Goal: Task Accomplishment & Management: Contribute content

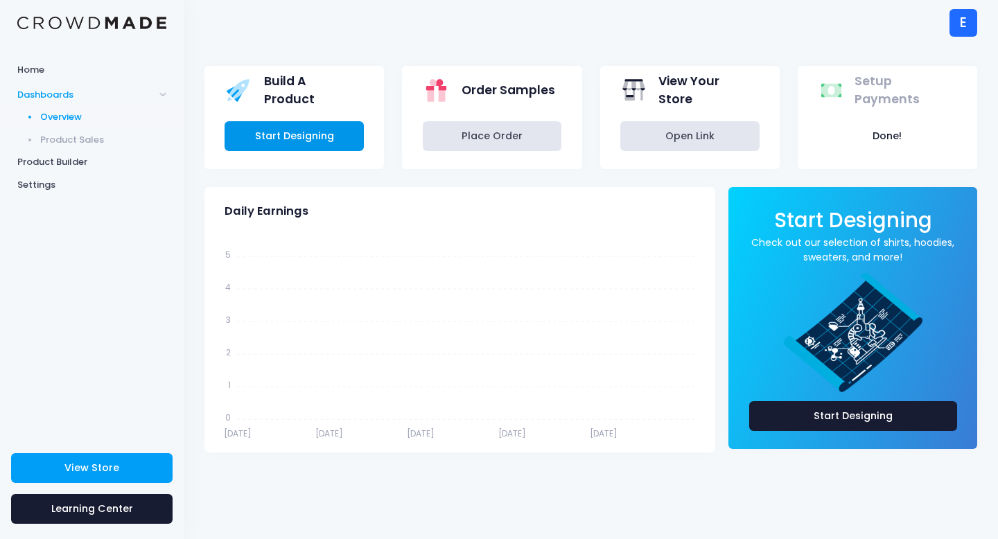
click at [284, 132] on link "Start Designing" at bounding box center [294, 136] width 139 height 30
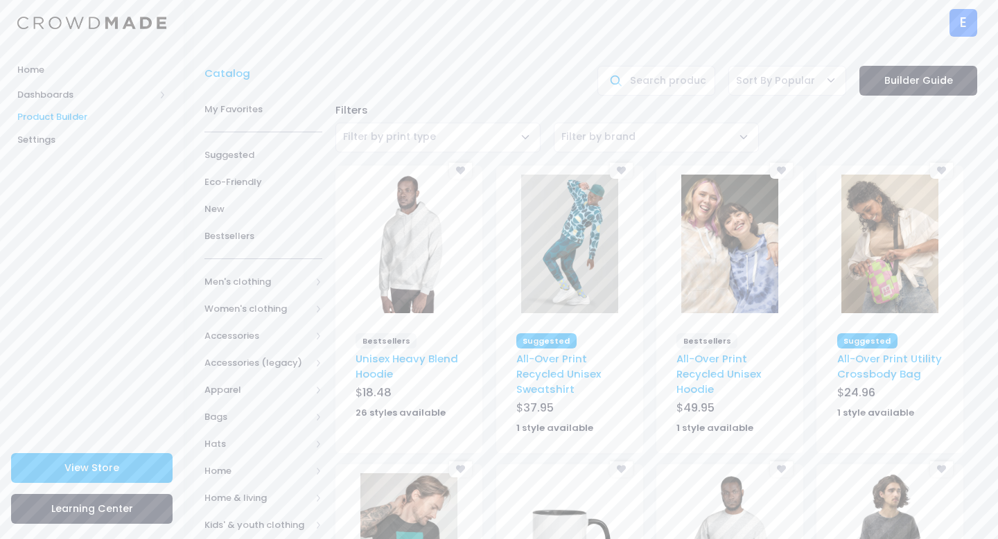
click at [923, 87] on link "Builder Guide" at bounding box center [919, 81] width 118 height 30
click at [78, 466] on span "View Store" at bounding box center [91, 468] width 55 height 14
click at [389, 240] on img at bounding box center [408, 244] width 97 height 139
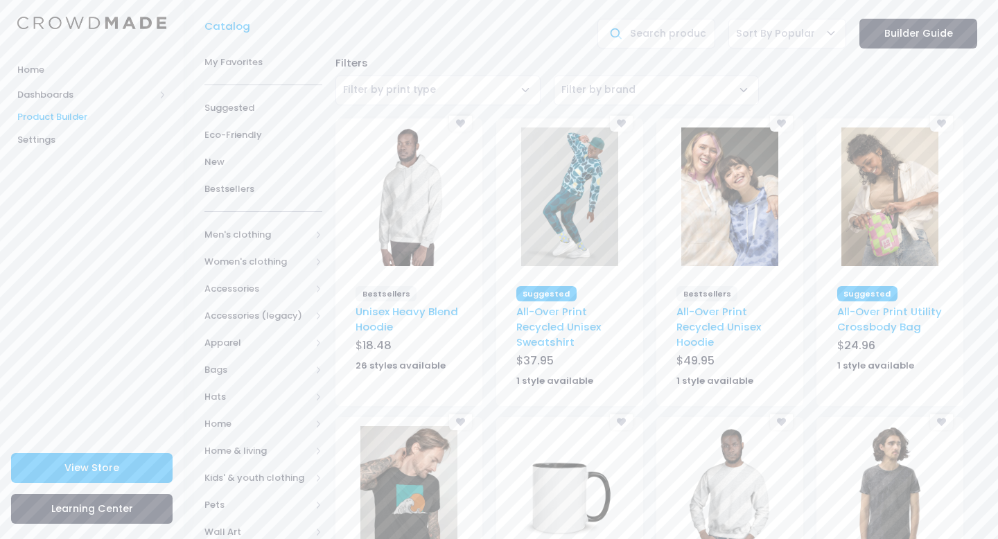
scroll to position [136, 0]
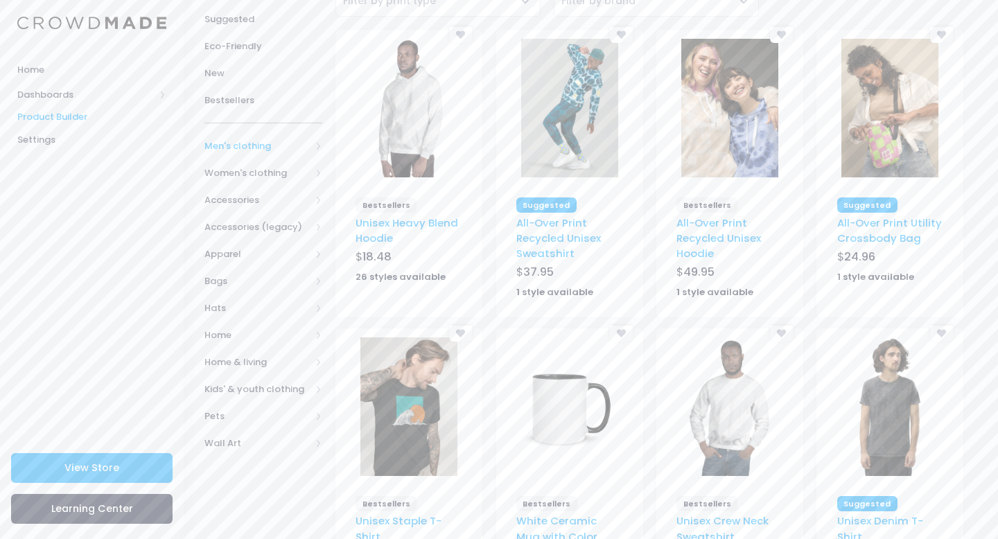
click at [302, 141] on span "Men's clothing" at bounding box center [257, 146] width 106 height 14
click at [293, 284] on span "All shirts" at bounding box center [260, 282] width 67 height 14
click at [291, 280] on span "All shirts" at bounding box center [260, 282] width 67 height 14
click at [276, 146] on span "Men's clothing" at bounding box center [257, 146] width 106 height 14
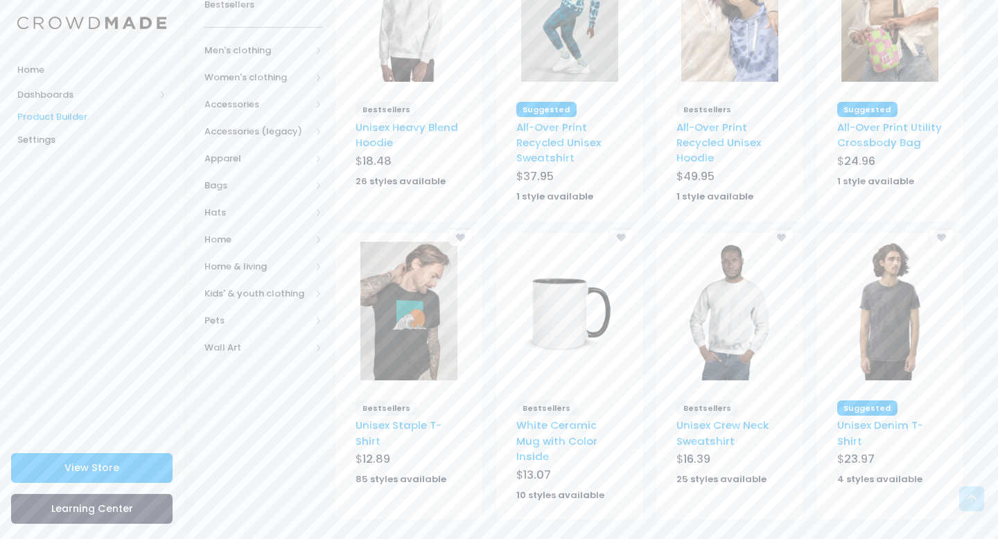
scroll to position [235, 0]
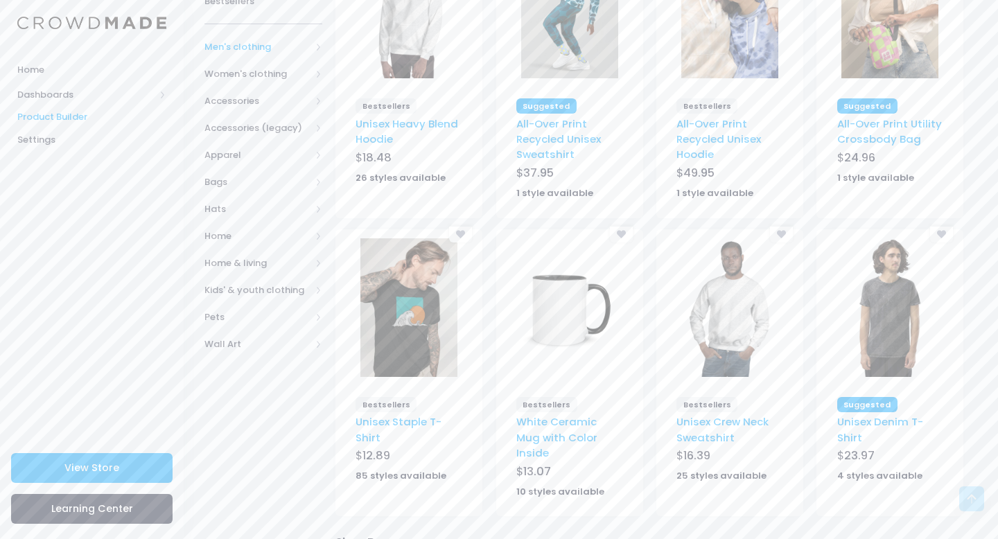
click at [258, 49] on span "Men's clothing" at bounding box center [257, 47] width 106 height 14
click at [258, 67] on span "All Men's clothing" at bounding box center [266, 80] width 78 height 27
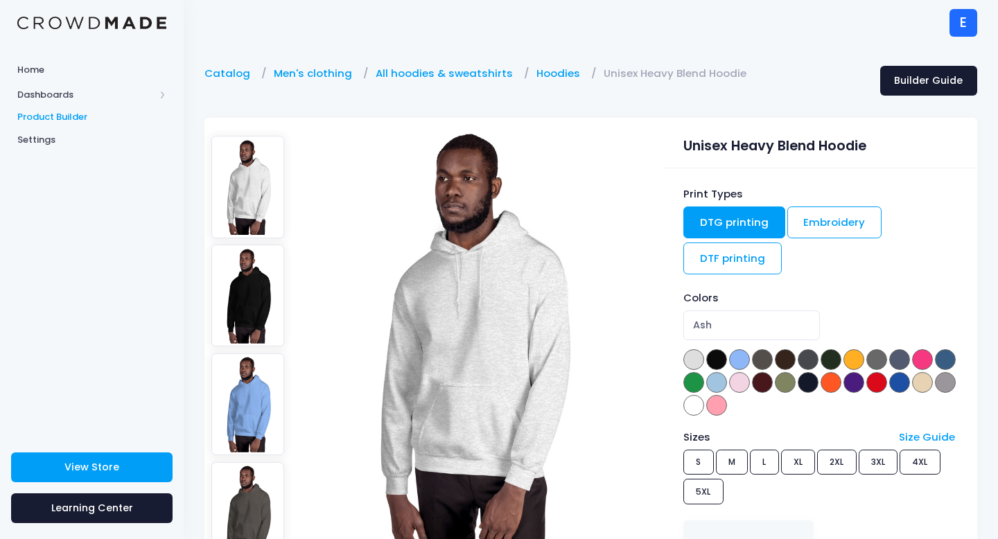
click at [704, 403] on span at bounding box center [693, 405] width 21 height 21
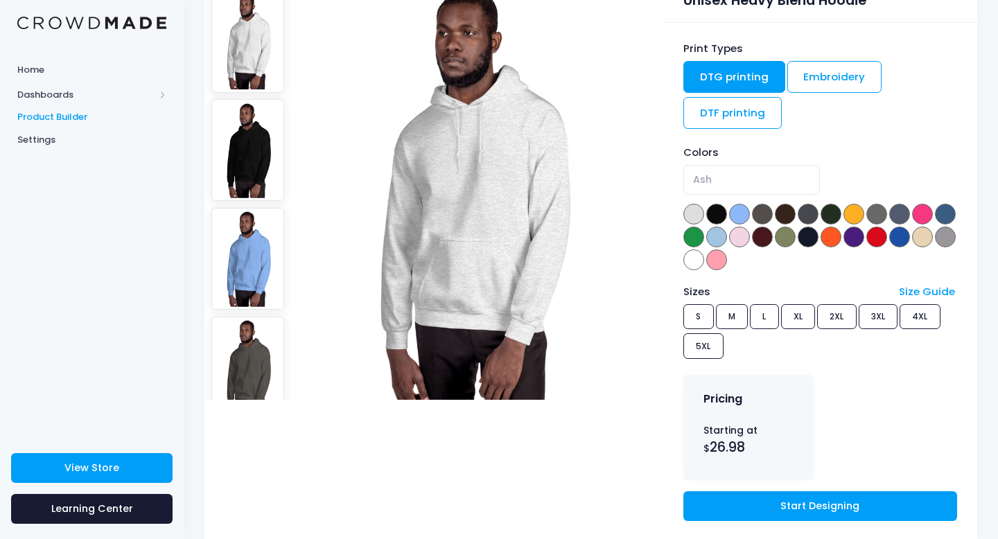
scroll to position [128, 0]
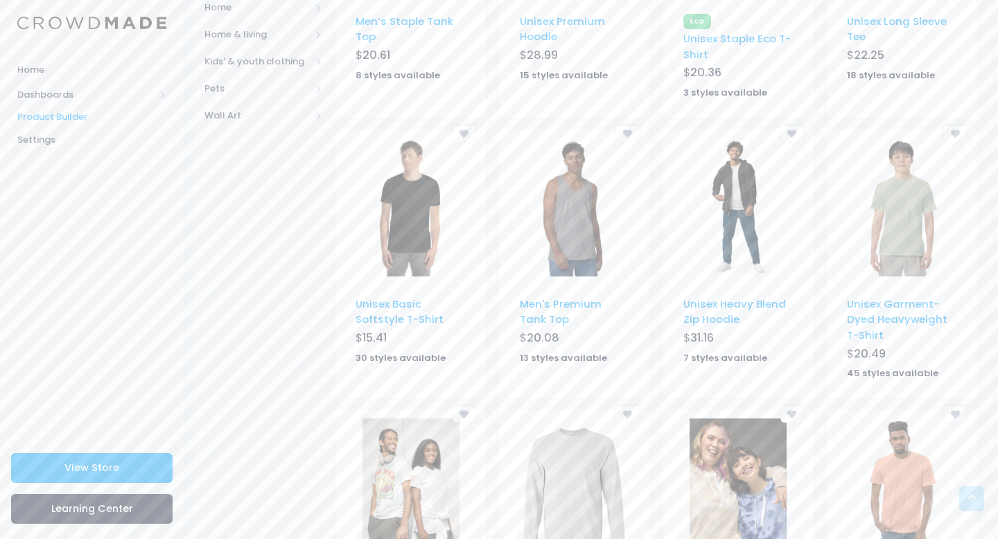
scroll to position [842, 0]
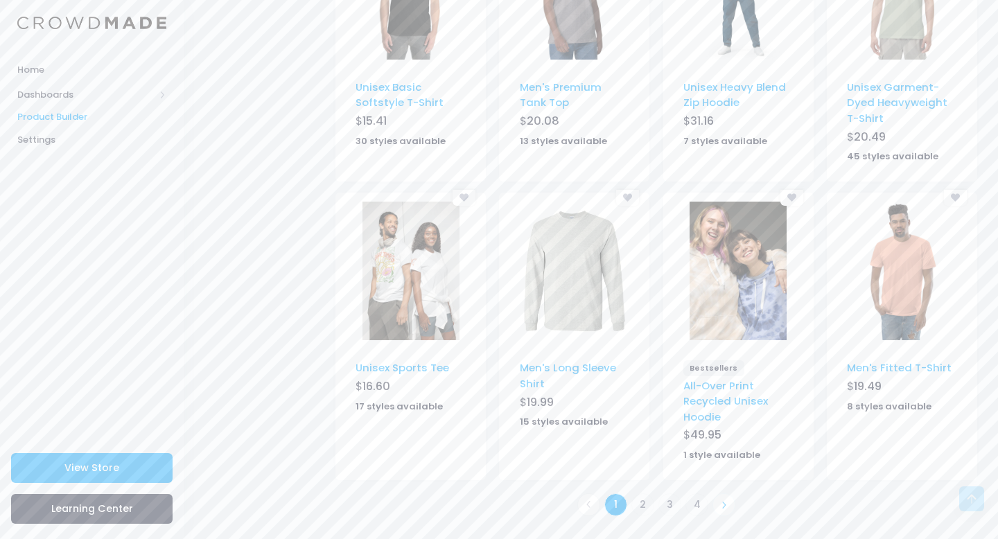
click at [720, 503] on icon at bounding box center [724, 505] width 8 height 8
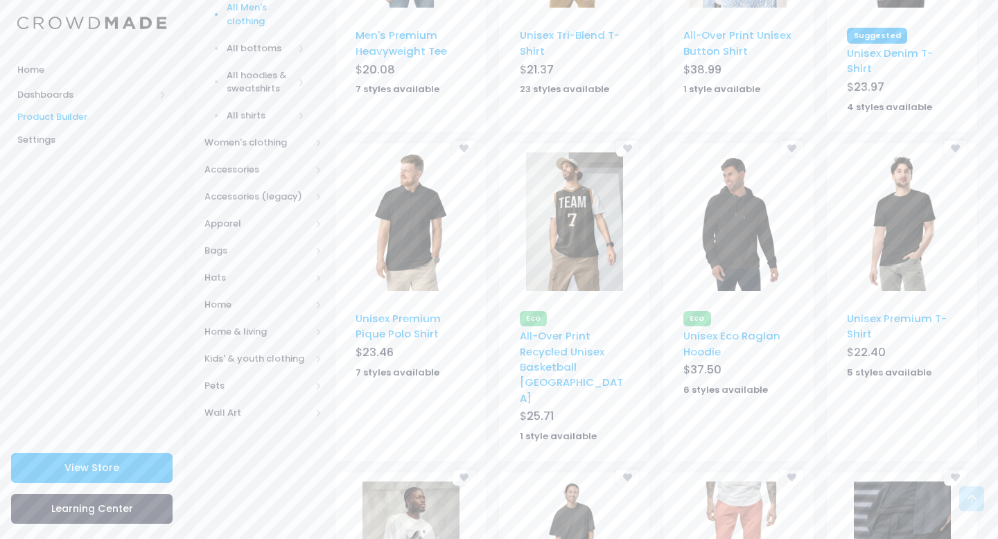
scroll to position [811, 0]
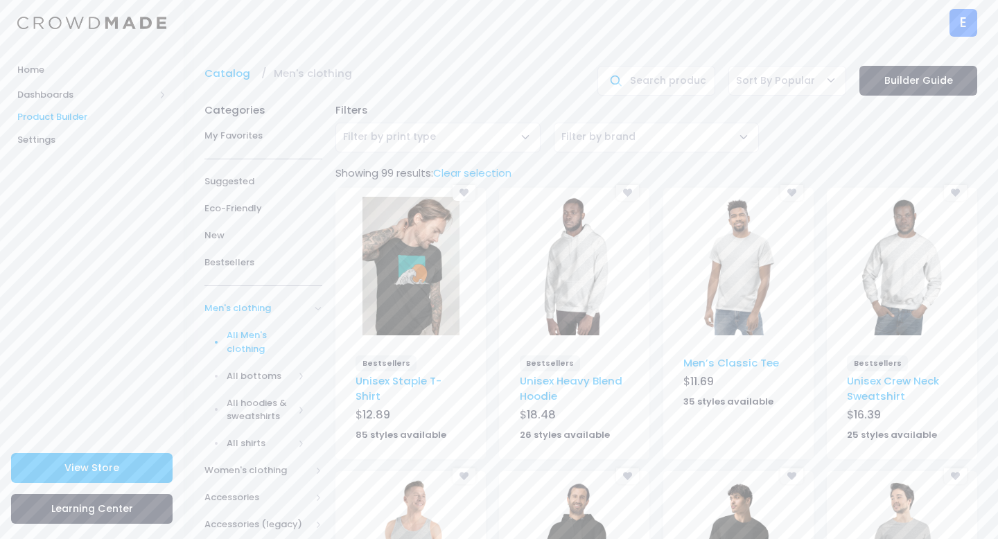
scroll to position [842, 0]
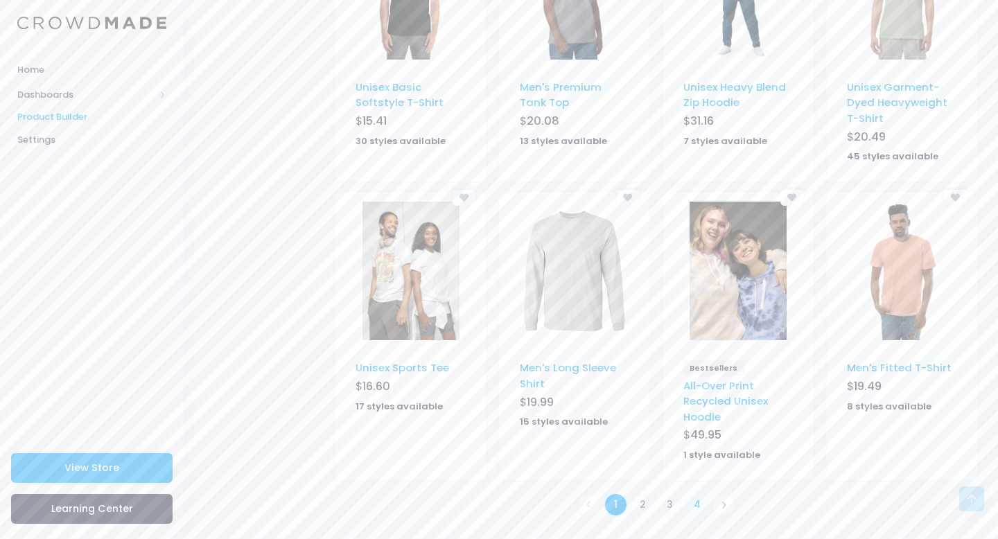
click at [698, 512] on link "4" at bounding box center [697, 505] width 23 height 23
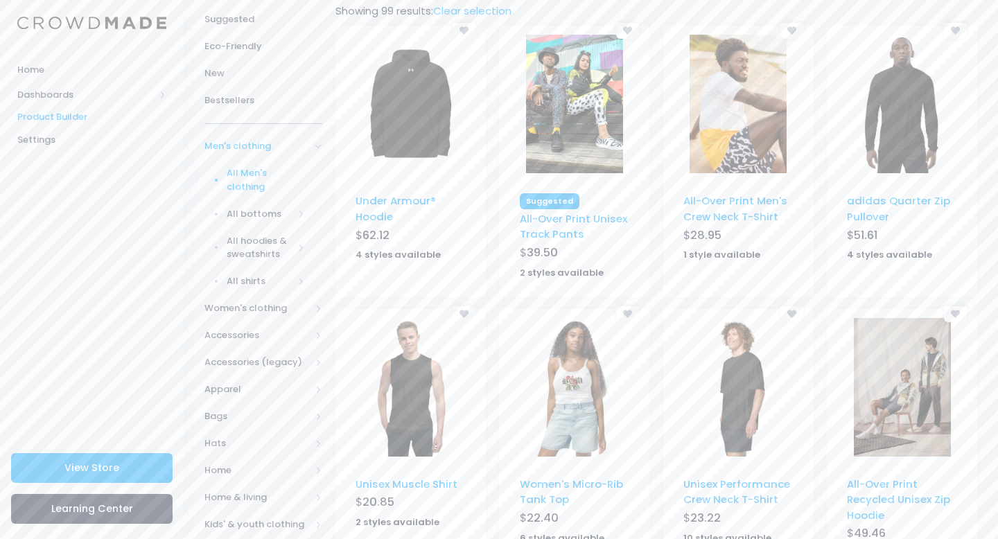
scroll to position [163, 0]
click at [273, 241] on span "All hoodies & sweatshirts" at bounding box center [260, 247] width 67 height 27
click at [271, 288] on link "All shirts" at bounding box center [254, 281] width 136 height 27
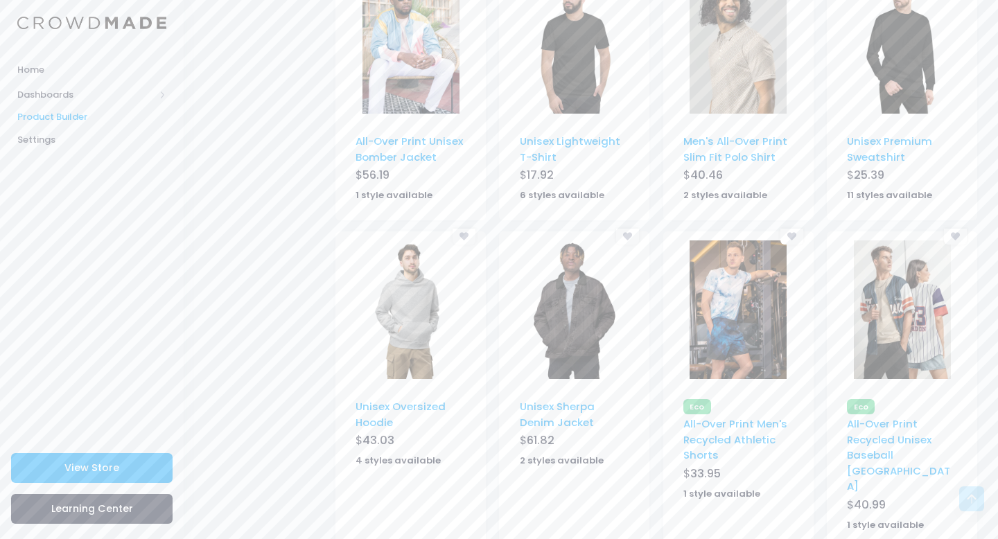
scroll to position [824, 0]
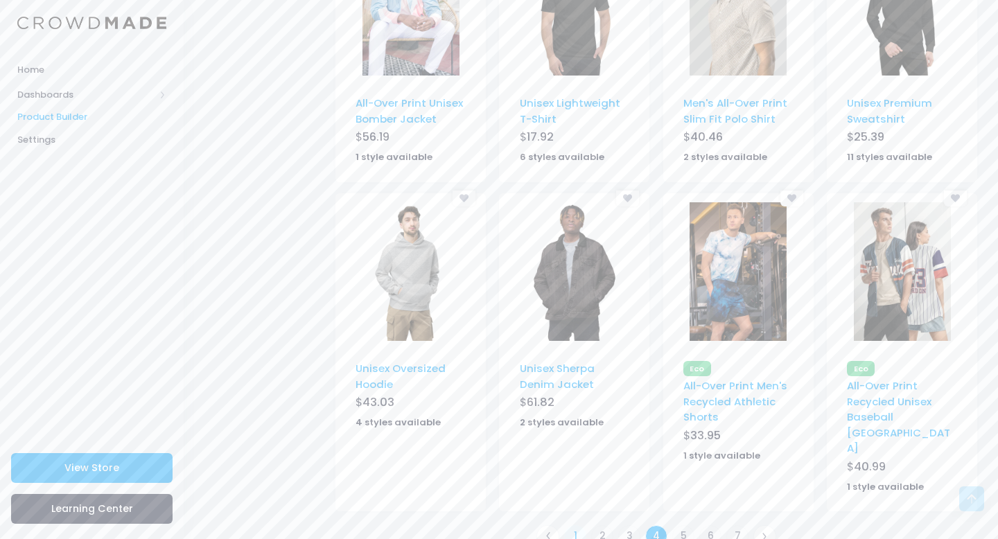
click at [575, 525] on link "1" at bounding box center [575, 536] width 23 height 23
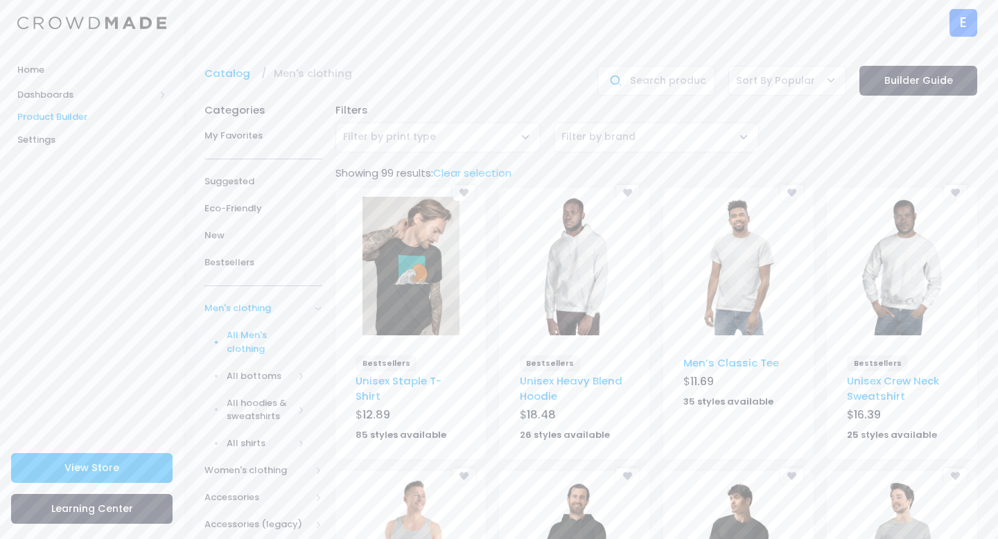
click at [745, 259] on img at bounding box center [738, 266] width 97 height 139
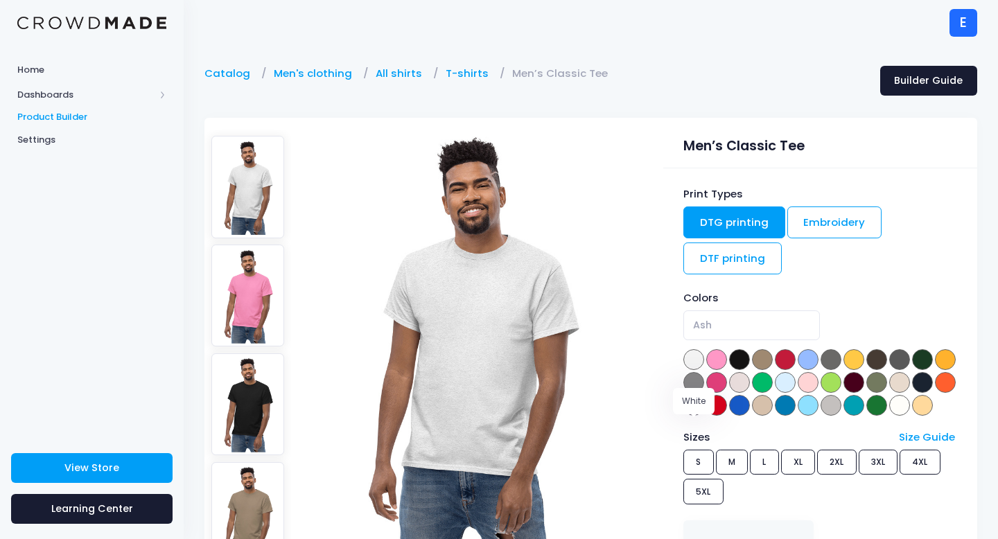
click at [889, 416] on span at bounding box center [899, 405] width 21 height 21
select select "White"
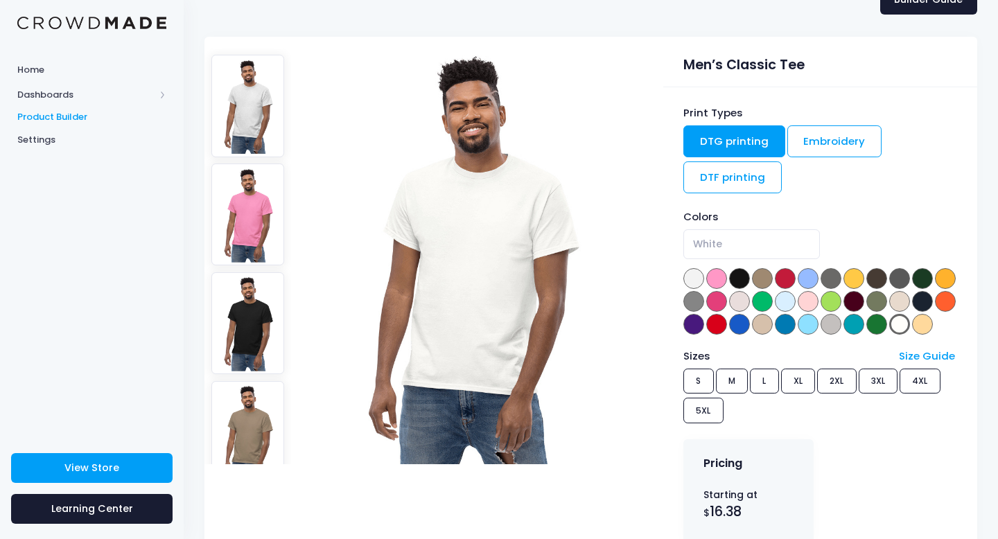
scroll to position [82, 0]
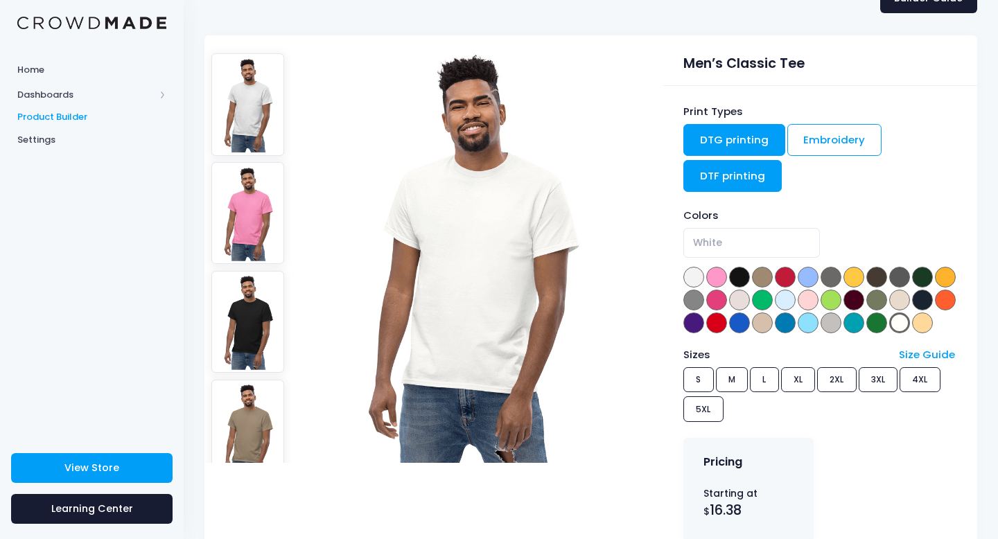
click at [737, 173] on link "DTF printing" at bounding box center [732, 176] width 98 height 32
click at [730, 140] on link "DTG printing" at bounding box center [734, 140] width 102 height 32
click at [752, 166] on link "DTF printing" at bounding box center [732, 176] width 98 height 32
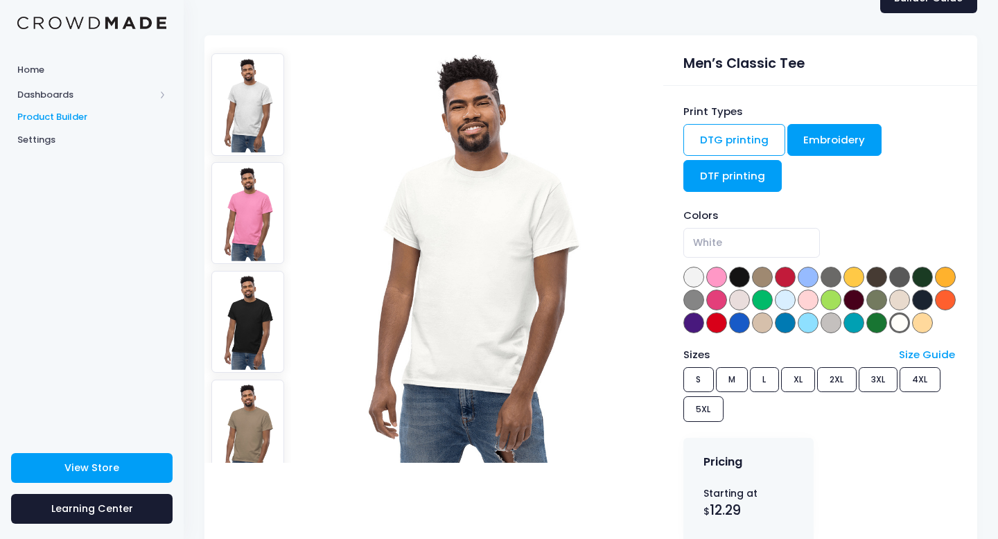
click at [837, 137] on link "Embroidery" at bounding box center [834, 140] width 95 height 32
click at [730, 164] on link "DTF printing" at bounding box center [732, 176] width 98 height 32
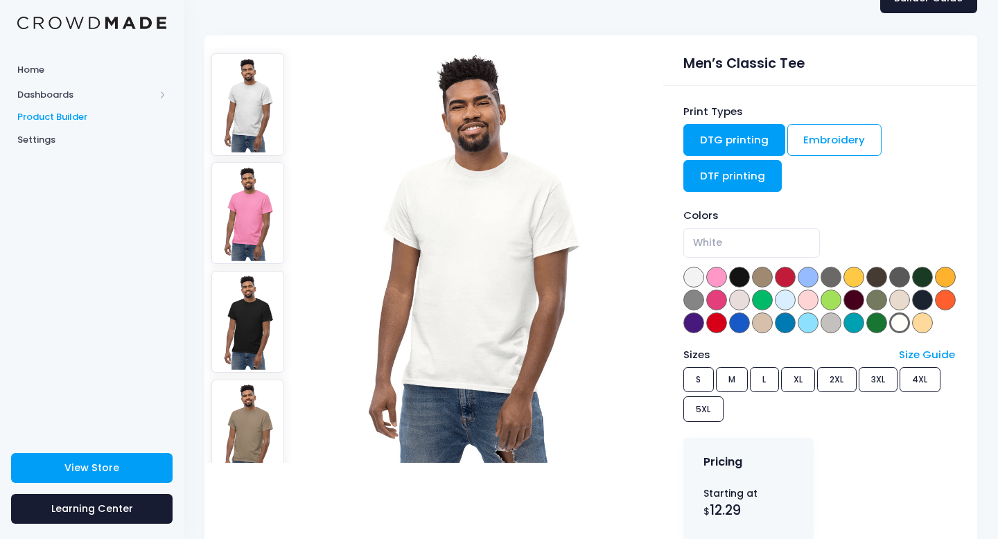
click at [729, 151] on link "DTG printing" at bounding box center [734, 140] width 102 height 32
click at [724, 172] on link "DTF printing" at bounding box center [732, 176] width 98 height 32
click at [726, 146] on link "DTG printing" at bounding box center [734, 140] width 102 height 32
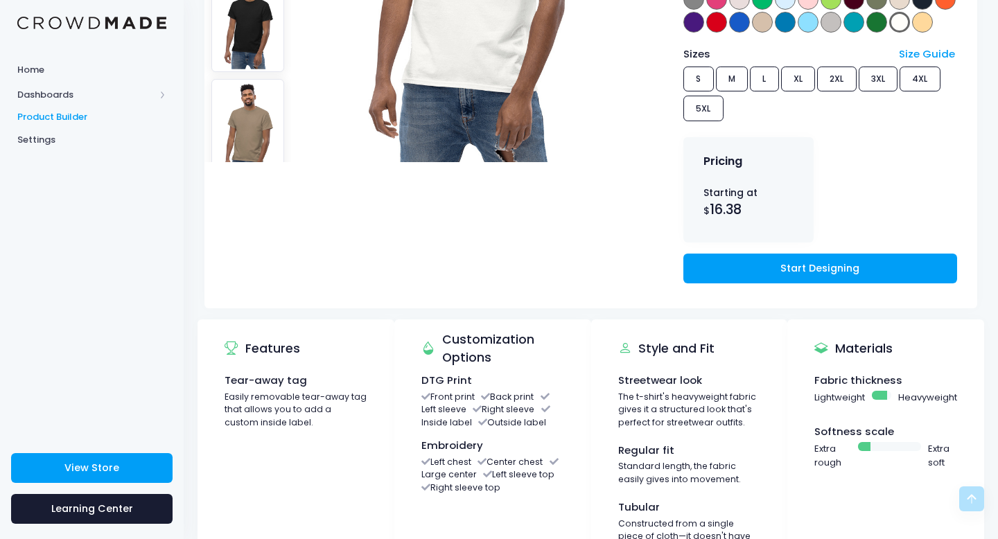
scroll to position [294, 0]
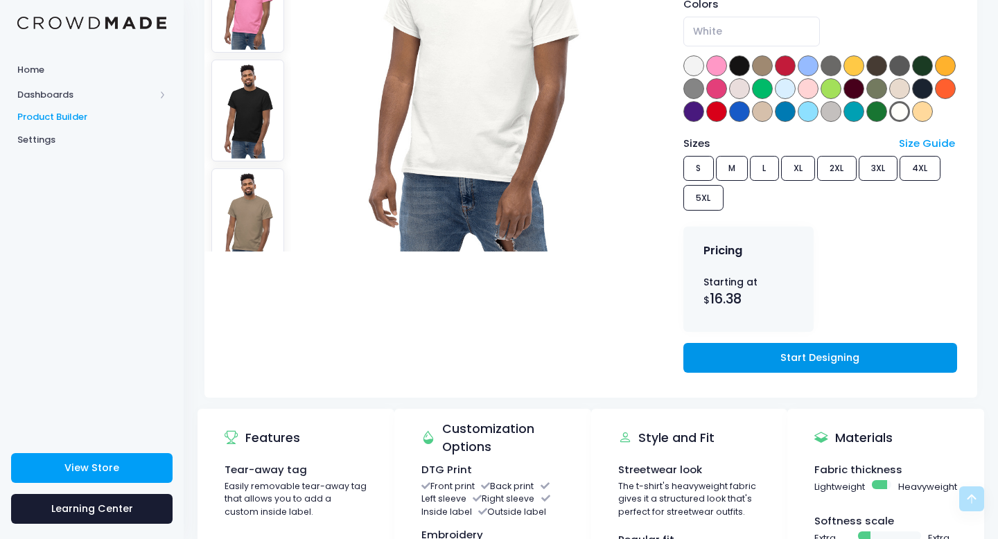
click at [725, 373] on link "Start Designing" at bounding box center [820, 358] width 274 height 30
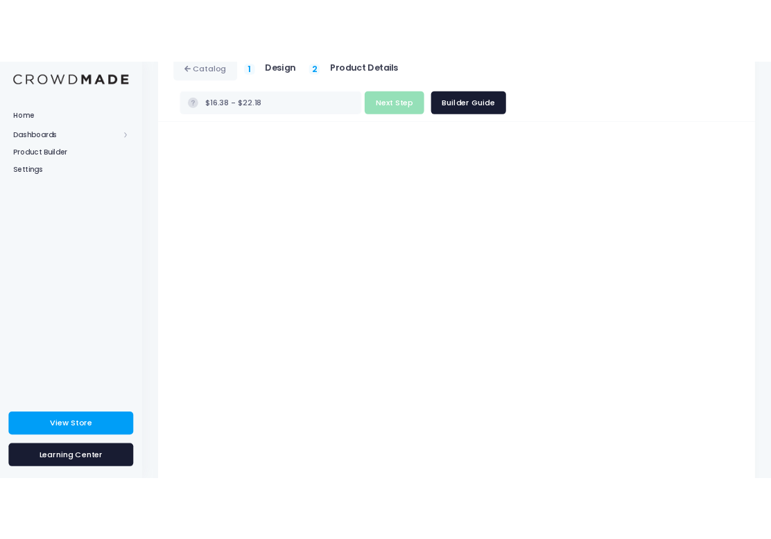
scroll to position [121, 0]
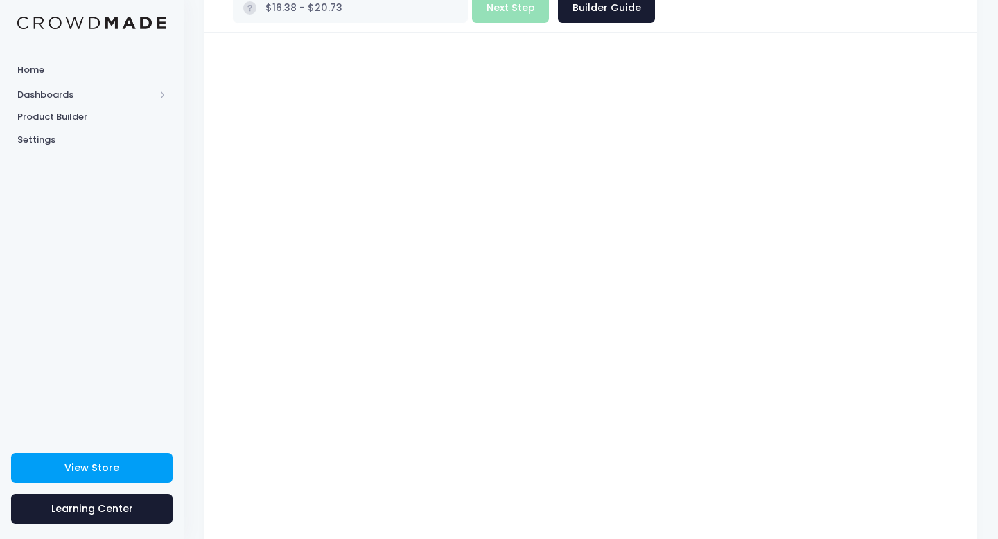
type input "$16.38 - $19.28"
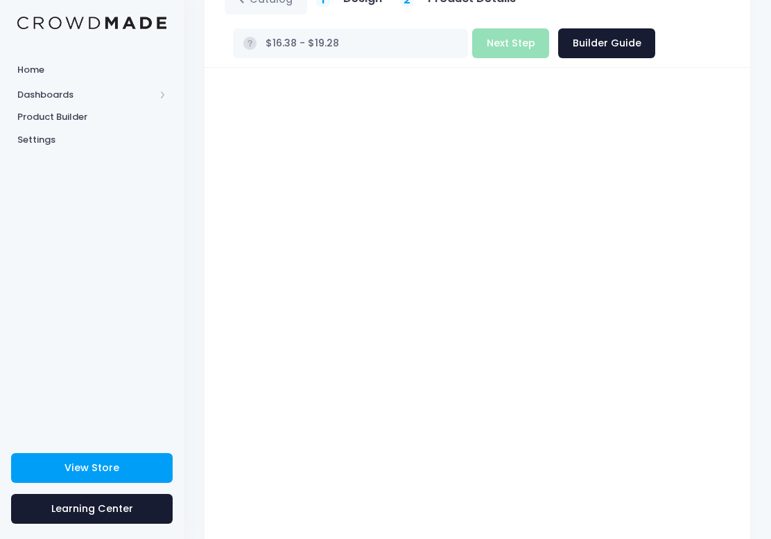
scroll to position [25, 0]
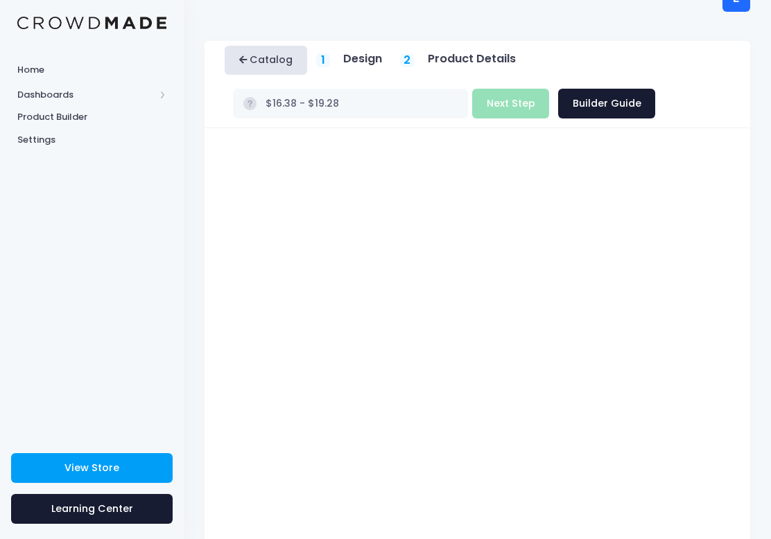
click at [259, 67] on link "Catalog" at bounding box center [266, 61] width 82 height 30
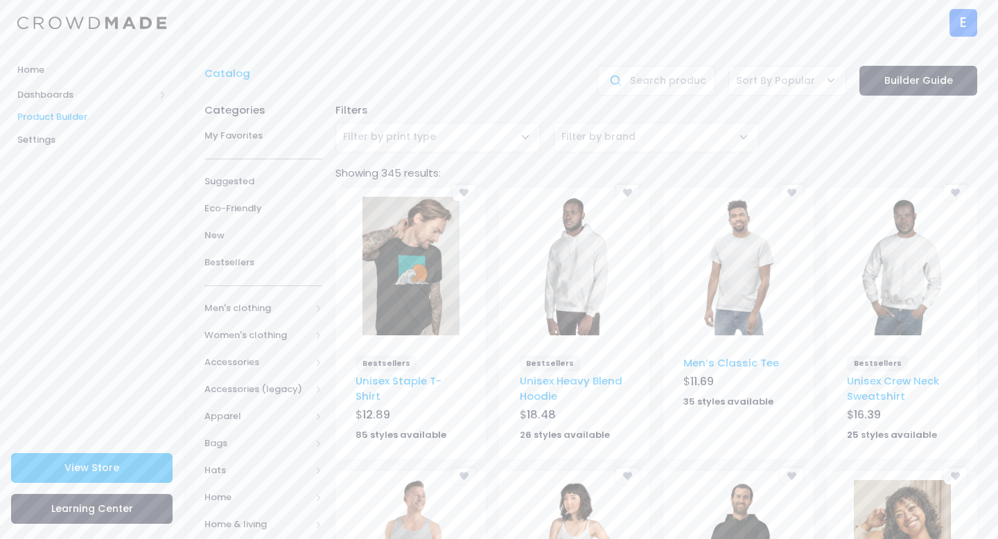
click at [740, 261] on img at bounding box center [738, 266] width 97 height 139
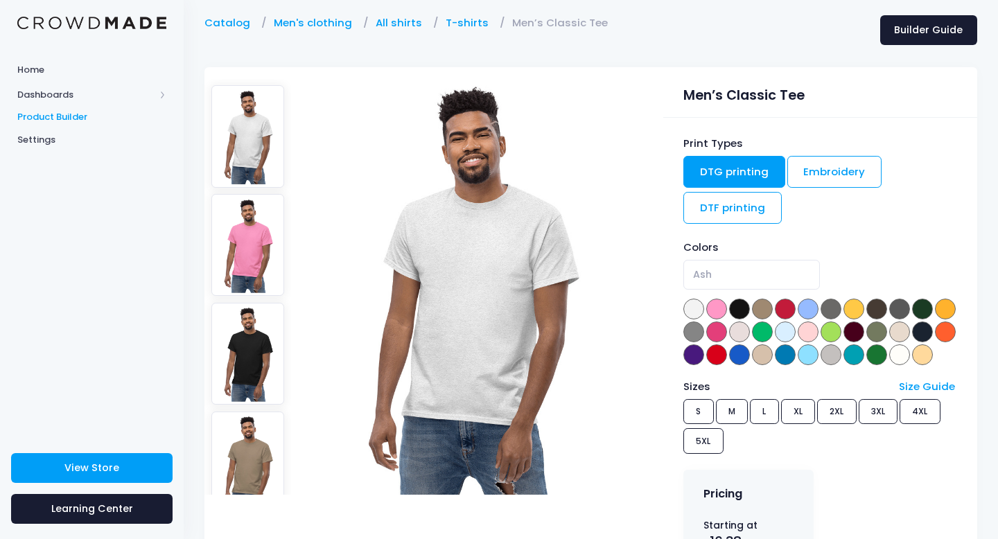
scroll to position [92, 0]
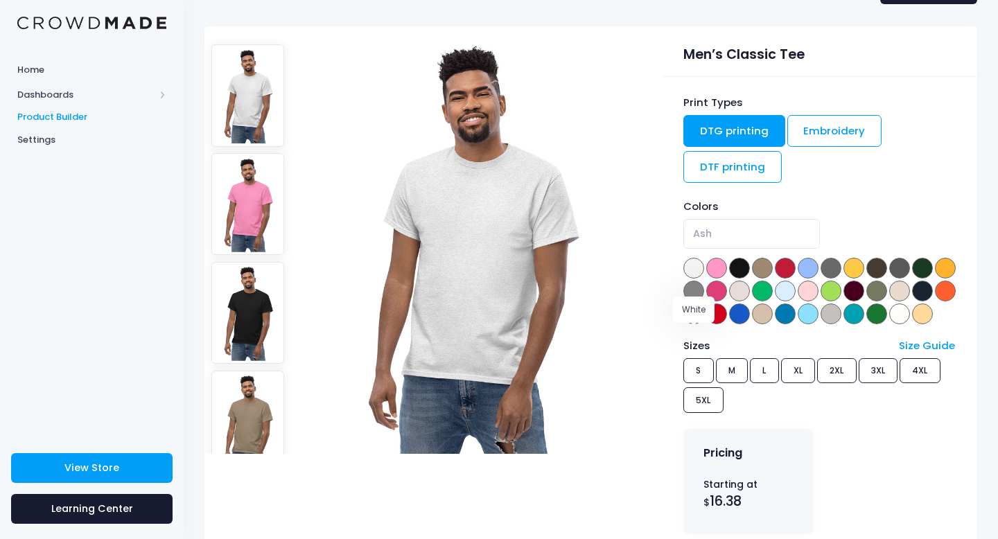
click at [889, 324] on span at bounding box center [899, 314] width 21 height 21
select select "White"
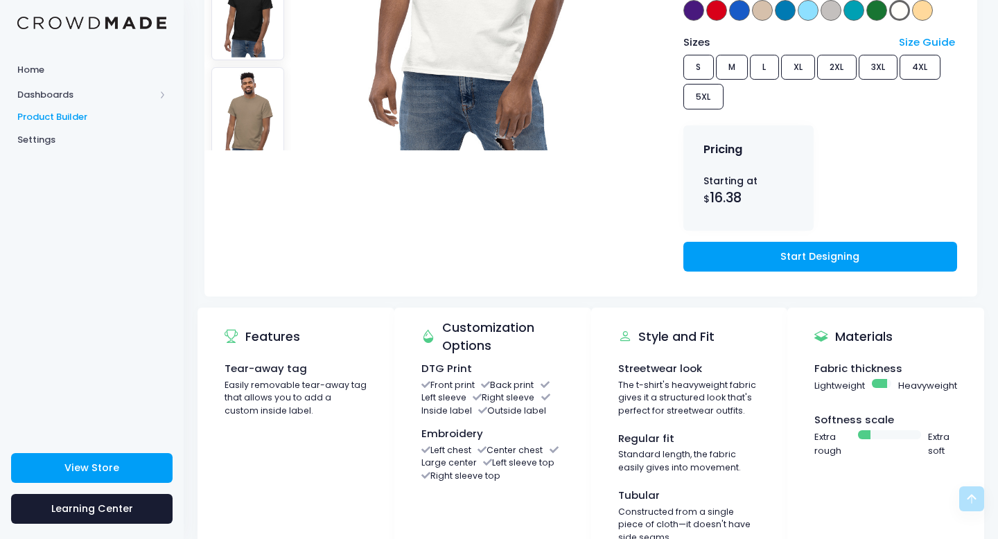
scroll to position [397, 0]
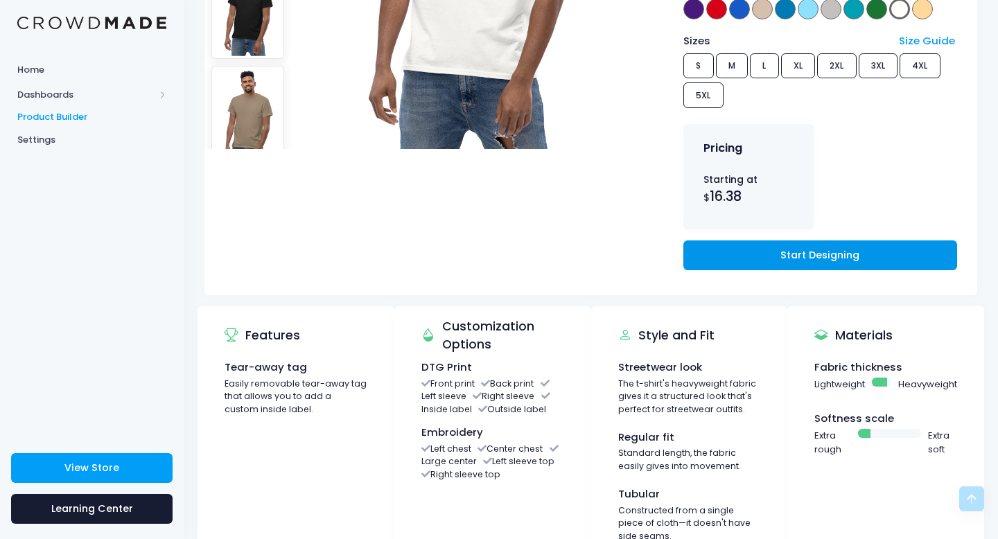
click at [803, 270] on link "Start Designing" at bounding box center [820, 256] width 274 height 30
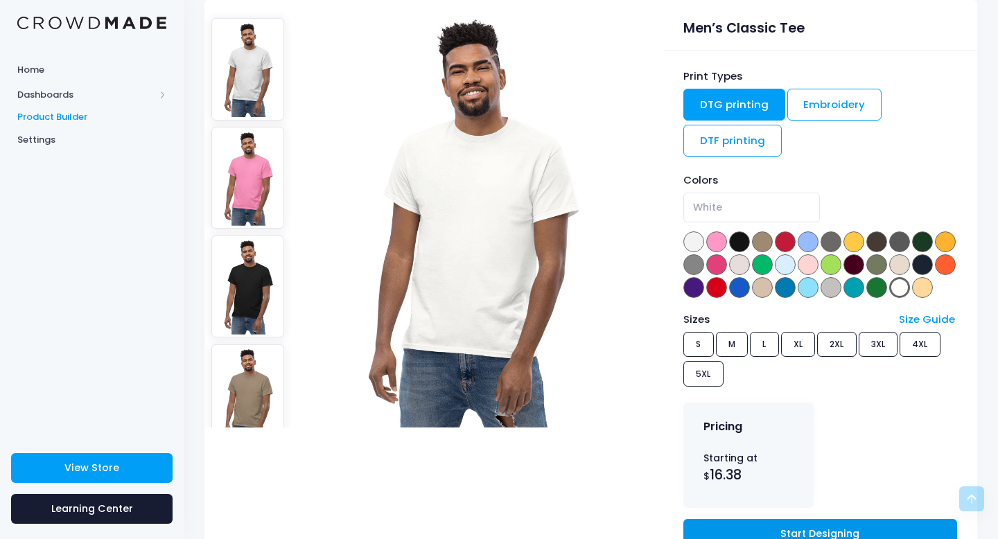
scroll to position [0, 0]
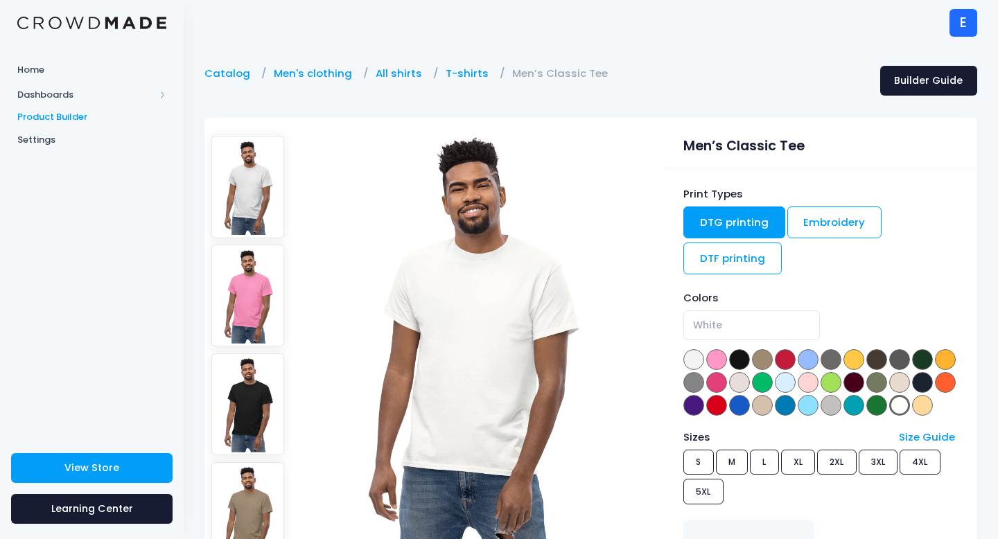
click at [73, 20] on img at bounding box center [91, 23] width 149 height 13
click at [42, 33] on div at bounding box center [92, 22] width 184 height 45
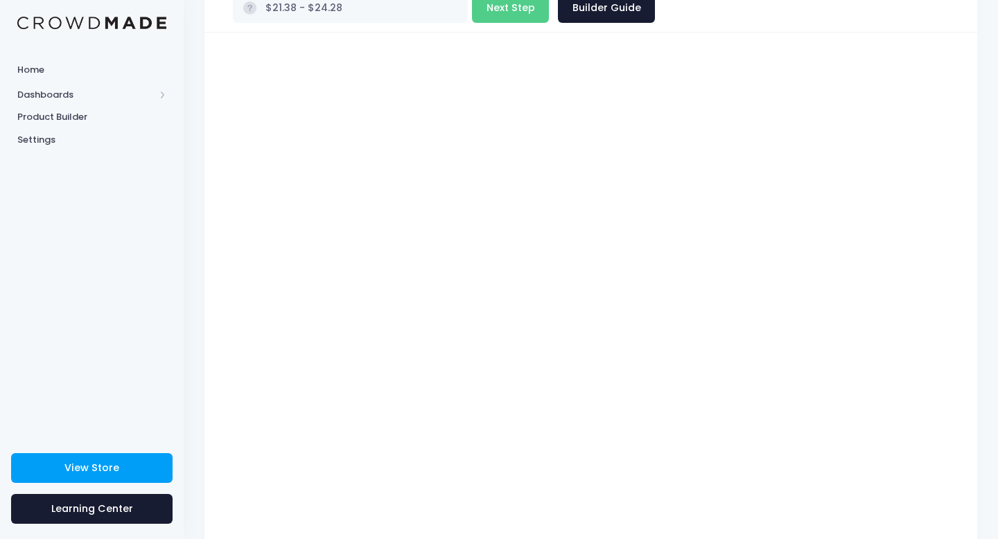
scroll to position [121, 0]
click at [71, 470] on span "View Store" at bounding box center [91, 468] width 55 height 14
click at [968, 265] on div "Men’s Classic Tee Product title Set your earnings $ 0.0 Earnings can't be less …" at bounding box center [590, 295] width 773 height 525
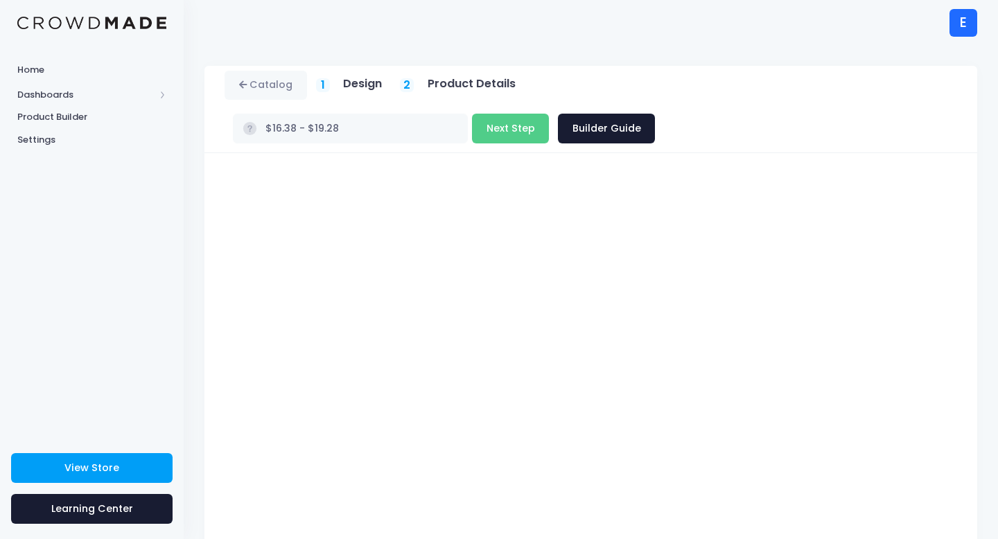
scroll to position [78, 0]
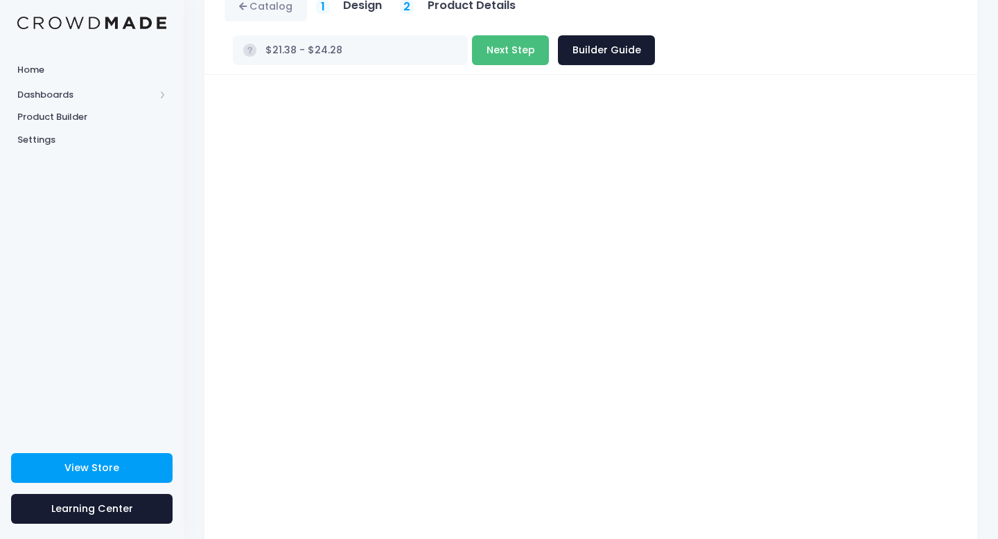
click at [549, 35] on button "Next Step" at bounding box center [510, 50] width 77 height 30
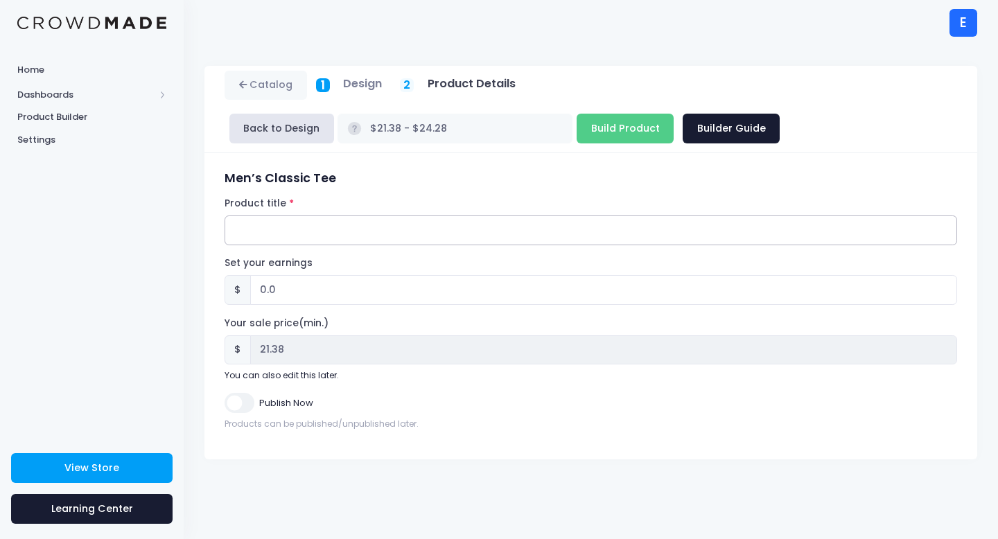
click at [311, 226] on input "Product title" at bounding box center [591, 231] width 733 height 30
click at [253, 128] on button "Back to Design" at bounding box center [281, 129] width 105 height 30
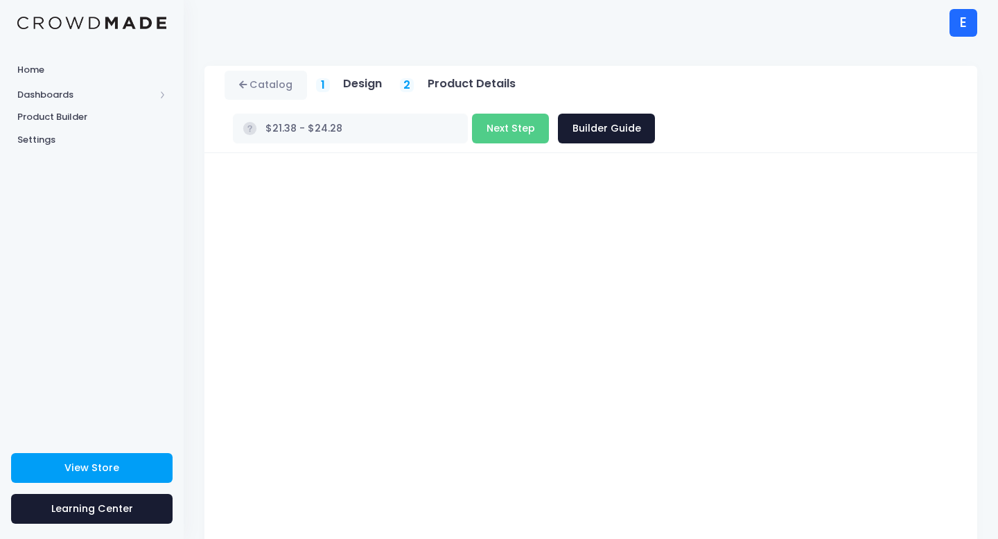
type input "$16.38 - $19.28"
click at [549, 114] on button "Next Step" at bounding box center [510, 129] width 77 height 30
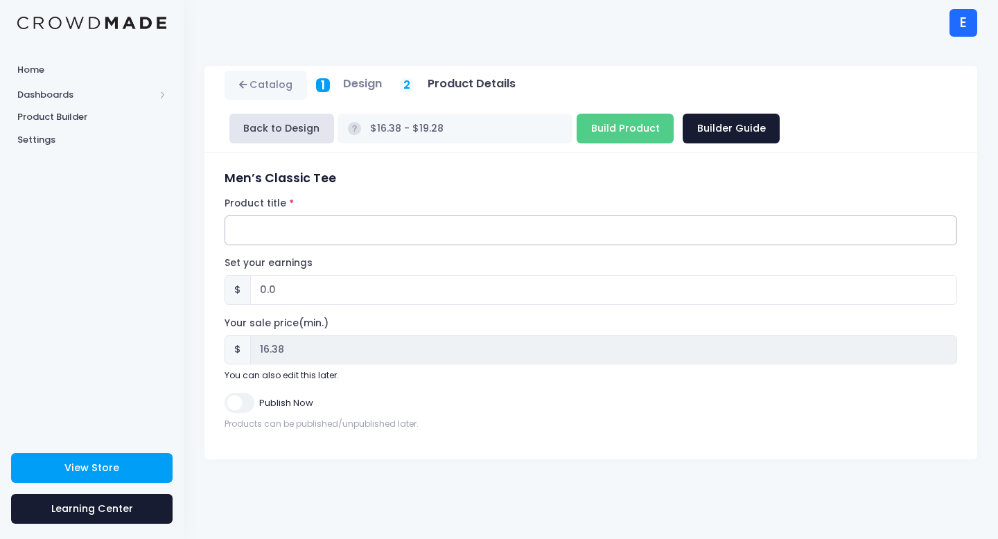
click at [284, 227] on input "Product title" at bounding box center [591, 231] width 733 height 30
paste input "E.I.E Original"
type input "E.I.E Original"
click at [327, 288] on input "0.0" at bounding box center [603, 290] width 707 height 30
type input "0"
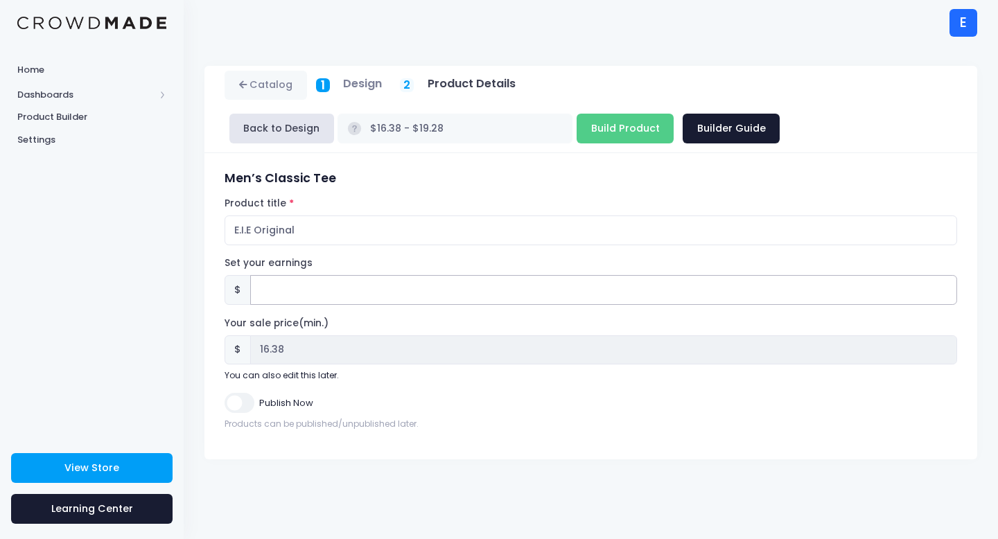
type input "2"
type input "$18.38 - $21.28"
type input "18.38"
type input "$16.38 - $19.28"
type input "16.38"
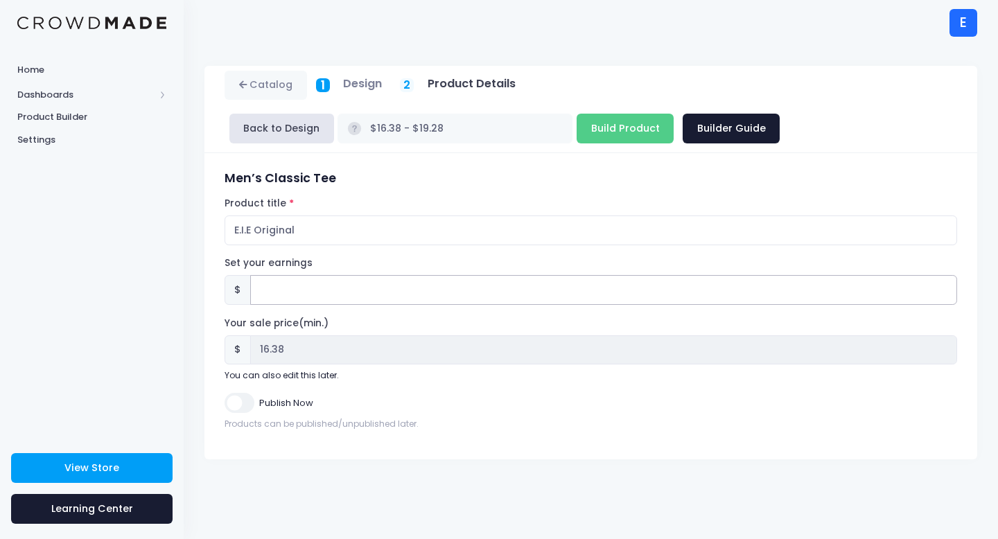
type input "2"
type input "$18.38 - $21.28"
type input "18.38"
type input "$16.38 - $19.28"
type input "16.38"
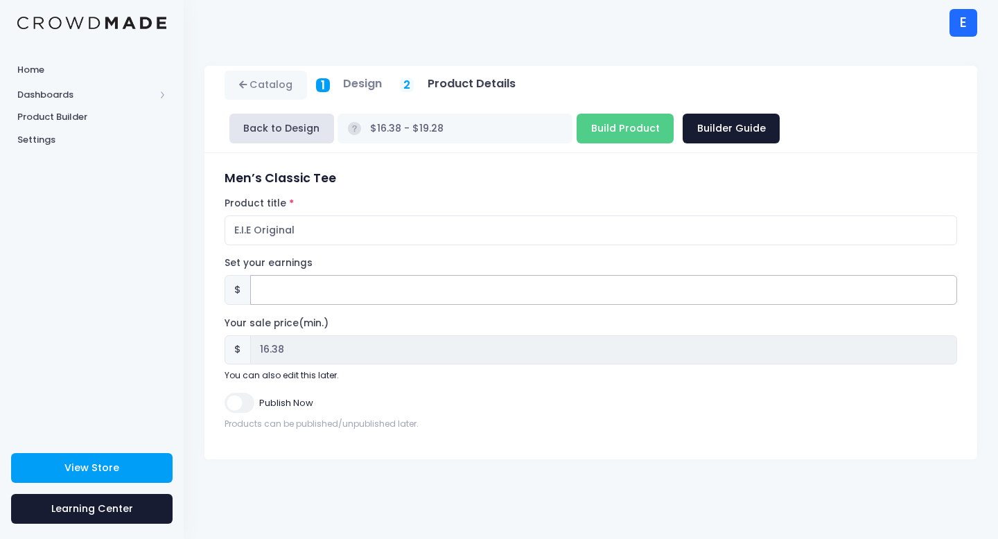
type input "2"
type input "$18.38 - $21.28"
type input "18.38"
type input "2.6"
type input "$18.98 - $21.88"
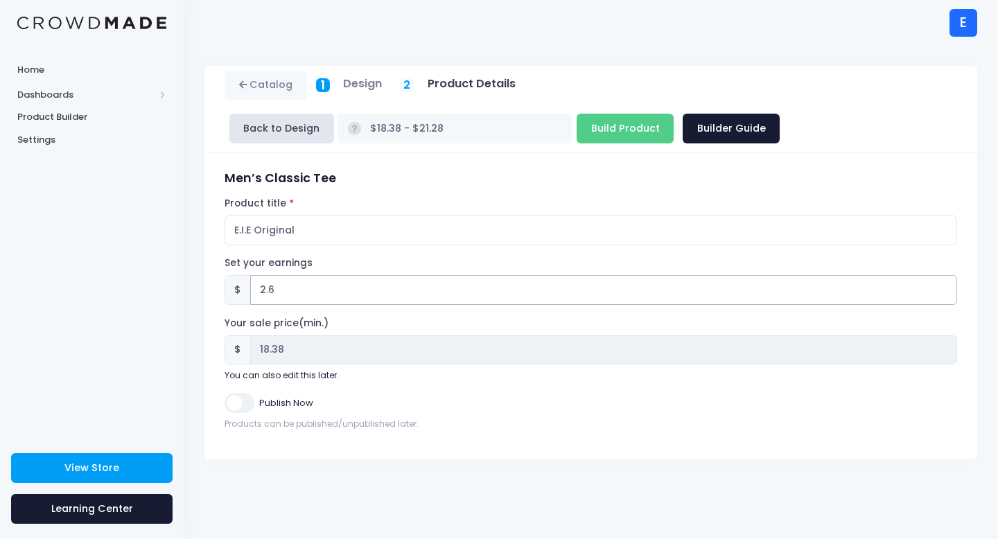
type input "18.98"
type input "2.62"
type input "$19.00 - $21.90"
type input "19.00"
type input "2.62"
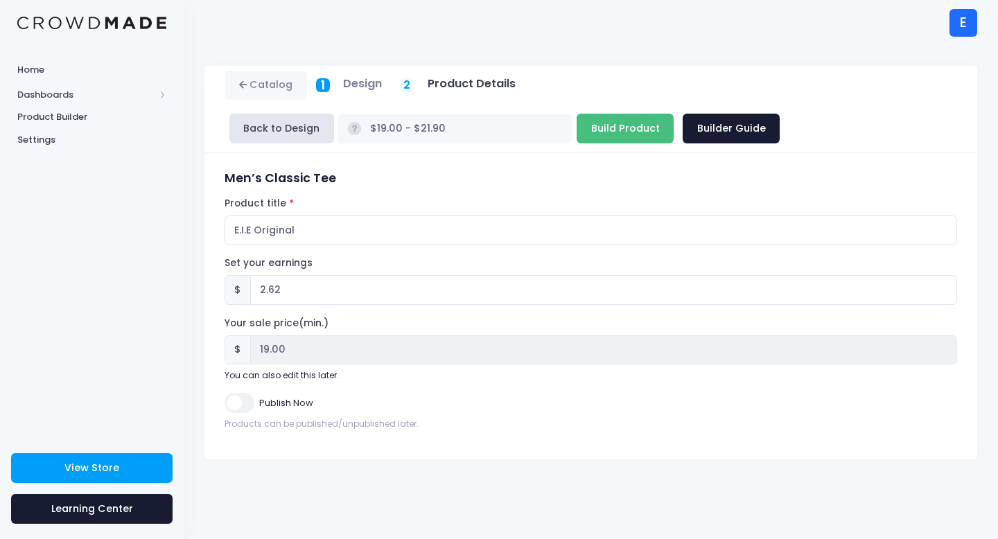
click at [577, 137] on input "Build Product" at bounding box center [625, 129] width 97 height 30
type input "Building product..."
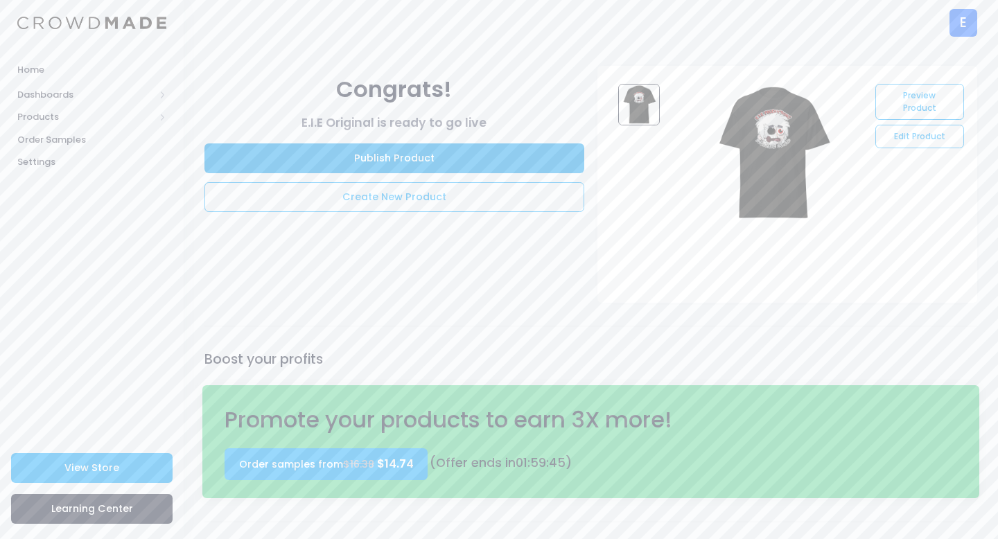
click at [374, 153] on link "Publish Product" at bounding box center [394, 158] width 380 height 30
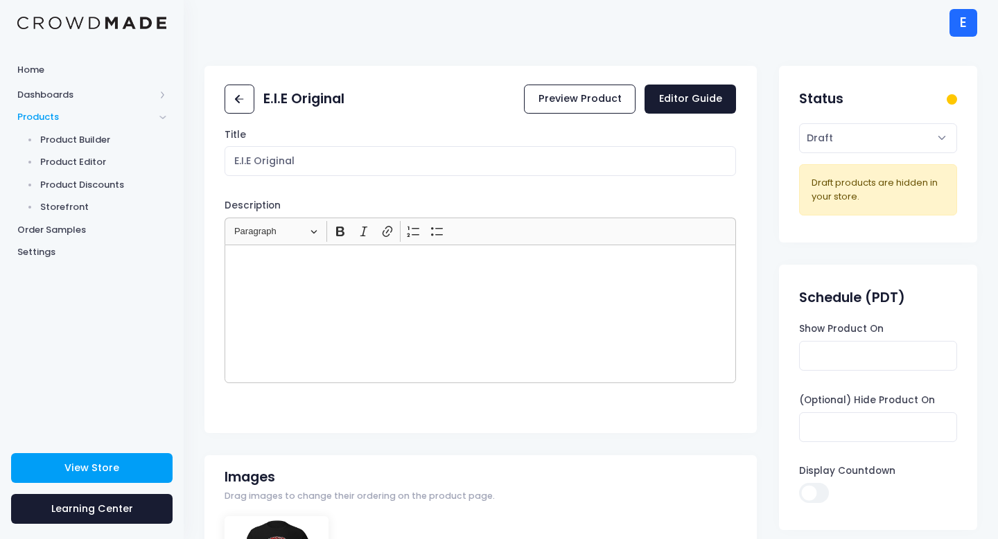
click at [376, 284] on div "Rich Text Editor, main" at bounding box center [481, 314] width 512 height 139
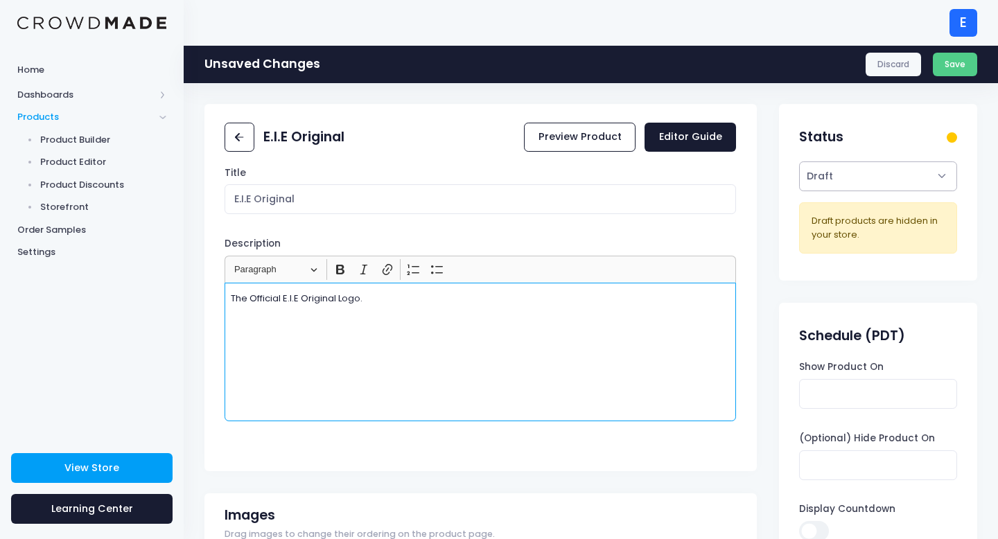
click at [880, 173] on select "Active Draft" at bounding box center [877, 177] width 157 height 30
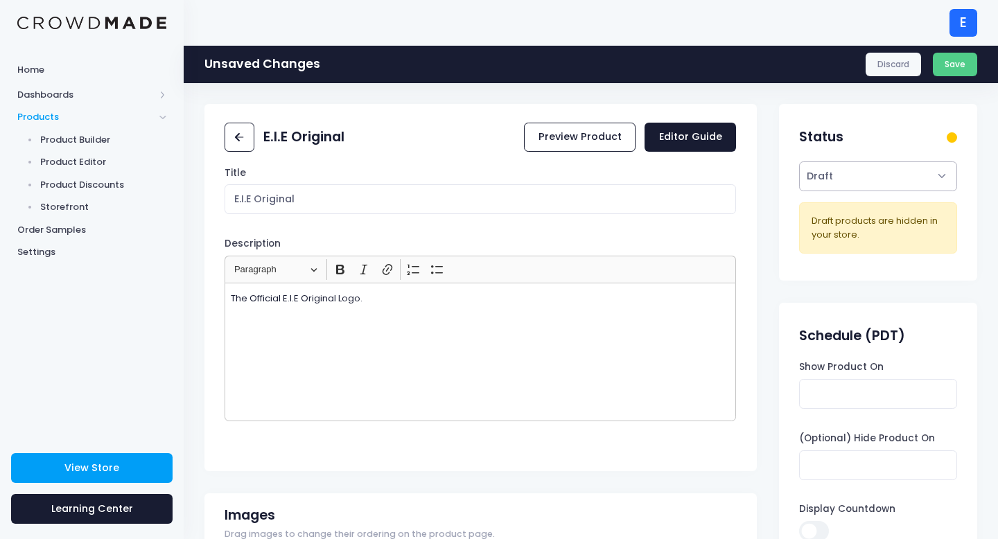
click at [799, 162] on select "Active Draft" at bounding box center [877, 177] width 157 height 30
click at [880, 173] on select "Active Draft" at bounding box center [877, 177] width 157 height 30
select select "active"
click at [799, 162] on select "Active Draft" at bounding box center [877, 177] width 157 height 30
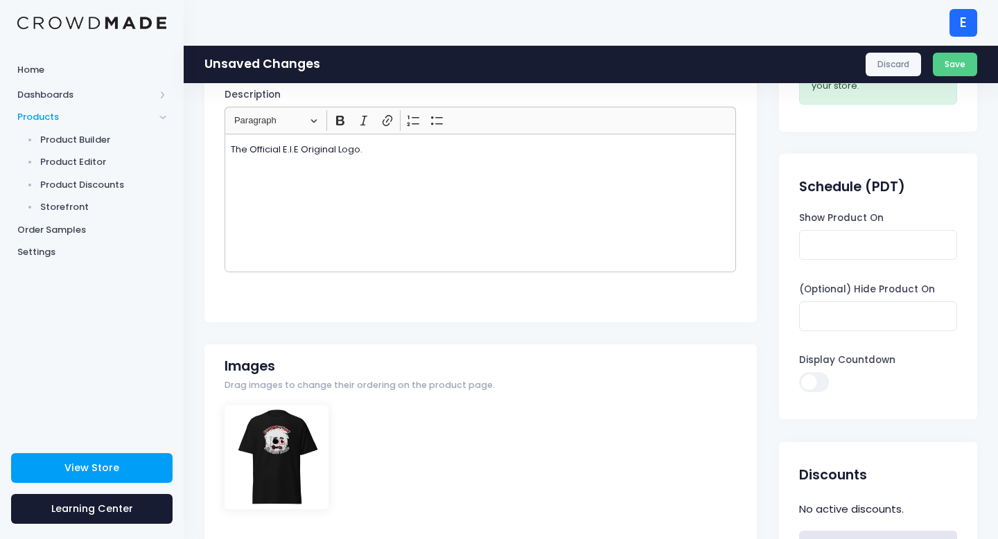
scroll to position [150, 0]
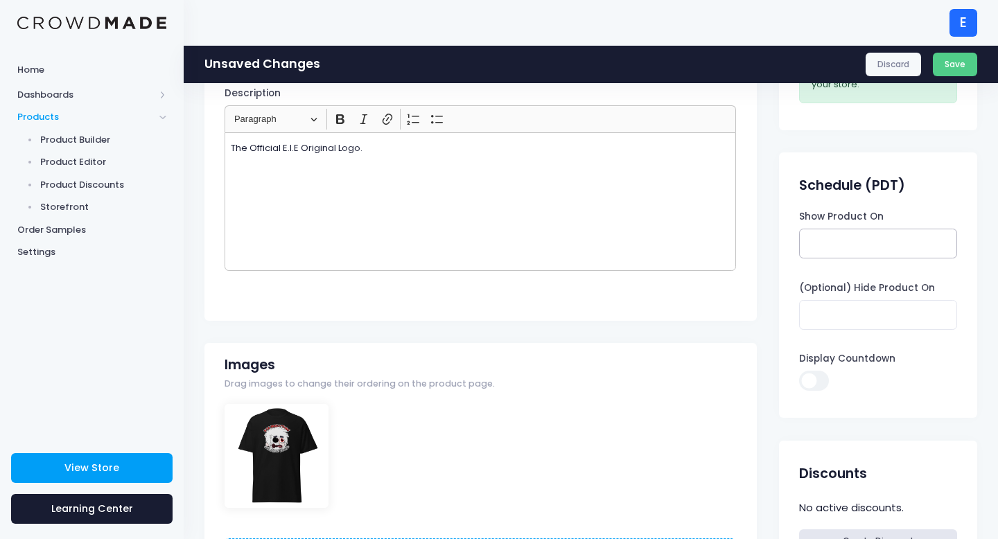
click at [889, 241] on input "Show Product On" at bounding box center [877, 244] width 157 height 30
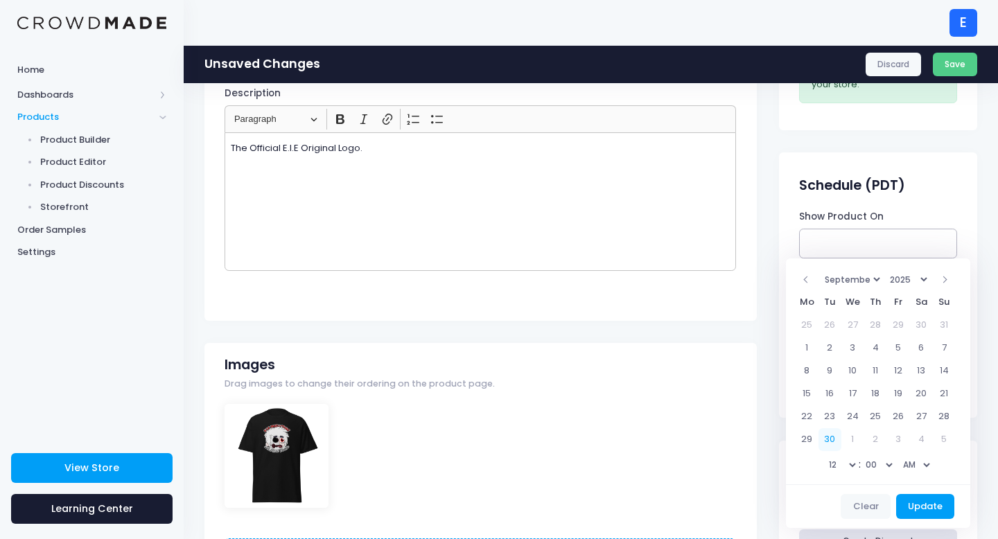
click at [889, 241] on input "Show Product On" at bounding box center [877, 244] width 157 height 30
click at [916, 171] on div "Schedule (PDT)" at bounding box center [878, 186] width 198 height 49
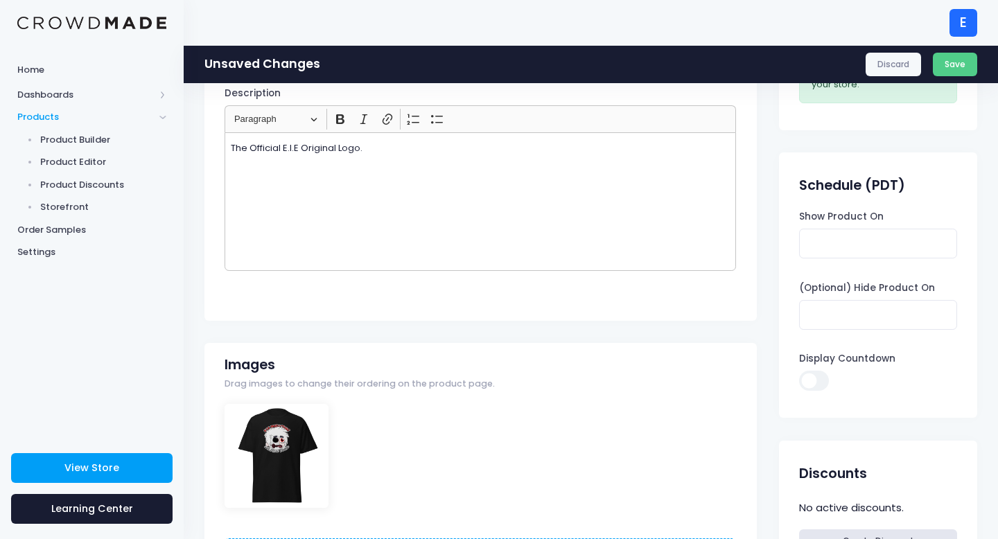
click at [817, 377] on input "Display Countdown" at bounding box center [813, 381] width 29 height 20
click at [818, 376] on input "Display Countdown" at bounding box center [813, 381] width 29 height 20
checkbox input "false"
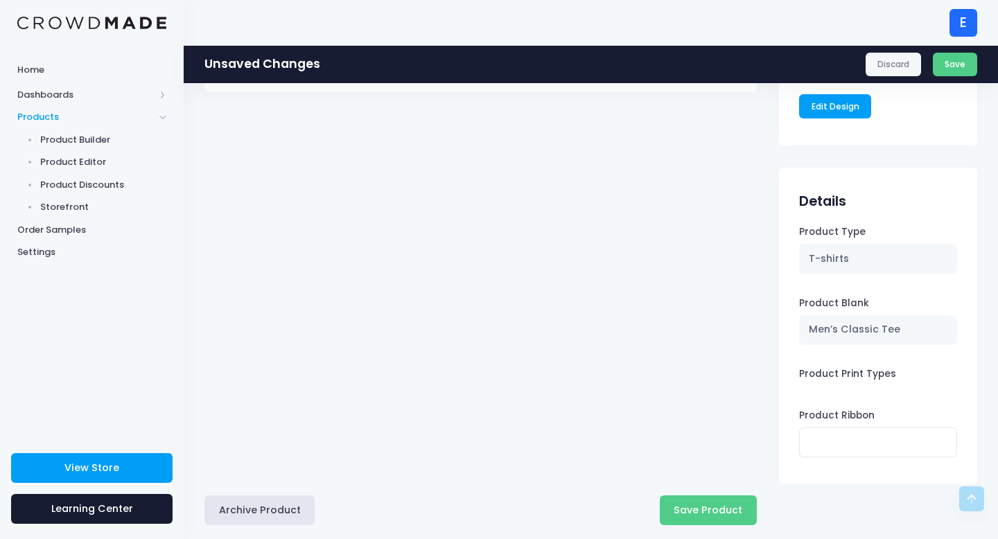
scroll to position [1107, 0]
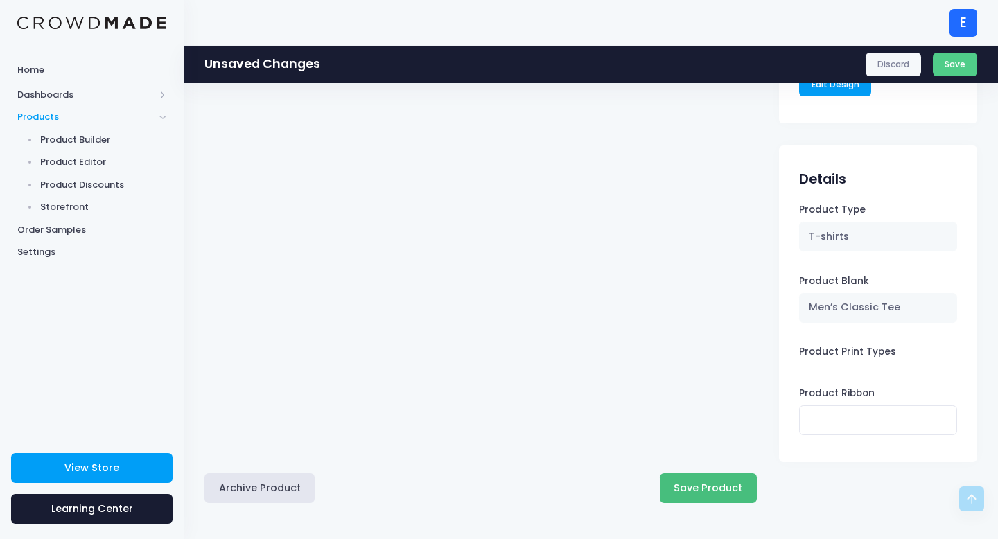
click at [716, 478] on button "Save Product" at bounding box center [708, 488] width 97 height 30
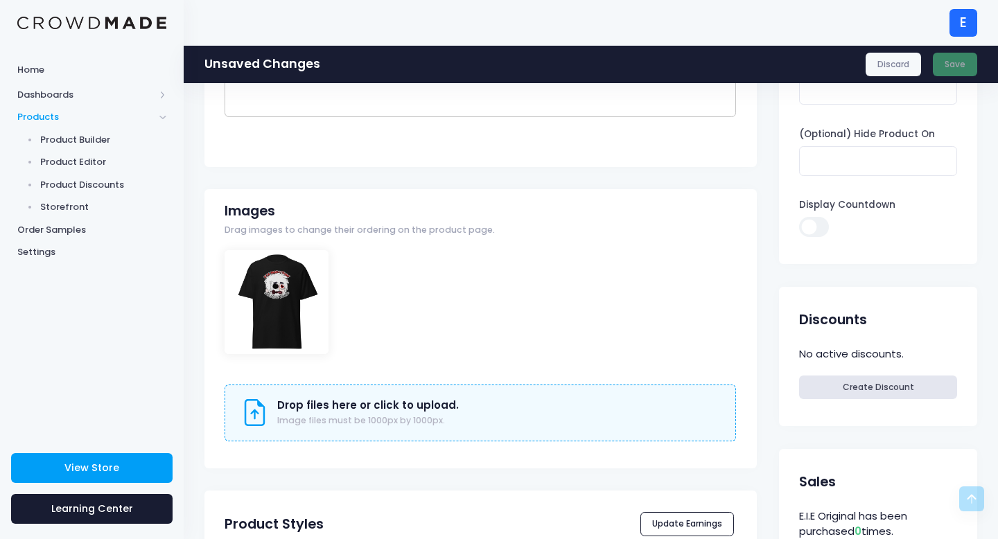
scroll to position [301, 0]
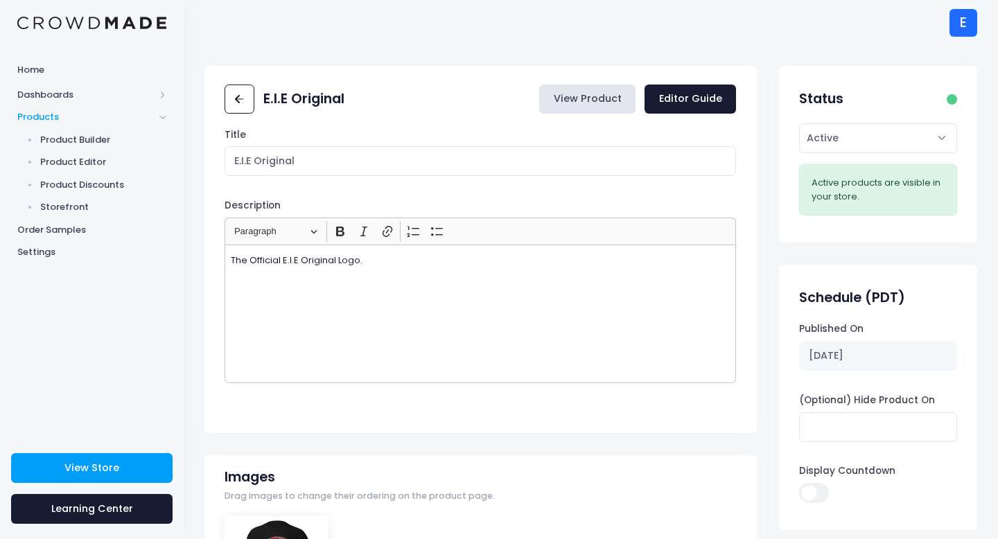
click at [603, 96] on link "View Product" at bounding box center [587, 100] width 96 height 30
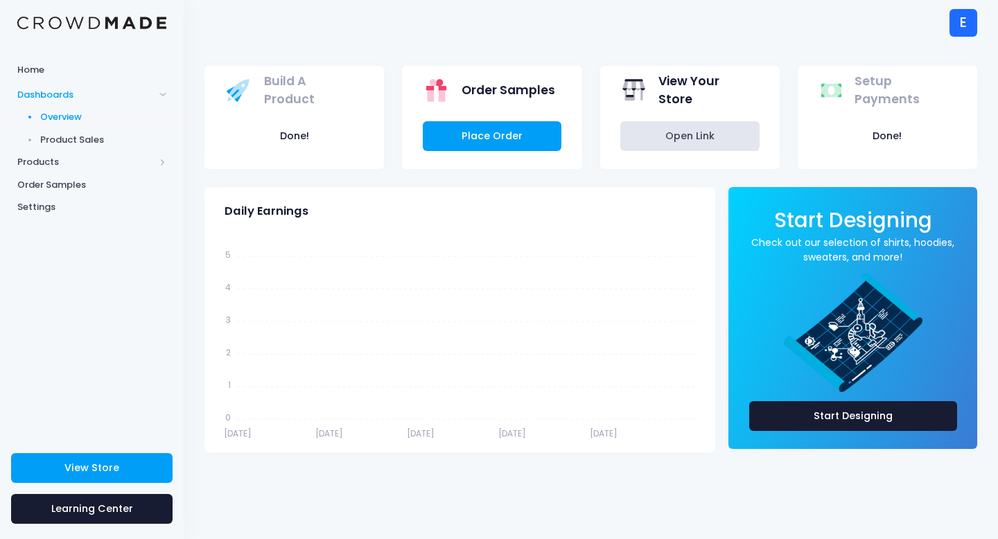
click at [74, 485] on div "View Store [GEOGRAPHIC_DATA]" at bounding box center [92, 491] width 184 height 98
click at [74, 453] on div "View Store Learning Center" at bounding box center [92, 491] width 184 height 98
click at [75, 469] on span "View Store" at bounding box center [91, 468] width 55 height 14
click at [70, 150] on link "Product Sales" at bounding box center [92, 139] width 184 height 23
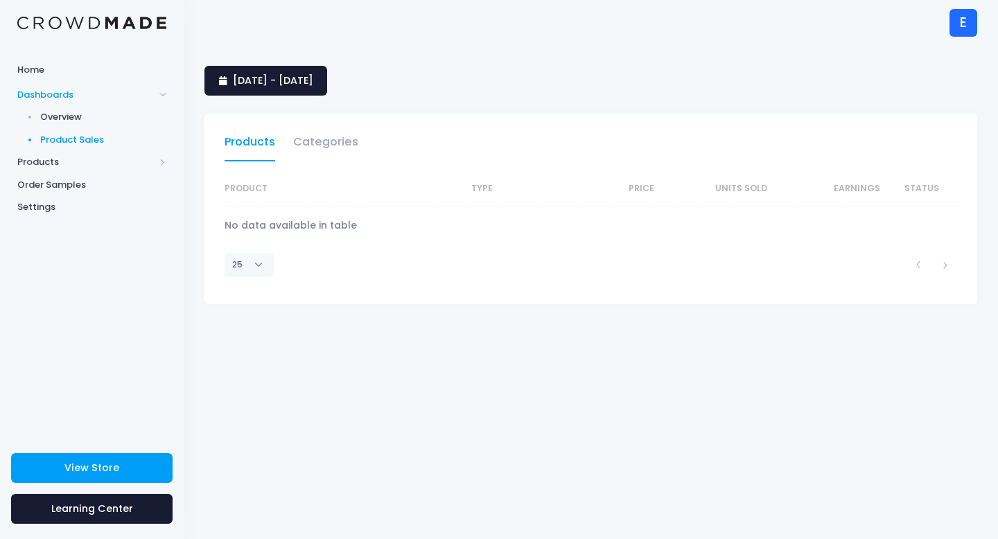
select select "25"
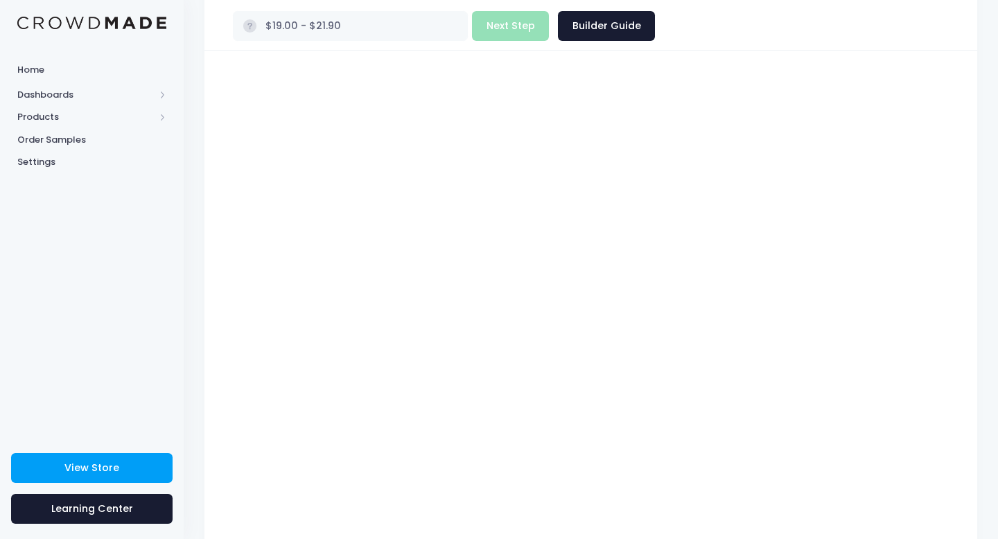
scroll to position [121, 0]
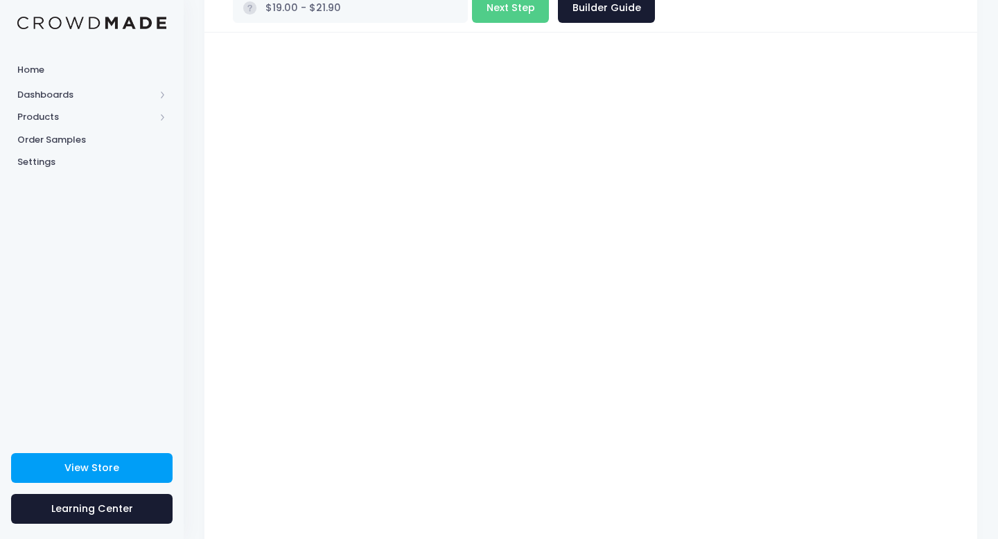
type input "$24.00 - $26.90"
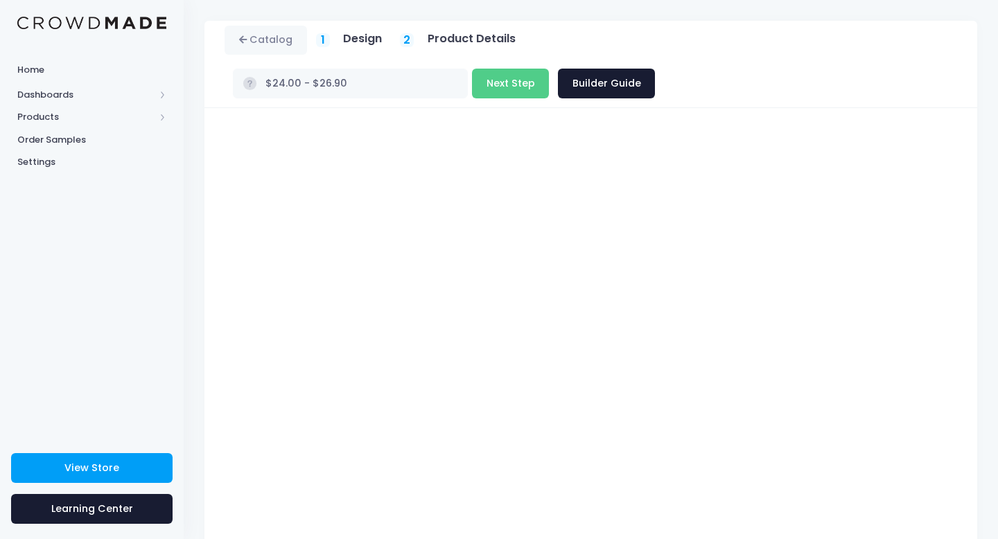
scroll to position [0, 0]
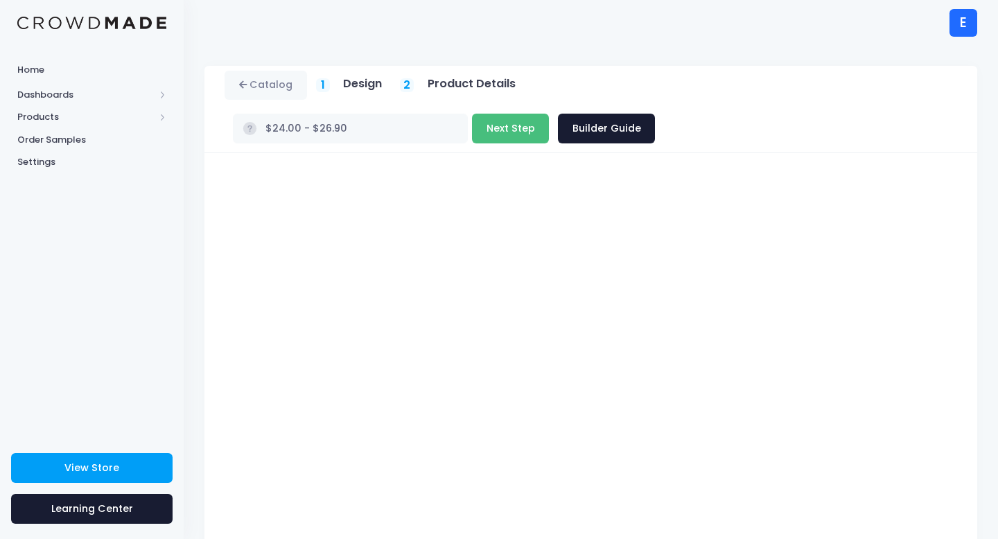
click at [549, 114] on button "Next Step" at bounding box center [510, 129] width 77 height 30
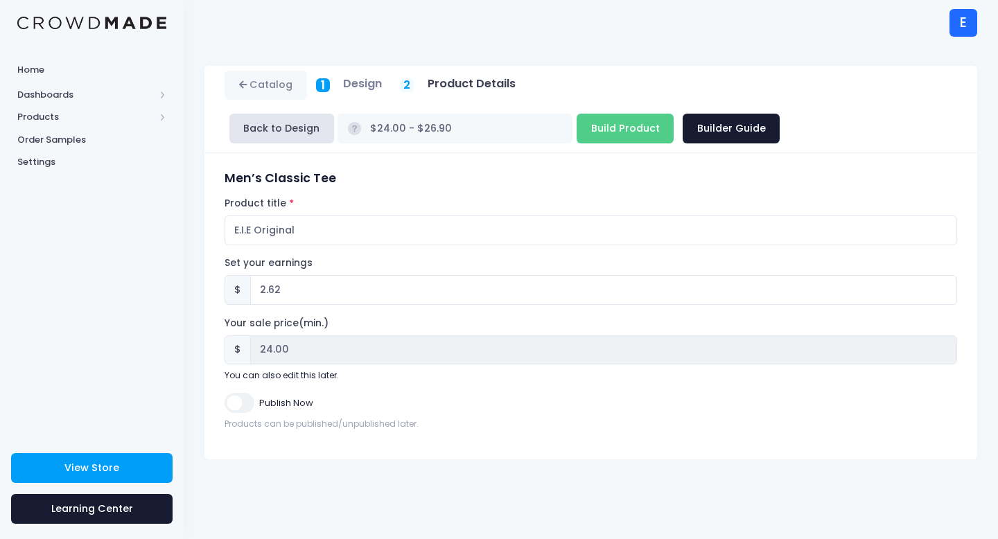
click at [241, 402] on input "Publish Now" at bounding box center [239, 403] width 29 height 20
checkbox input "true"
click at [577, 128] on input "Build Product" at bounding box center [625, 129] width 97 height 30
type input "Building product..."
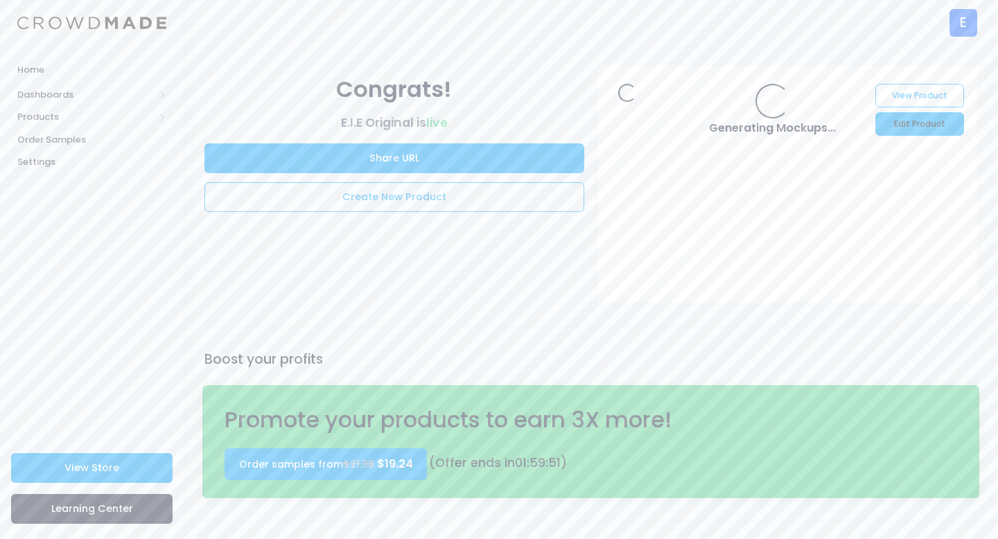
click at [930, 121] on link "Edit Product" at bounding box center [920, 124] width 88 height 24
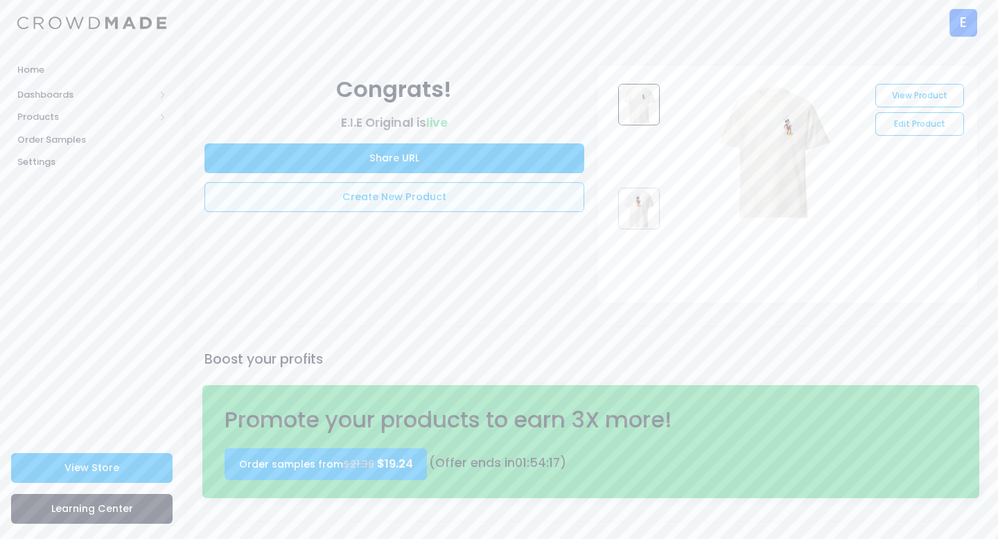
click at [457, 189] on link "Create New Product" at bounding box center [394, 197] width 380 height 30
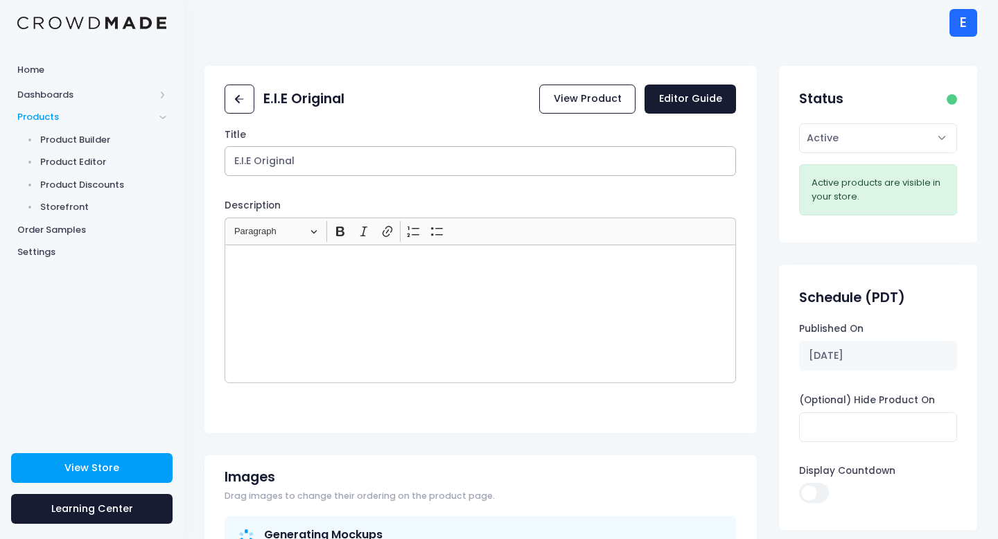
click at [328, 161] on input "E.I.E Original" at bounding box center [481, 161] width 512 height 30
drag, startPoint x: 308, startPoint y: 157, endPoint x: 211, endPoint y: 158, distance: 97.1
click at [211, 157] on div "Title E.I.E Original Description <p></p> Rich Text Editor Heading Paragraph Par…" at bounding box center [480, 276] width 552 height 296
paste input "Hungry Mouse"
type input "Hungry Mouse"
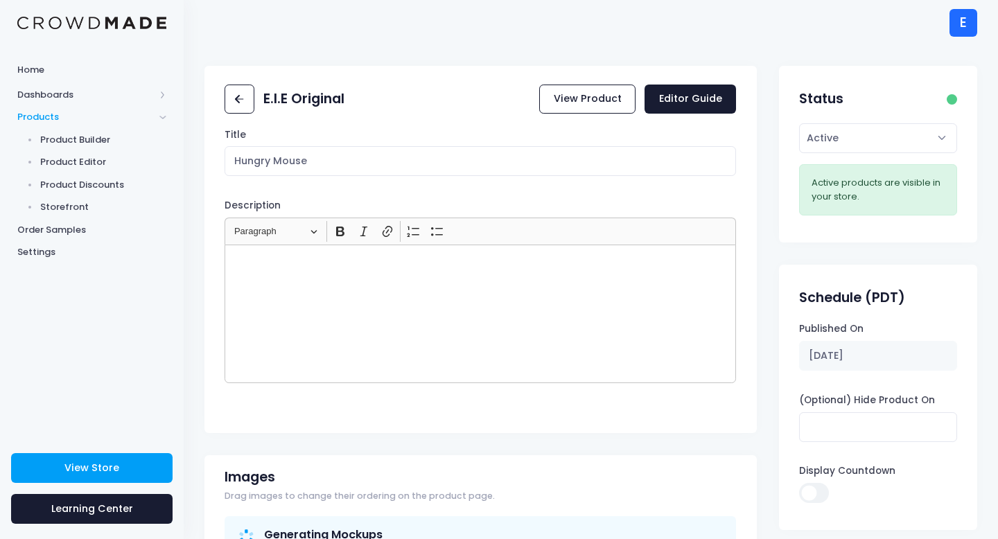
click at [275, 275] on div "Rich Text Editor, main" at bounding box center [481, 314] width 512 height 139
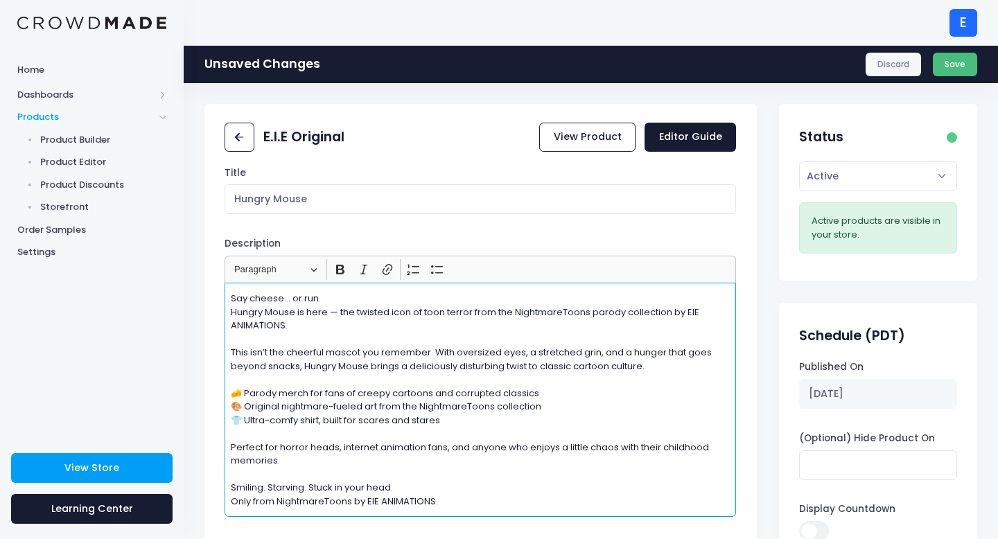
click at [943, 72] on button "Save" at bounding box center [955, 65] width 45 height 24
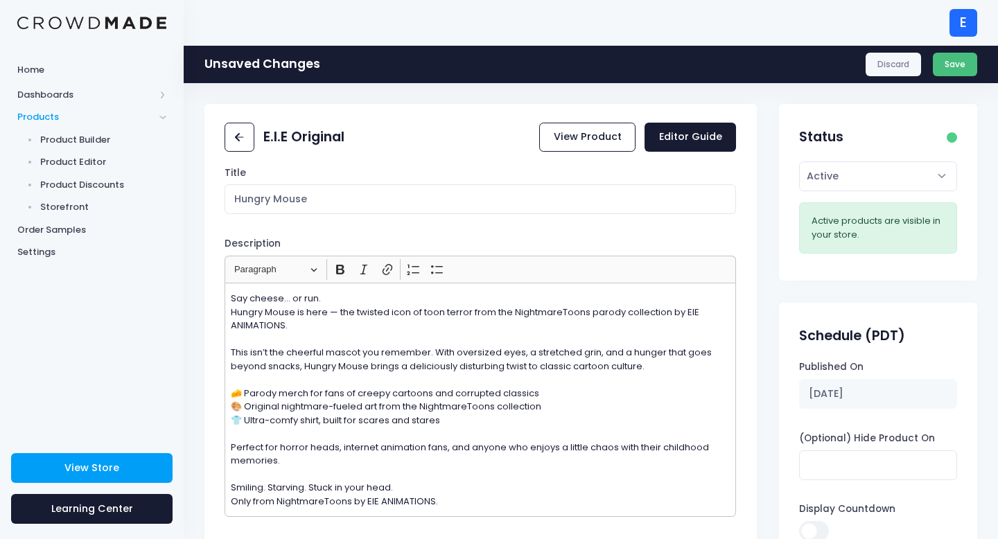
click at [954, 58] on button "Save" at bounding box center [955, 65] width 45 height 24
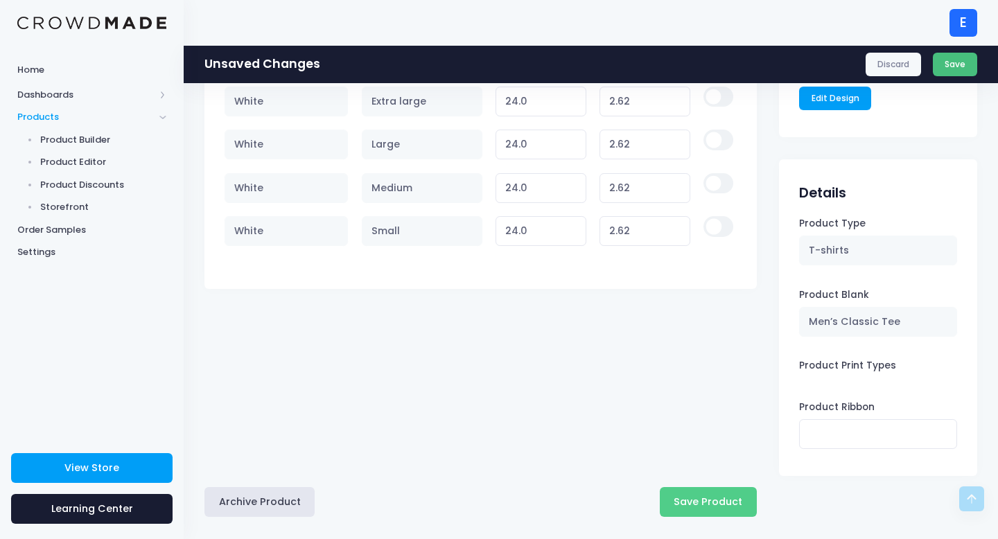
scroll to position [868, 0]
click at [705, 500] on button "Save Product" at bounding box center [708, 502] width 97 height 30
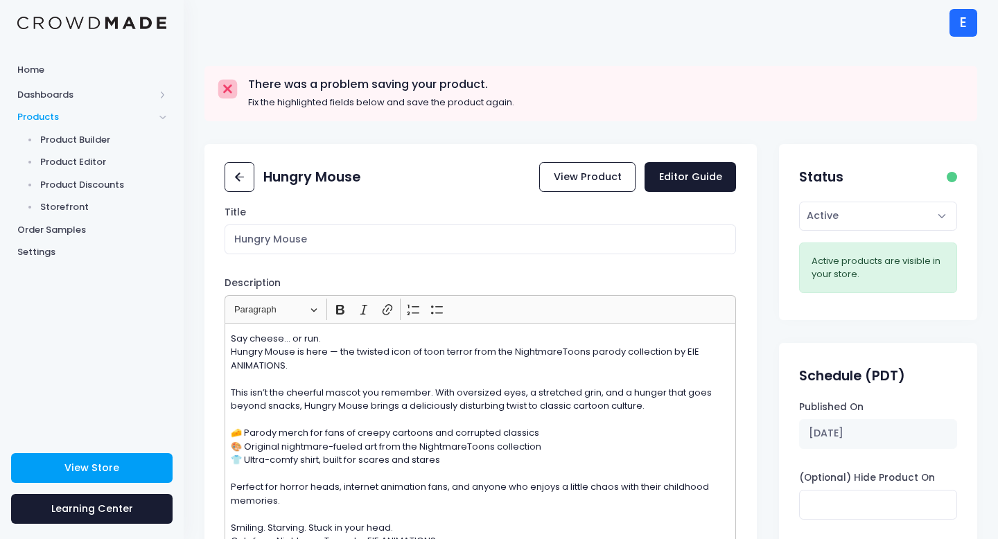
click at [229, 83] on rect at bounding box center [227, 89] width 19 height 19
click at [677, 184] on link "Editor Guide" at bounding box center [691, 177] width 92 height 30
click at [602, 173] on link "View Product" at bounding box center [587, 177] width 96 height 30
click at [49, 67] on span "Home" at bounding box center [91, 70] width 149 height 14
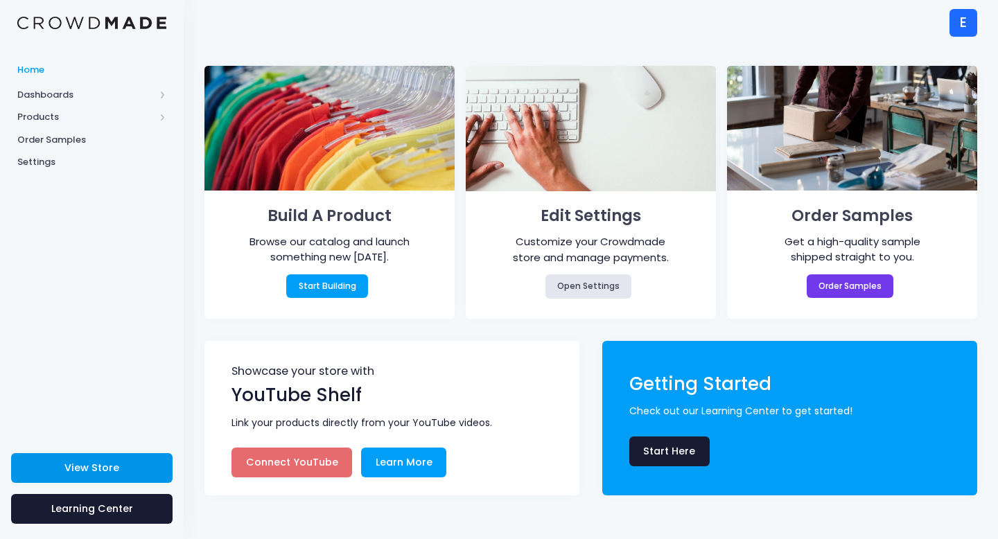
click at [101, 459] on link "View Store" at bounding box center [92, 468] width 162 height 30
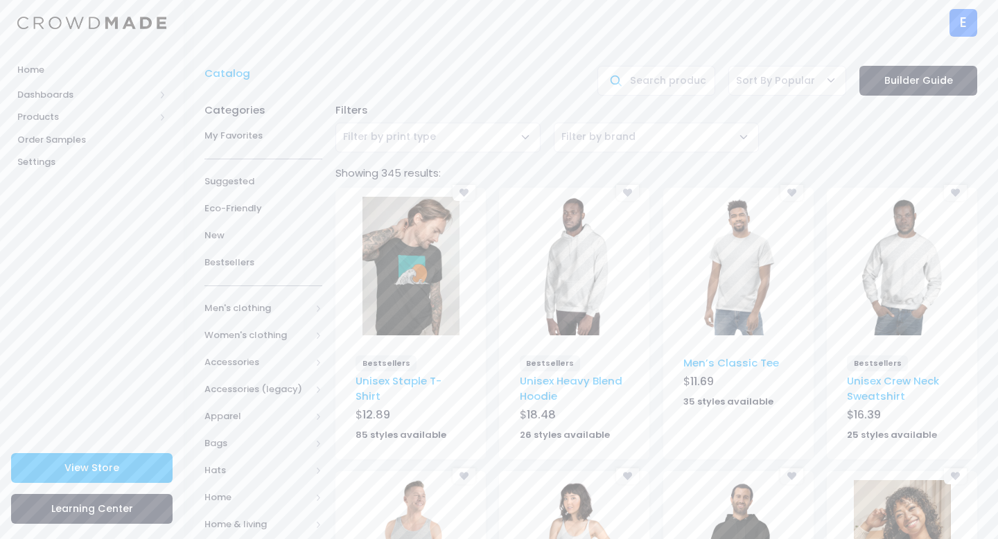
click at [720, 306] on img at bounding box center [738, 266] width 97 height 139
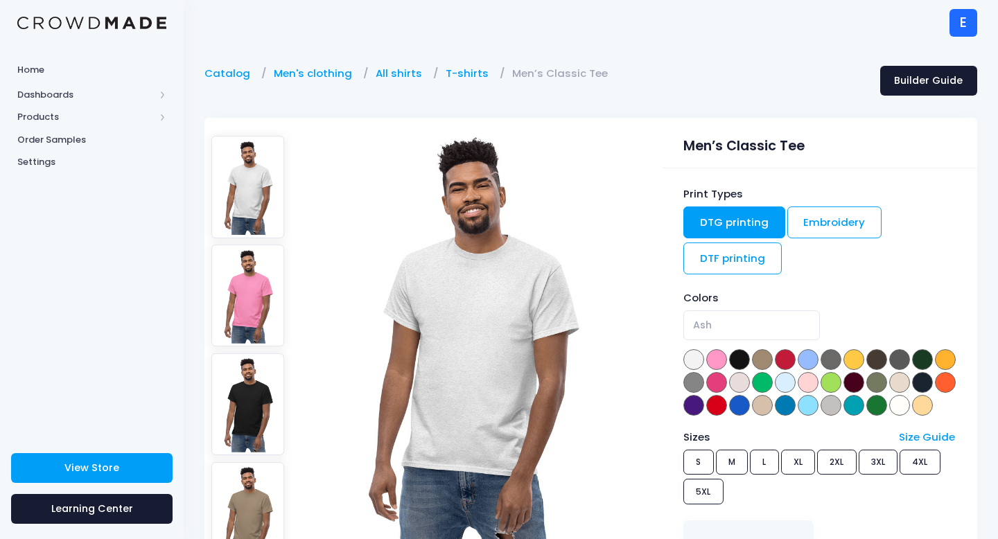
scroll to position [6, 0]
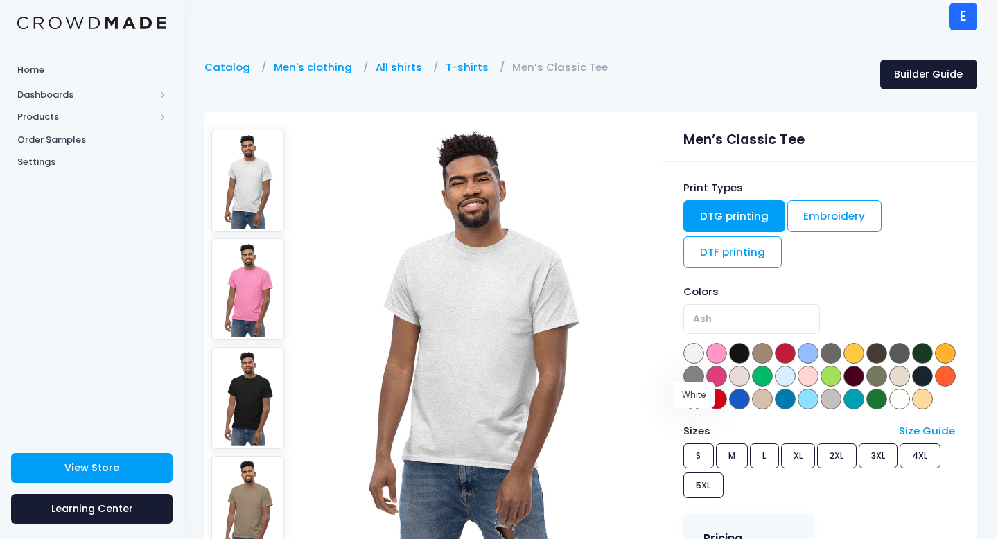
click at [889, 410] on span at bounding box center [899, 399] width 21 height 21
select select "White"
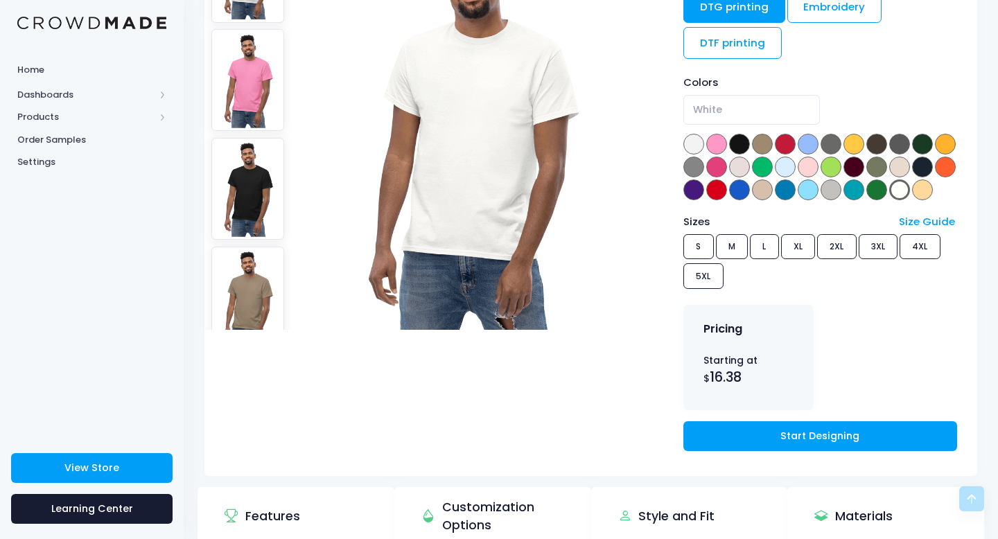
scroll to position [234, 0]
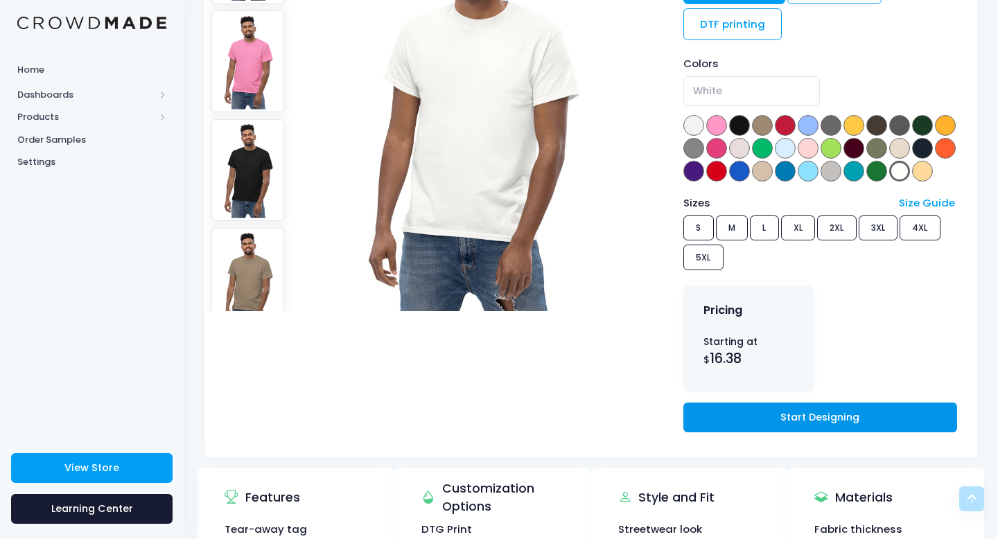
click at [750, 433] on link "Start Designing" at bounding box center [820, 418] width 274 height 30
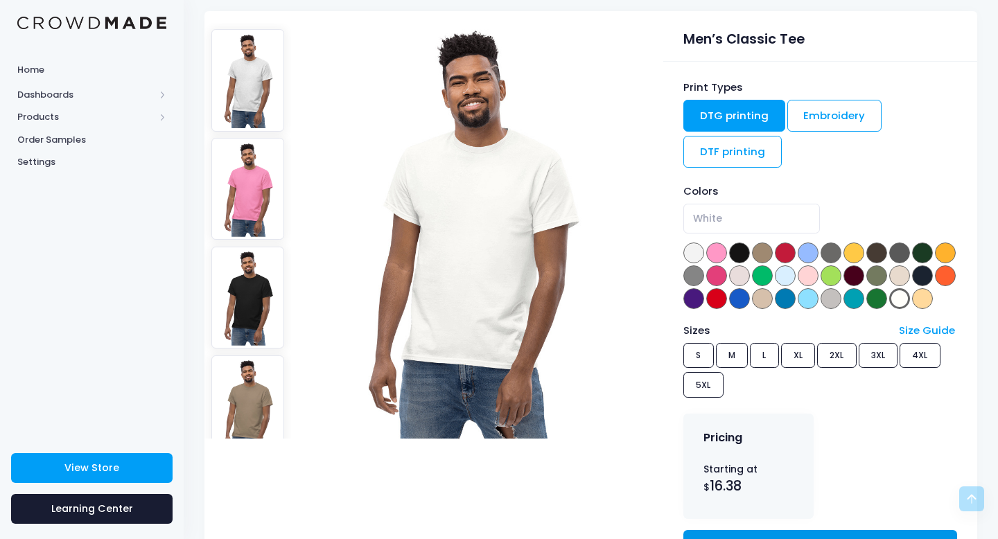
scroll to position [12, 0]
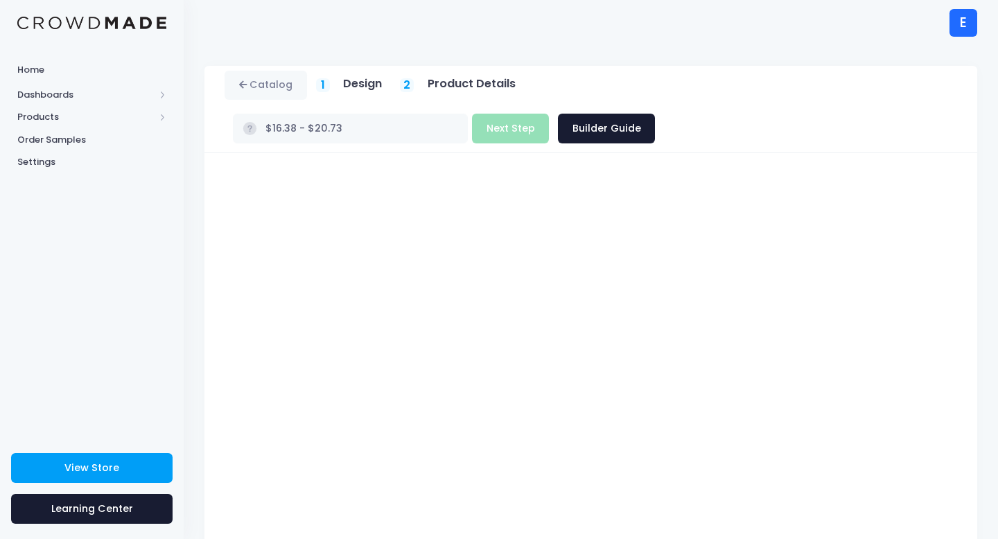
type input "$16.38 - $19.28"
click at [549, 114] on button "Next Step" at bounding box center [510, 129] width 77 height 30
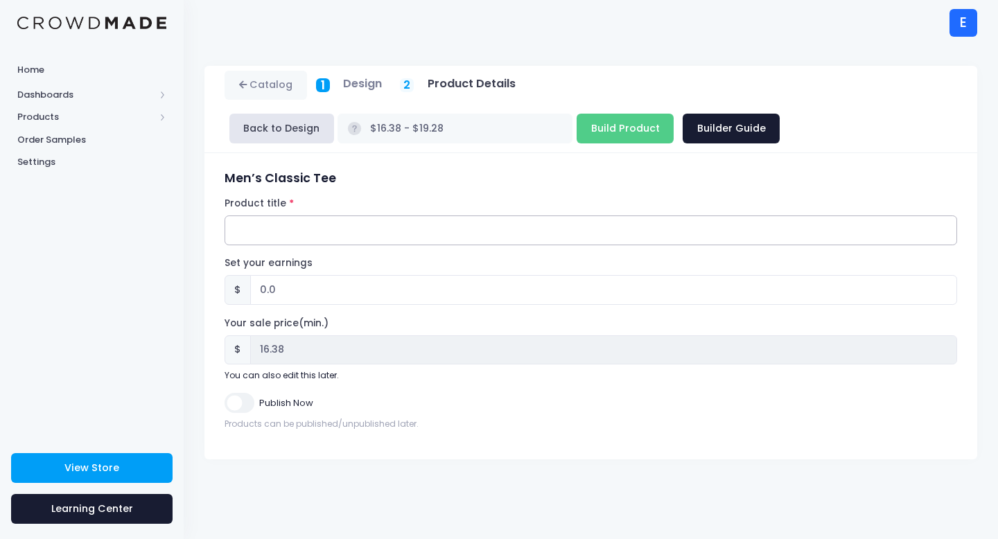
click at [342, 229] on input "Product title" at bounding box center [591, 231] width 733 height 30
paste input "Hungry Mouse"
type input "Hungry Mouse"
click at [295, 288] on input "0.0" at bounding box center [603, 290] width 707 height 30
type input "0"
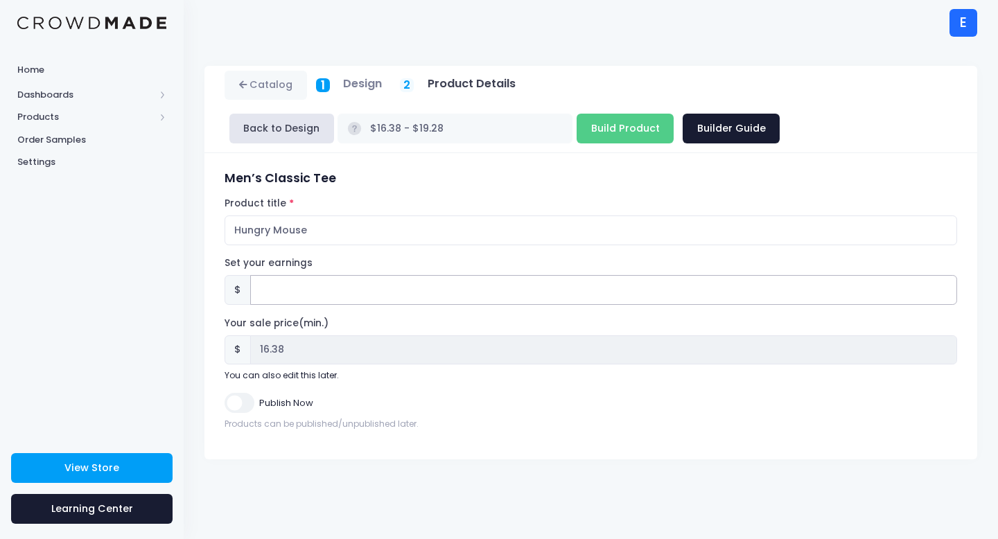
type input "2"
type input "$18.38 - $21.28"
type input "18.38"
type input "$16.38 - $19.28"
type input "16.38"
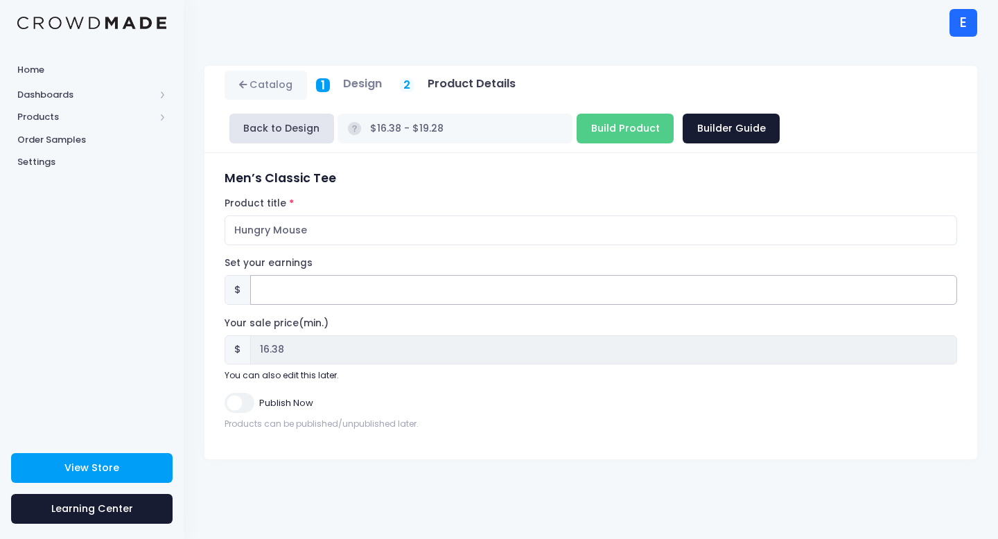
type input "2.6"
type input "$18.98 - $21.88"
type input "18.98"
type input "2.68"
type input "$19.06 - $21.96"
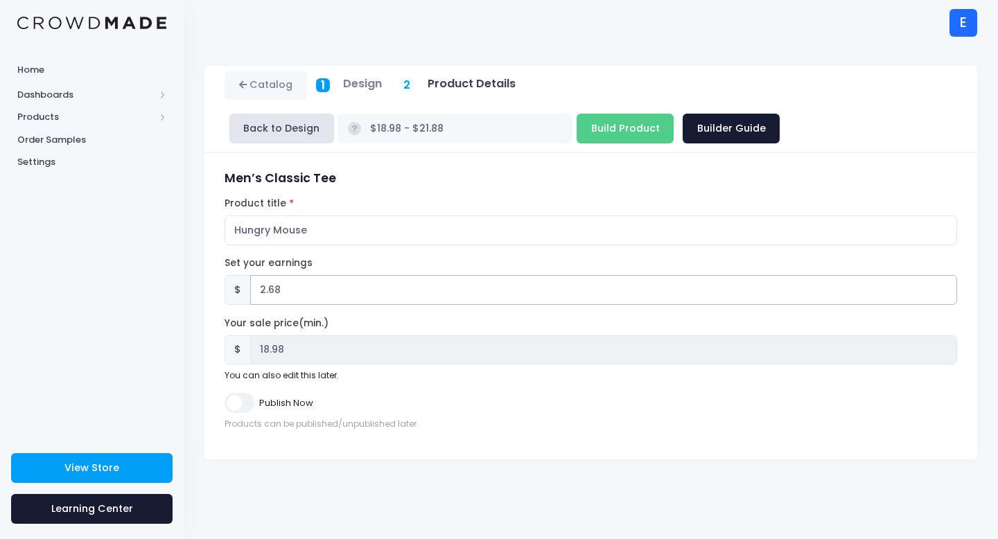
type input "19.06"
type input "2.6"
type input "$18.98 - $21.88"
type input "18.98"
type input "$16.38 - $19.28"
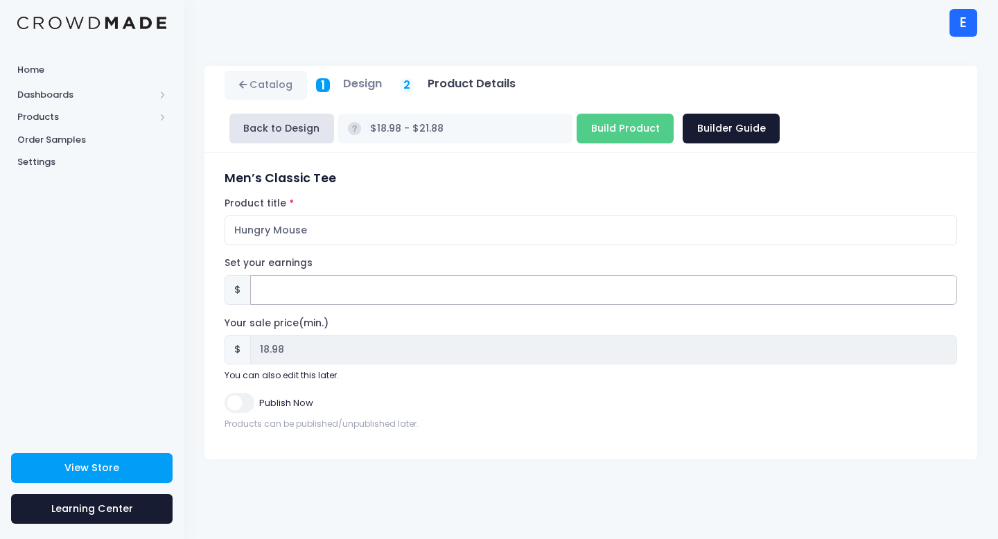
type input "16.38"
type input "2.6"
type input "$18.98 - $21.88"
type input "18.98"
type input "2.62"
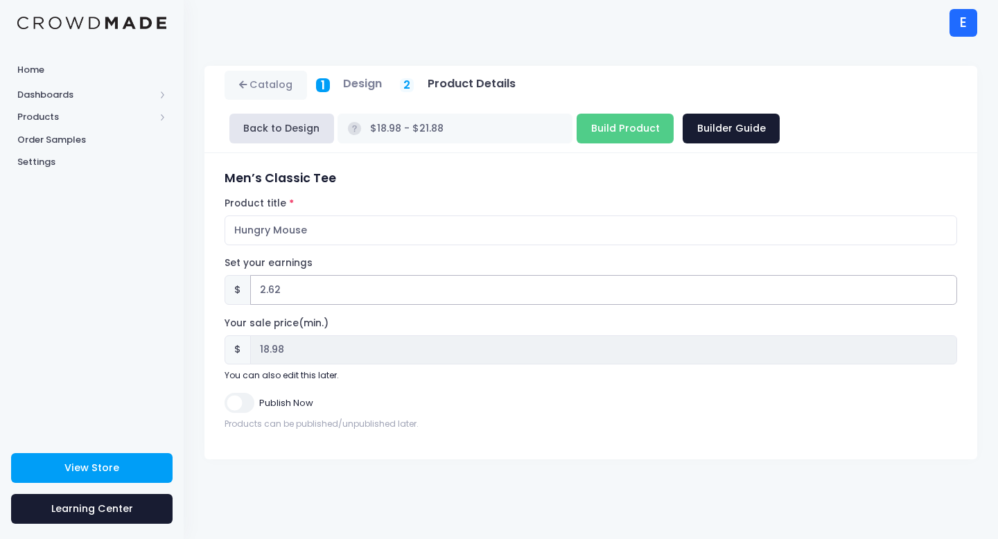
type input "$19.00 - $21.90"
type input "19.00"
type input "2.62"
click at [577, 137] on input "Build Product" at bounding box center [625, 129] width 97 height 30
type input "Building product..."
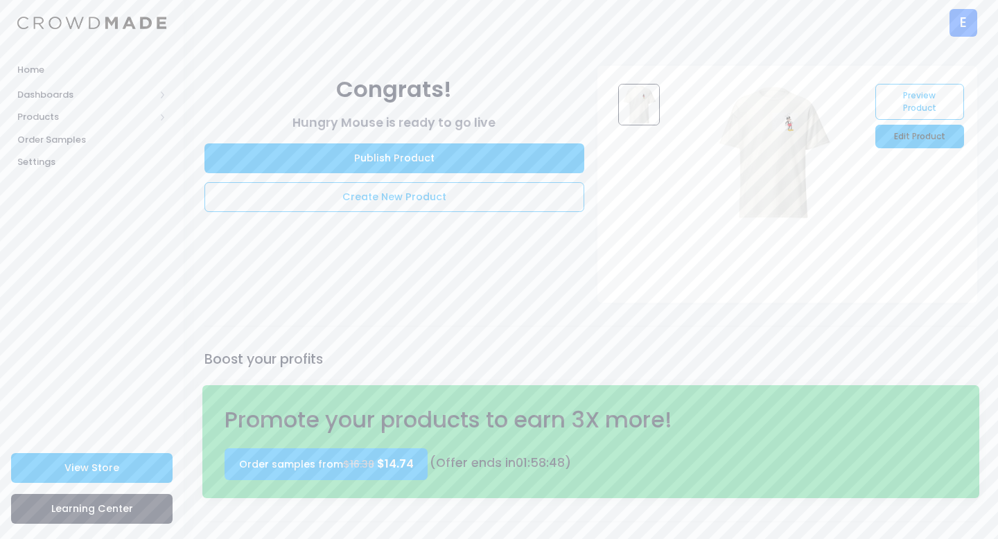
click at [907, 132] on link "Edit Product" at bounding box center [920, 137] width 88 height 24
click at [423, 160] on link "Publish Product" at bounding box center [394, 158] width 380 height 30
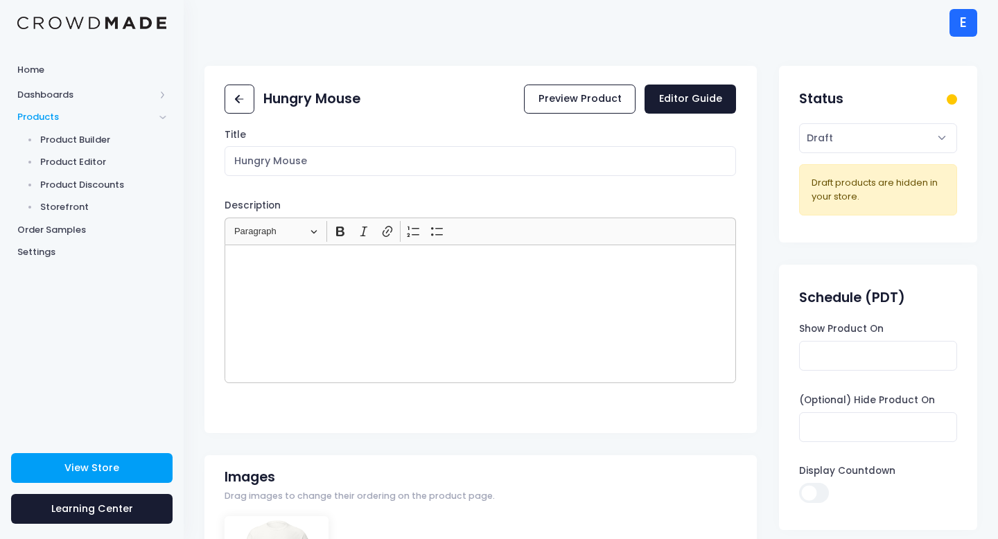
click at [361, 278] on div "Rich Text Editor, main" at bounding box center [481, 314] width 512 height 139
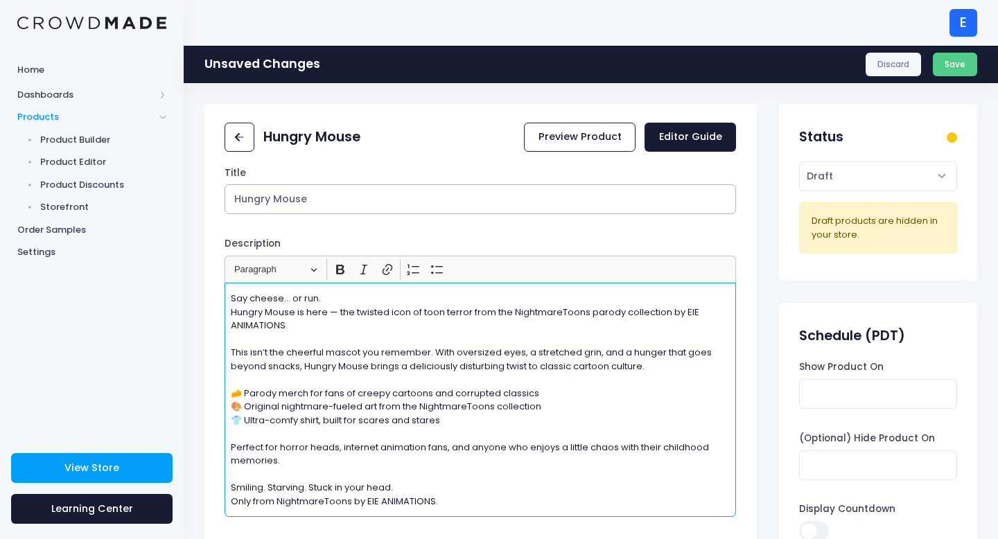
click at [336, 204] on input "Hungry Mouse" at bounding box center [481, 199] width 512 height 30
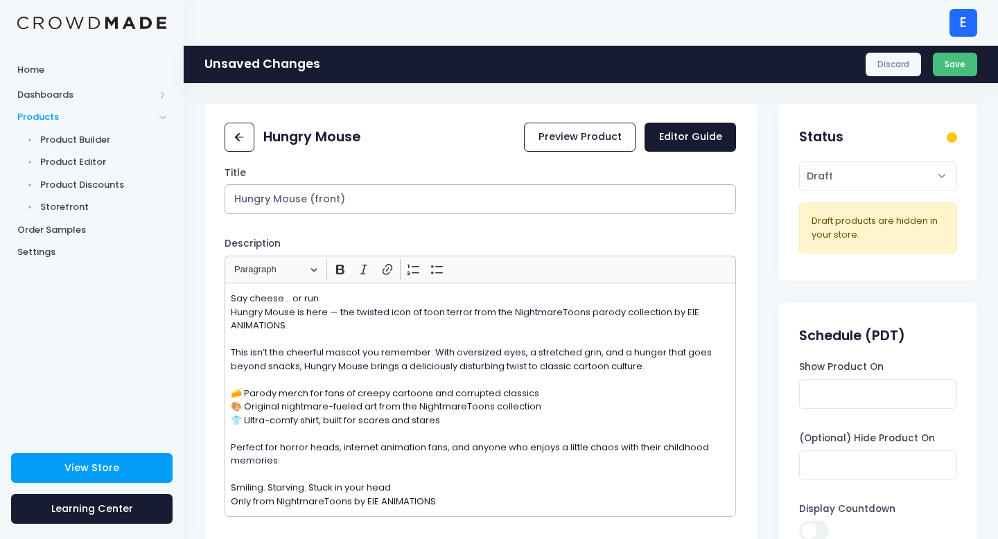
type input "Hungry Mouse (front)"
click at [952, 61] on button "Save" at bounding box center [955, 65] width 45 height 24
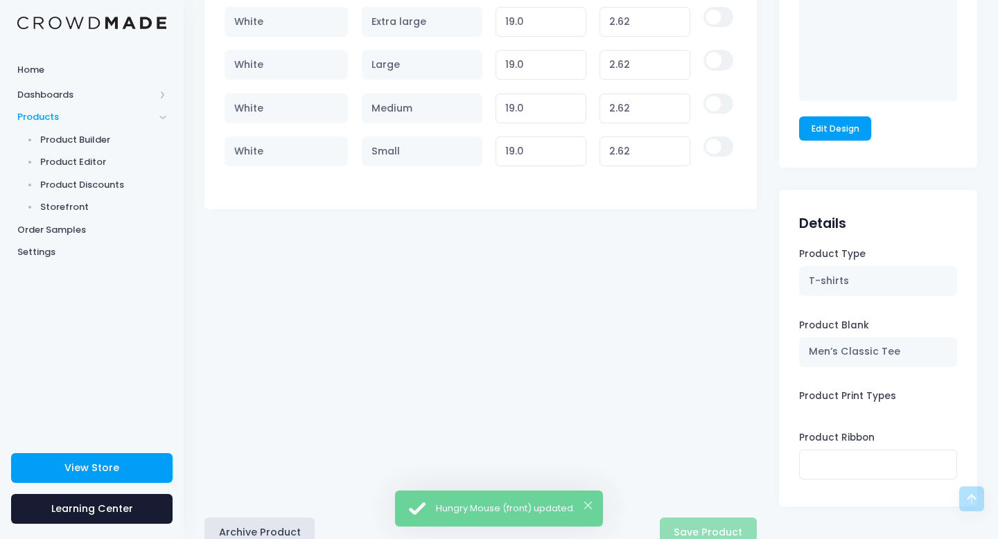
scroll to position [1069, 0]
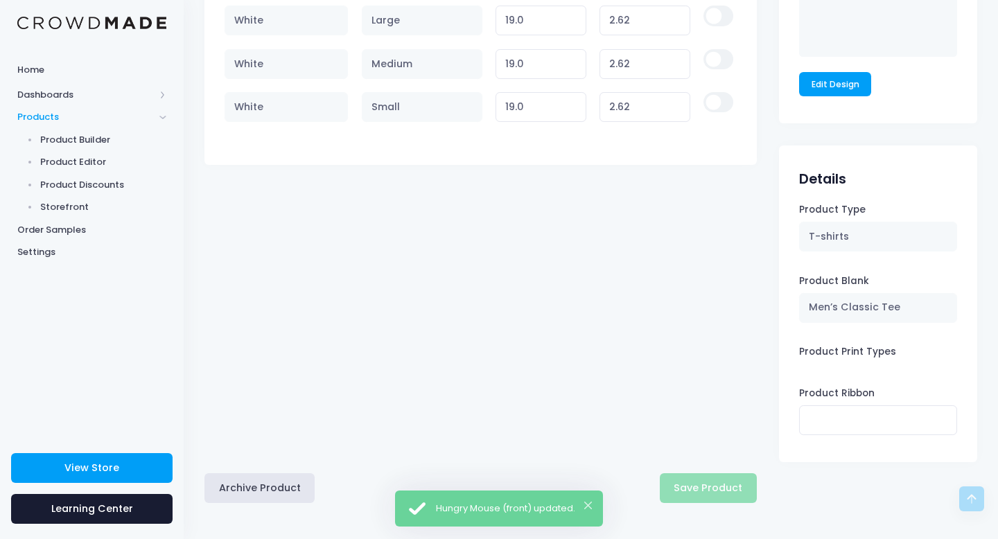
click at [702, 482] on div "Archive Product Save Product" at bounding box center [480, 488] width 552 height 30
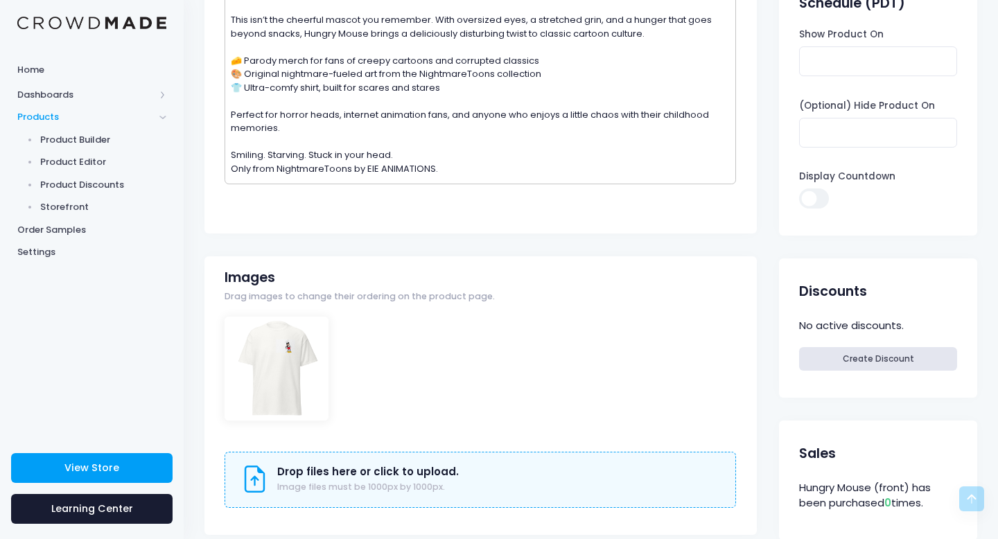
scroll to position [0, 0]
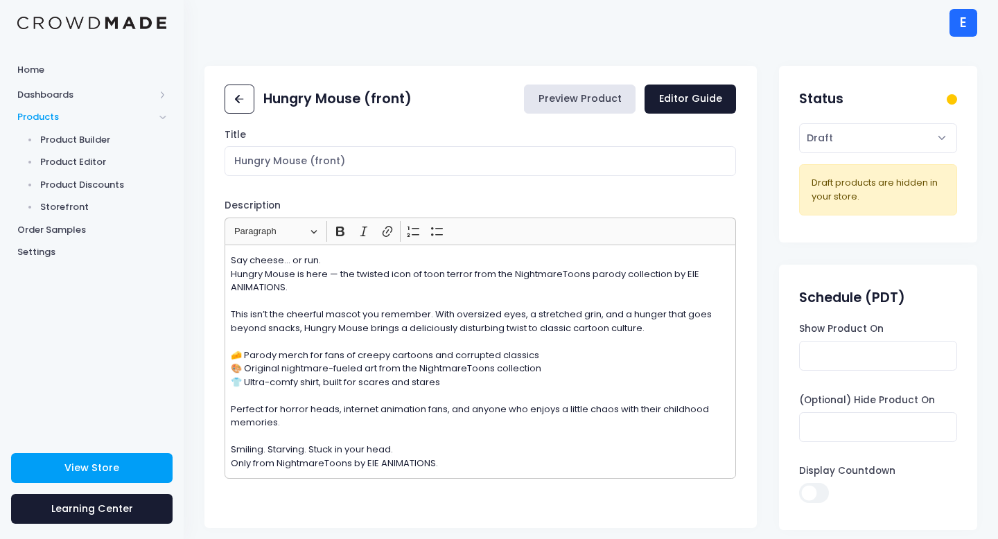
click at [583, 97] on link "Preview Product" at bounding box center [580, 100] width 112 height 30
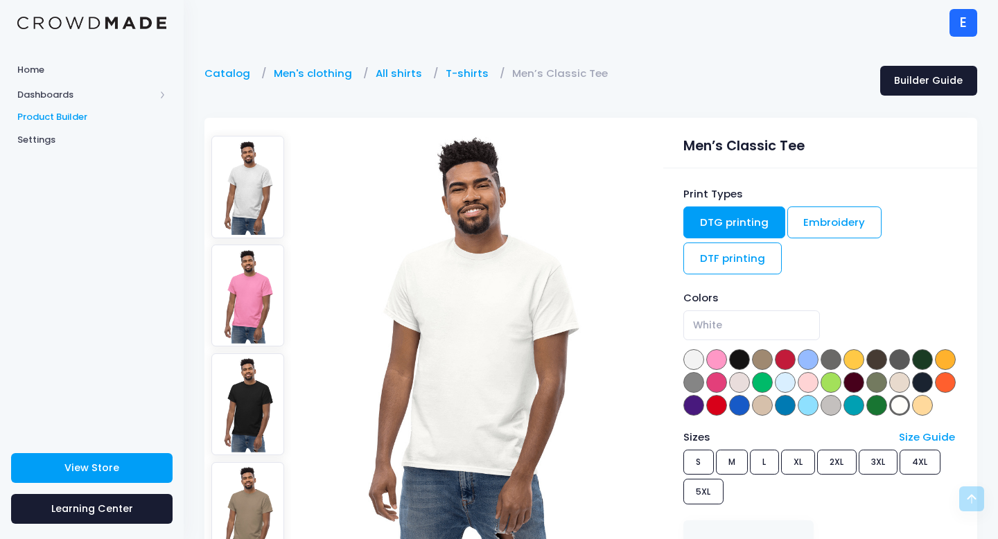
select select "White"
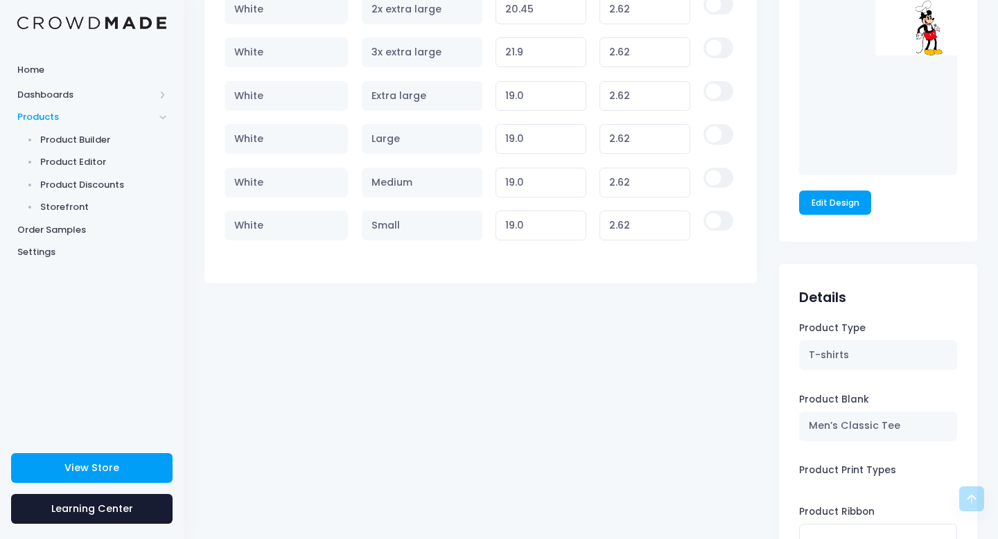
scroll to position [1069, 0]
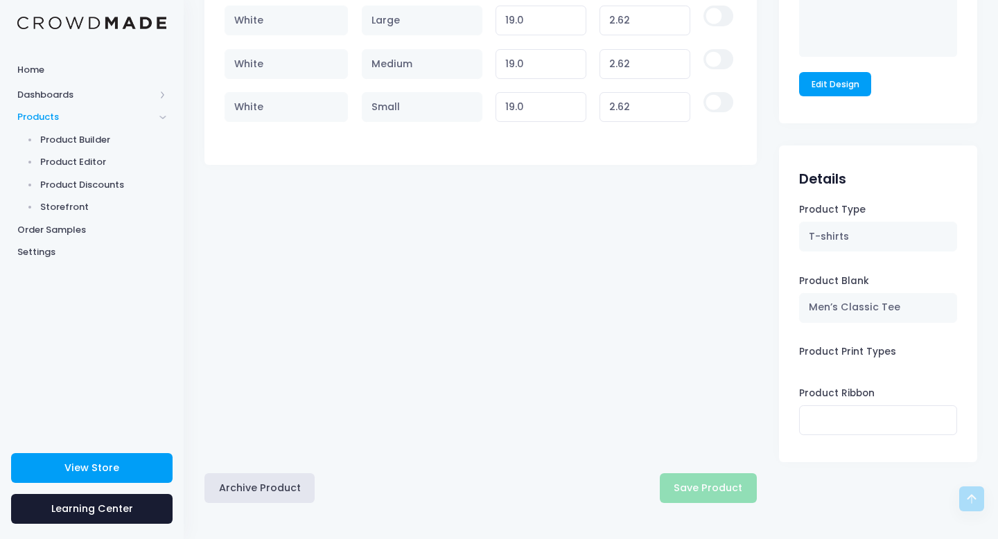
click at [685, 477] on div "Archive Product Save Product" at bounding box center [480, 488] width 552 height 30
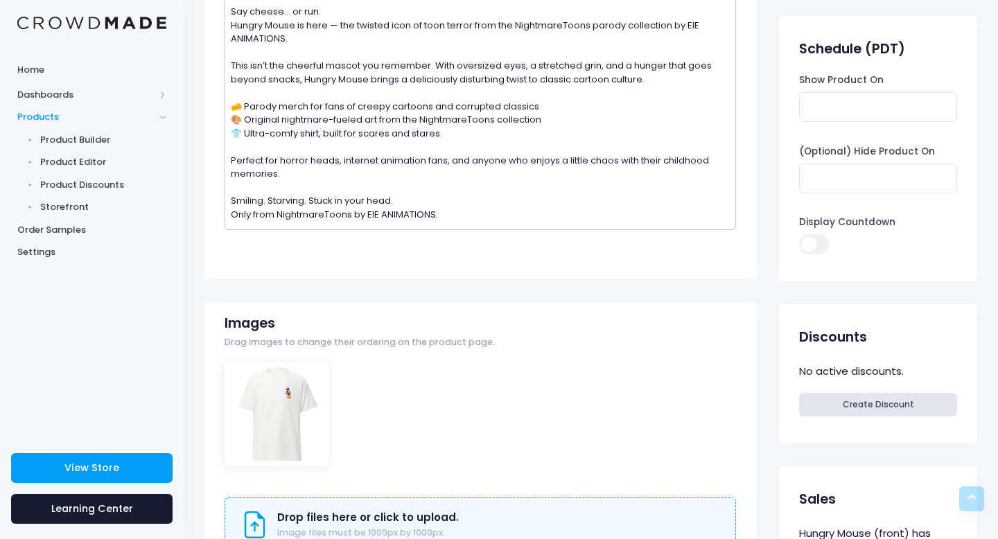
scroll to position [0, 0]
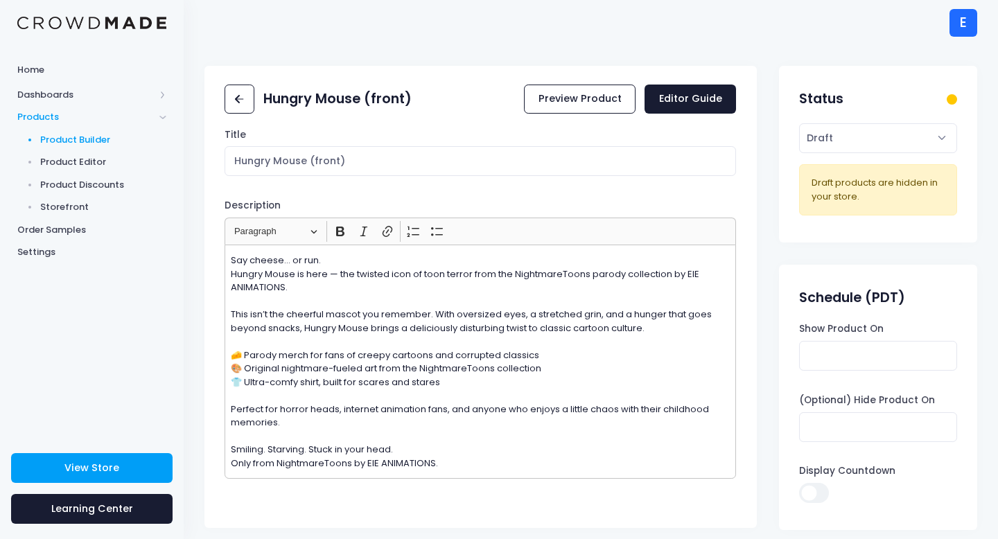
click at [60, 137] on span "Product Builder" at bounding box center [103, 140] width 127 height 14
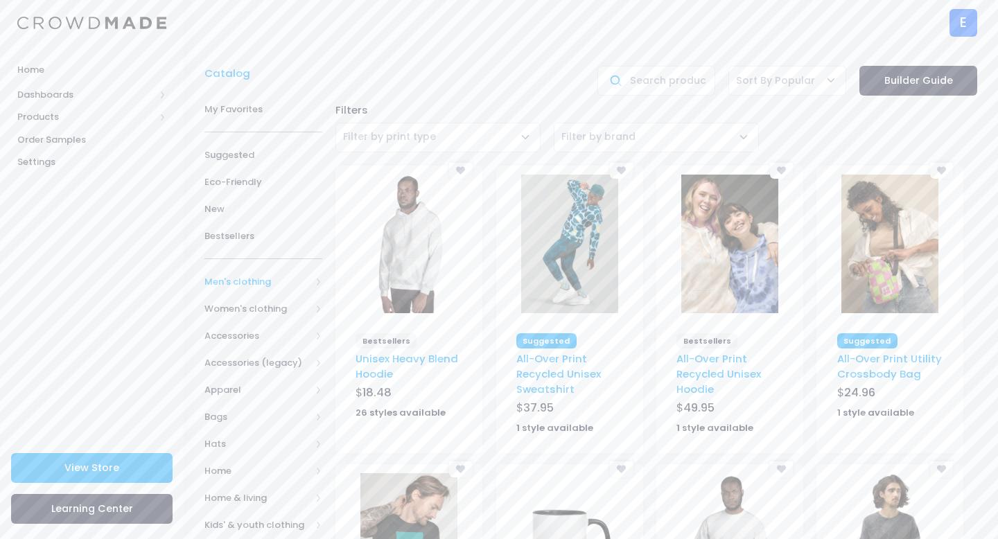
click at [239, 286] on span "Men's clothing" at bounding box center [257, 282] width 106 height 14
click at [254, 309] on span "All Men's clothing" at bounding box center [266, 315] width 78 height 27
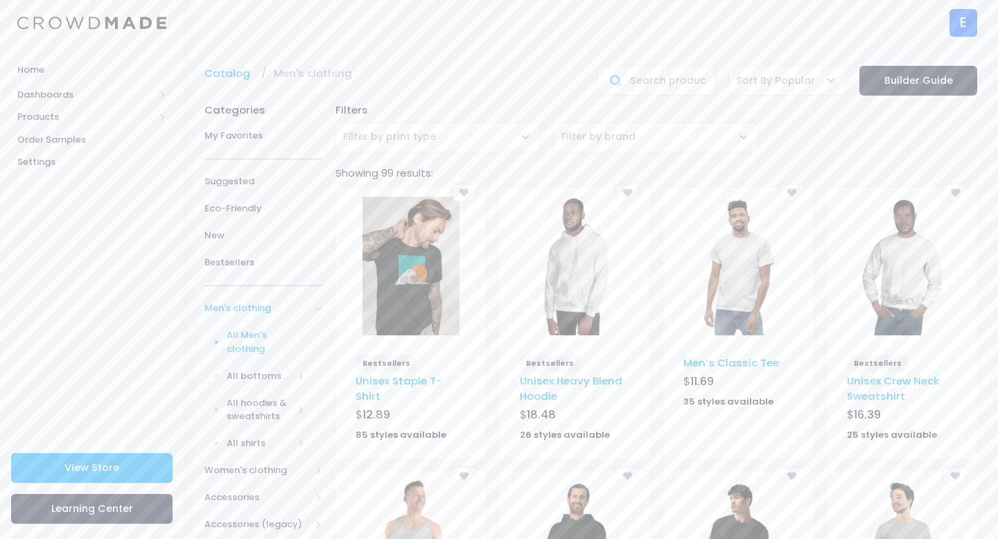
click at [756, 272] on img at bounding box center [738, 266] width 97 height 139
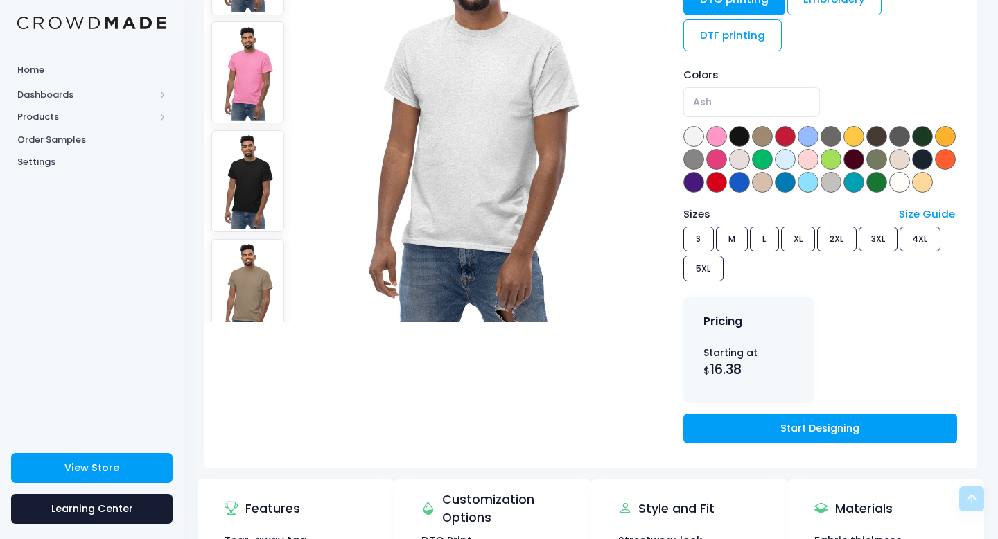
scroll to position [171, 0]
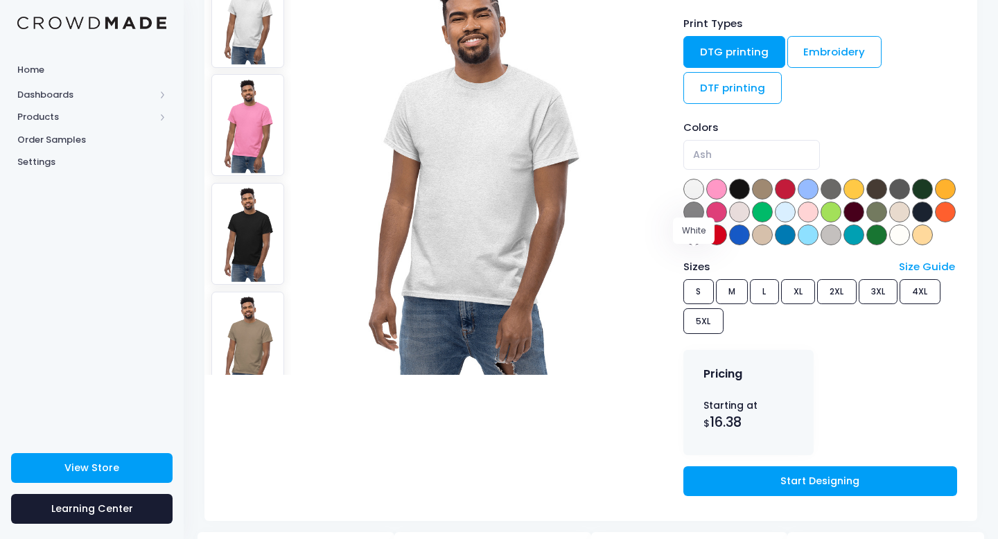
click at [889, 245] on span at bounding box center [899, 235] width 21 height 21
select select "White"
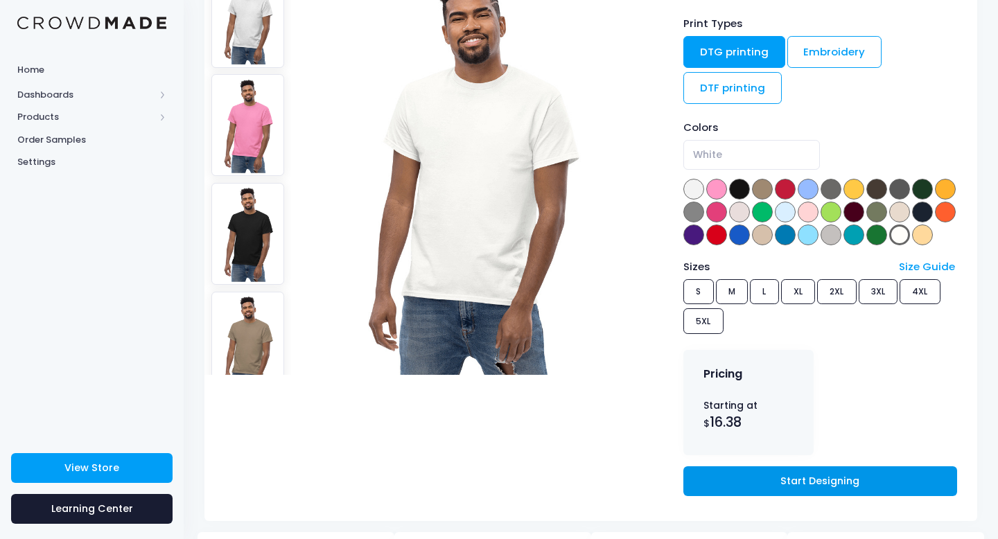
click at [727, 496] on link "Start Designing" at bounding box center [820, 482] width 274 height 30
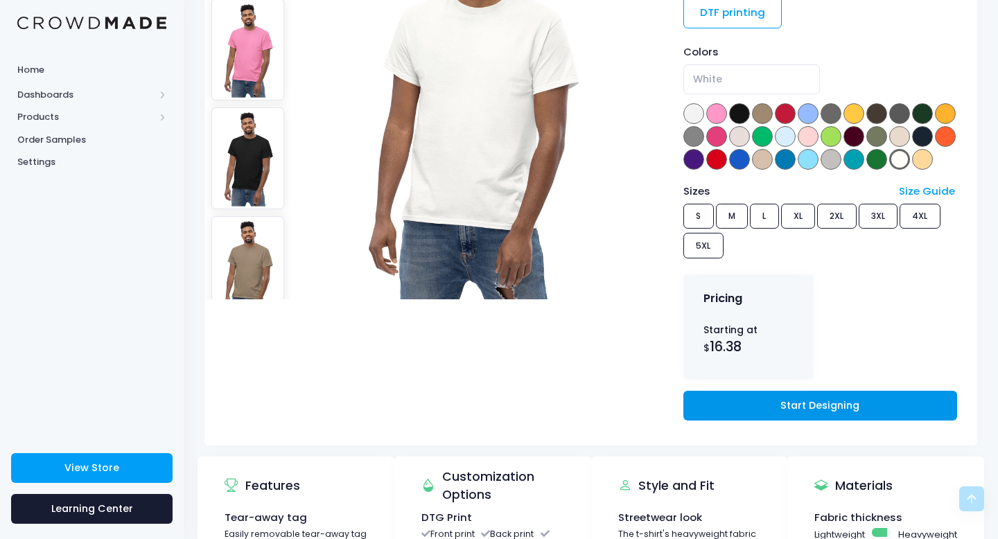
scroll to position [345, 0]
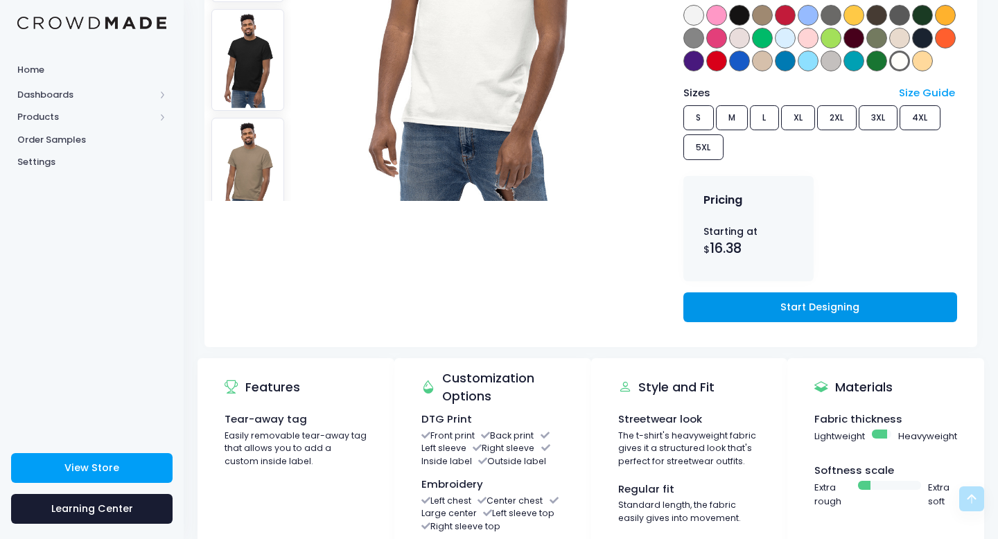
click at [785, 322] on link "Start Designing" at bounding box center [820, 308] width 274 height 30
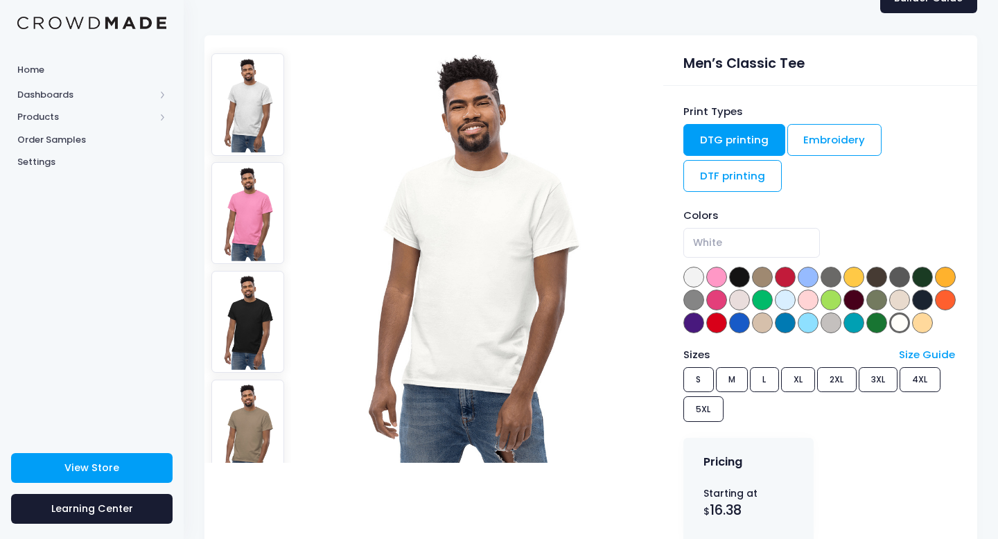
scroll to position [92, 0]
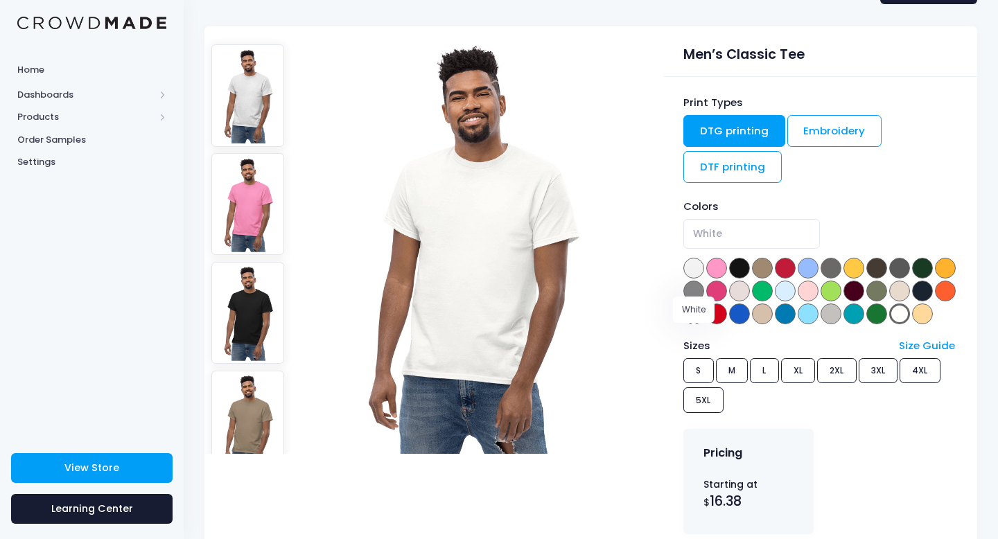
click at [889, 324] on span at bounding box center [899, 314] width 21 height 21
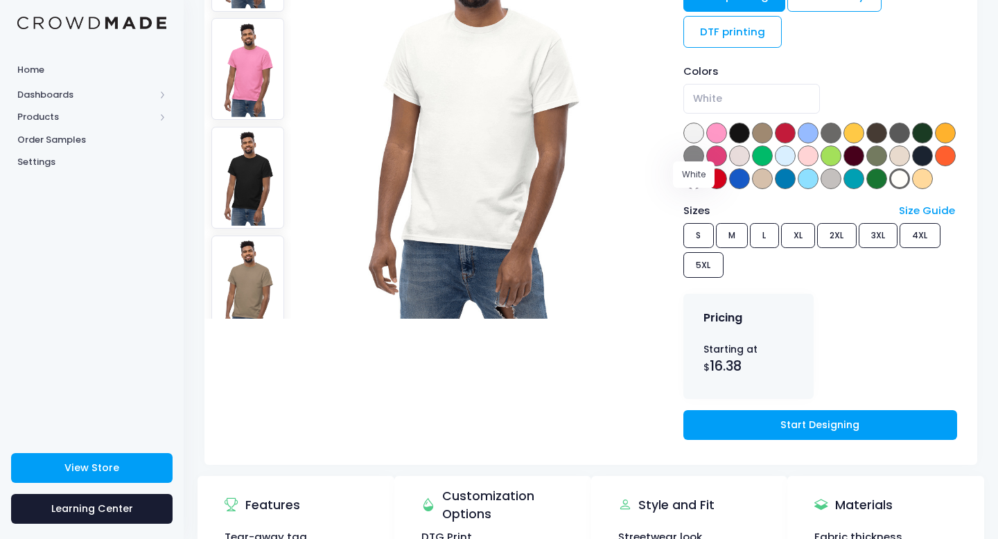
scroll to position [304, 0]
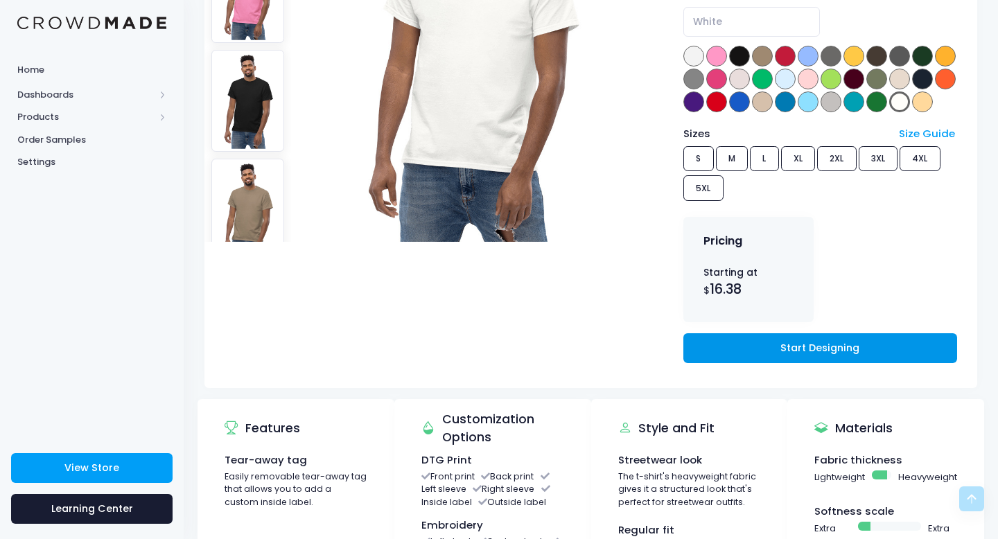
click at [793, 363] on link "Start Designing" at bounding box center [820, 348] width 274 height 30
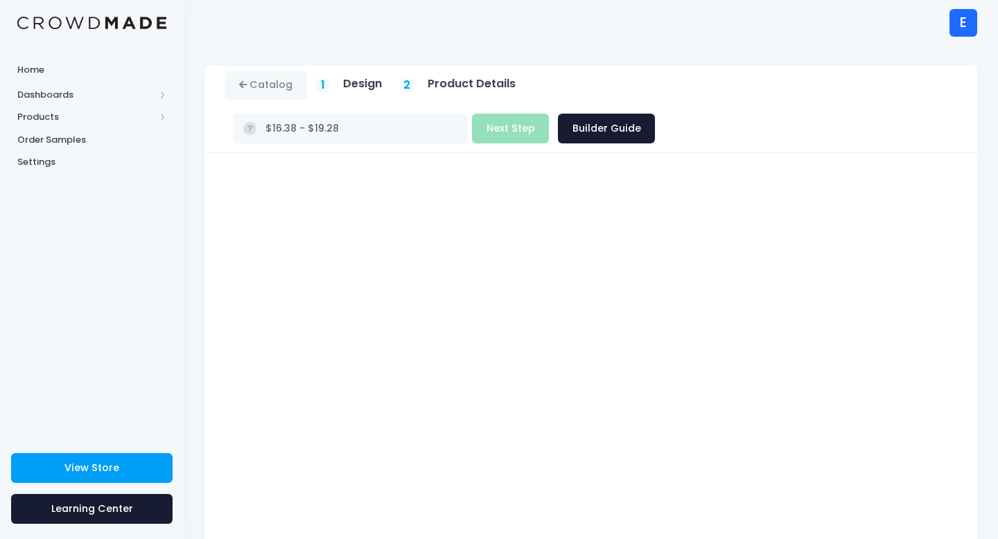
scroll to position [78, 0]
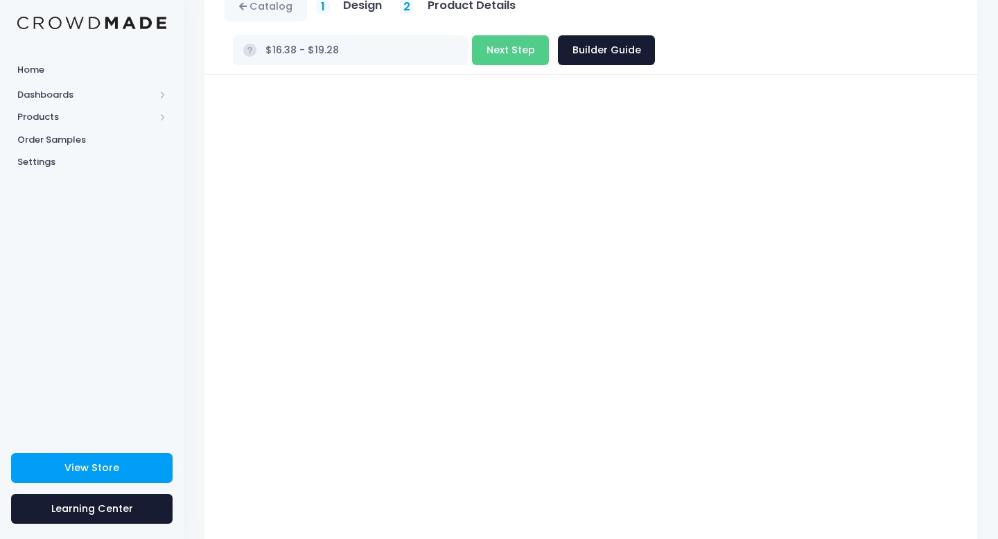
type input "$21.38 - $24.28"
click at [549, 35] on button "Next Step" at bounding box center [510, 50] width 77 height 30
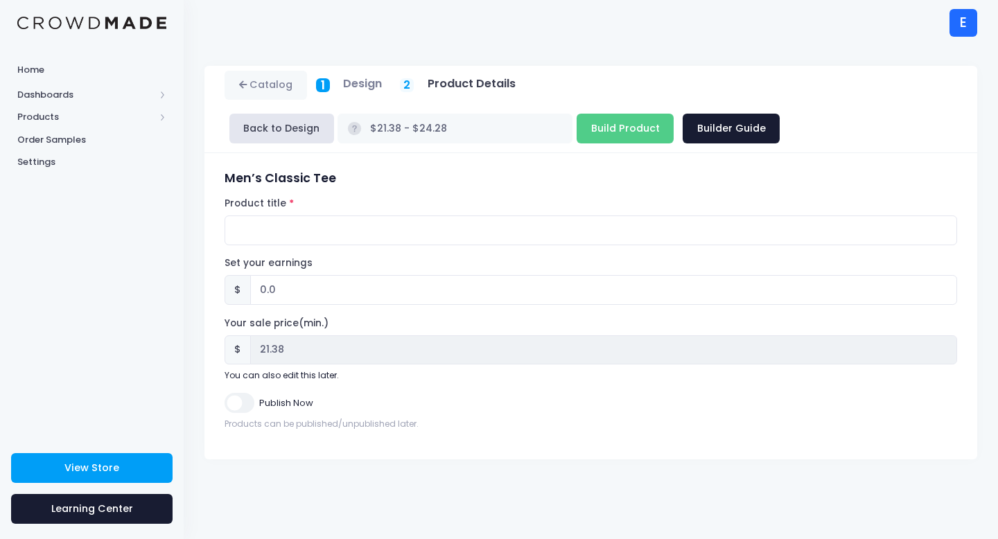
scroll to position [0, 0]
click at [308, 229] on input "Product title" at bounding box center [591, 231] width 733 height 30
paste input "Evil Baby Space Clown"
type input "Evil Baby Space Clown"
click at [297, 290] on input "0.0" at bounding box center [603, 290] width 707 height 30
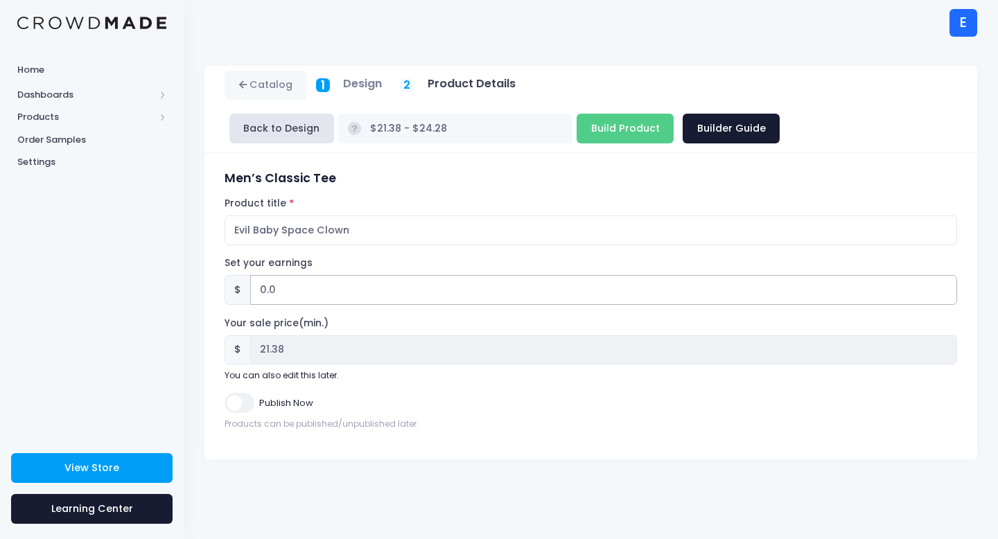
type input "0"
type input "2"
type input "$23.38 - $26.28"
type input "23.38"
type input "$21.38 - $24.28"
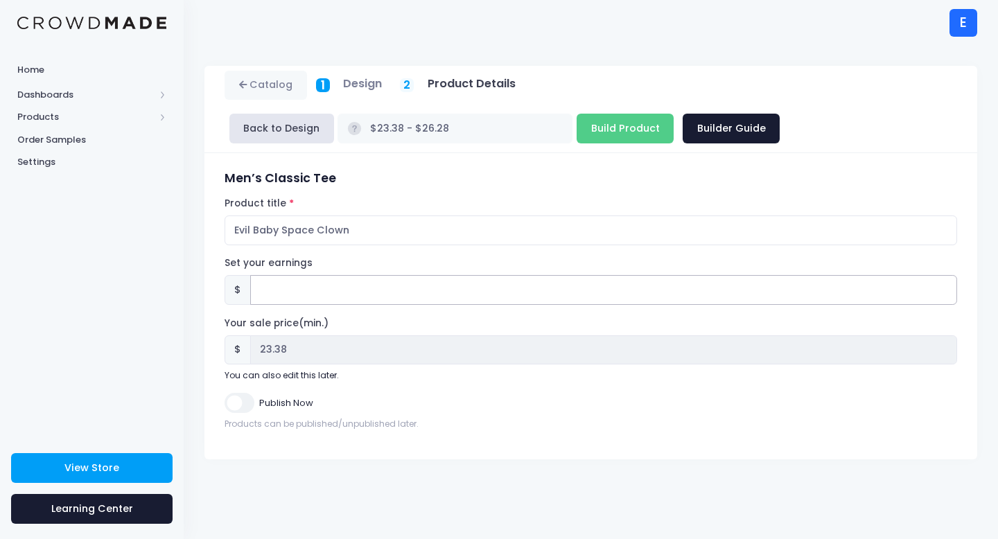
type input "21.38"
type input "2.6"
type input "$23.98 - $26.88"
type input "23.98"
type input "2.62"
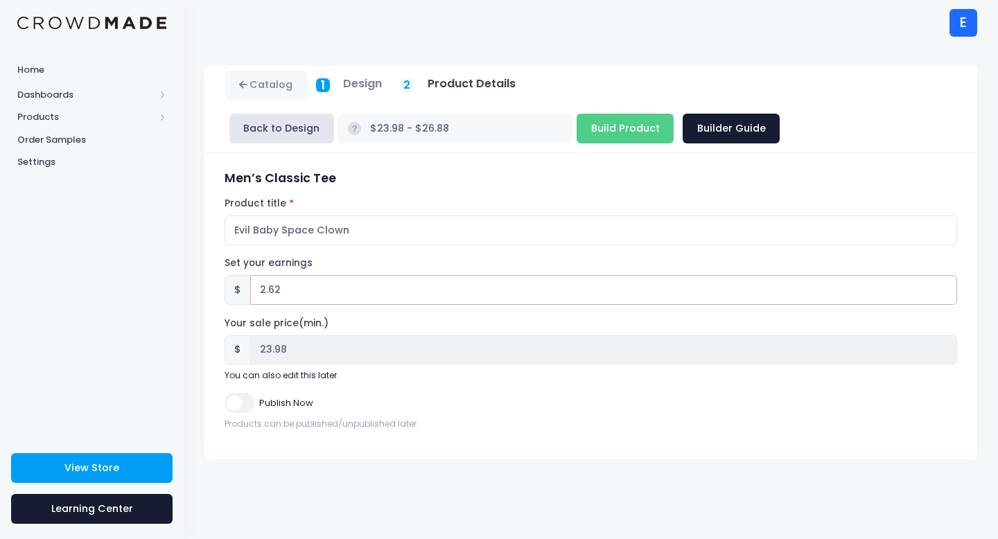
type input "$24.00 - $26.90"
type input "24.00"
type input "2.62"
click at [577, 130] on input "Build Product" at bounding box center [625, 129] width 97 height 30
type input "Building product..."
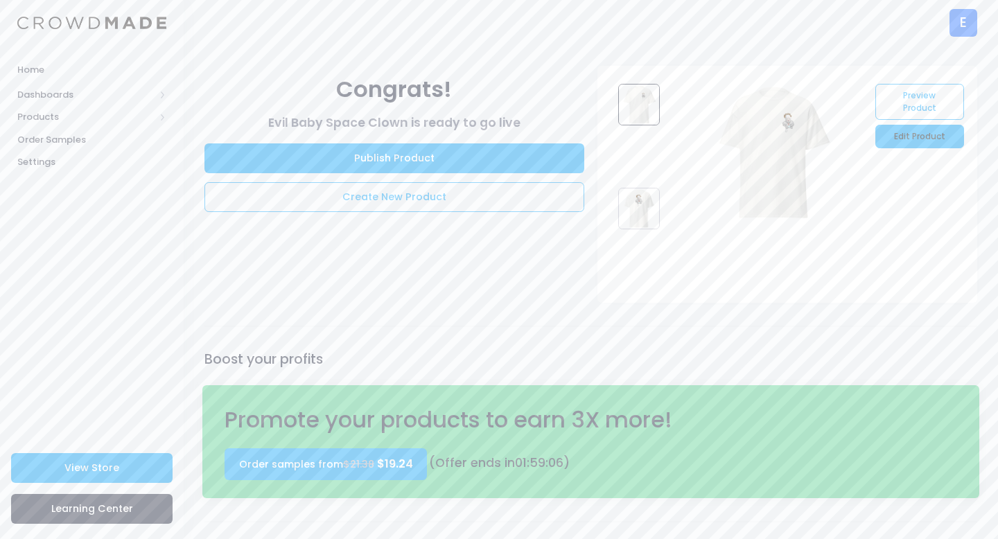
click at [907, 134] on link "Edit Product" at bounding box center [920, 137] width 88 height 24
click at [392, 164] on link "Publish Product" at bounding box center [394, 158] width 380 height 30
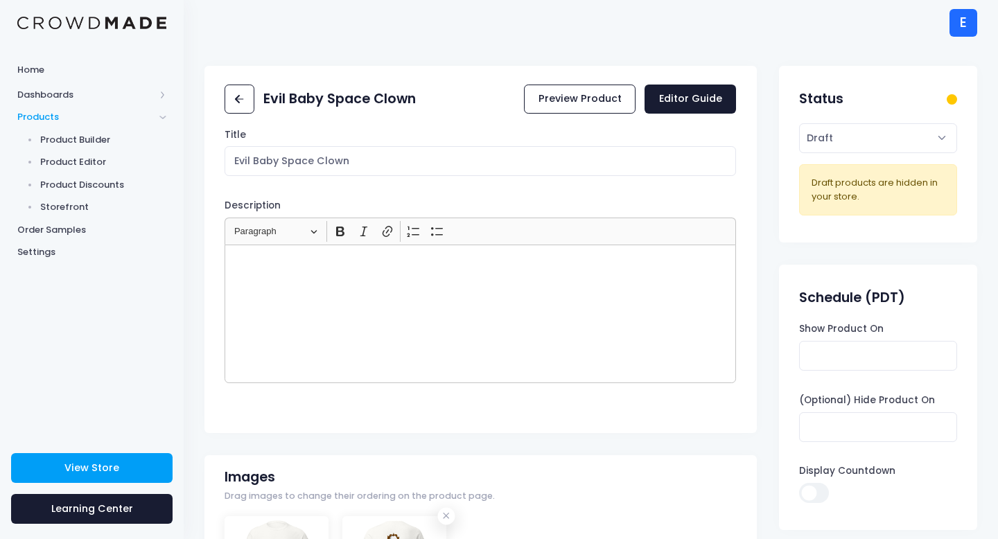
click at [367, 286] on div "Rich Text Editor, main" at bounding box center [481, 314] width 512 height 139
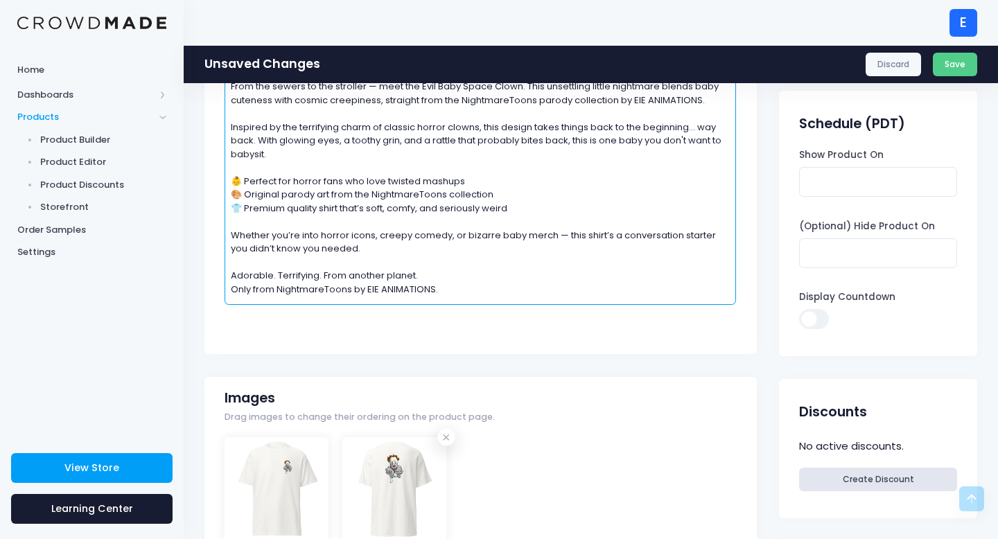
scroll to position [216, 0]
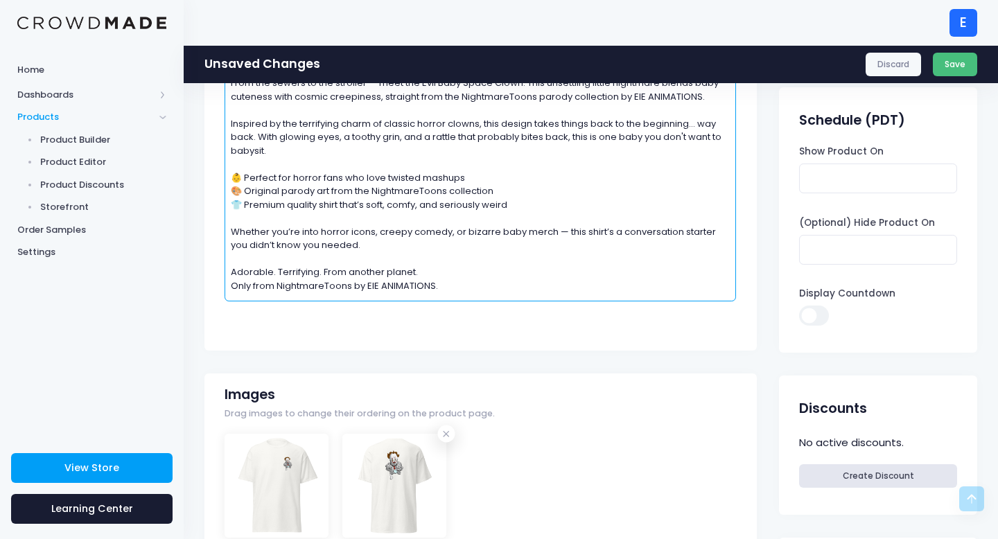
click at [957, 71] on button "Save" at bounding box center [955, 65] width 45 height 24
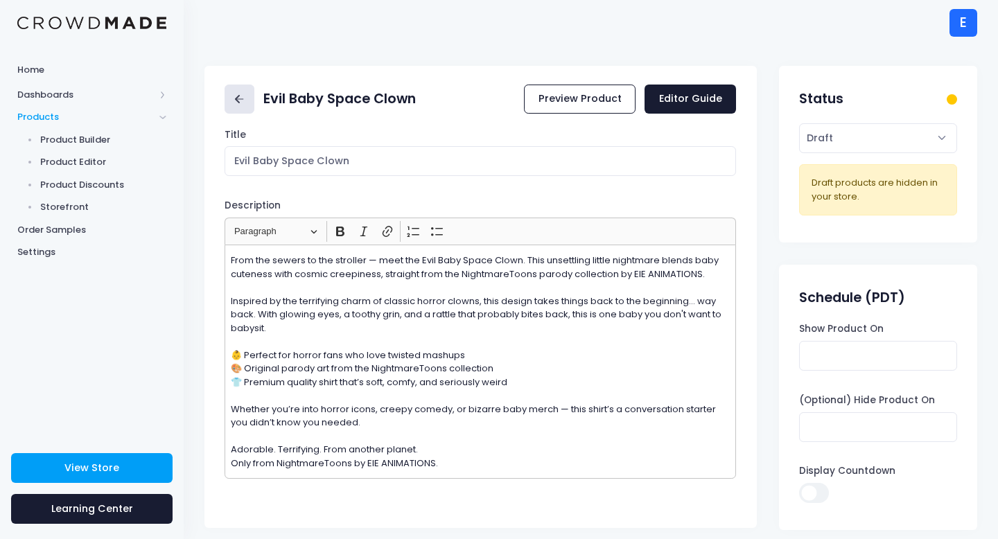
click at [238, 101] on icon at bounding box center [240, 100] width 16 height 16
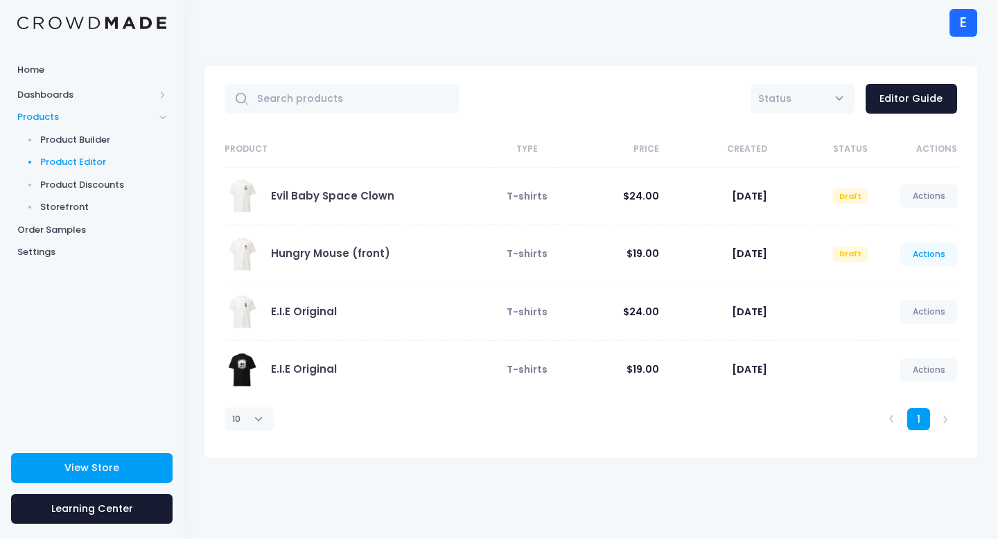
click at [937, 252] on link "Actions" at bounding box center [928, 255] width 57 height 24
click at [900, 342] on link "Publish" at bounding box center [914, 336] width 73 height 24
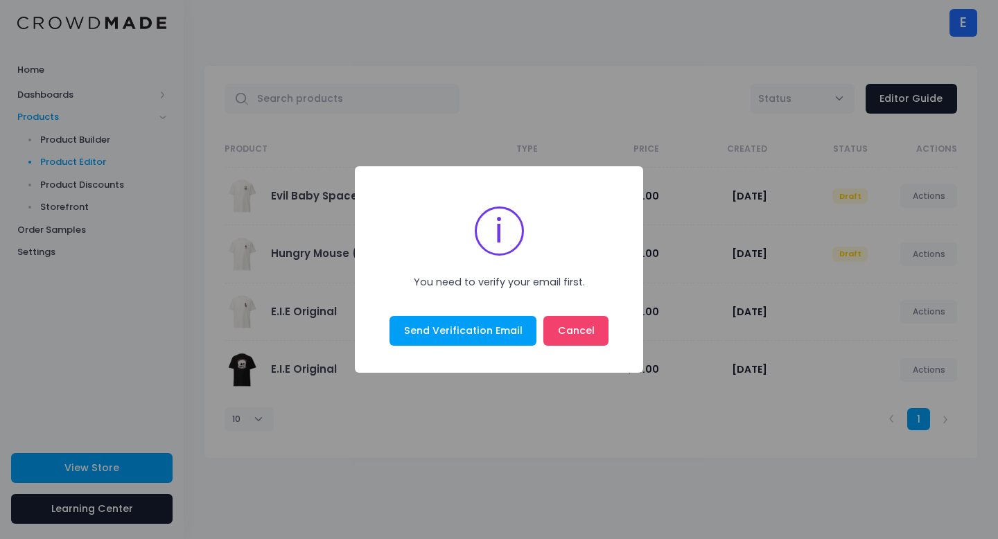
click at [695, 162] on div "× i You need to verify your email first. Send Verification Email No Cancel" at bounding box center [499, 269] width 998 height 539
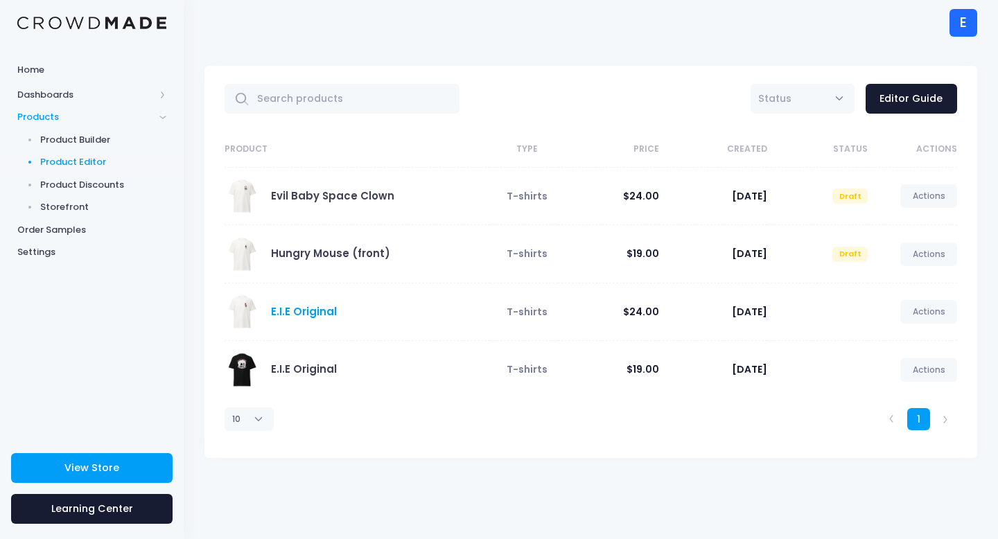
click at [304, 308] on link "E.I.E Original" at bounding box center [304, 311] width 66 height 15
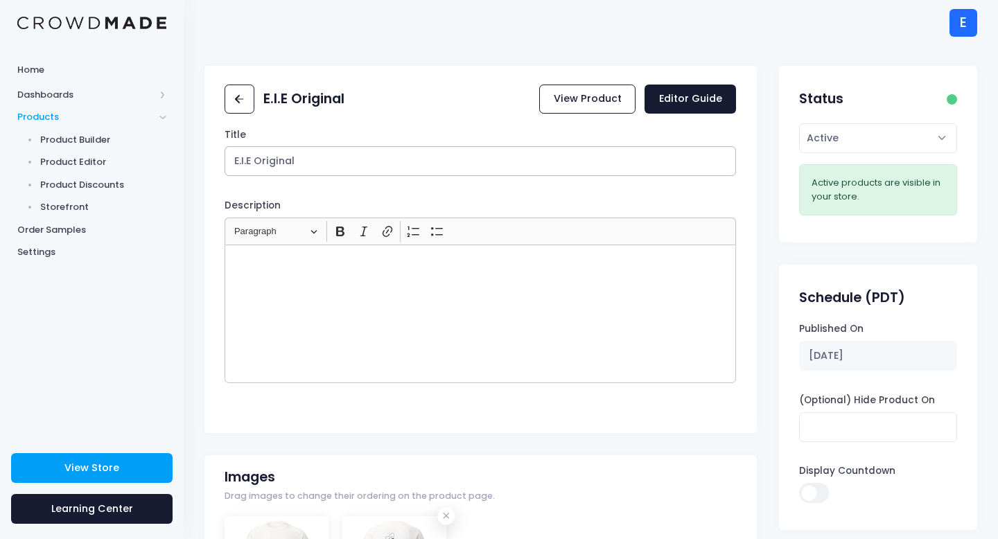
drag, startPoint x: 347, startPoint y: 157, endPoint x: 213, endPoint y: 159, distance: 134.5
click at [213, 159] on div "Title E.I.E Original Description <p></p> Rich Text Editor Heading Paragraph Par…" at bounding box center [480, 276] width 552 height 296
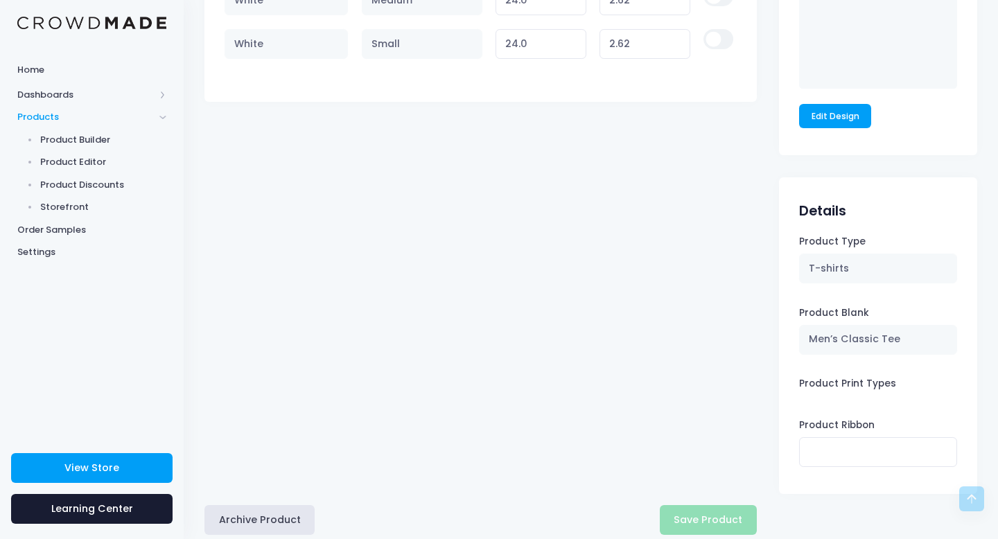
scroll to position [1069, 0]
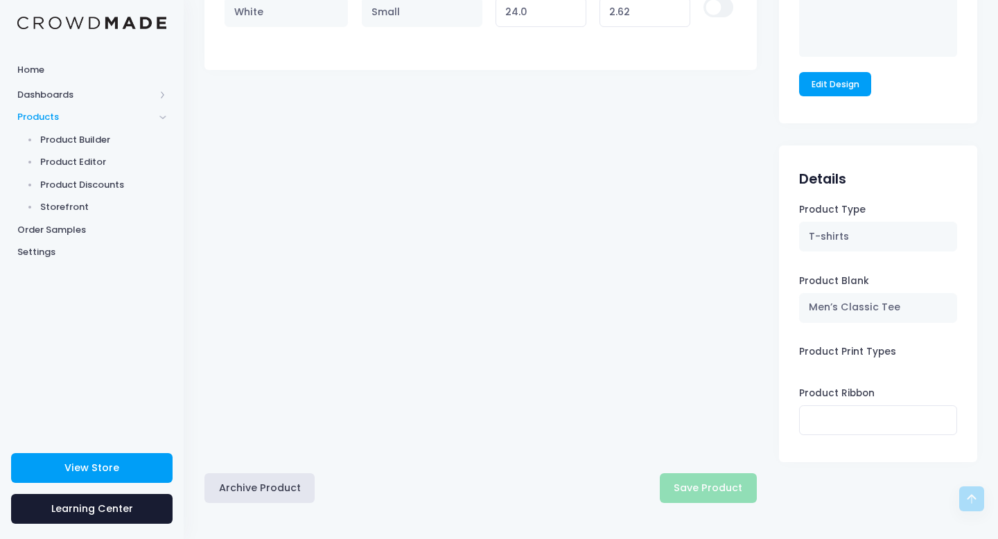
type input "Hungry Mouse"
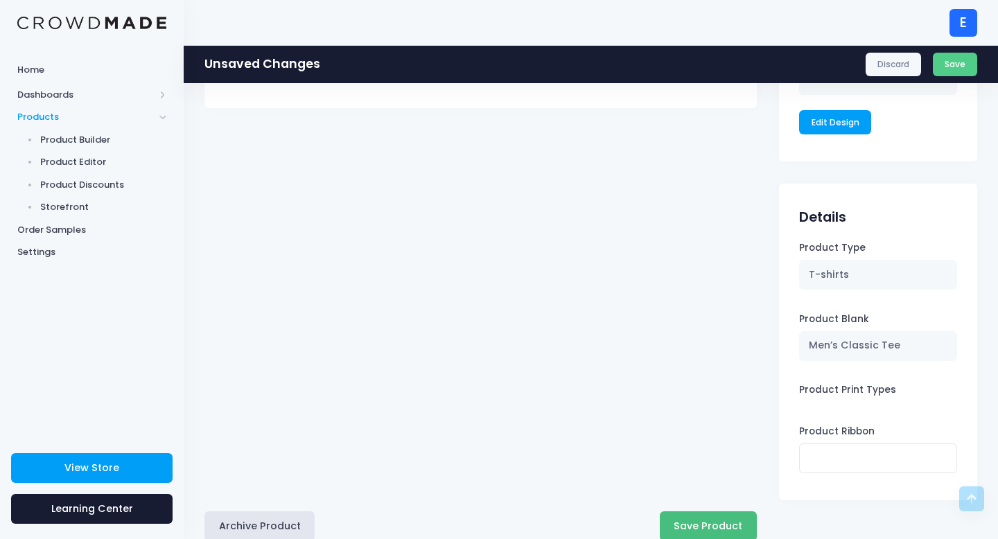
click at [695, 521] on button "Save Product" at bounding box center [708, 527] width 97 height 30
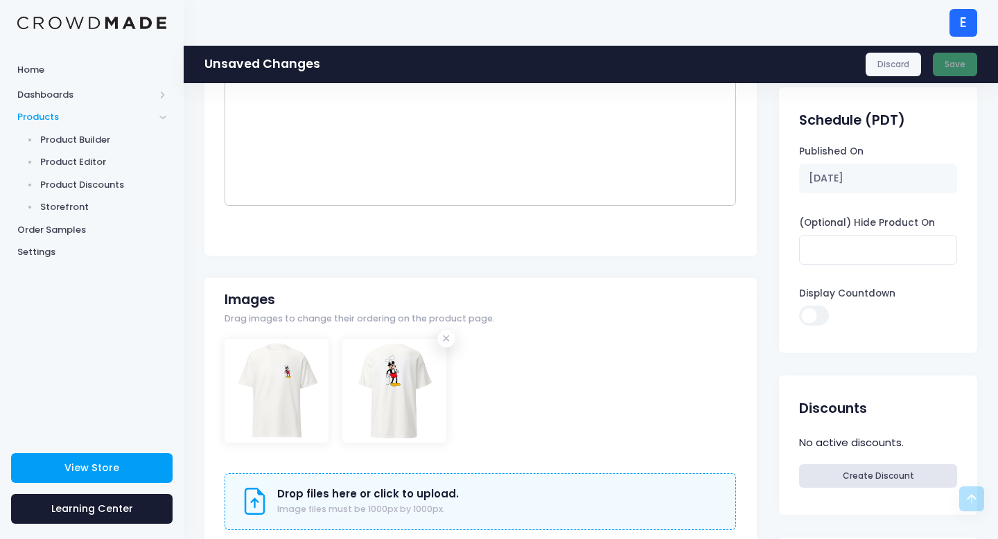
scroll to position [0, 0]
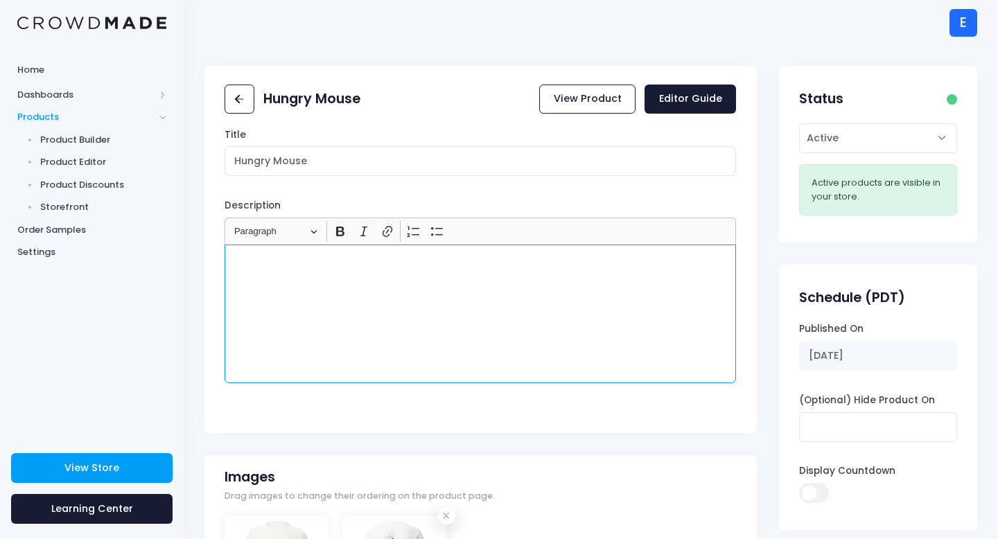
click at [328, 316] on div "Rich Text Editor, main" at bounding box center [481, 314] width 512 height 139
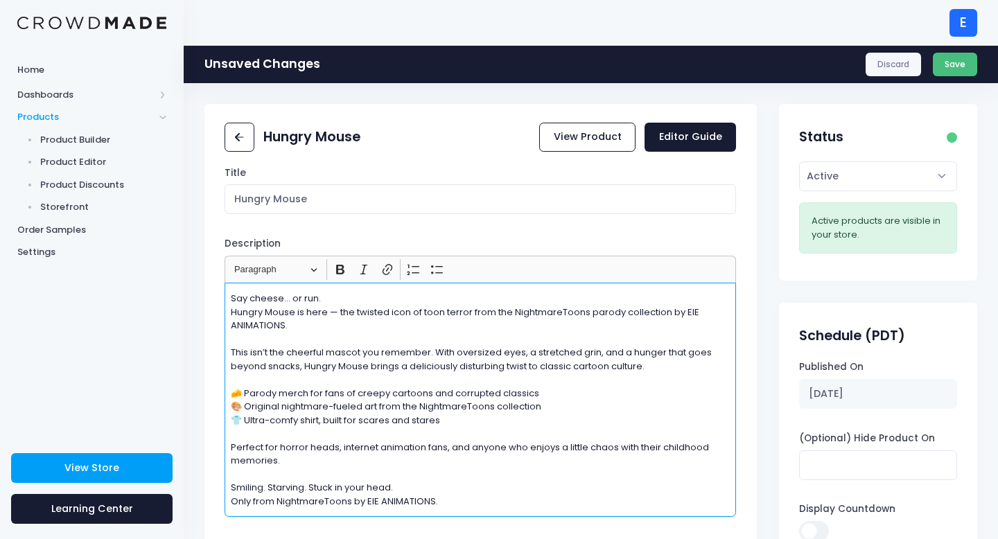
click at [957, 63] on button "Save" at bounding box center [955, 65] width 45 height 24
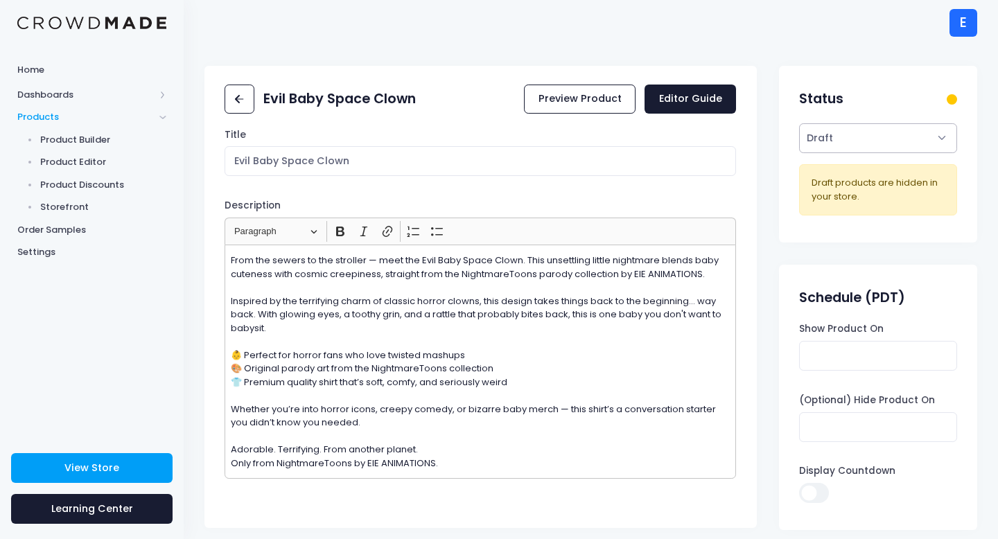
click at [905, 130] on select "Active Draft" at bounding box center [877, 138] width 157 height 30
select select "active"
click at [799, 153] on select "Active Draft" at bounding box center [877, 138] width 157 height 30
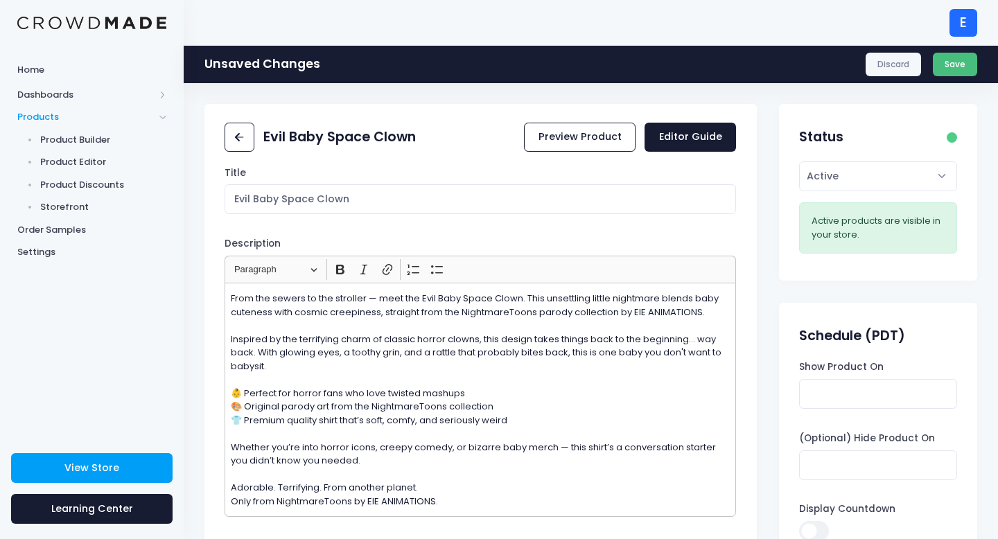
click at [956, 74] on button "Save" at bounding box center [955, 65] width 45 height 24
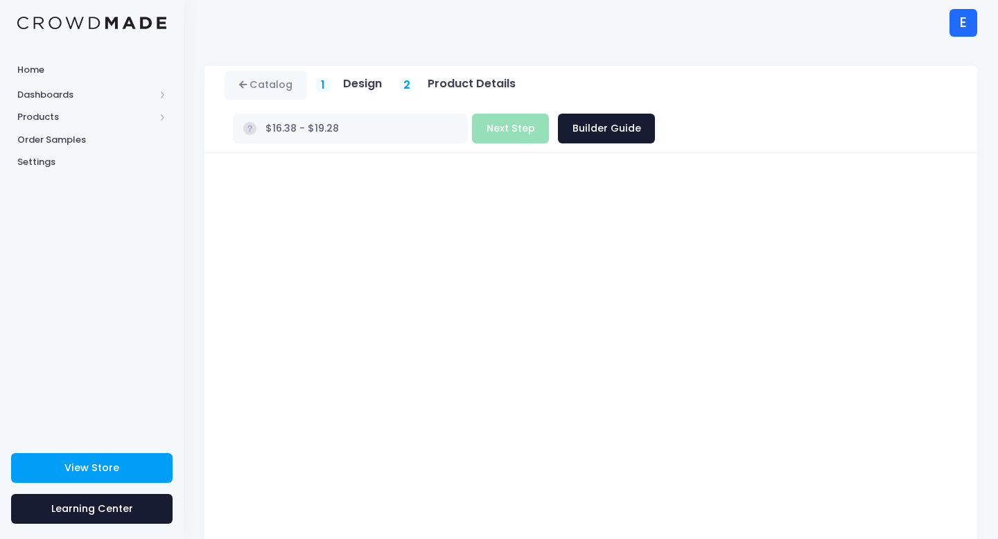
scroll to position [78, 0]
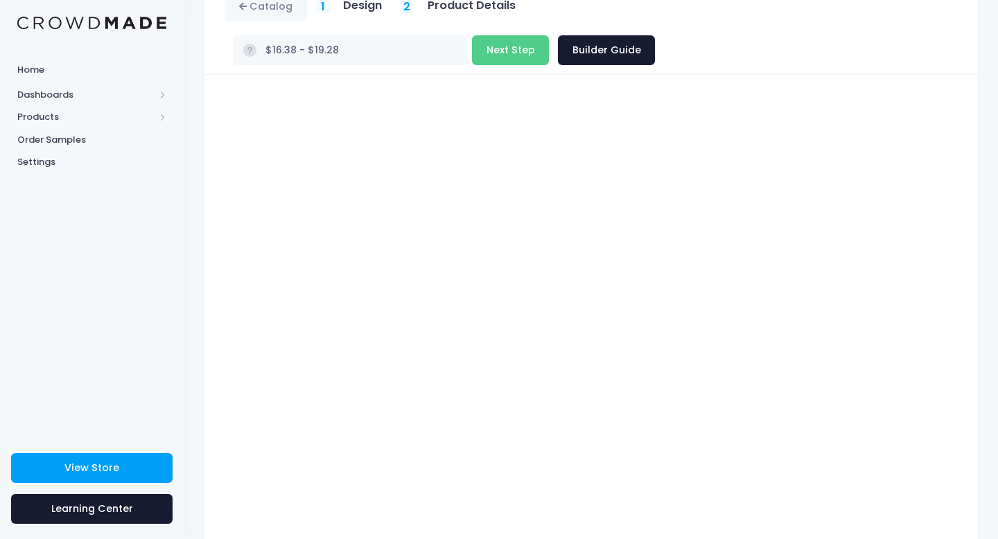
type input "$21.38 - $24.28"
click at [549, 35] on button "Next Step" at bounding box center [510, 50] width 77 height 30
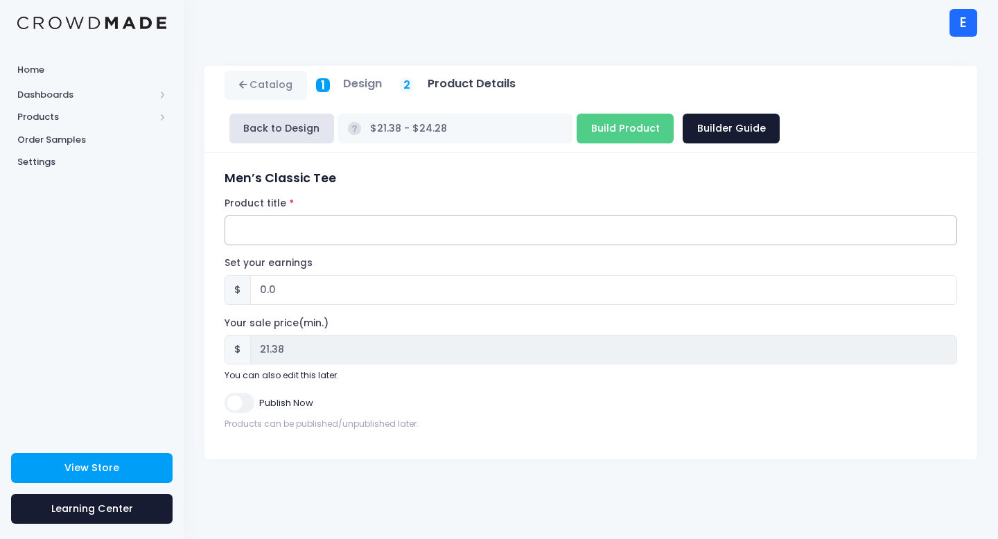
click at [297, 230] on input "Product title" at bounding box center [591, 231] width 733 height 30
paste input "Blue Hedgehog"
type input "Blue Hedgehog"
click at [295, 297] on input "0.0" at bounding box center [603, 290] width 707 height 30
type input "0"
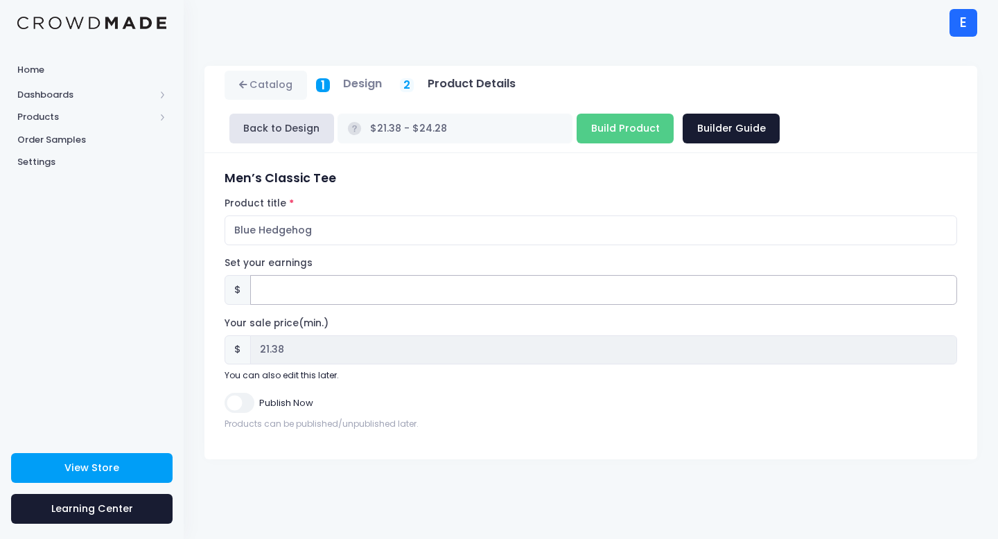
type input "2"
type input "$23.38 - $26.28"
type input "23.38"
type input "$21.38 - $24.28"
type input "21.38"
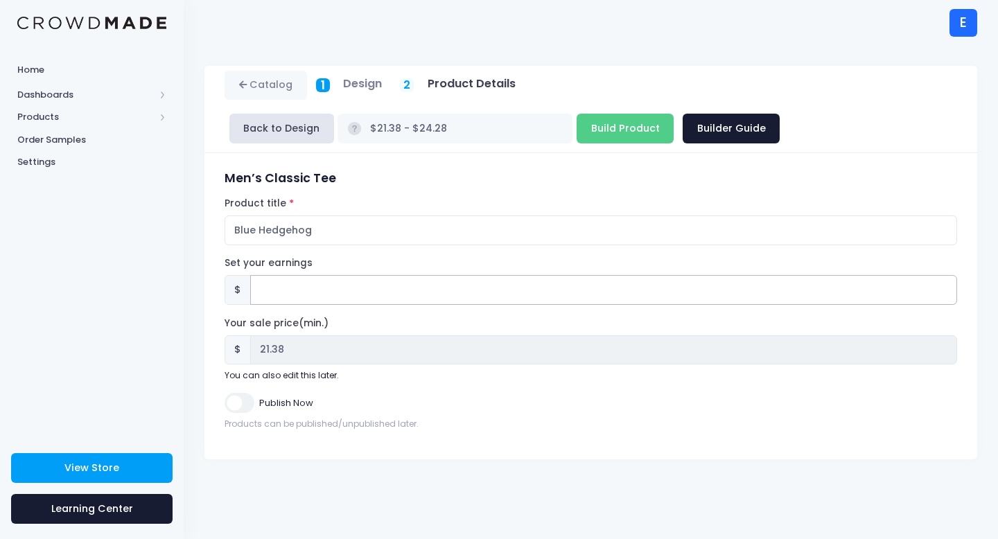
type input "2.6"
type input "$23.98 - $26.88"
type input "23.98"
type input "2.62"
type input "$24.00 - $26.90"
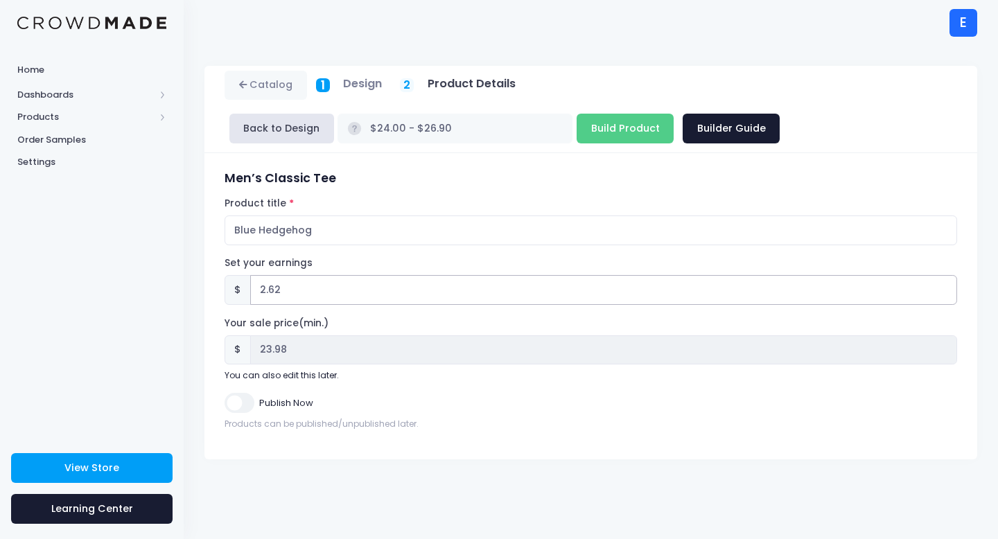
type input "24.00"
type input "2.62"
click at [365, 254] on form "Men’s Classic Tee Product title Blue Hedgehog Set your earnings $ 2.62 Earnings…" at bounding box center [591, 300] width 733 height 259
click at [247, 394] on input "Publish Now" at bounding box center [239, 403] width 29 height 20
checkbox input "true"
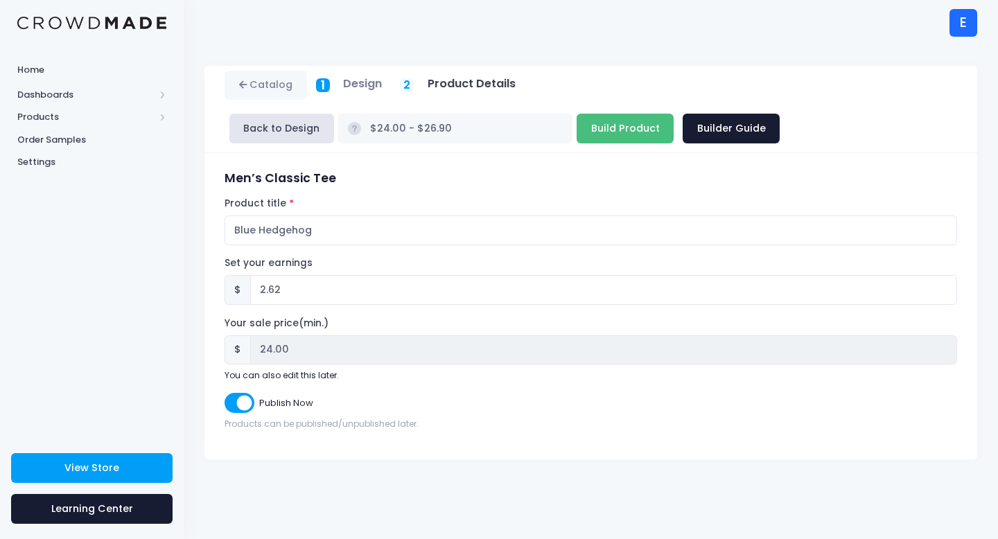
click at [577, 131] on input "Build Product" at bounding box center [625, 129] width 97 height 30
type input "Building product..."
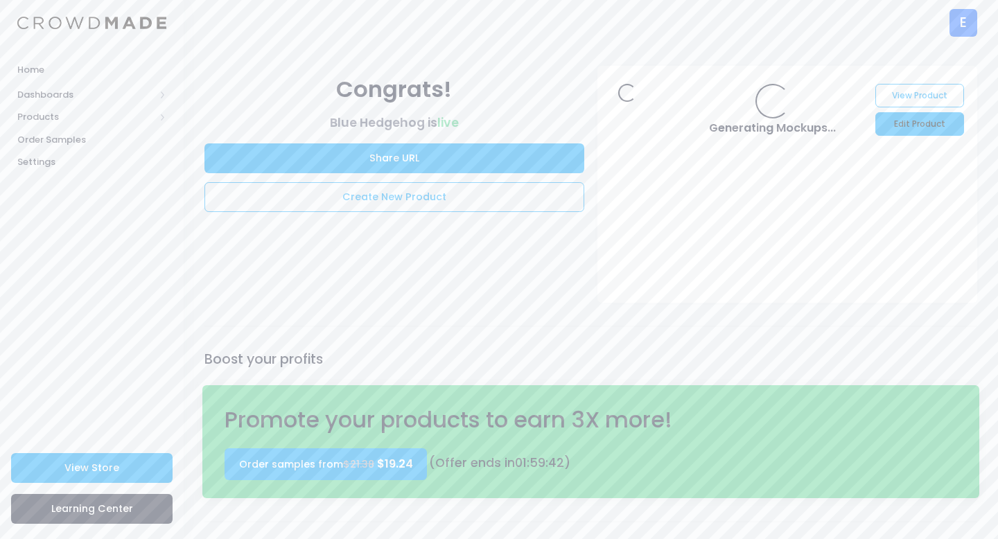
click at [910, 123] on link "Edit Product" at bounding box center [920, 124] width 88 height 24
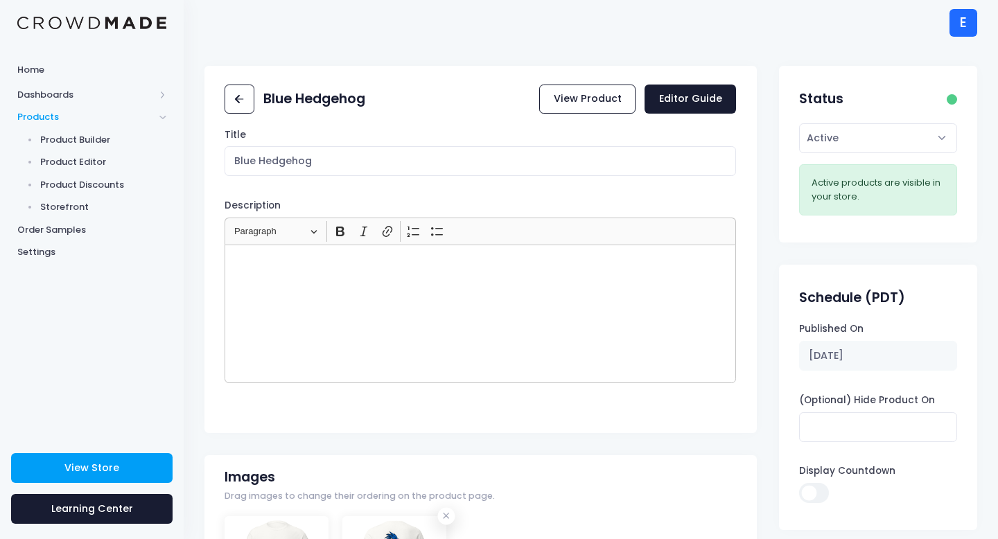
click at [372, 274] on div "Rich Text Editor, main" at bounding box center [481, 314] width 512 height 139
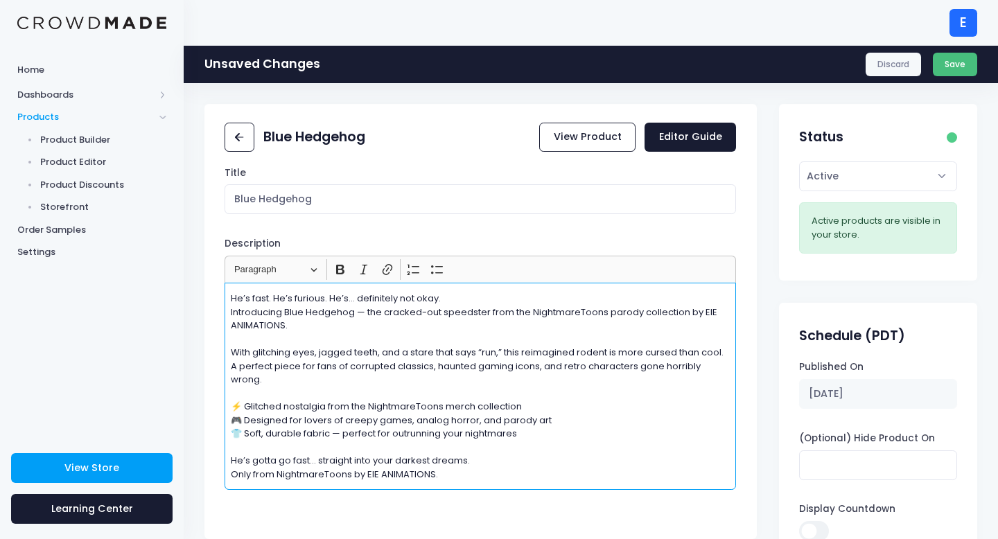
click at [961, 67] on button "Save" at bounding box center [955, 65] width 45 height 24
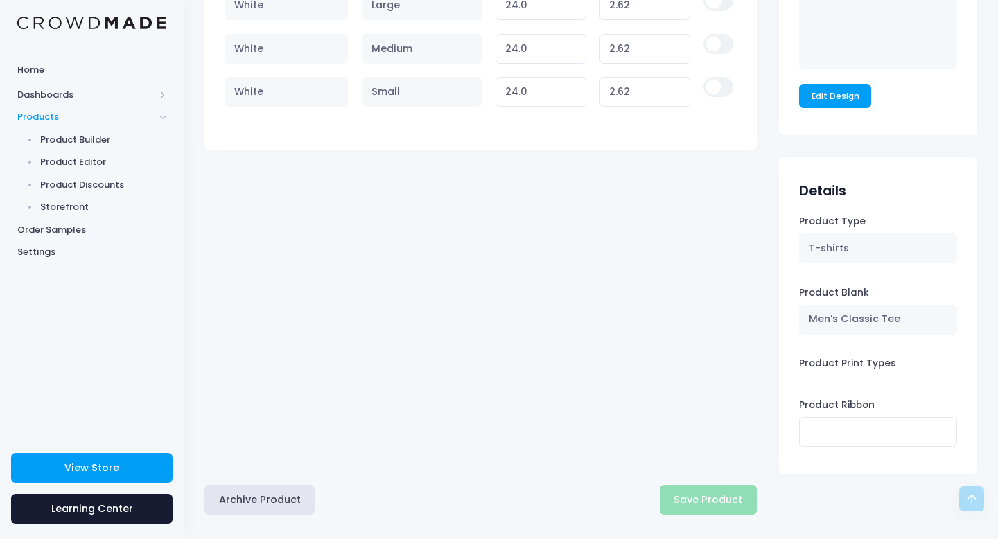
scroll to position [1069, 0]
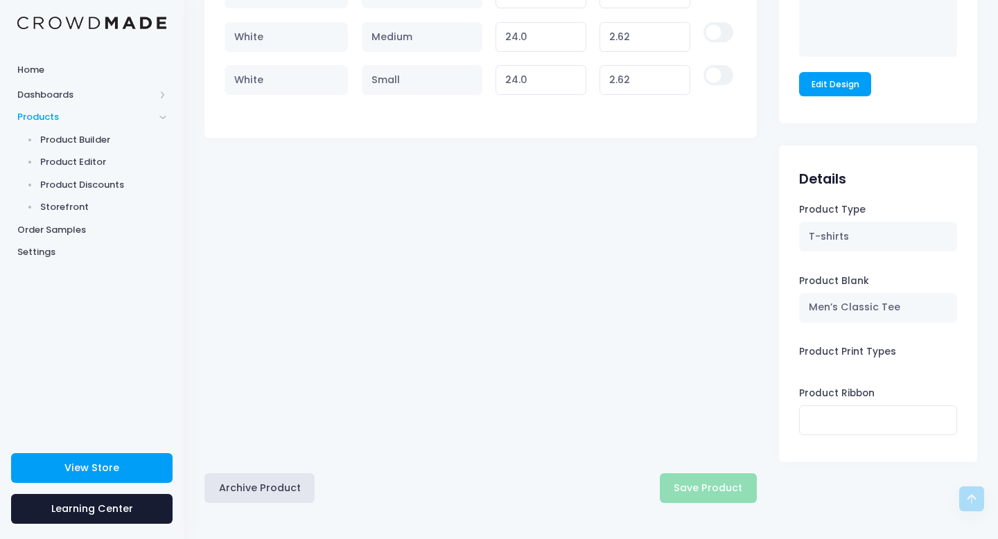
click at [706, 483] on div "Archive Product Save Product" at bounding box center [480, 488] width 552 height 30
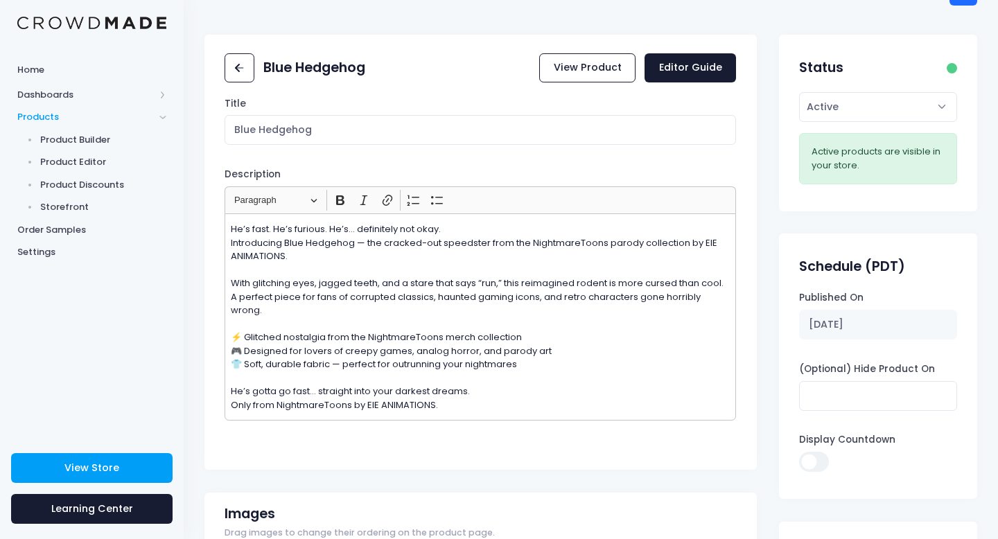
scroll to position [0, 0]
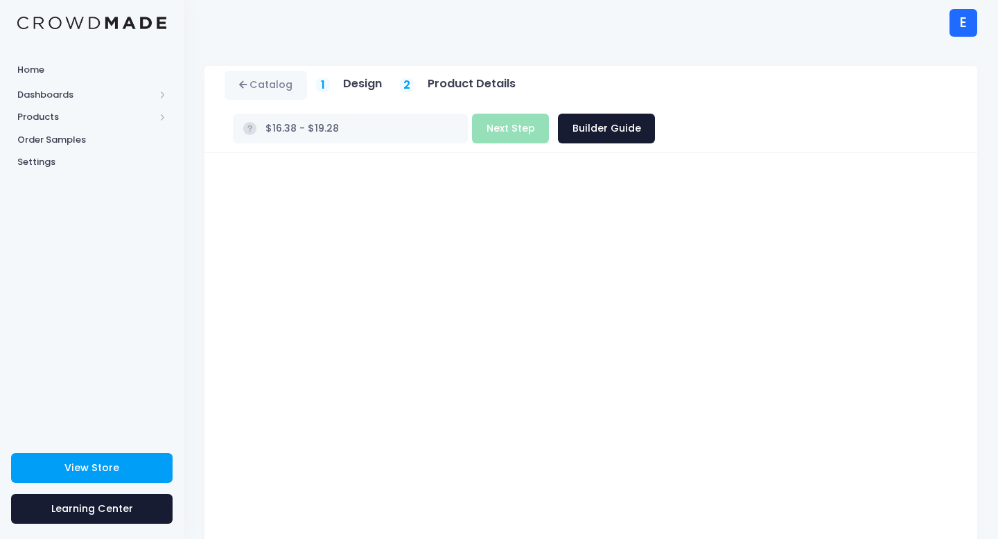
click at [655, 114] on div "Build Product Next Step Builder Guide" at bounding box center [563, 129] width 183 height 30
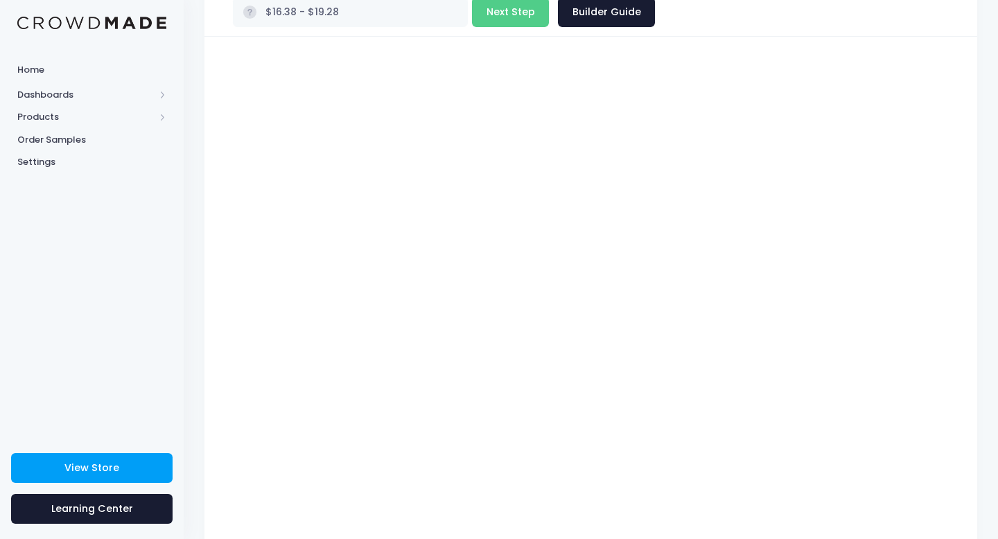
scroll to position [121, 0]
type input "$21.38 - $24.28"
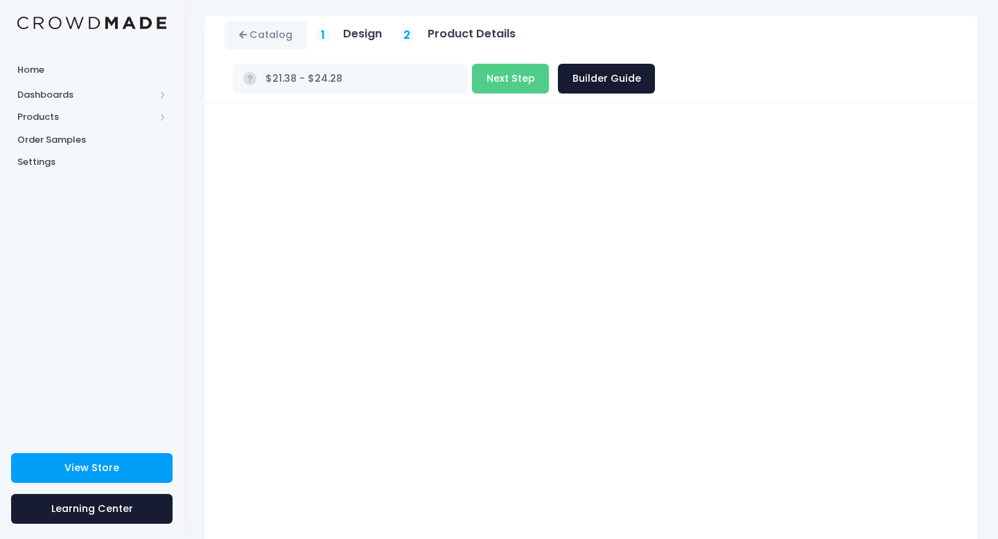
scroll to position [0, 0]
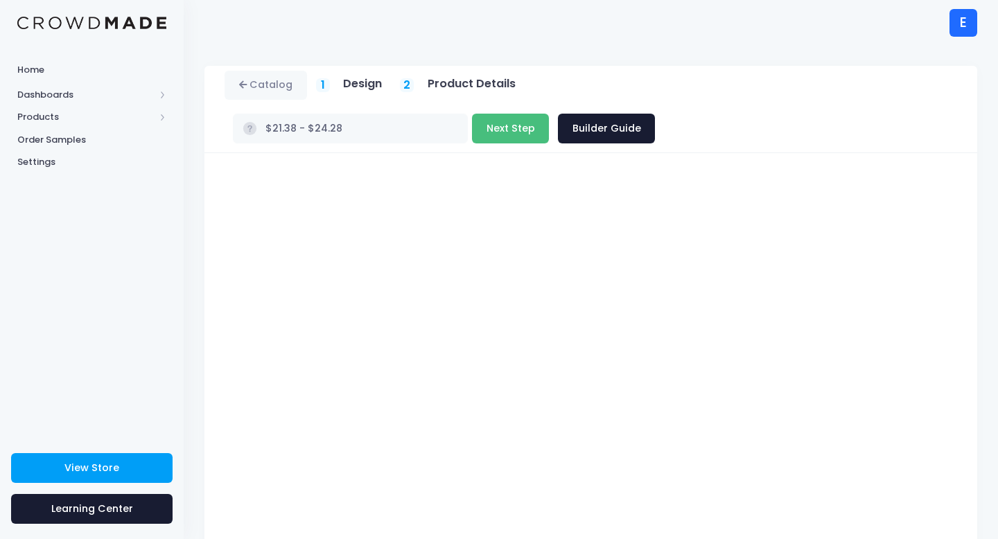
click at [549, 114] on button "Next Step" at bounding box center [510, 129] width 77 height 30
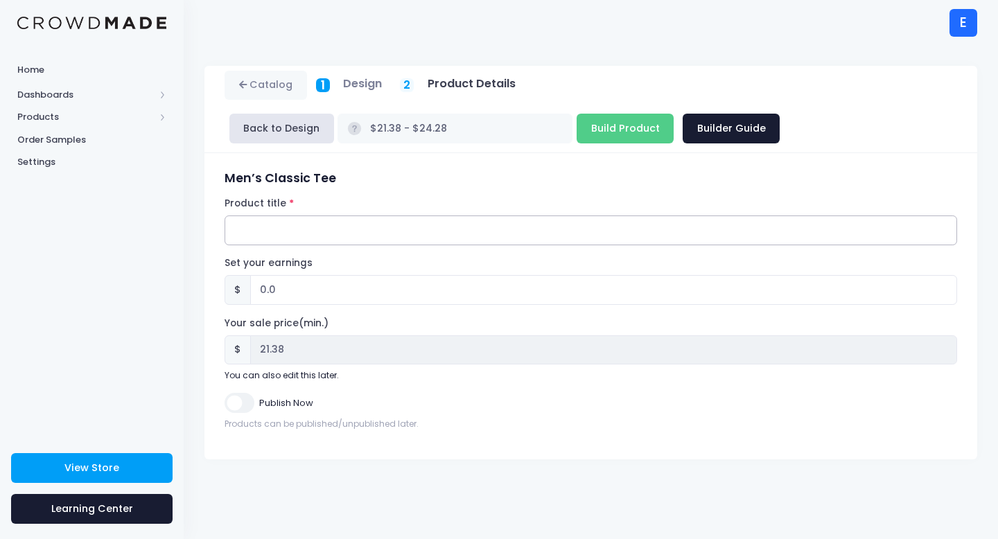
click at [304, 229] on input "Product title" at bounding box center [591, 231] width 733 height 30
paste input "Smerch"
type input "Smerch"
click at [294, 288] on input "0.0" at bounding box center [603, 290] width 707 height 30
type input "0"
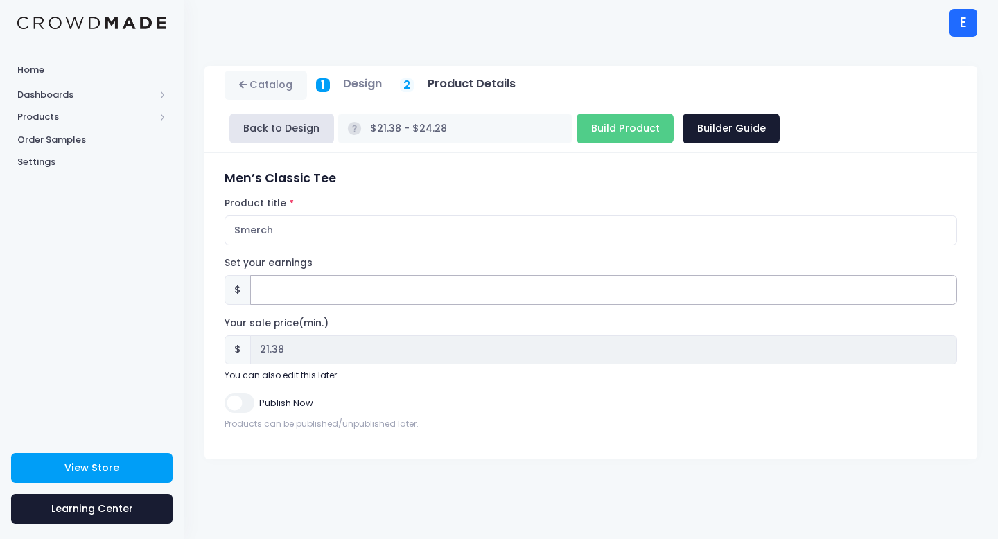
type input "2"
type input "$23.38 - $26.28"
type input "23.38"
type input "2.6"
type input "$23.98 - $26.88"
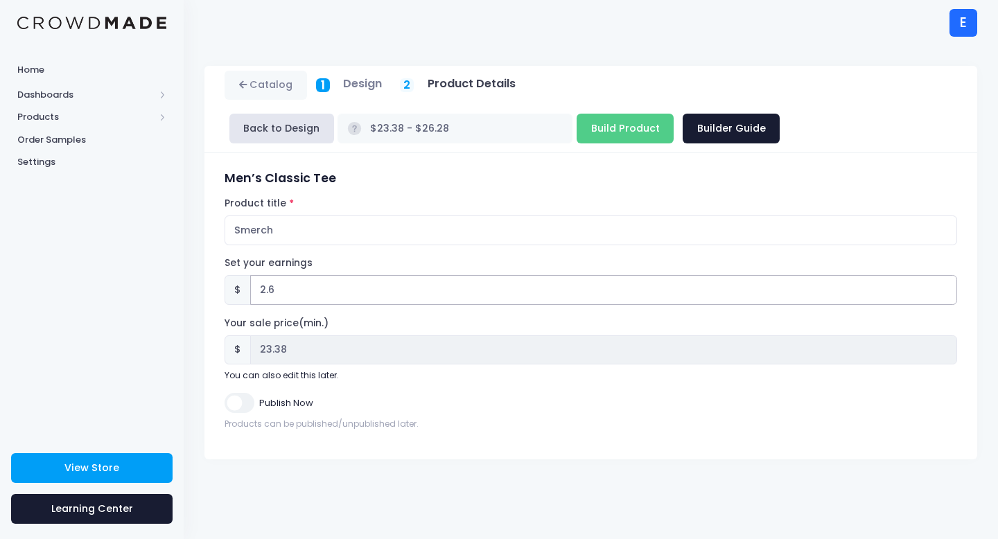
type input "23.98"
type input "2.62"
type input "$24.00 - $26.90"
type input "24.00"
type input "2.62"
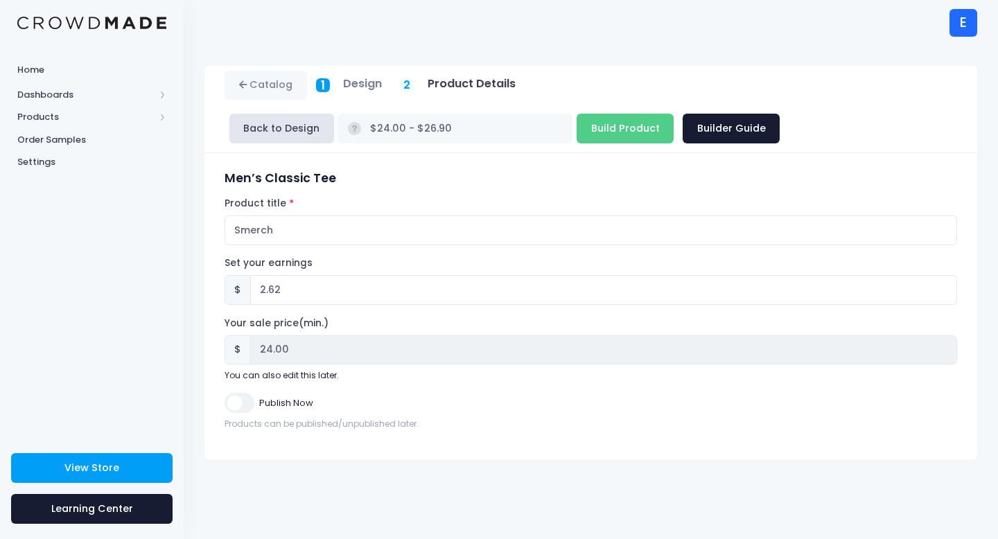
click at [373, 265] on div "Set your earnings $ 2.62 Earnings can't be less than 0." at bounding box center [591, 280] width 733 height 49
click at [245, 409] on input "Publish Now" at bounding box center [239, 403] width 29 height 20
checkbox input "true"
click at [577, 130] on input "Build Product" at bounding box center [625, 129] width 97 height 30
type input "Building product..."
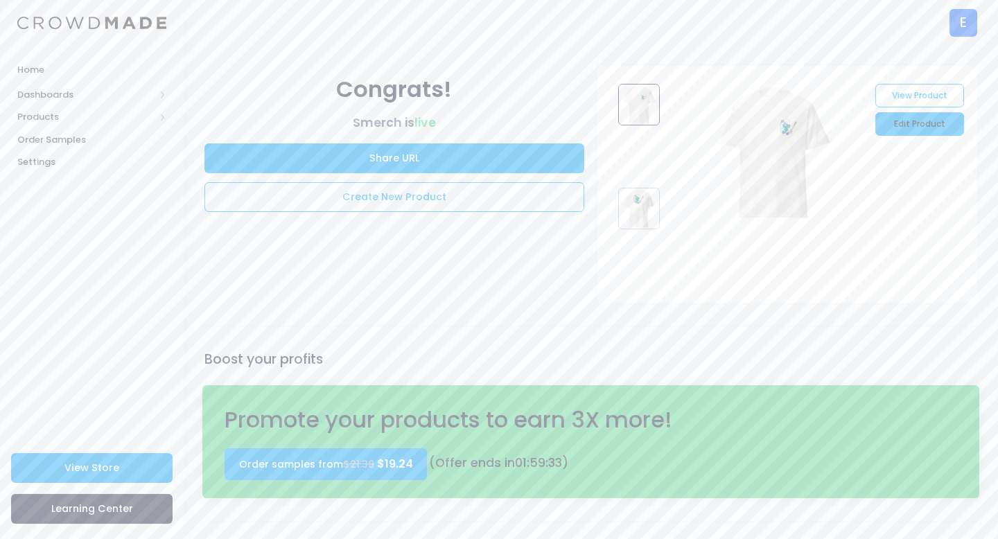
click at [902, 130] on link "Edit Product" at bounding box center [920, 124] width 88 height 24
click at [434, 195] on link "Create New Product" at bounding box center [394, 197] width 380 height 30
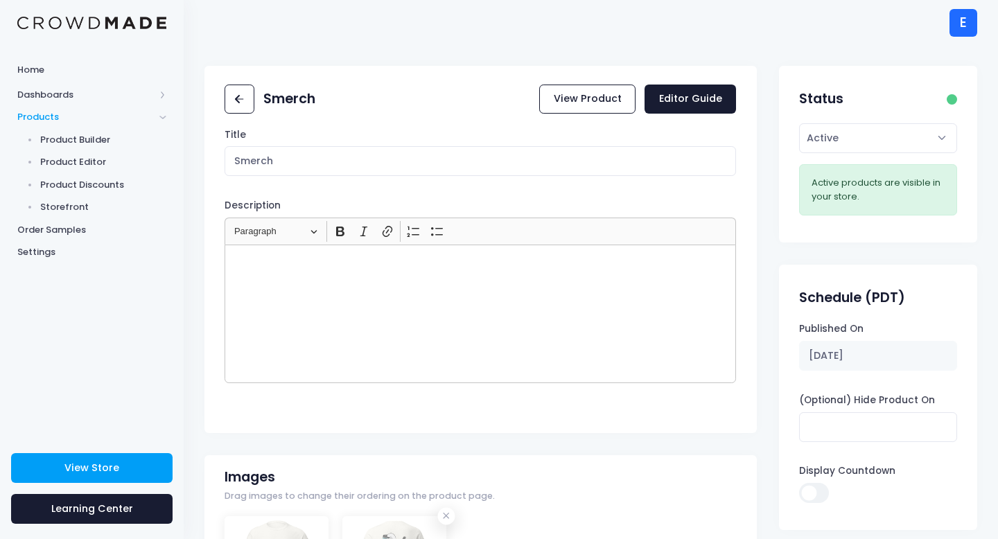
click at [360, 275] on div "Rich Text Editor, main" at bounding box center [481, 314] width 512 height 139
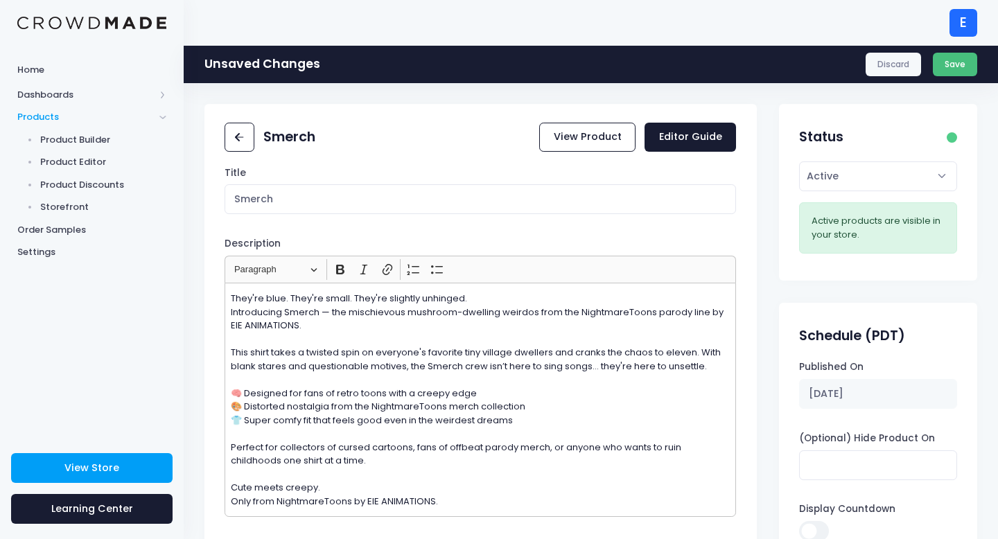
click at [963, 65] on button "Save" at bounding box center [955, 65] width 45 height 24
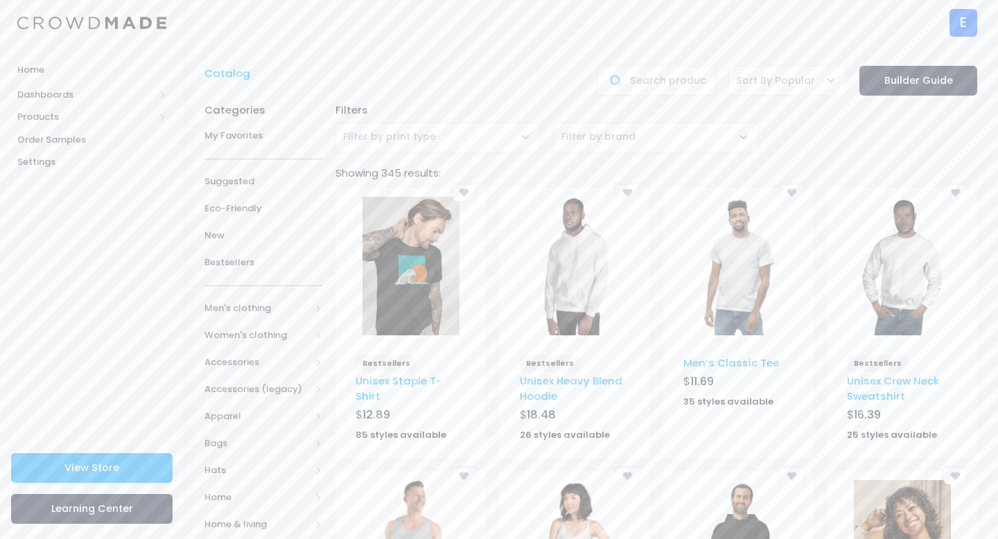
click at [745, 268] on img at bounding box center [738, 266] width 97 height 139
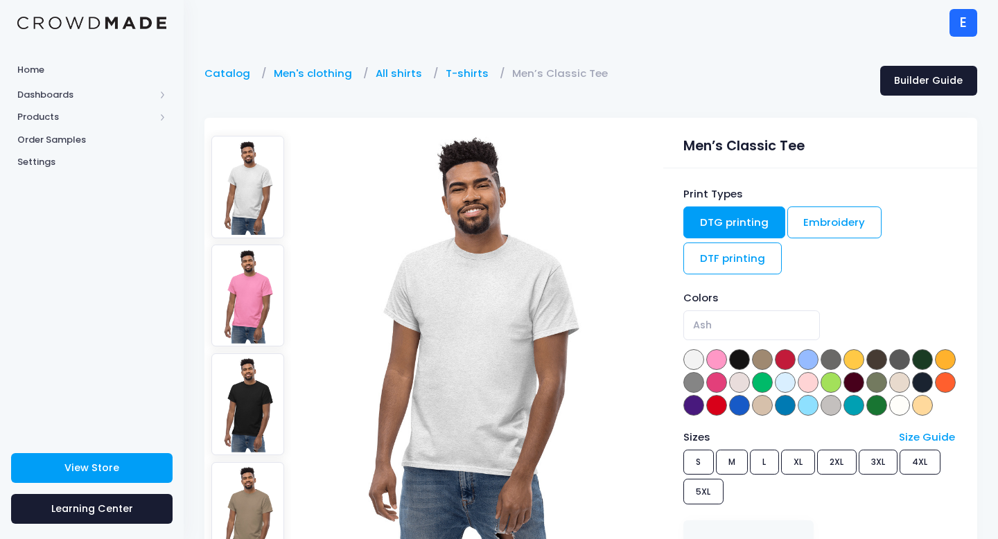
click at [742, 213] on link "DTG printing" at bounding box center [734, 223] width 102 height 32
click at [889, 416] on span at bounding box center [899, 405] width 21 height 21
select select "White"
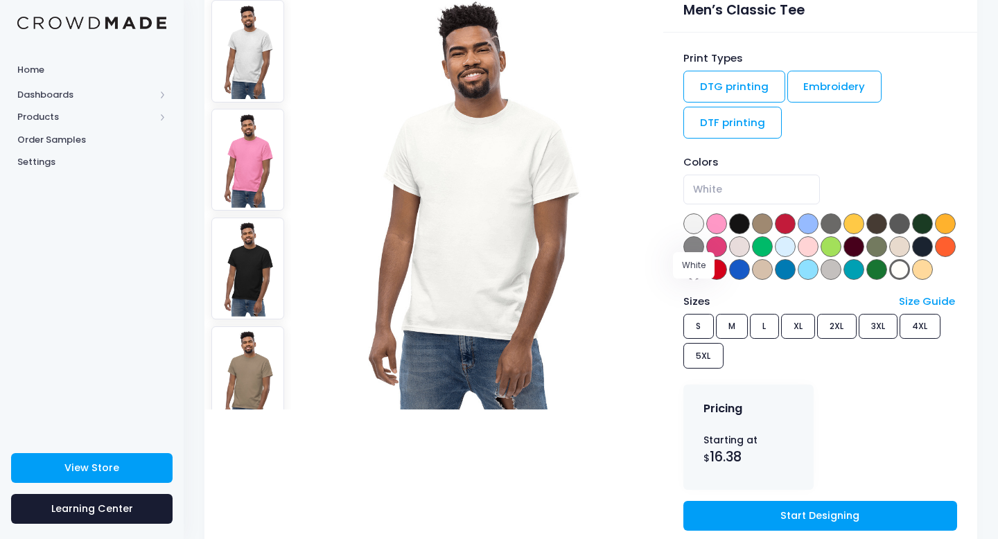
scroll to position [271, 0]
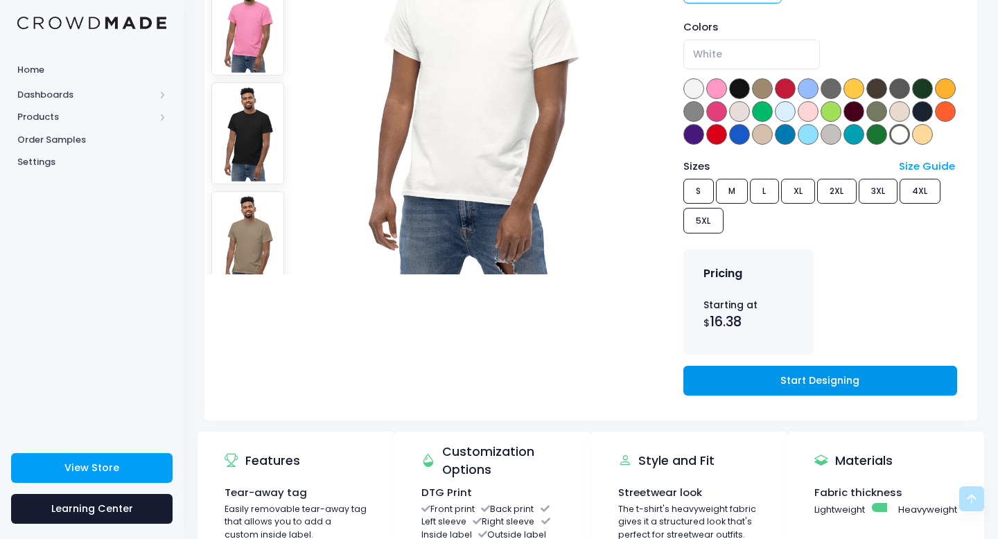
click at [745, 396] on link "Start Designing" at bounding box center [820, 381] width 274 height 30
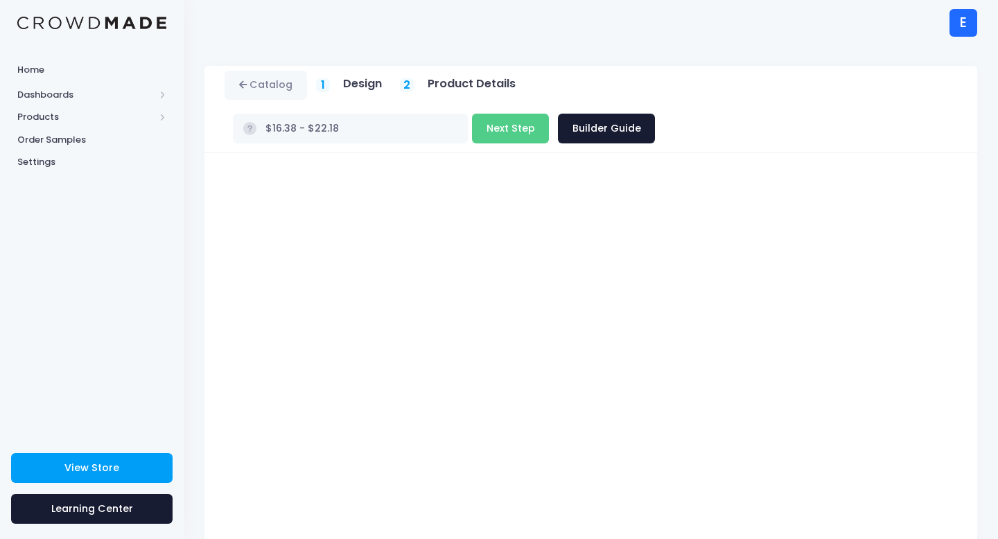
type input "$21.38 - $27.18"
click at [549, 114] on button "Next Step" at bounding box center [510, 129] width 77 height 30
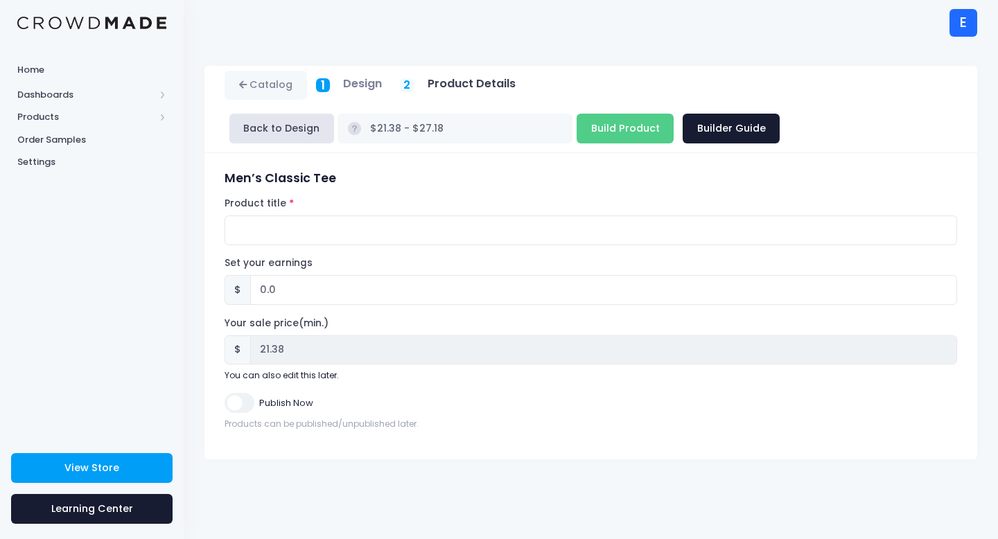
click at [339, 213] on div "Product title" at bounding box center [591, 221] width 733 height 49
click at [339, 223] on input "Product title" at bounding box center [591, 231] width 733 height 30
paste input "Crispy the Piggy"
type input "Crispy the Piggy"
click at [322, 285] on input "0.0" at bounding box center [603, 290] width 707 height 30
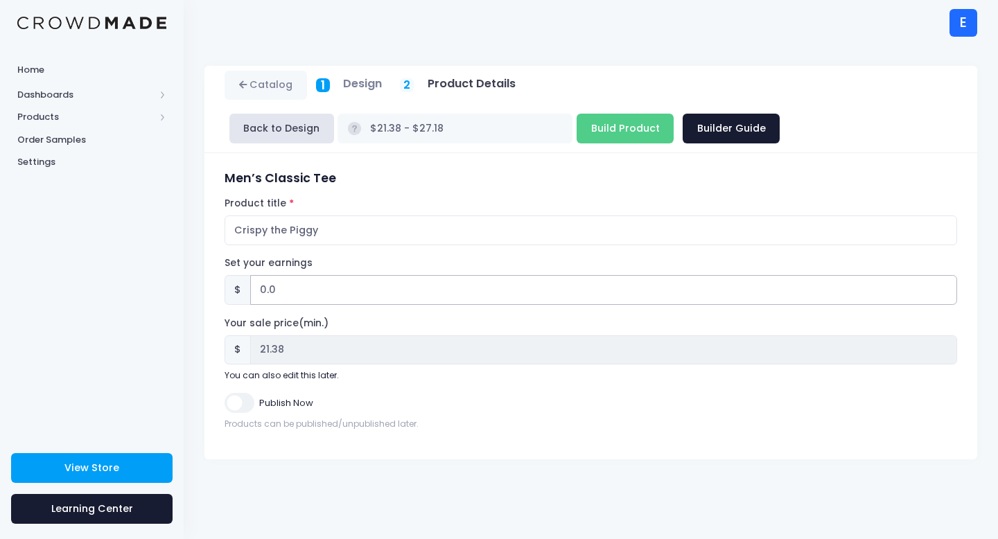
type input "0"
type input "2"
type input "$23.38 - $29.18"
type input "23.38"
type input "$21.38 - $27.18"
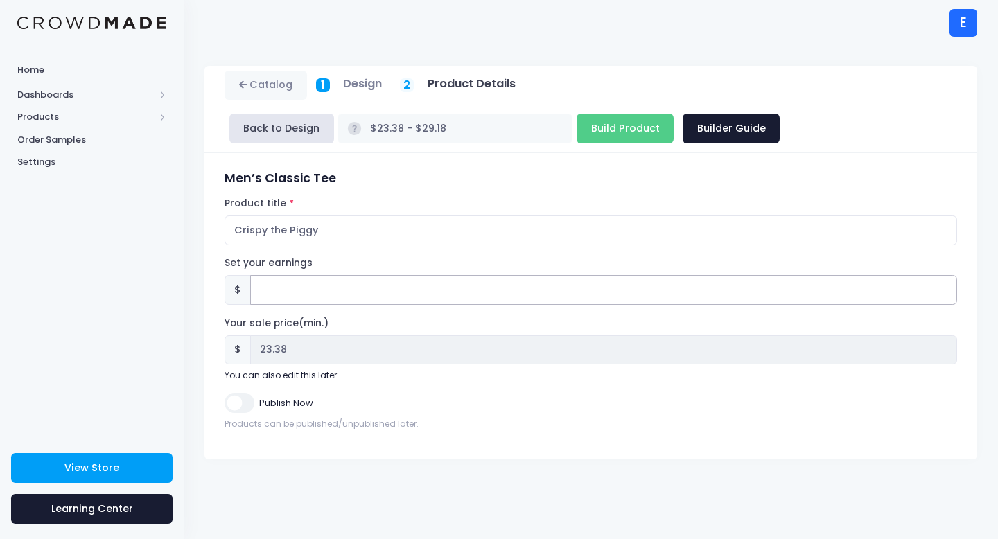
type input "21.38"
type input "2.6"
type input "$23.98 - $29.78"
type input "23.98"
type input "2.62"
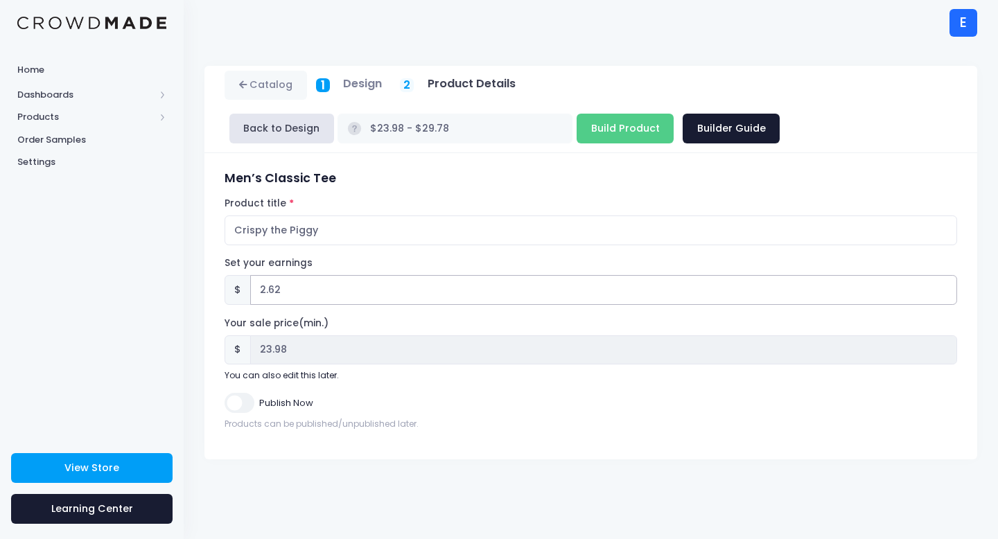
type input "$24.00 - $29.80"
type input "24.00"
type input "2.62"
click at [241, 401] on input "Publish Now" at bounding box center [239, 403] width 29 height 20
checkbox input "true"
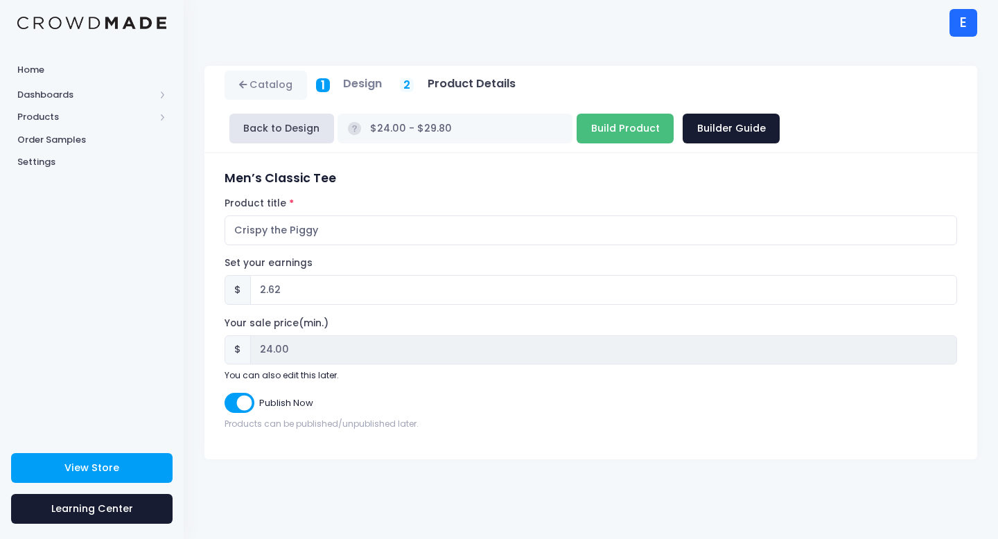
click at [577, 122] on input "Build Product" at bounding box center [625, 129] width 97 height 30
type input "Building product..."
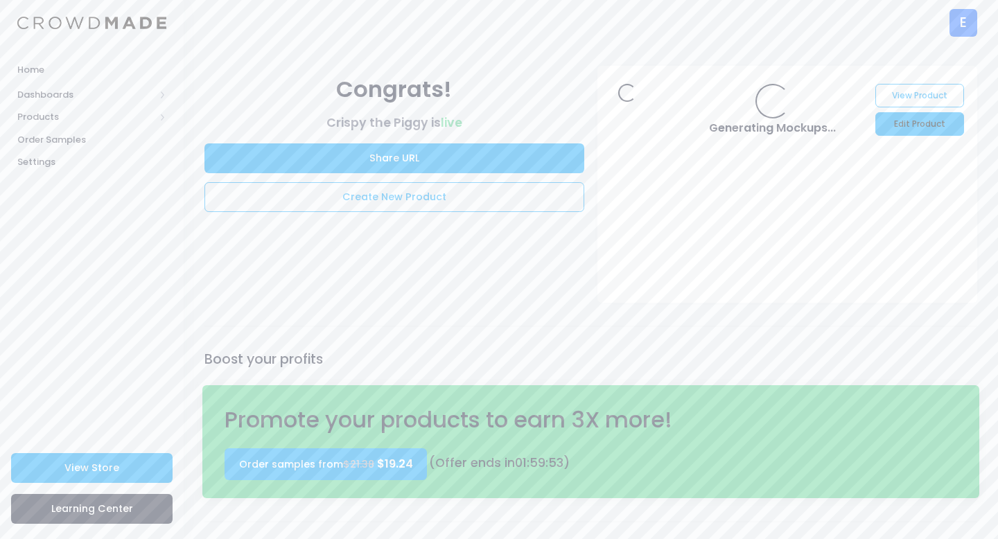
click at [905, 125] on link "Edit Product" at bounding box center [920, 124] width 88 height 24
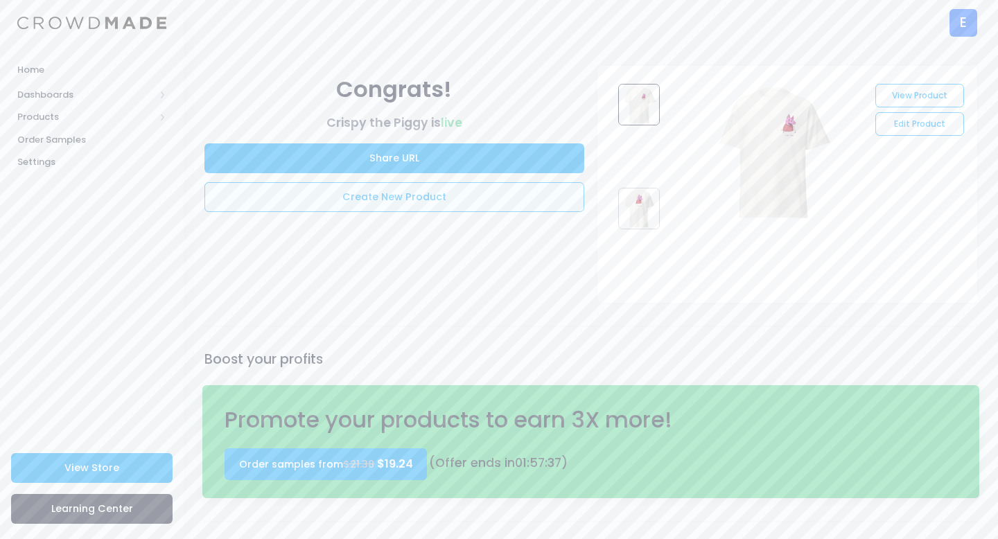
click at [428, 198] on link "Create New Product" at bounding box center [394, 197] width 380 height 30
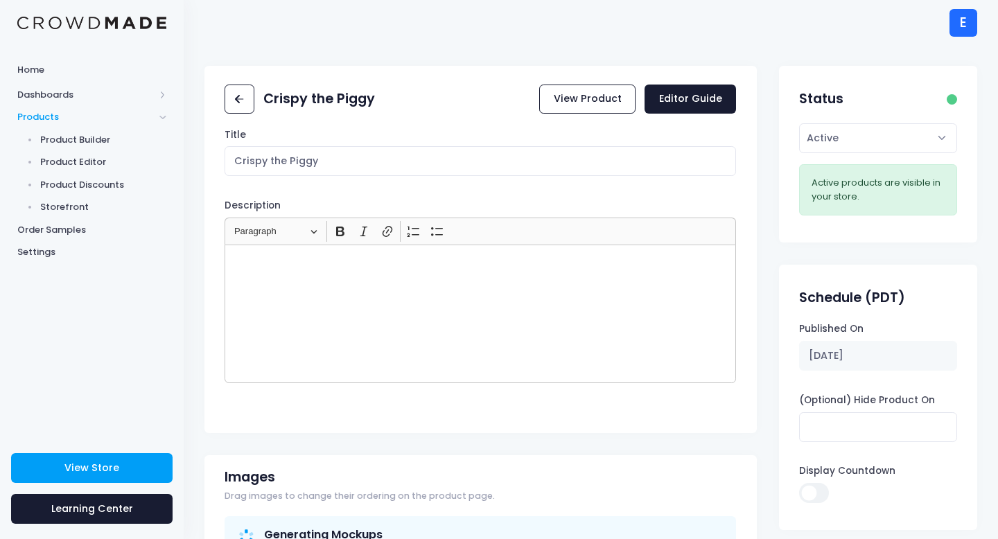
click at [407, 321] on div "Rich Text Editor, main" at bounding box center [481, 314] width 512 height 139
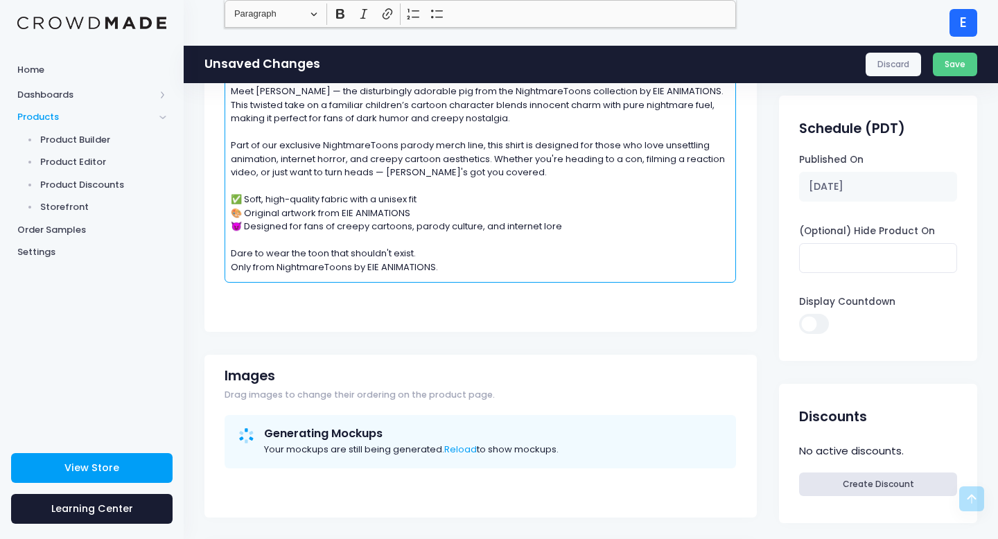
scroll to position [87, 0]
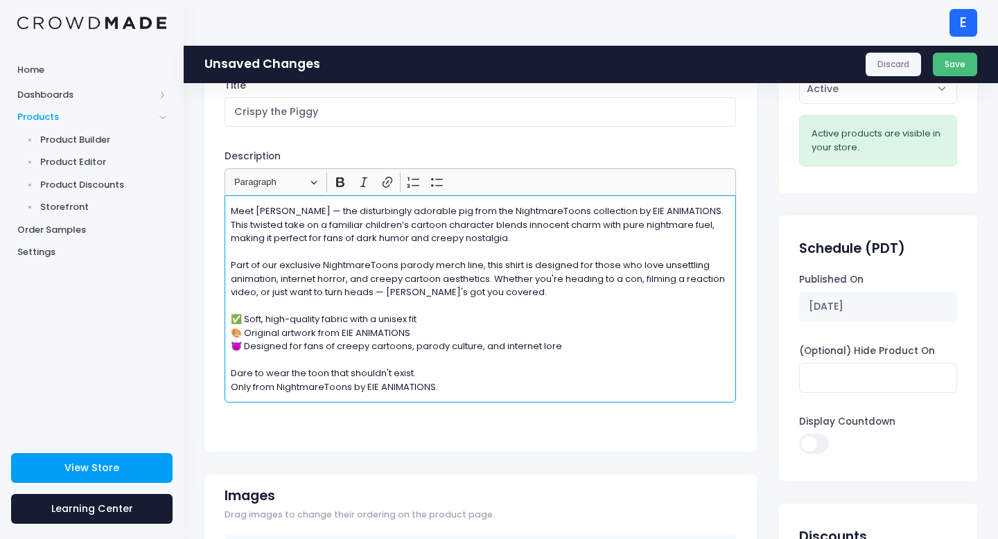
click at [945, 58] on button "Save" at bounding box center [955, 65] width 45 height 24
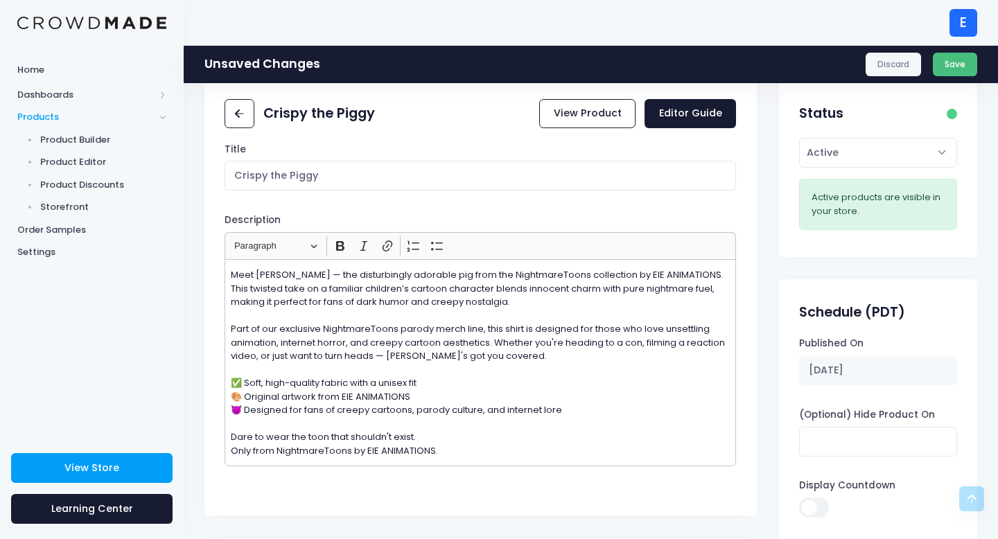
scroll to position [0, 0]
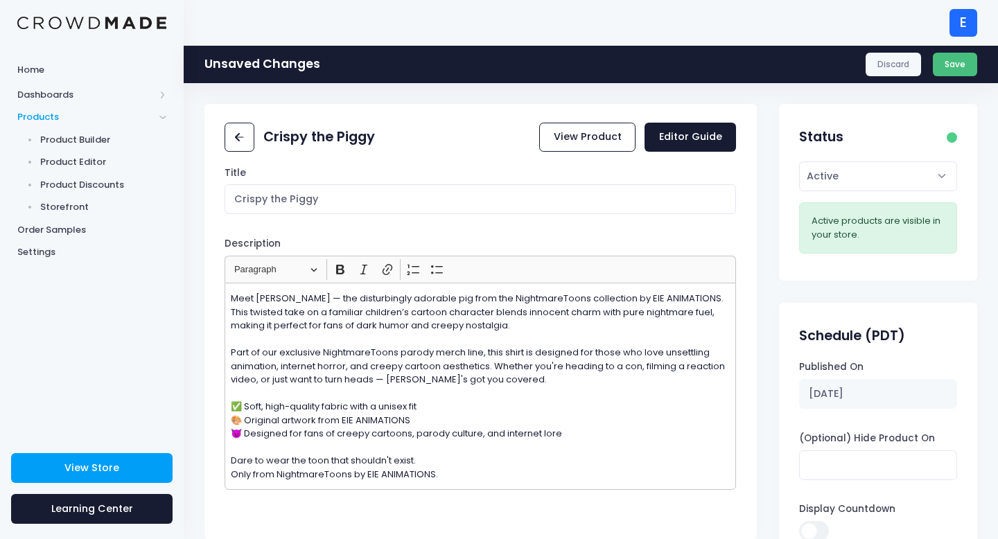
click at [957, 72] on button "Save" at bounding box center [955, 65] width 45 height 24
click at [957, 62] on button "Save" at bounding box center [955, 65] width 45 height 24
click at [942, 62] on button "Save" at bounding box center [955, 65] width 45 height 24
click at [948, 65] on button "Save" at bounding box center [955, 65] width 45 height 24
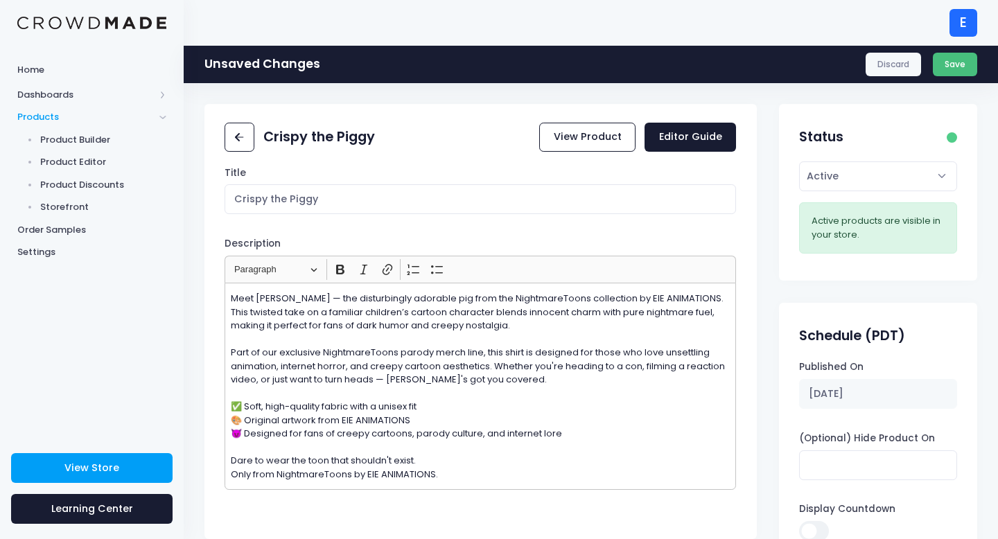
click at [942, 64] on button "Save" at bounding box center [955, 65] width 45 height 24
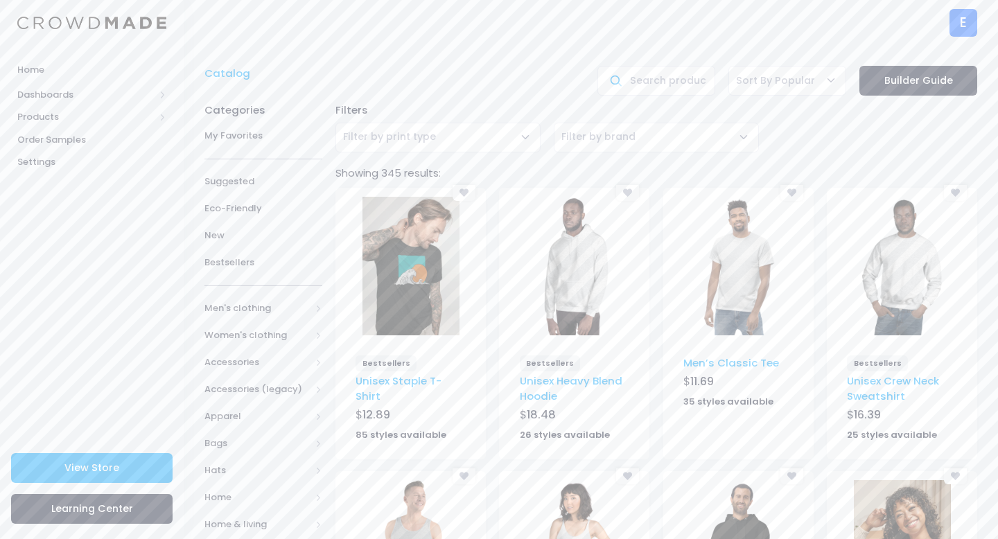
click at [763, 243] on img at bounding box center [738, 266] width 97 height 139
click at [747, 259] on img at bounding box center [738, 266] width 97 height 139
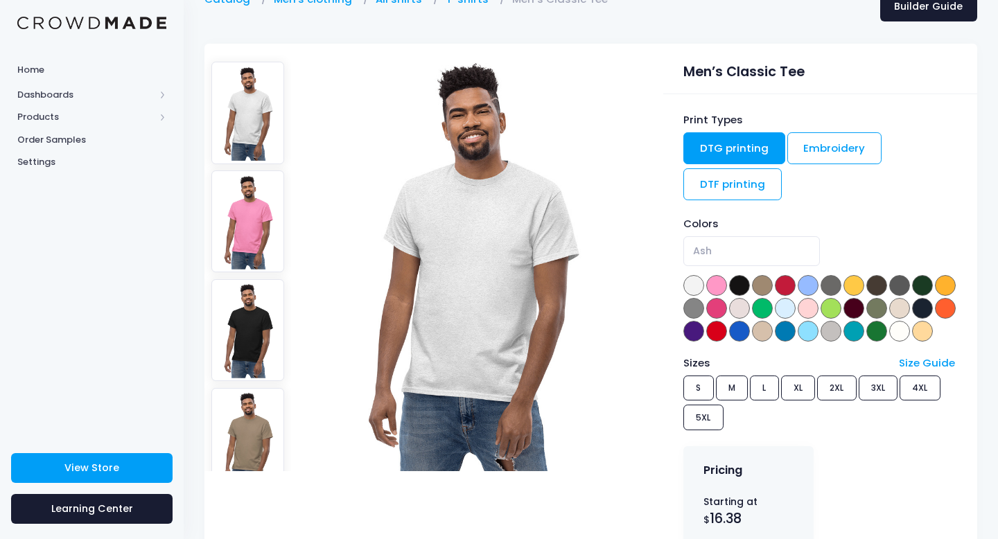
scroll to position [164, 0]
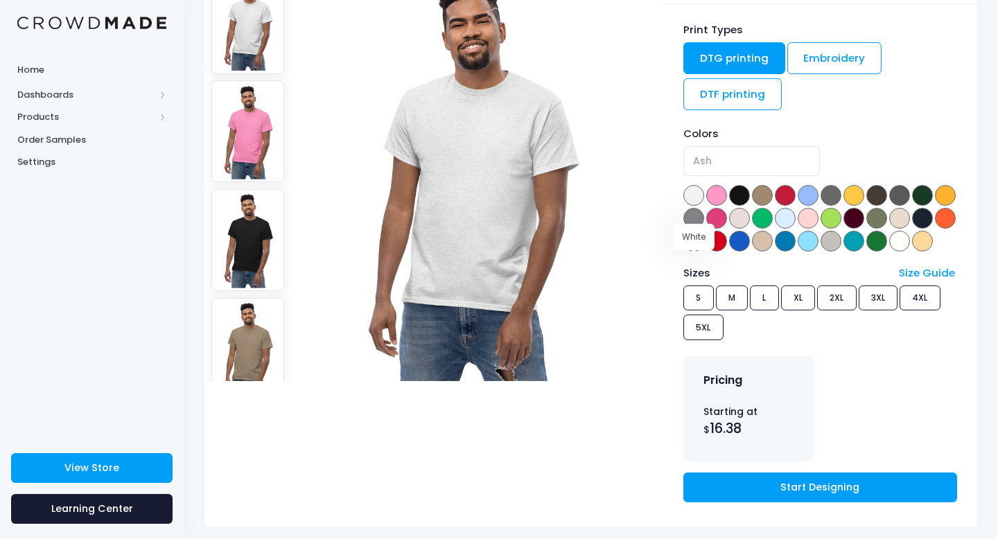
click at [889, 252] on span at bounding box center [899, 241] width 21 height 21
select select "White"
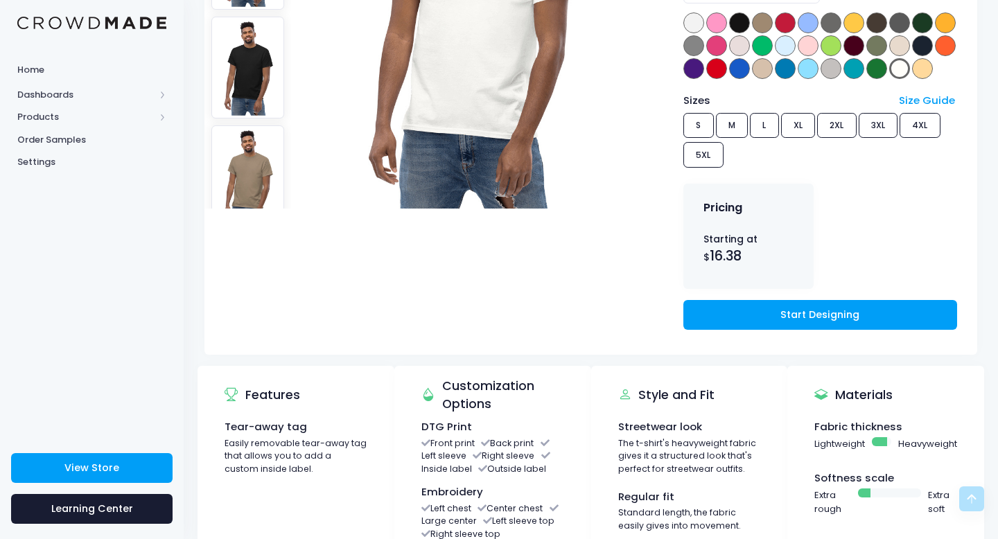
scroll to position [437, 0]
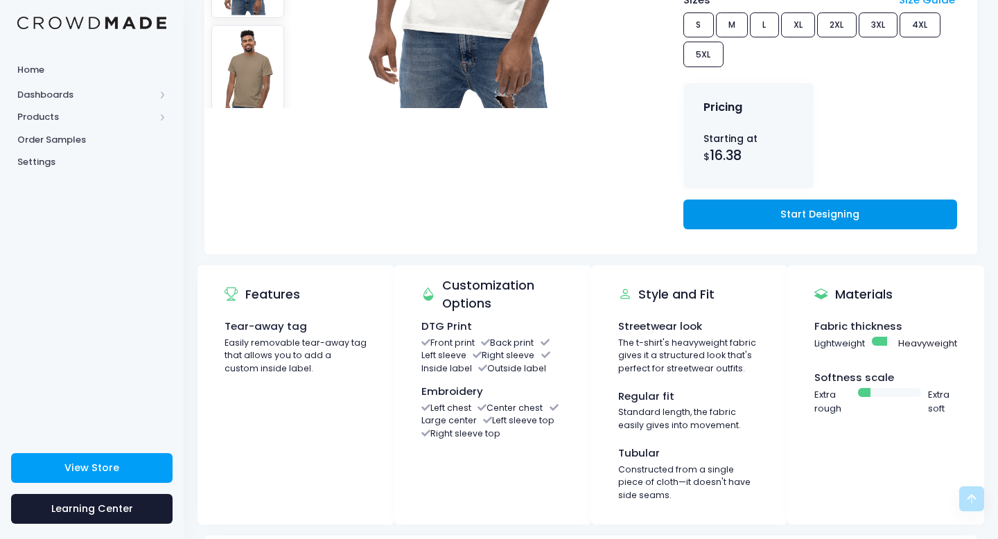
click at [774, 229] on link "Start Designing" at bounding box center [820, 215] width 274 height 30
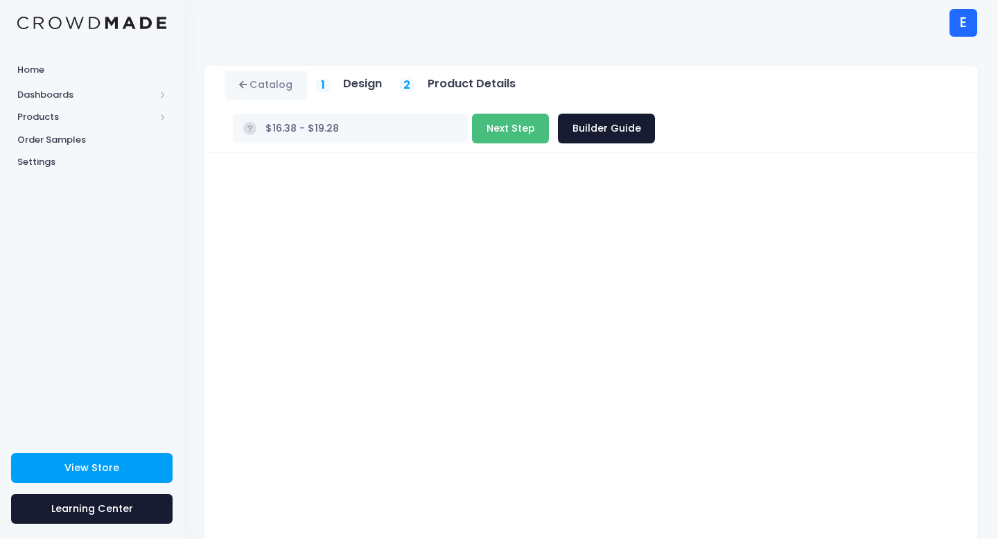
click at [549, 114] on button "Next Step" at bounding box center [510, 129] width 77 height 30
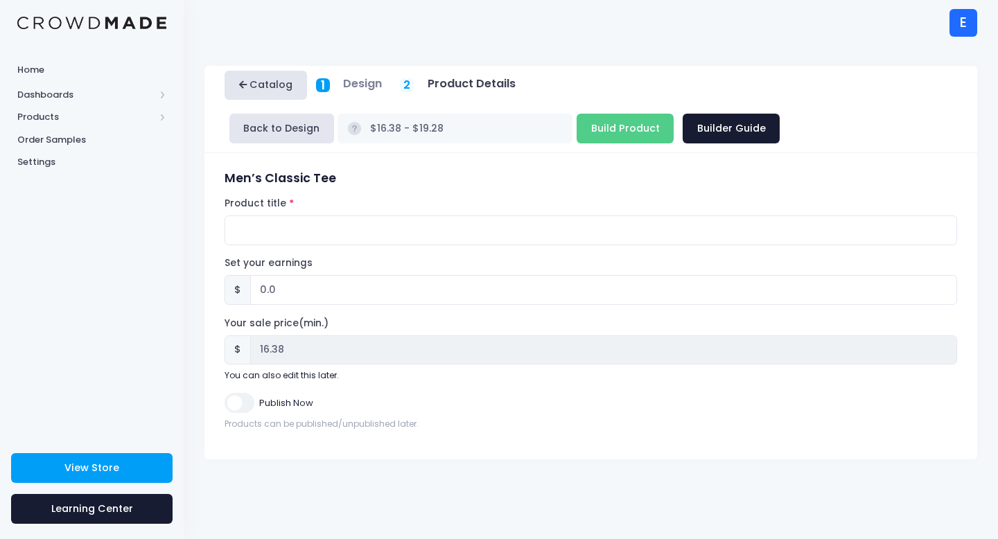
click at [279, 88] on link "Catalog" at bounding box center [266, 86] width 82 height 30
click at [358, 88] on h5 "Design" at bounding box center [362, 84] width 39 height 14
click at [292, 132] on button "Back to Design" at bounding box center [281, 129] width 105 height 30
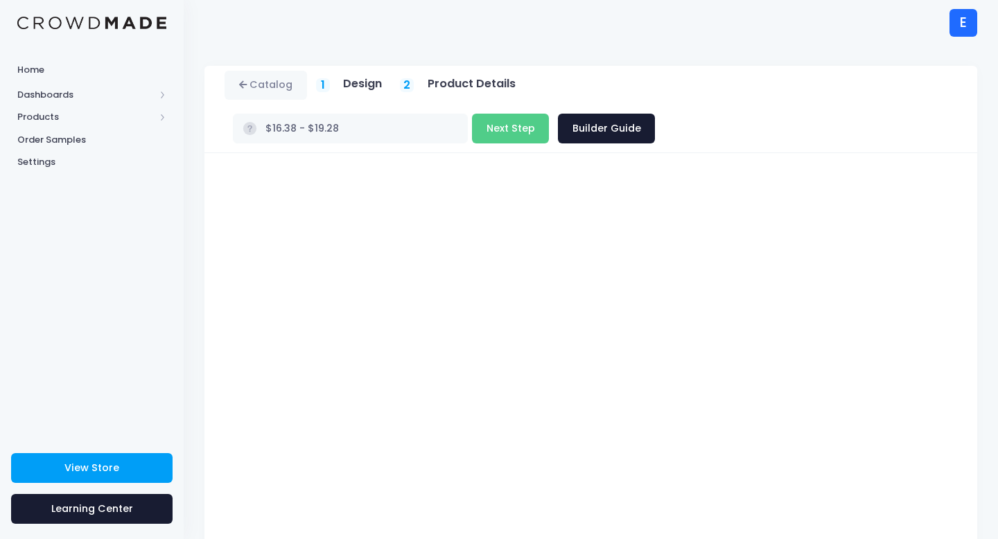
type input "$21.38 - $24.28"
click at [549, 114] on button "Next Step" at bounding box center [510, 129] width 77 height 30
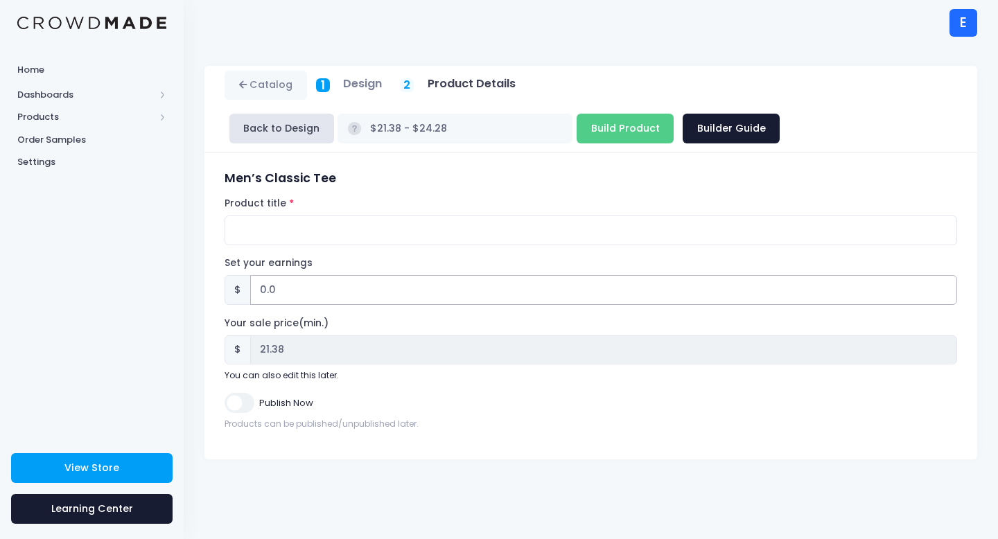
click at [300, 285] on input "0.0" at bounding box center [603, 290] width 707 height 30
type input "0"
type input "2"
type input "$23.38 - $26.28"
type input "23.38"
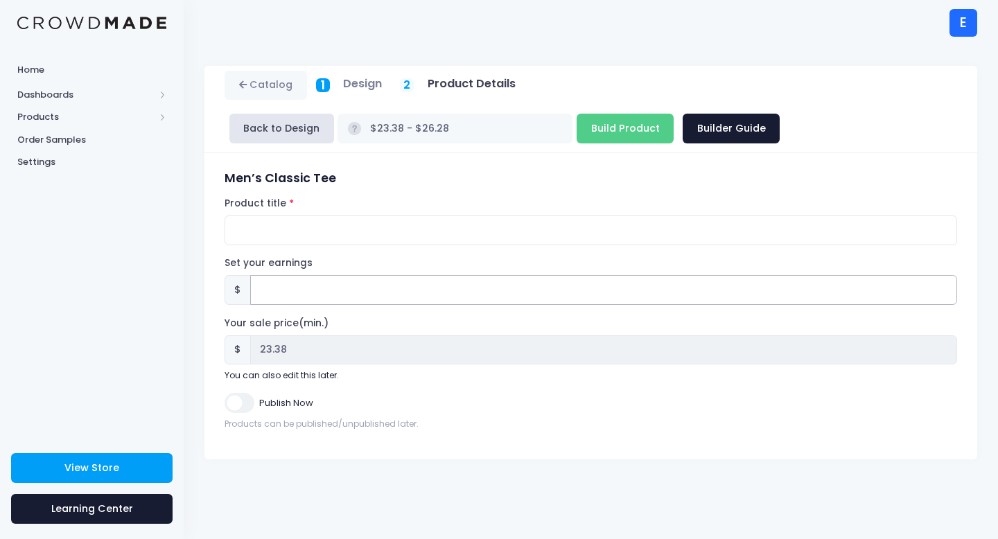
type input "$21.38 - $24.28"
type input "21.38"
type input "2.6"
type input "$23.98 - $26.88"
type input "23.98"
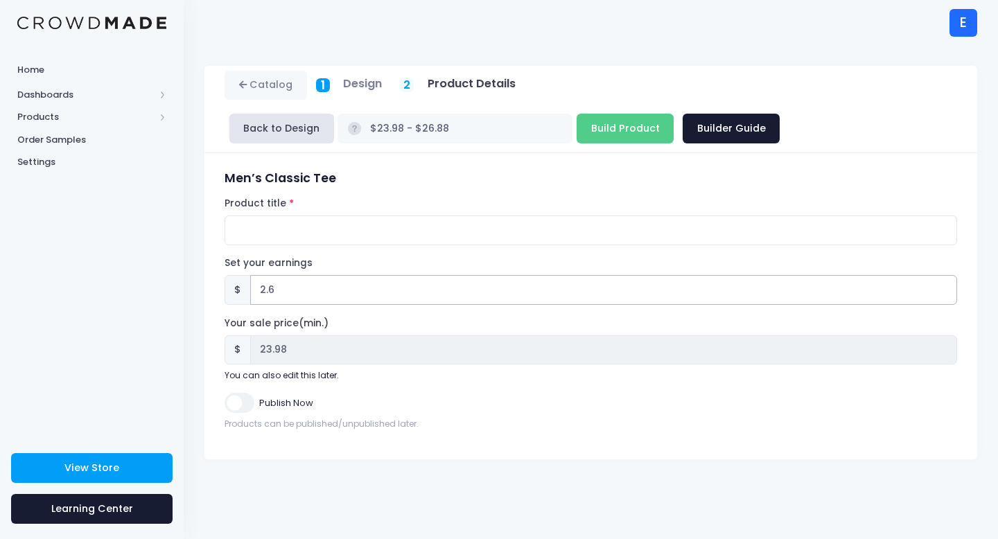
type input "2.62"
type input "$24.00 - $26.90"
type input "24.00"
type input "2.62"
click at [289, 238] on input "Product title" at bounding box center [591, 231] width 733 height 30
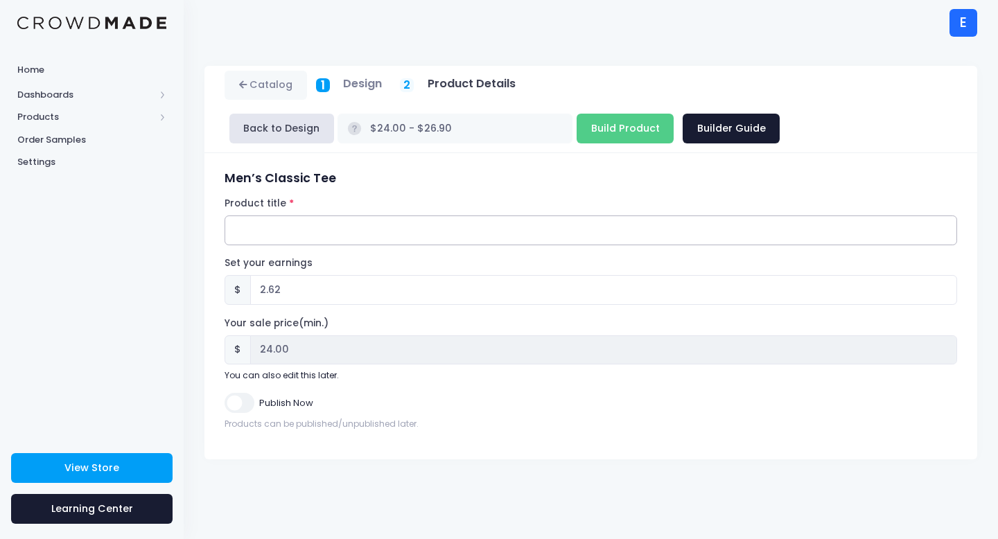
paste input "Ugly Sponge"
type input "Ugly Sponge"
click at [577, 126] on input "Build Product" at bounding box center [625, 129] width 97 height 30
type input "Building product..."
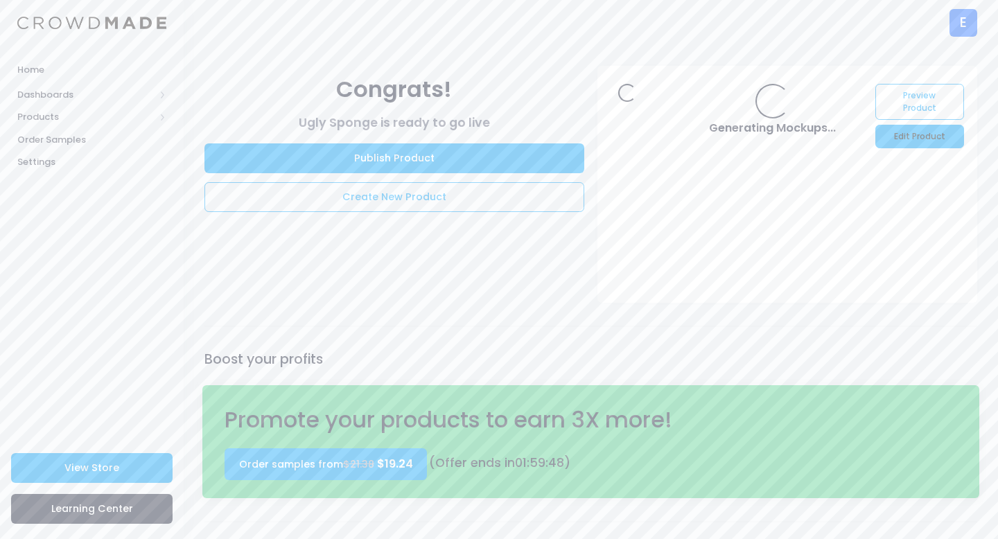
click at [907, 142] on link "Edit Product" at bounding box center [920, 137] width 88 height 24
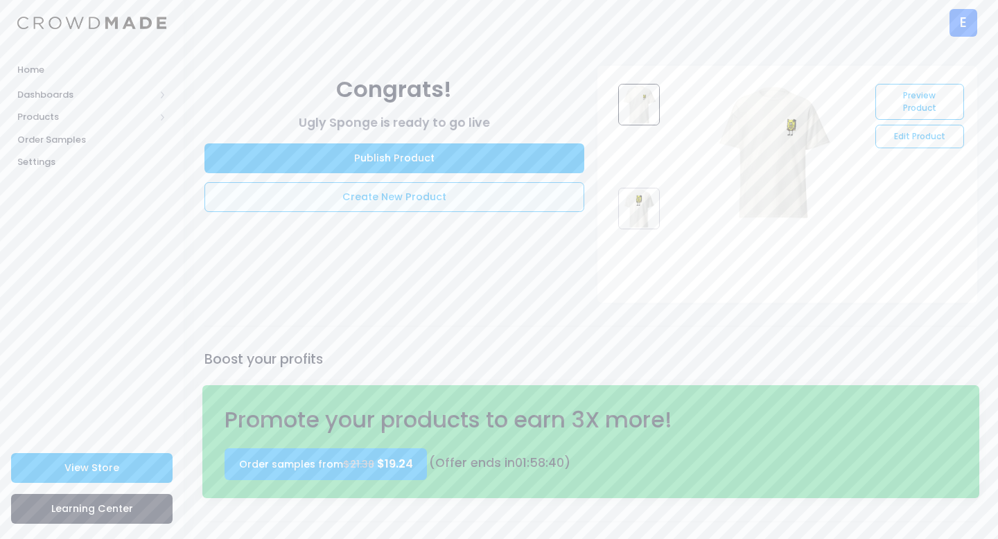
click at [415, 199] on link "Create New Product" at bounding box center [394, 197] width 380 height 30
click at [417, 193] on link "Create New Product" at bounding box center [394, 197] width 380 height 30
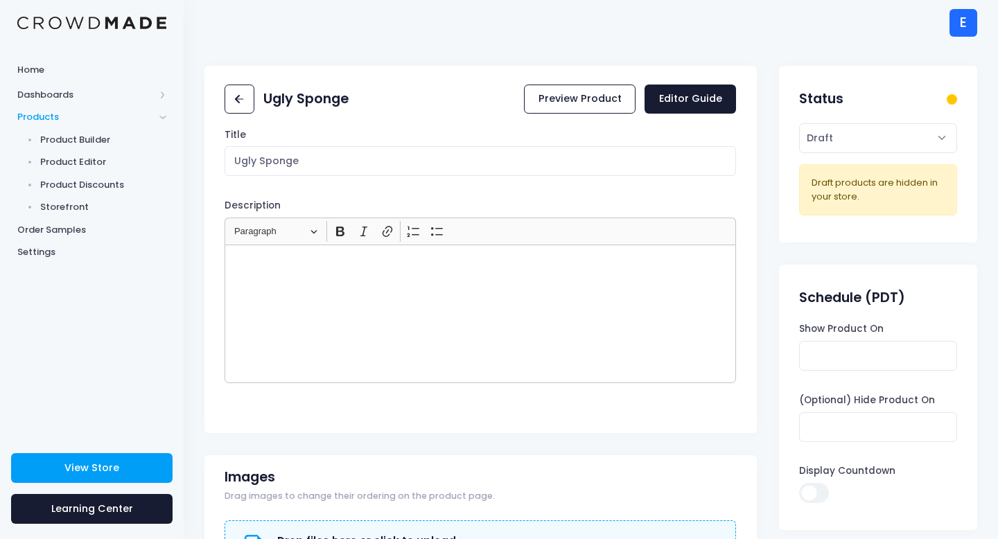
click at [408, 302] on div "Rich Text Editor, main" at bounding box center [481, 314] width 512 height 139
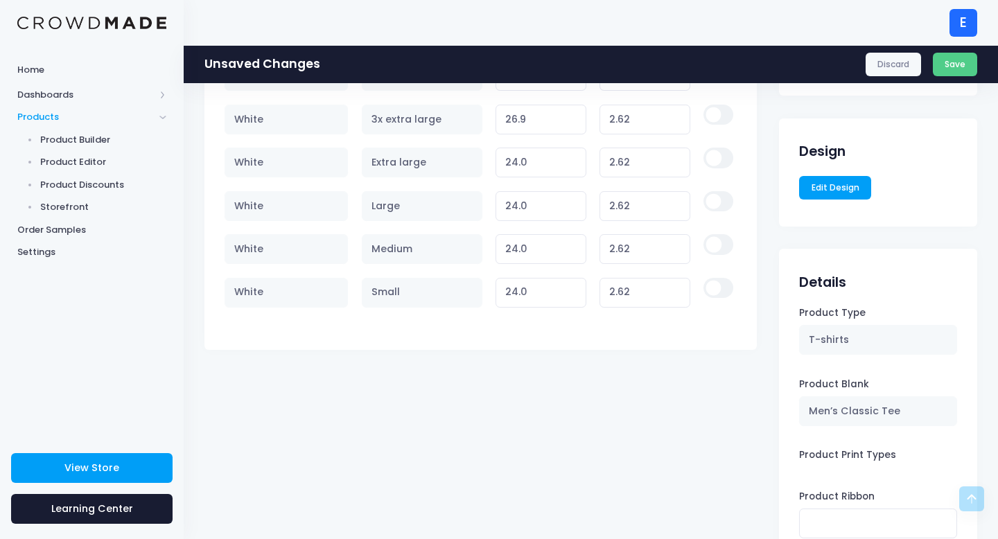
scroll to position [881, 0]
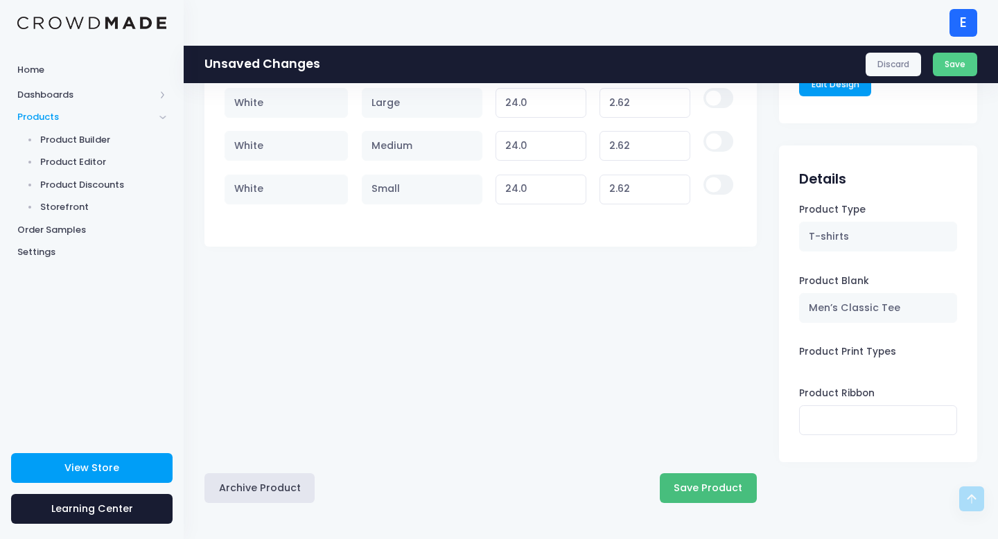
click at [706, 489] on button "Save Product" at bounding box center [708, 488] width 97 height 30
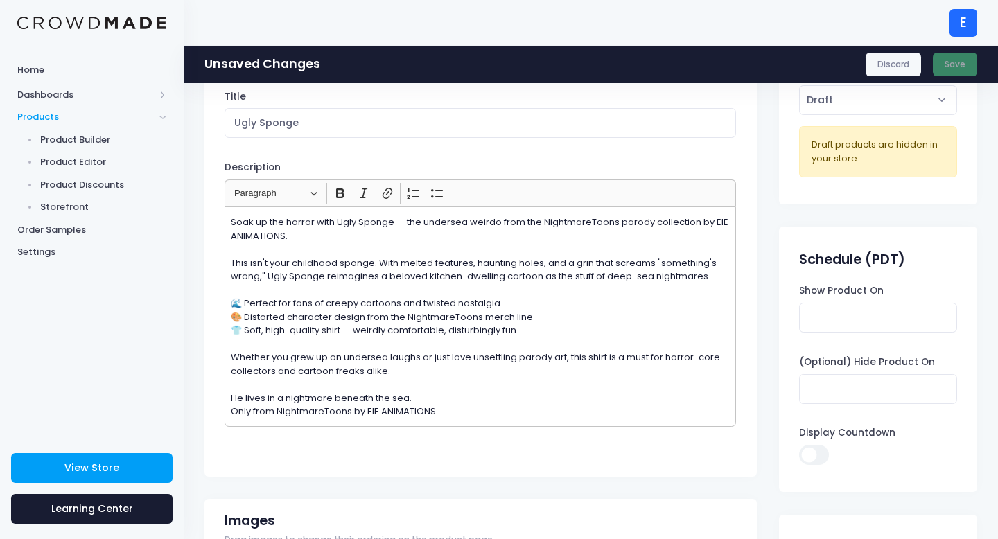
scroll to position [0, 0]
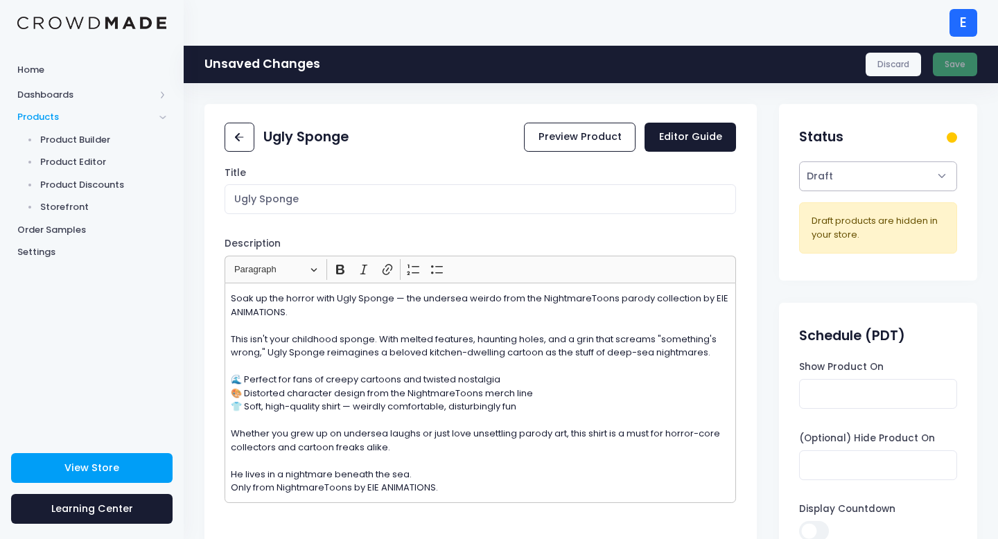
click at [872, 175] on select "Active Draft" at bounding box center [877, 177] width 157 height 30
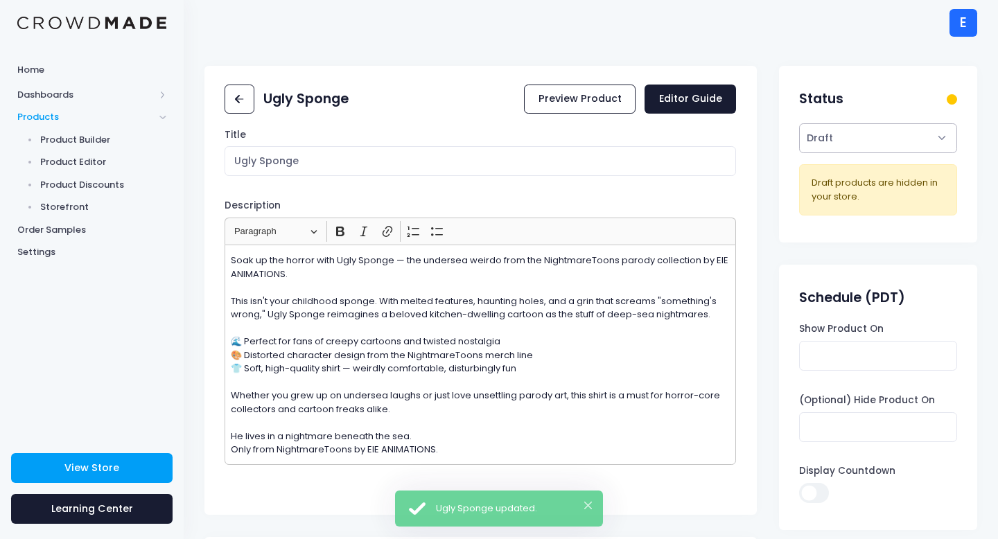
click at [855, 143] on select "Active Draft" at bounding box center [877, 138] width 157 height 30
select select "active"
click at [799, 153] on select "Active Draft" at bounding box center [877, 138] width 157 height 30
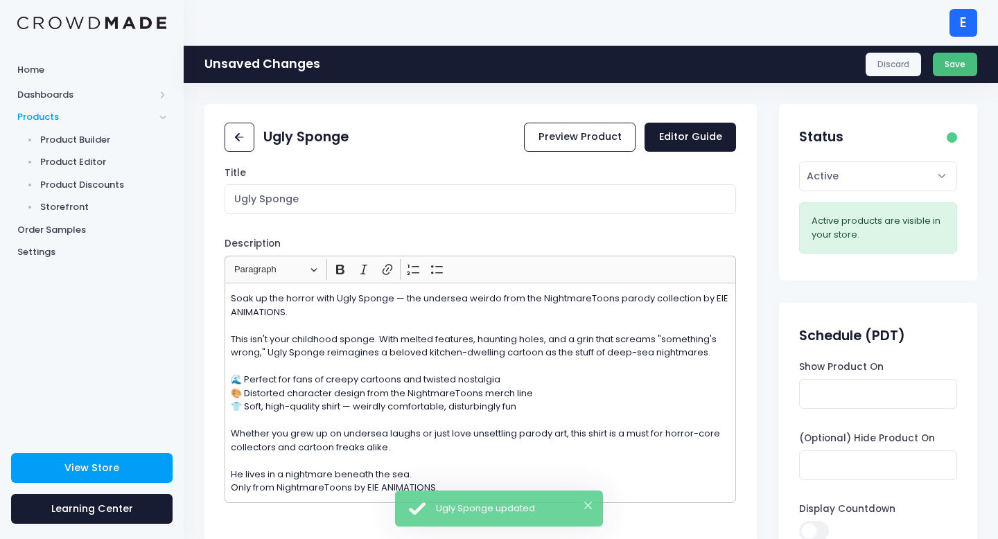
click at [956, 68] on button "Save" at bounding box center [955, 65] width 45 height 24
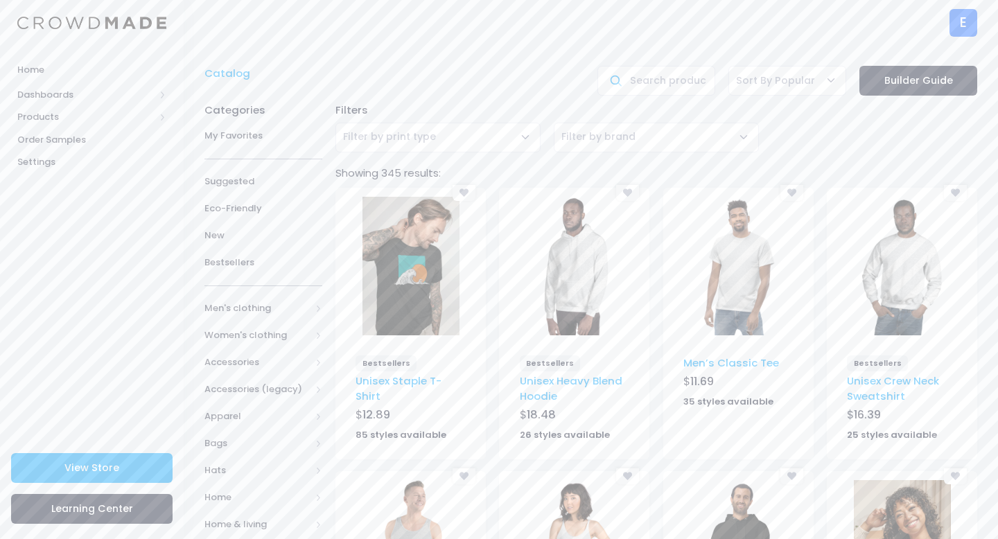
click at [742, 281] on img at bounding box center [738, 266] width 97 height 139
click at [774, 332] on img at bounding box center [738, 266] width 97 height 139
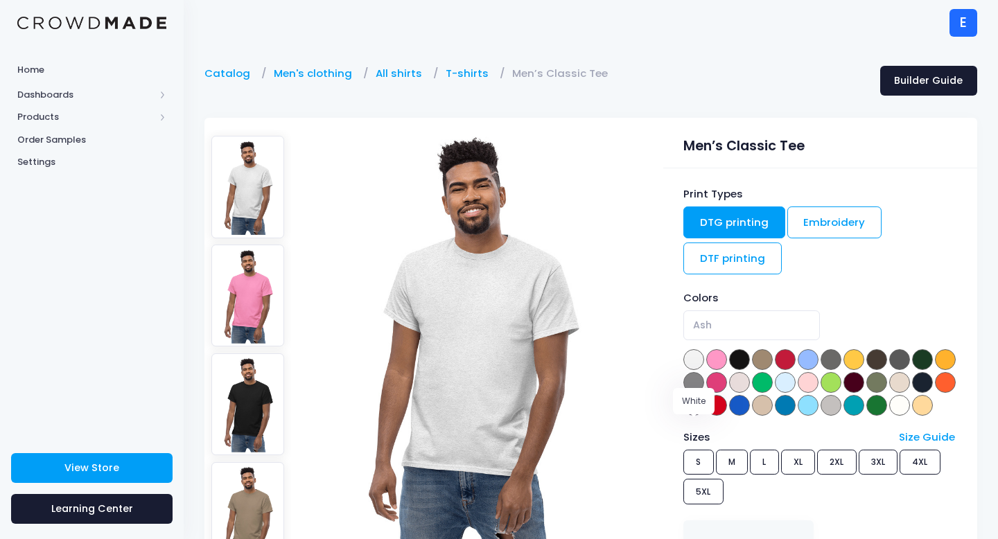
click at [889, 416] on span at bounding box center [899, 405] width 21 height 21
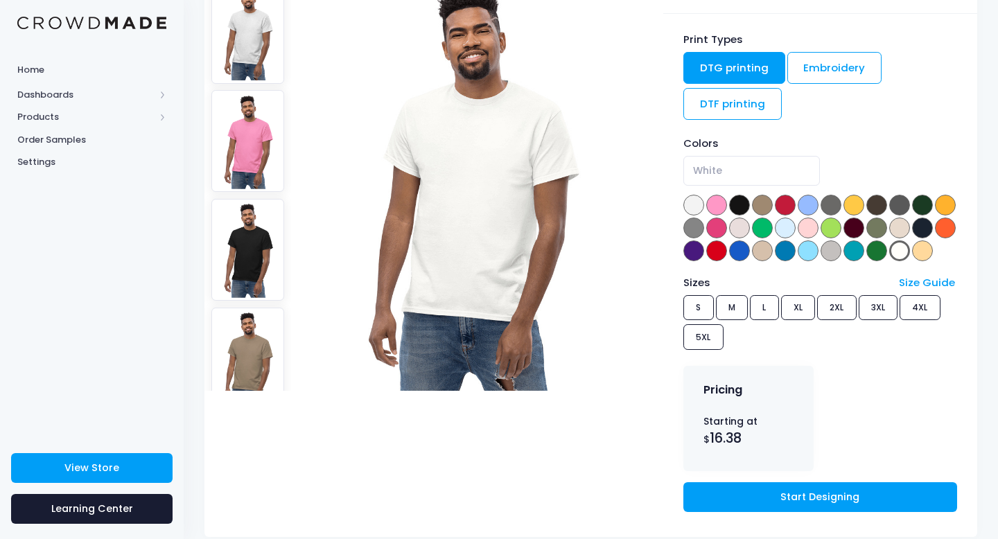
scroll to position [152, 0]
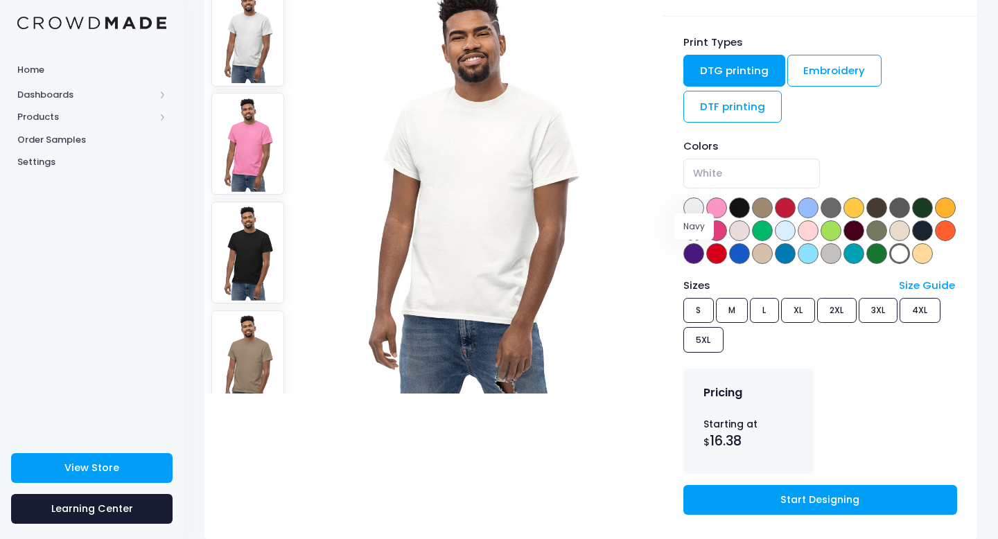
click at [912, 241] on span at bounding box center [922, 230] width 21 height 21
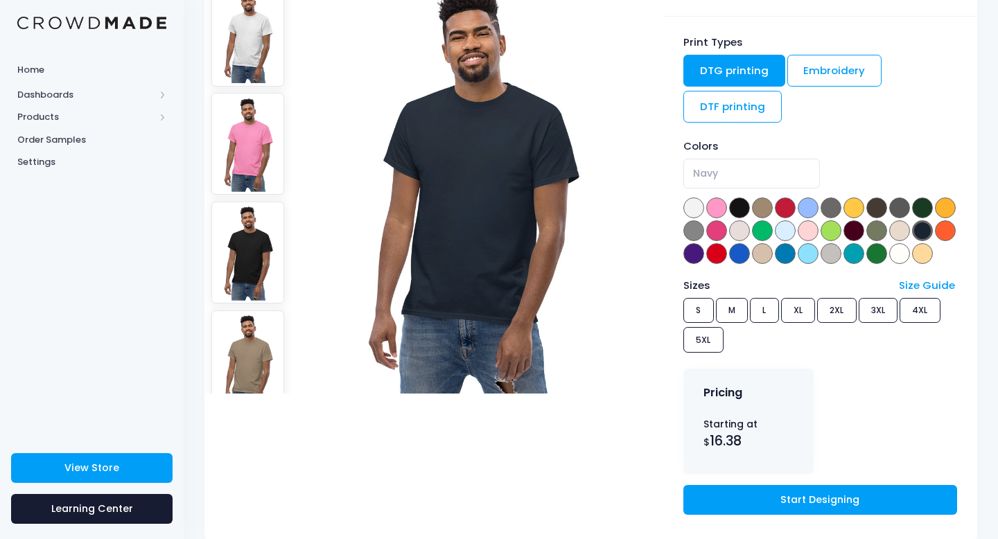
click at [741, 209] on span at bounding box center [739, 208] width 21 height 21
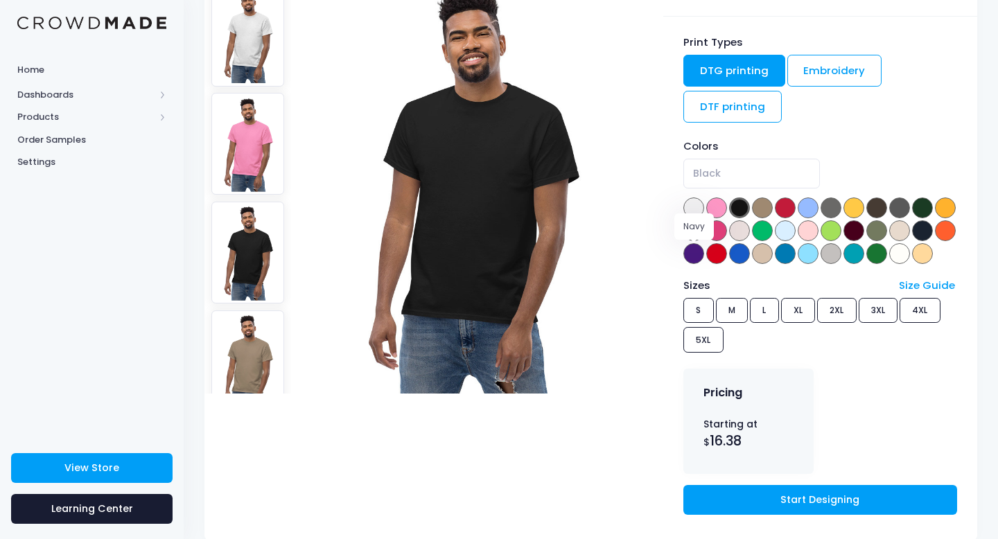
click at [912, 241] on span at bounding box center [922, 230] width 21 height 21
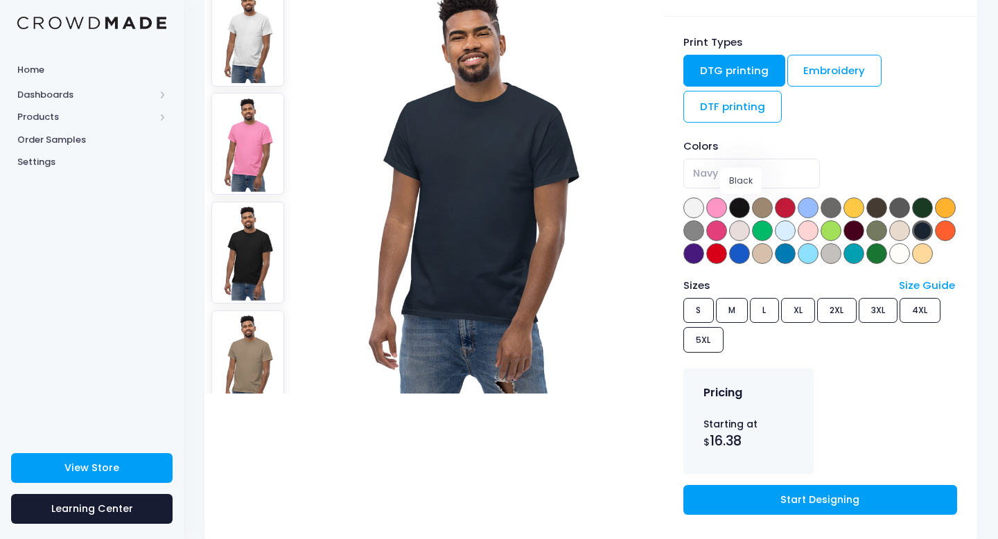
click at [737, 207] on span at bounding box center [739, 208] width 21 height 21
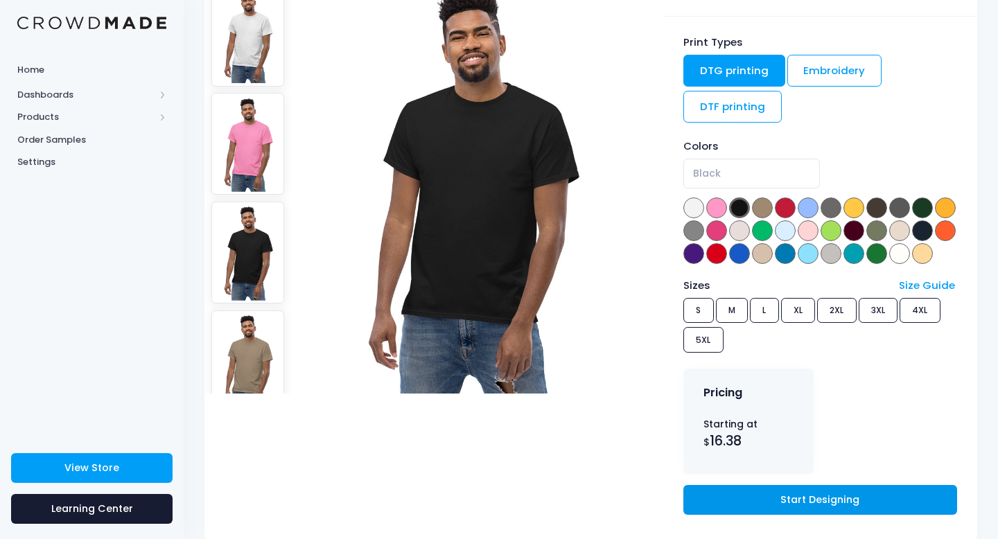
click at [769, 515] on link "Start Designing" at bounding box center [820, 500] width 274 height 30
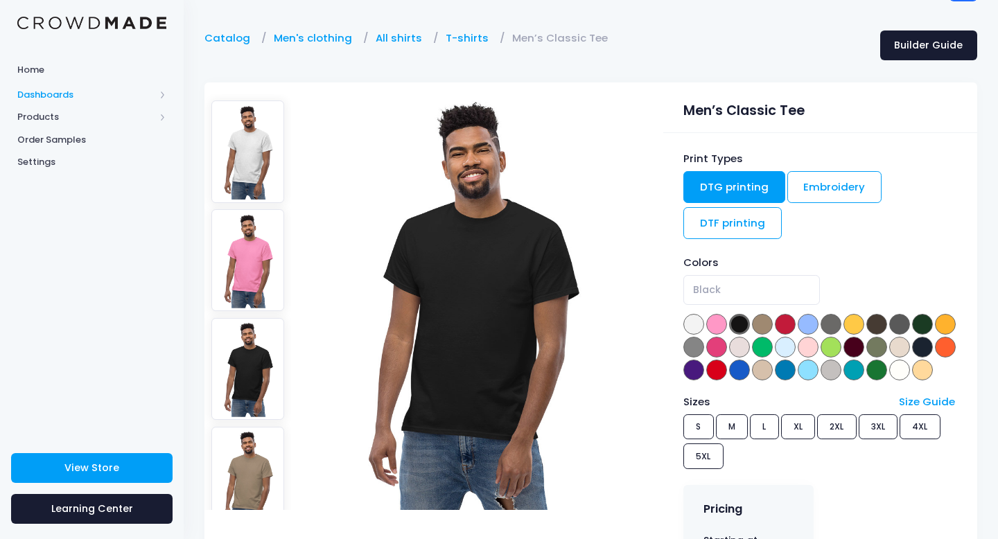
scroll to position [0, 0]
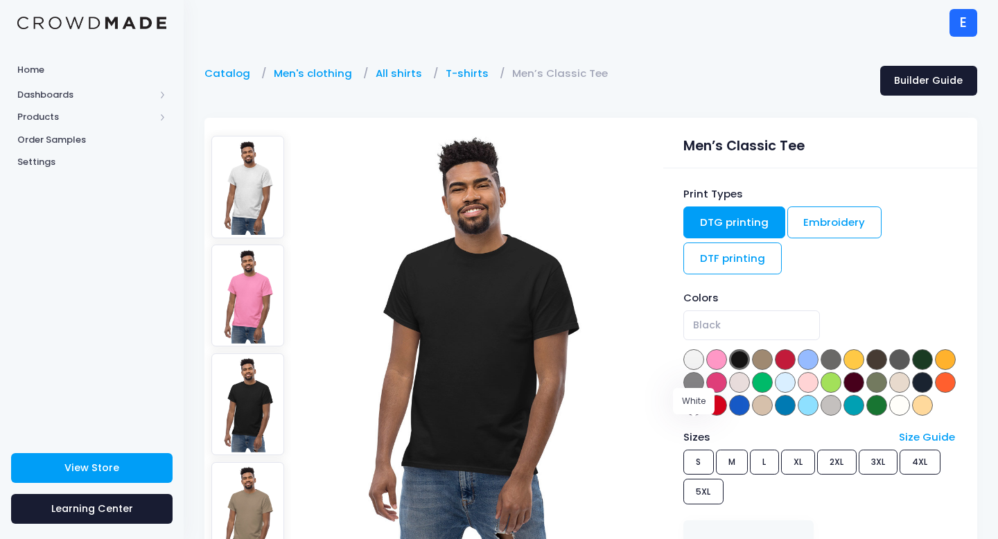
click at [889, 416] on span at bounding box center [899, 405] width 21 height 21
select select "White"
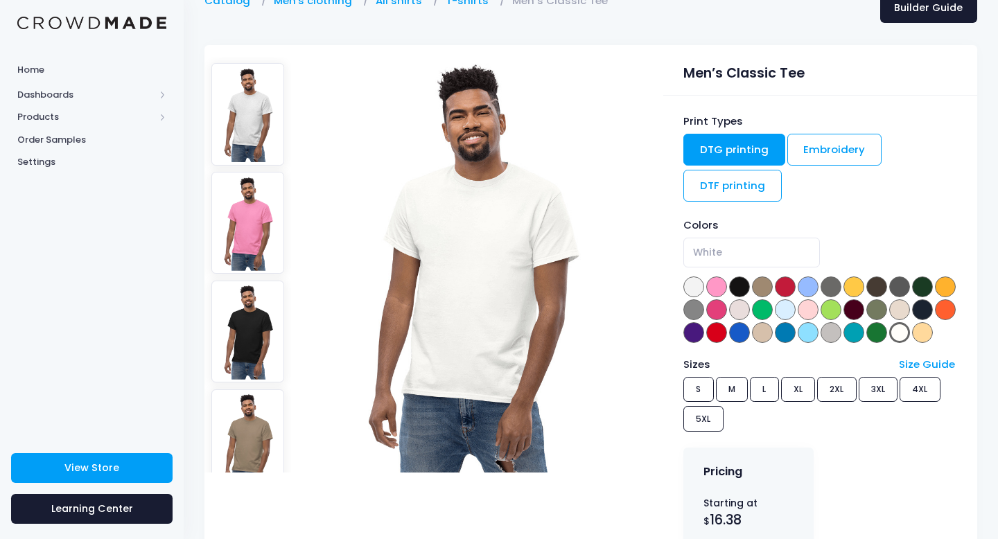
scroll to position [171, 0]
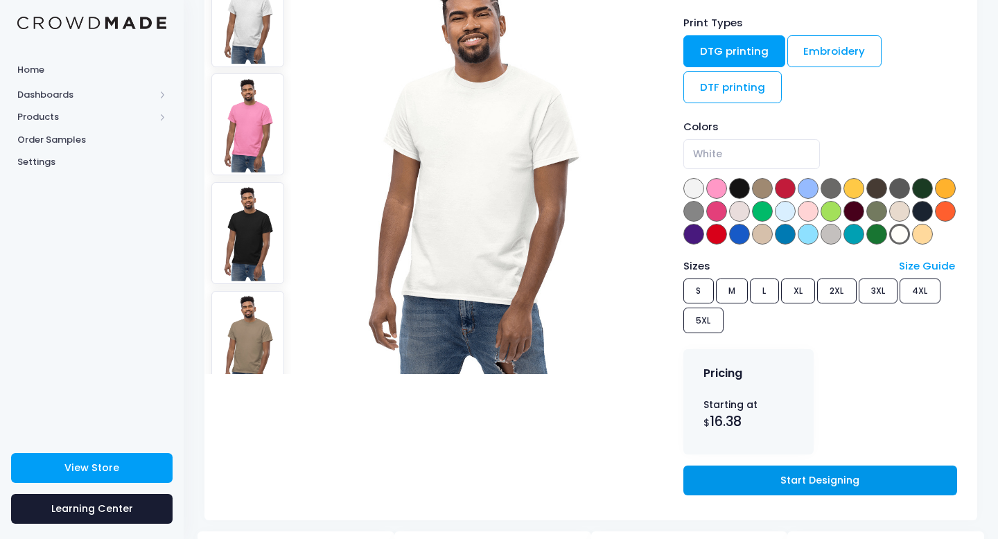
click at [738, 496] on link "Start Designing" at bounding box center [820, 481] width 274 height 30
click at [801, 496] on link "Start Designing" at bounding box center [820, 481] width 274 height 30
click at [880, 496] on link "Start Designing" at bounding box center [820, 481] width 274 height 30
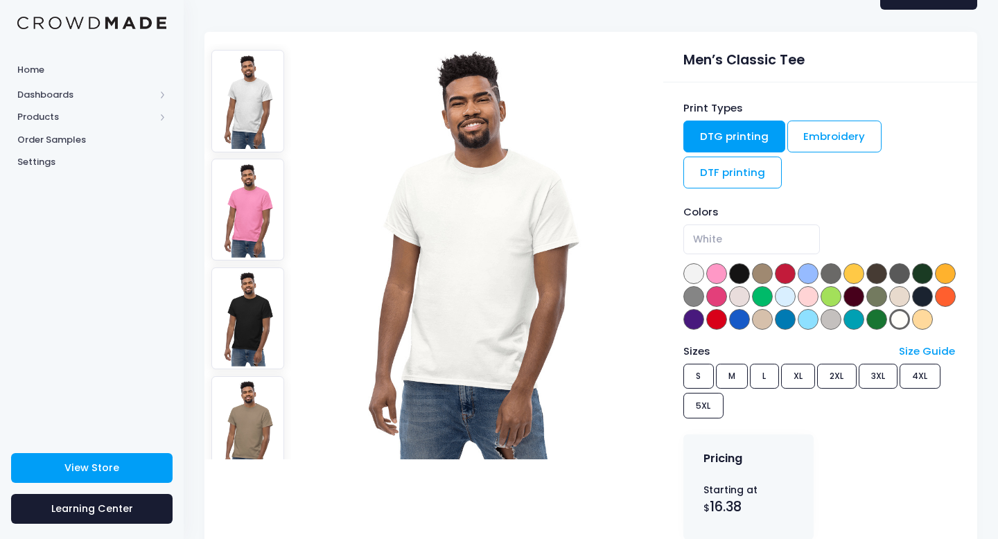
scroll to position [26, 0]
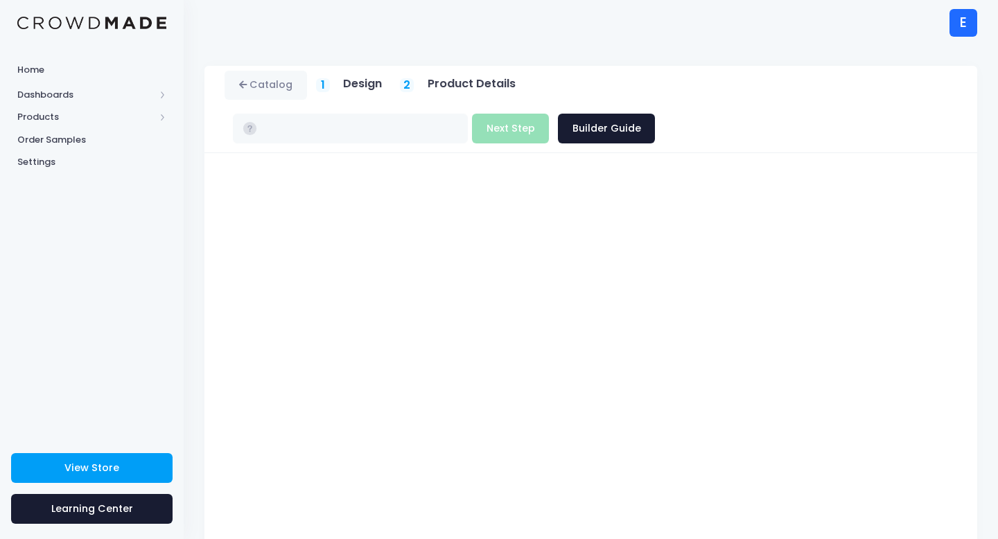
type input "$16.38 - $22.18"
click at [549, 114] on button "Next Step" at bounding box center [510, 129] width 77 height 30
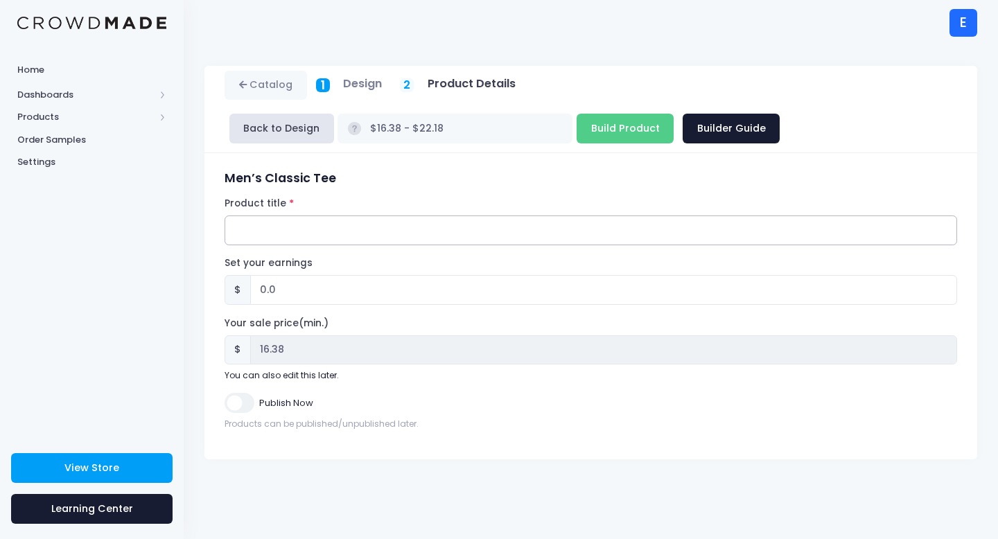
click at [372, 231] on input "Product title" at bounding box center [591, 231] width 733 height 30
paste input "Horror Toys | Official"
type input "Horror Toys | Official"
click at [322, 277] on input "0.0" at bounding box center [603, 290] width 707 height 30
click at [303, 295] on input "0.0" at bounding box center [603, 290] width 707 height 30
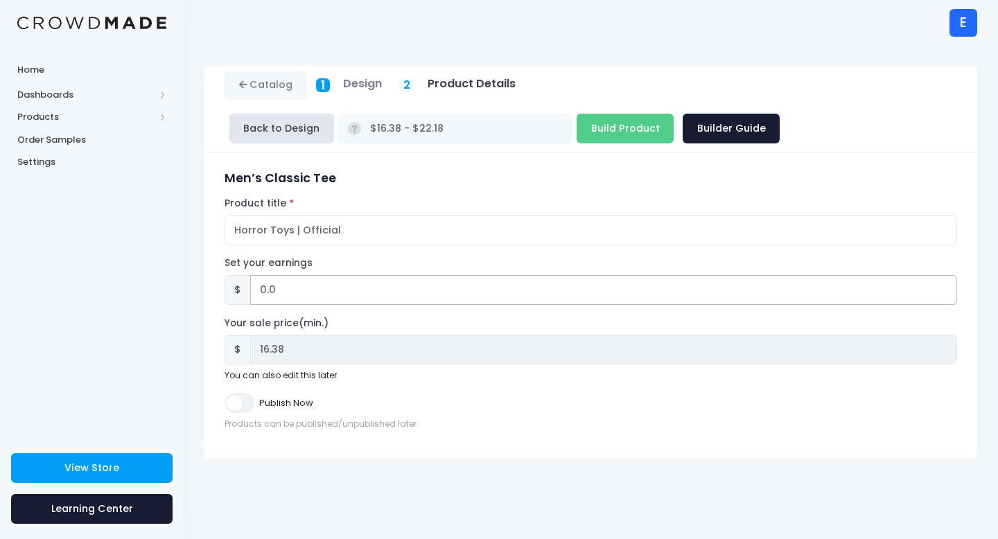
type input "0"
type input "2"
type input "$18.38 - $24.18"
type input "18.38"
type input "$16.38 - $22.18"
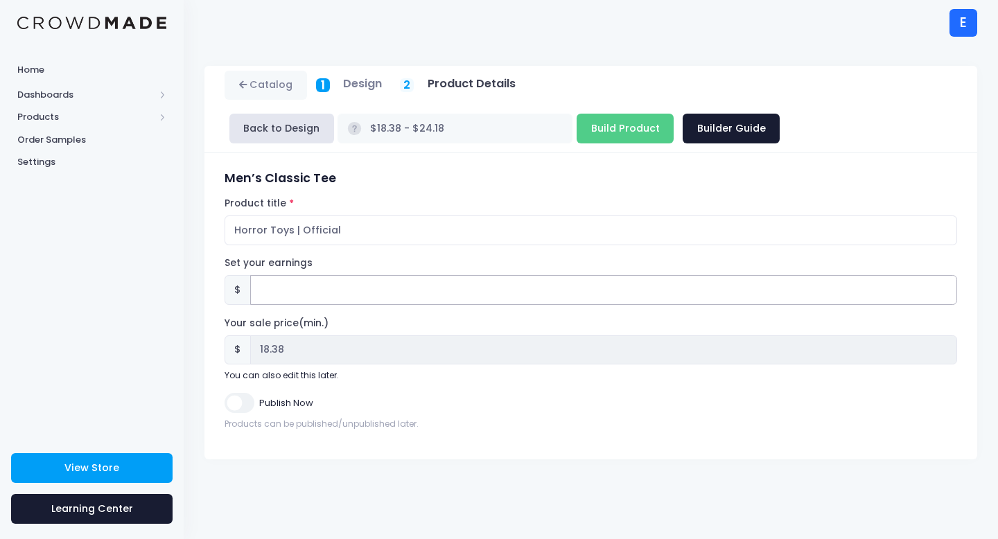
type input "16.38"
type input "2.6"
type input "$18.98 - $24.78"
type input "18.98"
type input "2.62"
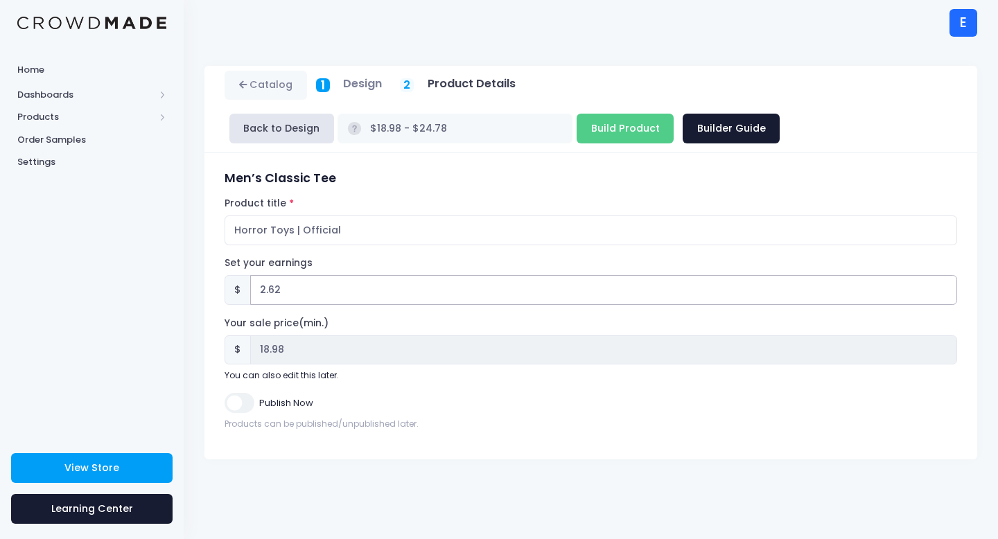
type input "$19.00 - $24.80"
type input "19.00"
type input "2.62"
click at [577, 134] on input "Build Product" at bounding box center [625, 129] width 97 height 30
type input "Building product..."
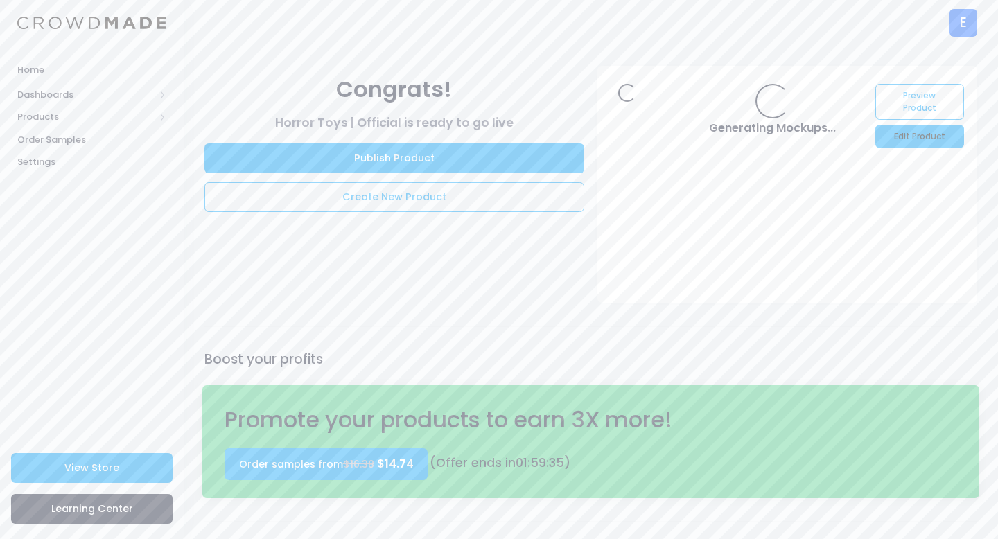
click at [904, 136] on link "Edit Product" at bounding box center [920, 137] width 88 height 24
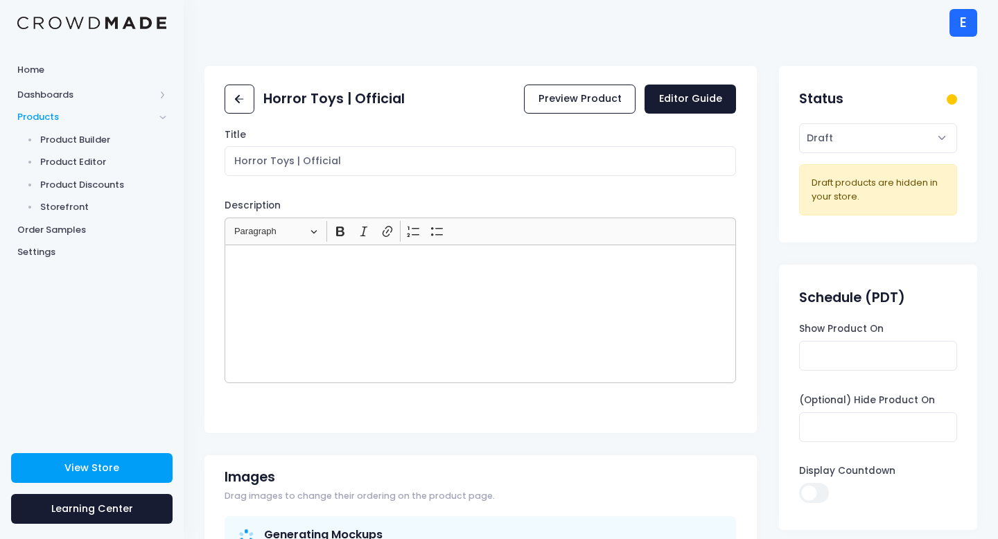
click at [427, 305] on div "Rich Text Editor, main" at bounding box center [481, 314] width 512 height 139
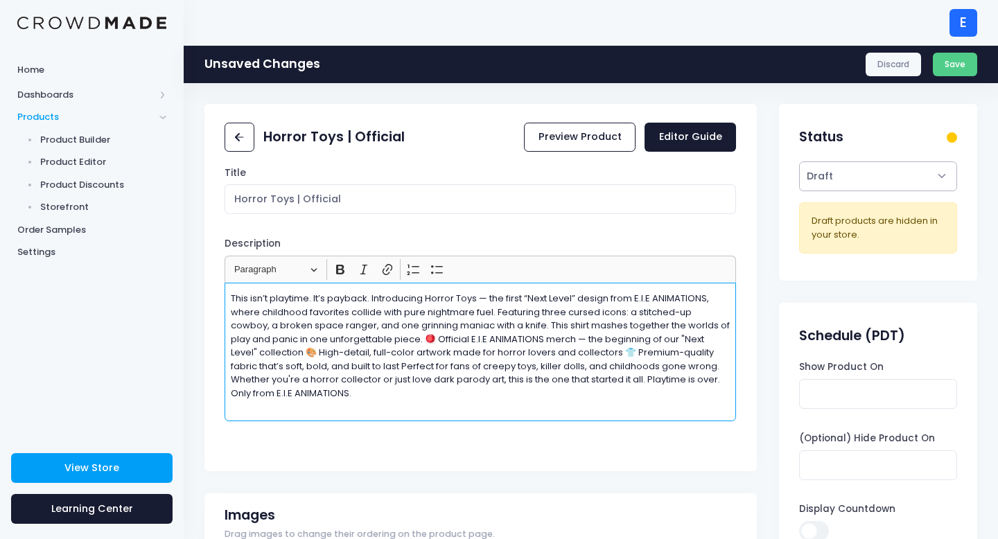
click at [882, 170] on select "Active Draft" at bounding box center [877, 177] width 157 height 30
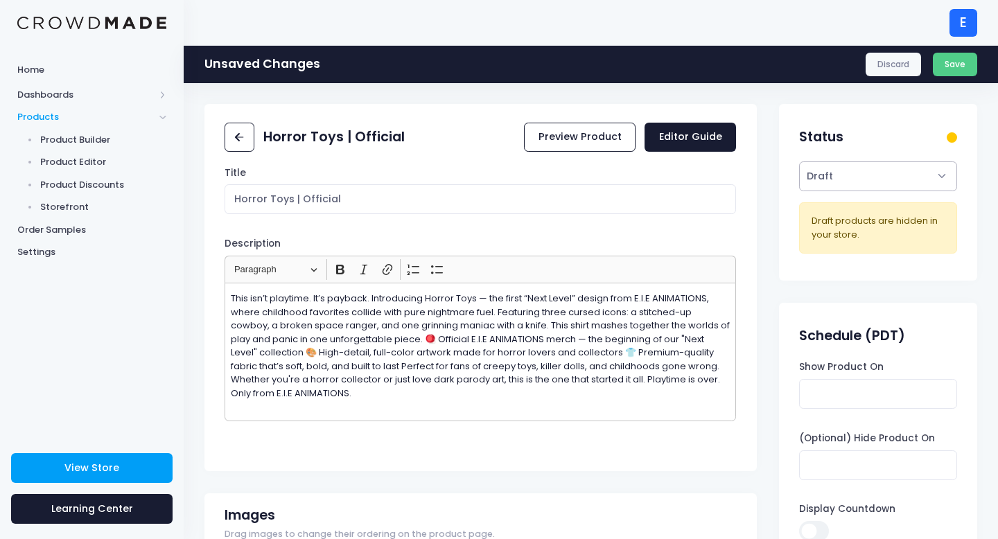
select select "active"
click at [799, 162] on select "Active Draft" at bounding box center [877, 177] width 157 height 30
click at [952, 71] on button "Save" at bounding box center [955, 65] width 45 height 24
click at [959, 67] on button "Save" at bounding box center [955, 65] width 45 height 24
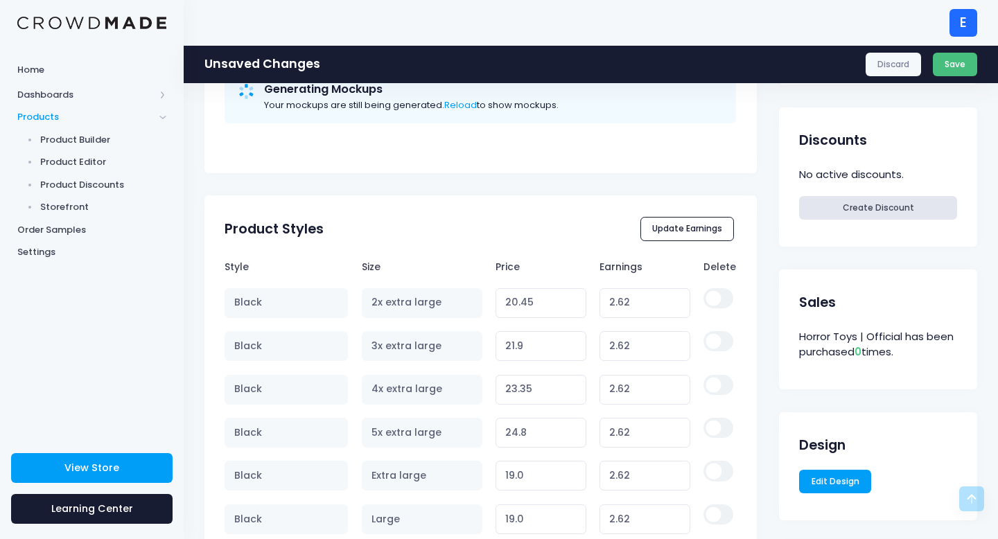
scroll to position [881, 0]
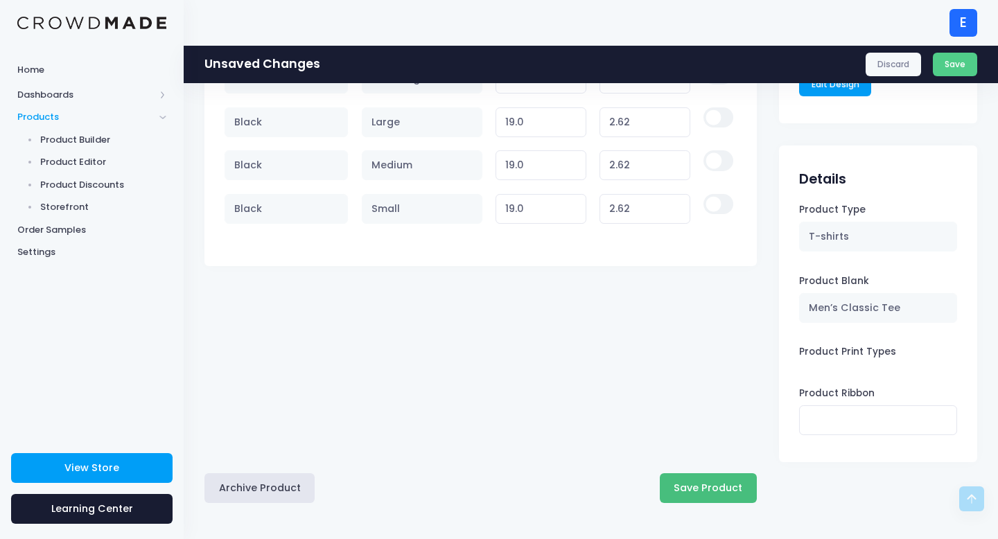
click at [676, 482] on button "Save Product" at bounding box center [708, 488] width 97 height 30
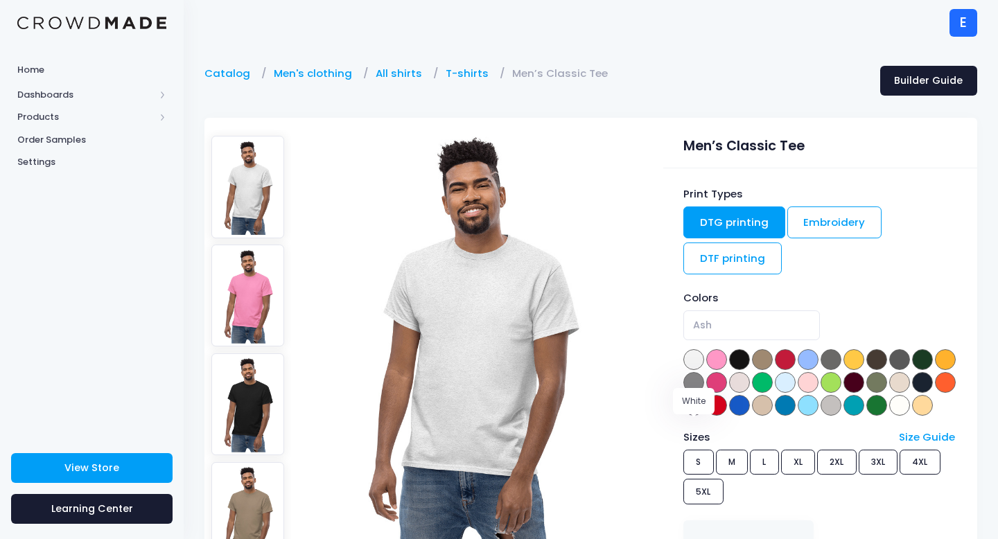
click at [889, 416] on span at bounding box center [899, 405] width 21 height 21
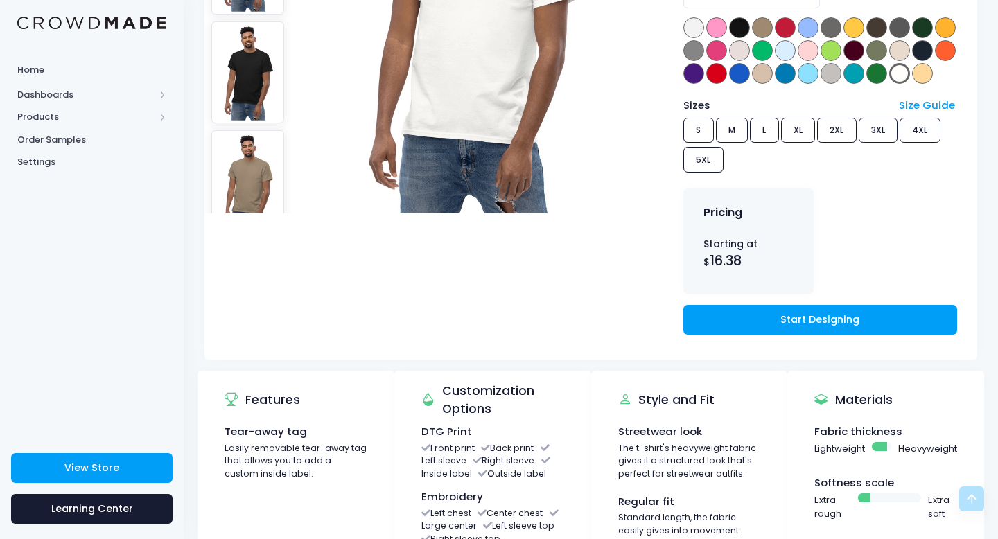
scroll to position [328, 0]
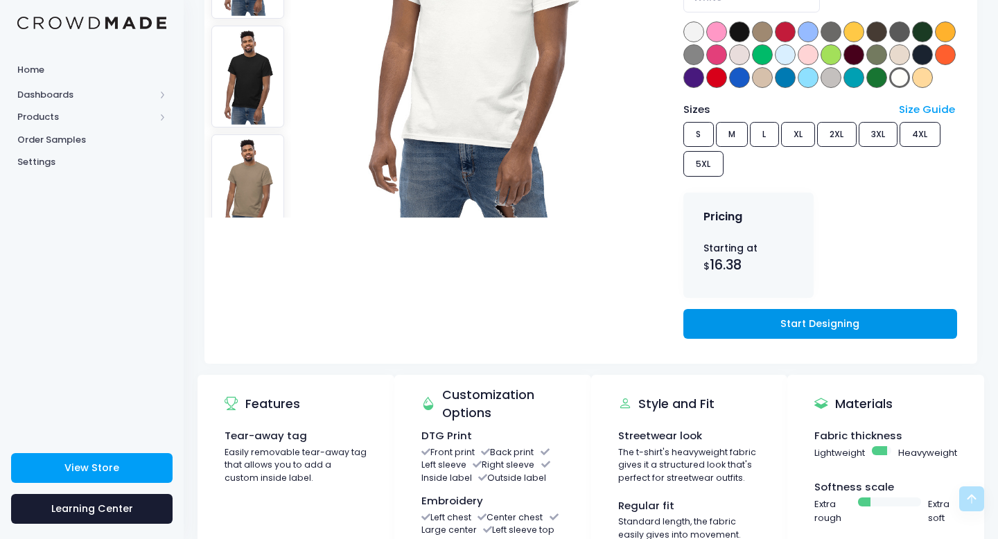
click at [756, 339] on link "Start Designing" at bounding box center [820, 324] width 274 height 30
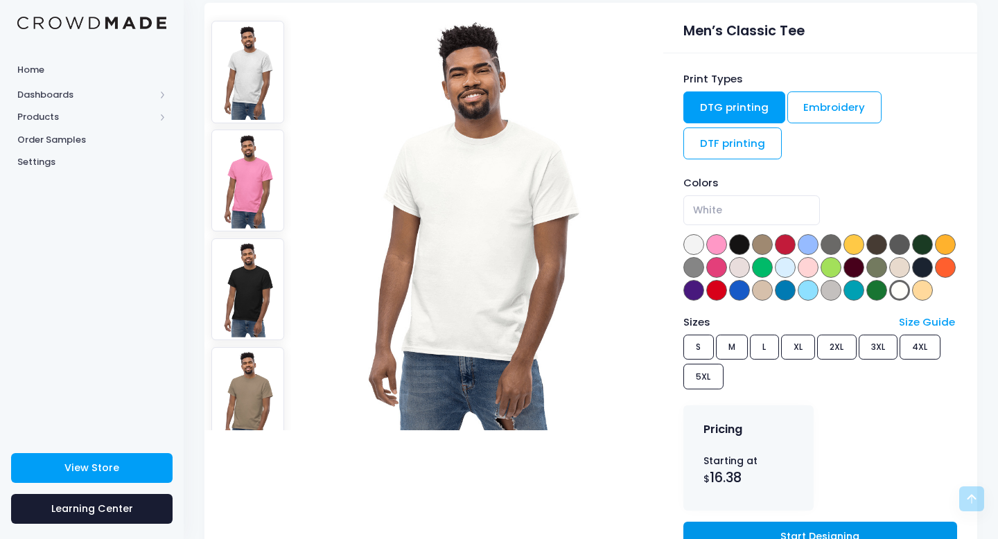
scroll to position [26, 0]
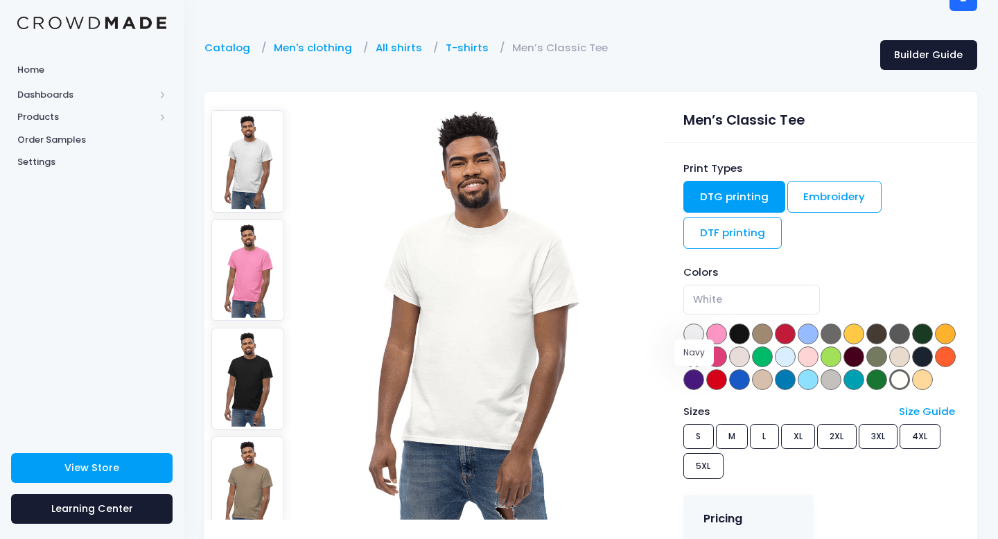
click at [912, 367] on span at bounding box center [922, 357] width 21 height 21
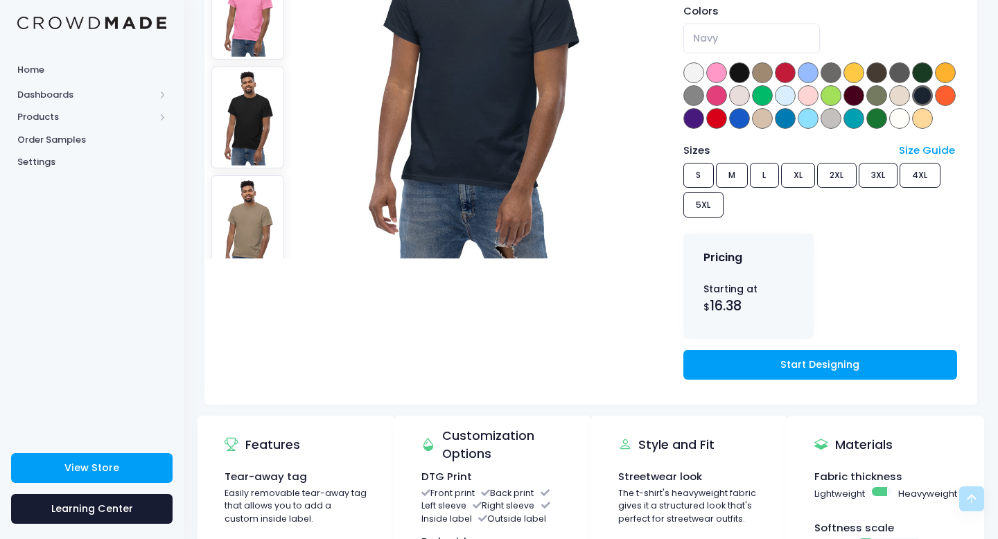
scroll to position [321, 0]
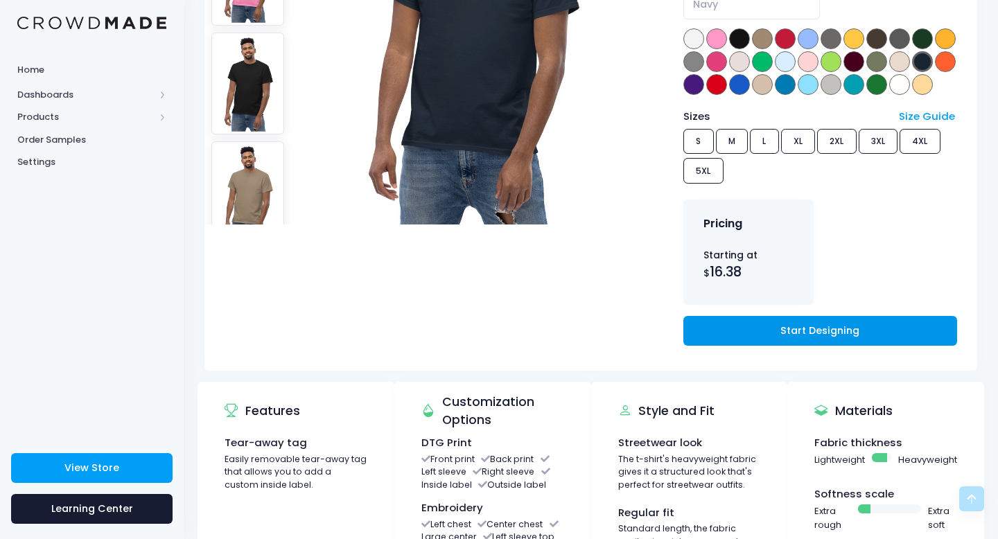
click at [784, 346] on link "Start Designing" at bounding box center [820, 331] width 274 height 30
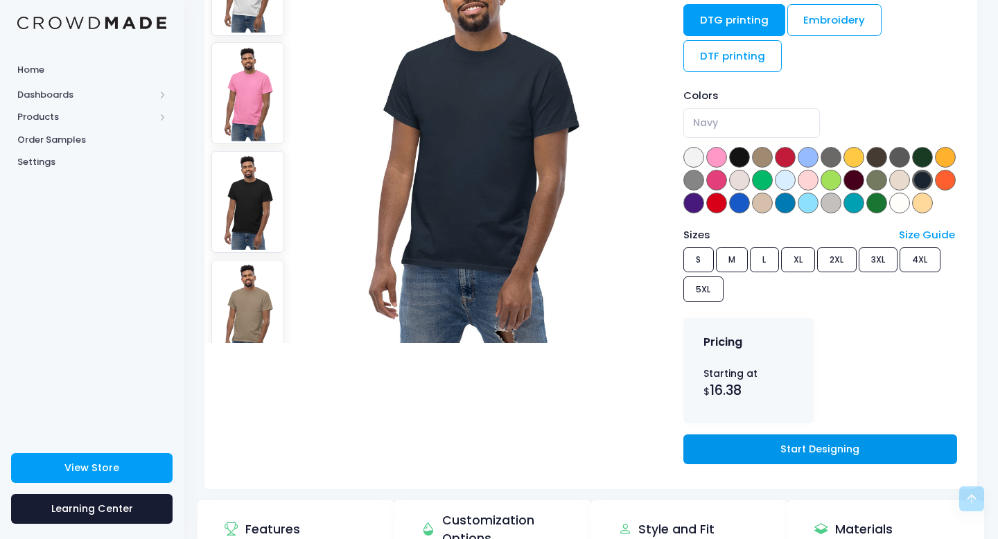
scroll to position [0, 0]
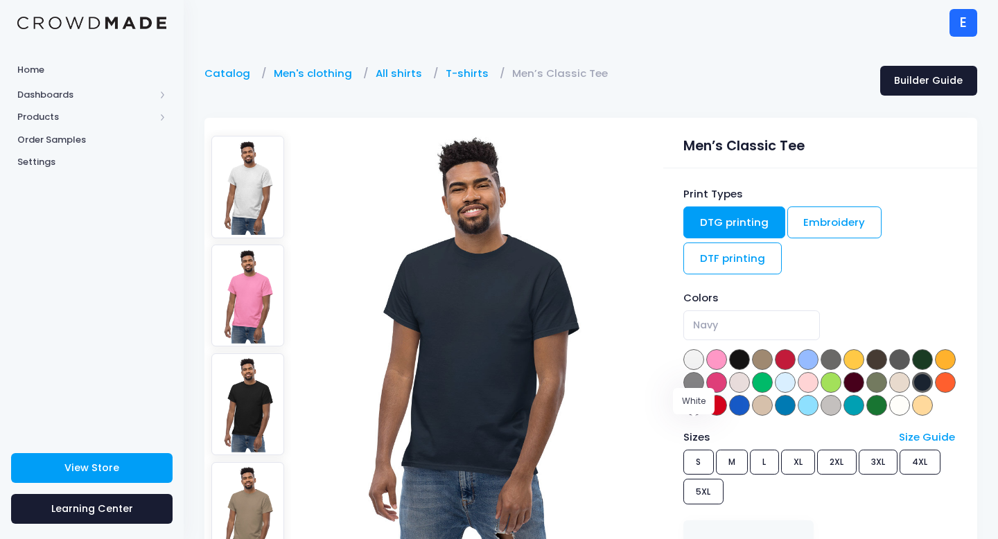
click at [889, 416] on span at bounding box center [899, 405] width 21 height 21
select select "White"
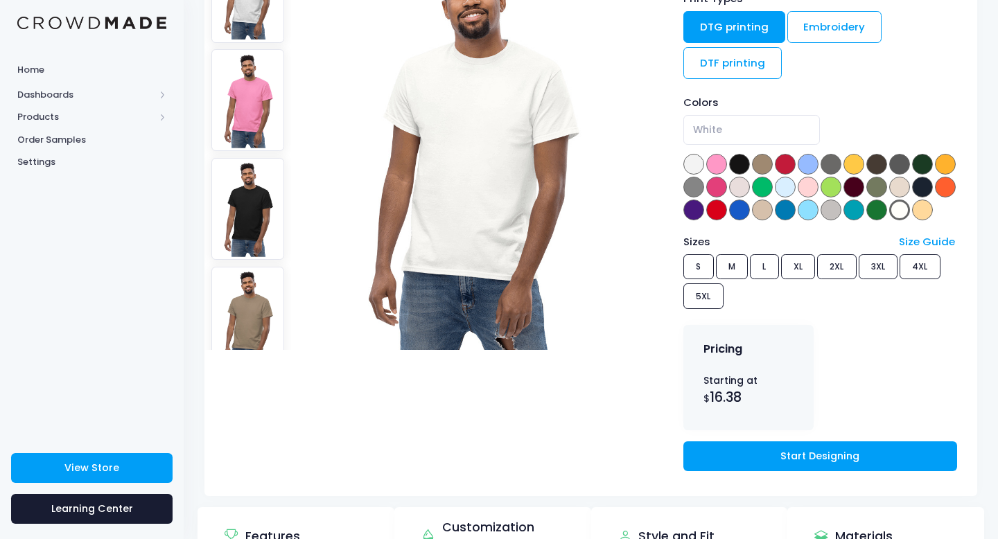
scroll to position [197, 0]
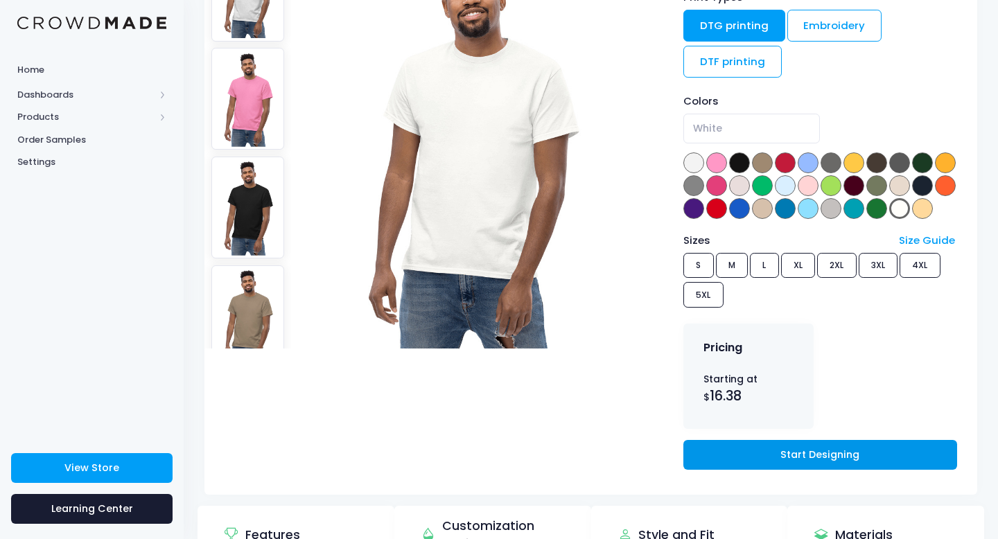
click at [803, 470] on link "Start Designing" at bounding box center [820, 455] width 274 height 30
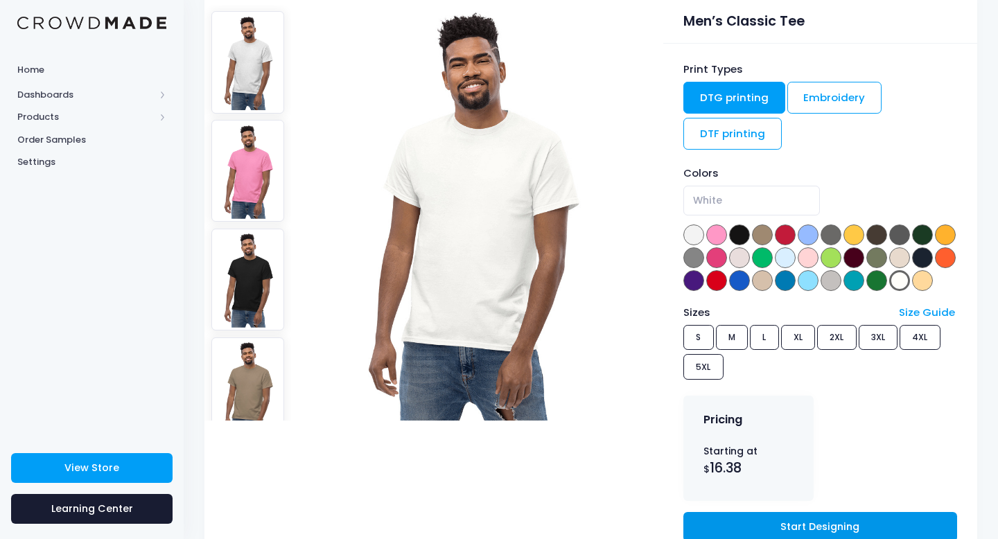
scroll to position [184, 0]
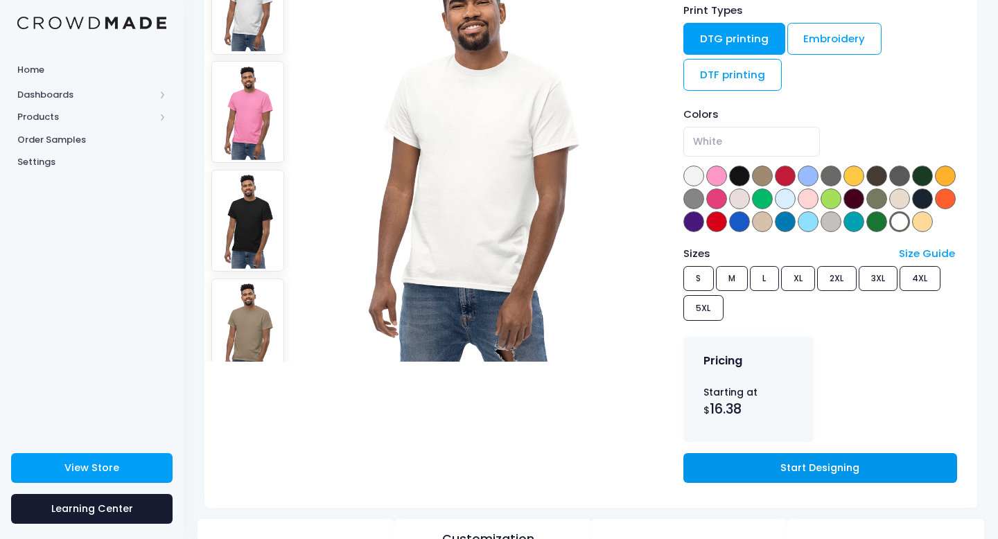
click at [747, 483] on link "Start Designing" at bounding box center [820, 468] width 274 height 30
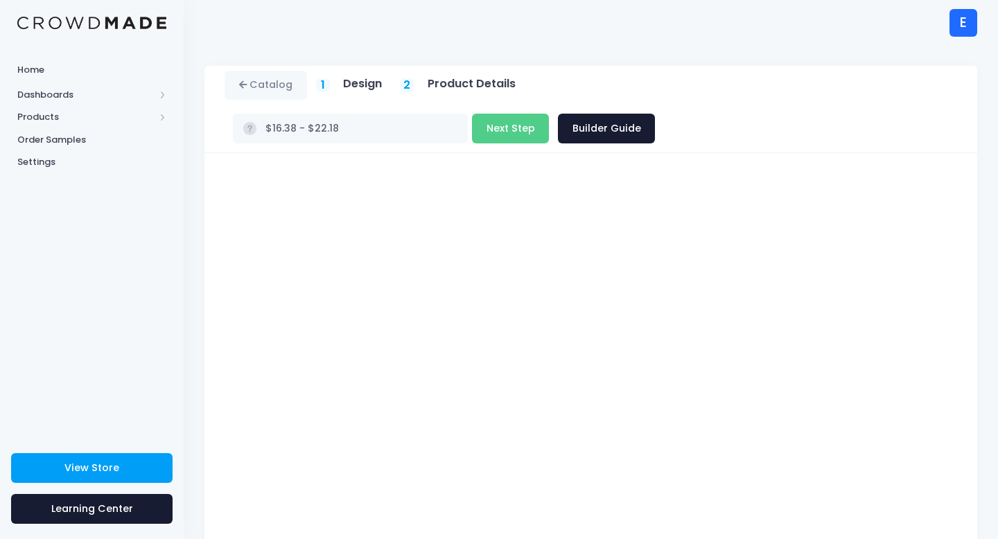
scroll to position [78, 0]
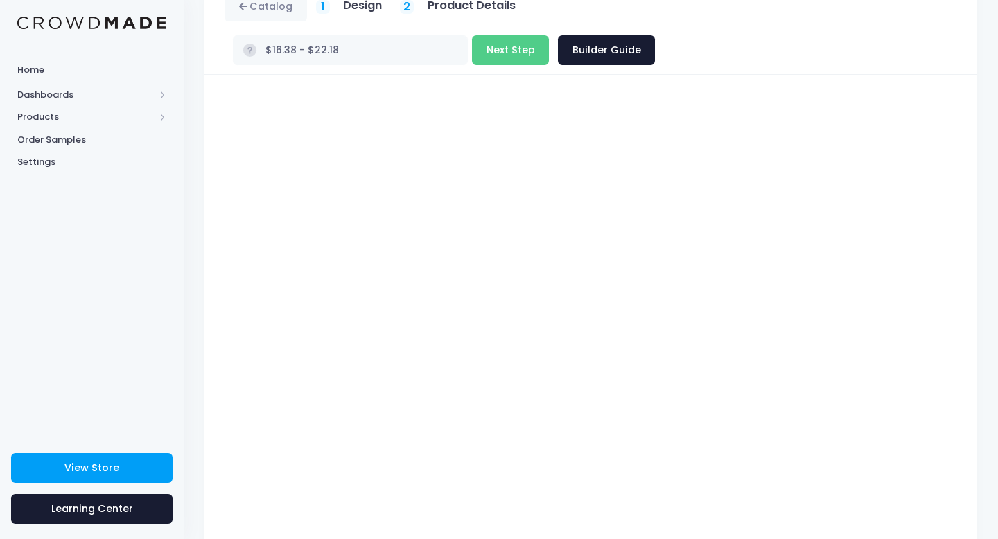
type input "$16.38 - $19.28"
click at [549, 35] on button "Next Step" at bounding box center [510, 50] width 77 height 30
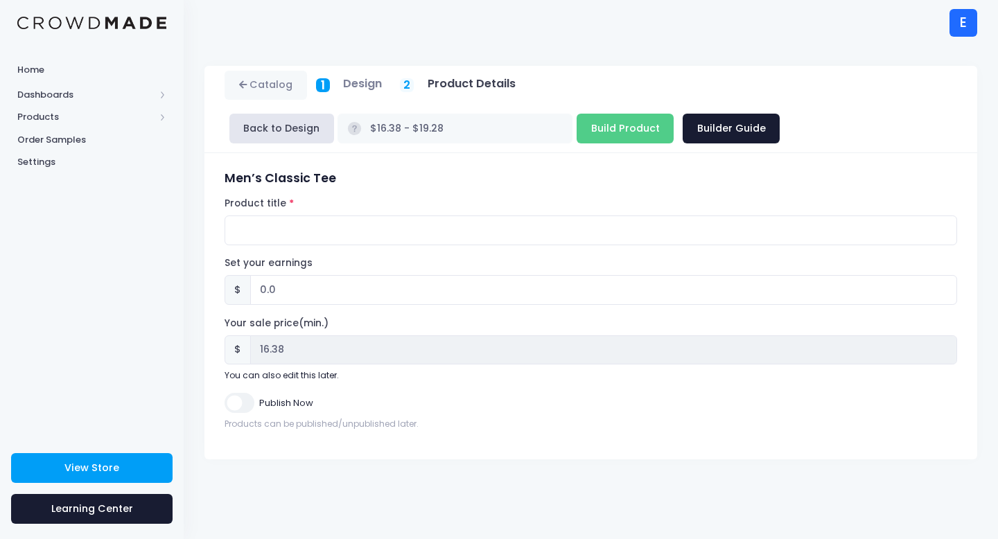
scroll to position [0, 0]
click at [285, 232] on input "Product title" at bounding box center [591, 231] width 733 height 30
paste input "don't hug me"
type input "don't hug me"
click at [297, 288] on input "0.0" at bounding box center [603, 290] width 707 height 30
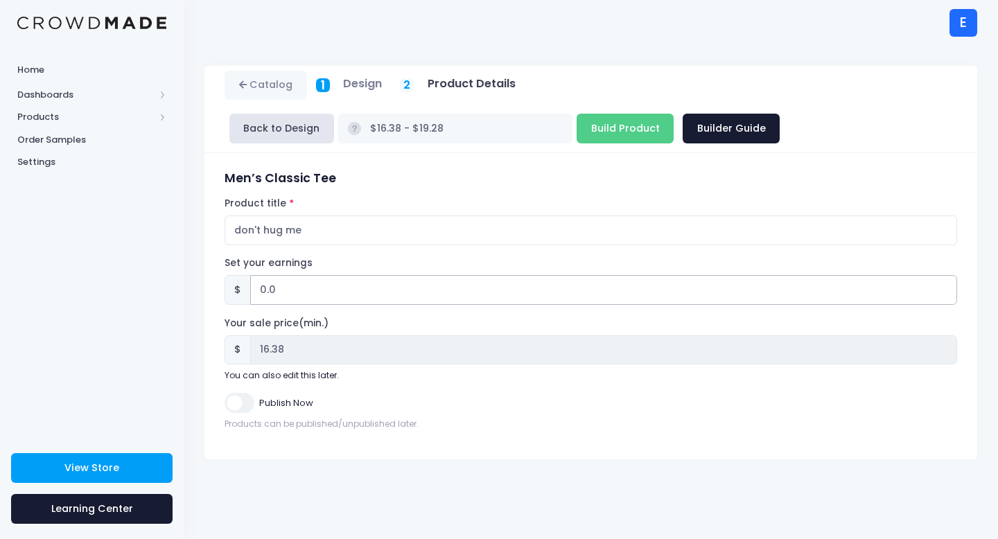
type input "0"
type input "2"
type input "$18.38 - $21.28"
type input "18.38"
type input "2.6"
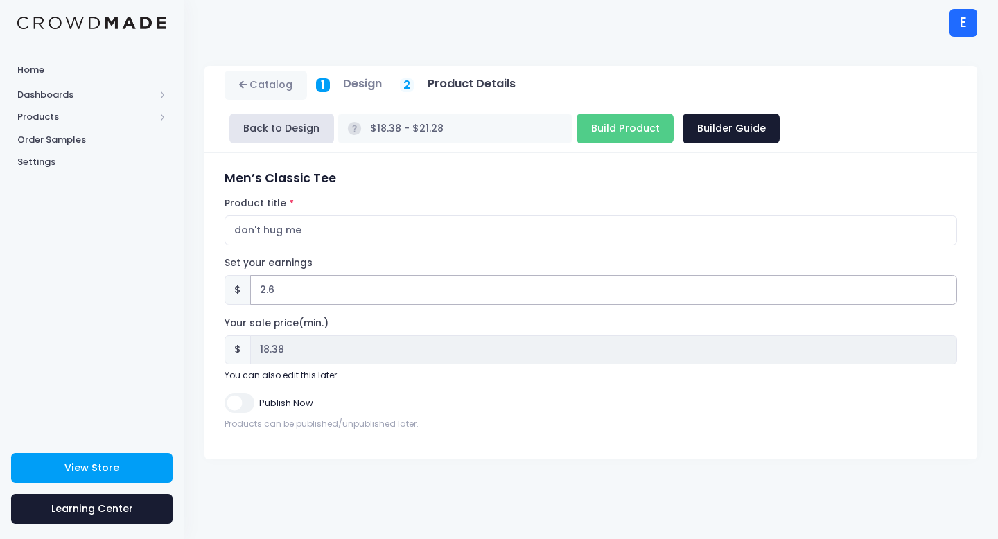
type input "$18.98 - $21.88"
type input "18.98"
type input "2.62"
type input "$19.00 - $21.90"
type input "19.00"
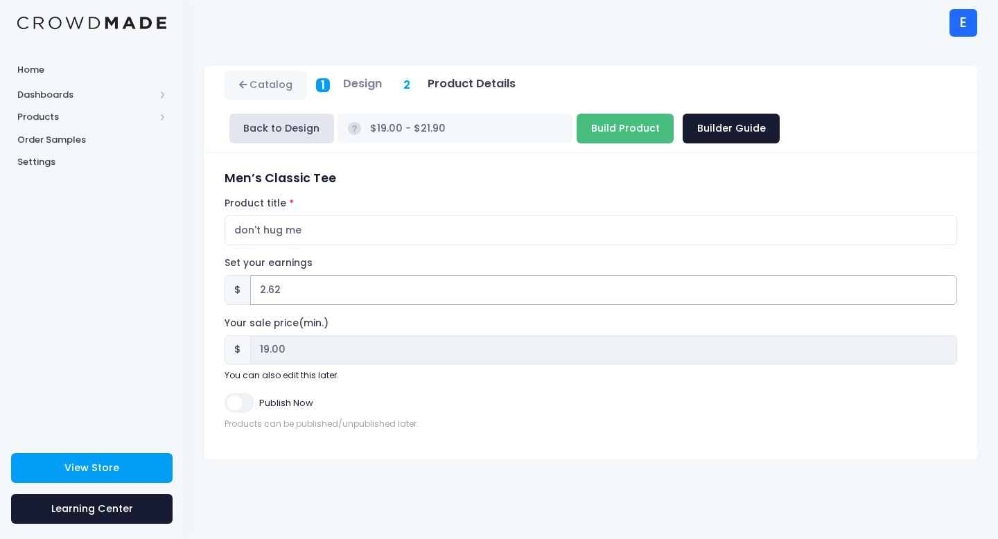
type input "2.62"
click at [577, 134] on input "Build Product" at bounding box center [625, 129] width 97 height 30
type input "Building product..."
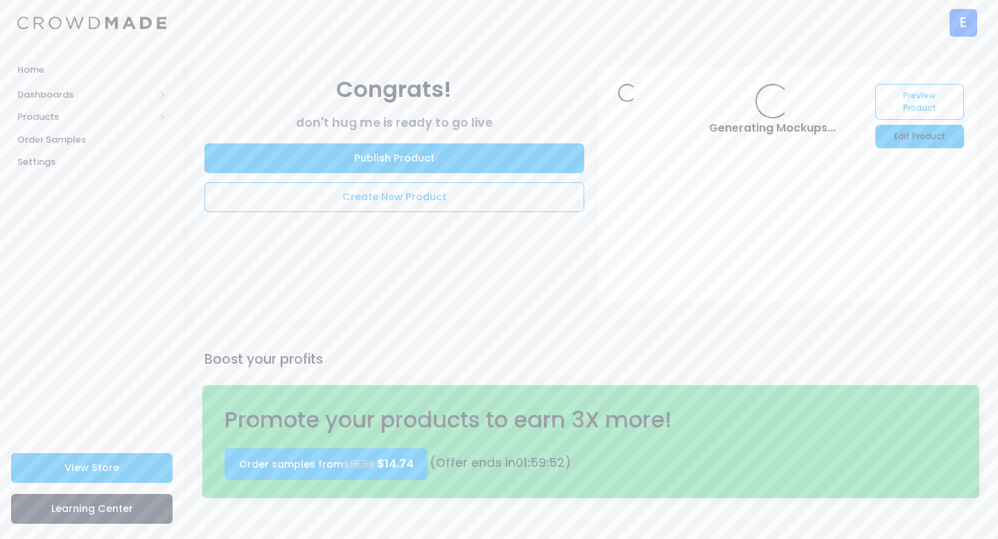
click at [920, 132] on link "Edit Product" at bounding box center [920, 137] width 88 height 24
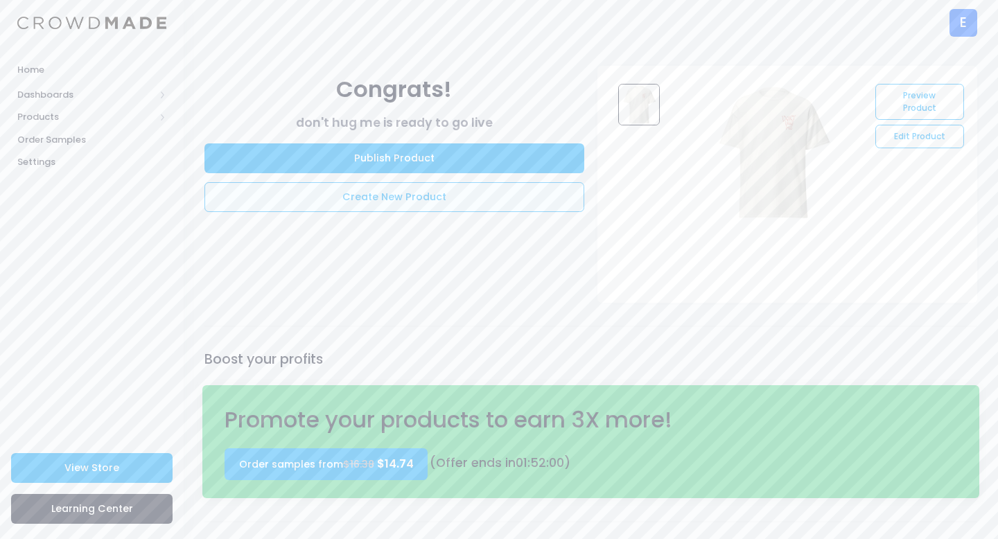
click at [447, 194] on link "Create New Product" at bounding box center [394, 197] width 380 height 30
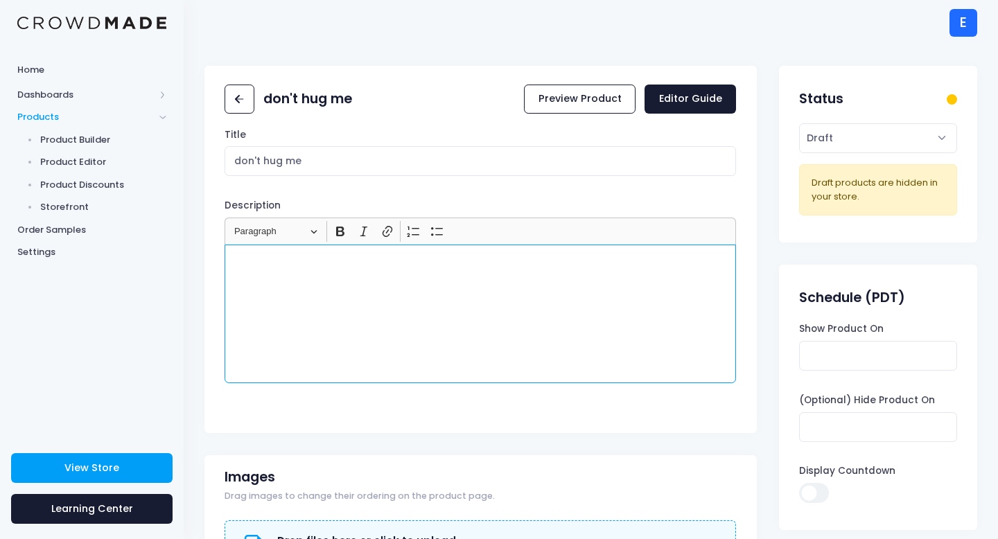
click at [375, 286] on div "Rich Text Editor, main" at bounding box center [481, 314] width 512 height 139
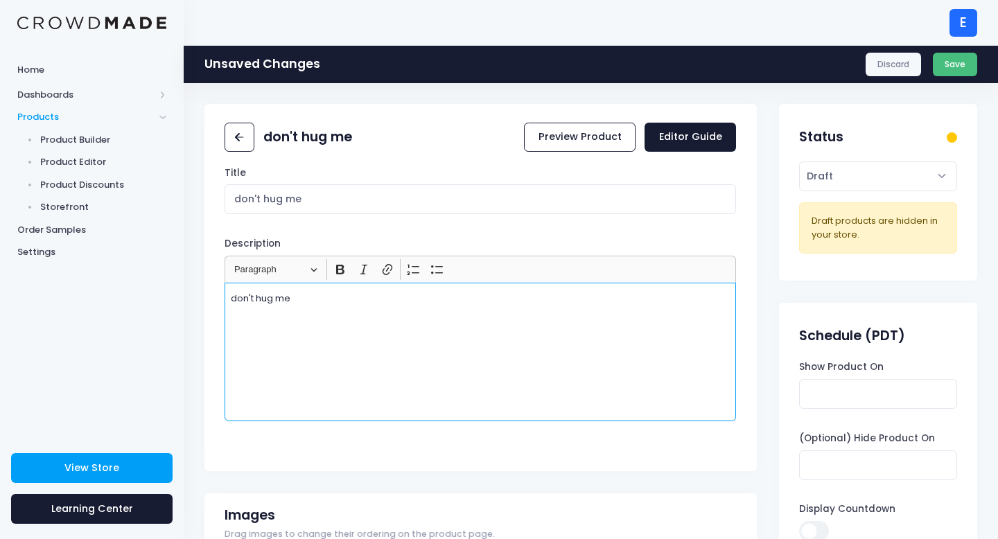
click at [958, 69] on button "Save" at bounding box center [955, 65] width 45 height 24
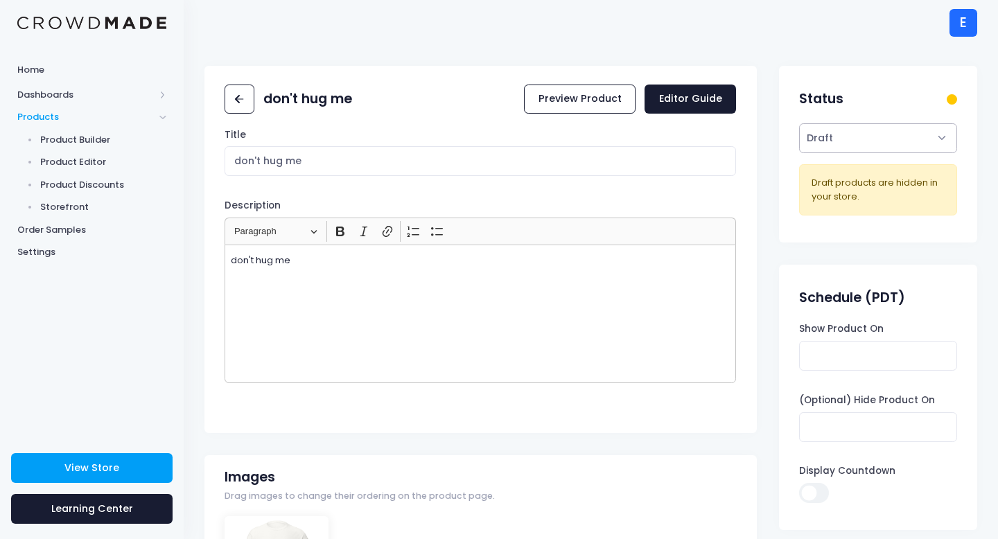
click at [869, 134] on select "Active Draft" at bounding box center [877, 138] width 157 height 30
select select "active"
click at [799, 153] on select "Active Draft" at bounding box center [877, 138] width 157 height 30
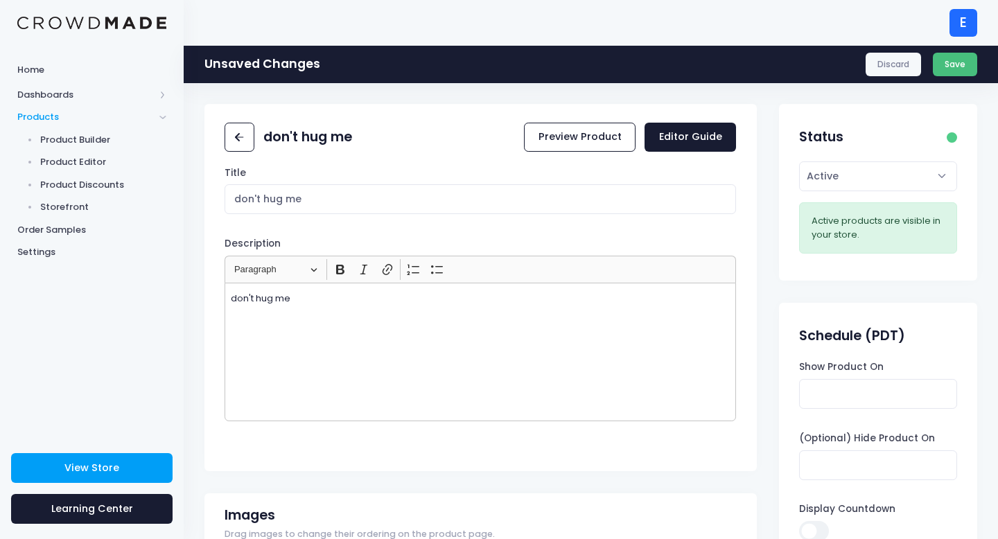
click at [964, 67] on button "Save" at bounding box center [955, 65] width 45 height 24
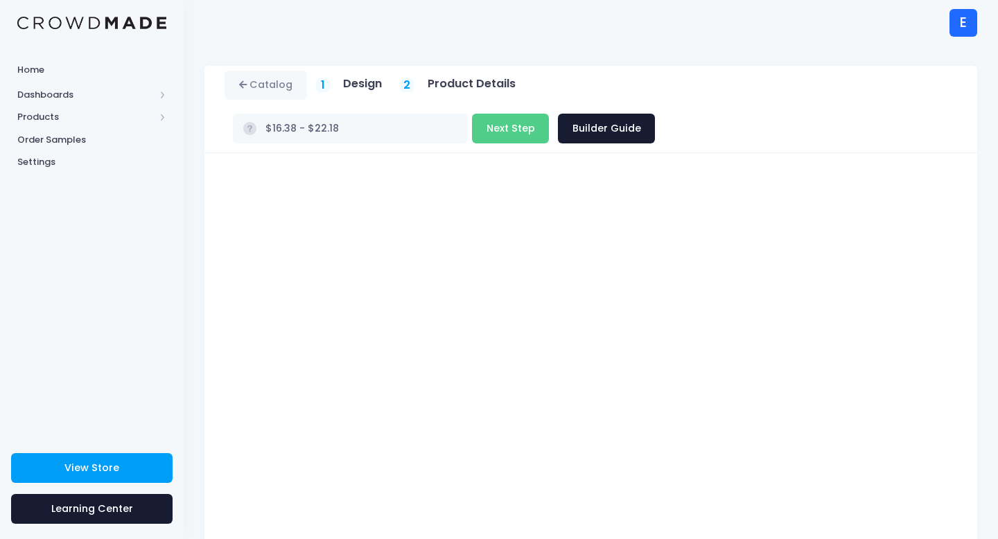
scroll to position [78, 0]
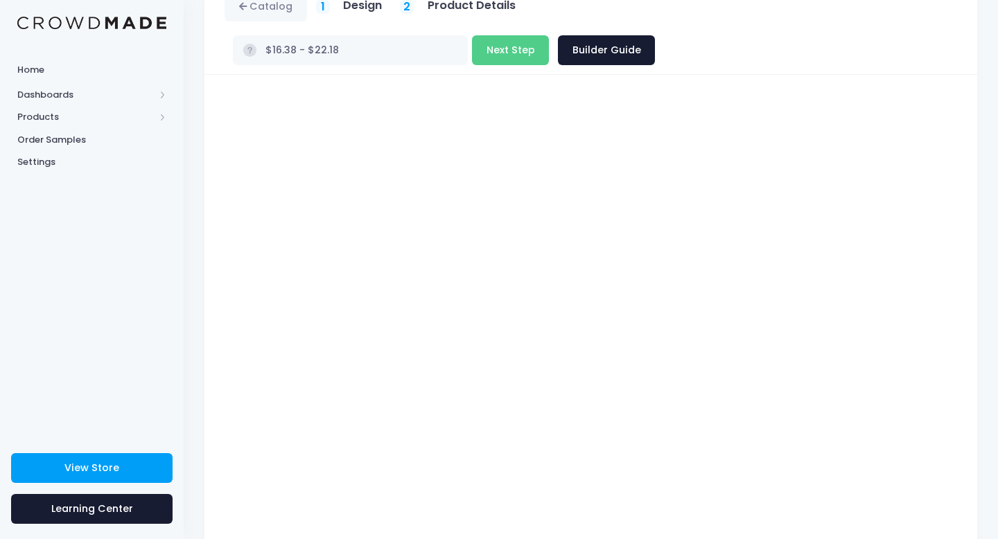
type input "$16.38 - $19.28"
click at [549, 35] on button "Next Step" at bounding box center [510, 50] width 77 height 30
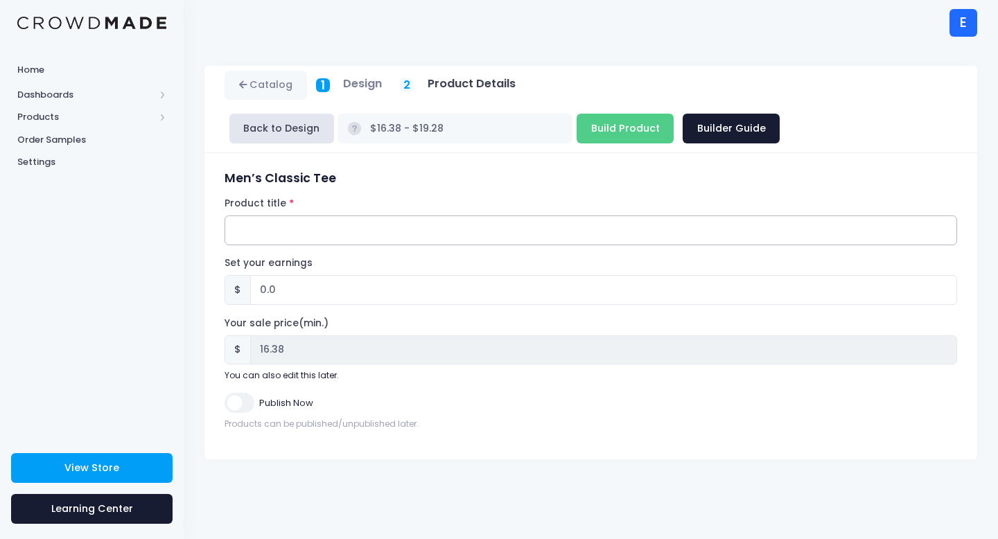
click at [328, 235] on input "Product title" at bounding box center [591, 231] width 733 height 30
paste input "don't hug me"
type input "don't hug me (black)"
click at [289, 287] on input "0.0" at bounding box center [603, 290] width 707 height 30
type input "0"
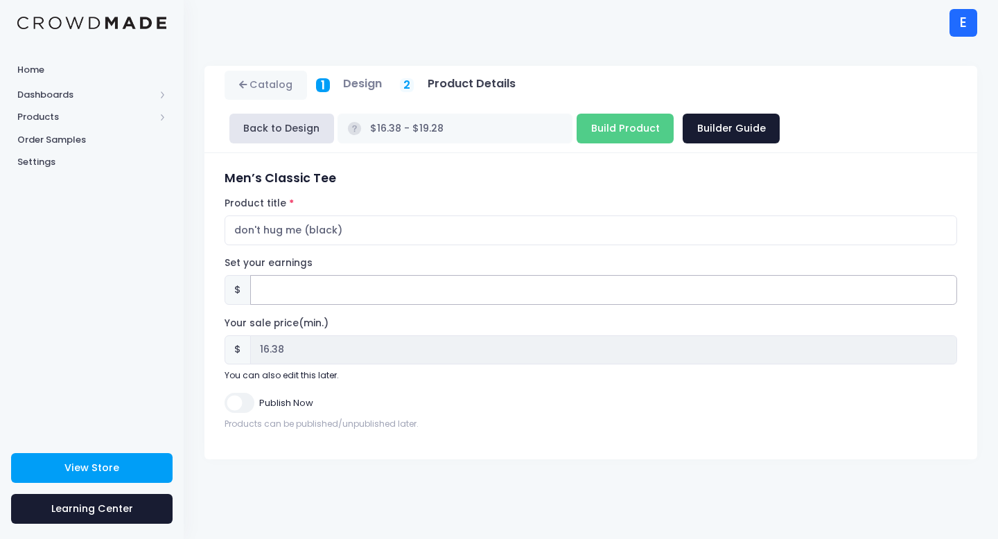
type input "2"
type input "$18.38 - $21.28"
type input "18.38"
type input "2.6"
type input "$18.98 - $21.88"
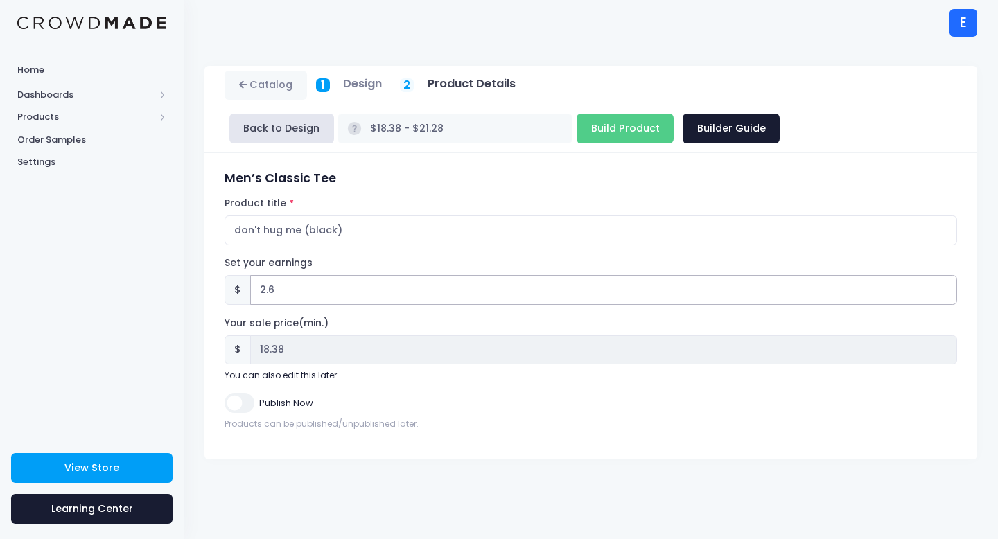
type input "18.98"
type input "2.62"
type input "$19.00 - $21.90"
type input "19.00"
type input "2.62"
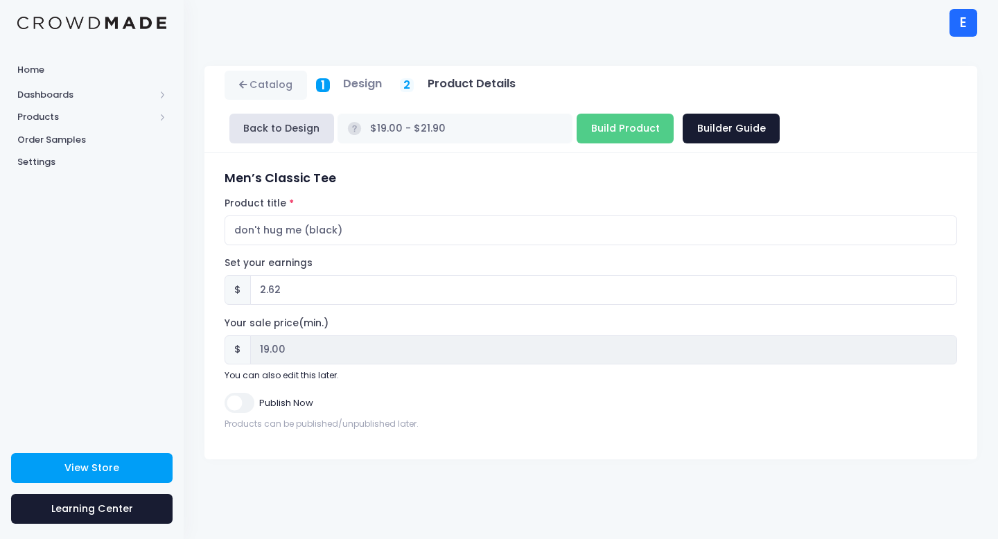
click at [243, 406] on input "Publish Now" at bounding box center [239, 403] width 29 height 20
checkbox input "true"
click at [577, 123] on input "Build Product" at bounding box center [625, 129] width 97 height 30
type input "Building product..."
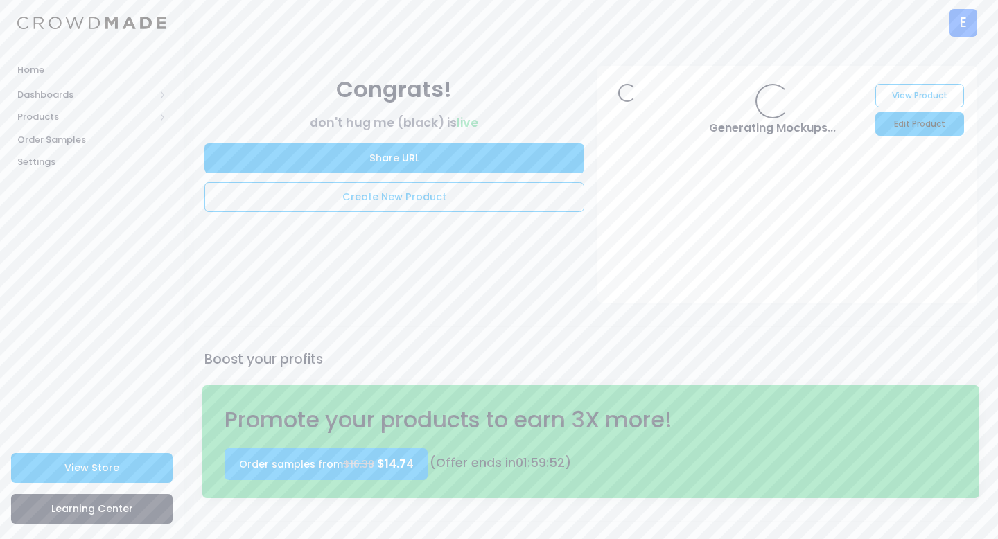
click at [896, 120] on link "Edit Product" at bounding box center [920, 124] width 88 height 24
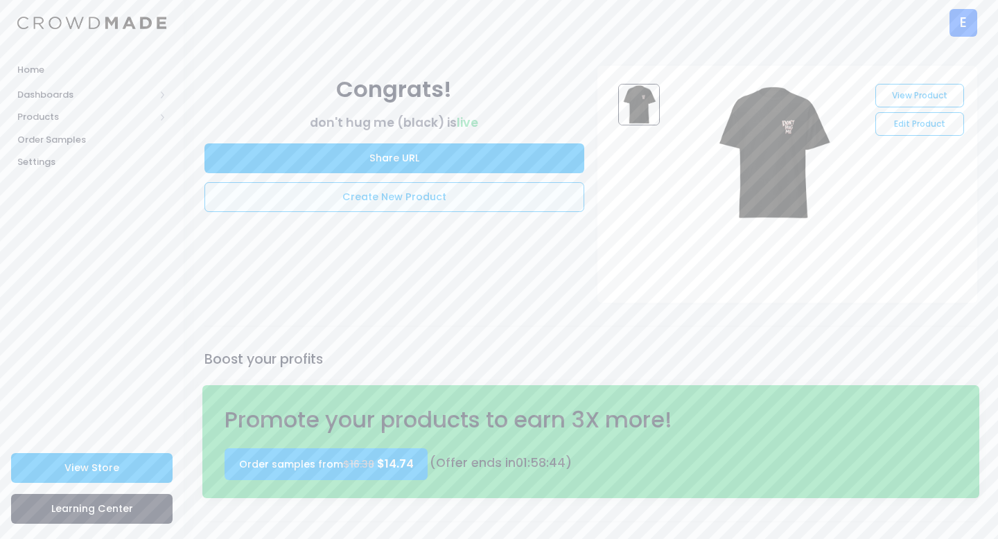
click at [383, 198] on link "Create New Product" at bounding box center [394, 197] width 380 height 30
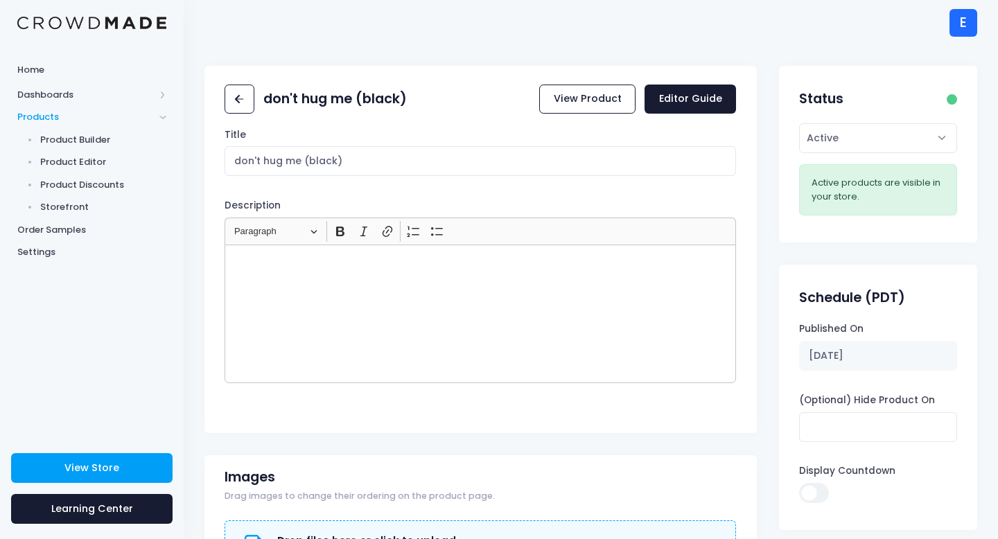
click at [342, 282] on div "Rich Text Editor, main" at bounding box center [481, 314] width 512 height 139
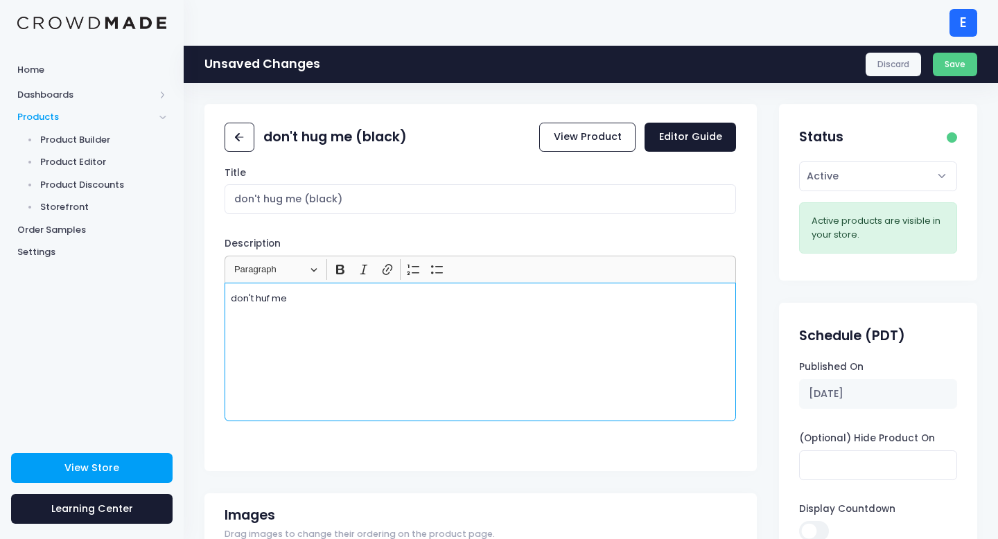
click at [272, 297] on p "don't huf me" at bounding box center [481, 299] width 500 height 14
click at [517, 229] on div "Title don't hug me (black) Description <p></p> Rich Text Editor Heading Paragra…" at bounding box center [480, 314] width 552 height 296
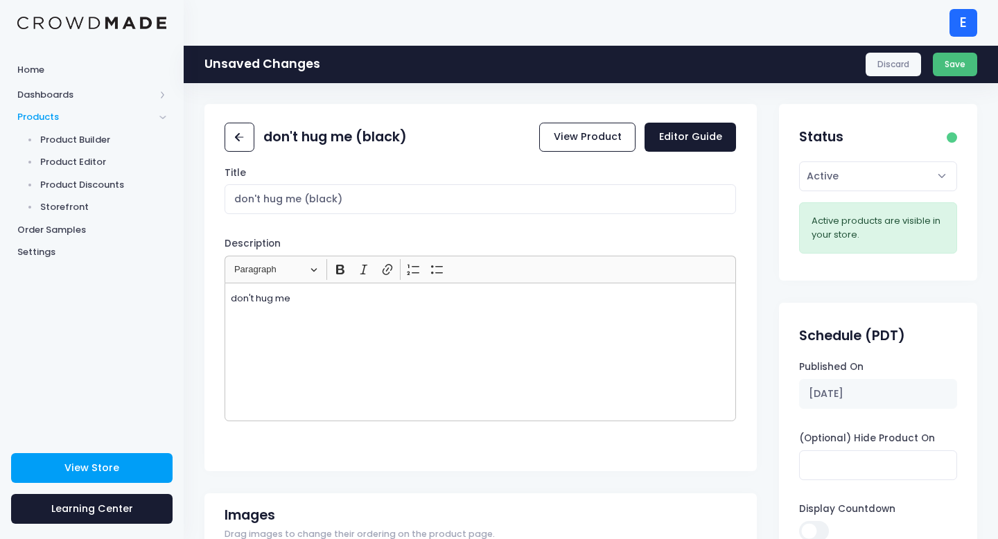
click at [949, 64] on button "Save" at bounding box center [955, 65] width 45 height 24
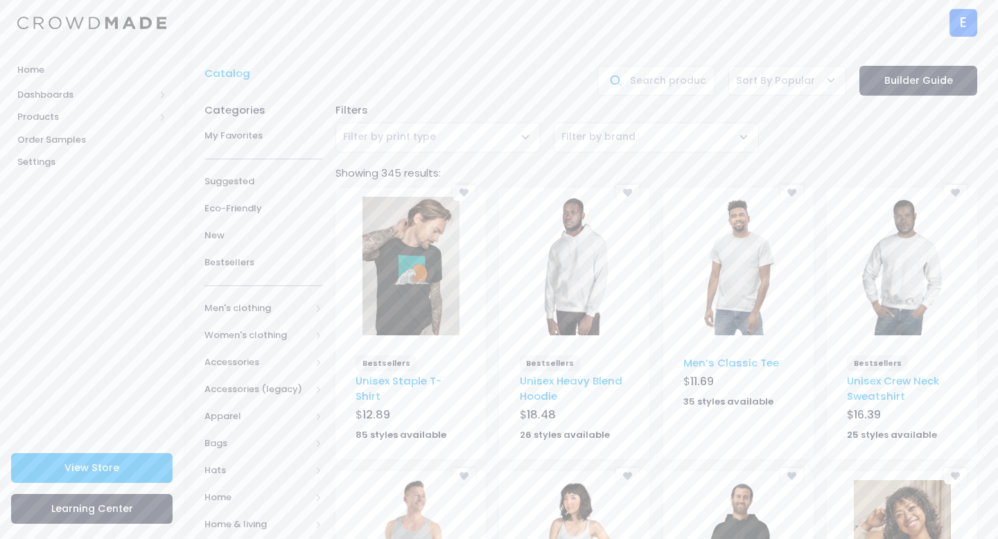
click at [755, 255] on img at bounding box center [738, 266] width 97 height 139
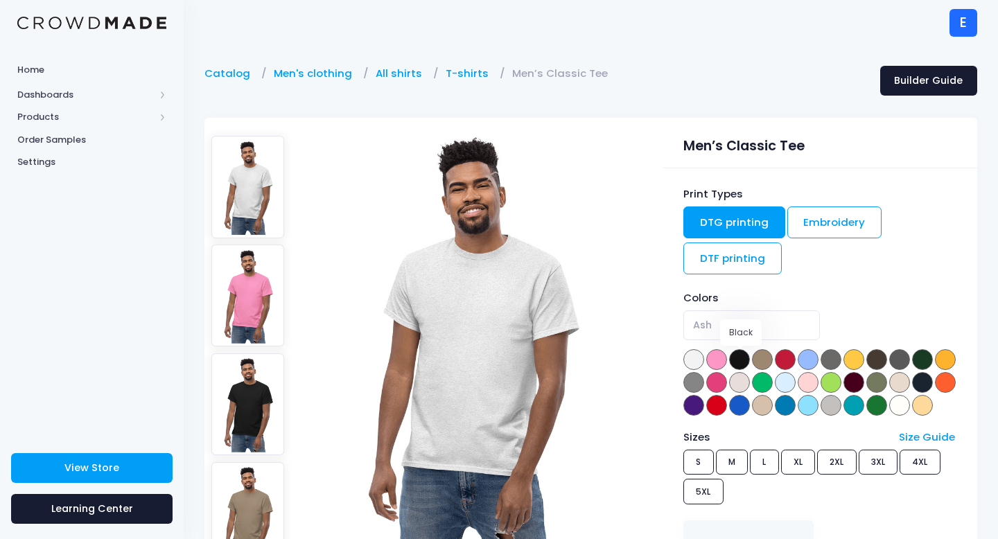
click at [746, 358] on span at bounding box center [739, 359] width 21 height 21
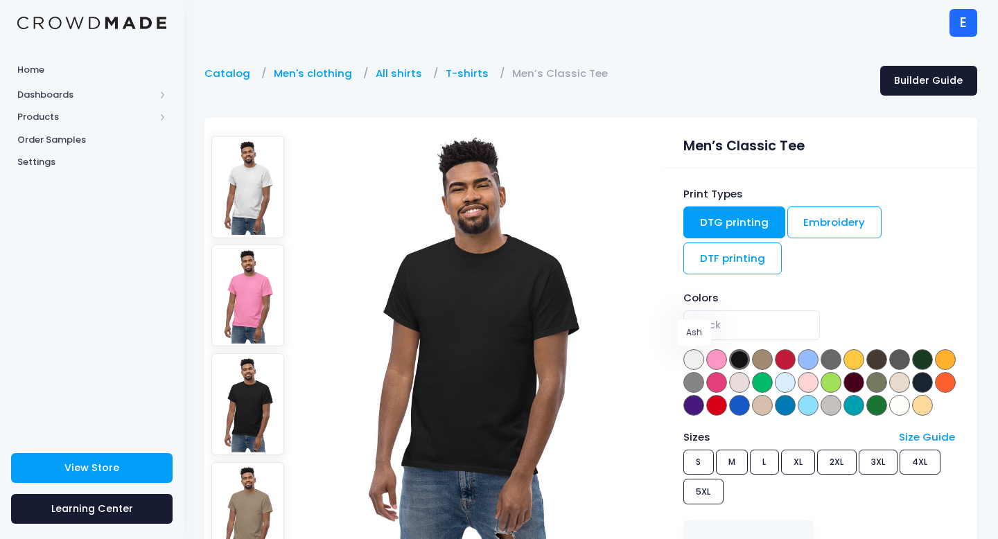
click at [694, 360] on span at bounding box center [693, 359] width 21 height 21
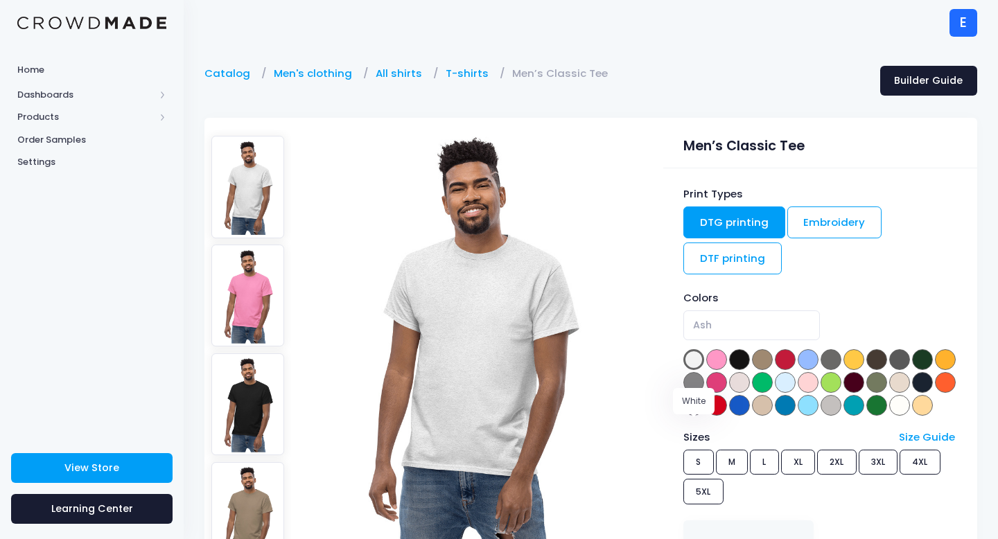
click at [889, 416] on span at bounding box center [899, 405] width 21 height 21
select select "White"
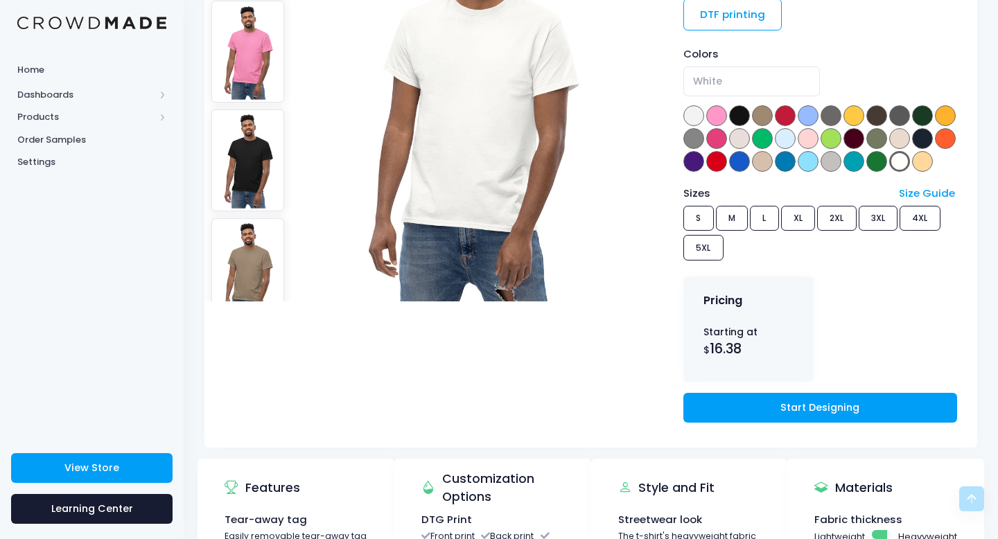
scroll to position [249, 0]
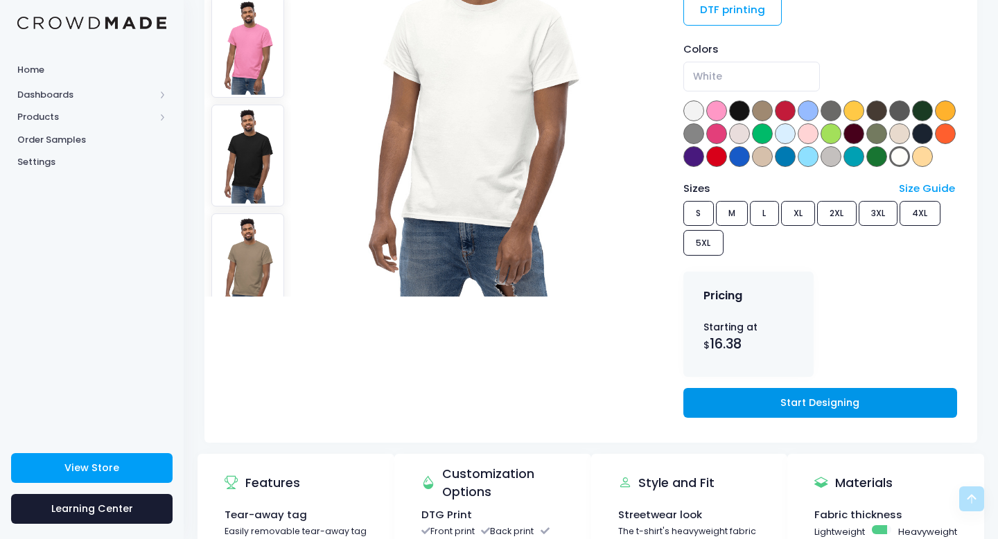
click at [740, 418] on link "Start Designing" at bounding box center [820, 403] width 274 height 30
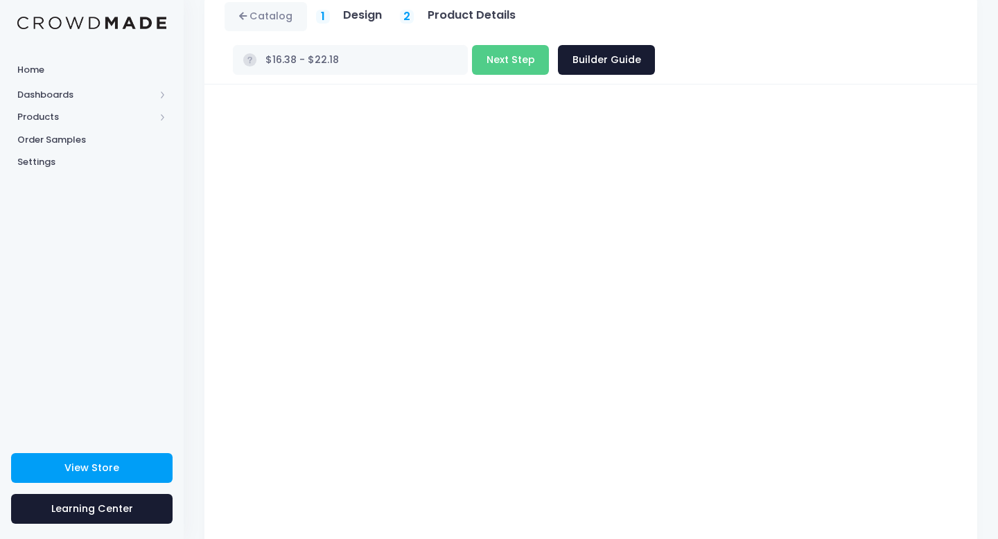
scroll to position [78, 0]
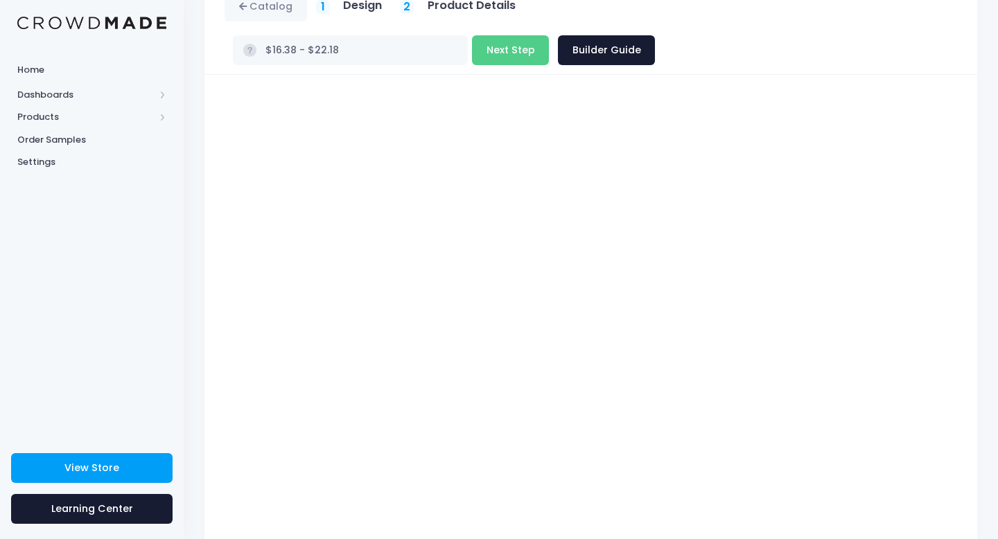
type input "$16.38 - $19.28"
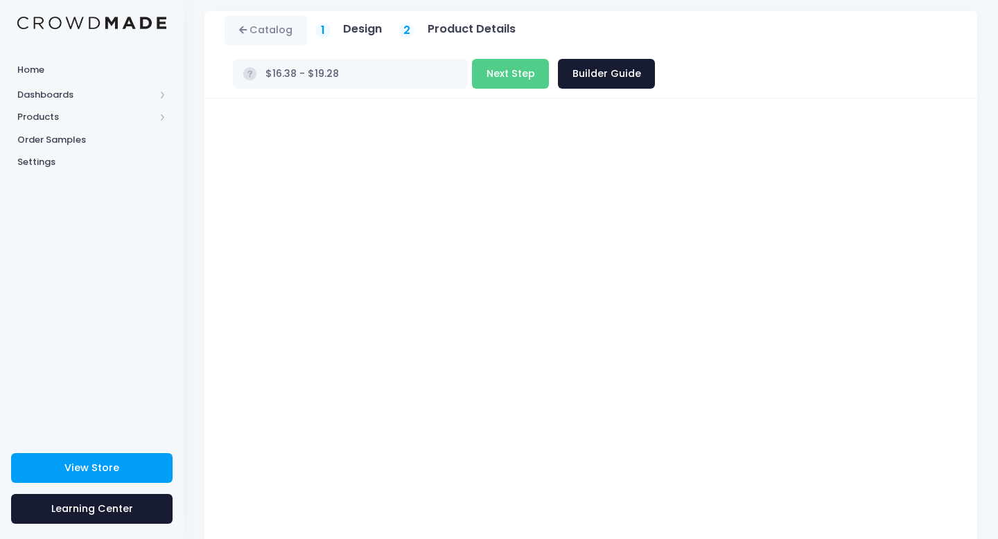
scroll to position [1, 0]
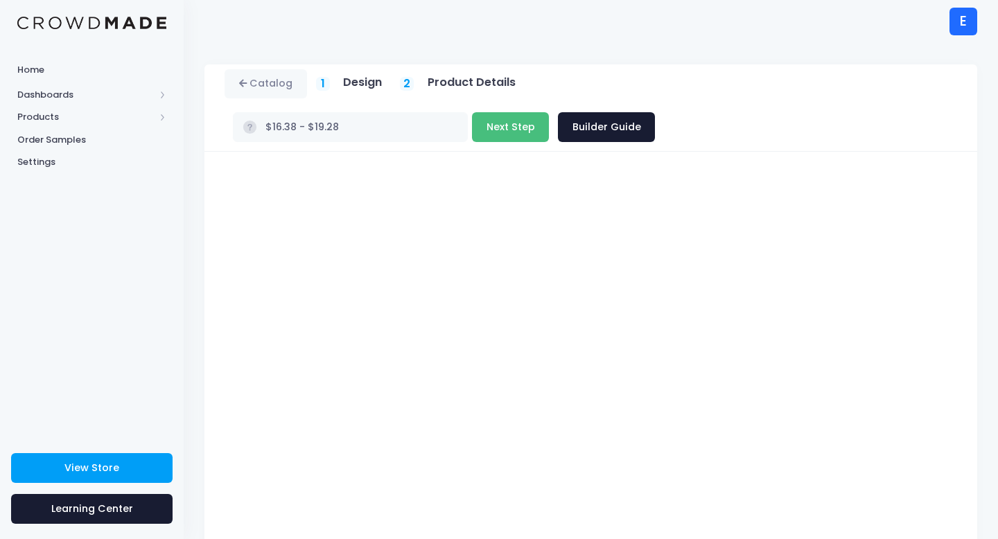
click at [549, 112] on button "Next Step" at bounding box center [510, 127] width 77 height 30
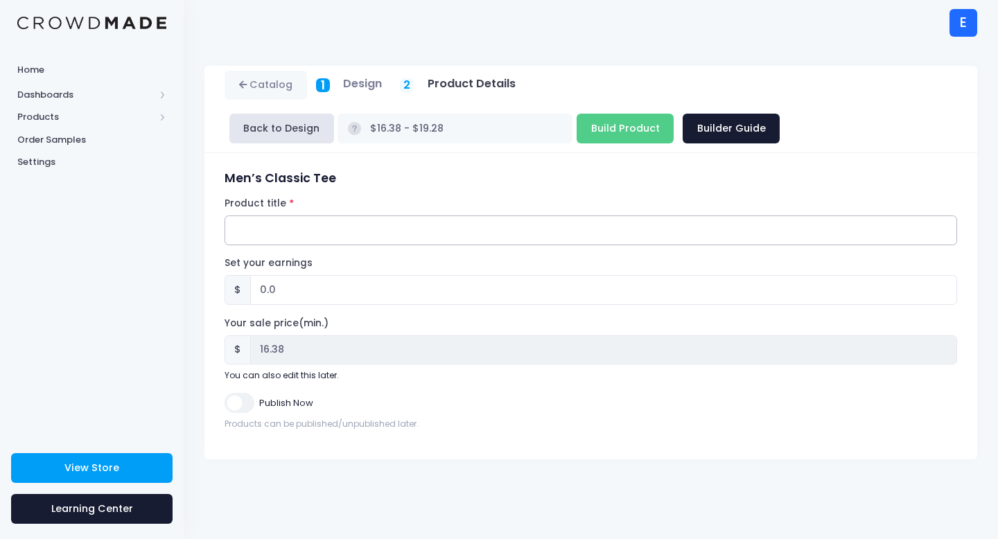
click at [243, 229] on input "Product title" at bounding box center [591, 231] width 733 height 30
paste input "DEATHMETAL LOGO (WHITE)"
type input "DEATHMETAL LOGO (WHITE)"
click at [283, 288] on input "0.0" at bounding box center [603, 290] width 707 height 30
type input "0"
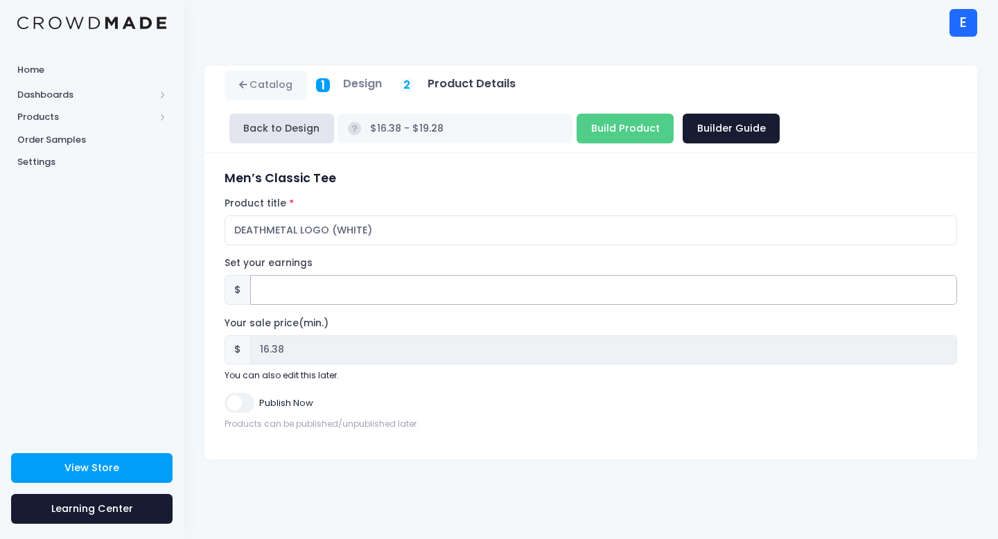
type input "2"
type input "$18.38 - $21.28"
type input "18.38"
type input "$16.38 - $19.28"
type input "16.38"
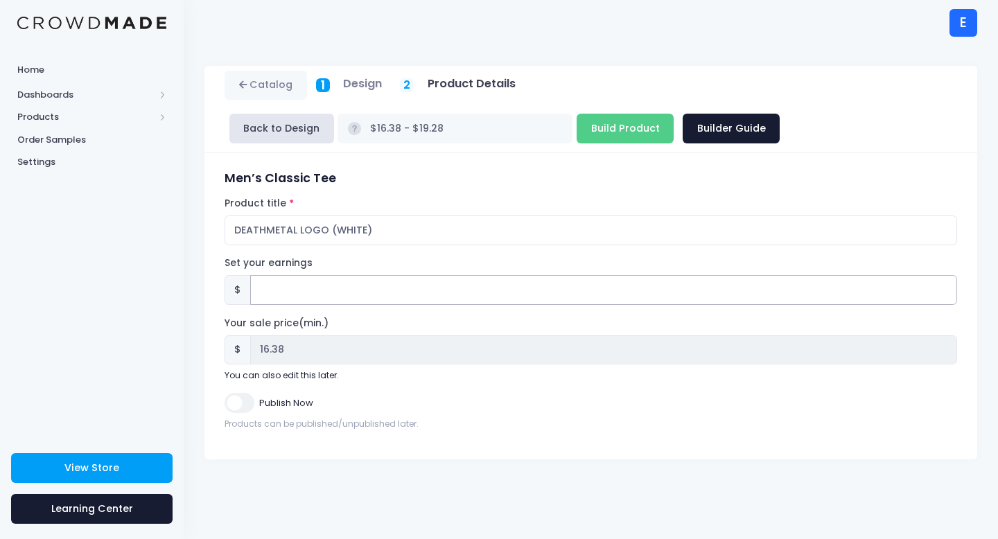
type input "2.6"
type input "$18.98 - $21.88"
type input "18.98"
type input "2.62"
type input "$19.00 - $21.90"
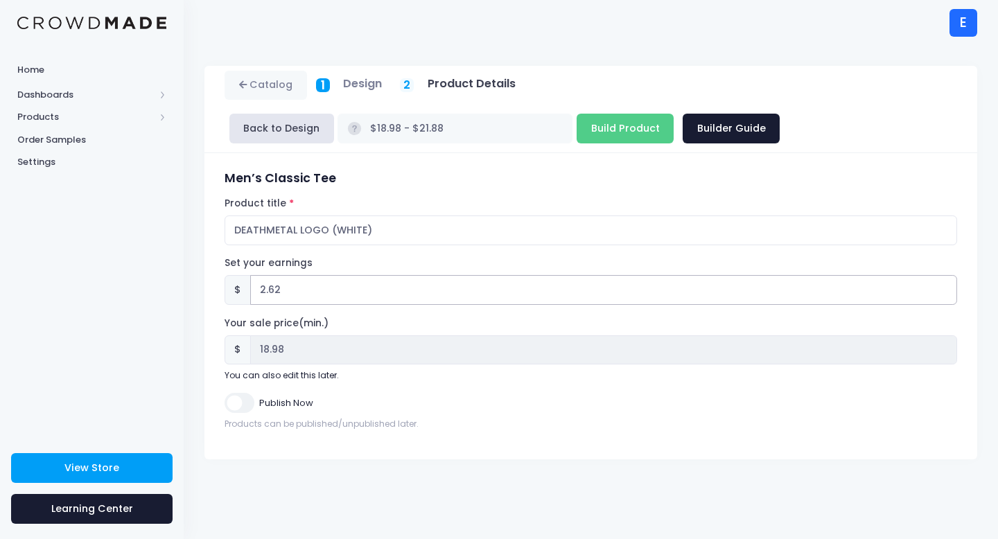
type input "19.00"
type input "2.62"
click at [236, 403] on input "Publish Now" at bounding box center [239, 403] width 29 height 20
checkbox input "true"
click at [577, 134] on input "Build Product" at bounding box center [625, 129] width 97 height 30
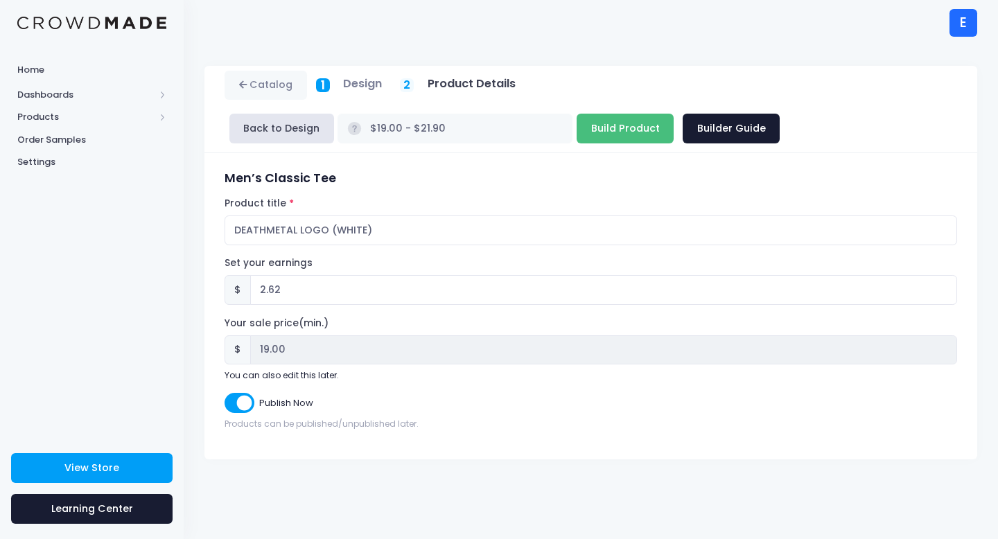
type input "Building product..."
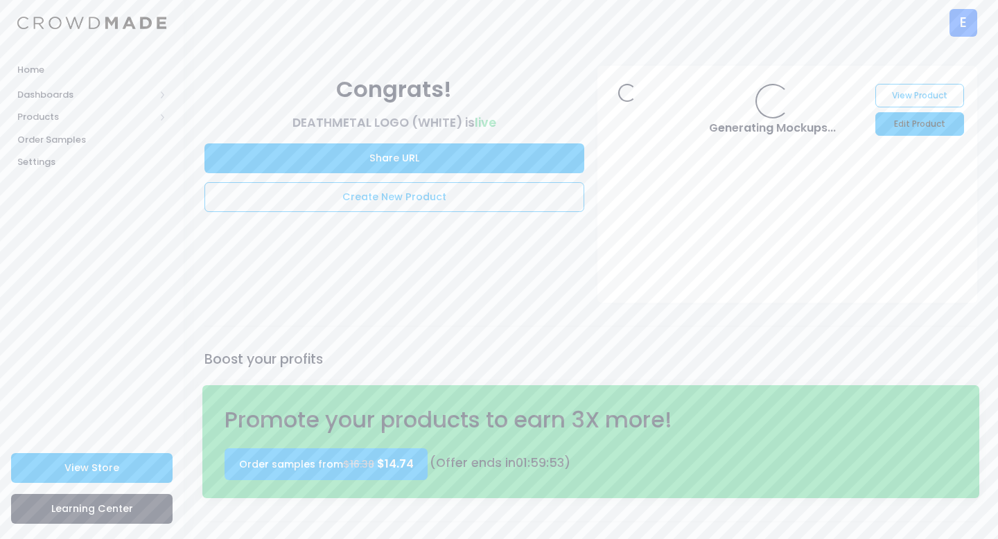
click at [914, 130] on link "Edit Product" at bounding box center [920, 124] width 88 height 24
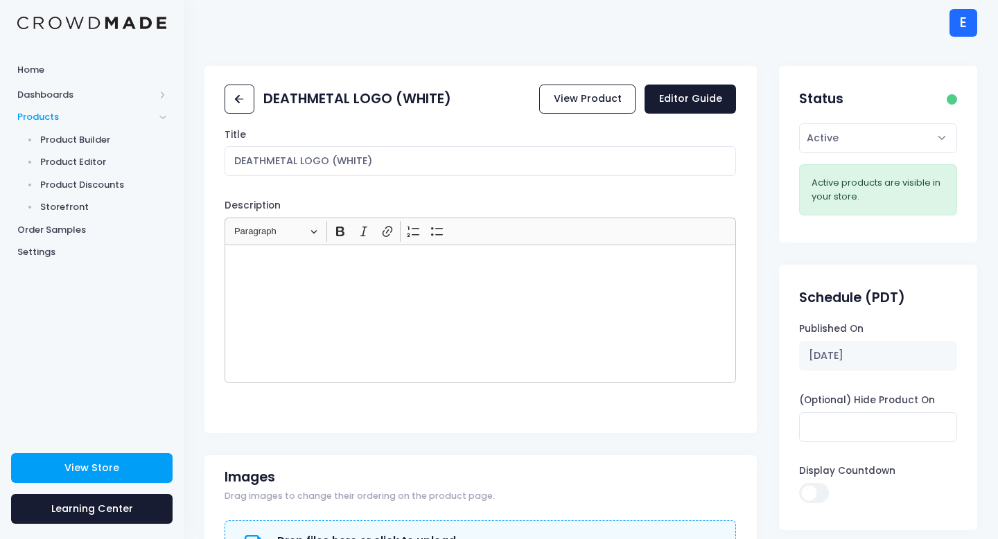
click at [316, 322] on div "Rich Text Editor, main" at bounding box center [481, 314] width 512 height 139
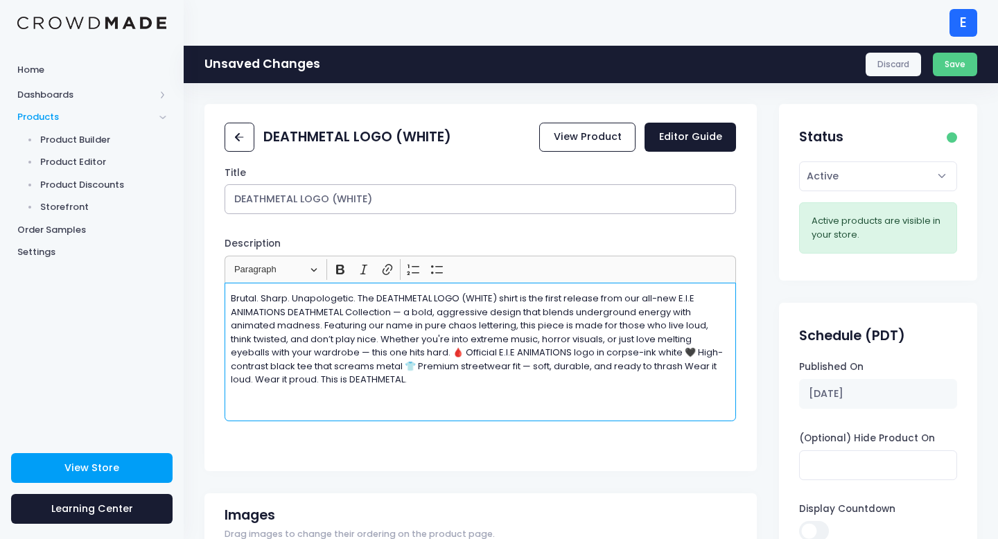
click at [365, 200] on input "DEATHMETAL LOGO (WHITE)" at bounding box center [481, 199] width 512 height 30
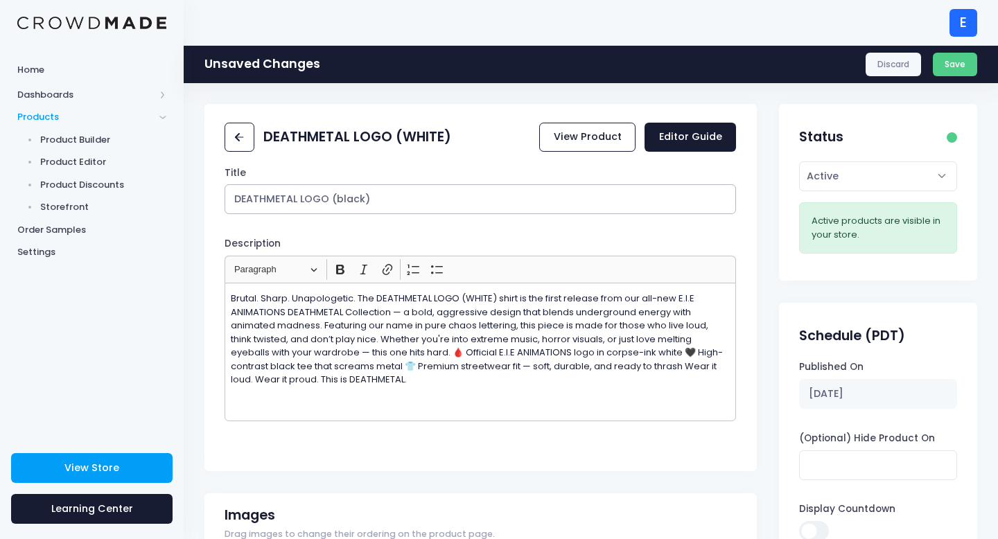
type input "DEATHMETAL LOGO (black)"
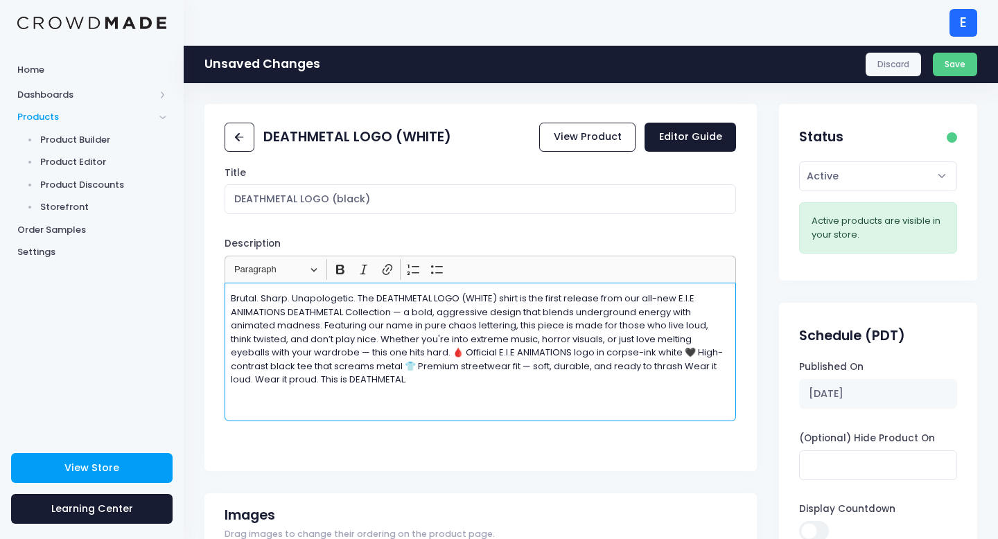
click at [490, 296] on p "Brutal. Sharp. Unapologetic. The DEATHMETAL LOGO (WHITE) shirt is the first rel…" at bounding box center [481, 339] width 500 height 95
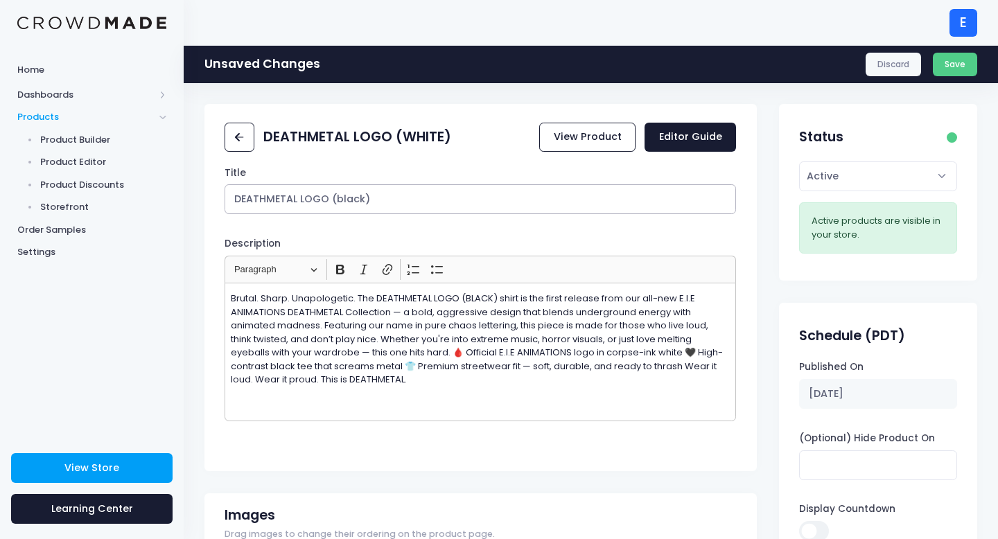
click at [360, 202] on input "DEATHMETAL LOGO (black)" at bounding box center [481, 199] width 512 height 30
type input "DEATHMETAL LOGO (BLACK)"
click at [951, 65] on button "Save" at bounding box center [955, 65] width 45 height 24
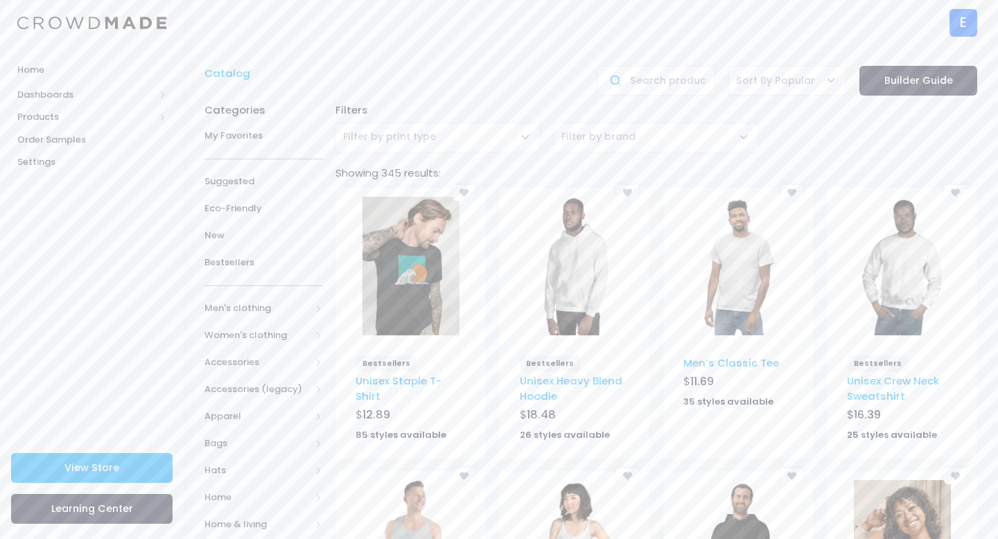
click at [756, 297] on img at bounding box center [738, 266] width 97 height 139
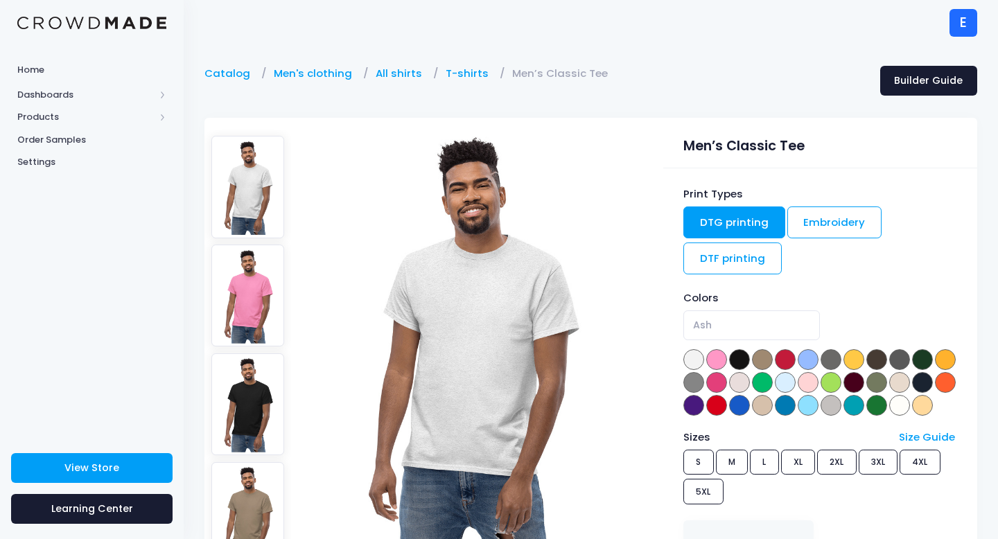
click at [738, 360] on span at bounding box center [739, 359] width 21 height 21
select select "Black"
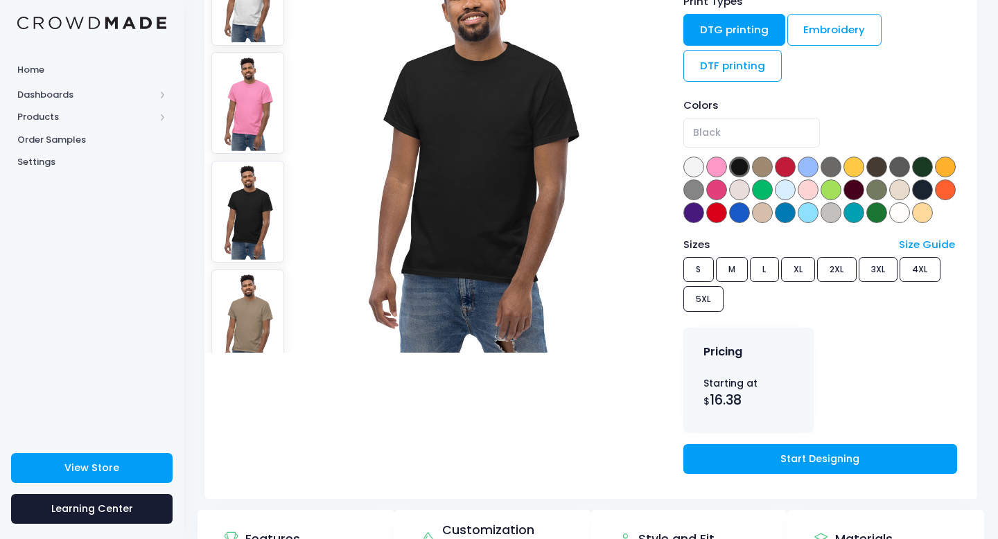
scroll to position [209, 0]
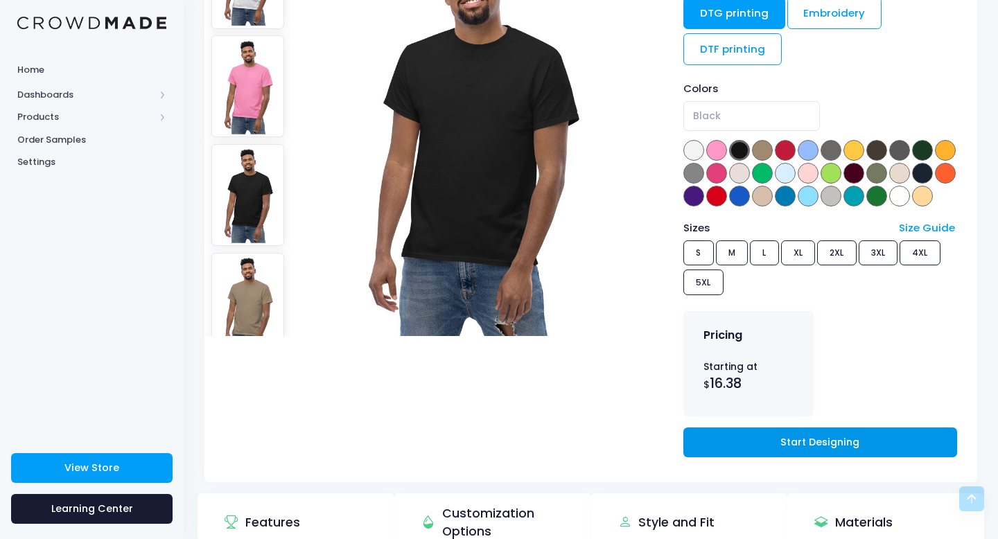
click at [774, 458] on link "Start Designing" at bounding box center [820, 443] width 274 height 30
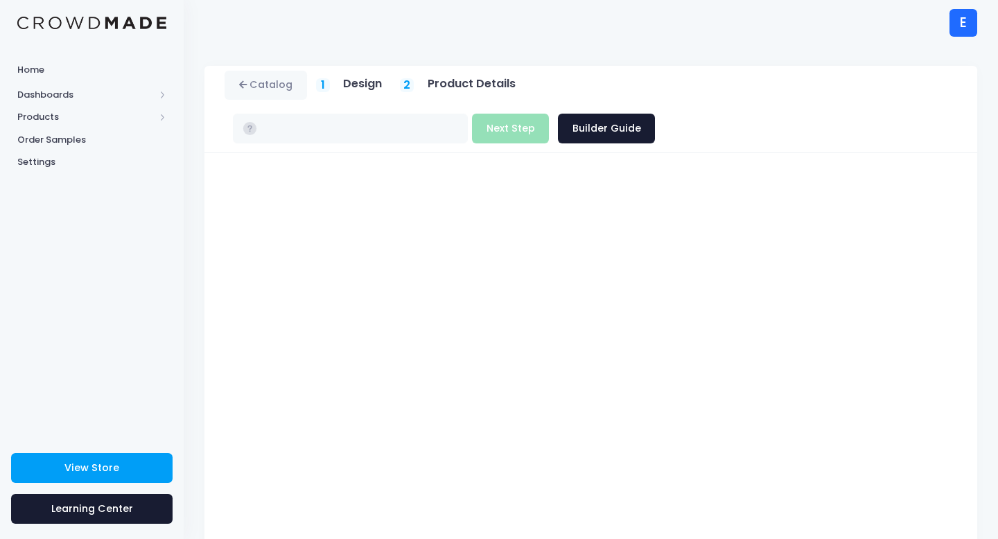
type input "$16.38 - $22.18"
click at [549, 114] on button "Next Step" at bounding box center [510, 129] width 77 height 30
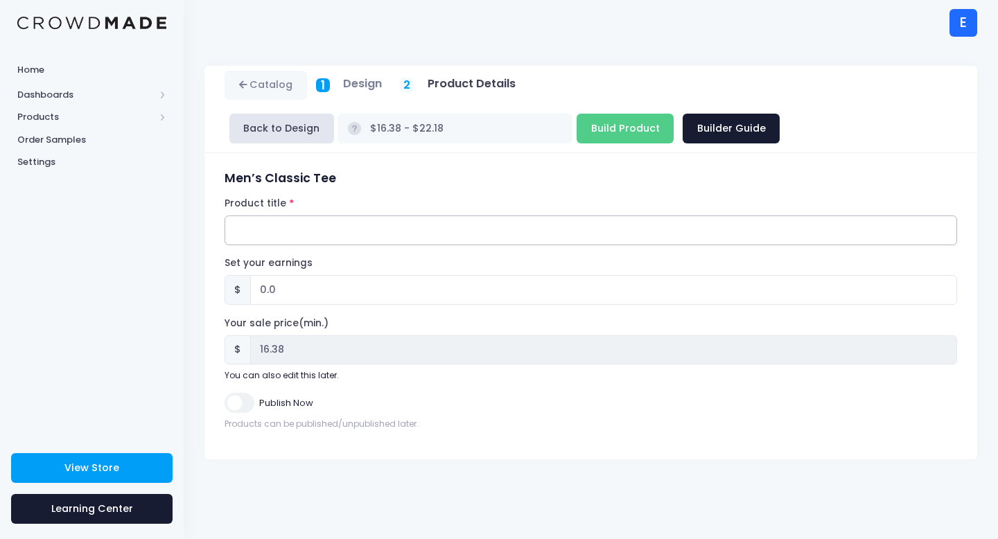
click at [369, 228] on input "Product title" at bounding box center [591, 231] width 733 height 30
paste input "DEATHMETAL LOGO (WHITE)"
click at [362, 228] on input "DEATHMETAL LOGO (WHITE)" at bounding box center [591, 231] width 733 height 30
type input "DEATHMETAL LOGO (RED)"
click at [312, 295] on input "0.0" at bounding box center [603, 290] width 707 height 30
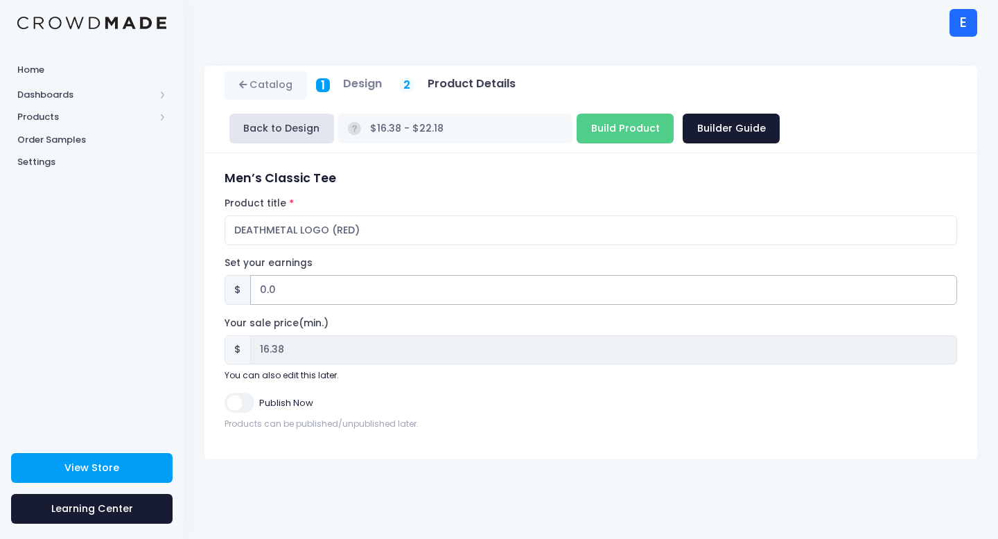
type input "0"
type input "2"
type input "$18.38 - $24.18"
type input "18.38"
type input "$16.38 - $22.18"
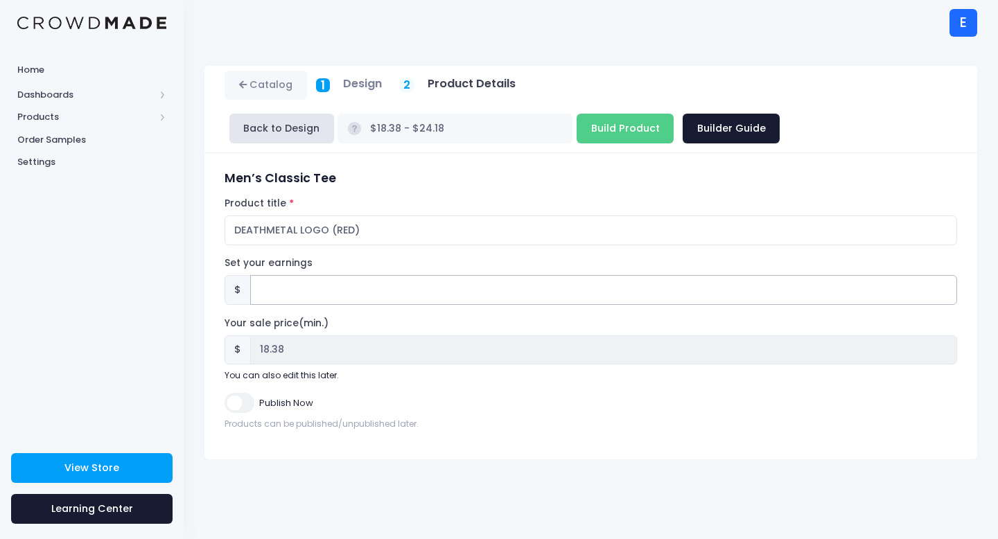
type input "16.38"
type input "2"
type input "$18.38 - $24.18"
type input "18.38"
type input "2.6"
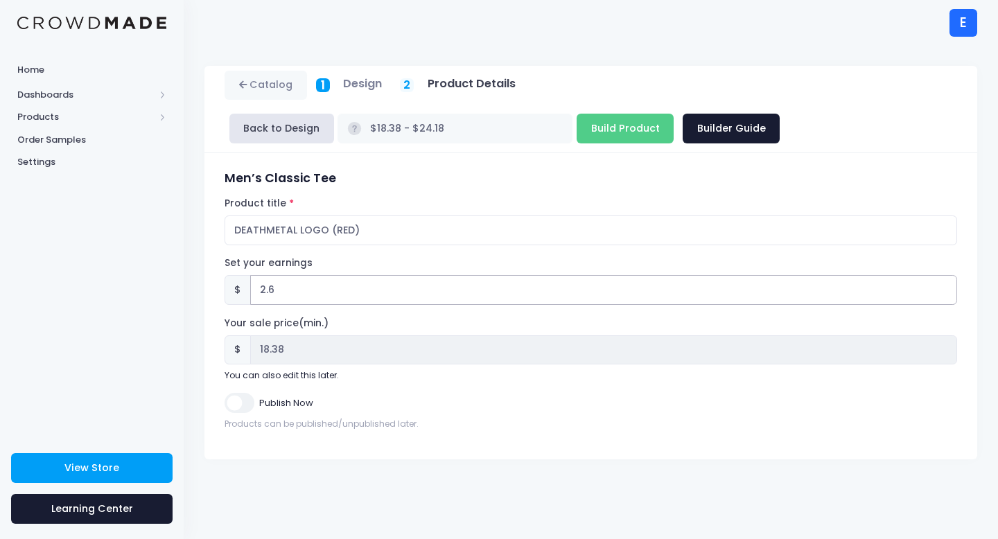
type input "$18.98 - $24.78"
type input "18.98"
type input "2.62"
type input "$19.00 - $24.80"
type input "19.00"
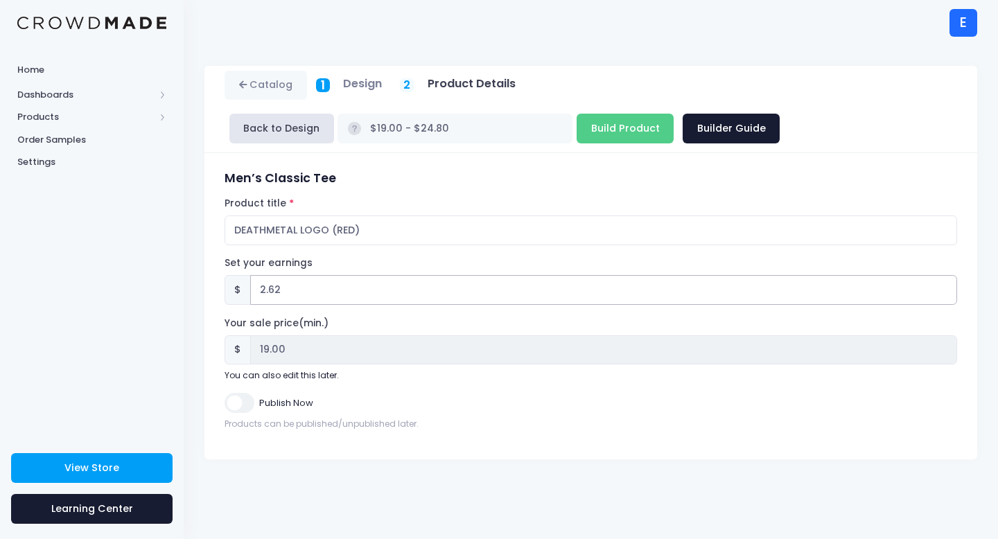
type input "2.62"
click at [236, 412] on input "Publish Now" at bounding box center [239, 403] width 29 height 20
checkbox input "true"
click at [577, 137] on input "Build Product" at bounding box center [625, 129] width 97 height 30
type input "Building product..."
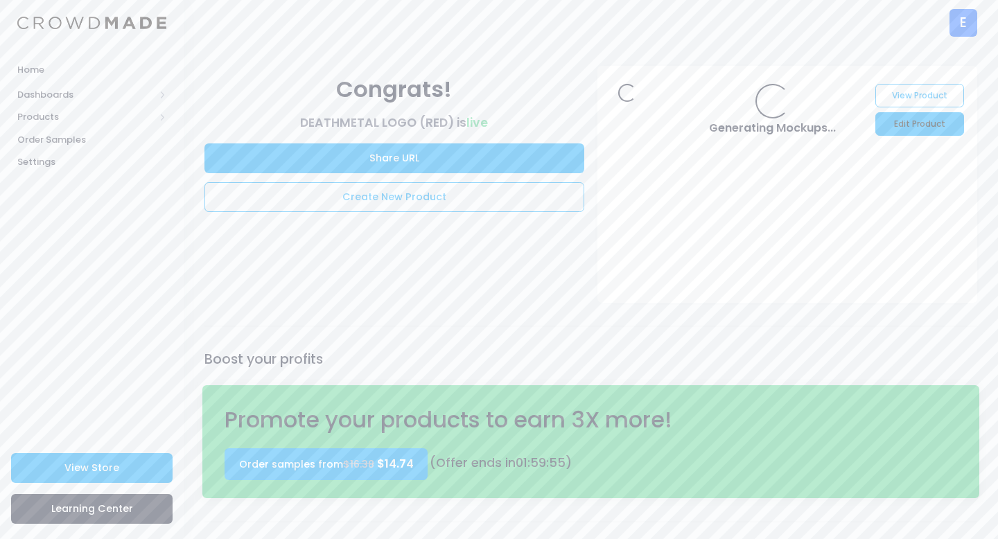
click at [941, 122] on link "Edit Product" at bounding box center [920, 124] width 88 height 24
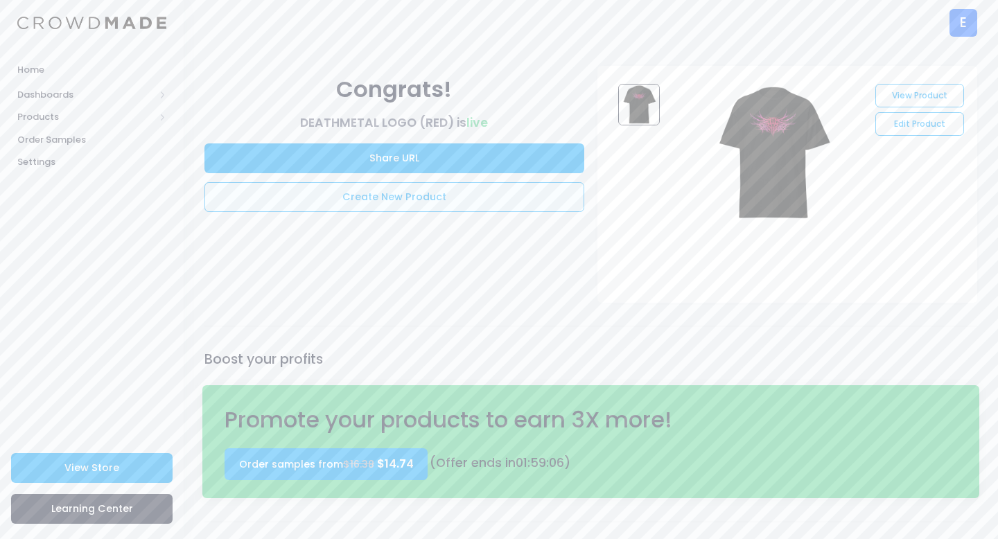
click at [417, 202] on link "Create New Product" at bounding box center [394, 197] width 380 height 30
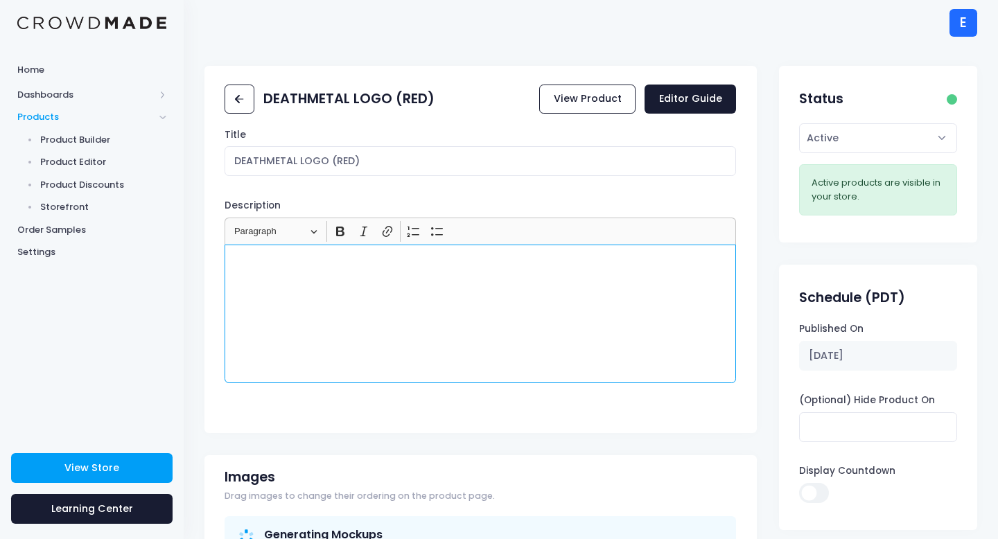
click at [334, 275] on div "Rich Text Editor, main" at bounding box center [481, 314] width 512 height 139
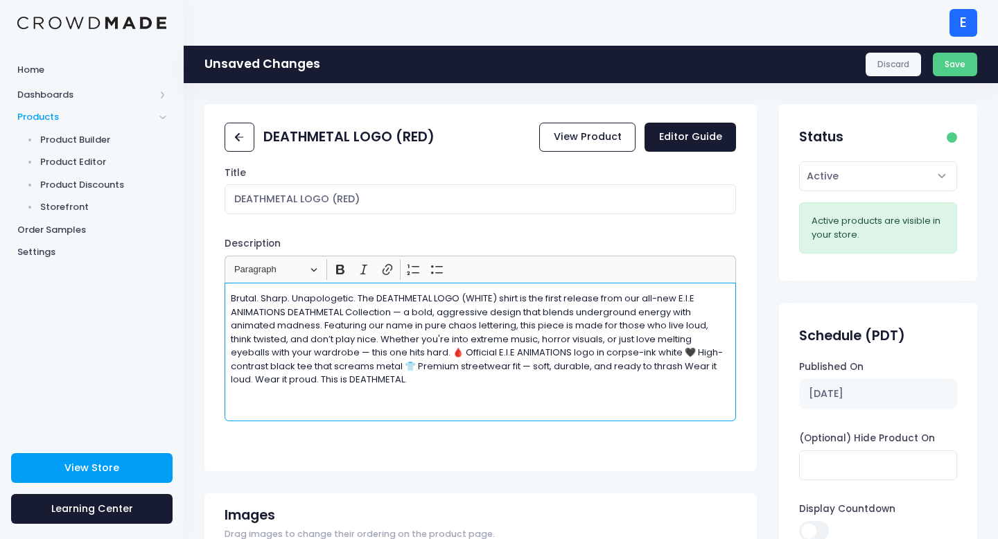
click at [491, 297] on p "Brutal. Sharp. Unapologetic. The DEATHMETAL LOGO (WHITE) shirt is the first rel…" at bounding box center [481, 339] width 500 height 95
click at [469, 449] on div "Title DEATHMETAL LOGO (RED) Description <p></p> Rich Text Editor Heading Paragr…" at bounding box center [480, 314] width 552 height 296
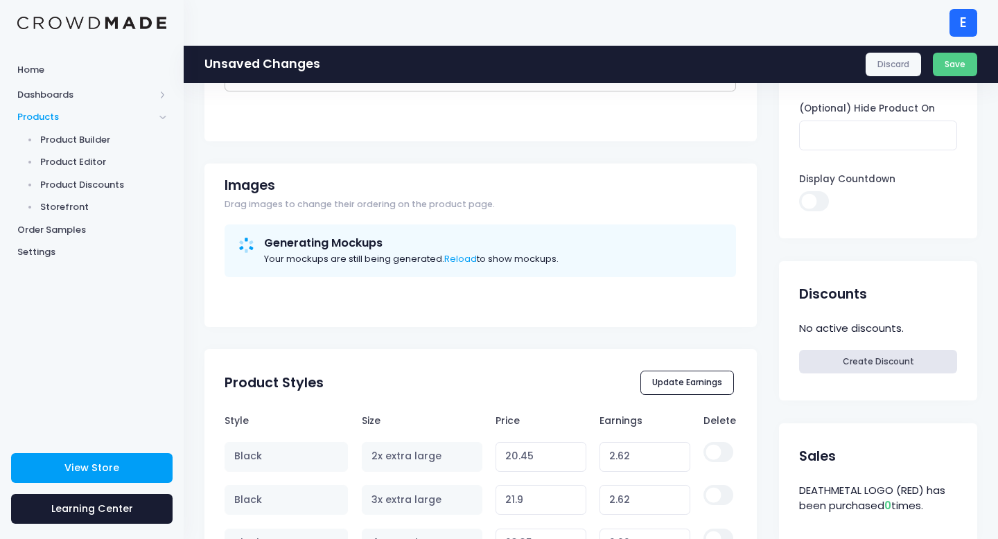
scroll to position [34, 0]
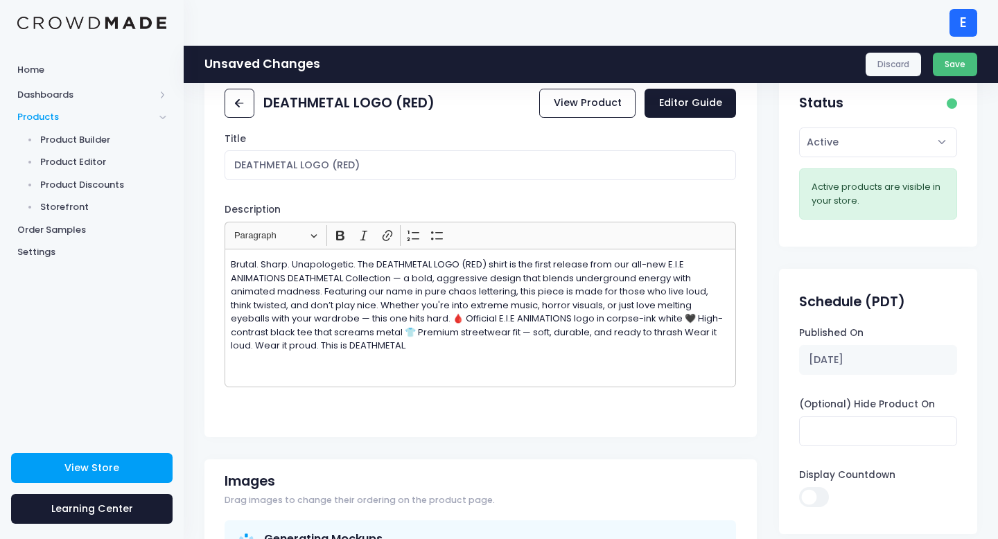
click at [957, 63] on button "Save" at bounding box center [955, 65] width 45 height 24
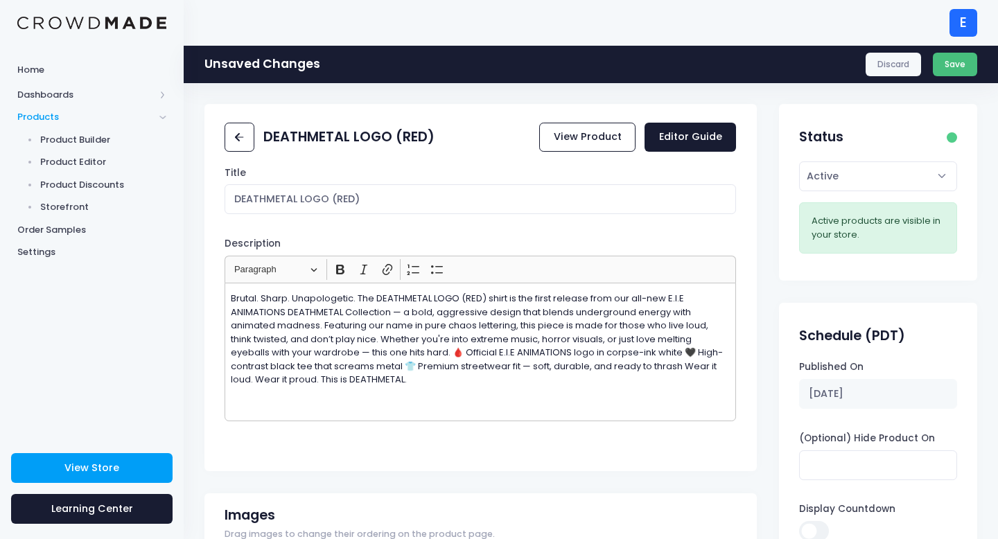
click at [948, 76] on button "Save" at bounding box center [955, 65] width 45 height 24
click at [950, 67] on button "Save" at bounding box center [955, 65] width 45 height 24
click at [952, 73] on button "Save" at bounding box center [955, 65] width 45 height 24
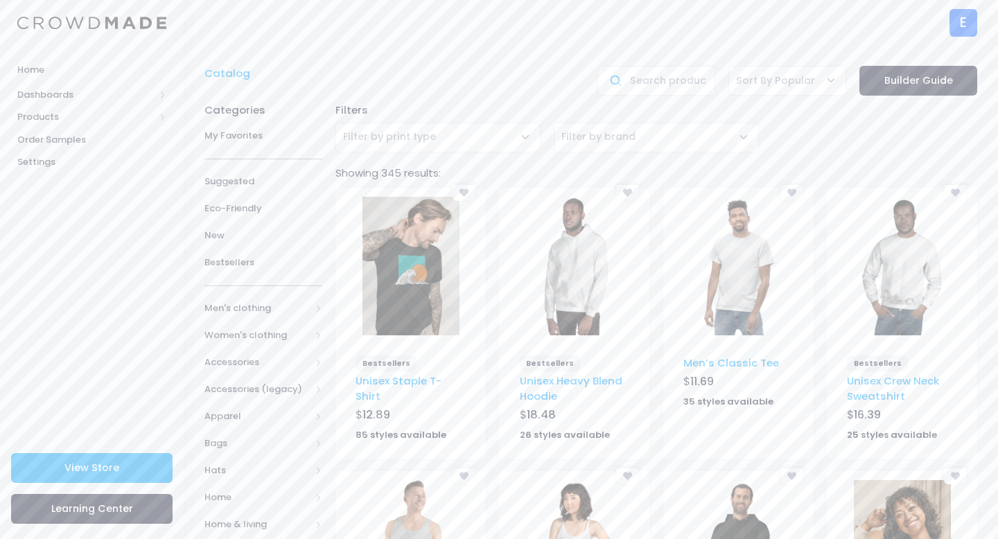
click at [725, 275] on img at bounding box center [738, 266] width 97 height 139
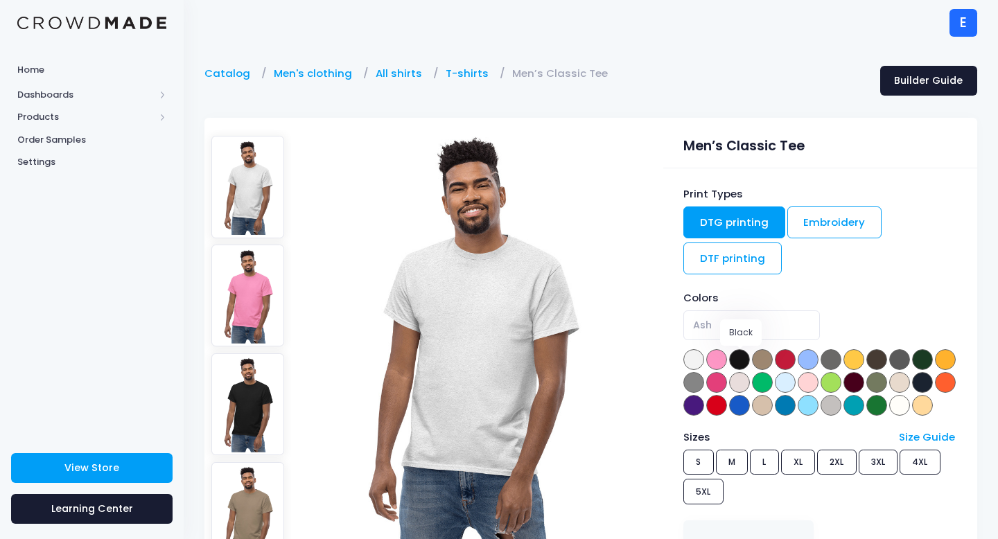
click at [741, 351] on span at bounding box center [739, 359] width 21 height 21
select select "Black"
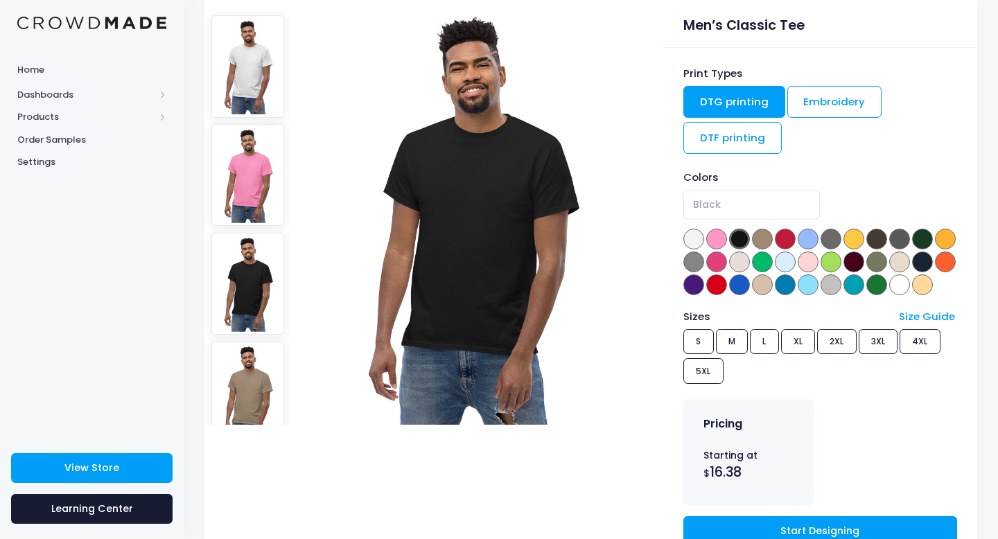
scroll to position [354, 0]
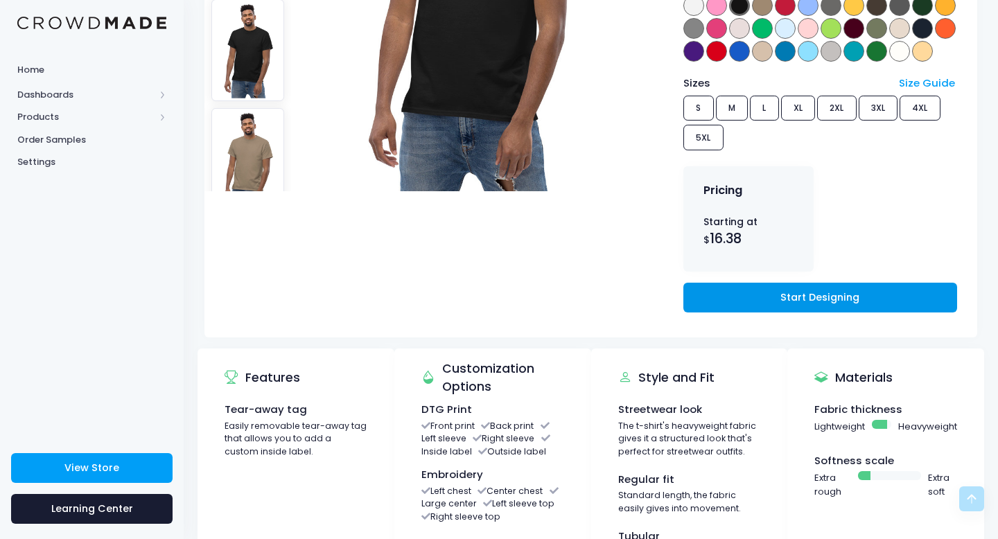
click at [763, 313] on link "Start Designing" at bounding box center [820, 298] width 274 height 30
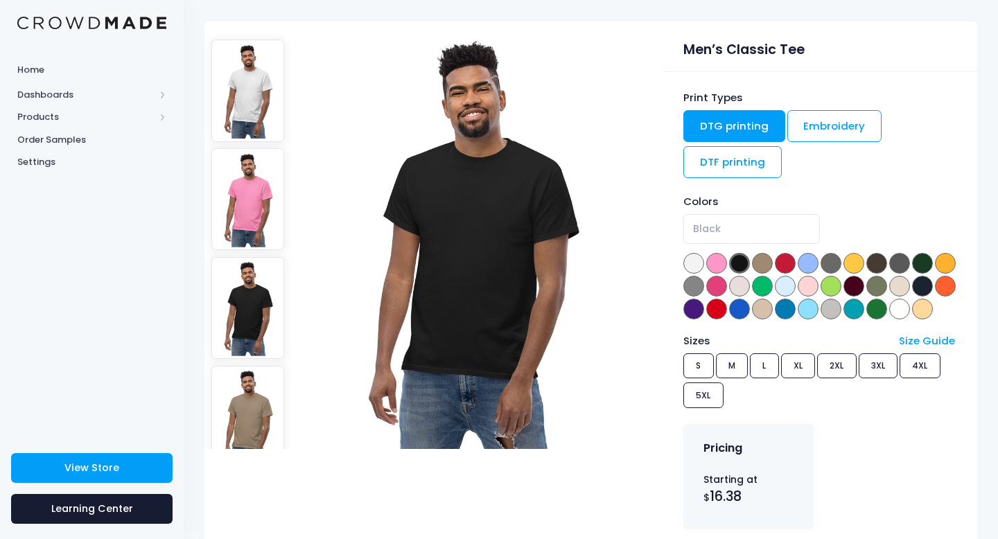
scroll to position [0, 0]
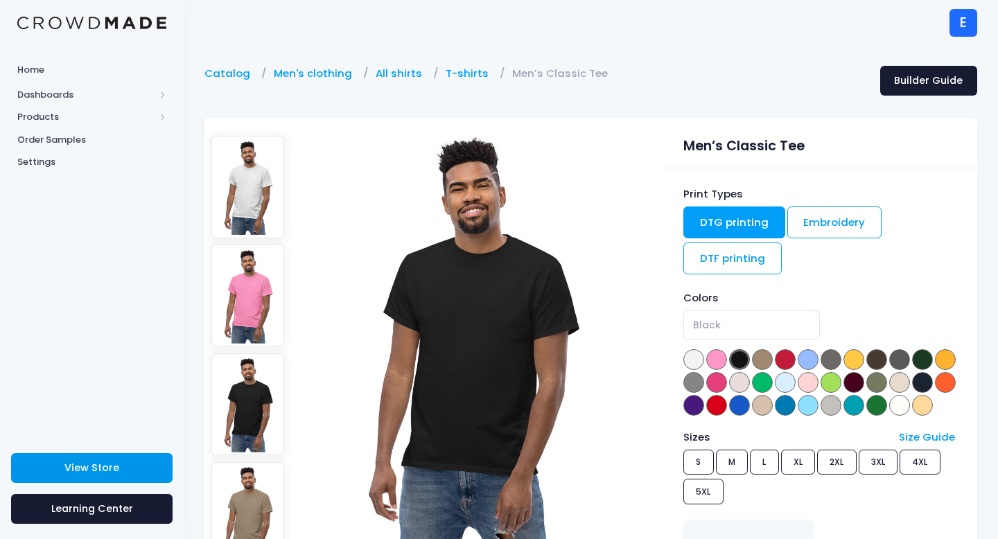
click at [144, 458] on link "View Store" at bounding box center [92, 468] width 162 height 30
click at [112, 468] on span "View Store" at bounding box center [91, 468] width 55 height 14
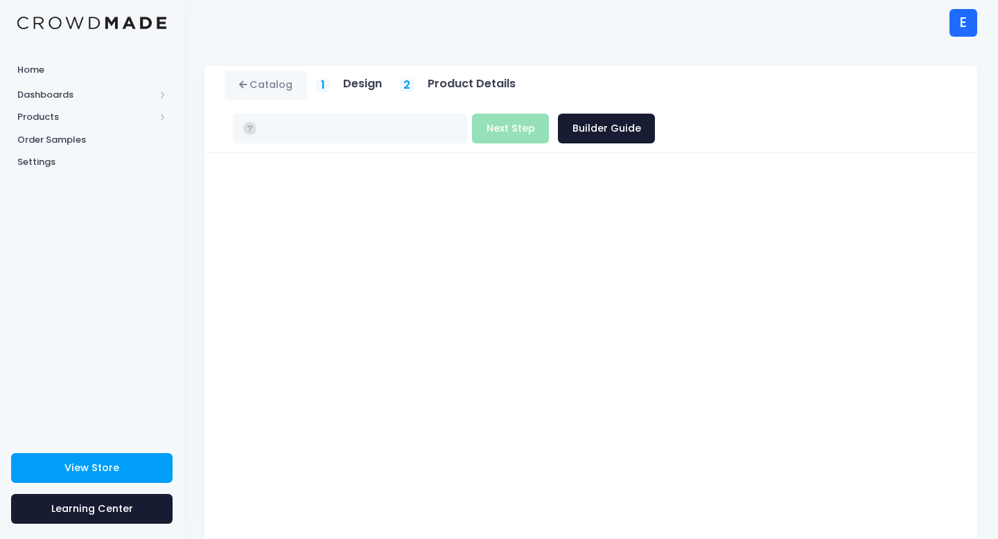
type input "$16.38 - $22.18"
click at [549, 114] on button "Next Step" at bounding box center [510, 129] width 77 height 30
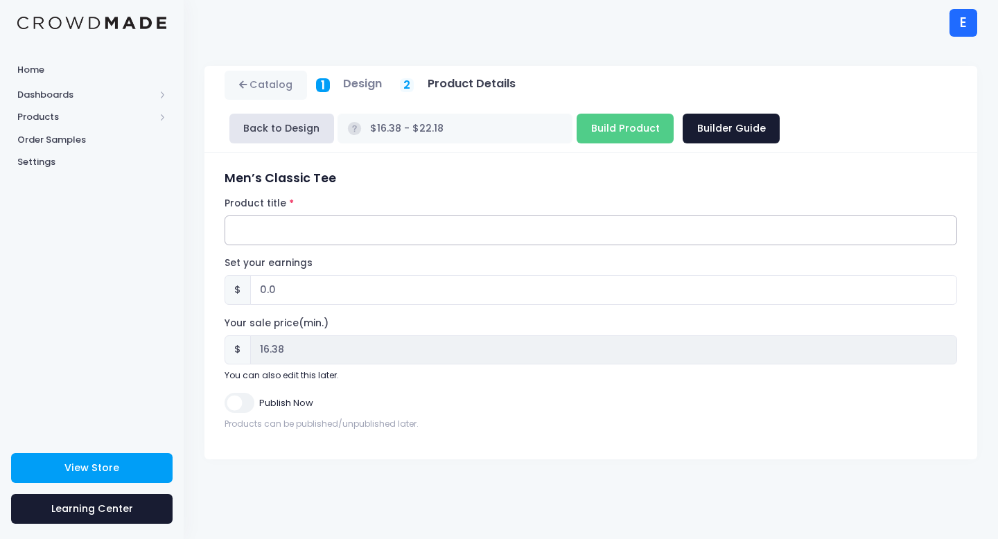
click at [361, 234] on input "Product title" at bounding box center [591, 231] width 733 height 30
paste input "DEATHMETAL LOGO (WHITE)"
type input "DEATHMETAL LOGO (WHITE)"
click at [295, 289] on input "0.0" at bounding box center [603, 290] width 707 height 30
type input "0"
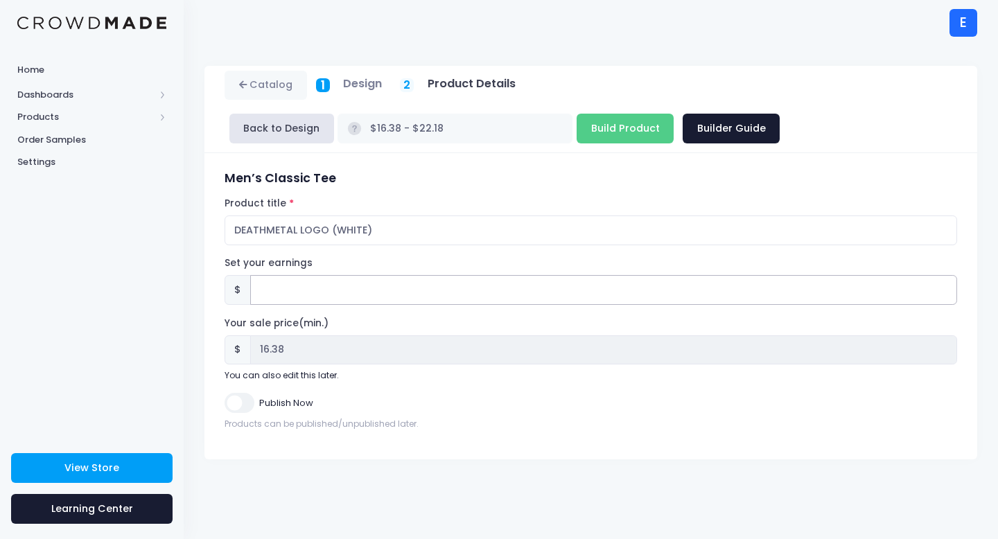
type input "2"
type input "$18.38 - $24.18"
type input "18.38"
type input "2.6"
type input "$18.98 - $24.78"
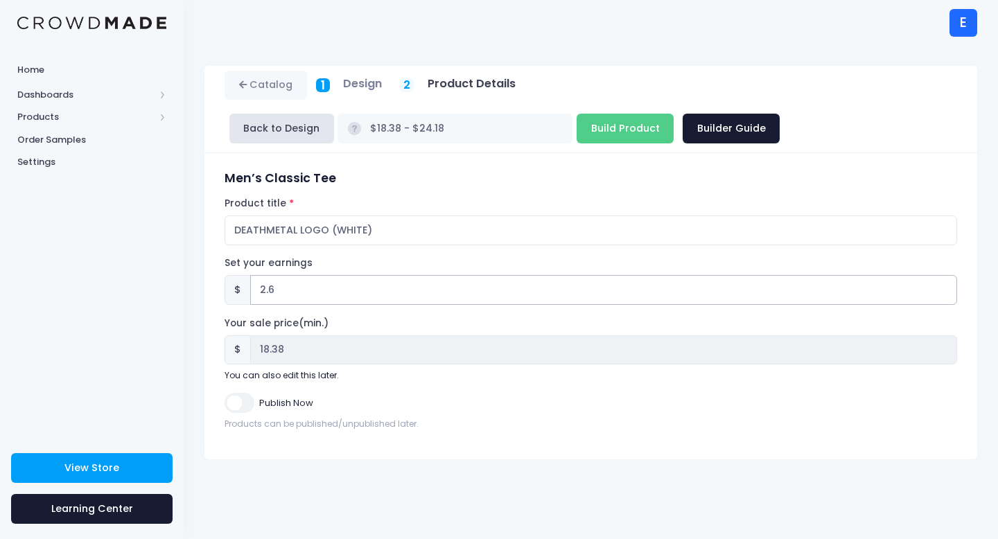
type input "18.98"
type input "2.62"
type input "$19.00 - $24.80"
type input "19.00"
type input "2.62"
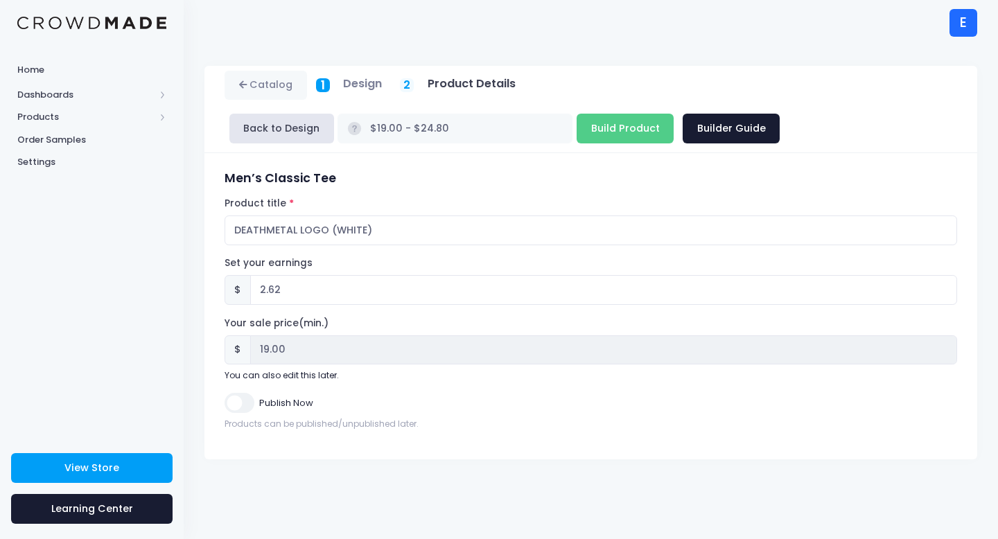
click at [240, 401] on input "Publish Now" at bounding box center [239, 403] width 29 height 20
checkbox input "true"
click at [577, 127] on input "Build Product" at bounding box center [625, 129] width 97 height 30
type input "Building product..."
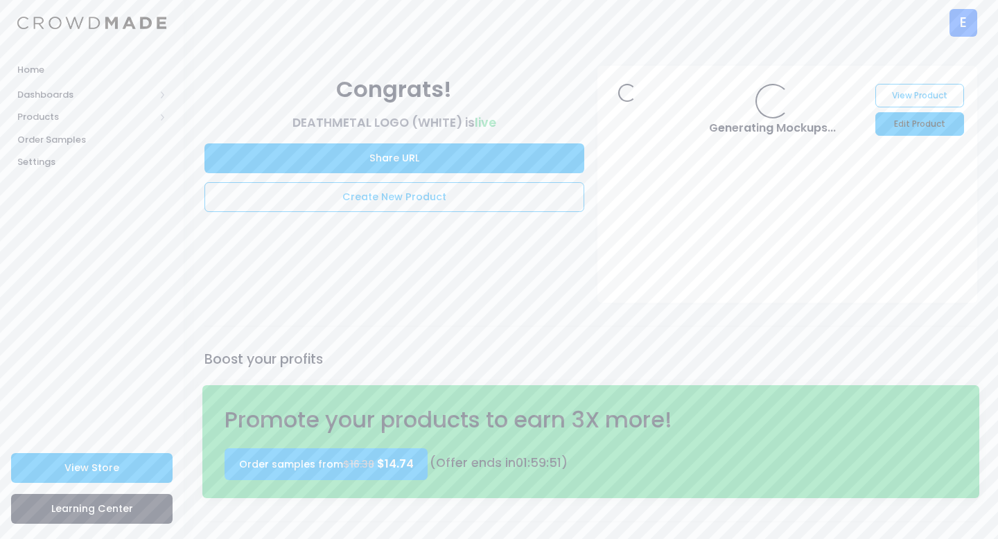
click at [928, 123] on link "Edit Product" at bounding box center [920, 124] width 88 height 24
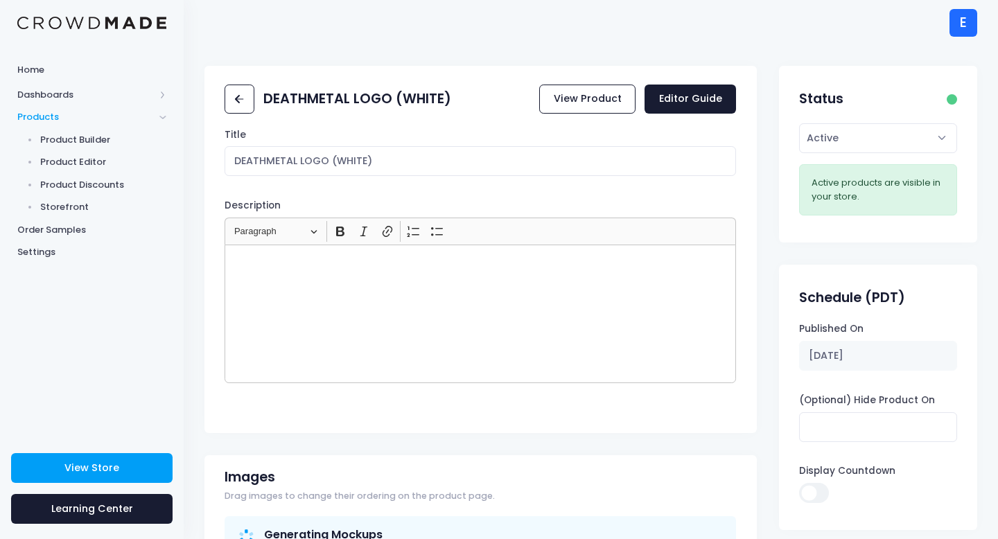
click at [339, 302] on div "Rich Text Editor, main" at bounding box center [481, 314] width 512 height 139
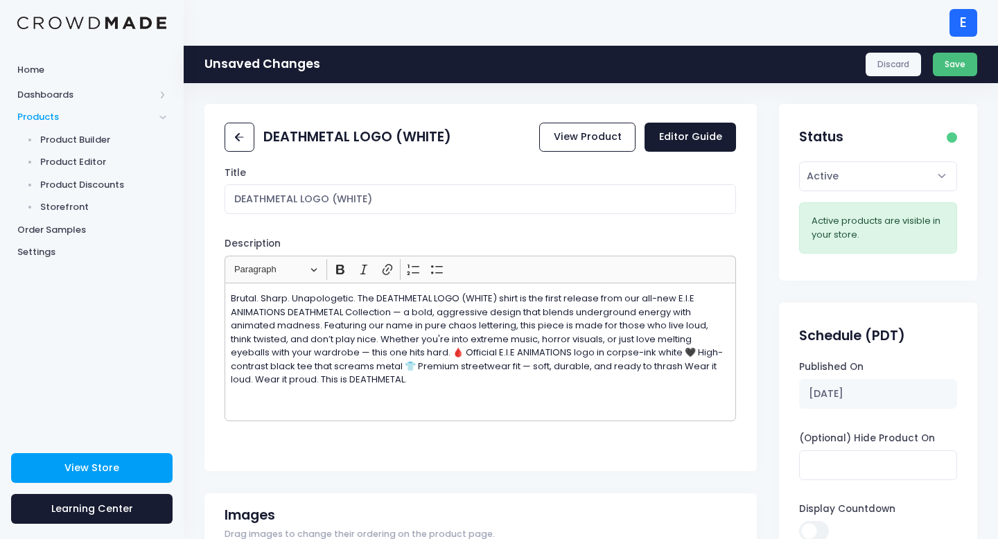
click at [950, 60] on button "Save" at bounding box center [955, 65] width 45 height 24
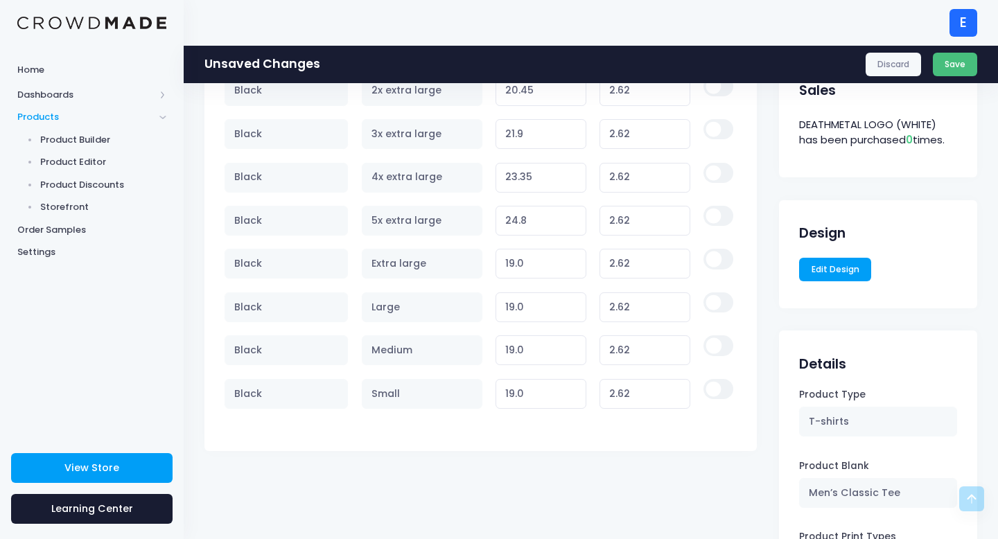
scroll to position [881, 0]
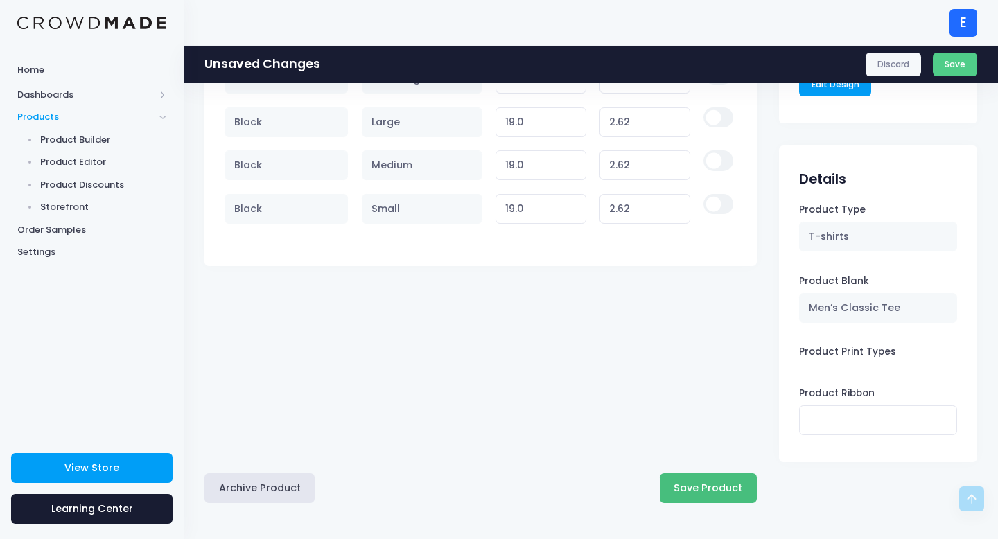
click at [677, 496] on button "Save Product" at bounding box center [708, 488] width 97 height 30
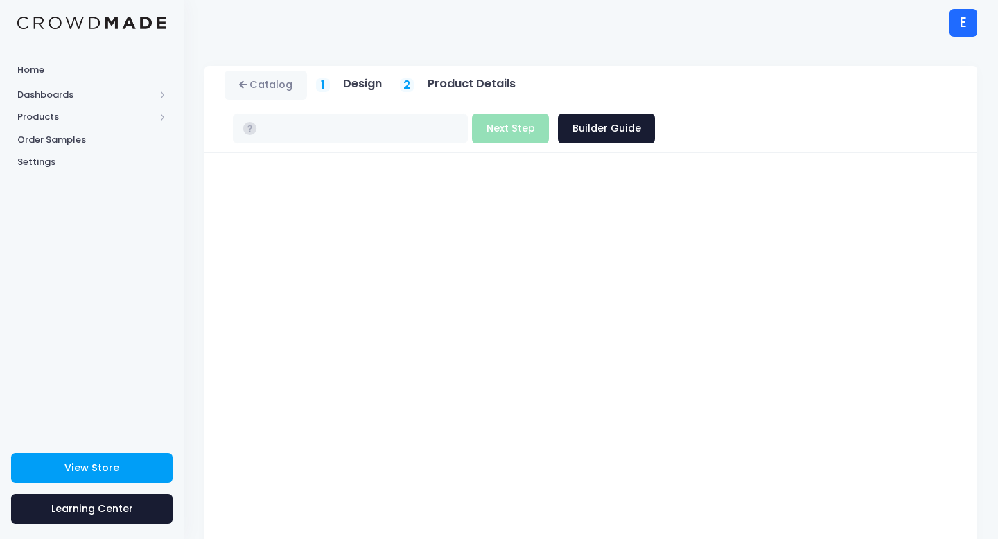
type input "$16.38 - $22.18"
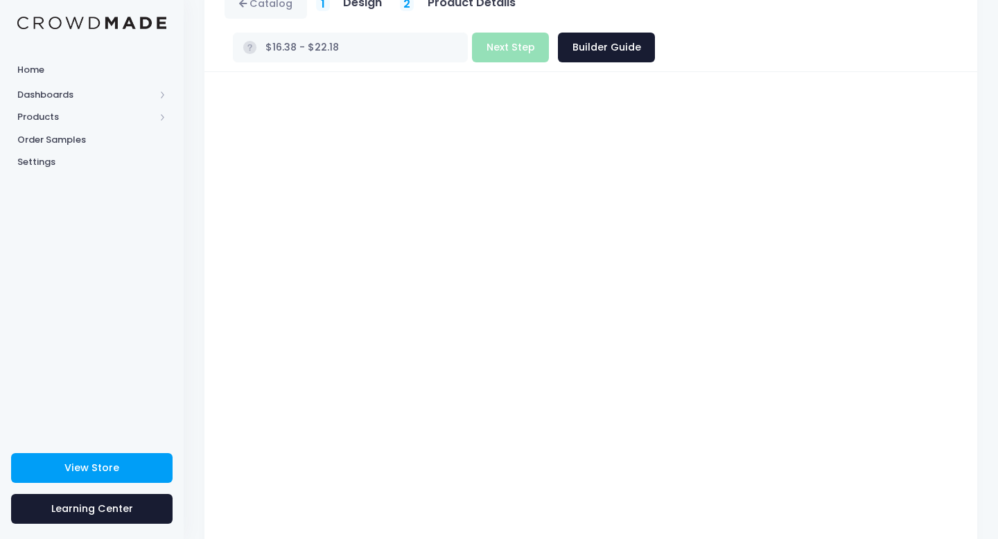
scroll to position [121, 0]
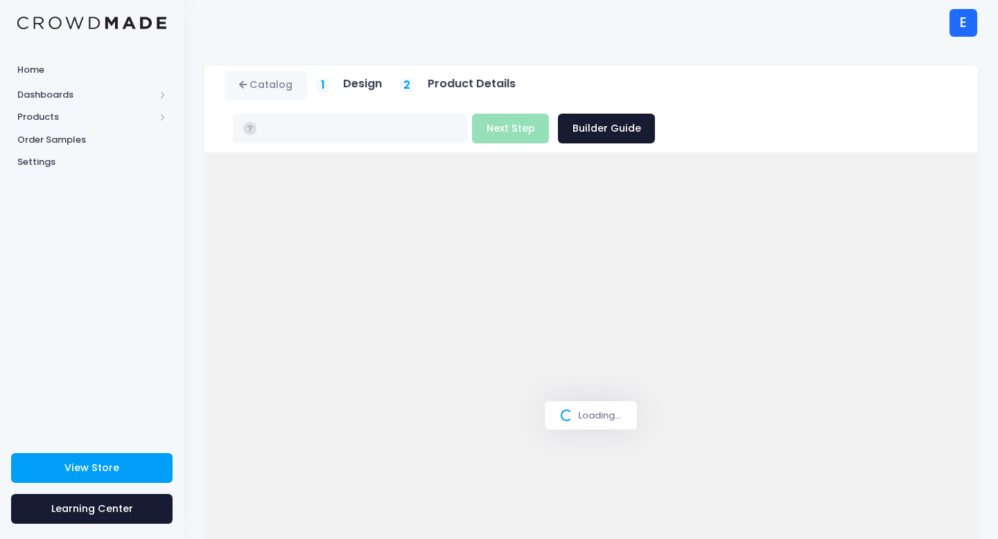
scroll to position [121, 0]
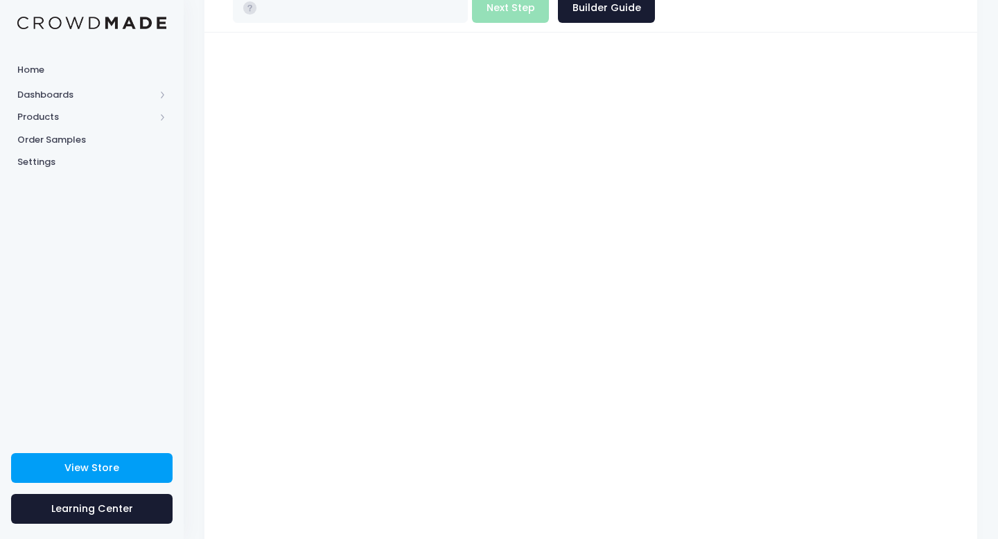
type input "$16.38 - $22.18"
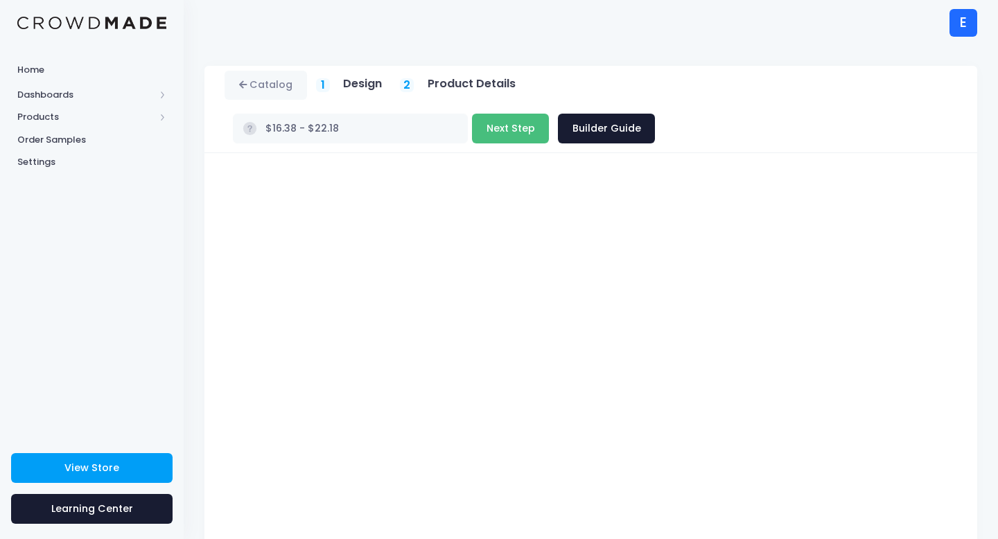
click at [549, 114] on button "Next Step" at bounding box center [510, 129] width 77 height 30
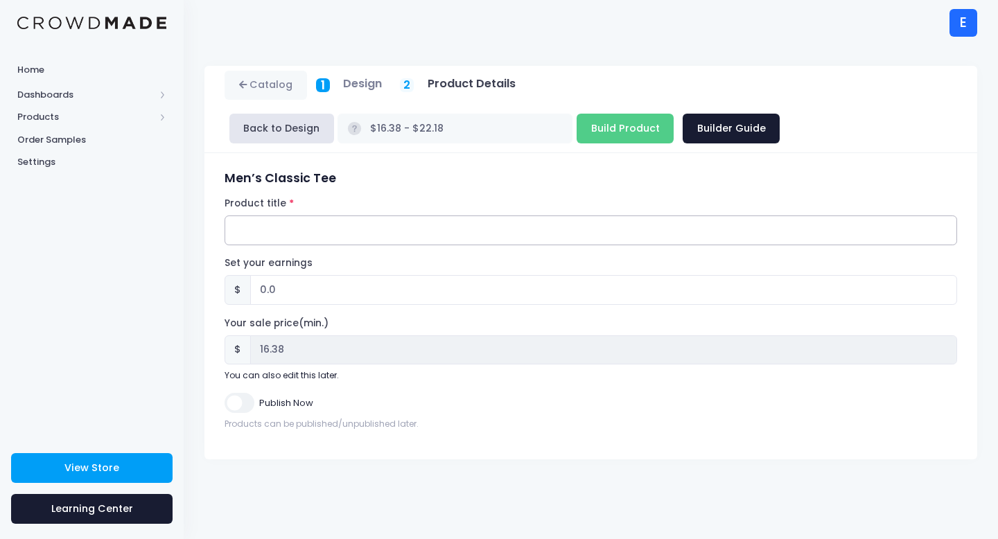
click at [298, 227] on input "Product title" at bounding box center [591, 231] width 733 height 30
paste input "Hungry Mouse"
type input "Hungry Mouse"
click at [293, 287] on input "0.0" at bounding box center [603, 290] width 707 height 30
type input "0"
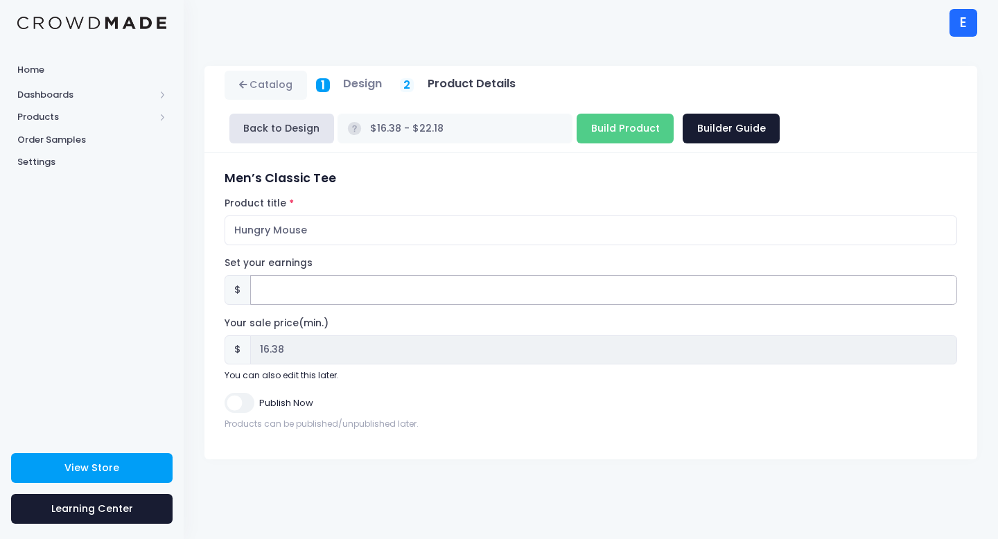
type input "2"
type input "$18.38 - $24.18"
type input "18.38"
type input "$16.38 - $22.18"
type input "16.38"
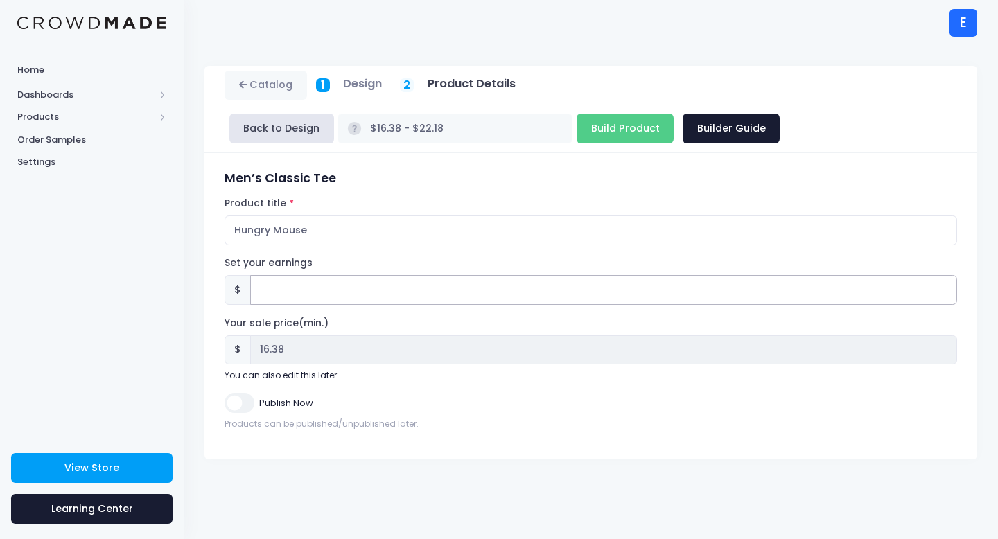
type input "2"
type input "$18.38 - $24.18"
type input "18.38"
type input "2.6"
type input "$18.98 - $24.78"
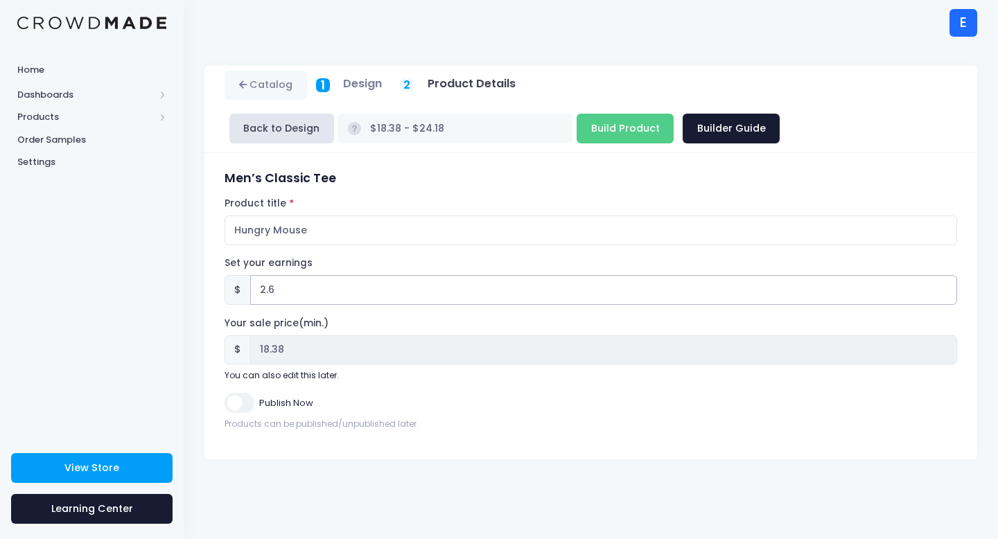
type input "18.98"
type input "2.62"
type input "$19.00 - $24.80"
type input "19.00"
type input "2.62"
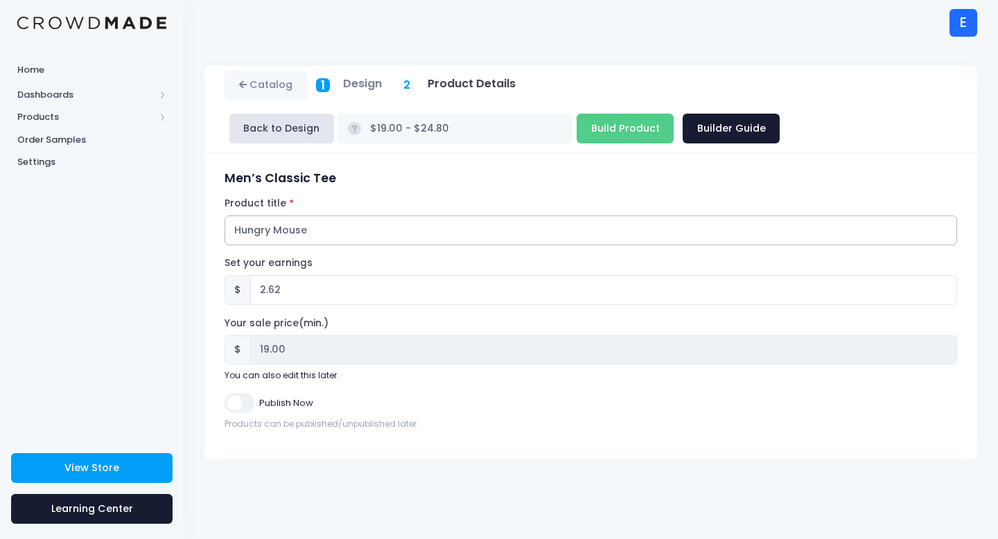
click at [313, 230] on input "Hungry Mouse" at bounding box center [591, 231] width 733 height 30
type input "Hungry Mouse (front only)"
click at [241, 399] on input "Publish Now" at bounding box center [239, 403] width 29 height 20
checkbox input "true"
click at [577, 137] on input "Build Product" at bounding box center [625, 129] width 97 height 30
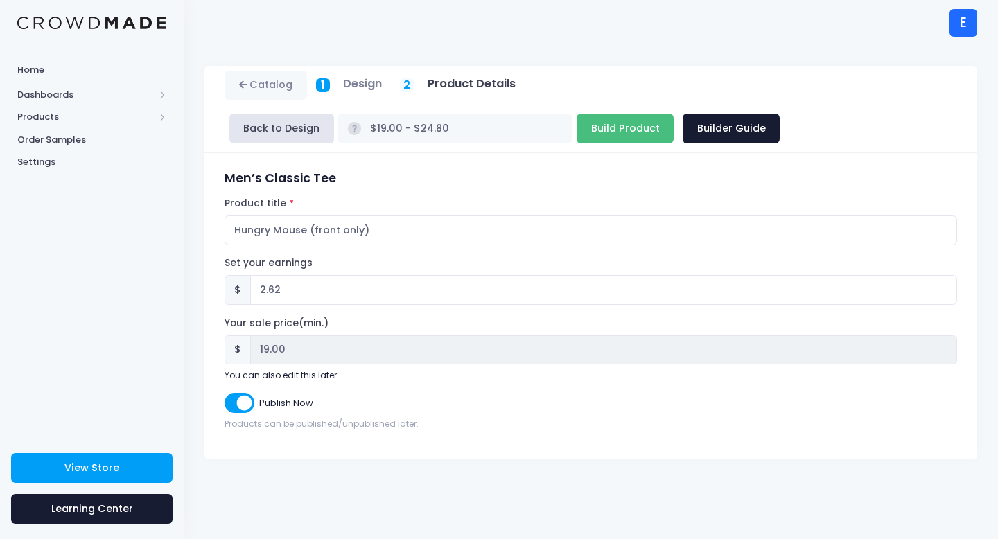
type input "Building product..."
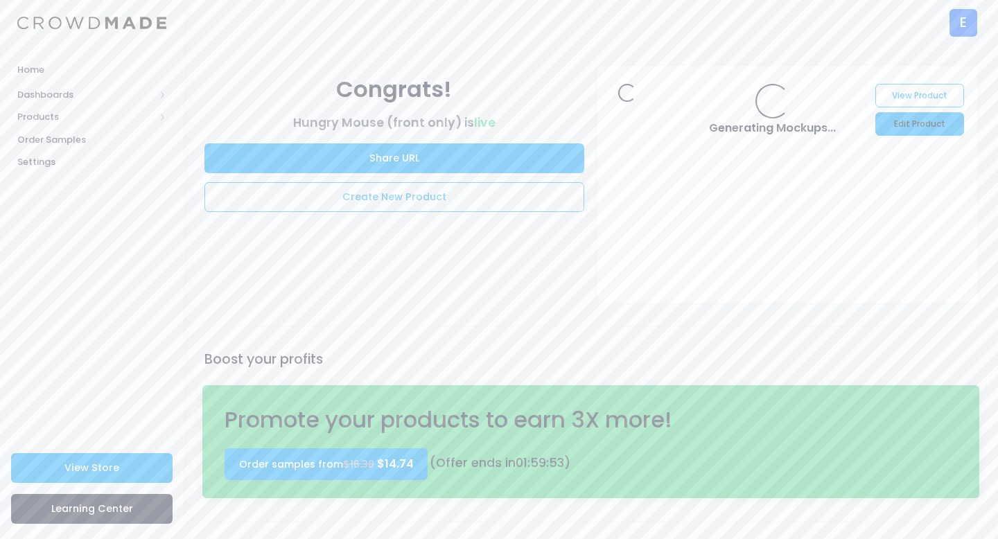
click at [894, 121] on link "Edit Product" at bounding box center [920, 124] width 88 height 24
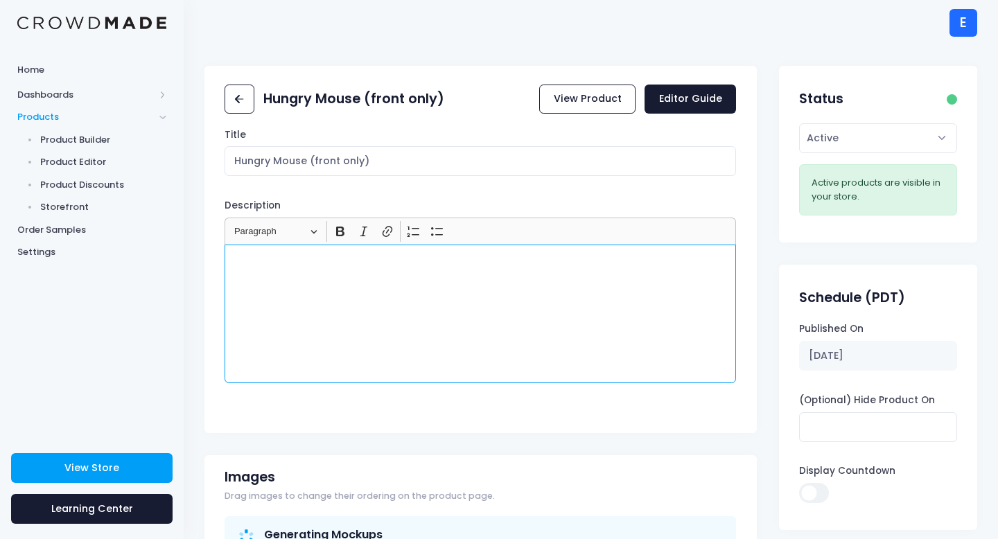
click at [382, 282] on div "Rich Text Editor, main" at bounding box center [481, 314] width 512 height 139
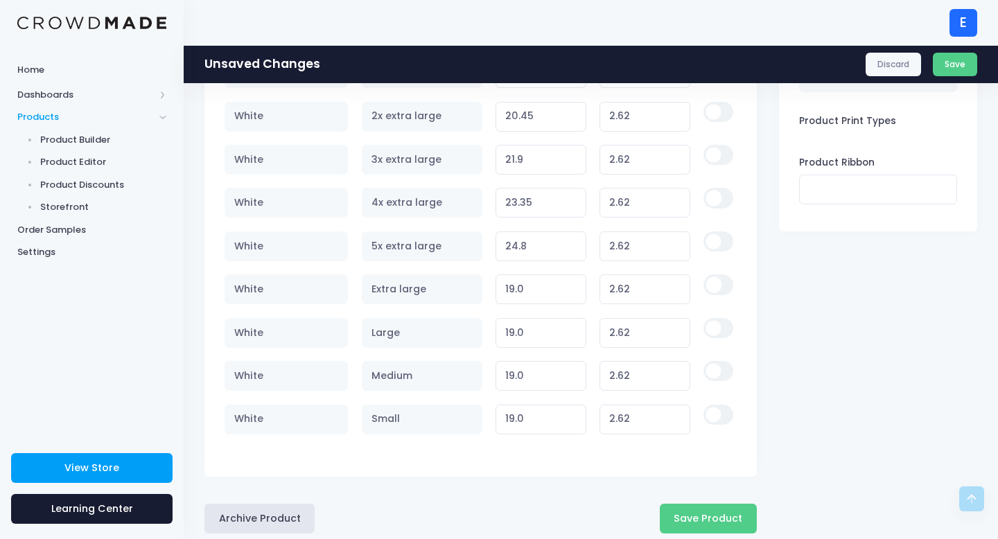
scroll to position [1143, 0]
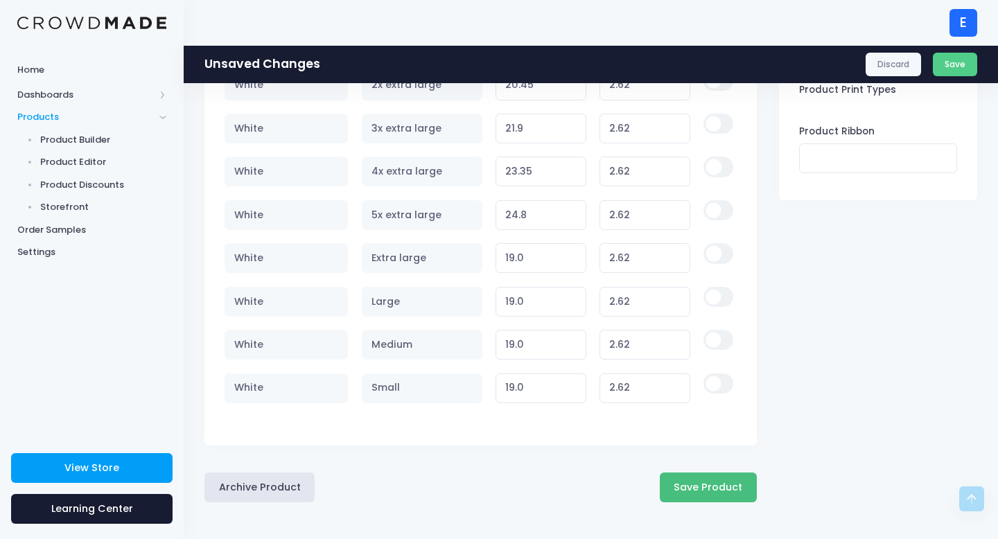
click at [726, 494] on button "Save Product" at bounding box center [708, 488] width 97 height 30
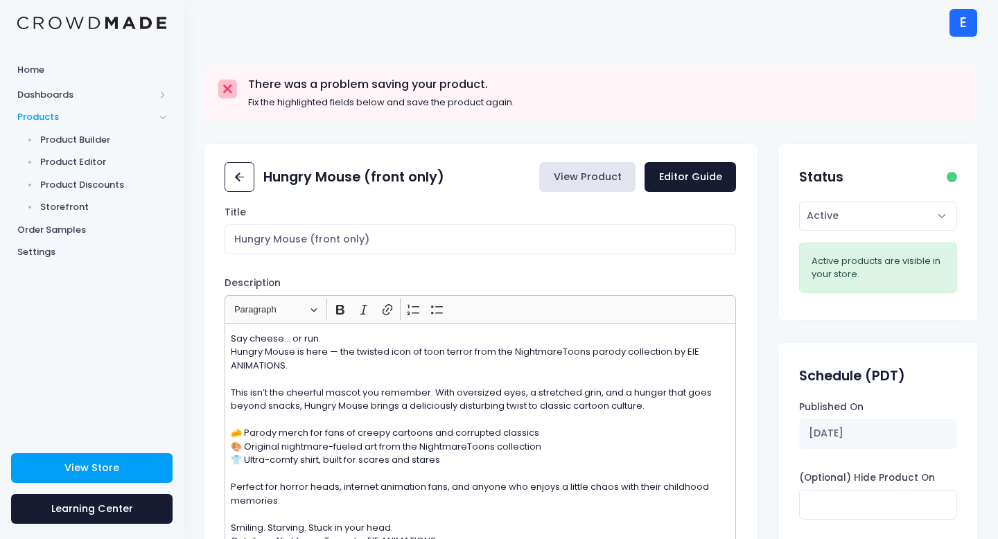
click at [585, 176] on link "View Product" at bounding box center [587, 177] width 96 height 30
click at [238, 171] on icon at bounding box center [240, 177] width 16 height 16
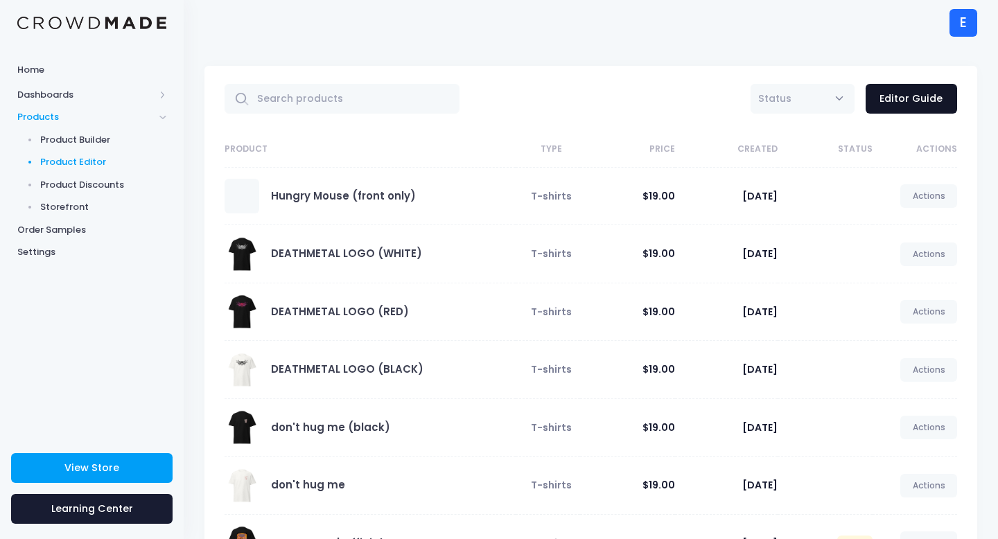
click at [910, 97] on link "Editor Guide" at bounding box center [912, 99] width 92 height 30
click at [926, 198] on link "Actions" at bounding box center [928, 196] width 57 height 24
click at [904, 232] on link "Edit" at bounding box center [914, 229] width 73 height 24
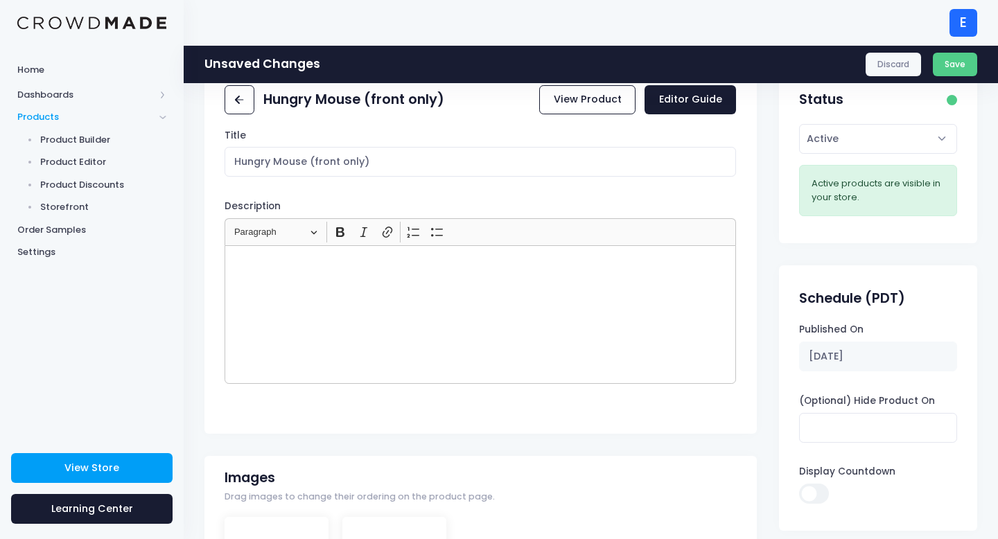
scroll to position [39, 0]
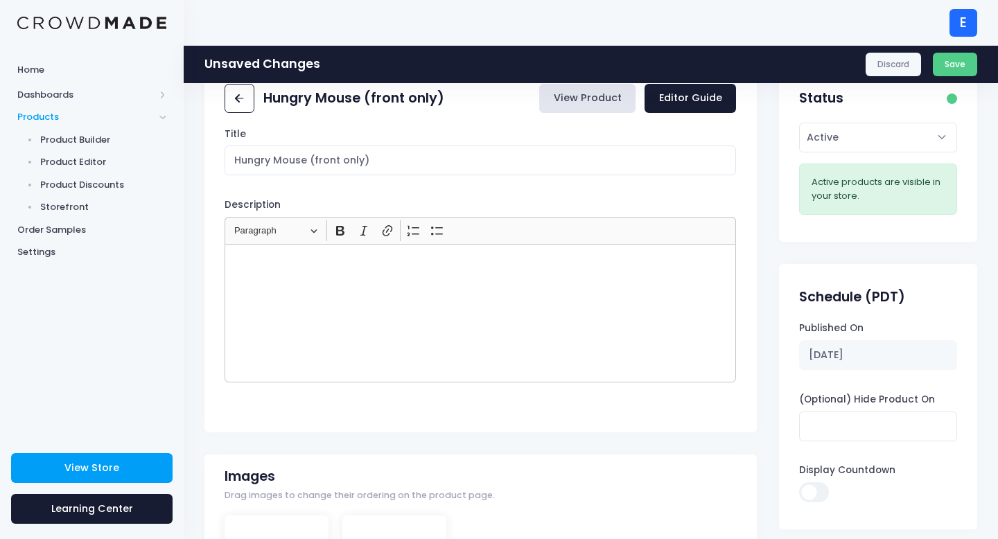
click at [588, 108] on link "View Product" at bounding box center [587, 99] width 96 height 30
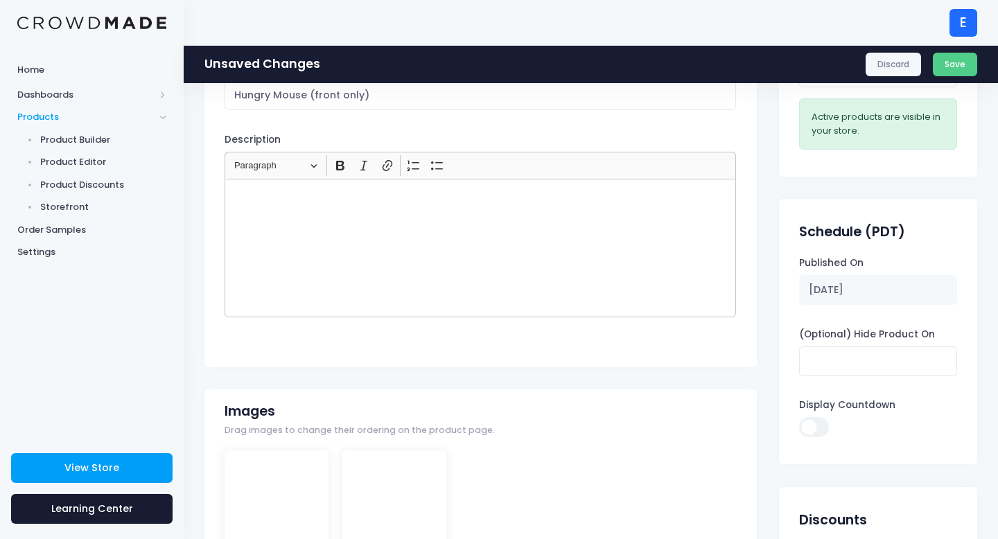
scroll to position [0, 0]
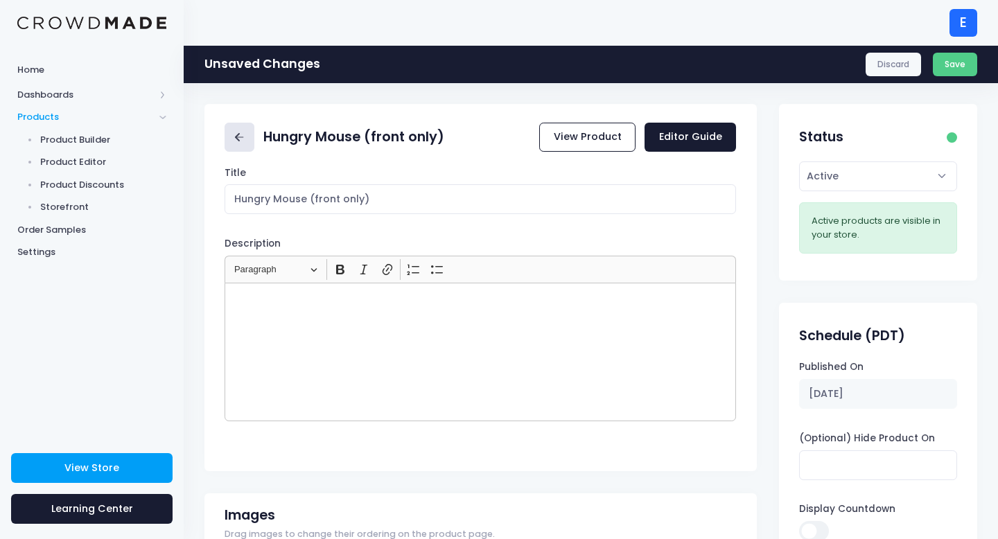
click at [229, 144] on link at bounding box center [240, 138] width 30 height 30
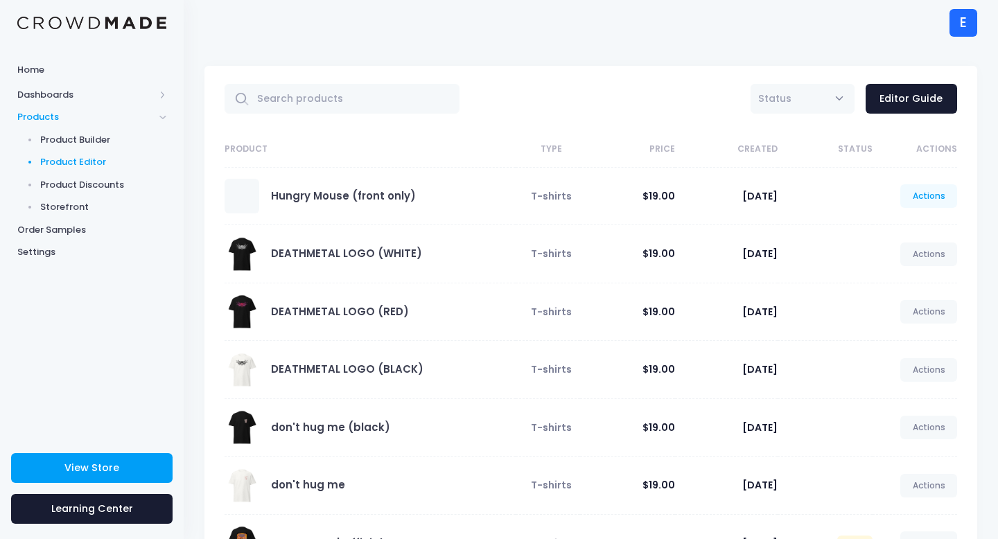
click at [923, 193] on link "Actions" at bounding box center [928, 196] width 57 height 24
click at [906, 277] on link "Unpublish" at bounding box center [914, 278] width 73 height 24
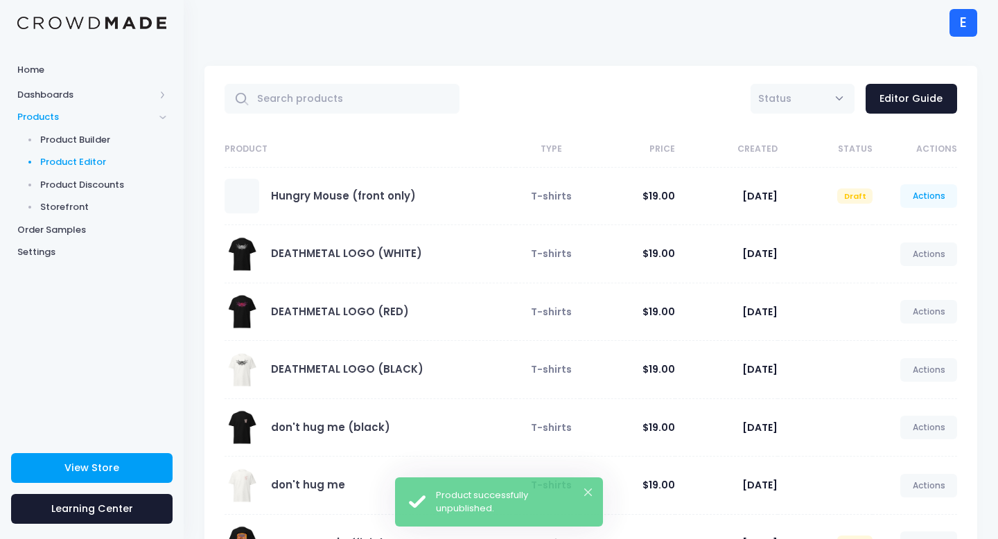
click at [916, 202] on link "Actions" at bounding box center [928, 196] width 57 height 24
click at [908, 254] on link "Preview" at bounding box center [914, 253] width 73 height 24
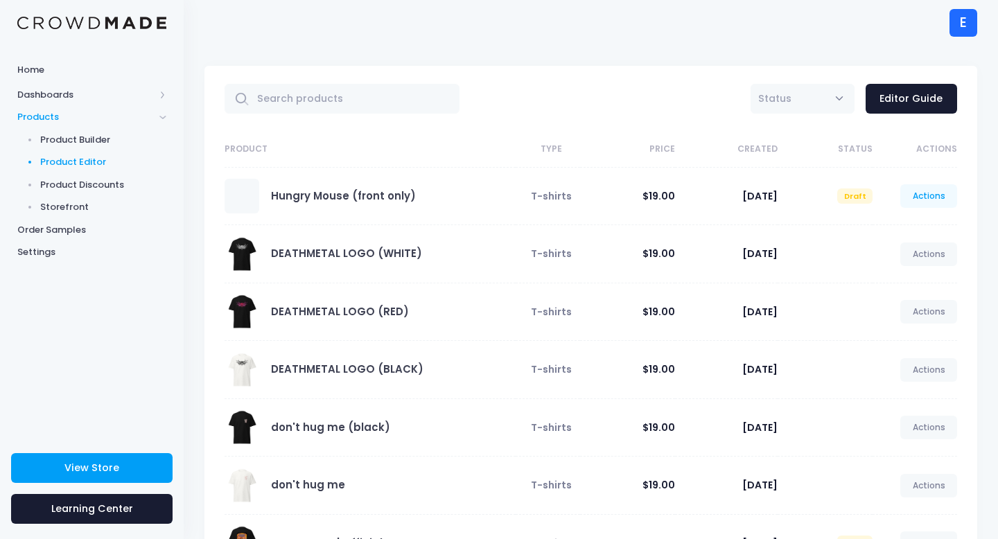
click at [907, 195] on link "Actions" at bounding box center [928, 196] width 57 height 24
click at [912, 222] on link "Edit" at bounding box center [914, 229] width 73 height 24
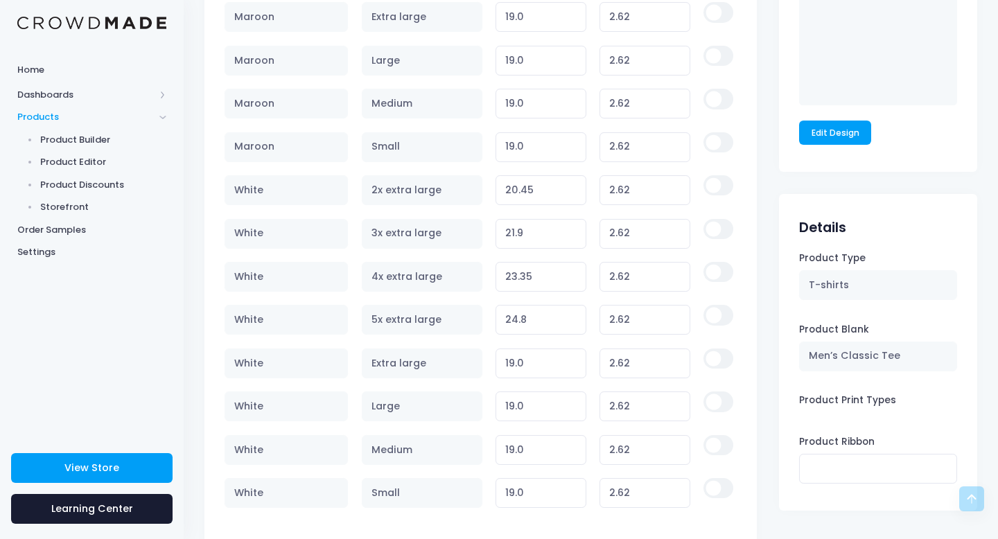
scroll to position [1028, 0]
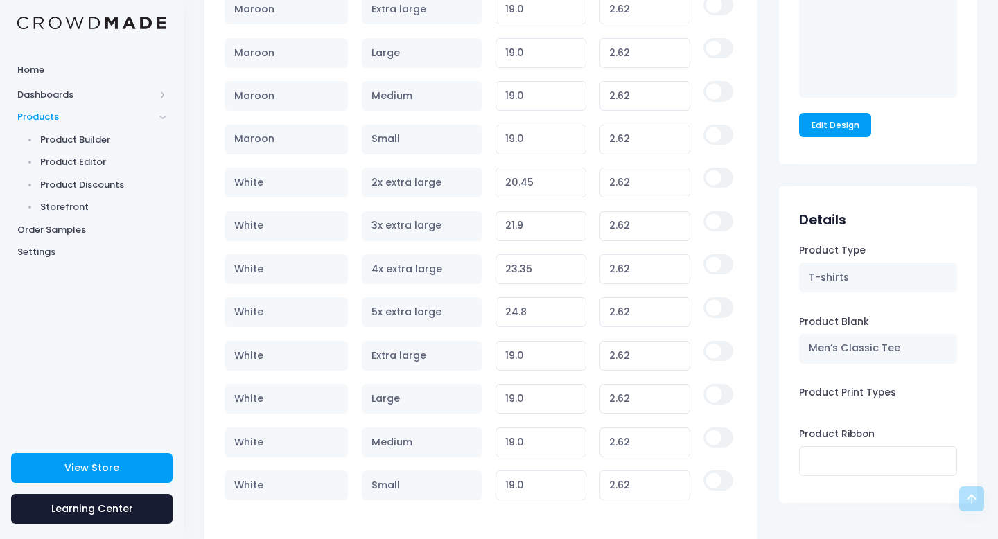
click at [716, 184] on input "checkbox" at bounding box center [718, 178] width 29 height 20
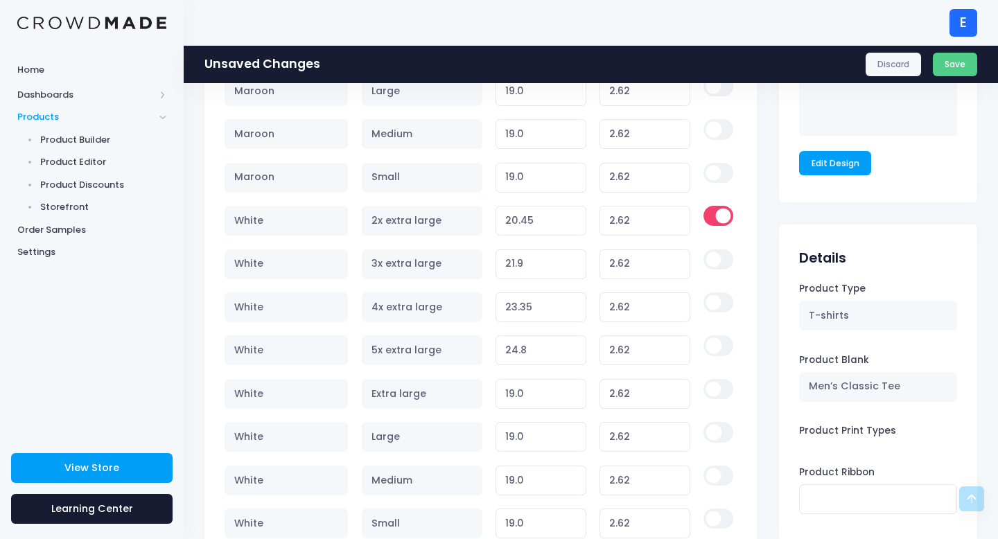
click at [724, 223] on input "checkbox" at bounding box center [718, 216] width 29 height 20
checkbox input "false"
click at [98, 159] on span "Product Editor" at bounding box center [103, 162] width 127 height 14
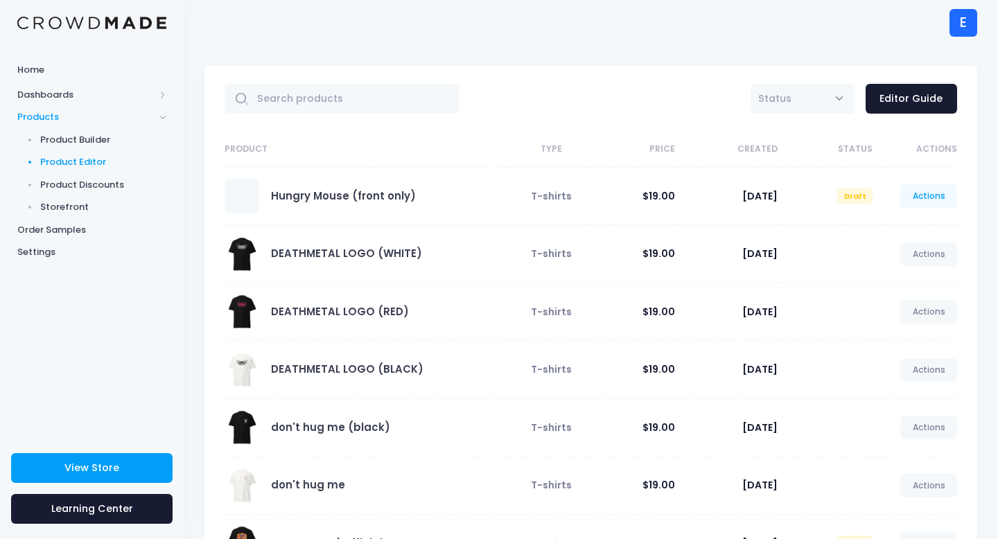
click at [924, 201] on link "Actions" at bounding box center [928, 196] width 57 height 24
click at [898, 225] on link "Edit" at bounding box center [914, 229] width 73 height 24
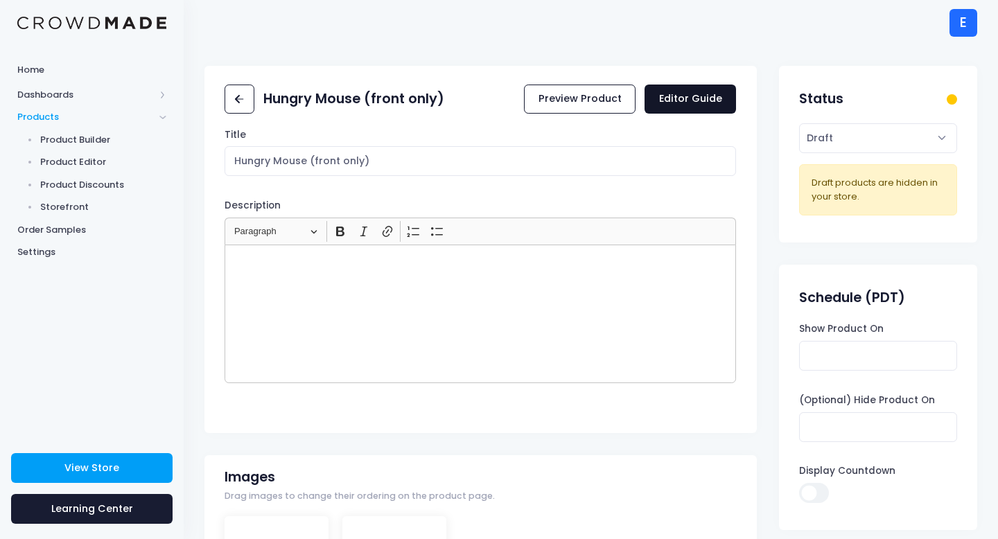
click at [714, 94] on link "Editor Guide" at bounding box center [691, 100] width 92 height 30
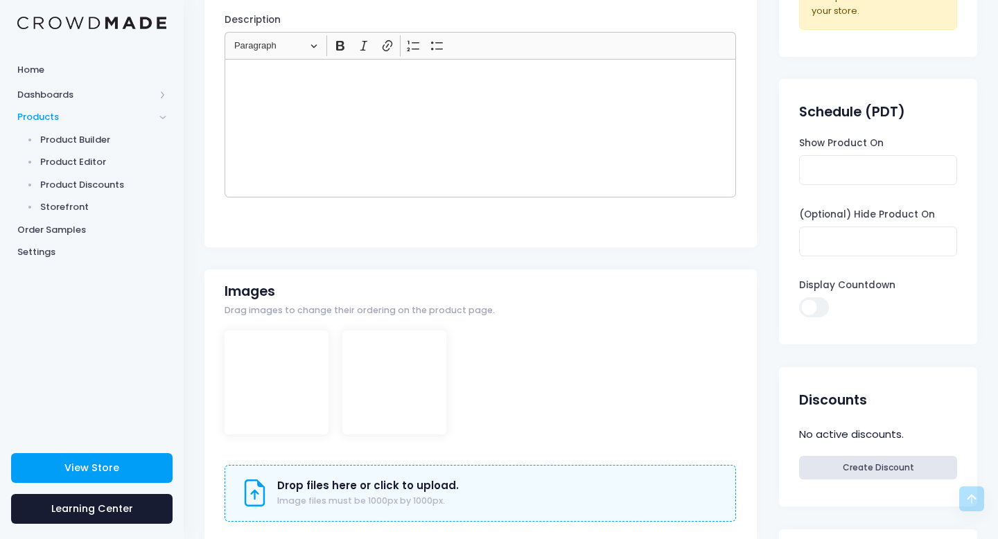
scroll to position [303, 0]
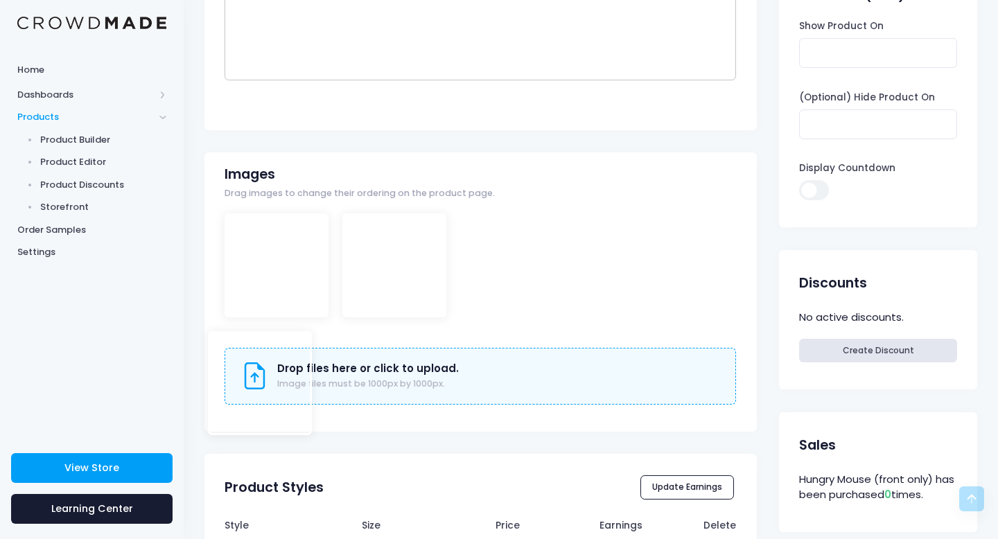
drag, startPoint x: 302, startPoint y: 268, endPoint x: 428, endPoint y: 320, distance: 136.2
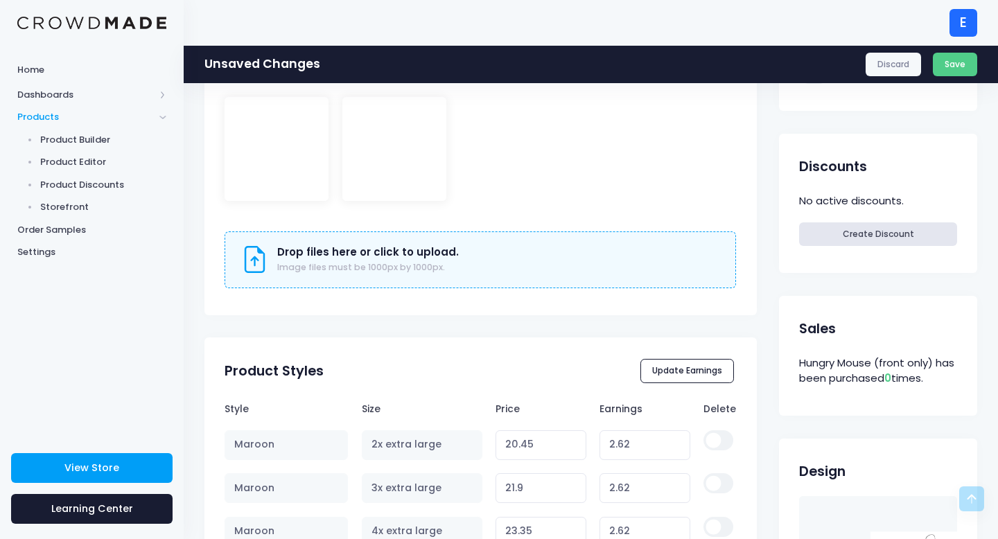
scroll to position [363, 0]
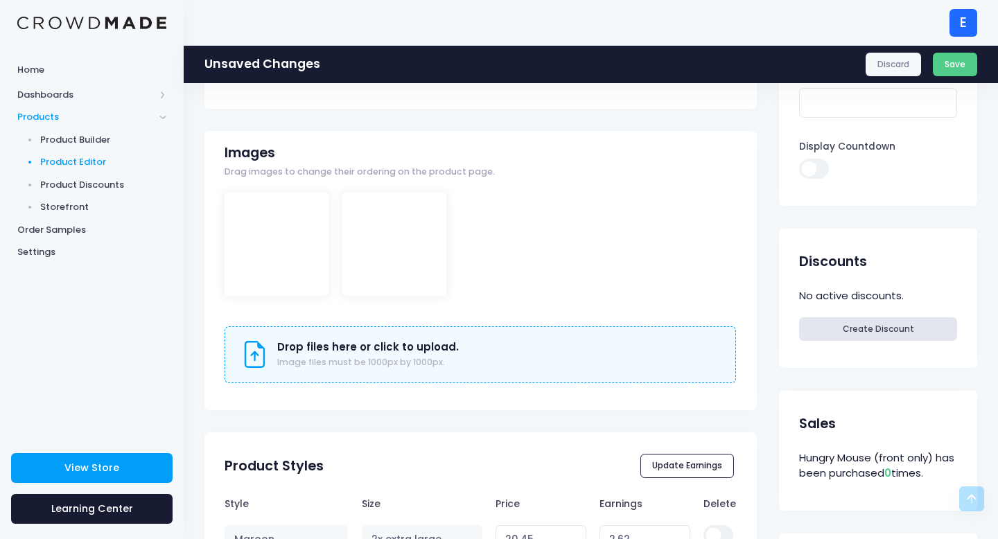
click at [92, 153] on link "Product Editor" at bounding box center [92, 162] width 184 height 23
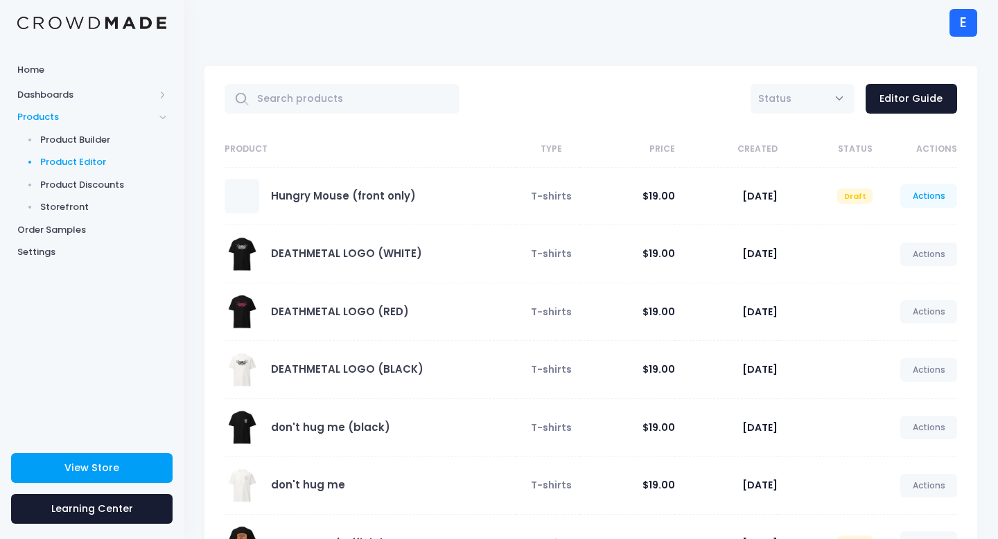
click at [939, 204] on link "Actions" at bounding box center [928, 196] width 57 height 24
click at [801, 203] on td "Draft" at bounding box center [825, 196] width 95 height 58
click at [911, 193] on link "Actions" at bounding box center [928, 196] width 57 height 24
click at [904, 229] on link "Edit" at bounding box center [914, 229] width 73 height 24
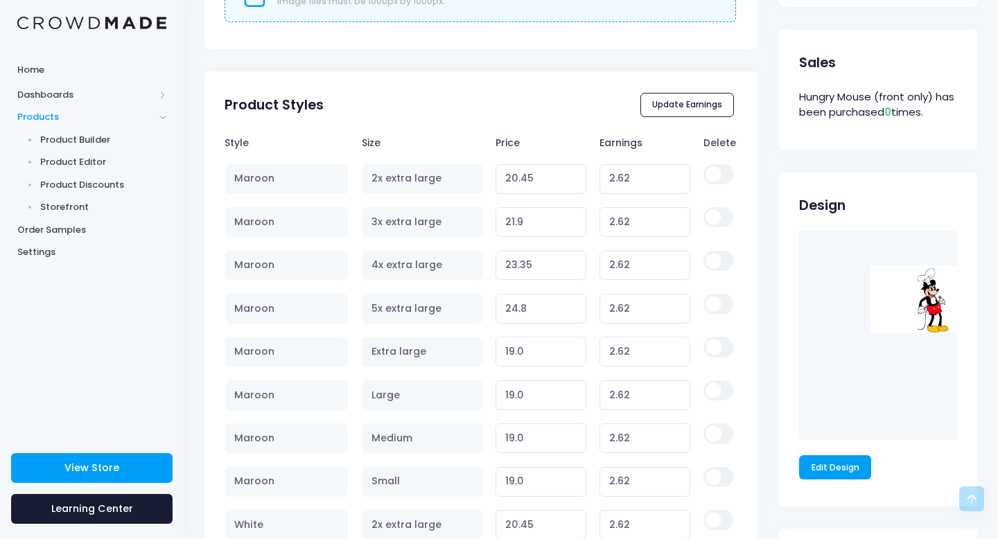
scroll to position [785, 0]
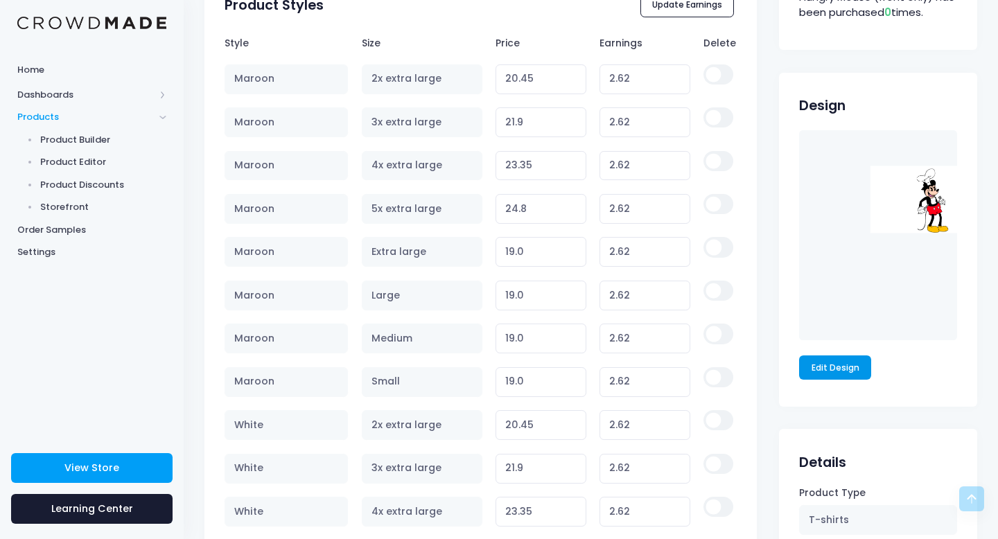
click at [857, 376] on link "Edit Design" at bounding box center [835, 368] width 72 height 24
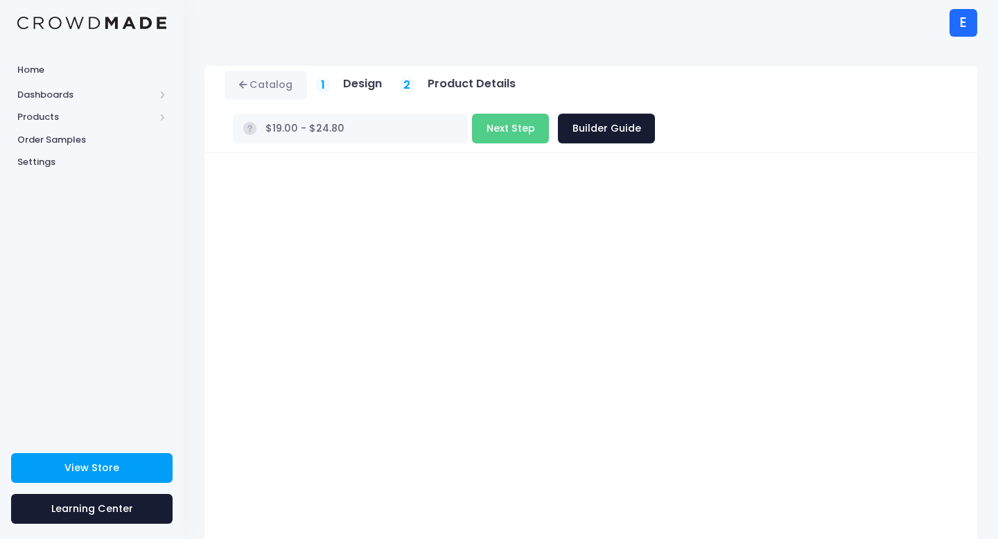
scroll to position [121, 0]
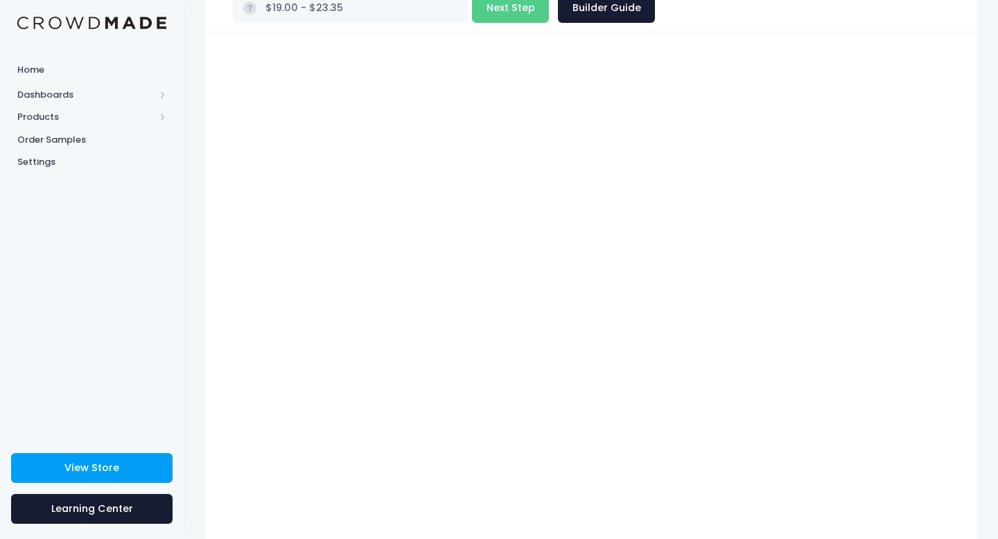
type input "$19.00 - $21.90"
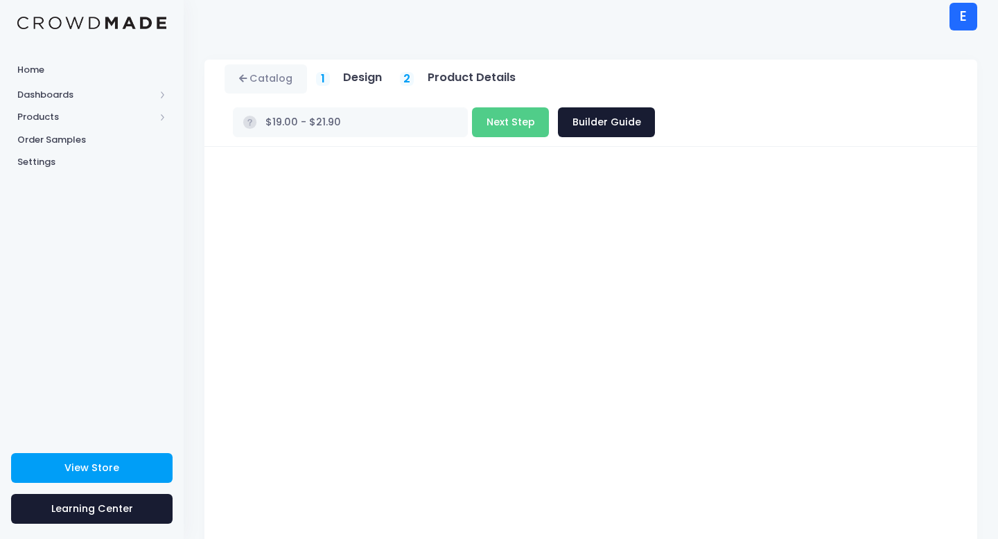
scroll to position [0, 0]
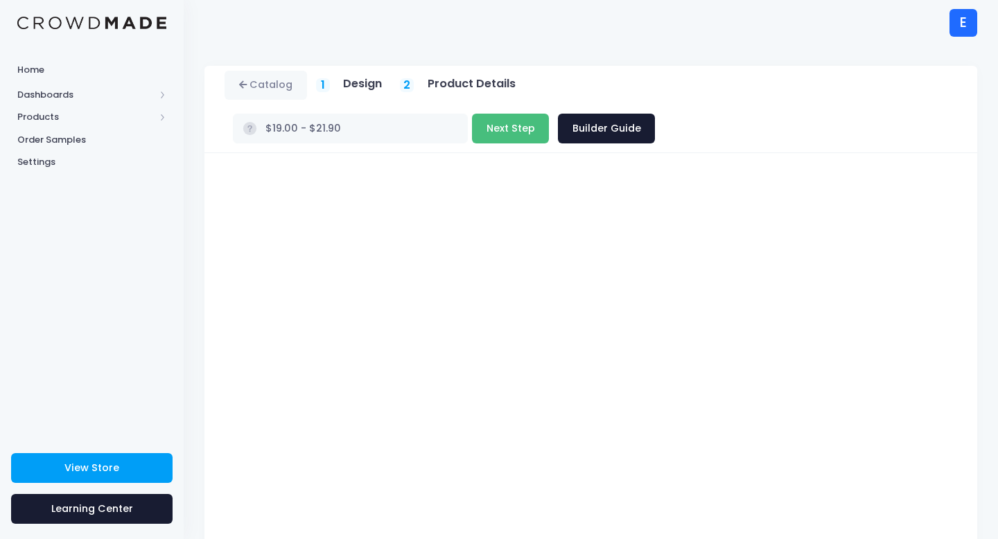
click at [549, 114] on button "Next Step" at bounding box center [510, 129] width 77 height 30
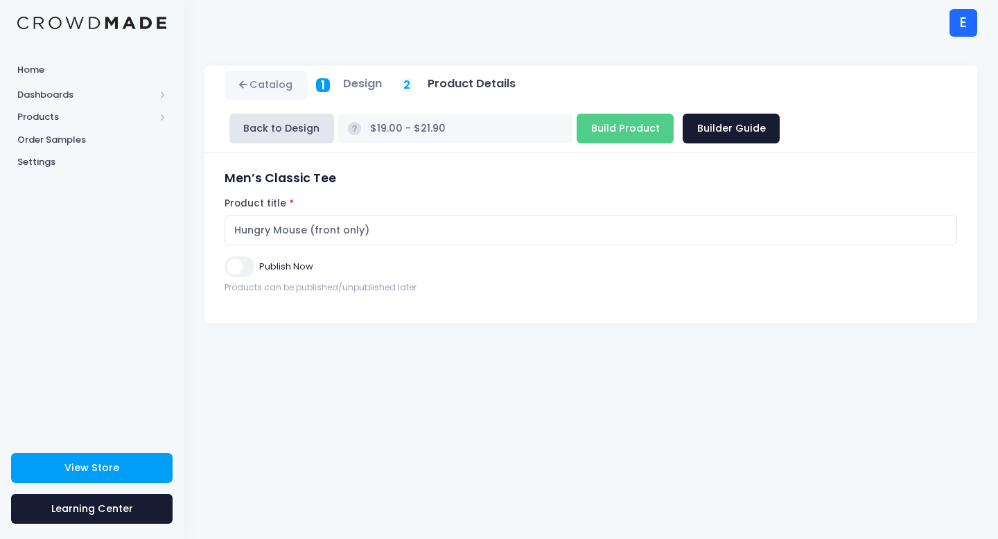
click at [242, 272] on input "Publish Now" at bounding box center [239, 266] width 29 height 20
checkbox input "true"
click at [577, 133] on input "Build Product" at bounding box center [625, 129] width 97 height 30
type input "Building product..."
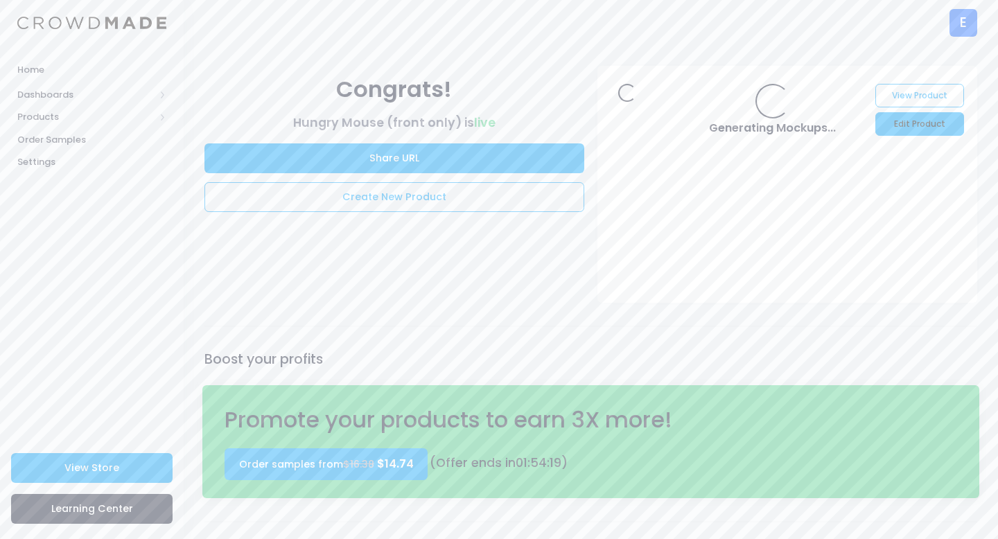
click at [894, 121] on link "Edit Product" at bounding box center [920, 124] width 88 height 24
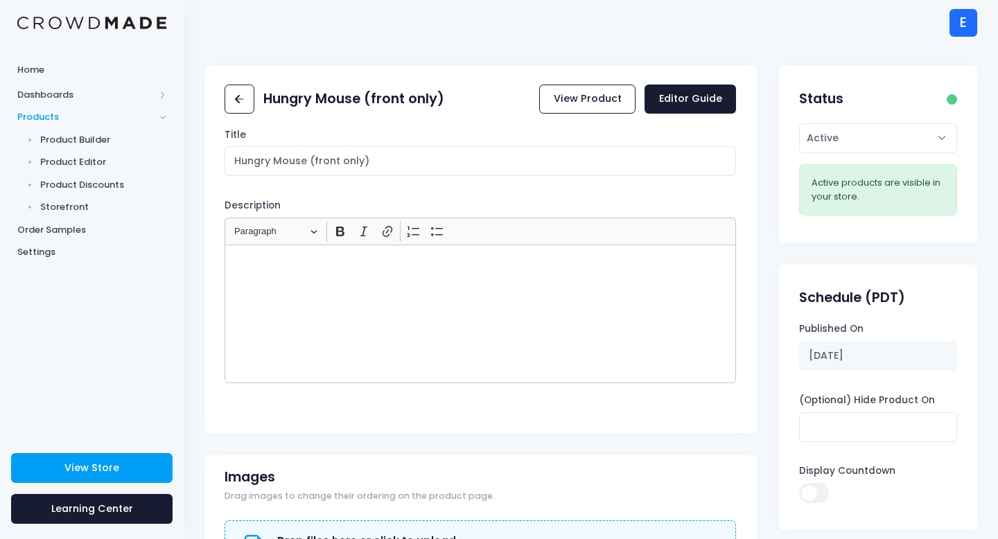
click at [326, 279] on div "Rich Text Editor, main" at bounding box center [481, 314] width 512 height 139
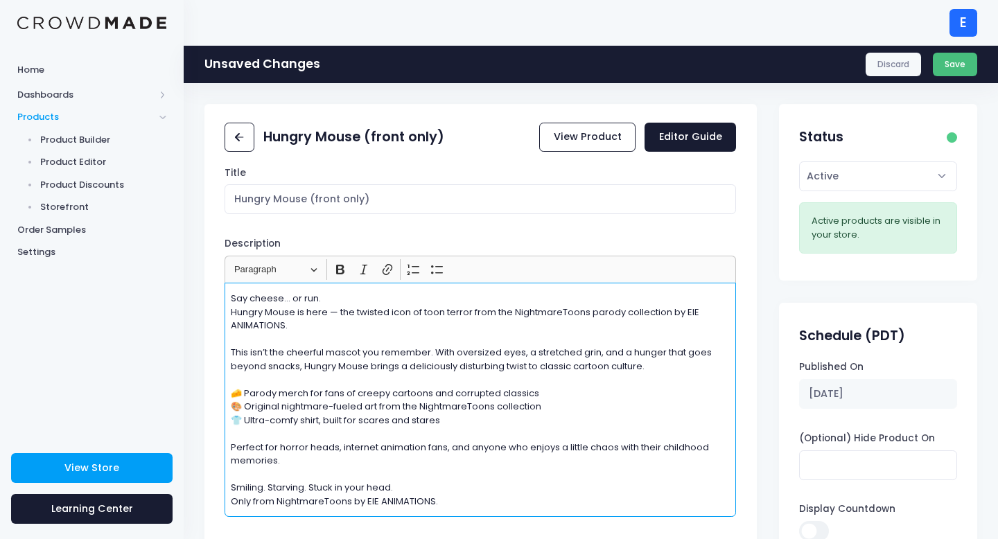
click at [955, 66] on button "Save" at bounding box center [955, 65] width 45 height 24
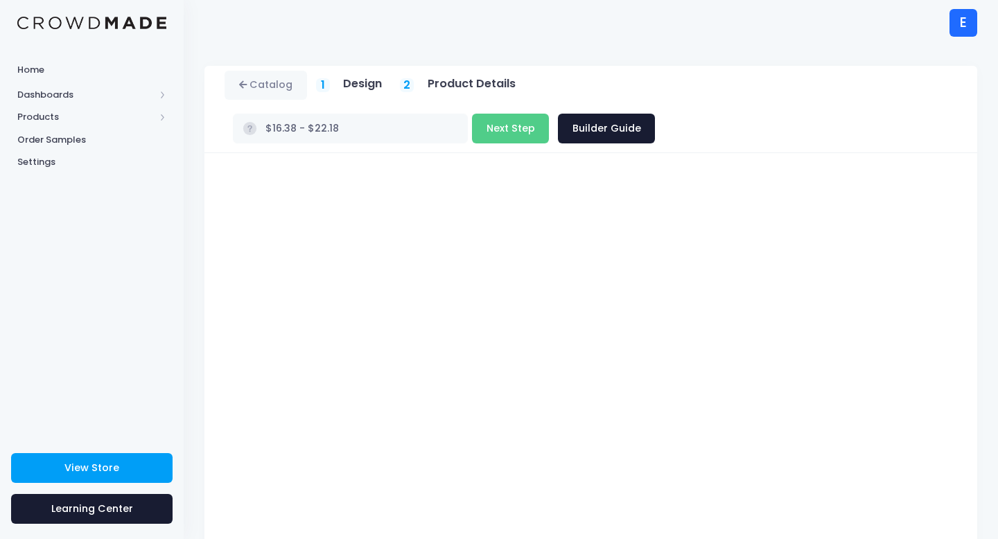
scroll to position [78, 0]
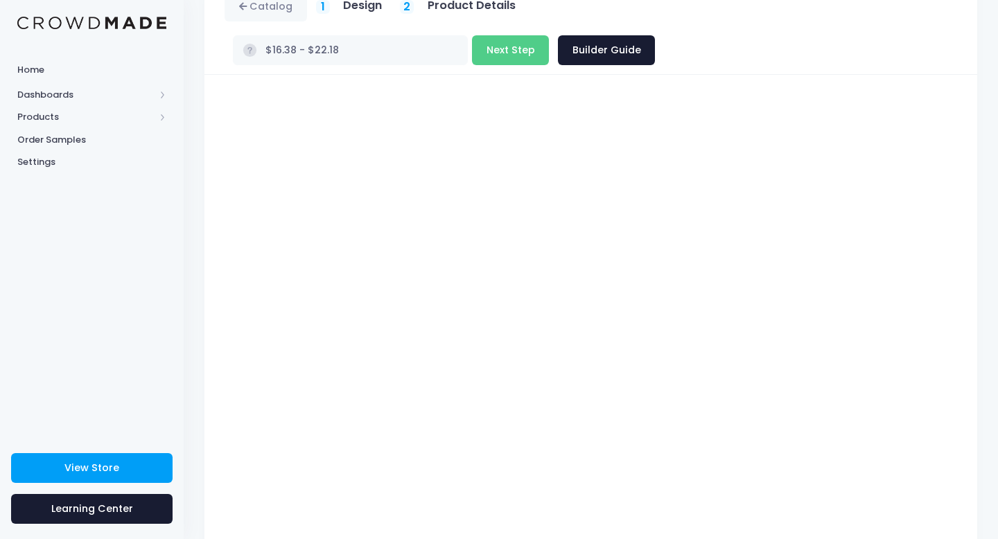
type input "$16.38 - $19.28"
click at [549, 35] on button "Next Step" at bounding box center [510, 50] width 77 height 30
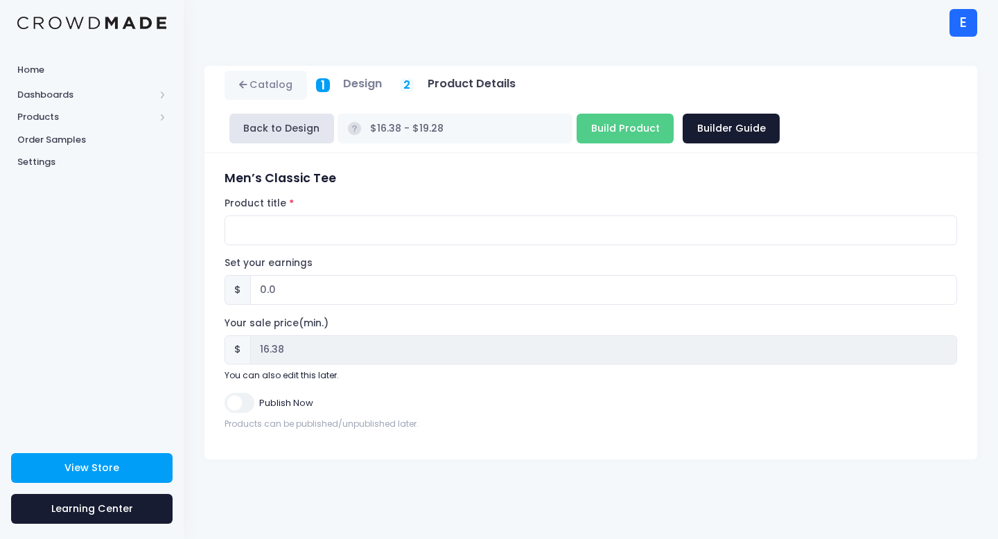
scroll to position [0, 0]
click at [271, 227] on input "Product title" at bounding box center [591, 231] width 733 height 30
click at [277, 287] on input "0.0" at bounding box center [603, 290] width 707 height 30
type input "0"
type input "2"
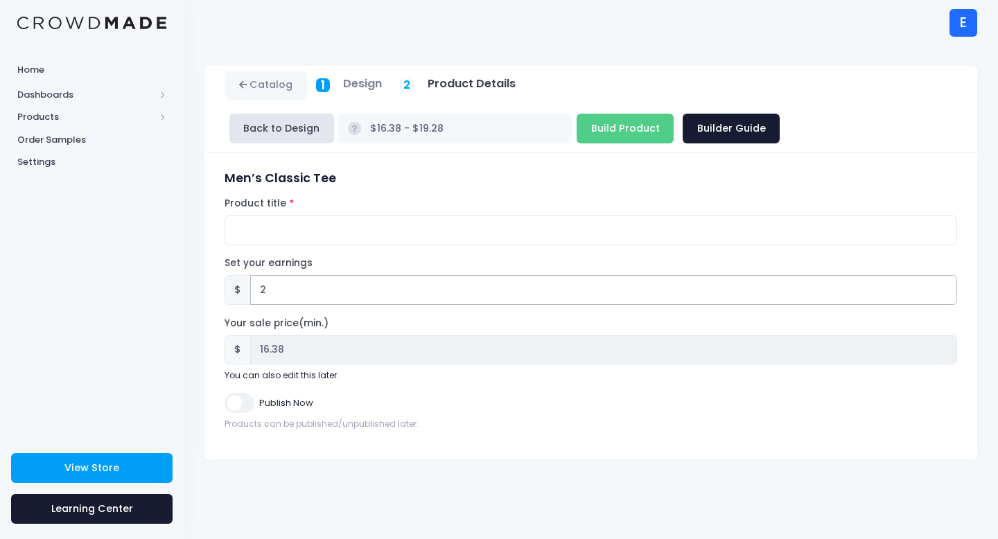
type input "$18.38 - $21.28"
type input "18.38"
type input "$16.38 - $19.28"
type input "16.38"
type input "2.6"
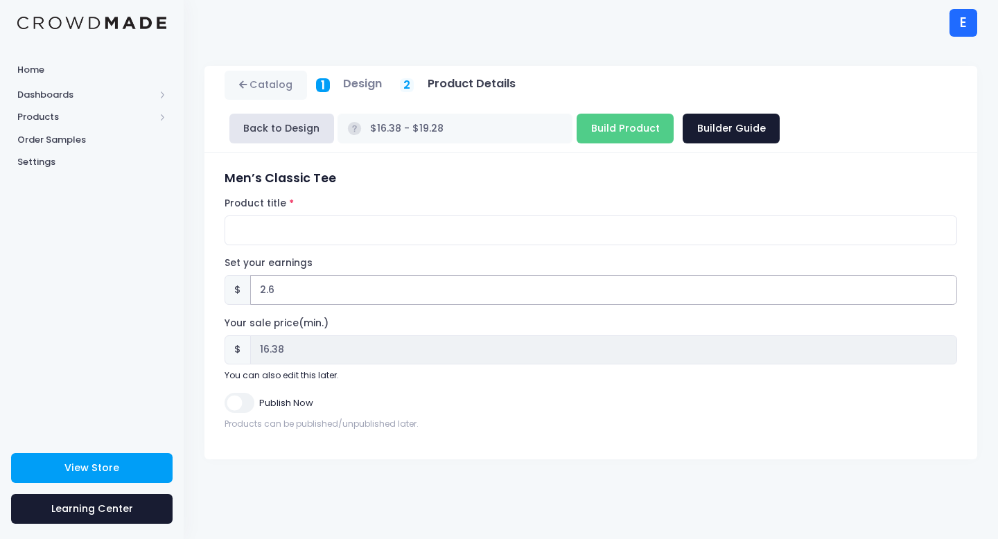
type input "$18.98 - $21.88"
type input "18.98"
type input "2.62"
type input "$19.00 - $21.90"
type input "19.00"
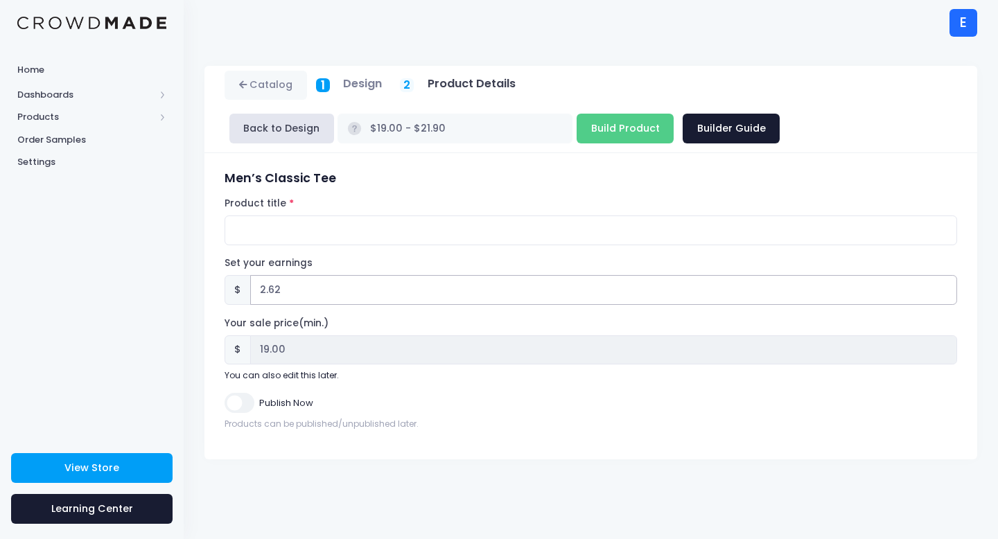
type input "2.62"
click at [321, 238] on input "Product title" at bounding box center [591, 231] width 733 height 30
paste input "Evil Baby Space Clown"
drag, startPoint x: 401, startPoint y: 231, endPoint x: 354, endPoint y: 231, distance: 46.4
click at [354, 231] on input "Evil Baby Space Clown (front only)" at bounding box center [591, 231] width 733 height 30
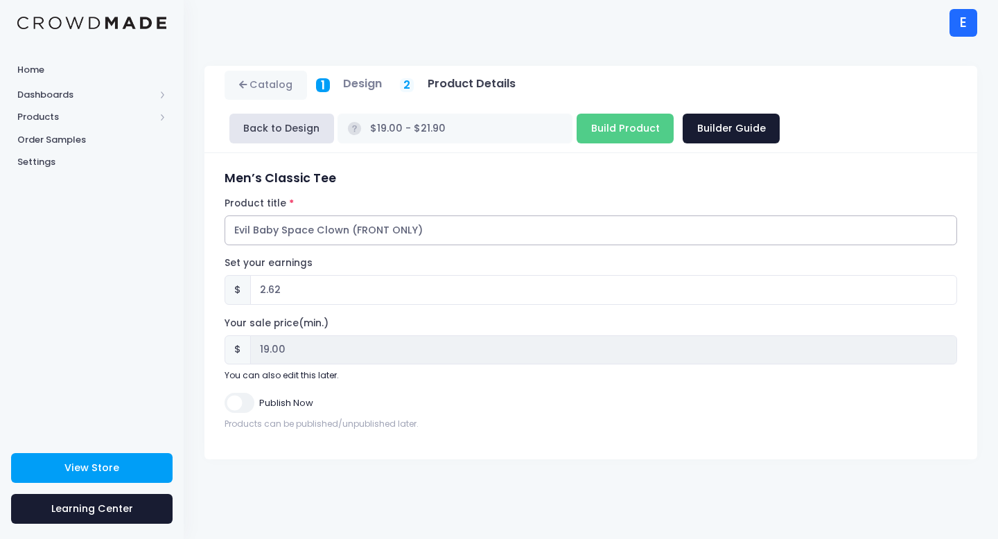
type input "Evil Baby Space Clown (FRONT ONLY)"
click at [245, 399] on input "Publish Now" at bounding box center [239, 403] width 29 height 20
checkbox input "true"
click at [577, 133] on input "Build Product" at bounding box center [625, 129] width 97 height 30
type input "Building product..."
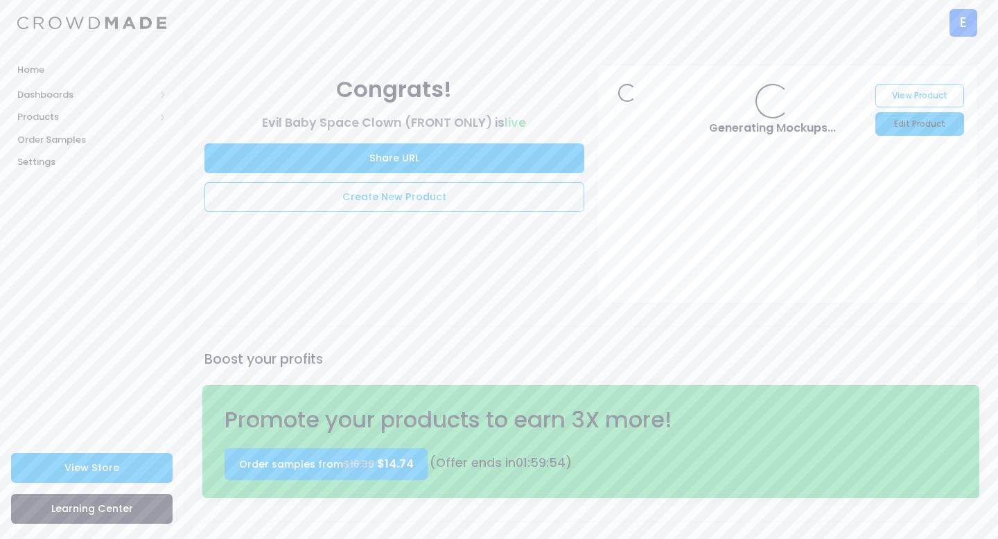
click at [946, 127] on link "Edit Product" at bounding box center [920, 124] width 88 height 24
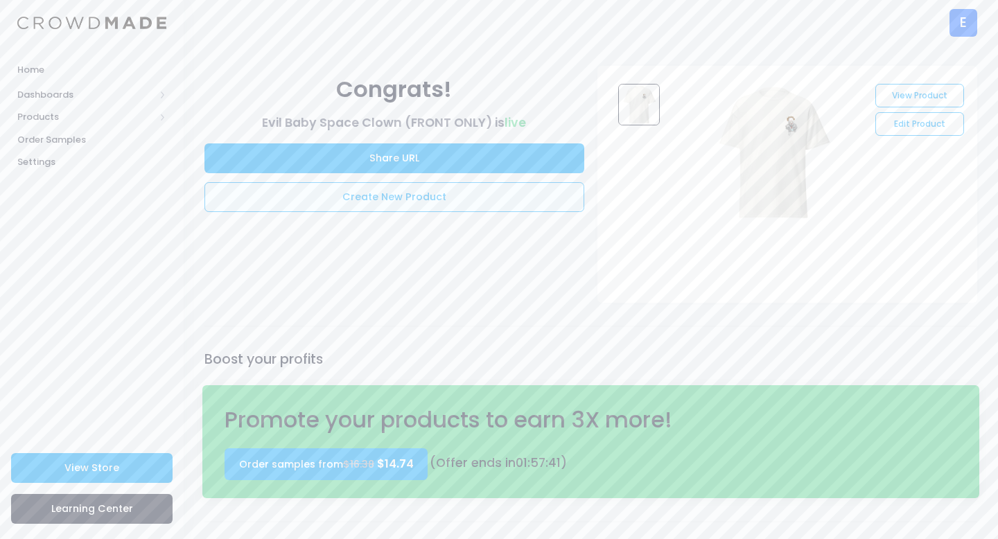
click at [422, 195] on link "Create New Product" at bounding box center [394, 197] width 380 height 30
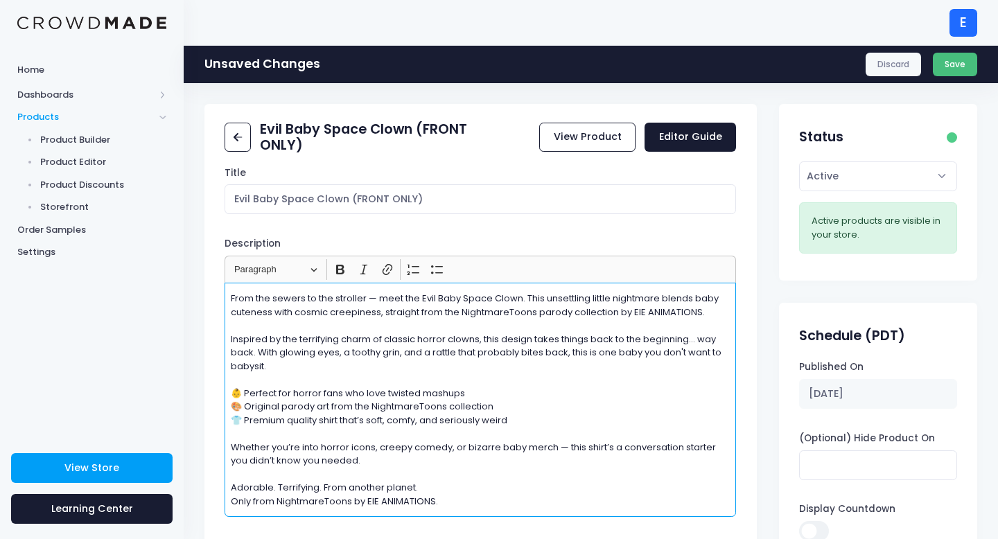
click at [955, 62] on button "Save" at bounding box center [955, 65] width 45 height 24
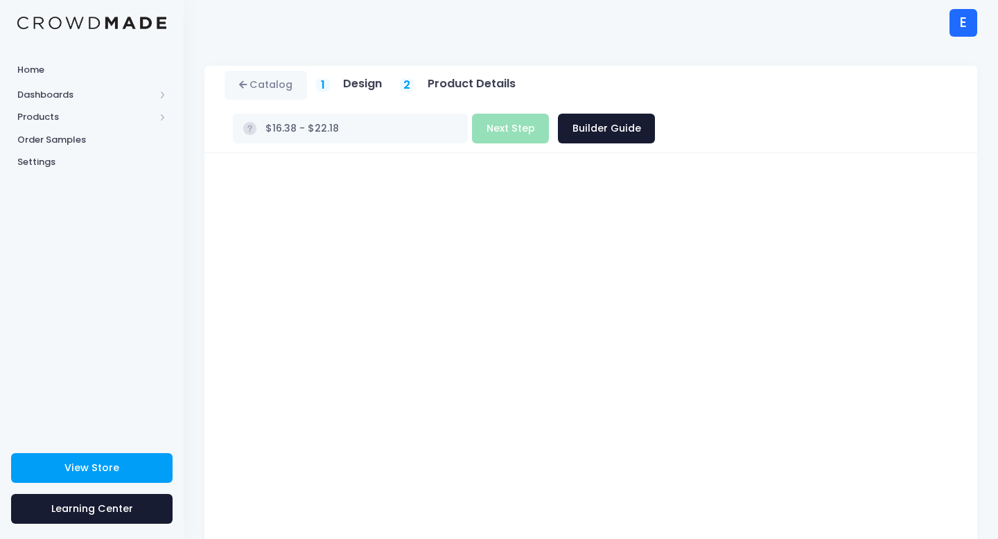
type input "$16.38 - $19.28"
click at [549, 114] on button "Next Step" at bounding box center [510, 129] width 77 height 30
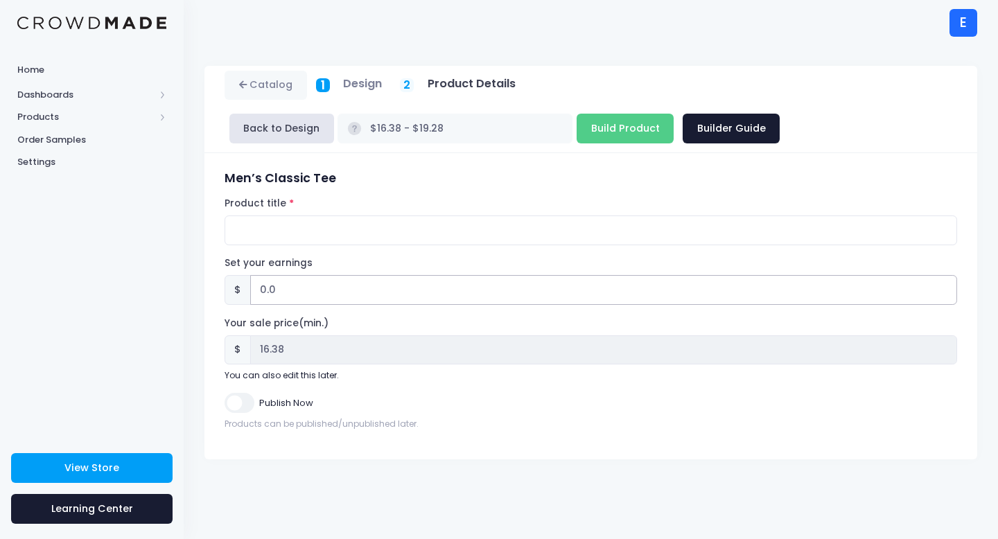
click at [283, 283] on input "0.0" at bounding box center [603, 290] width 707 height 30
type input "0"
type input "2"
type input "$18.38 - $21.28"
type input "18.38"
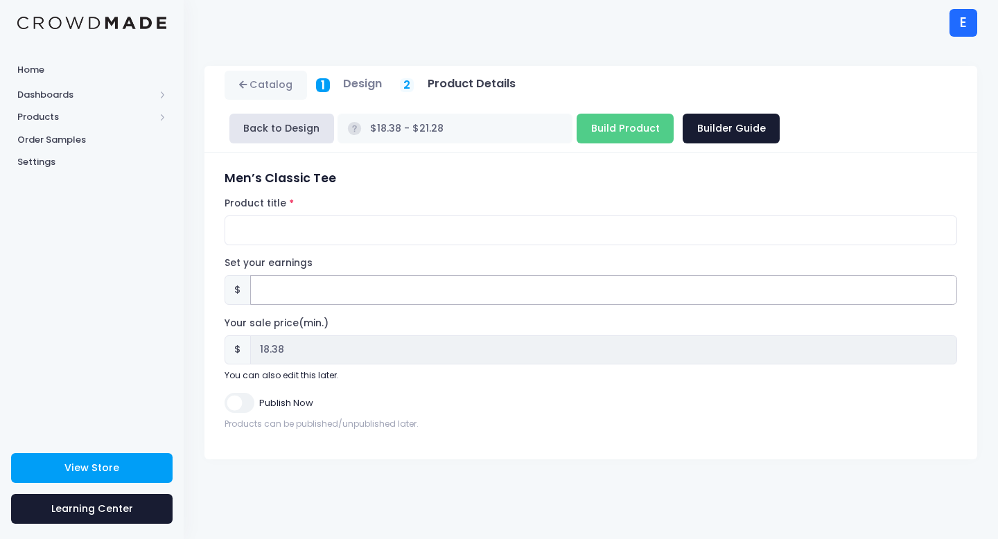
type input "$16.38 - $19.28"
type input "16.38"
type input "2.6"
type input "$18.98 - $21.88"
type input "18.98"
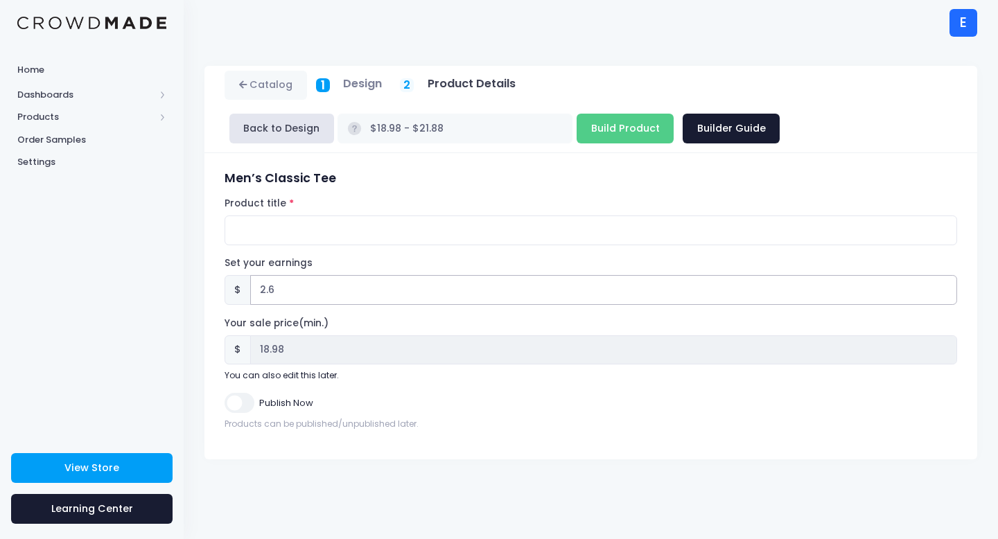
type input "2.62"
type input "$19.00 - $21.90"
type input "19.00"
type input "2.62"
click at [245, 404] on input "Publish Now" at bounding box center [239, 403] width 29 height 20
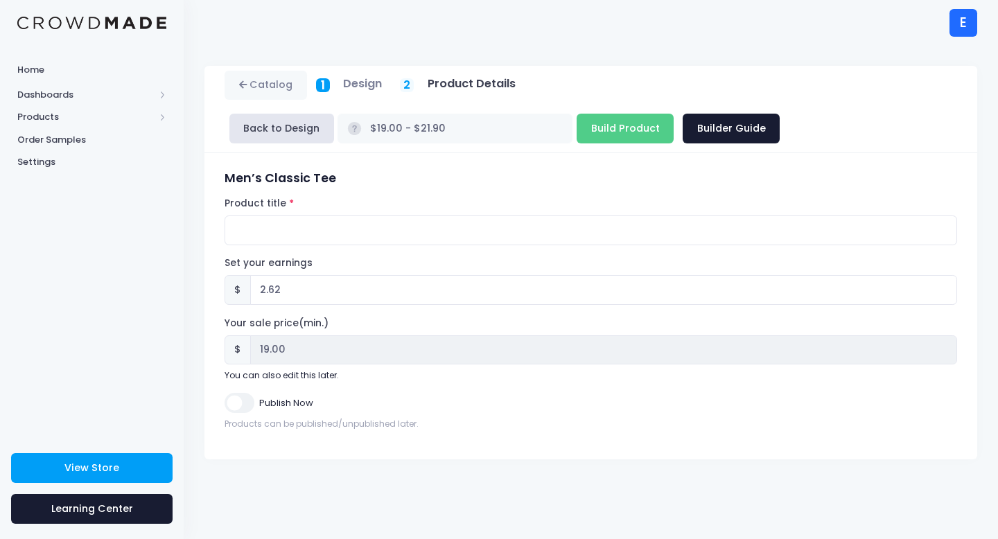
checkbox input "true"
click at [297, 225] on input "Product title" at bounding box center [591, 231] width 733 height 30
paste input "Blue Hedgehog"
type input "Blue Hedgehog"
click at [577, 128] on input "Build Product" at bounding box center [625, 129] width 97 height 30
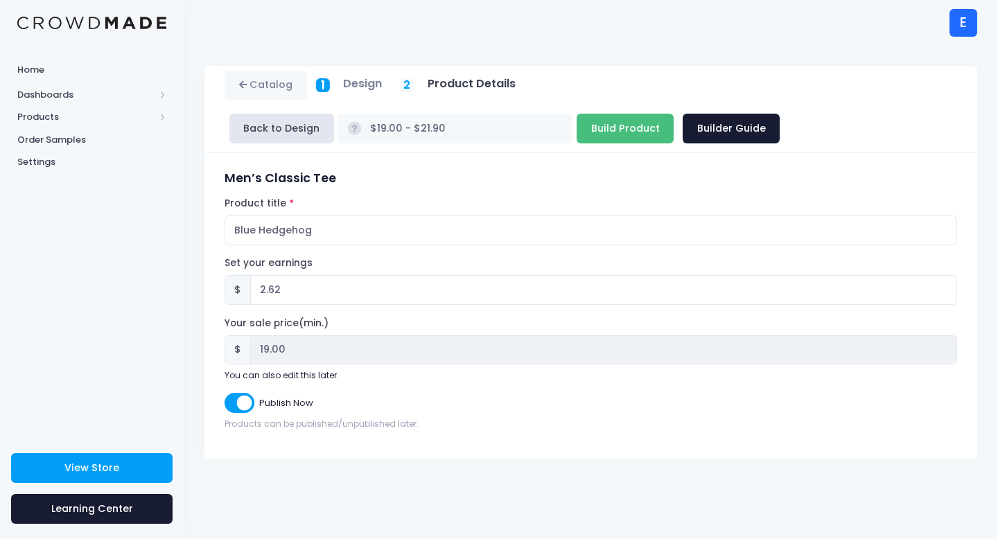
type input "Building product..."
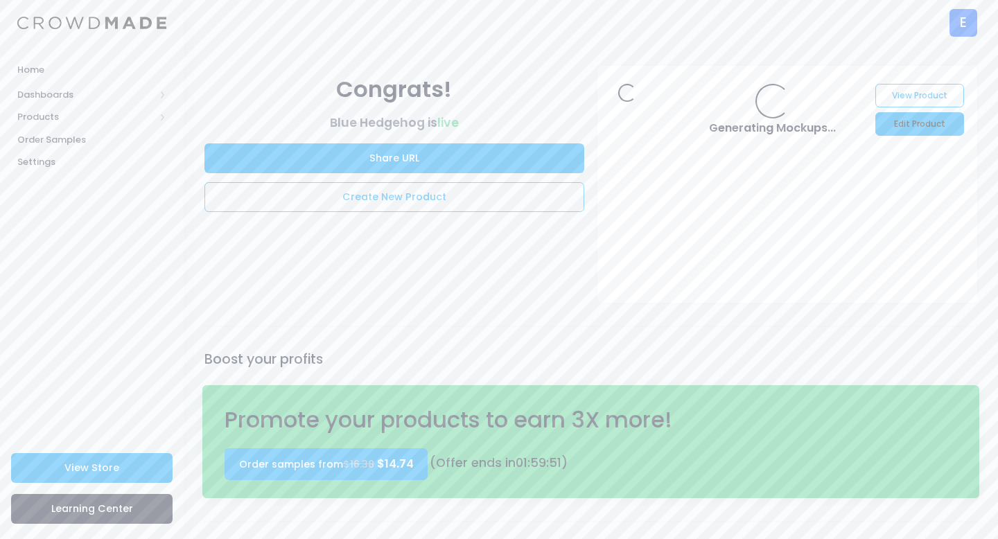
click at [900, 125] on link "Edit Product" at bounding box center [920, 124] width 88 height 24
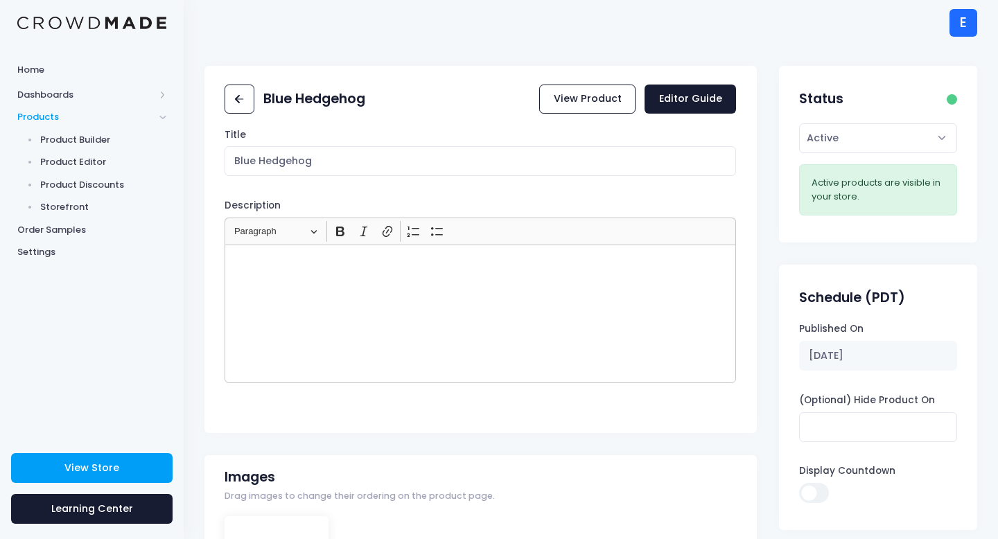
click at [365, 271] on div "Rich Text Editor, main" at bounding box center [481, 314] width 512 height 139
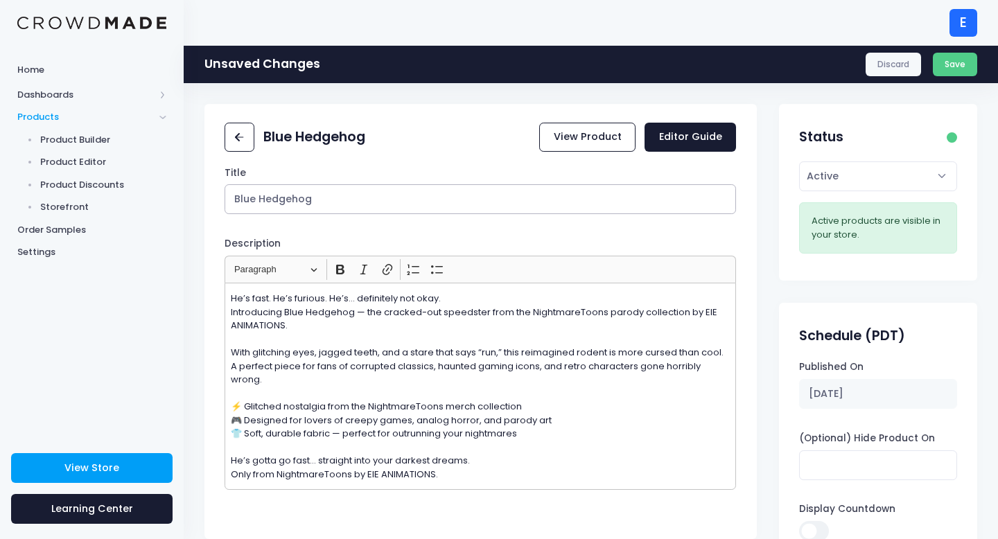
click at [338, 208] on input "Blue Hedgehog" at bounding box center [481, 199] width 512 height 30
type input "Blue Hedgehog (FRONT ONLY)"
click at [246, 134] on icon at bounding box center [240, 138] width 16 height 16
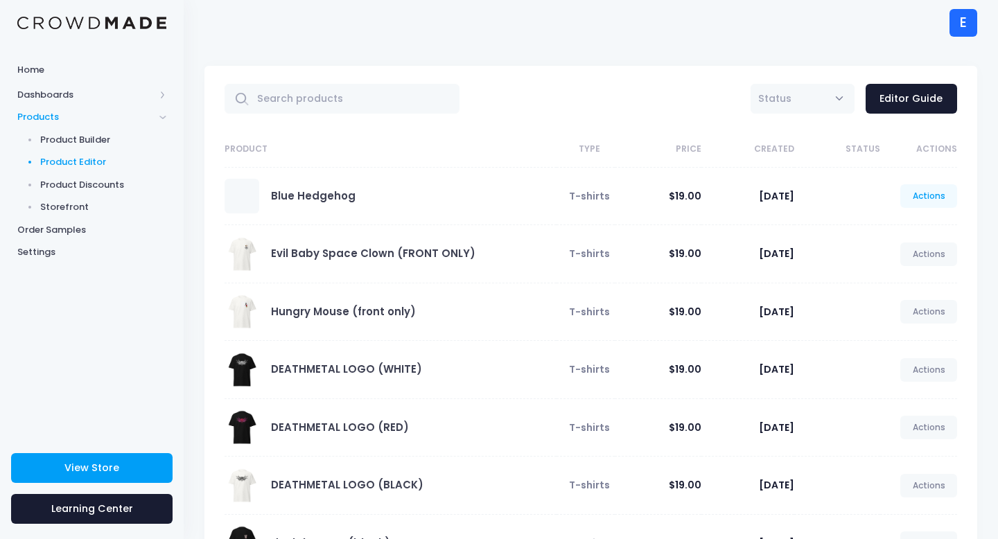
click at [918, 192] on link "Actions" at bounding box center [928, 196] width 57 height 24
click at [915, 279] on link "Unpublish" at bounding box center [914, 278] width 73 height 24
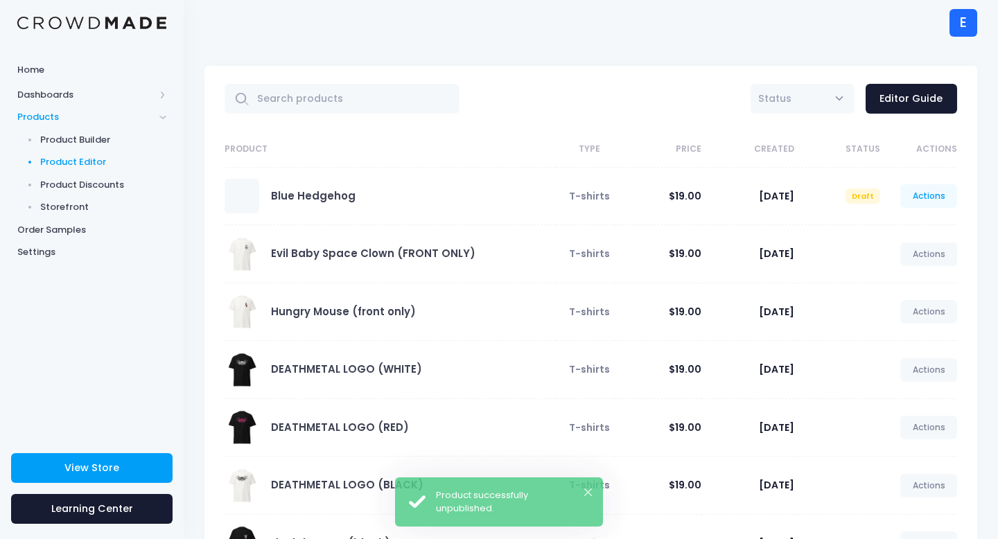
click at [927, 202] on link "Actions" at bounding box center [928, 196] width 57 height 24
click at [903, 232] on link "Edit" at bounding box center [914, 229] width 73 height 24
click at [933, 202] on link "Actions" at bounding box center [928, 196] width 57 height 24
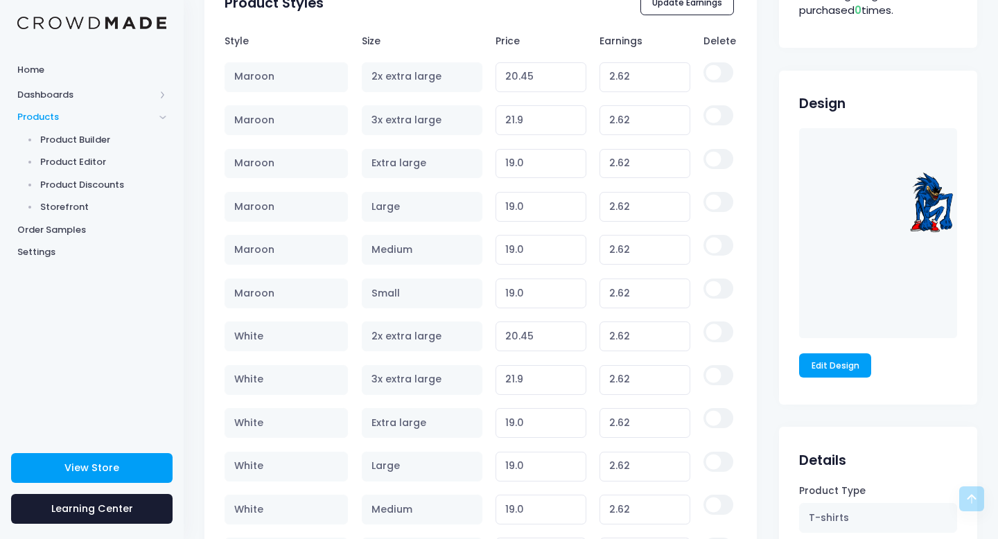
scroll to position [788, 0]
click at [835, 367] on link "Edit Design" at bounding box center [835, 365] width 72 height 24
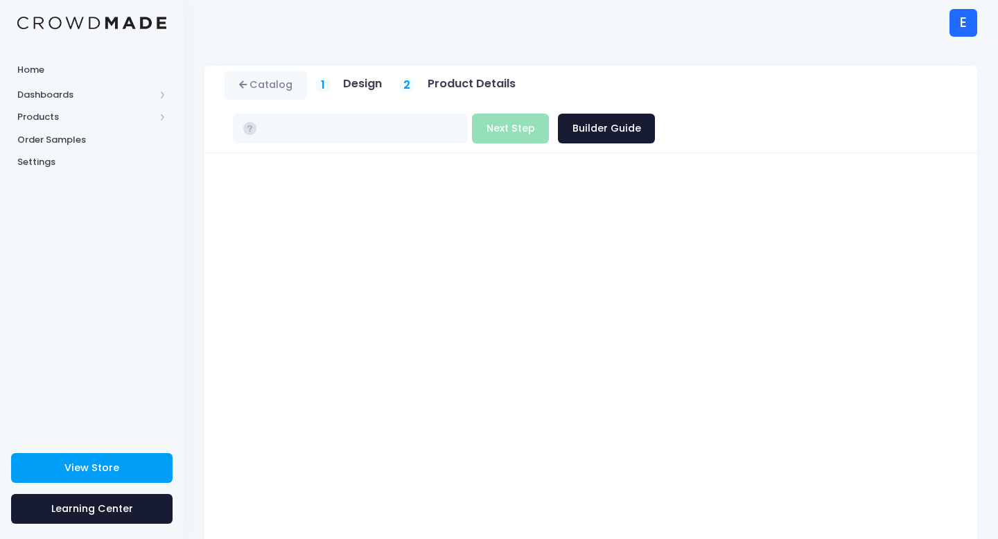
type input "$19.00 - $21.90"
click at [549, 114] on button "Next Step" at bounding box center [510, 129] width 77 height 30
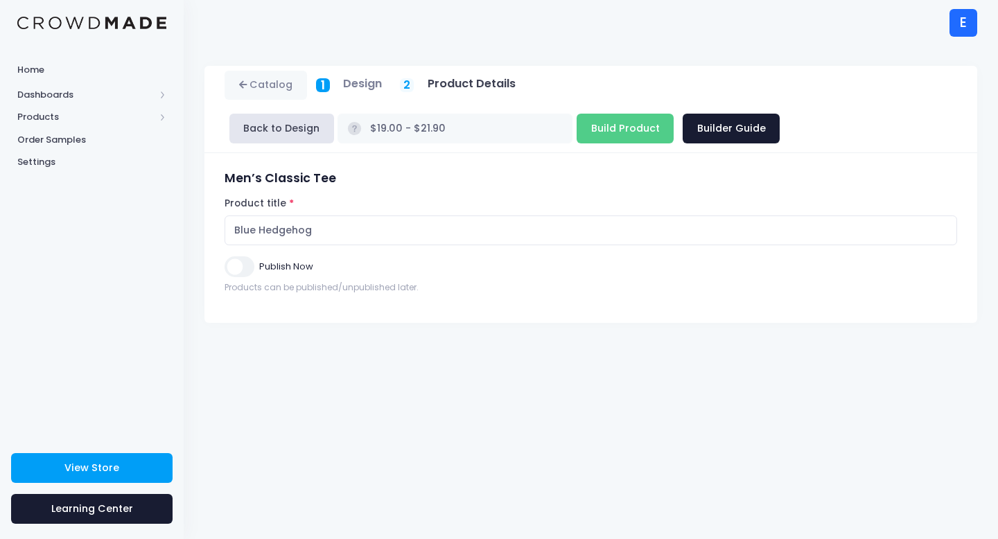
click at [245, 267] on input "Publish Now" at bounding box center [239, 266] width 29 height 20
checkbox input "true"
click at [577, 126] on input "Build Product" at bounding box center [625, 129] width 97 height 30
type input "Building product..."
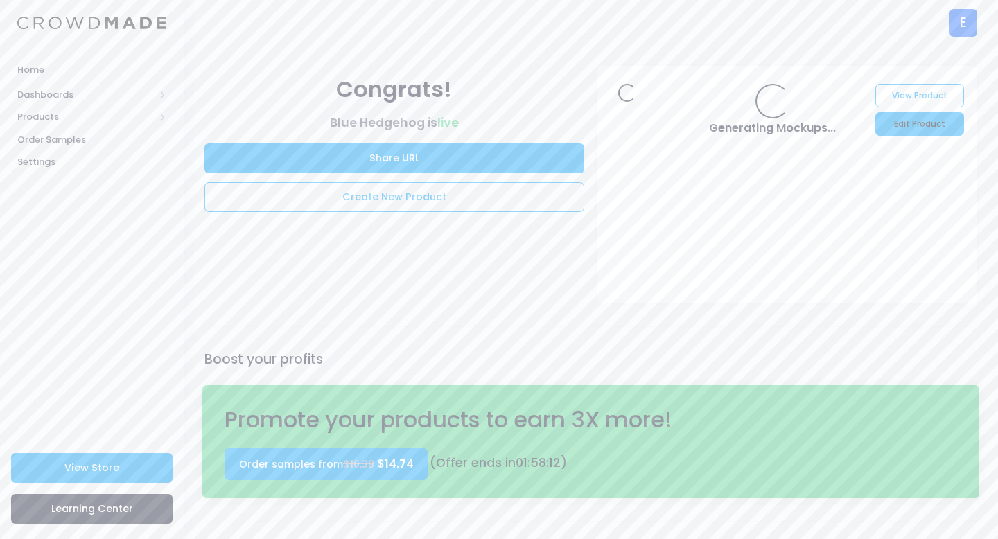
click at [910, 124] on link "Edit Product" at bounding box center [920, 124] width 88 height 24
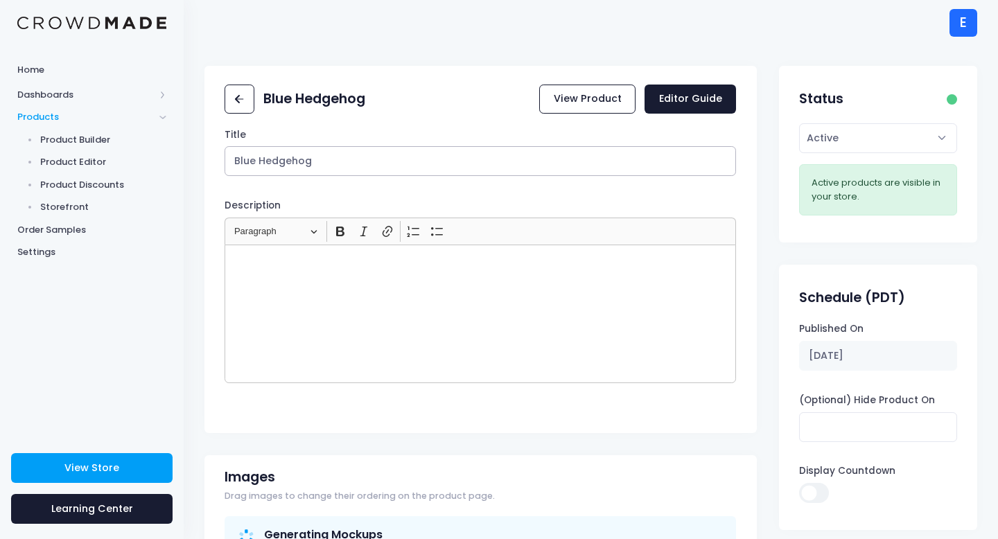
click at [352, 167] on input "Blue Hedgehog" at bounding box center [481, 161] width 512 height 30
type input "Blue Hedgehog (FRONT ONLY)"
click at [414, 290] on div "Rich Text Editor, main" at bounding box center [481, 314] width 512 height 139
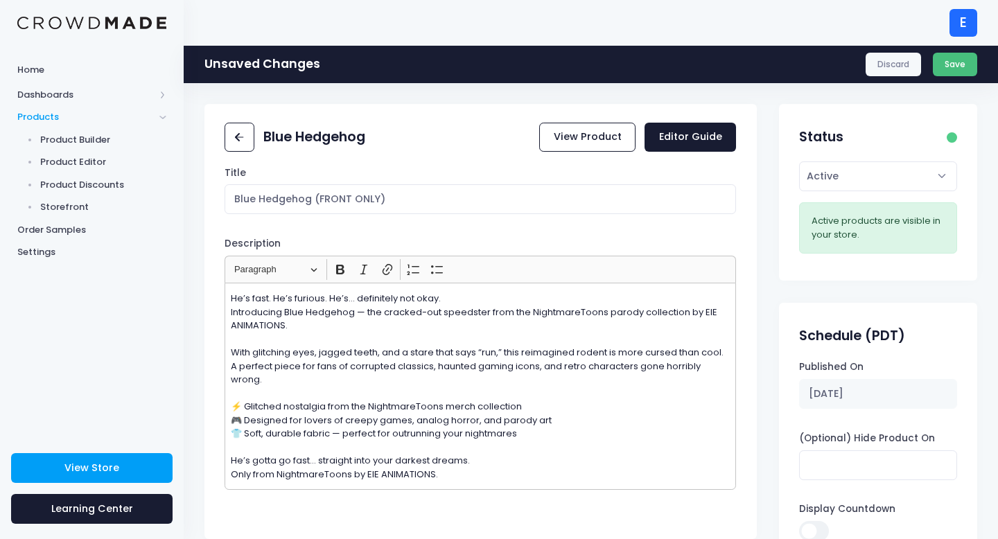
click at [944, 64] on button "Save" at bounding box center [955, 65] width 45 height 24
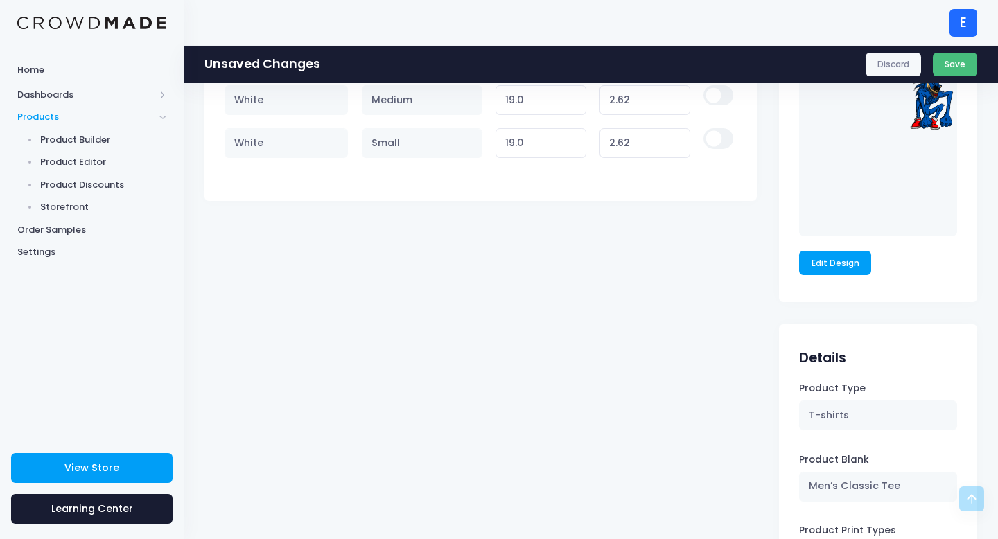
scroll to position [1107, 0]
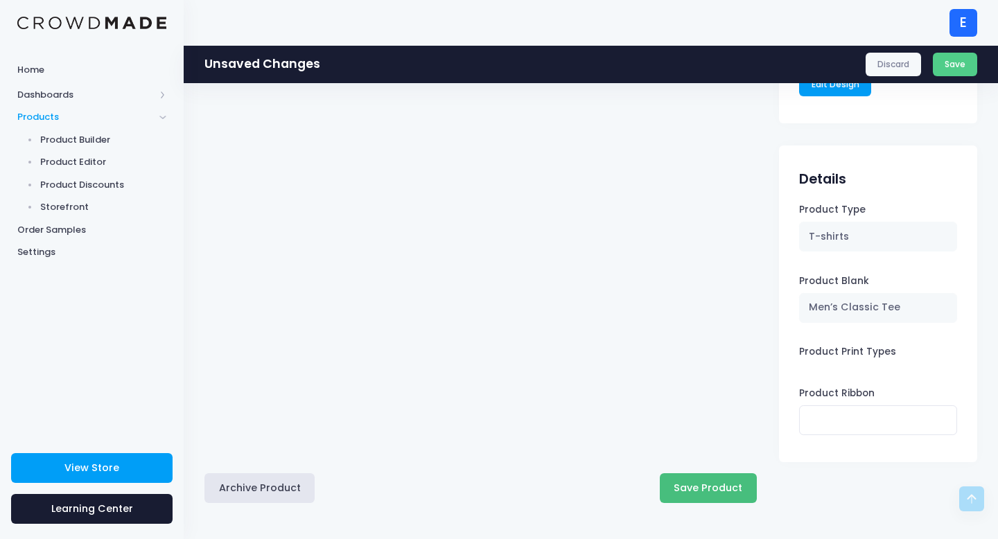
click at [683, 494] on button "Save Product" at bounding box center [708, 488] width 97 height 30
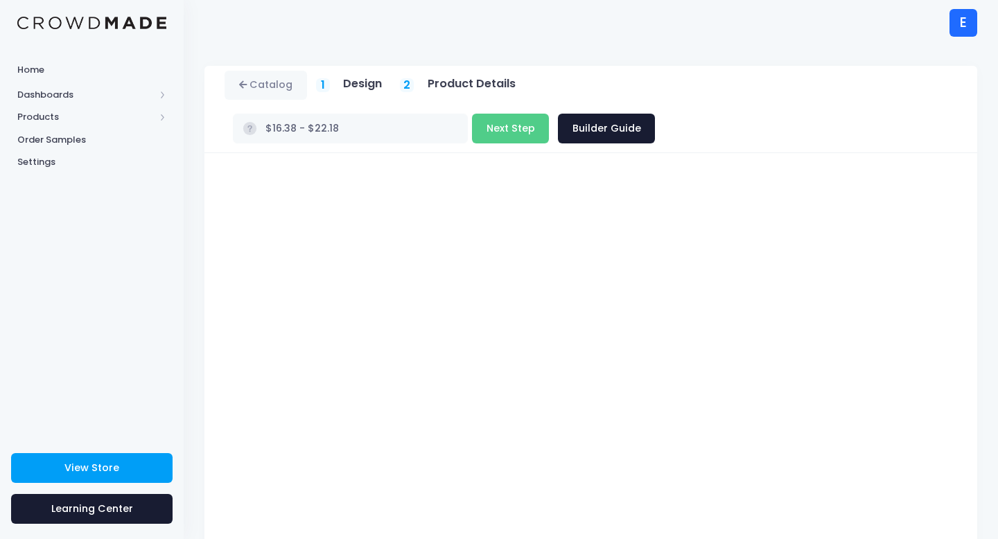
scroll to position [78, 0]
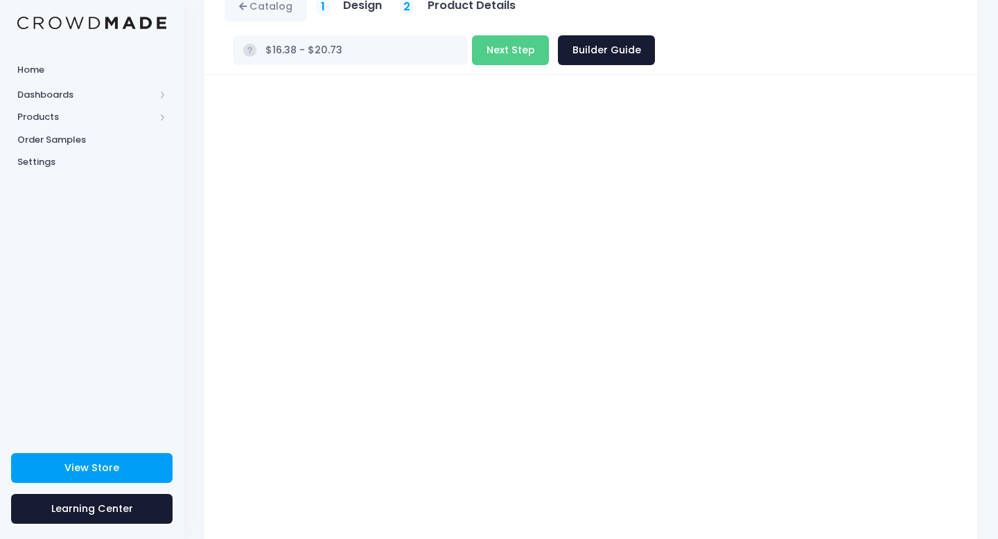
type input "$16.38 - $19.28"
click at [549, 35] on button "Next Step" at bounding box center [510, 50] width 77 height 30
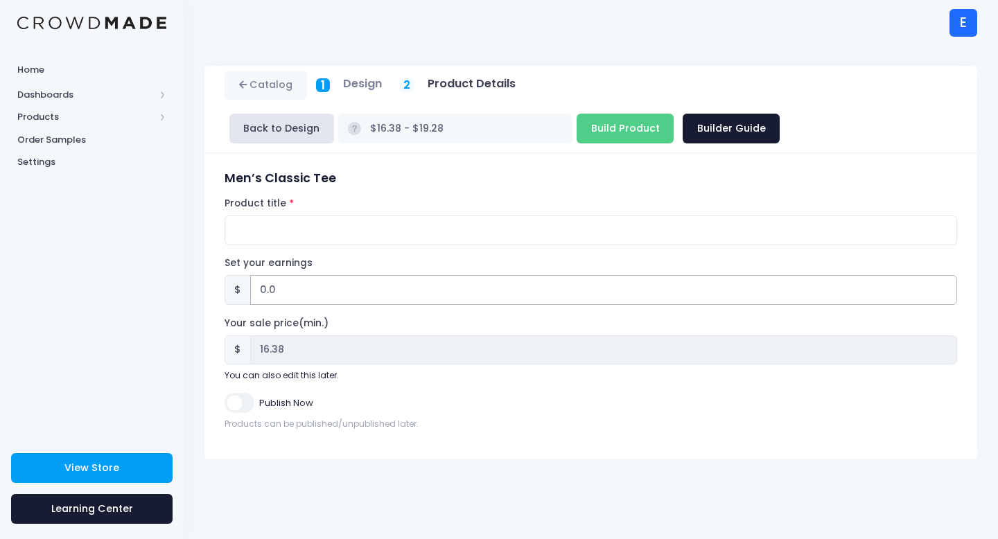
click at [297, 298] on input "0.0" at bounding box center [603, 290] width 707 height 30
type input "0"
type input "2"
type input "$18.38 - $21.28"
type input "18.38"
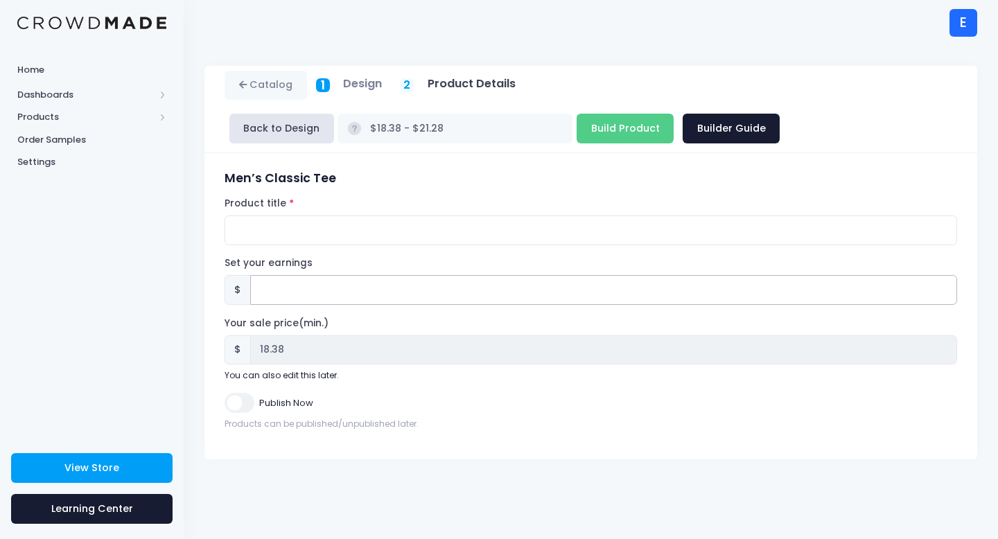
type input "$16.38 - $19.28"
type input "16.38"
type input "2.6"
type input "$18.98 - $21.88"
type input "18.98"
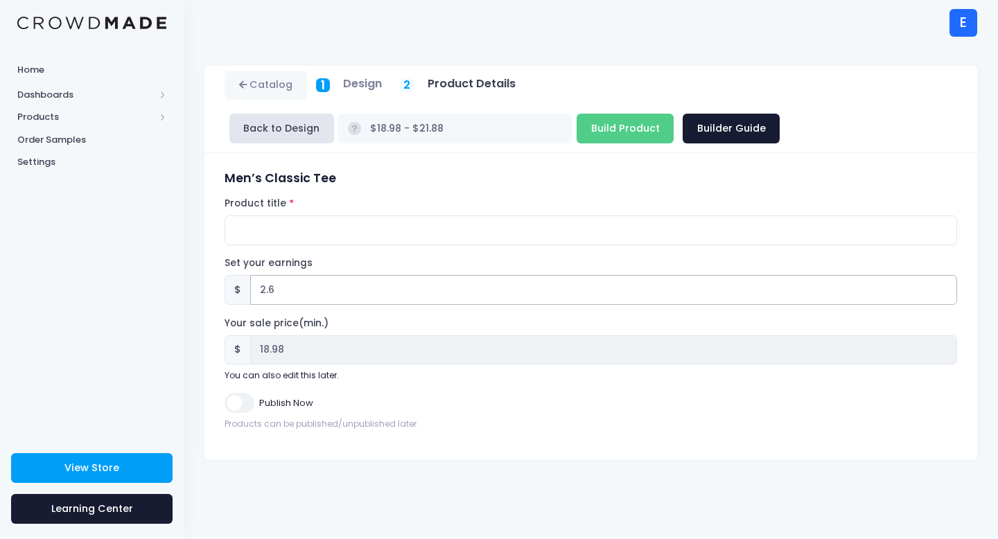
type input "2.62"
type input "$19.00 - $21.90"
type input "19.00"
type input "2.62"
click at [295, 232] on input "Product title" at bounding box center [591, 231] width 733 height 30
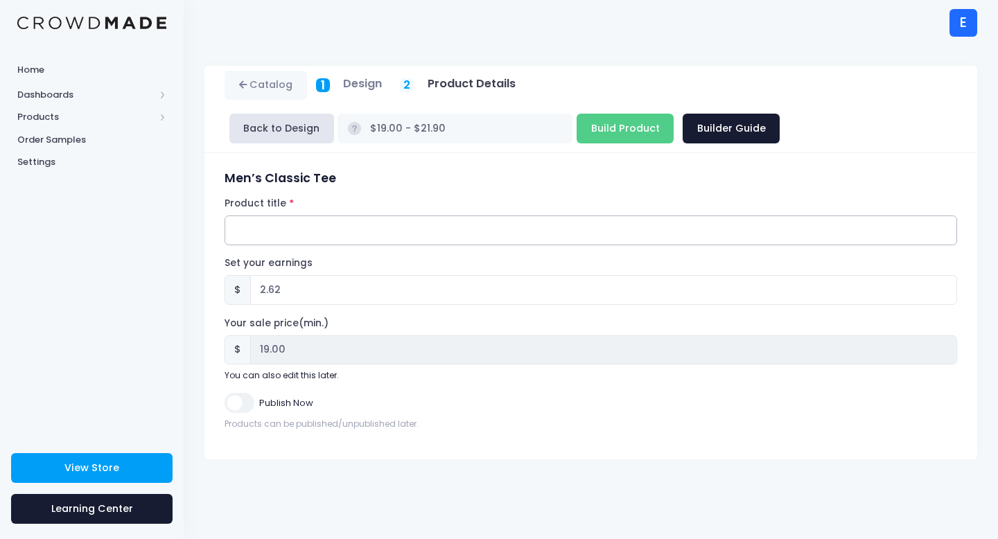
paste input "Smerch"
type input "Smerch"
click at [232, 412] on input "Publish Now" at bounding box center [239, 403] width 29 height 20
checkbox input "true"
click at [577, 129] on input "Build Product" at bounding box center [625, 129] width 97 height 30
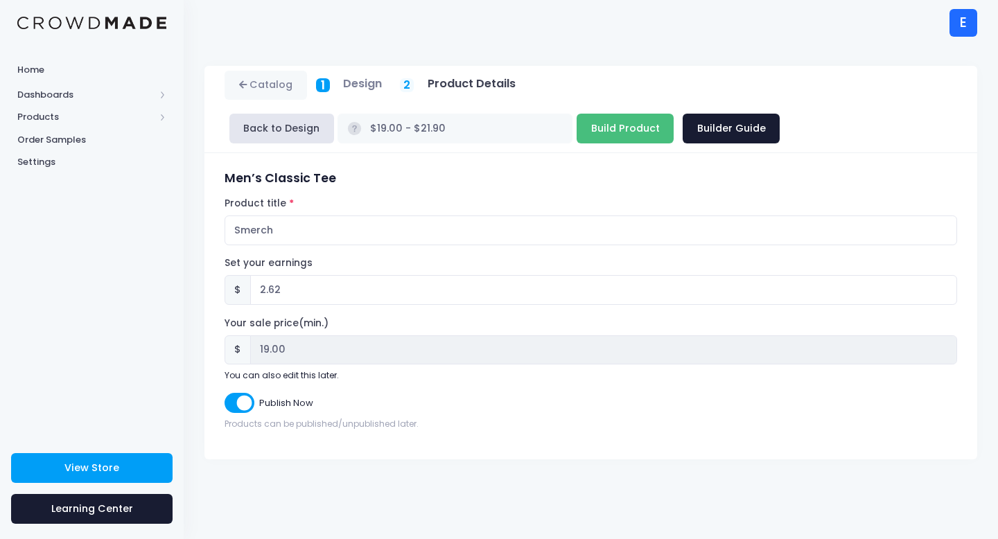
type input "Building product..."
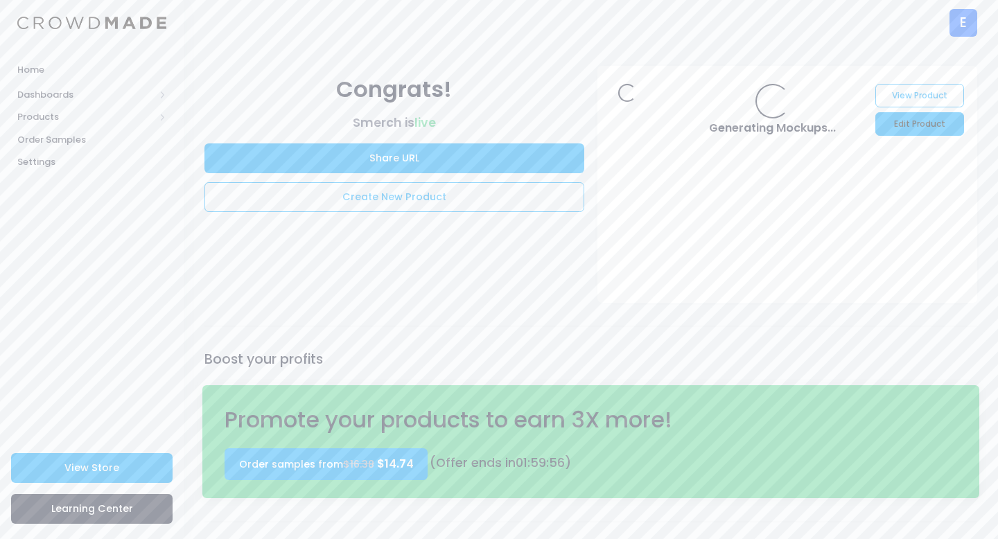
click at [932, 125] on link "Edit Product" at bounding box center [920, 124] width 88 height 24
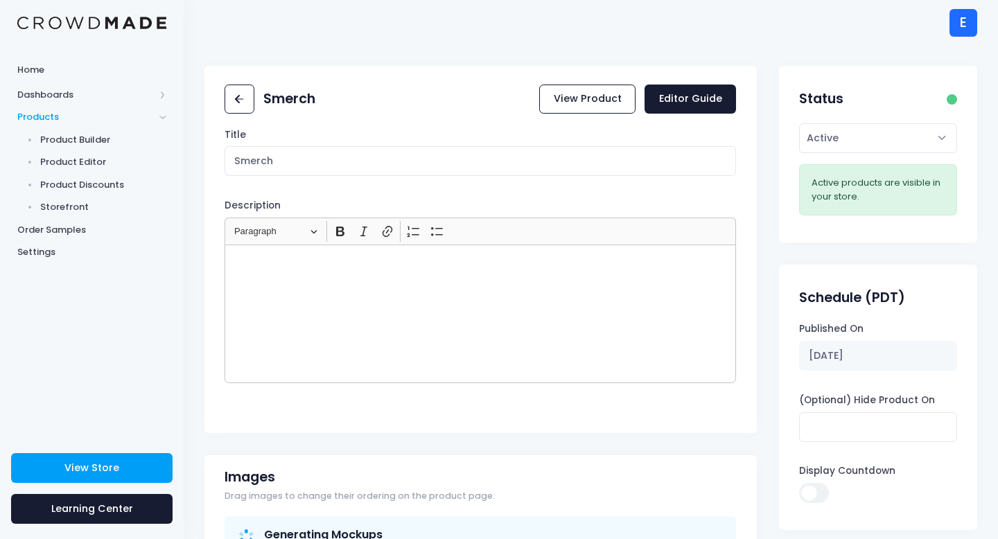
click at [353, 298] on div "Rich Text Editor, main" at bounding box center [481, 314] width 512 height 139
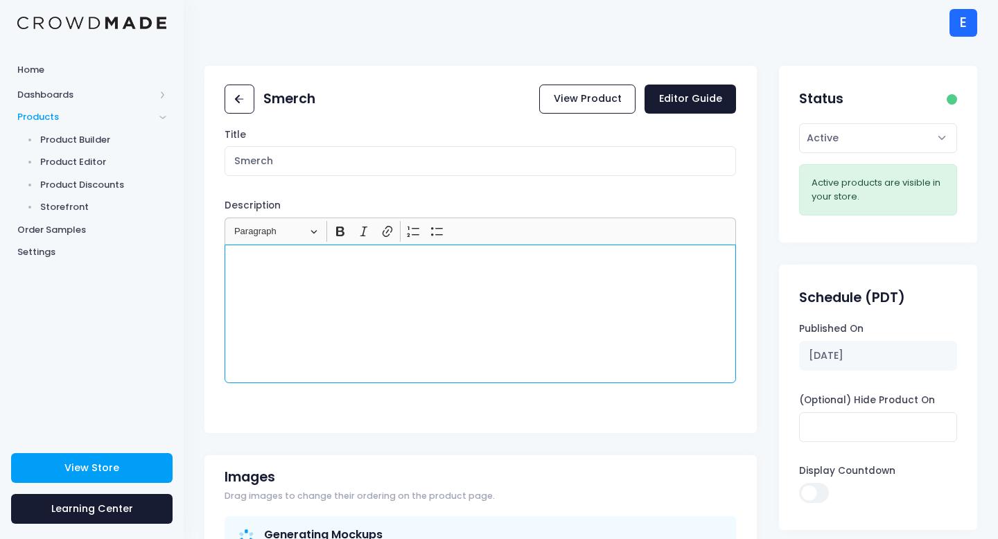
click at [408, 288] on div "Rich Text Editor, main" at bounding box center [481, 314] width 512 height 139
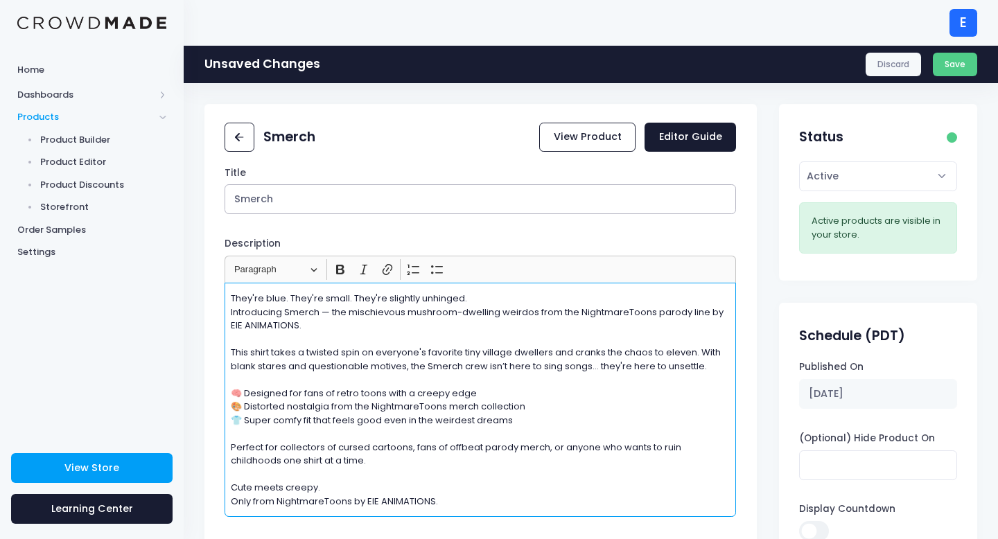
click at [325, 202] on input "Smerch" at bounding box center [481, 199] width 512 height 30
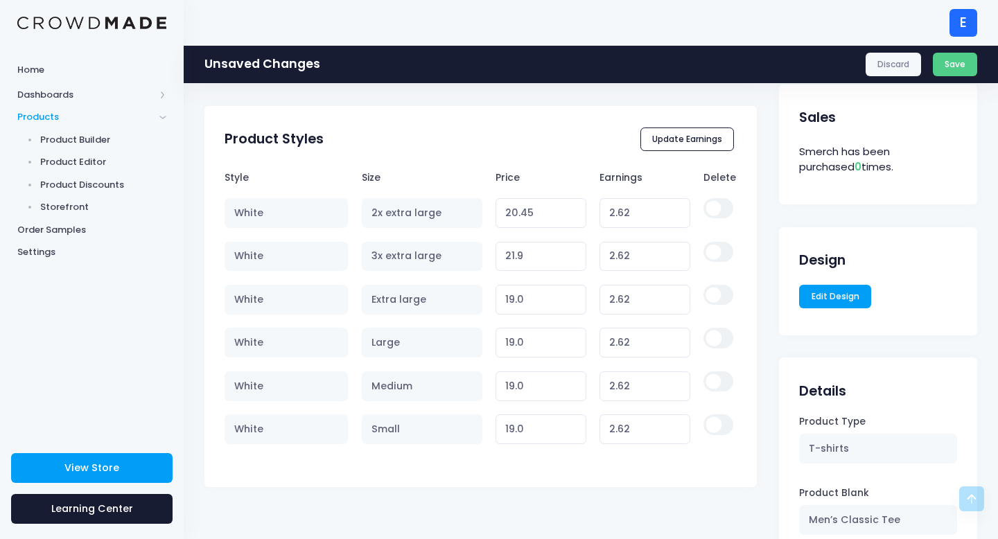
scroll to position [881, 0]
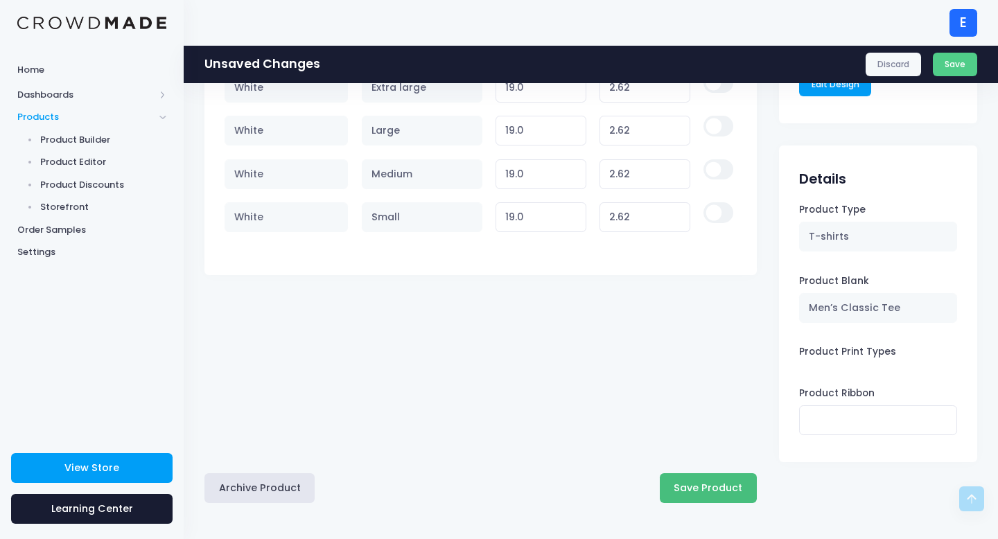
type input "Smerch (FRONT ONLY)"
click at [695, 481] on button "Save Product" at bounding box center [708, 488] width 97 height 30
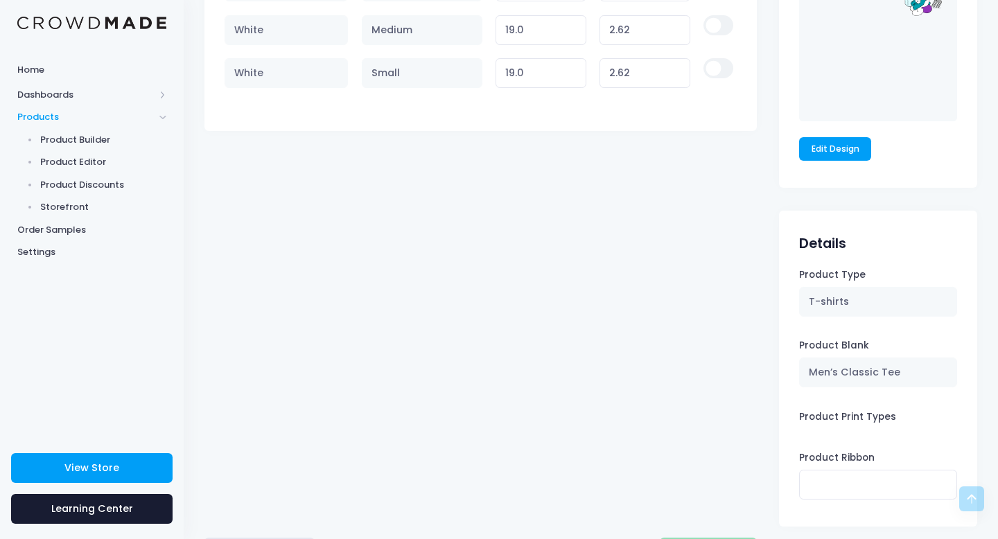
scroll to position [1147, 0]
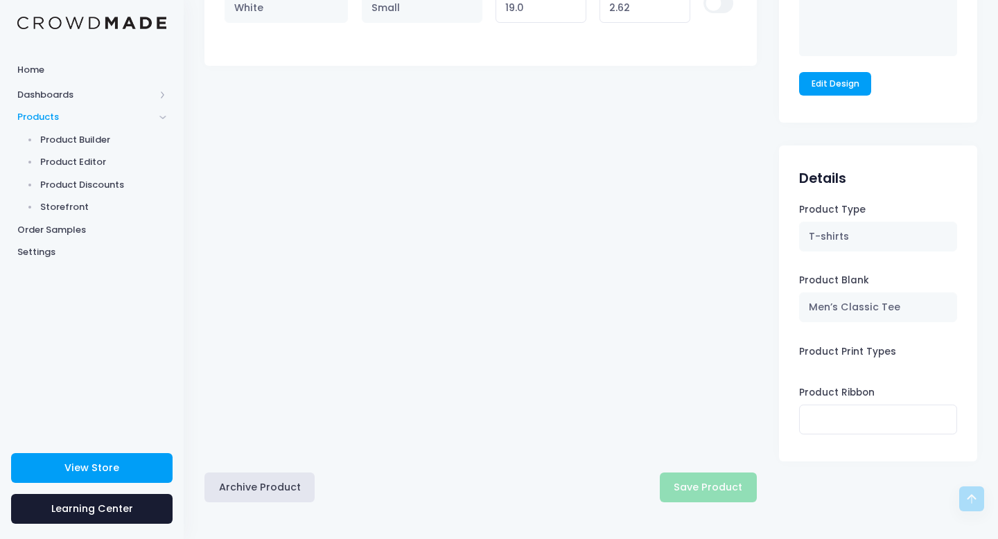
click at [718, 484] on div "Archive Product Save Product" at bounding box center [480, 488] width 552 height 30
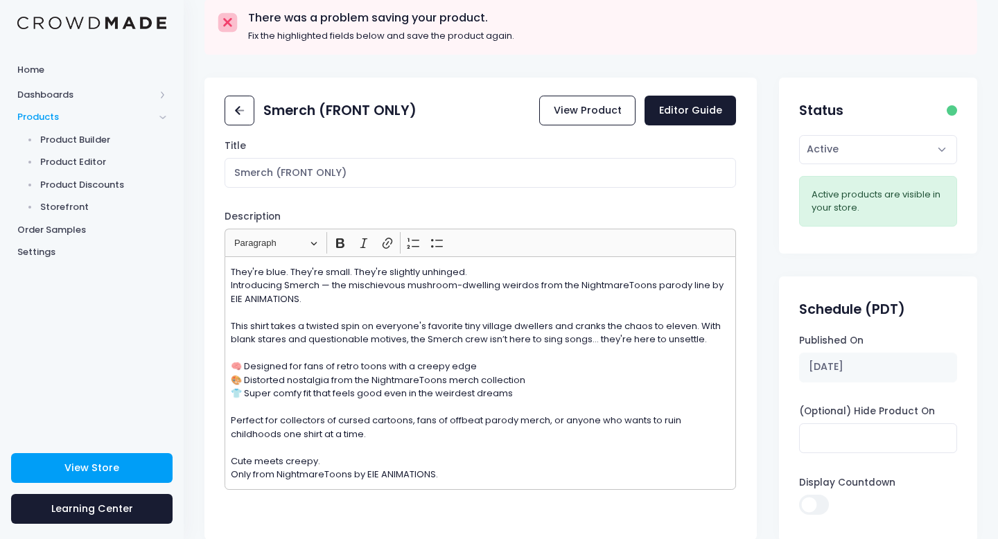
scroll to position [40, 0]
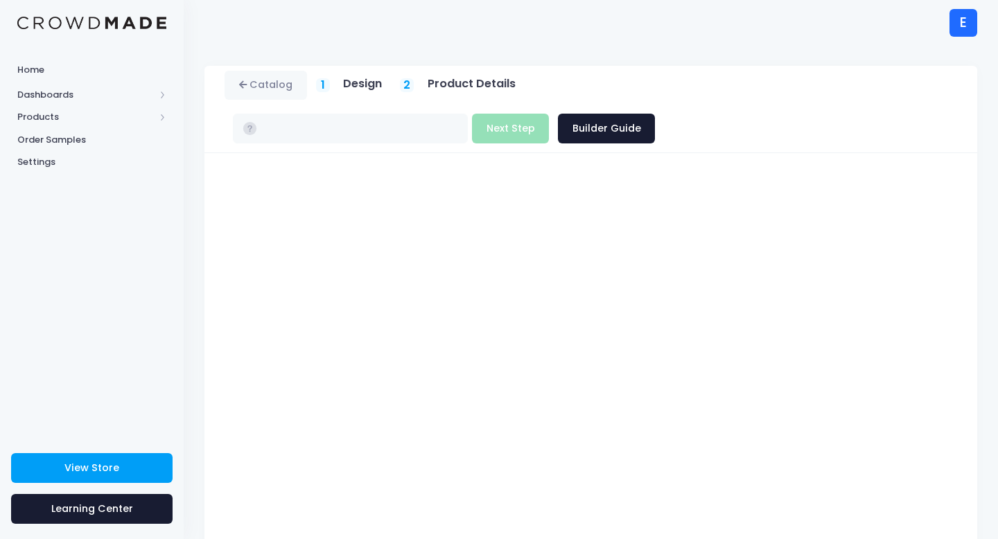
type input "$16.38 - $22.18"
click at [549, 114] on button "Next Step" at bounding box center [510, 129] width 77 height 30
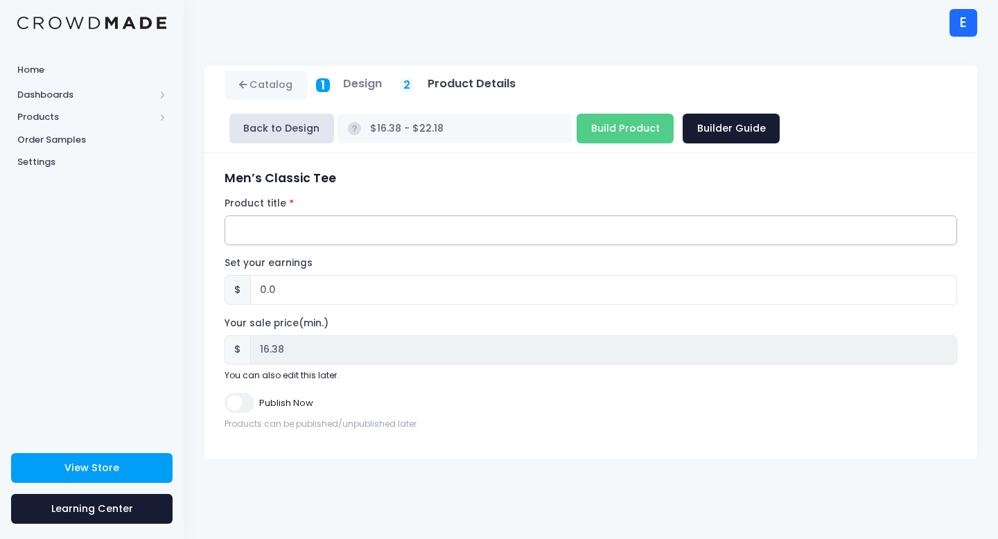
click at [399, 232] on input "Product title" at bounding box center [591, 231] width 733 height 30
paste input "Crispy the Piggy"
type input "Crispy the Piggy (FRONT ONLY)"
click at [302, 284] on input "0.0" at bounding box center [603, 290] width 707 height 30
type input "0"
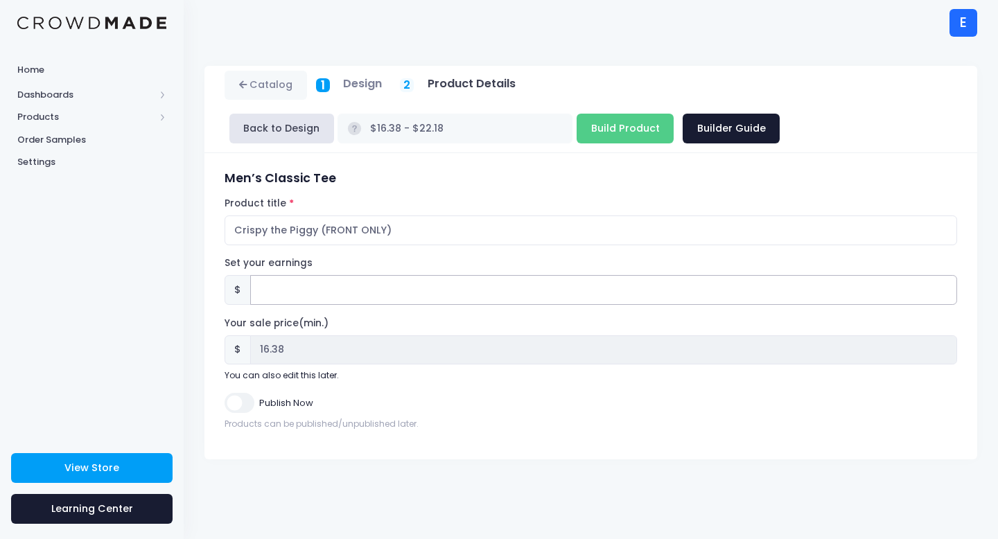
type input "2"
type input "$18.38 - $24.18"
type input "18.38"
type input "$16.38 - $22.18"
type input "16.38"
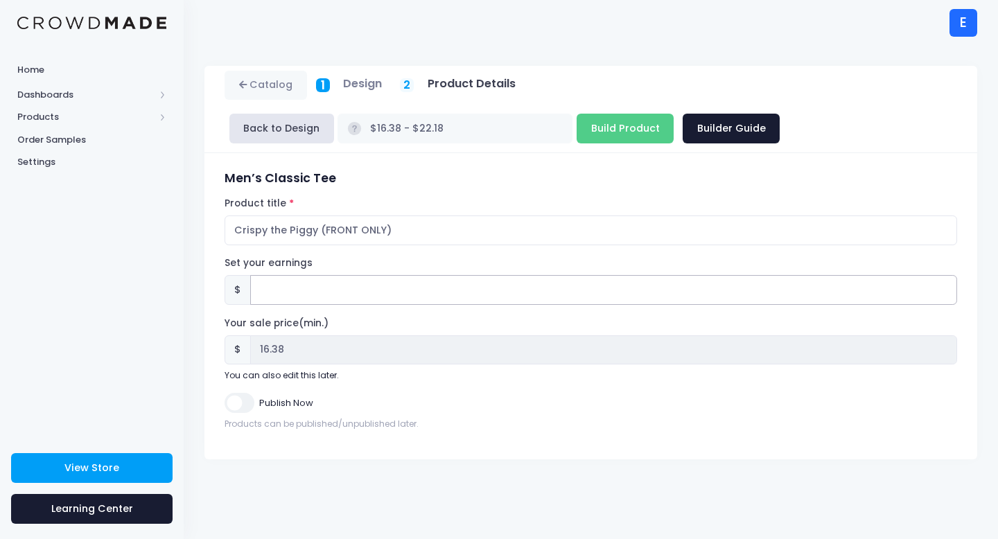
type input "2.6"
type input "$18.98 - $24.78"
type input "2.62"
type input "18.98"
type input "$19.00 - $24.80"
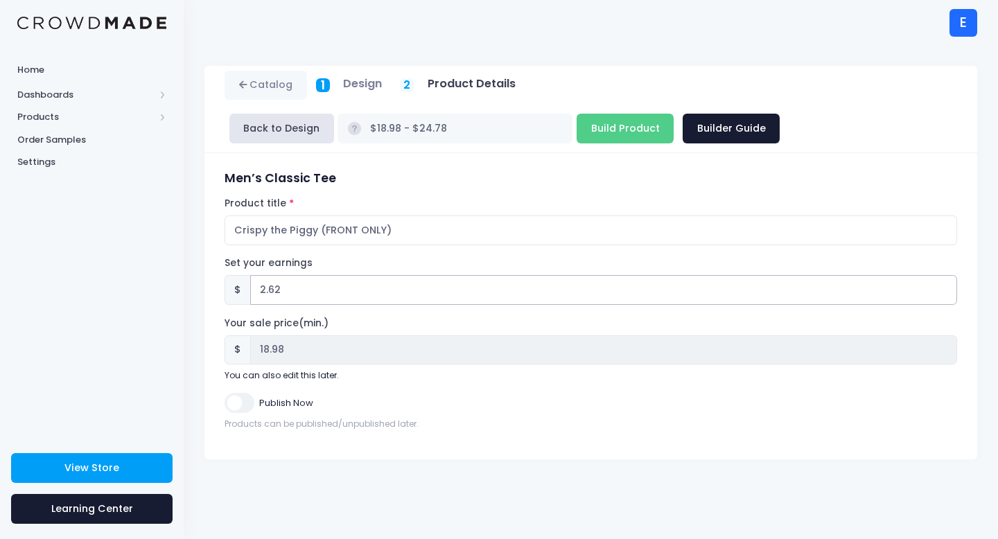
type input "19.00"
type input "2.62"
click at [245, 401] on input "Publish Now" at bounding box center [239, 403] width 29 height 20
checkbox input "true"
click at [307, 135] on button "Back to Design" at bounding box center [281, 129] width 105 height 30
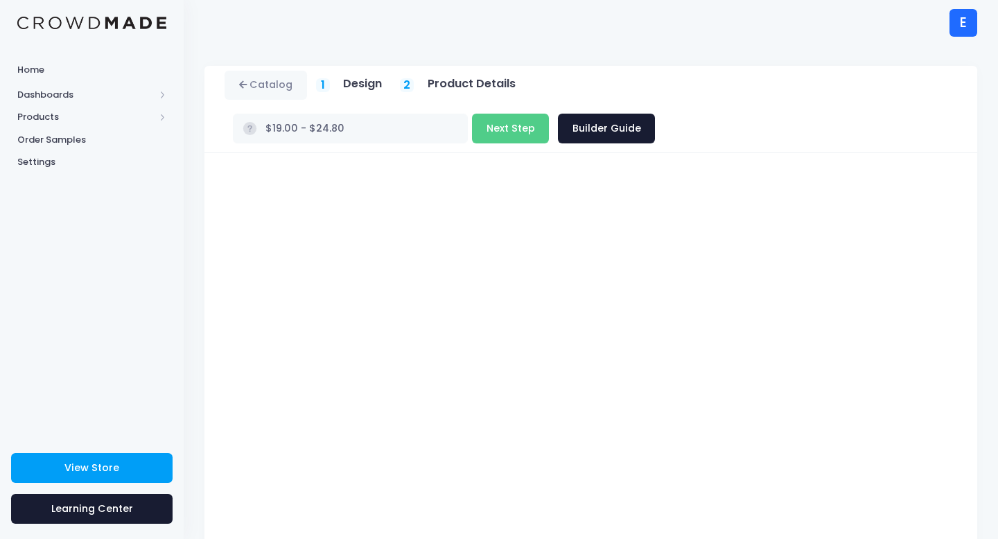
scroll to position [78, 0]
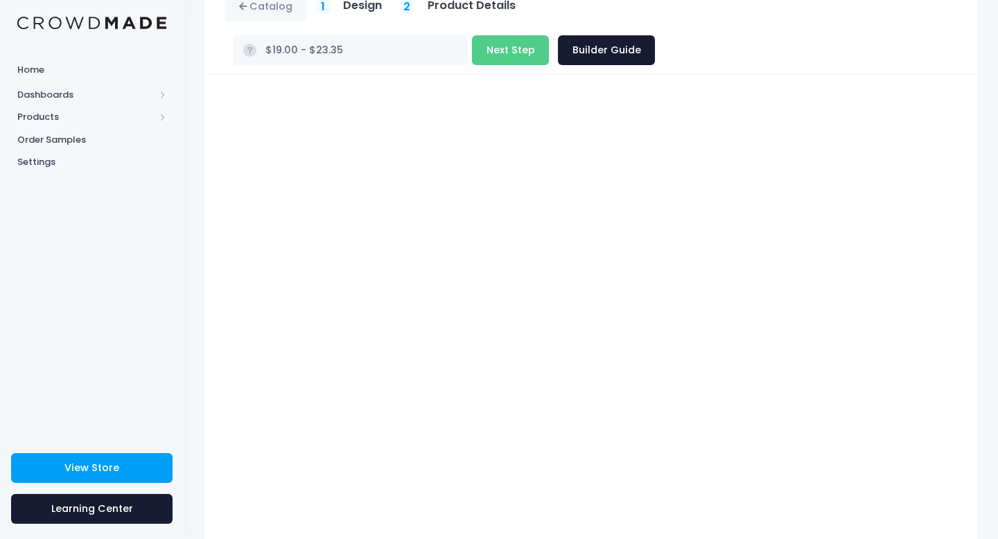
type input "$19.00 - $21.90"
click at [549, 35] on button "Next Step" at bounding box center [510, 50] width 77 height 30
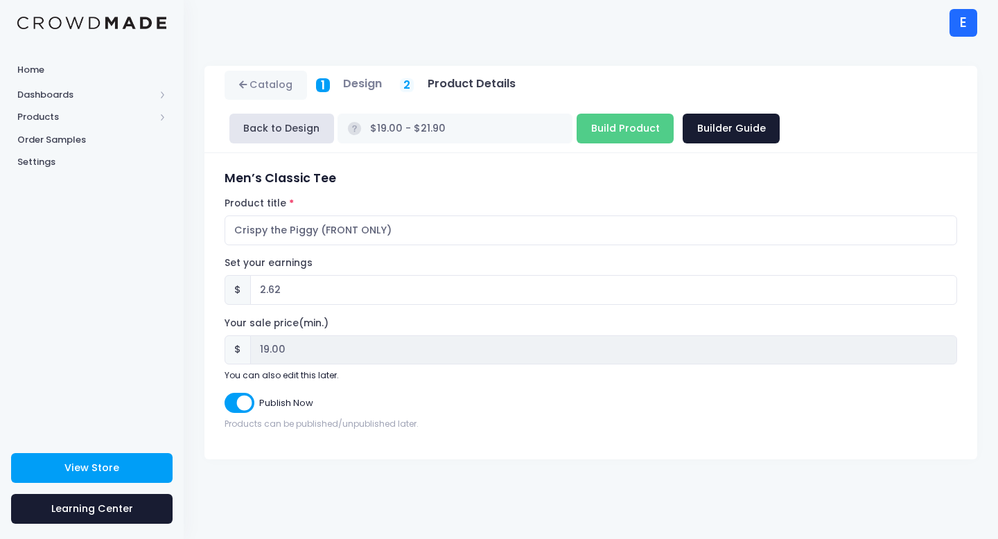
scroll to position [0, 0]
click at [577, 139] on input "Build Product" at bounding box center [625, 129] width 97 height 30
type input "Building product..."
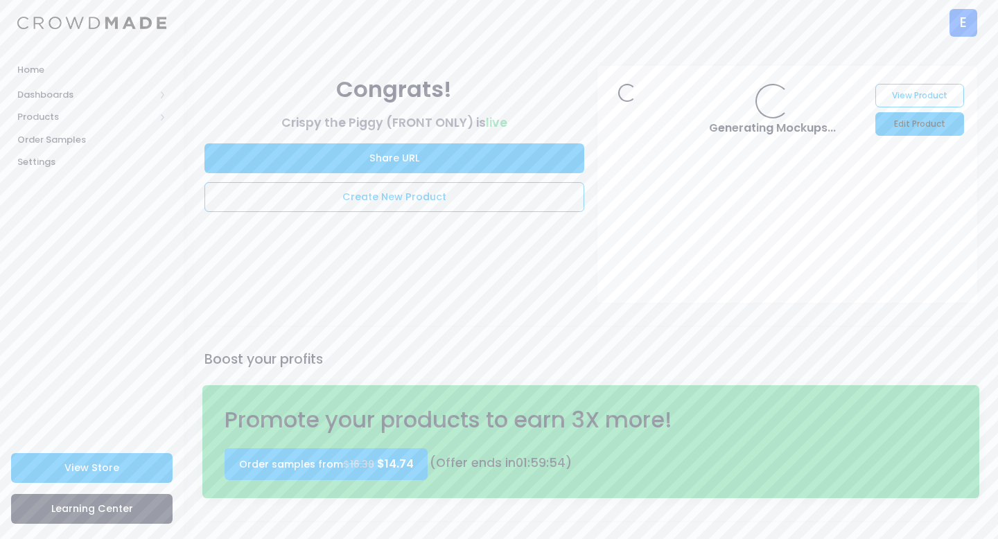
click at [945, 120] on link "Edit Product" at bounding box center [920, 124] width 88 height 24
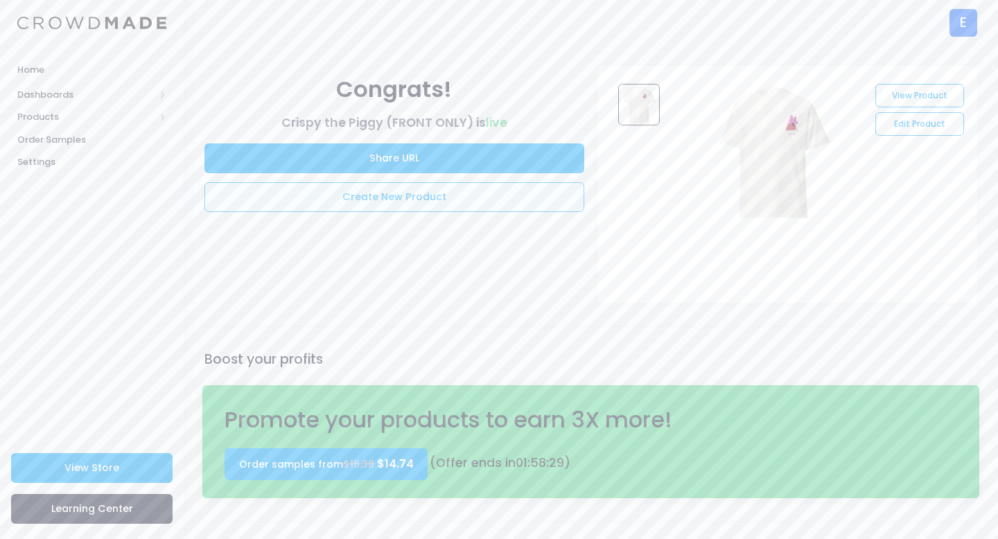
click at [347, 191] on link "Create New Product" at bounding box center [394, 197] width 380 height 30
click at [394, 202] on link "Create New Product" at bounding box center [394, 197] width 380 height 30
click at [397, 195] on link "Create New Product" at bounding box center [394, 197] width 380 height 30
click at [60, 114] on span "Products" at bounding box center [85, 117] width 137 height 14
click at [79, 157] on span "Product Editor" at bounding box center [103, 162] width 127 height 14
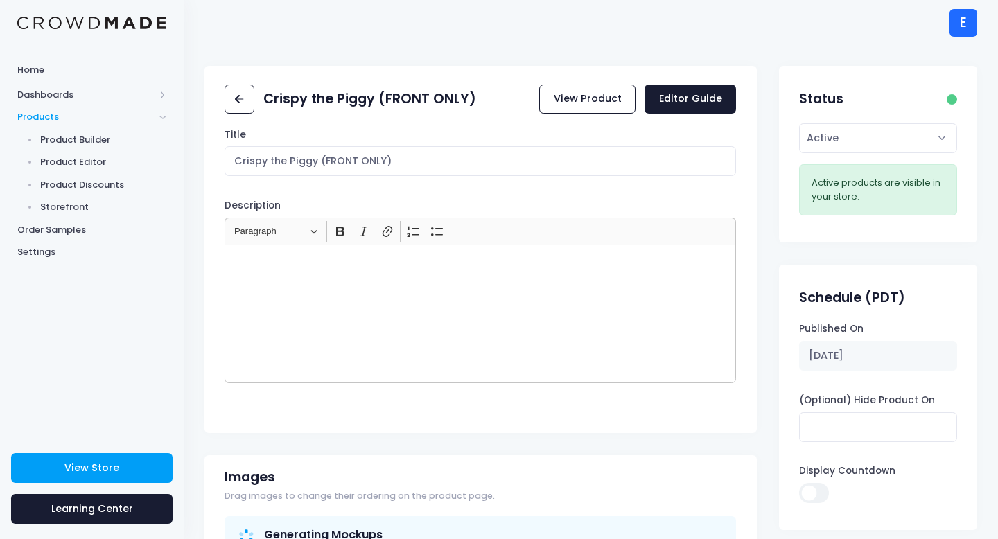
click at [452, 288] on div "Rich Text Editor, main" at bounding box center [481, 314] width 512 height 139
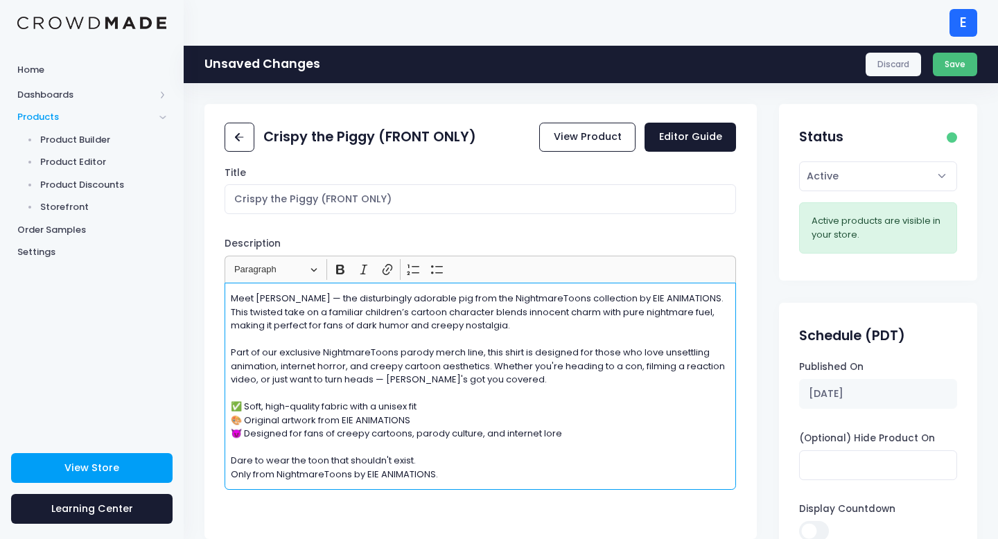
click at [968, 55] on button "Save" at bounding box center [955, 65] width 45 height 24
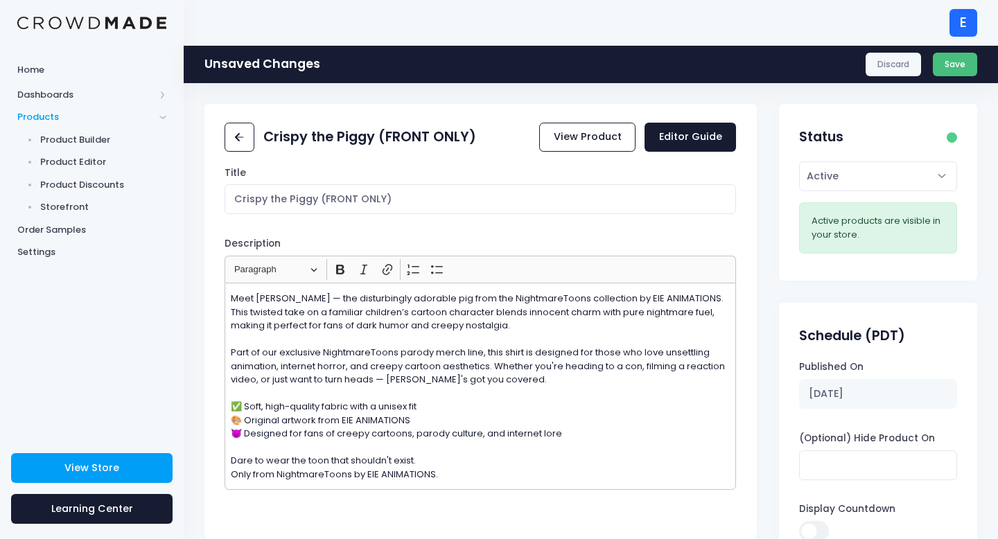
click at [954, 67] on button "Save" at bounding box center [955, 65] width 45 height 24
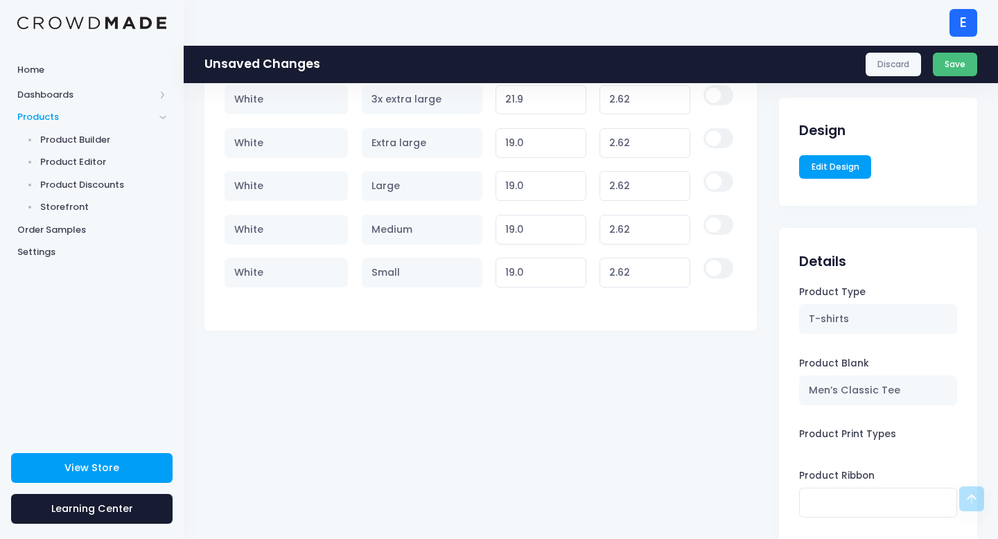
scroll to position [881, 0]
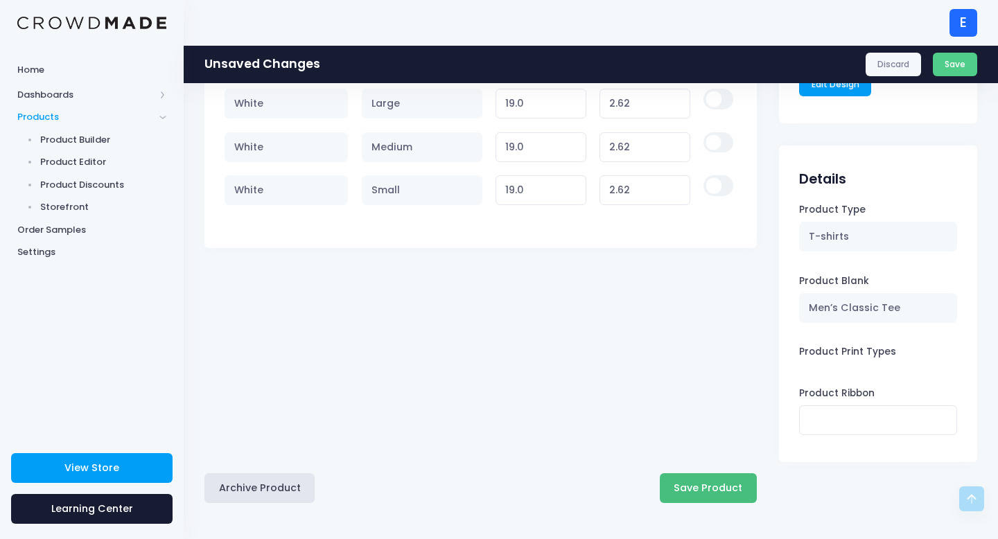
click at [716, 483] on button "Save Product" at bounding box center [708, 488] width 97 height 30
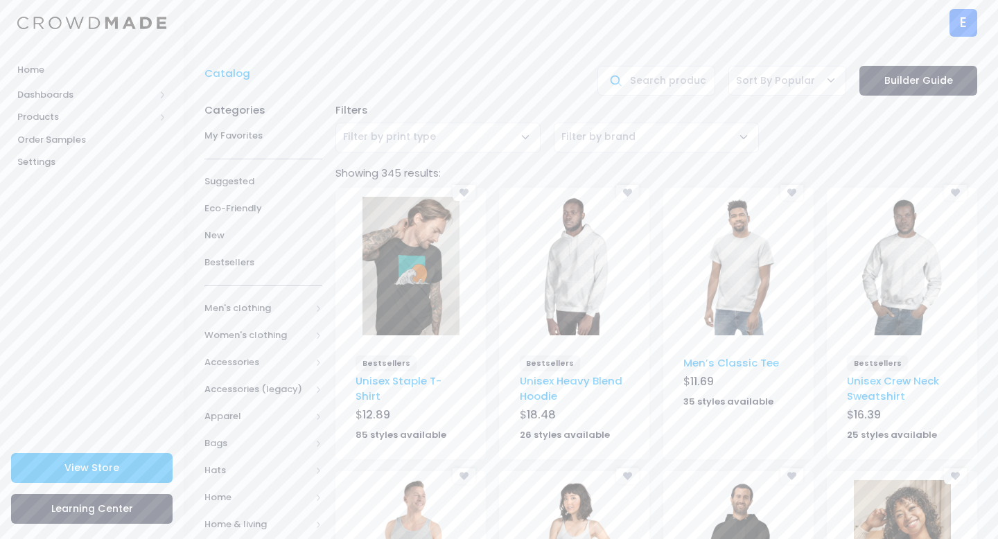
click at [734, 266] on img at bounding box center [738, 266] width 97 height 139
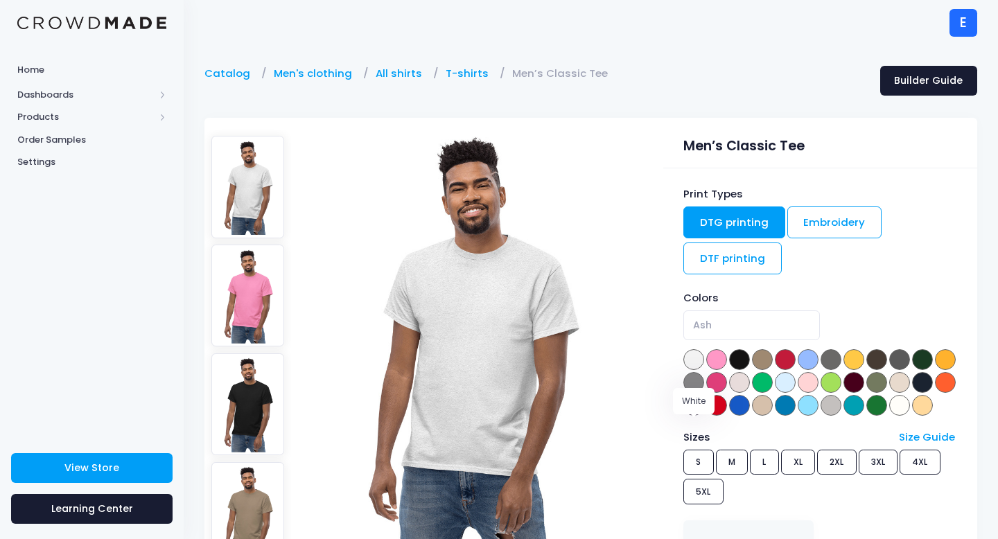
click at [889, 416] on span at bounding box center [899, 405] width 21 height 21
select select "White"
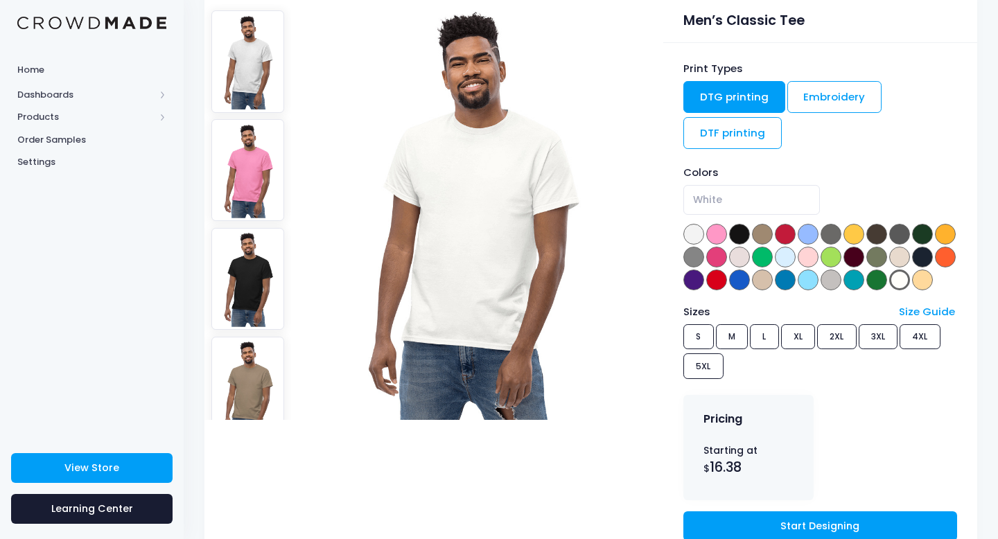
scroll to position [288, 0]
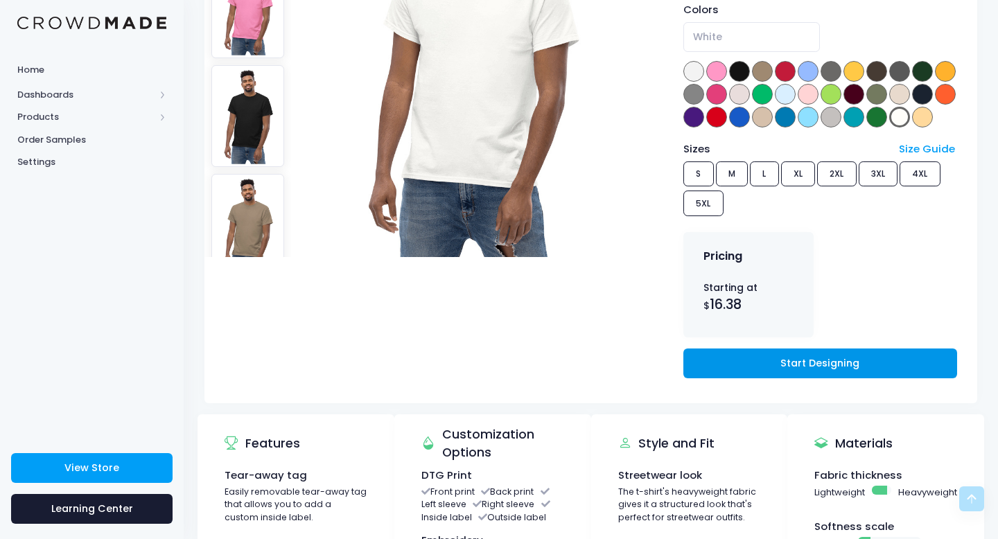
click at [725, 378] on link "Start Designing" at bounding box center [820, 364] width 274 height 30
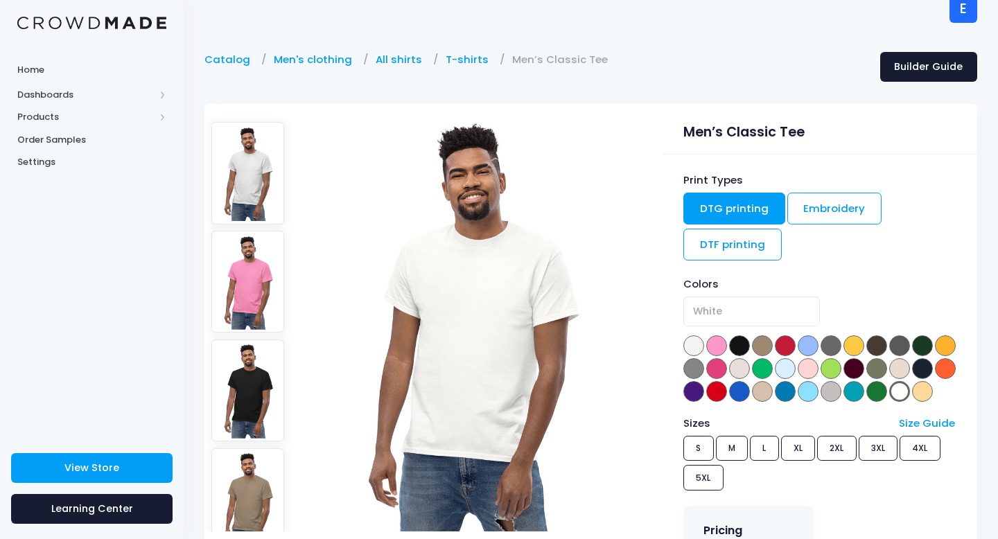
scroll to position [132, 0]
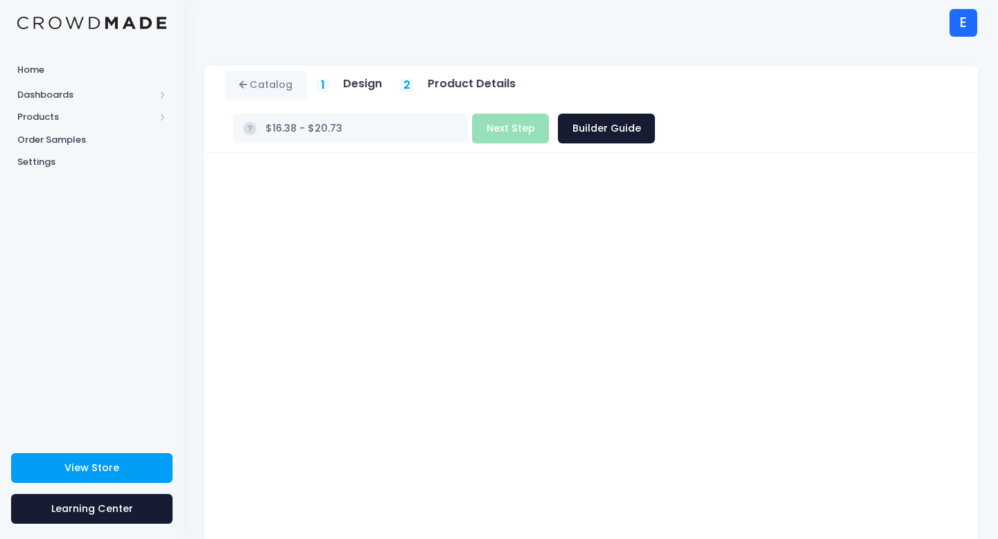
type input "$16.38 - $19.28"
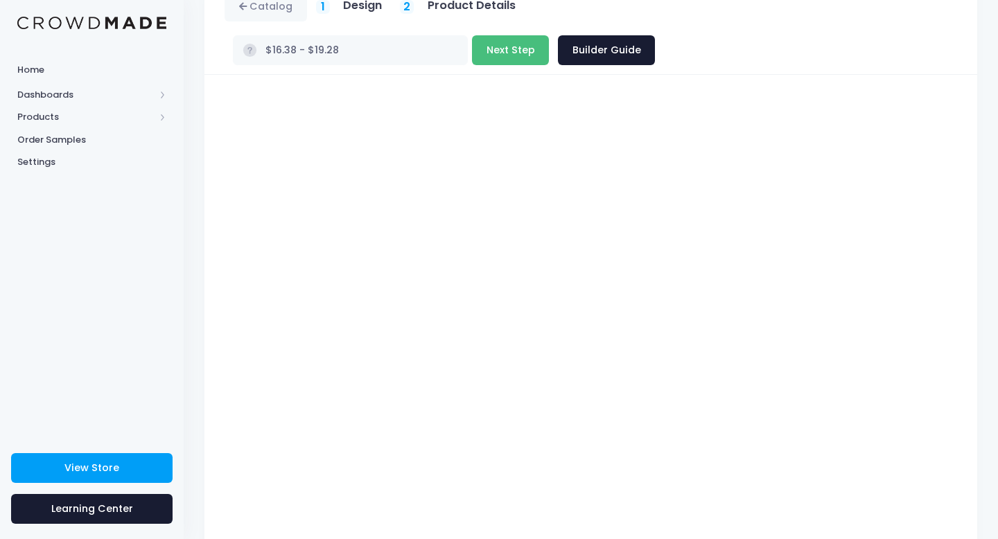
click at [549, 35] on button "Next Step" at bounding box center [510, 50] width 77 height 30
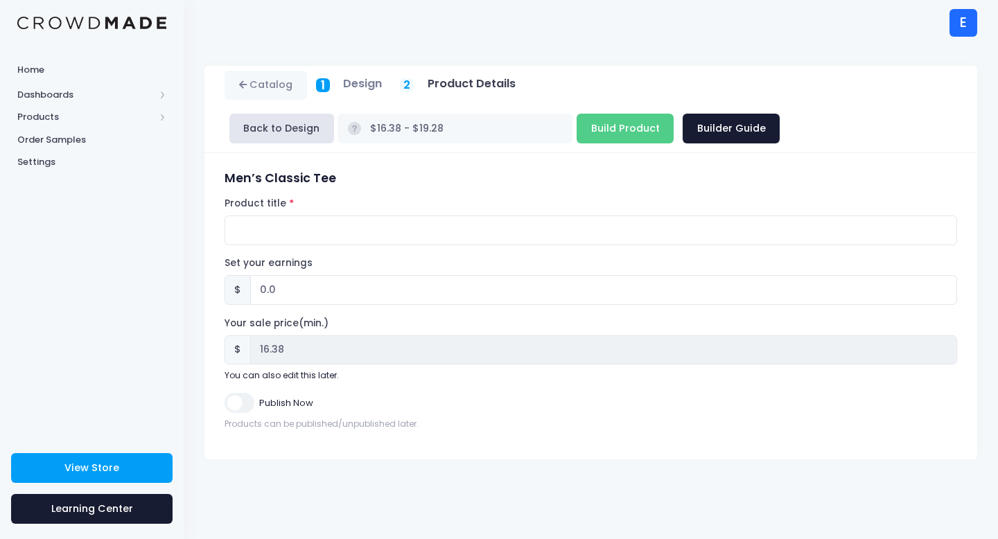
scroll to position [0, 0]
click at [347, 244] on input "Product title" at bounding box center [591, 231] width 733 height 30
paste input "Ugly Sponge"
type input "Ugly Sponge (FRONT ONLY)"
click at [316, 299] on input "0.0" at bounding box center [603, 290] width 707 height 30
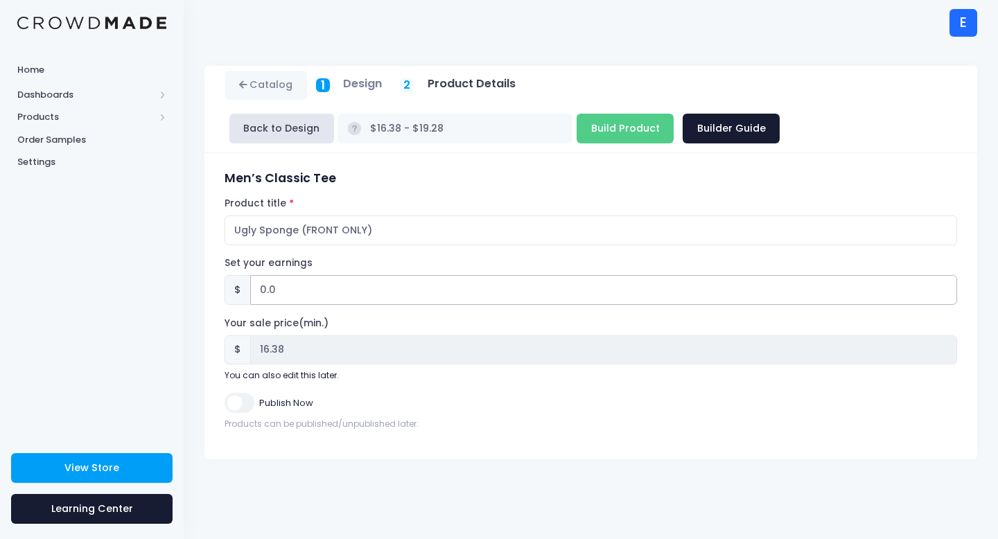
type input "0"
type input "2"
type input "$18.38 - $21.28"
type input "18.38"
type input "2.6"
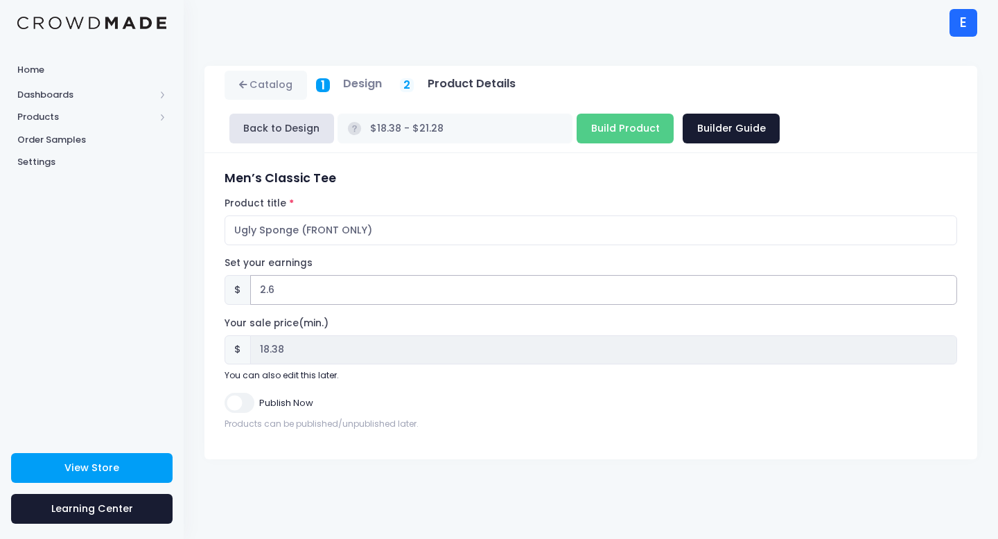
type input "$18.98 - $21.88"
type input "18.98"
type input "2.62"
type input "$19.00 - $21.90"
type input "19.00"
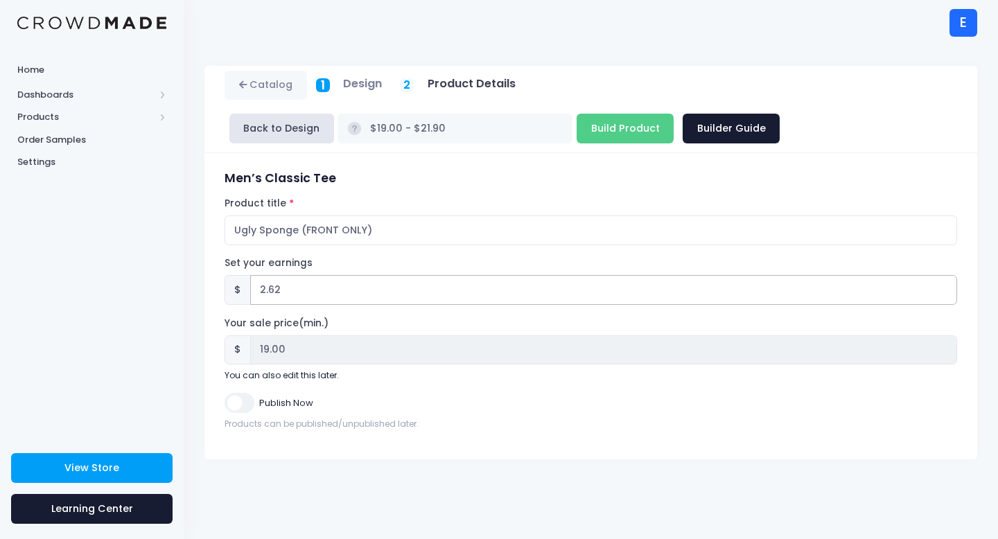
type input "2.62"
click at [410, 324] on div "Your sale price(min.) $ 19.00 You can also edit this later." at bounding box center [591, 349] width 733 height 65
click at [235, 407] on input "Publish Now" at bounding box center [239, 403] width 29 height 20
checkbox input "true"
click at [577, 125] on input "Build Product" at bounding box center [625, 129] width 97 height 30
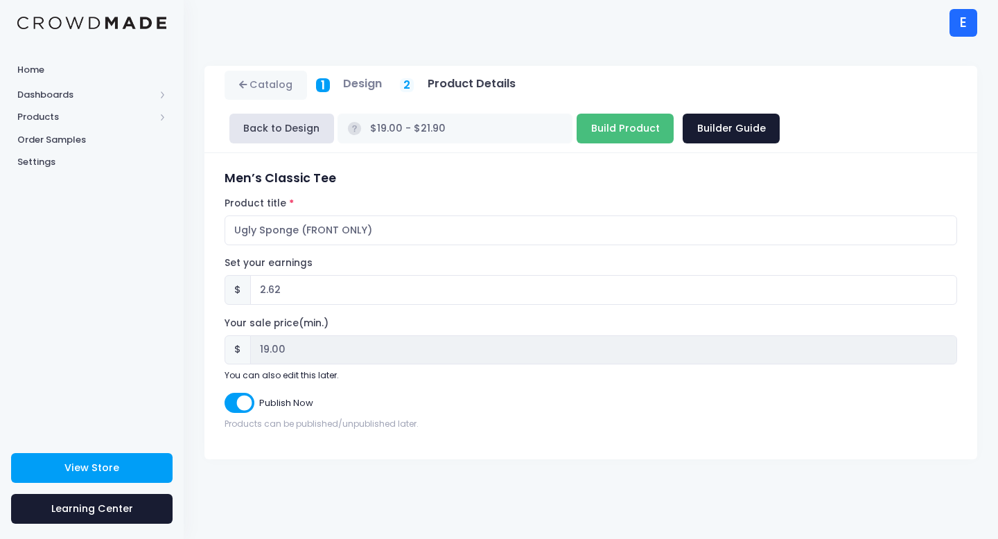
type input "Building product..."
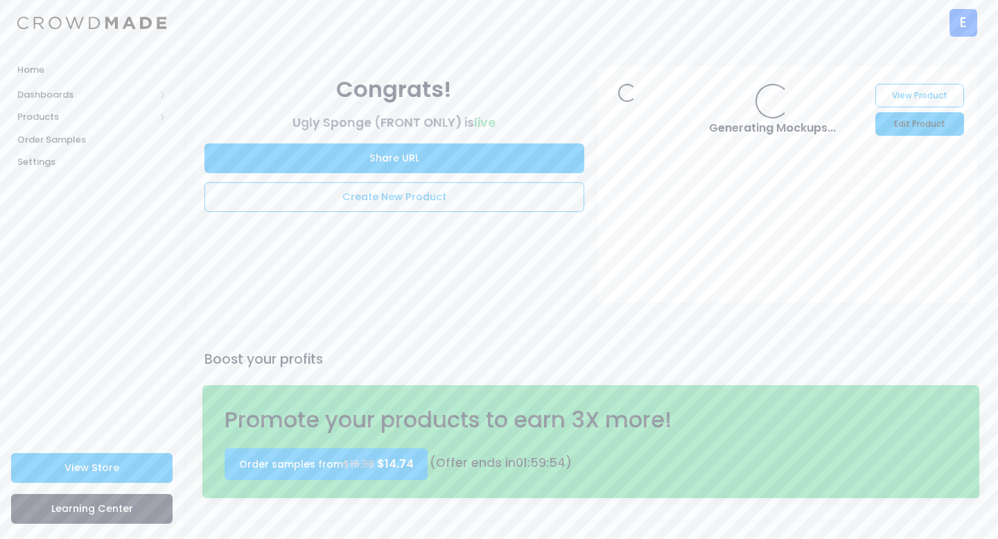
click at [907, 130] on link "Edit Product" at bounding box center [920, 124] width 88 height 24
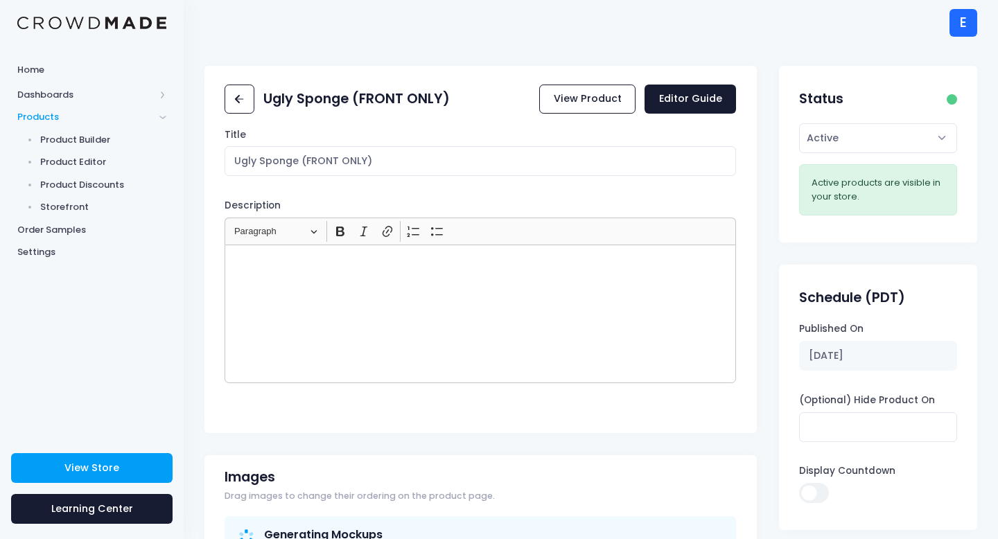
click at [329, 291] on div "Rich Text Editor, main" at bounding box center [481, 314] width 512 height 139
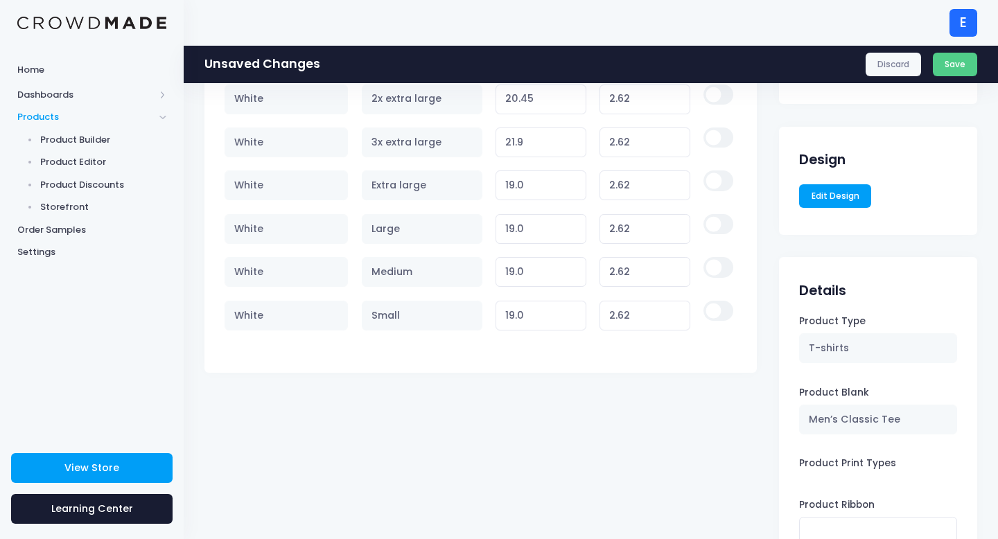
scroll to position [881, 0]
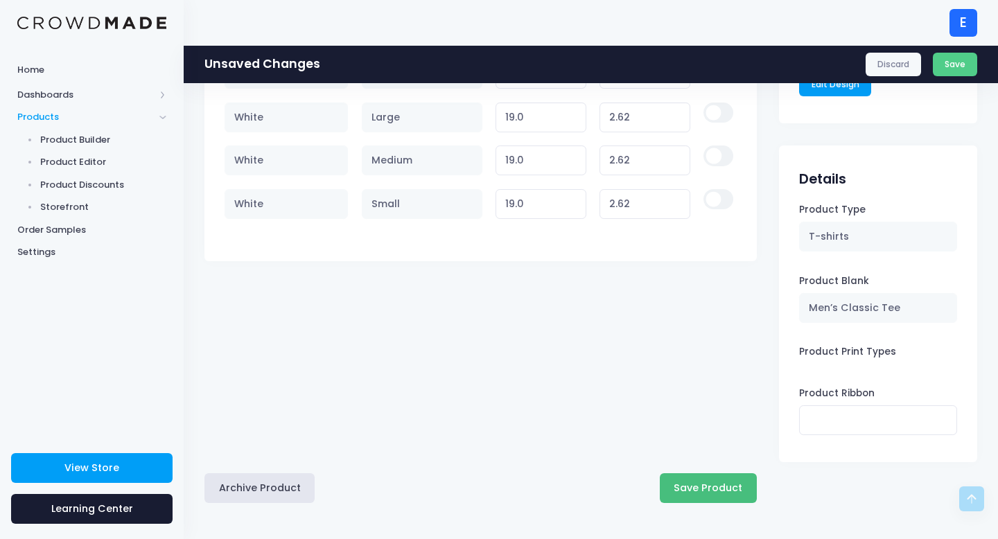
click at [724, 482] on button "Save Product" at bounding box center [708, 488] width 97 height 30
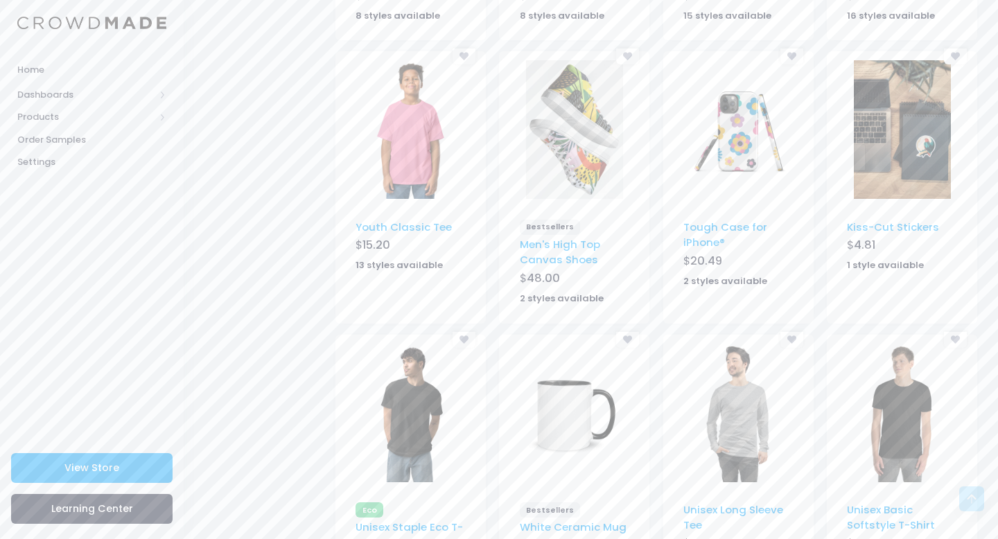
scroll to position [811, 0]
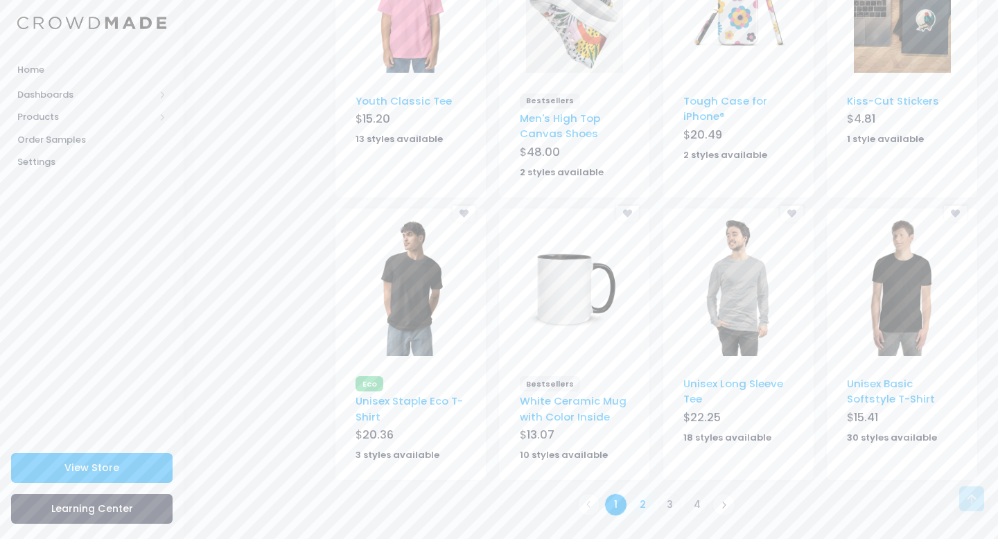
click at [641, 504] on link "2" at bounding box center [643, 505] width 23 height 23
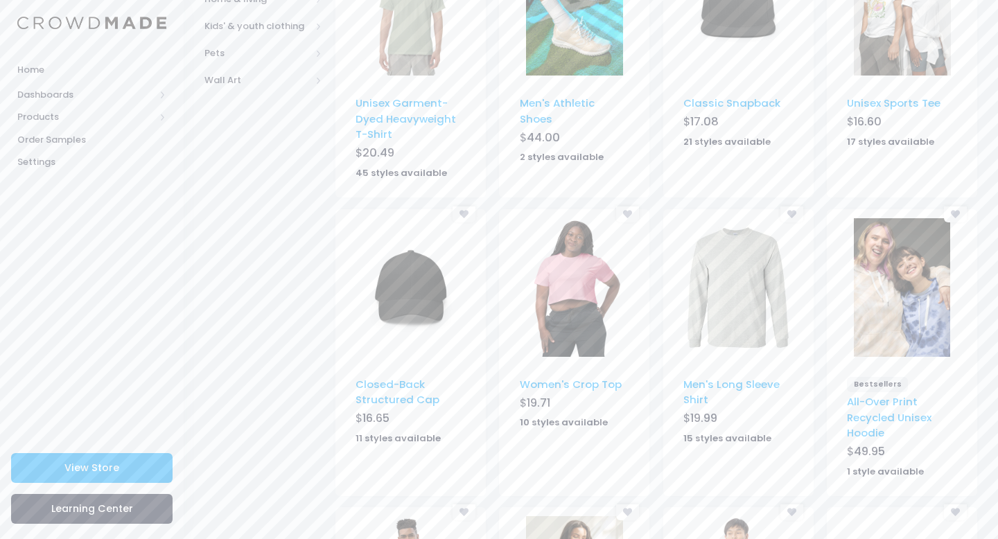
scroll to position [807, 0]
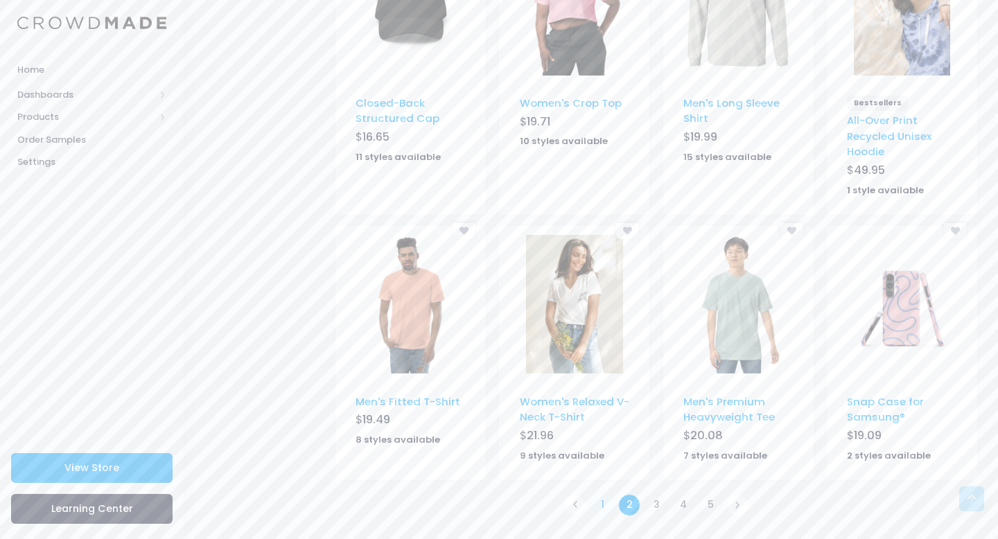
click at [607, 503] on link "1" at bounding box center [602, 505] width 23 height 23
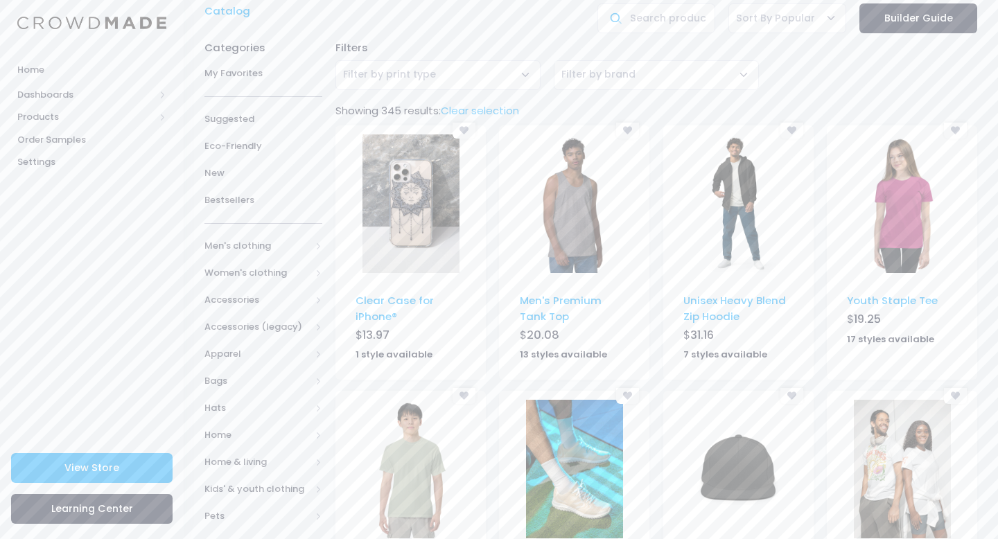
scroll to position [0, 0]
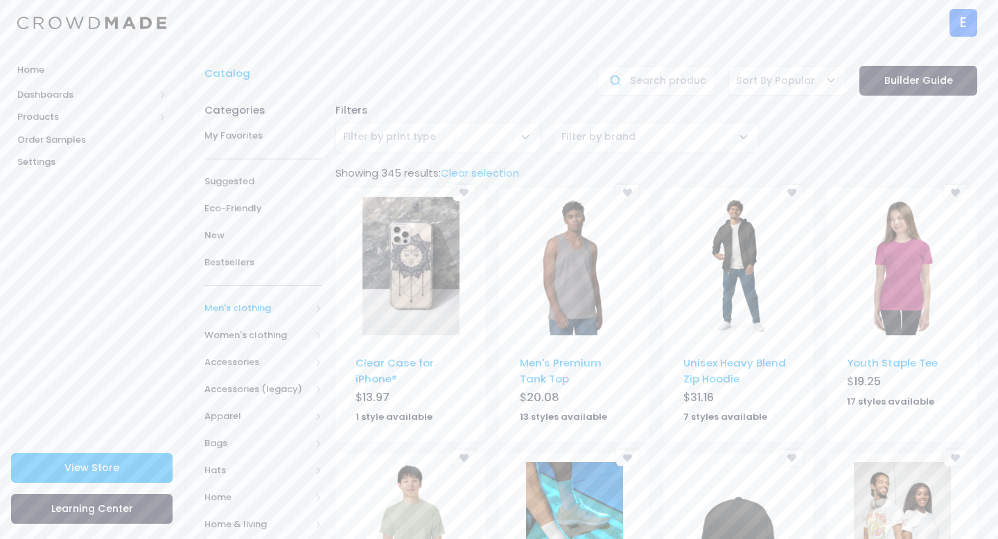
click at [252, 315] on span "Men's clothing" at bounding box center [263, 308] width 118 height 27
click at [260, 331] on span "All Men's clothing" at bounding box center [266, 342] width 78 height 27
click at [247, 332] on span "All Men's clothing" at bounding box center [266, 342] width 78 height 27
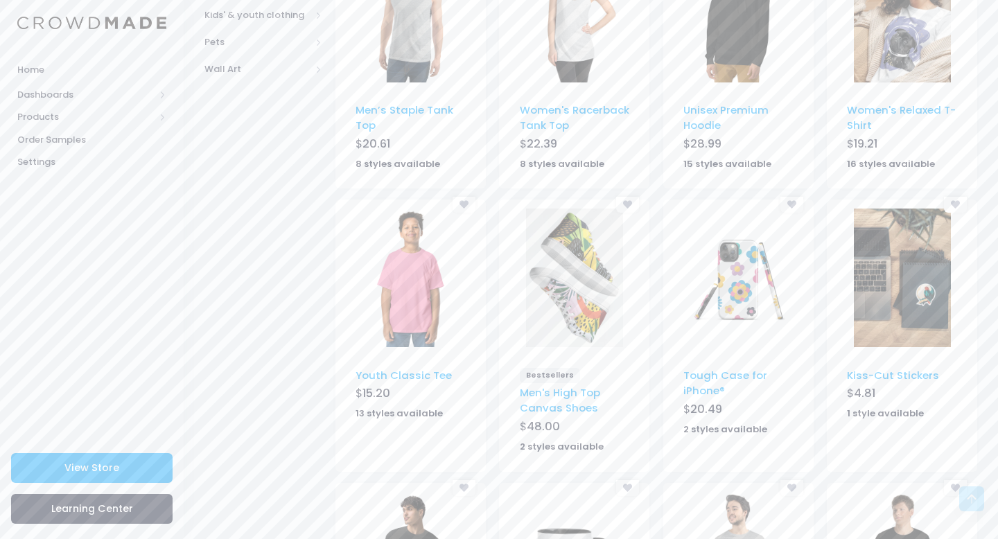
scroll to position [711, 0]
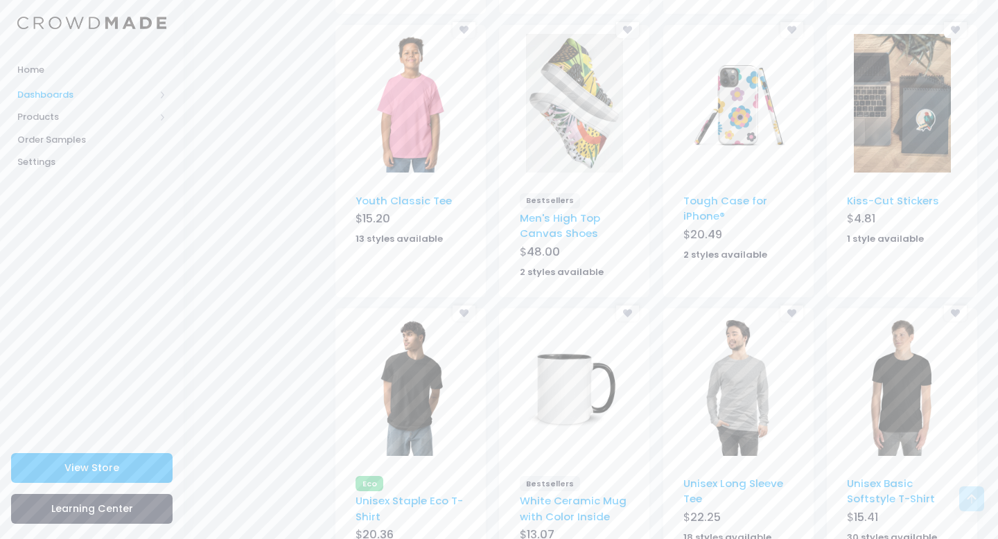
click at [80, 93] on span "Dashboards" at bounding box center [85, 95] width 137 height 14
click at [74, 116] on span "Products" at bounding box center [85, 117] width 137 height 14
click at [84, 144] on span "Order Samples" at bounding box center [91, 140] width 149 height 14
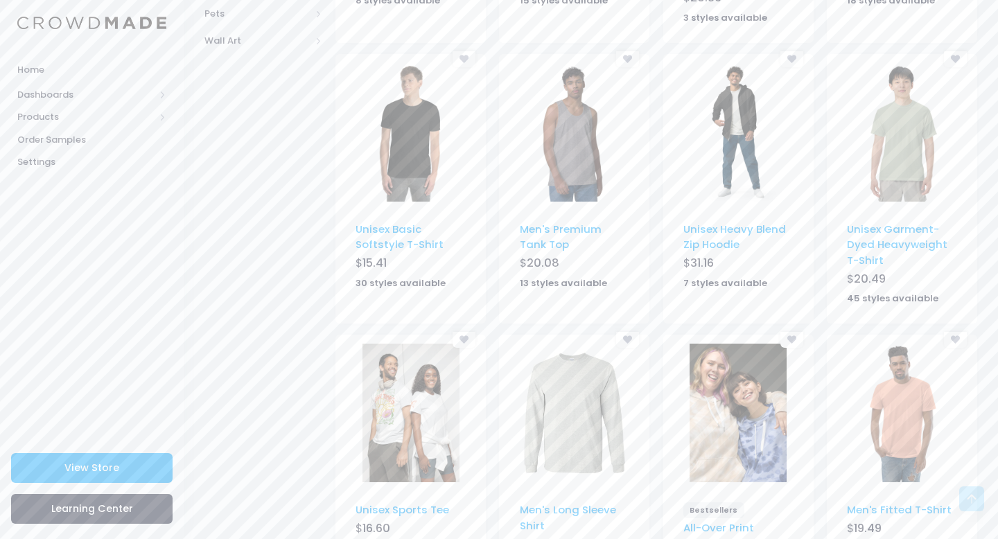
scroll to position [842, 0]
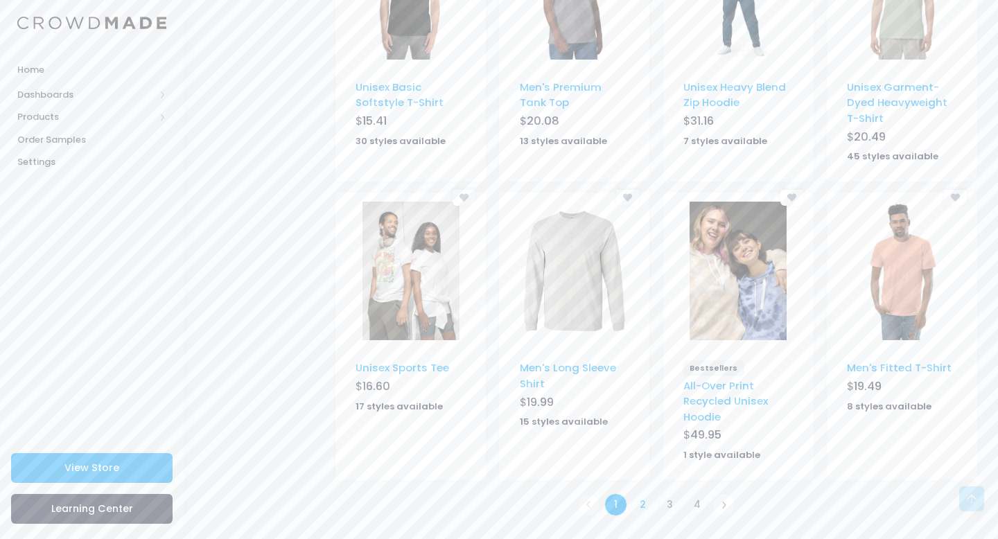
click at [643, 501] on link "2" at bounding box center [643, 505] width 23 height 23
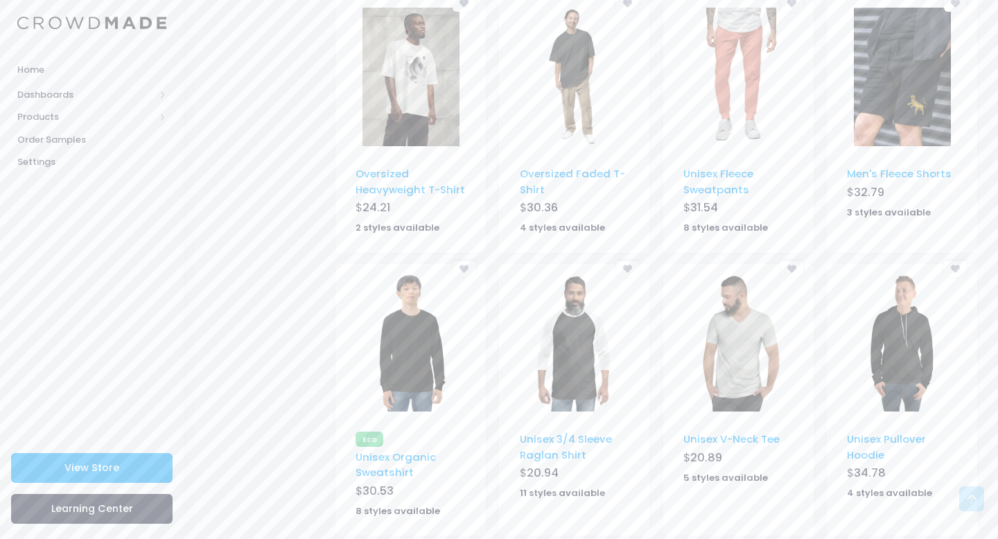
scroll to position [811, 0]
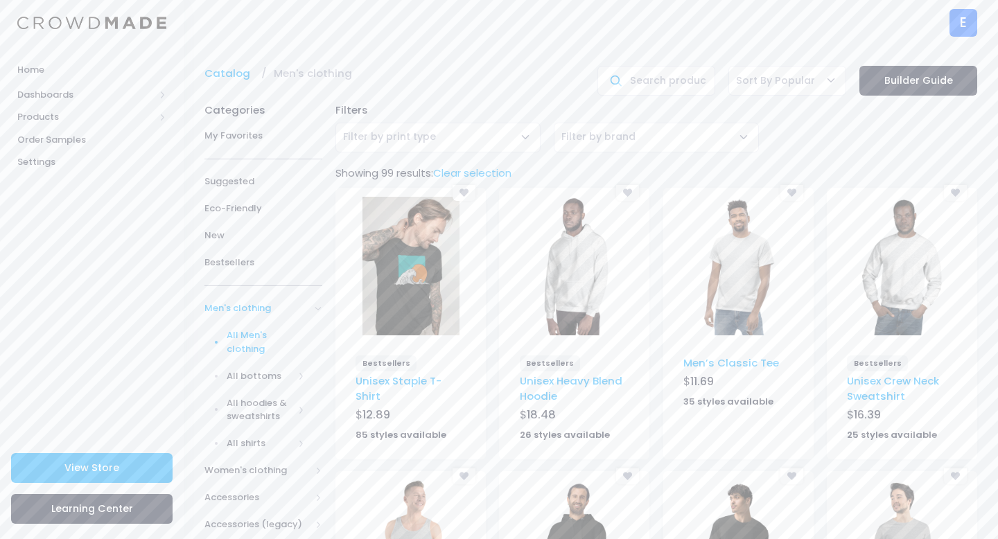
click at [589, 251] on img at bounding box center [574, 266] width 97 height 139
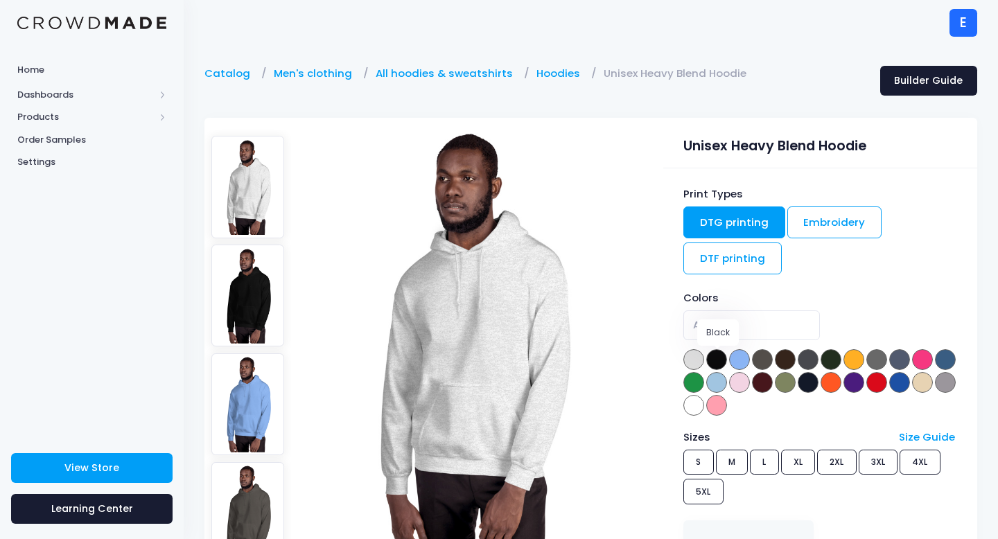
click at [720, 356] on span at bounding box center [716, 359] width 21 height 21
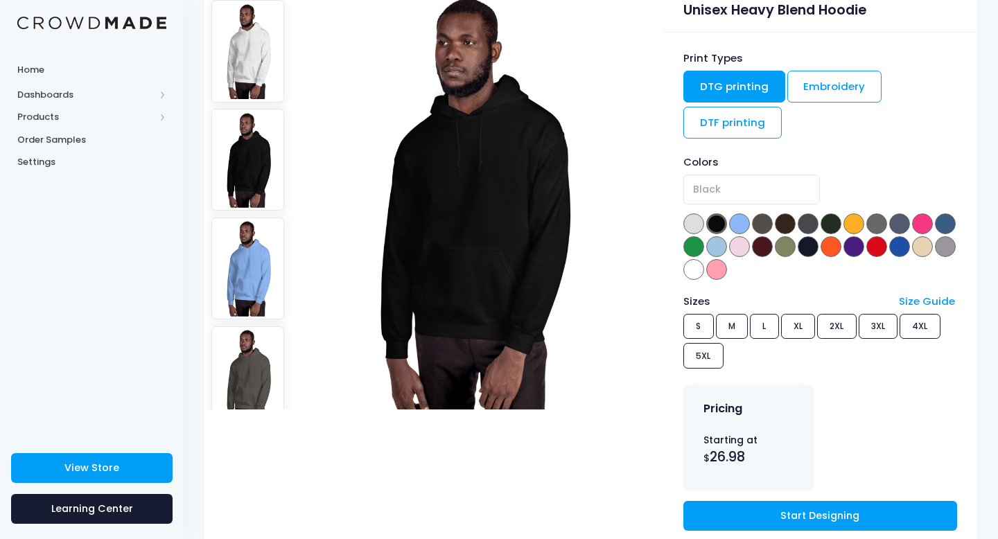
scroll to position [153, 0]
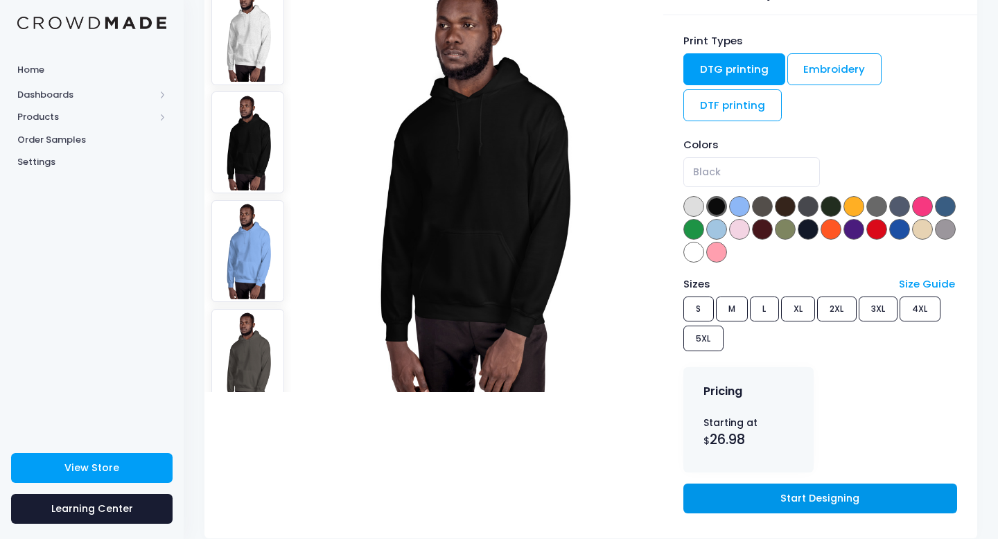
click at [726, 486] on link "Start Designing" at bounding box center [820, 499] width 274 height 30
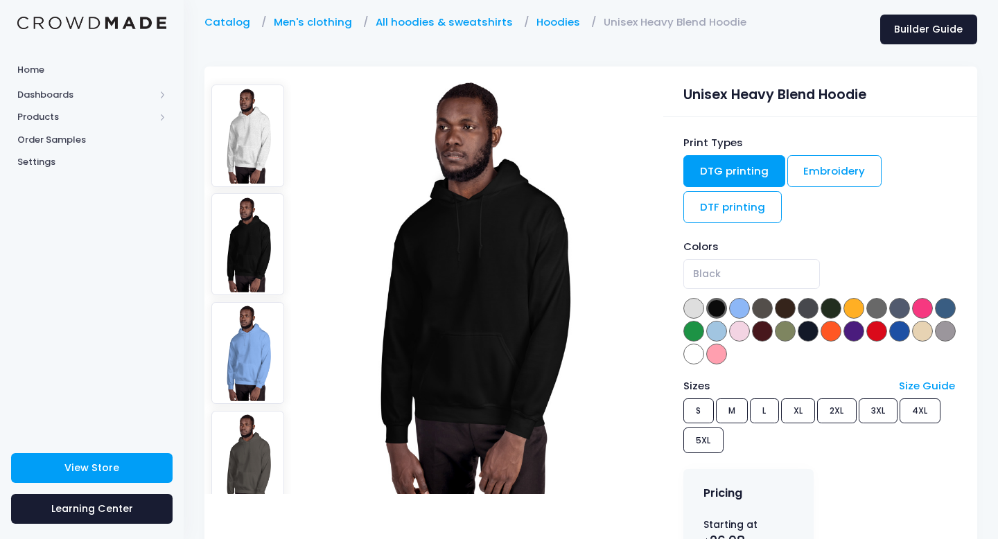
scroll to position [70, 0]
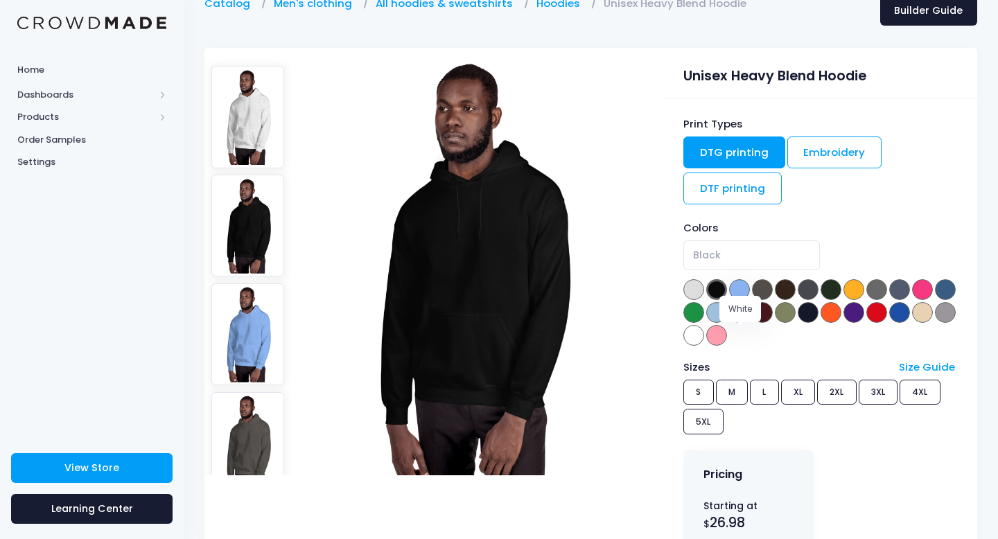
click at [704, 338] on span at bounding box center [693, 335] width 21 height 21
select select "White"
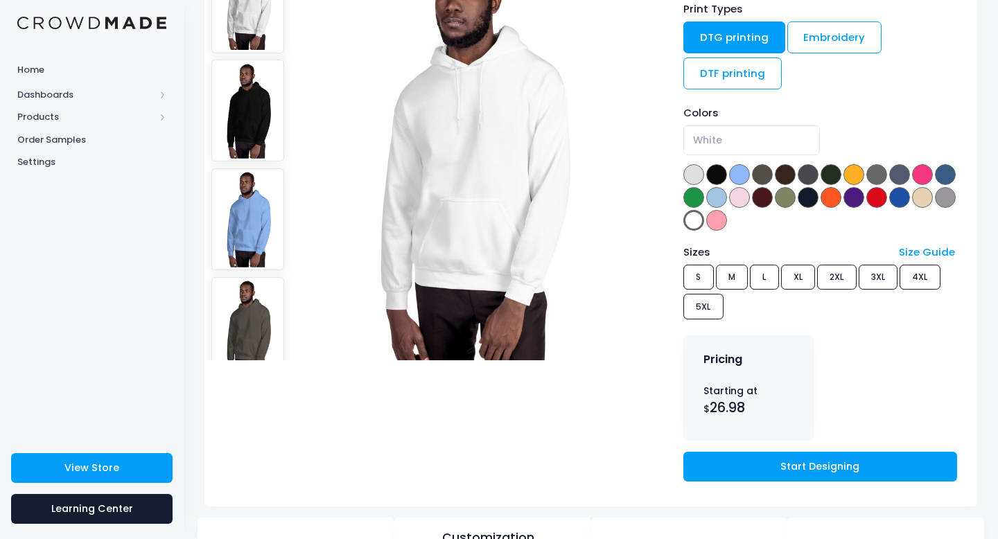
scroll to position [209, 0]
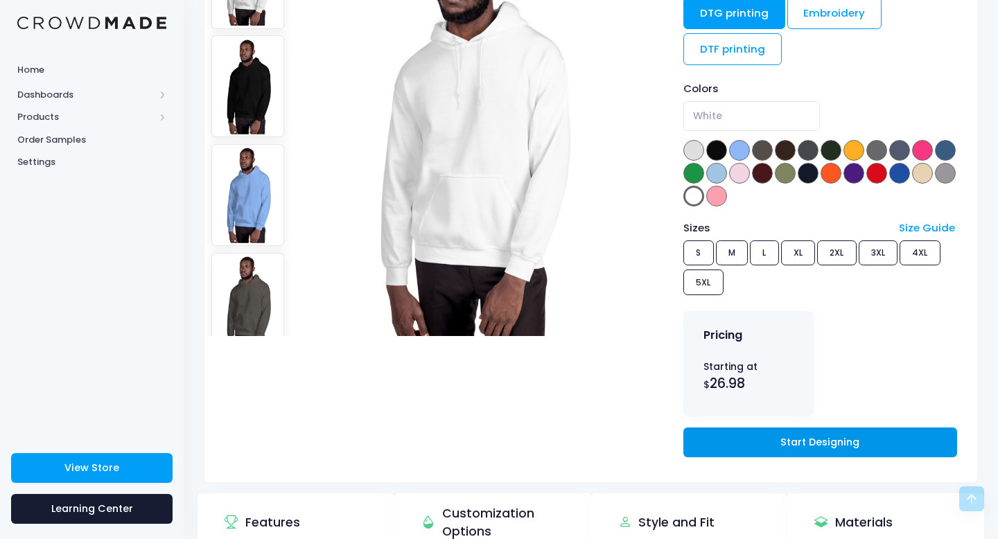
click at [735, 437] on link "Start Designing" at bounding box center [820, 443] width 274 height 30
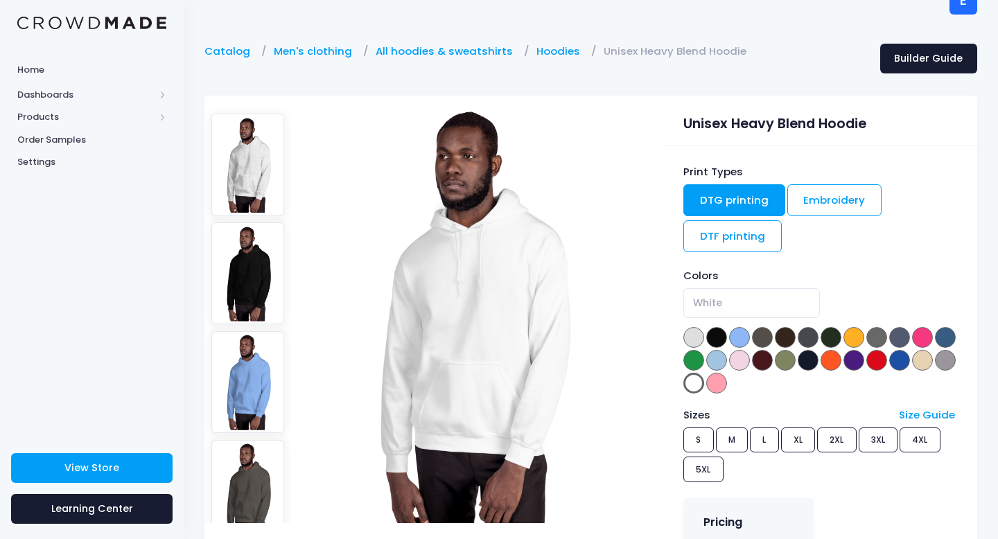
scroll to position [0, 0]
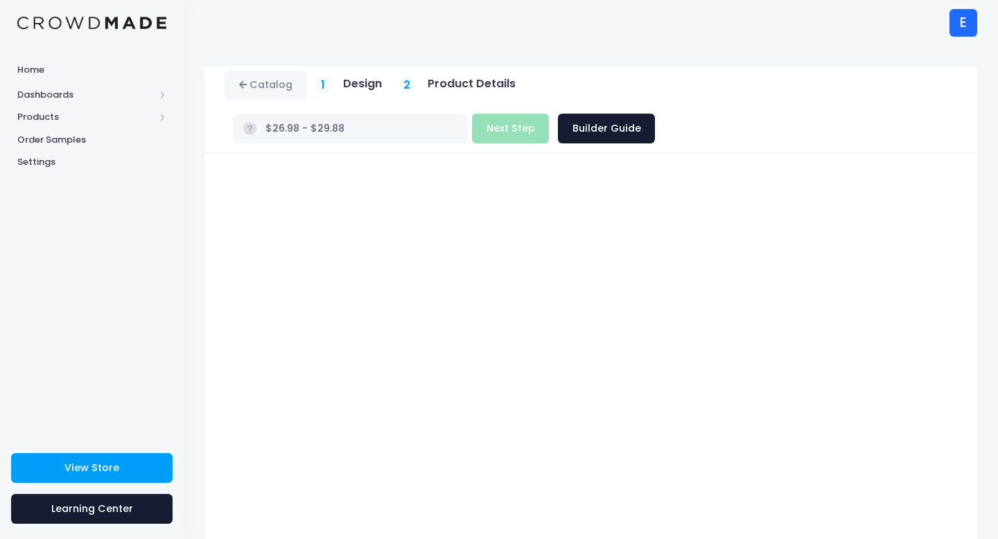
scroll to position [78, 0]
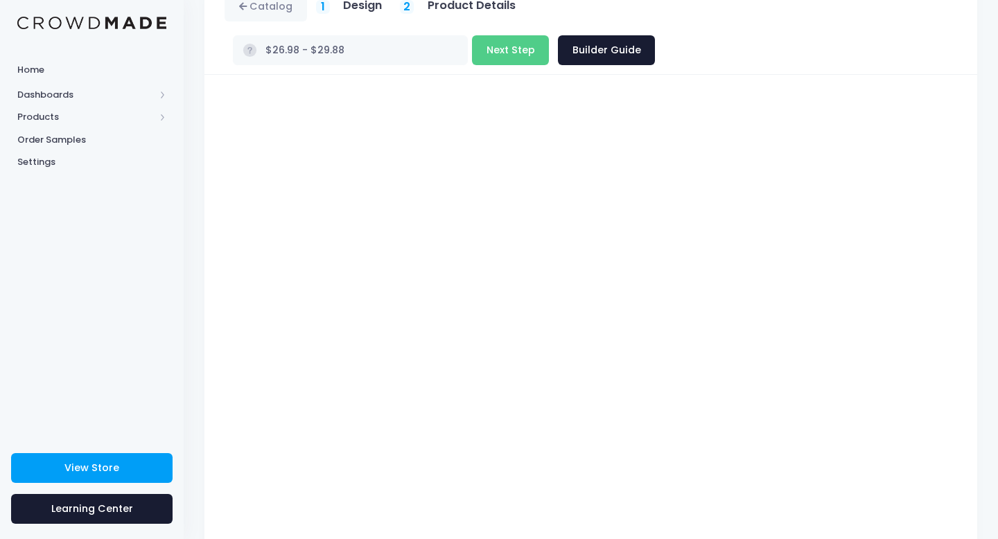
type input "$31.98 - $34.88"
click at [549, 35] on button "Next Step" at bounding box center [510, 50] width 77 height 30
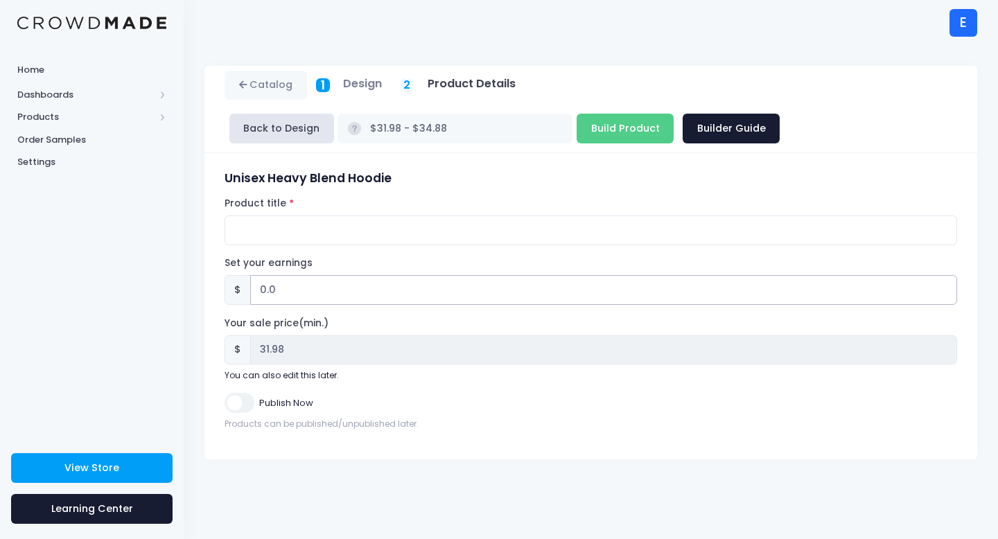
click at [289, 286] on input "0.0" at bounding box center [603, 290] width 707 height 30
type input "0"
type input "2"
type input "$33.98 - $36.88"
type input "33.98"
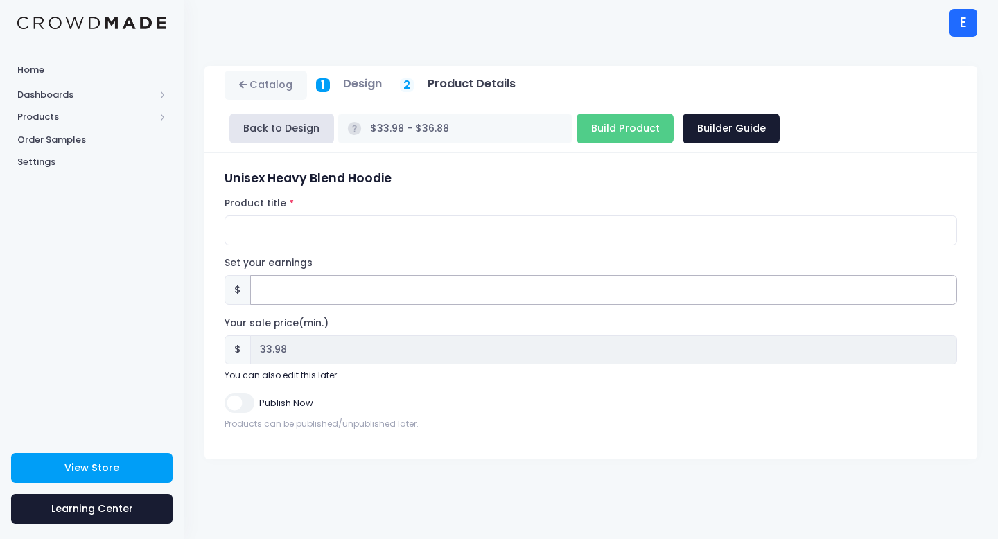
type input "$31.98 - $34.88"
type input "31.98"
type input "2.0"
type input "$33.98 - $36.88"
type input "33.98"
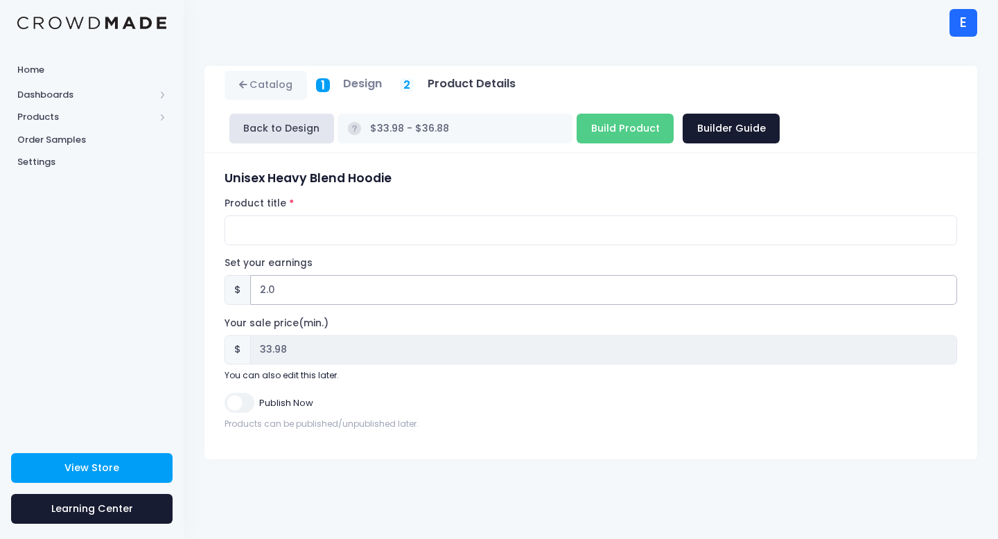
type input "2.02"
type input "$34.00 - $36.90"
type input "34.00"
type input "2.02"
click at [371, 255] on form "Unisex Heavy Blend Hoodie Product title Set your earnings $ 2.02 Earnings can't…" at bounding box center [591, 300] width 733 height 259
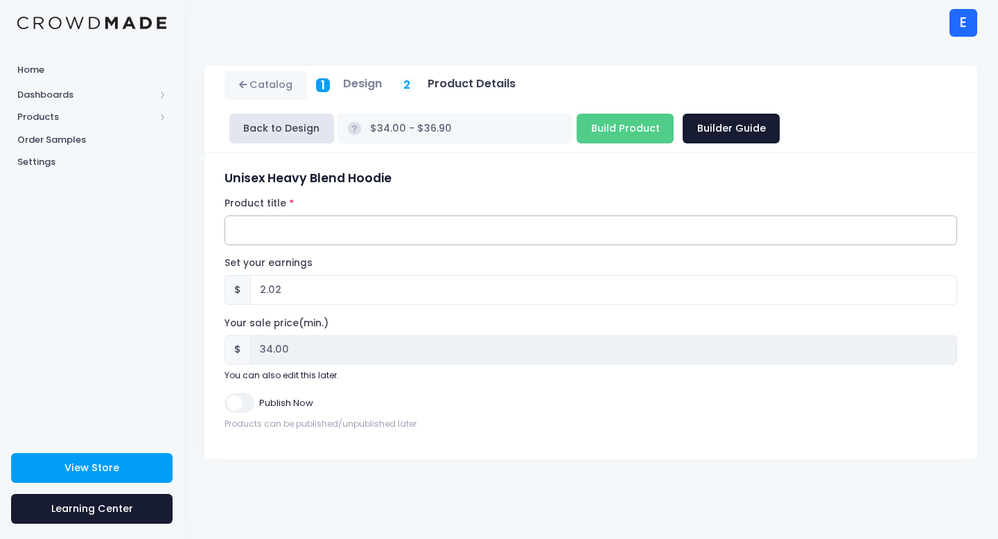
click at [312, 236] on input "Product title" at bounding box center [591, 231] width 733 height 30
paste input "E.I.E Original"
type input "E.I.E Original Hoodie"
click at [247, 401] on input "Publish Now" at bounding box center [239, 403] width 29 height 20
checkbox input "true"
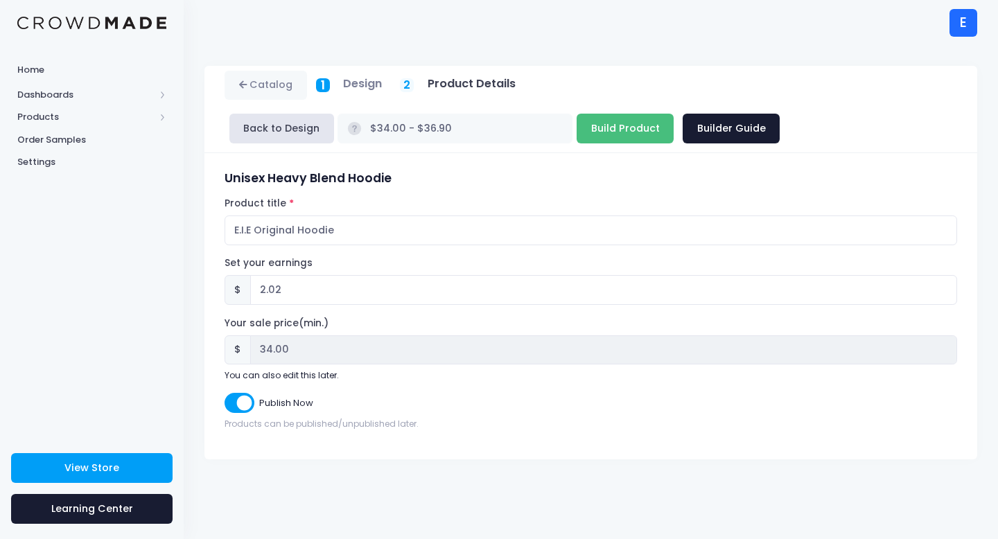
click at [577, 130] on input "Build Product" at bounding box center [625, 129] width 97 height 30
type input "Building product..."
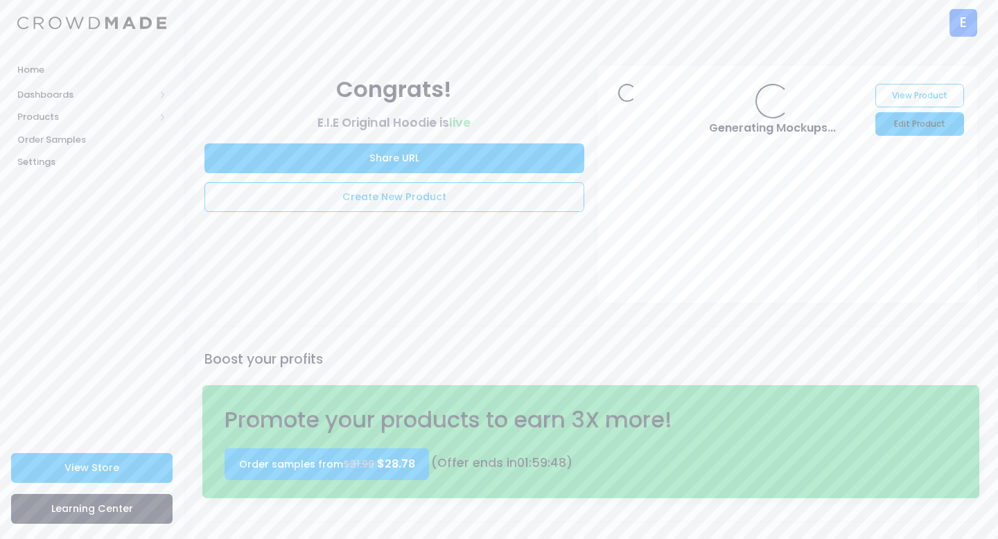
click at [902, 123] on link "Edit Product" at bounding box center [920, 124] width 88 height 24
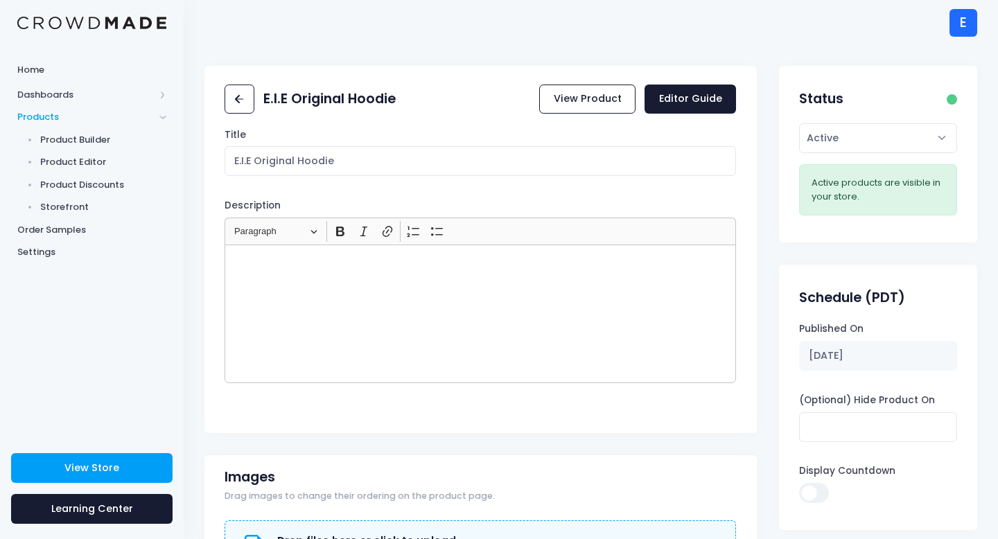
click at [378, 291] on div "Rich Text Editor, main" at bounding box center [481, 314] width 512 height 139
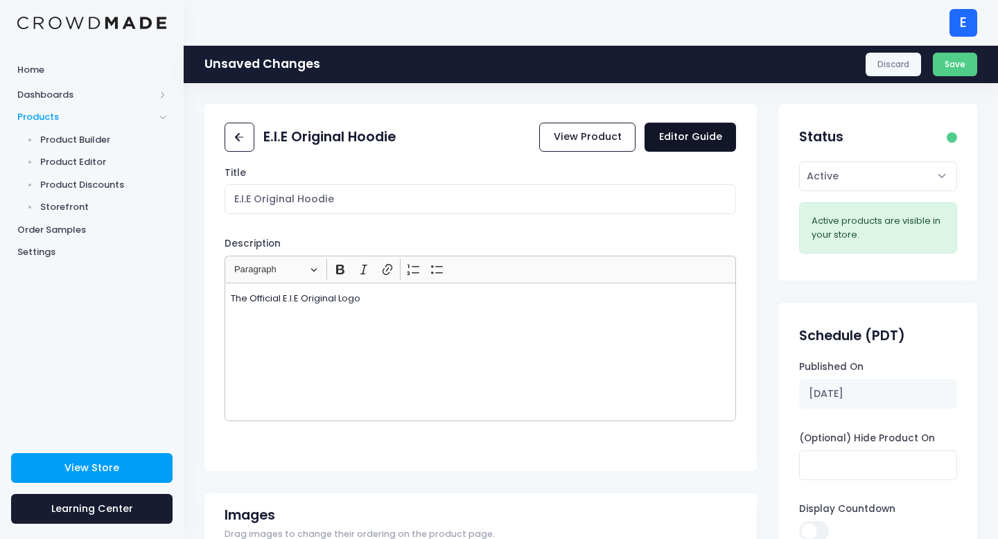
click at [709, 142] on link "Editor Guide" at bounding box center [691, 138] width 92 height 30
click at [961, 68] on button "Save" at bounding box center [955, 65] width 45 height 24
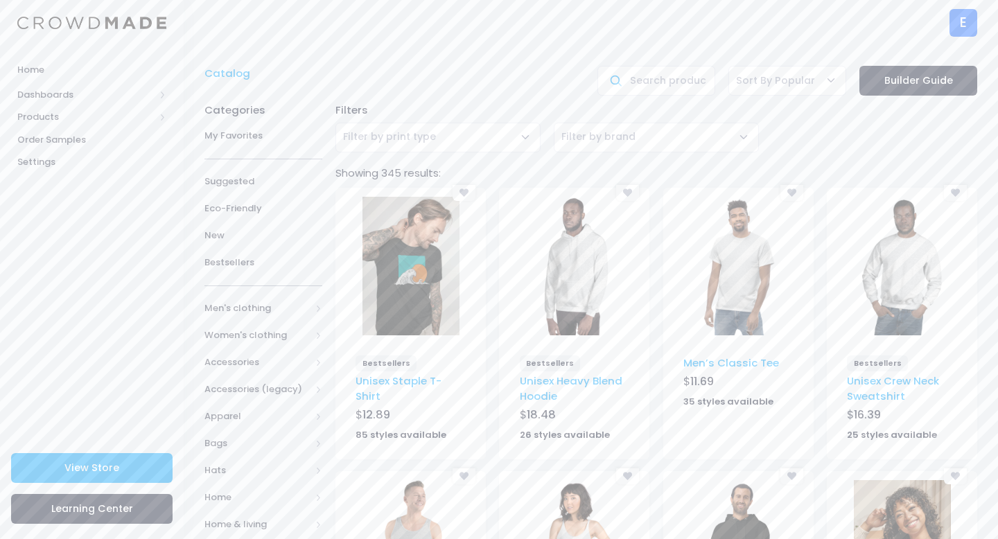
click at [561, 281] on img at bounding box center [574, 266] width 97 height 139
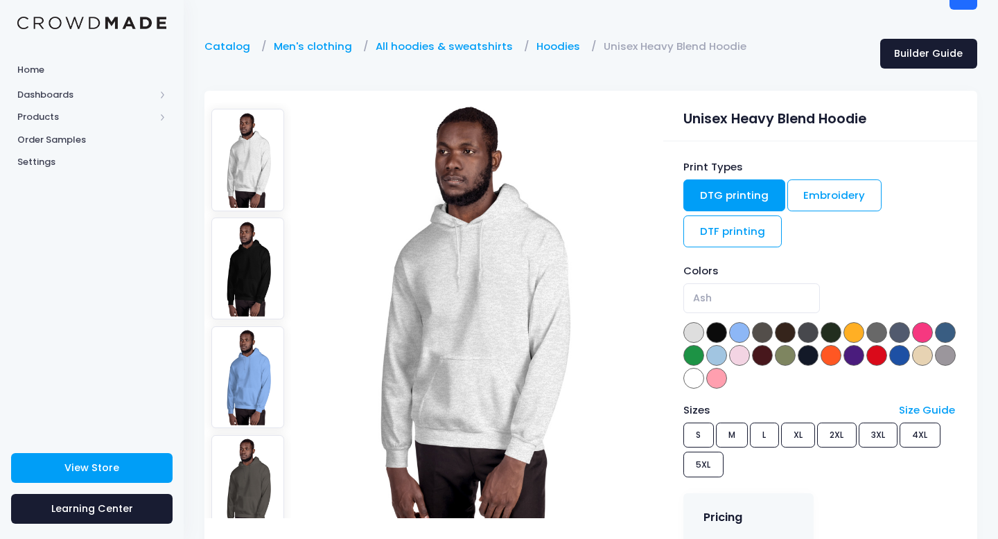
scroll to position [49, 0]
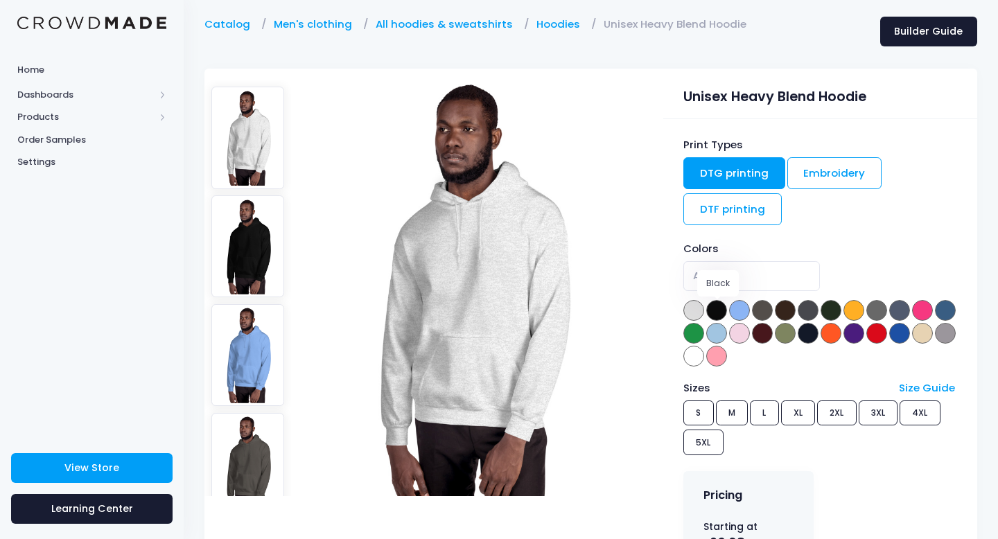
click at [715, 305] on span at bounding box center [716, 310] width 21 height 21
select select "Black"
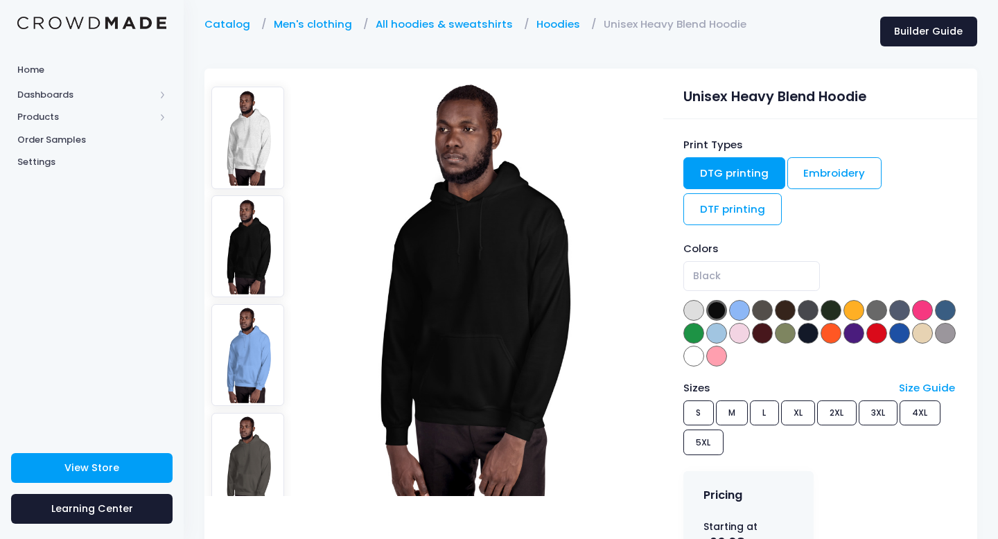
scroll to position [363, 0]
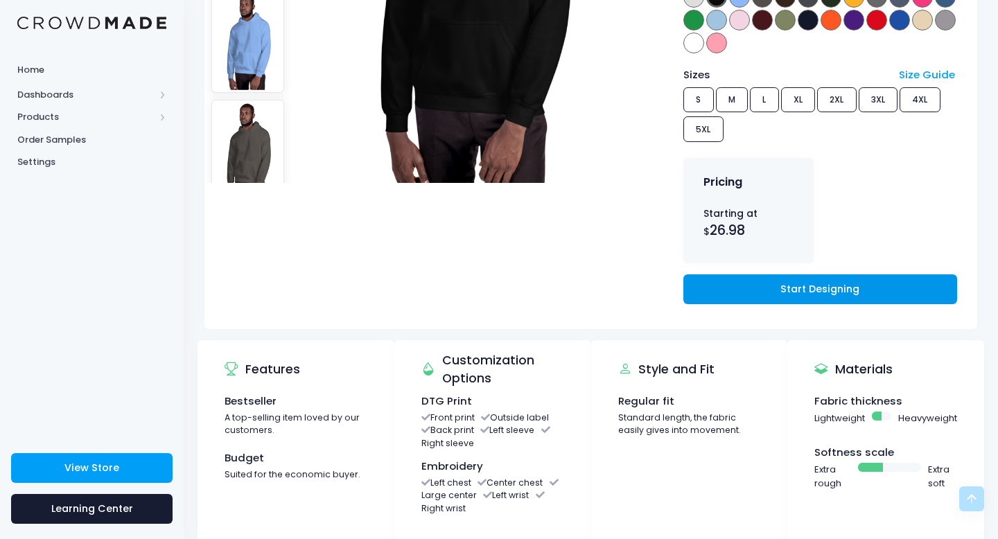
click at [808, 297] on link "Start Designing" at bounding box center [820, 290] width 274 height 30
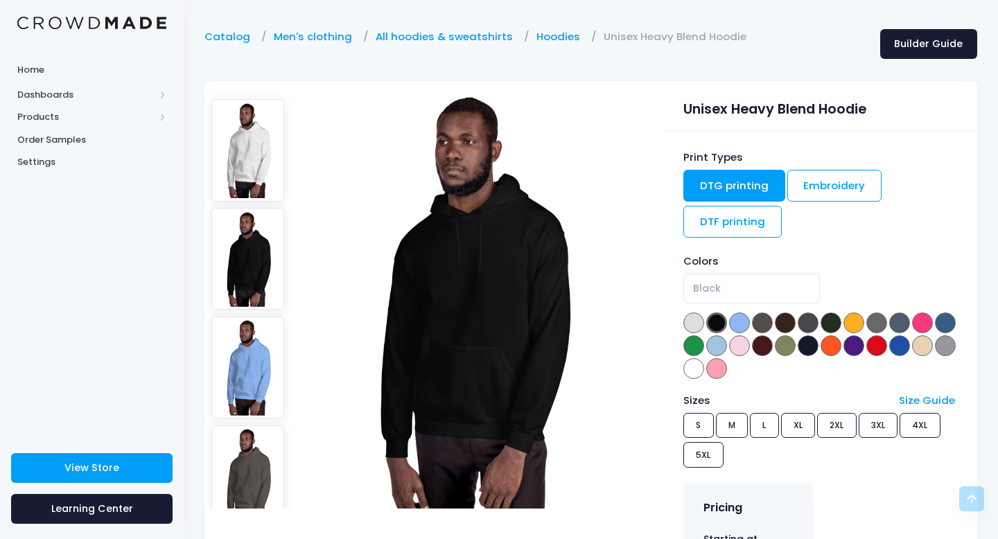
scroll to position [0, 0]
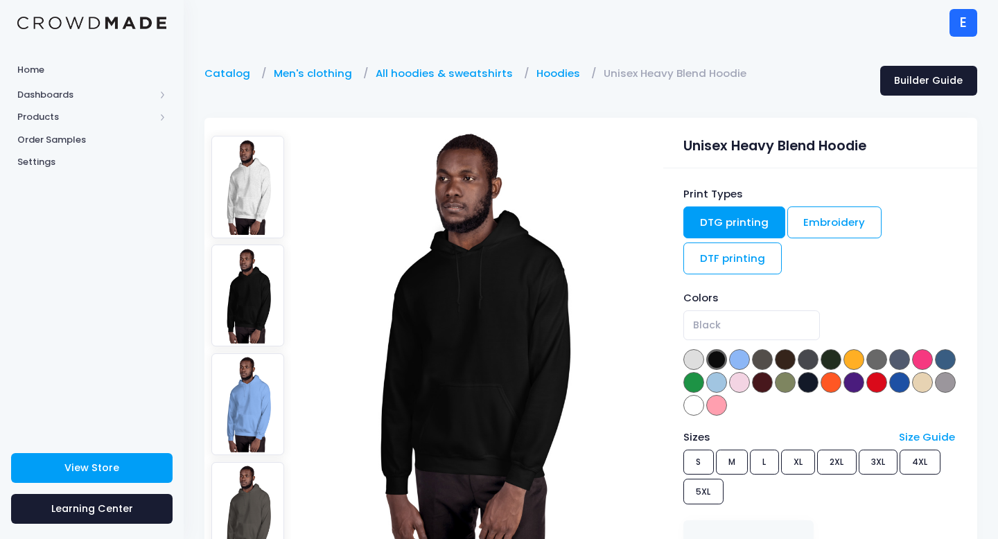
click at [47, 19] on img at bounding box center [91, 23] width 149 height 13
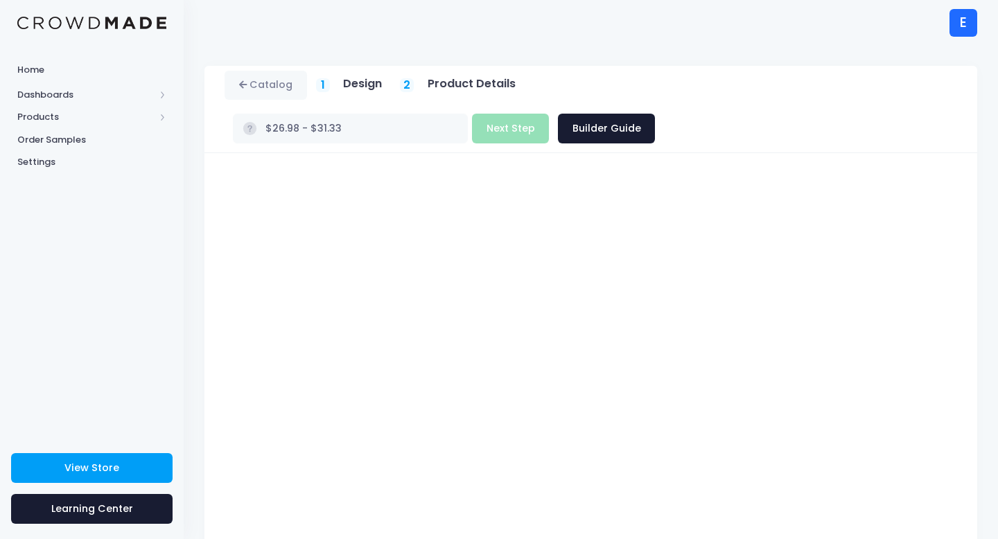
type input "$26.98 - $29.88"
click at [549, 114] on button "Next Step" at bounding box center [510, 129] width 77 height 30
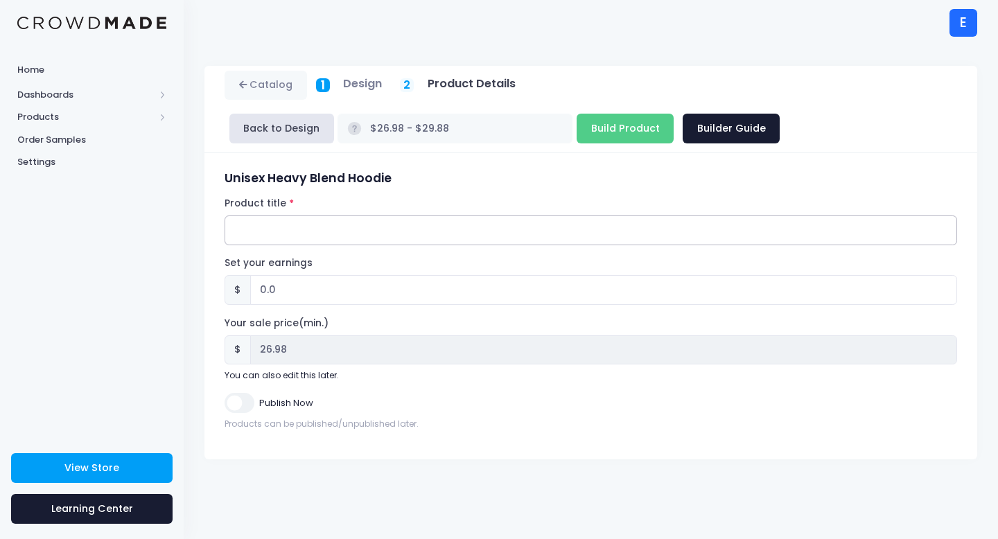
click at [290, 220] on input "Product title" at bounding box center [591, 231] width 733 height 30
type input "Don't Hug Me"
click at [295, 286] on input "0.0" at bounding box center [603, 290] width 707 height 30
type input "0"
type input "2"
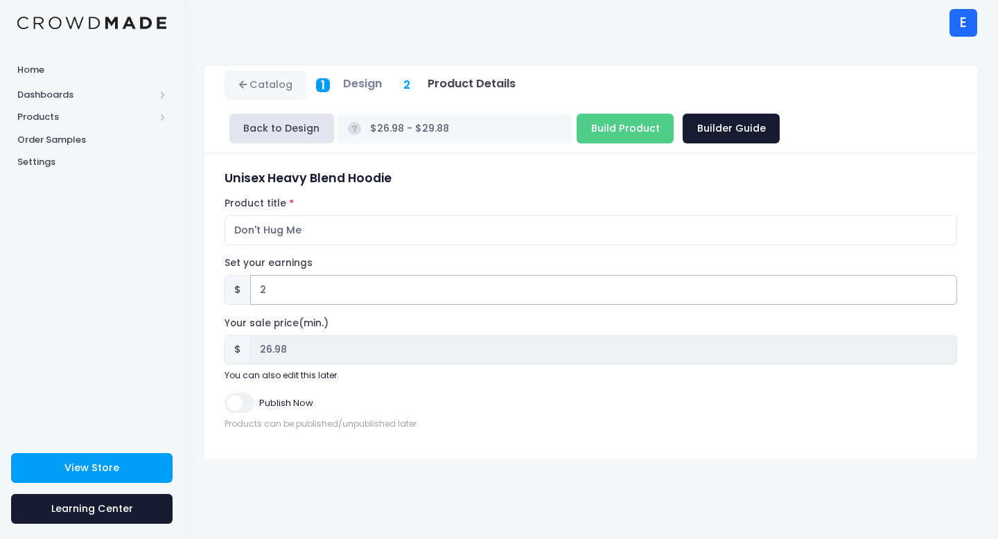
type input "$28.98 - $31.88"
type input "28.98"
type input "2.02"
type input "$29.00 - $31.90"
type input "29.00"
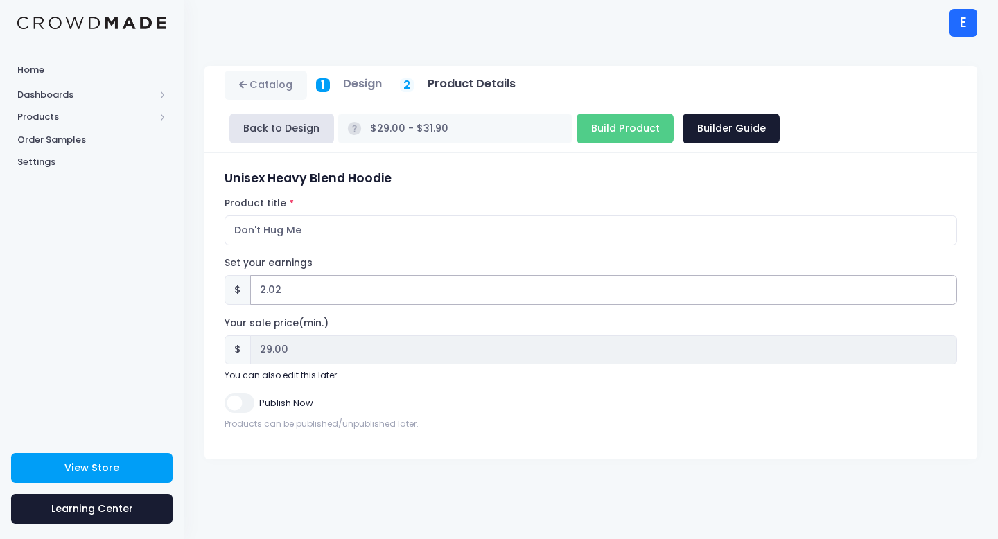
type input "2.02"
click at [390, 252] on form "Unisex Heavy Blend Hoodie Product title Don't Hug Me Set your earnings $ 2.02 E…" at bounding box center [591, 300] width 733 height 259
click at [238, 409] on input "Publish Now" at bounding box center [239, 403] width 29 height 20
checkbox input "true"
click at [577, 133] on input "Build Product" at bounding box center [625, 129] width 97 height 30
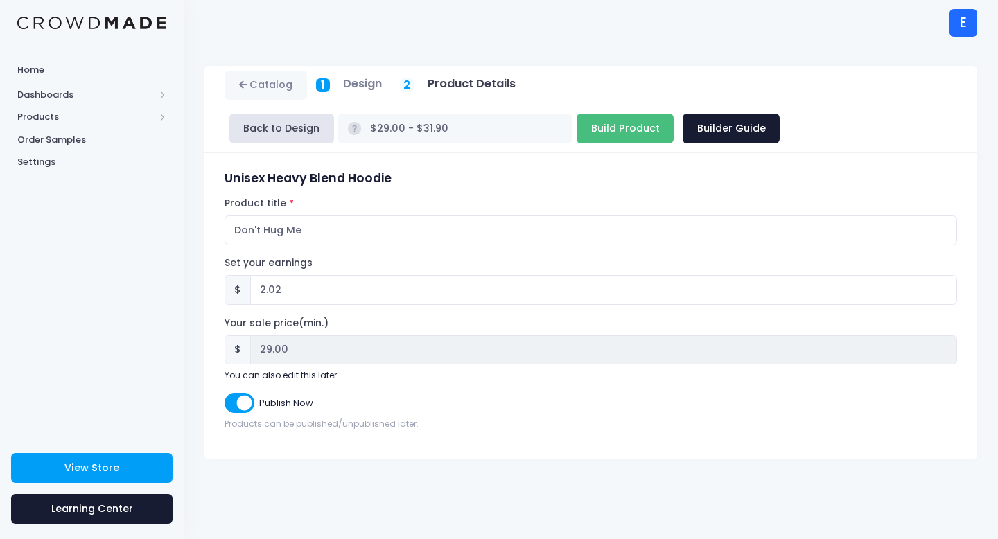
type input "Building product..."
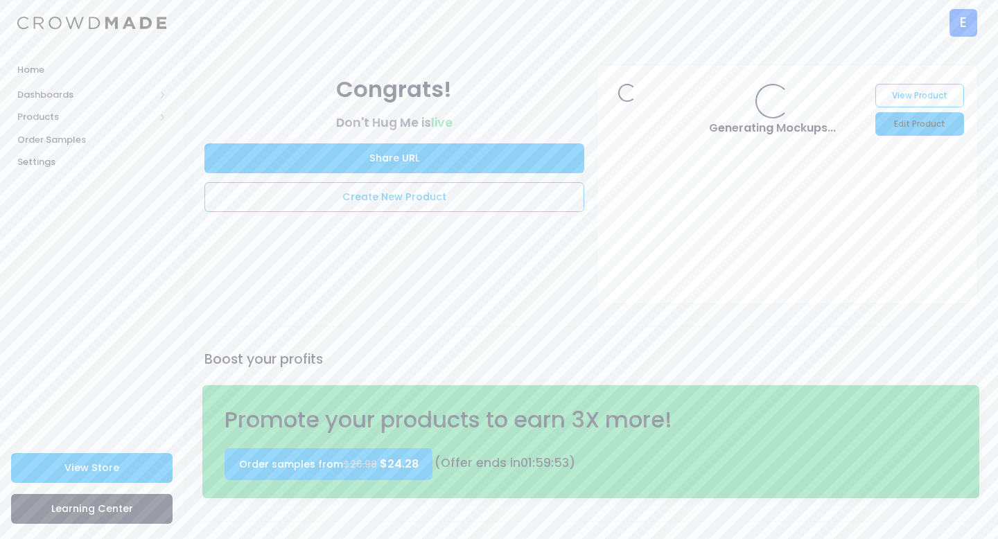
click at [923, 125] on link "Edit Product" at bounding box center [920, 124] width 88 height 24
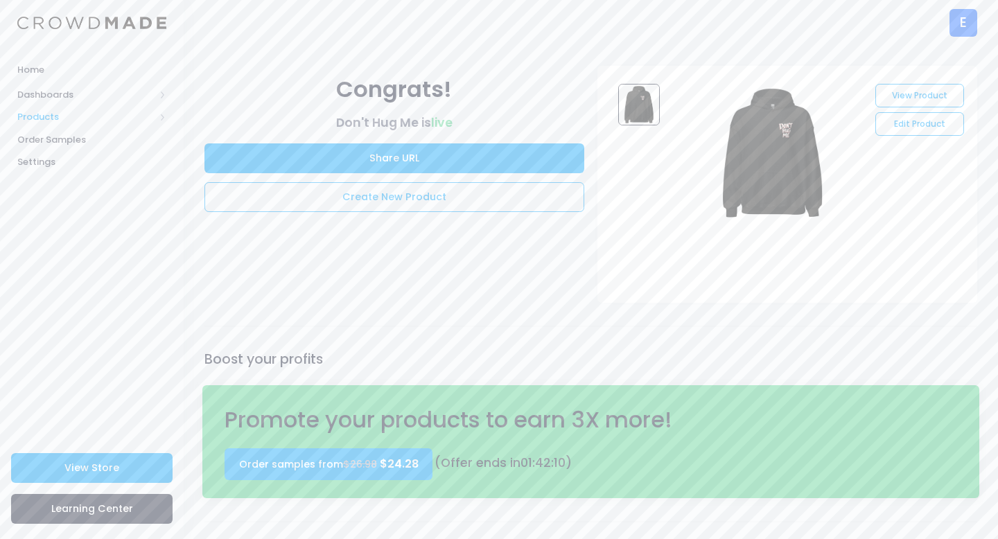
click at [90, 112] on span "Products" at bounding box center [85, 117] width 137 height 14
click at [90, 87] on span "Dashboards" at bounding box center [92, 94] width 184 height 23
click at [90, 89] on span "Dashboards" at bounding box center [85, 95] width 137 height 14
click at [87, 125] on span "Products" at bounding box center [92, 117] width 184 height 23
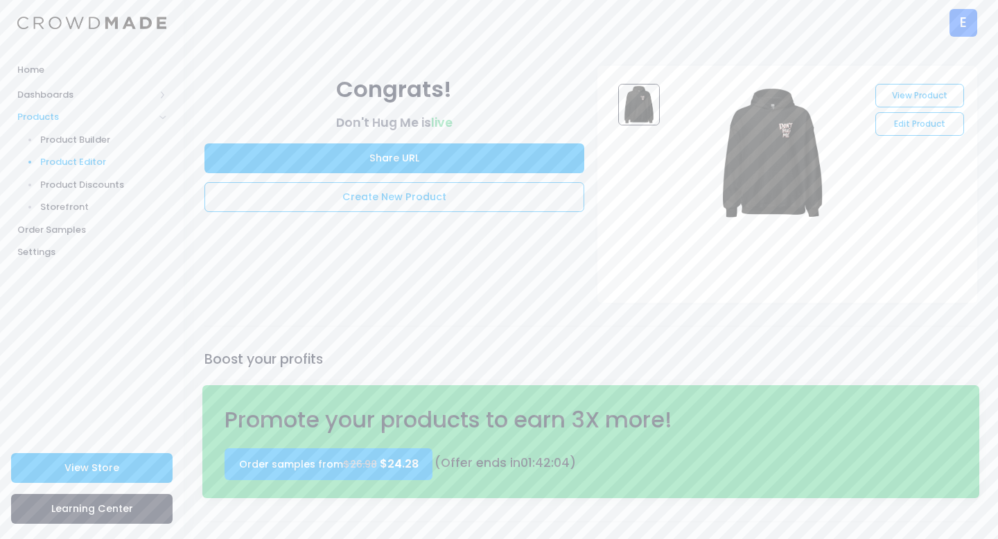
click at [105, 164] on span "Product Editor" at bounding box center [103, 162] width 127 height 14
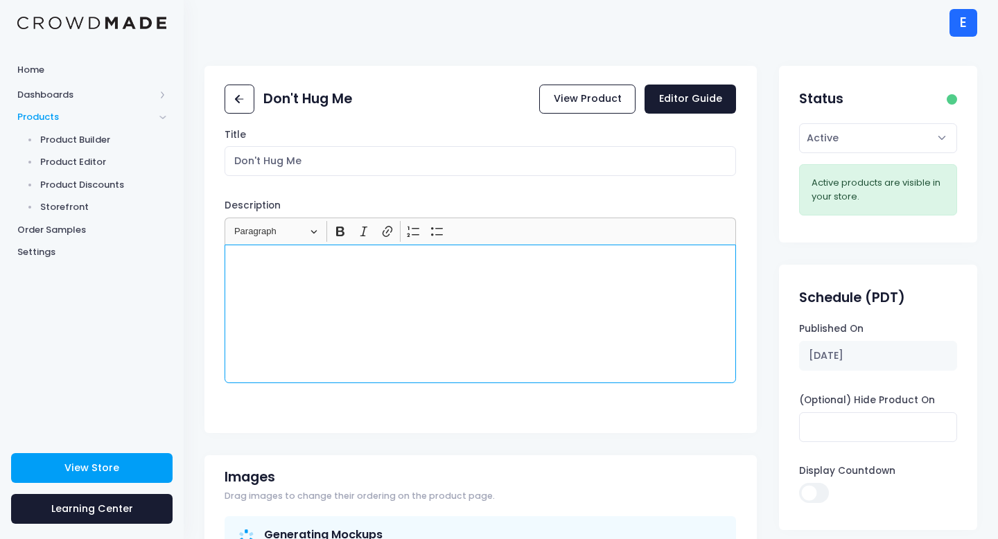
click at [342, 288] on div "Rich Text Editor, main" at bounding box center [481, 314] width 512 height 139
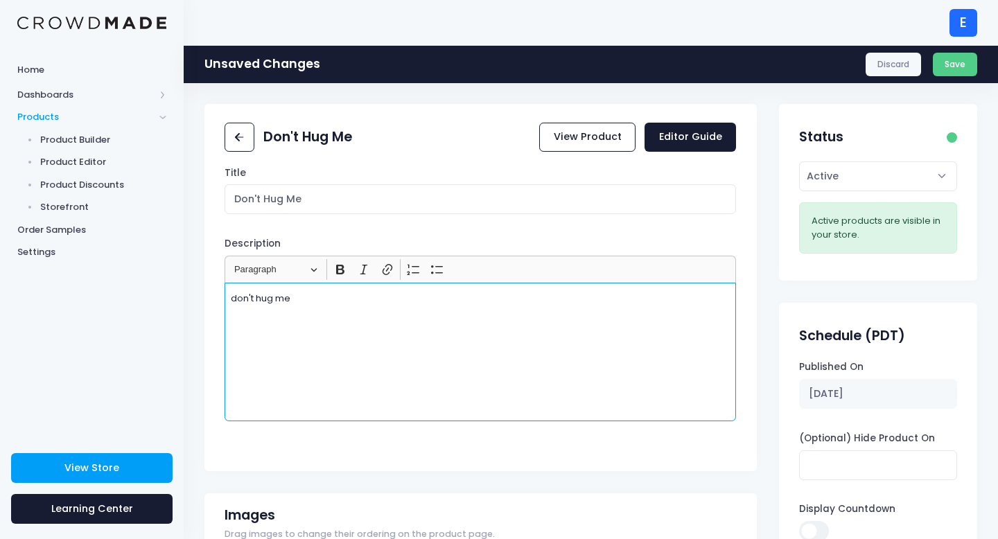
click at [237, 297] on p "don't hug me" at bounding box center [481, 299] width 500 height 14
click at [961, 60] on button "Save" at bounding box center [955, 65] width 45 height 24
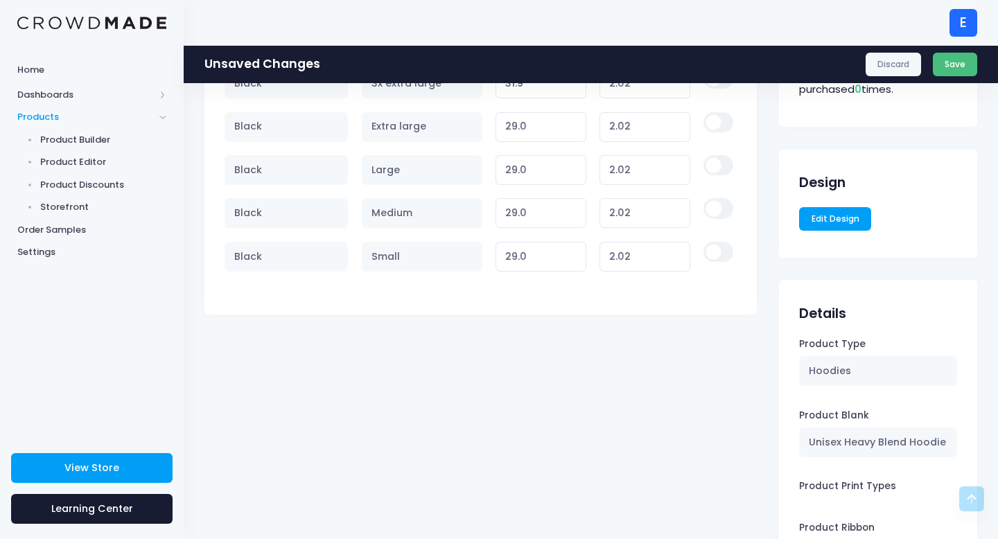
scroll to position [881, 0]
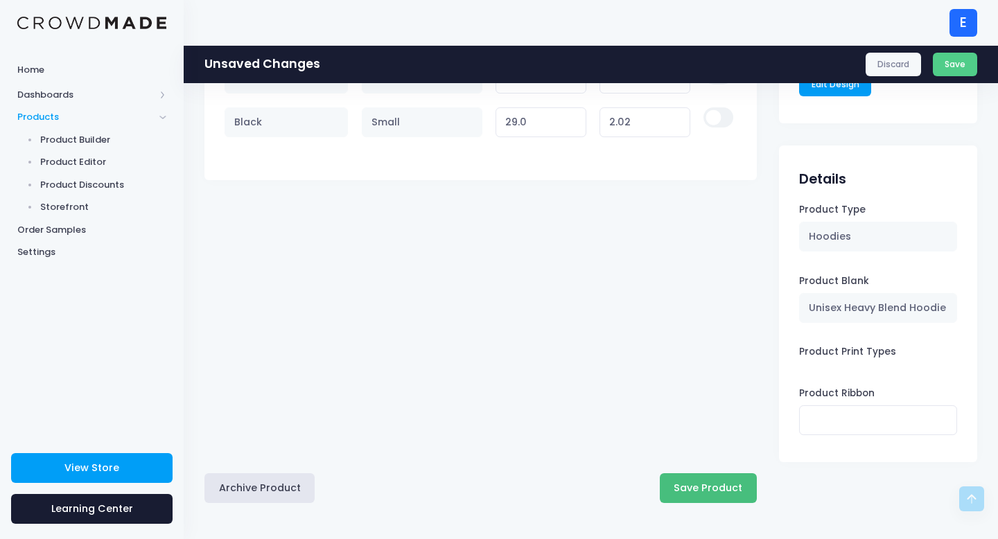
click at [695, 485] on button "Save Product" at bounding box center [708, 488] width 97 height 30
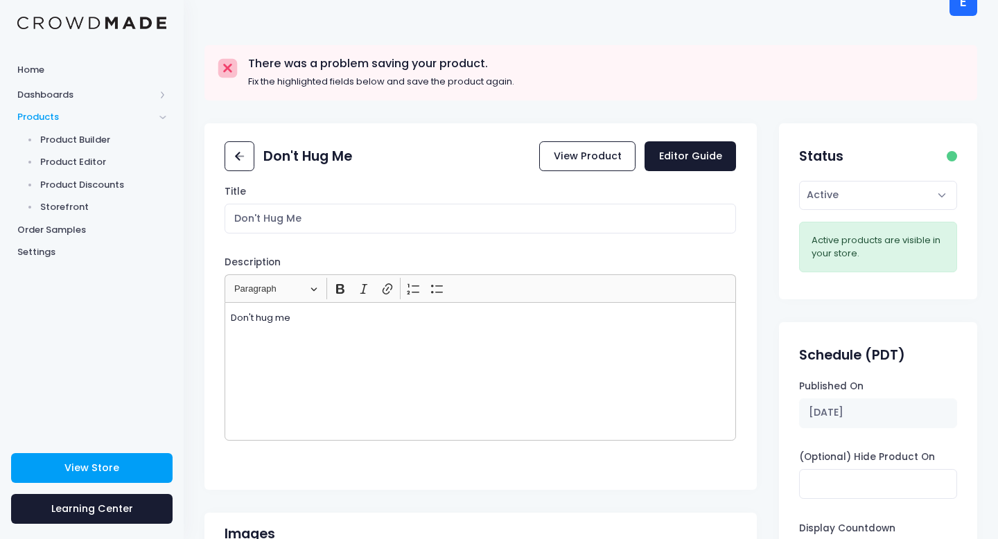
scroll to position [31, 0]
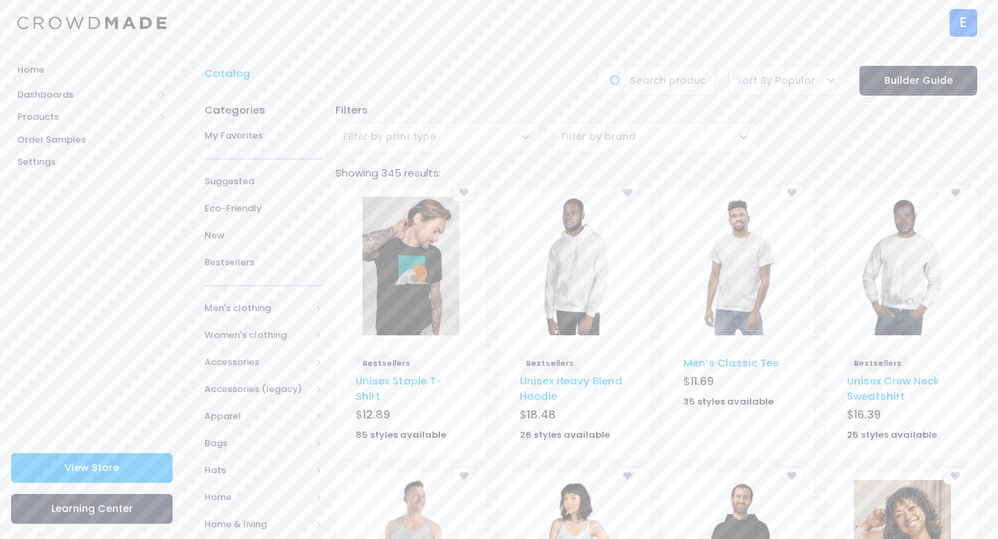
click at [759, 267] on img at bounding box center [738, 266] width 97 height 139
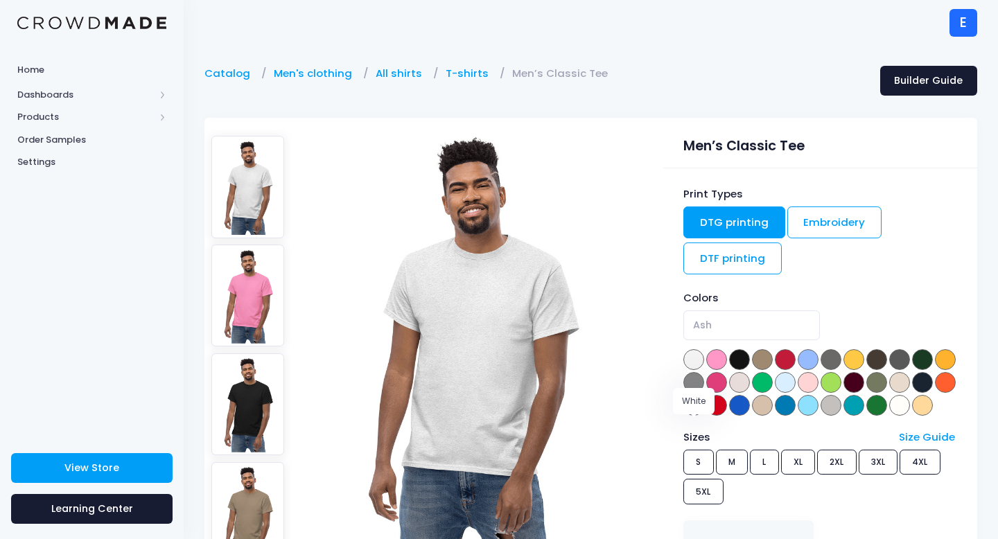
click at [889, 416] on span at bounding box center [899, 405] width 21 height 21
select select "White"
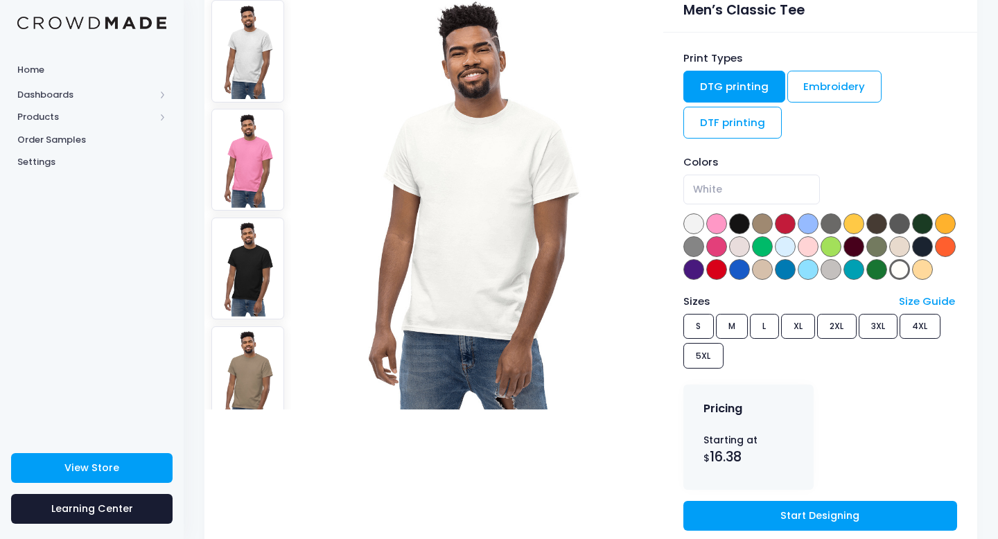
scroll to position [337, 0]
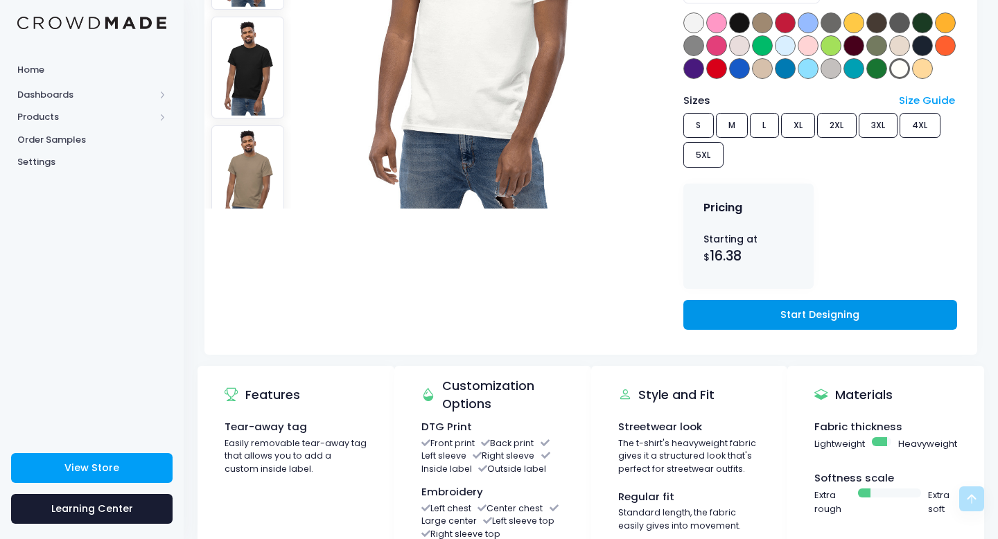
click at [739, 330] on link "Start Designing" at bounding box center [820, 315] width 274 height 30
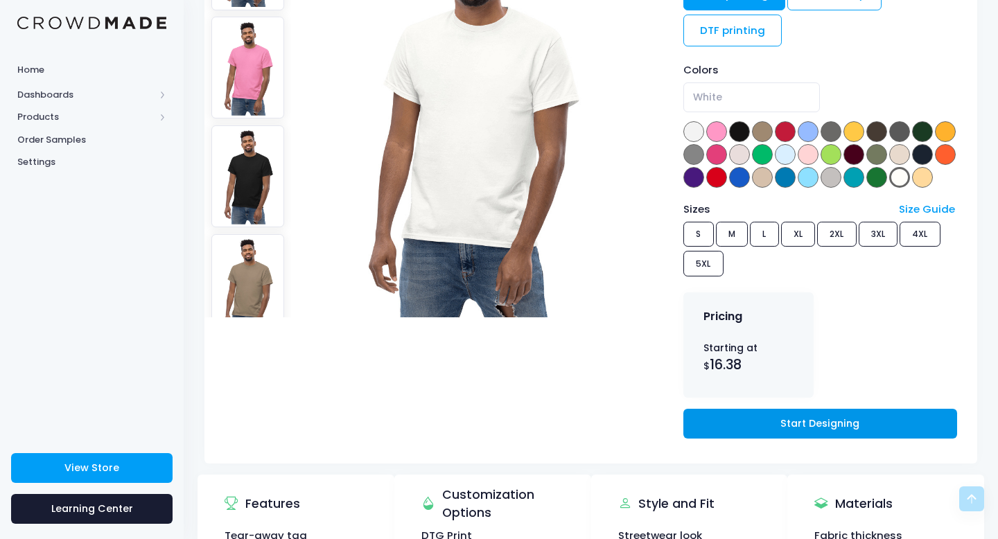
scroll to position [0, 0]
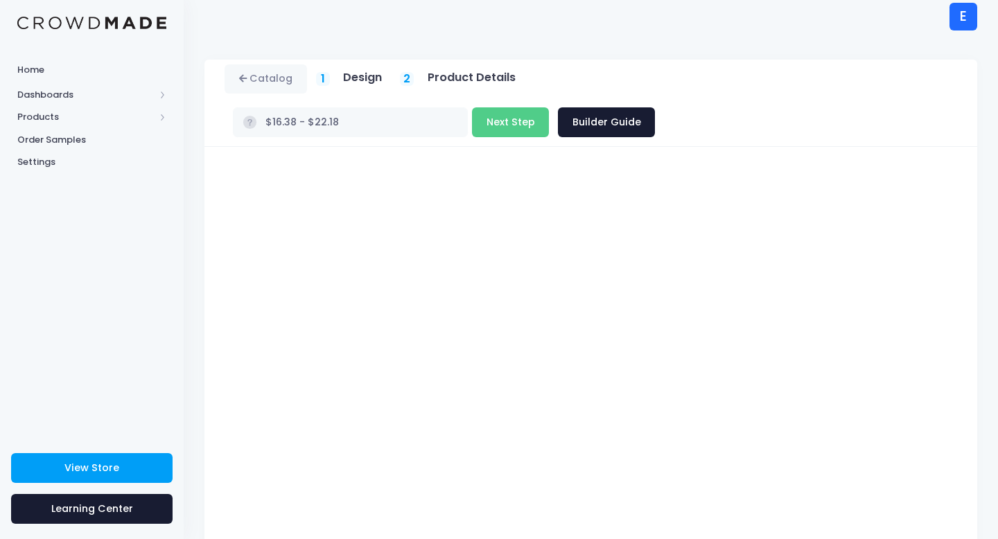
scroll to position [78, 0]
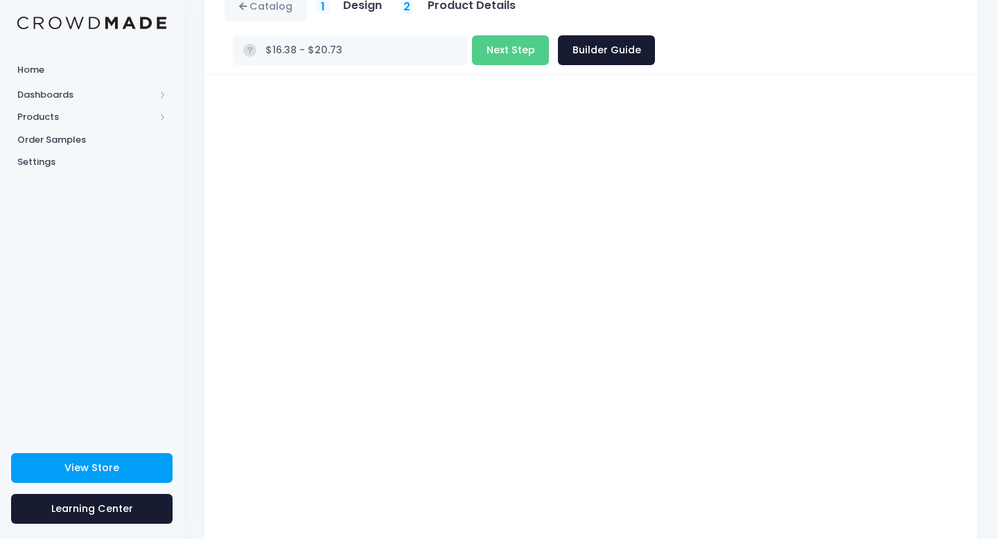
type input "$16.38 - $19.28"
click at [549, 35] on button "Next Step" at bounding box center [510, 50] width 77 height 30
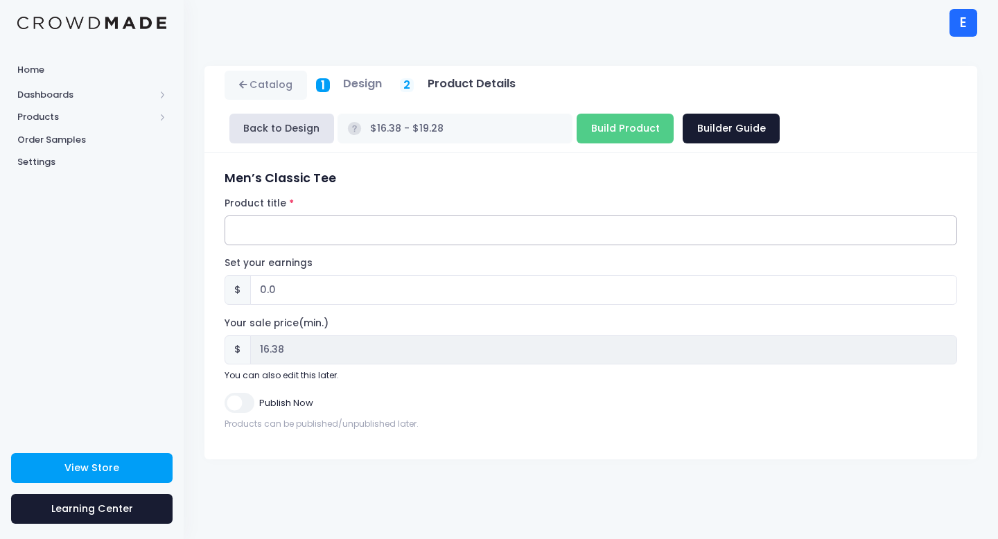
click at [304, 225] on input "Product title" at bounding box center [591, 231] width 733 height 30
click at [282, 286] on input "0.0" at bounding box center [603, 290] width 707 height 30
type input "0"
type input "2"
type input "$18.38 - $21.28"
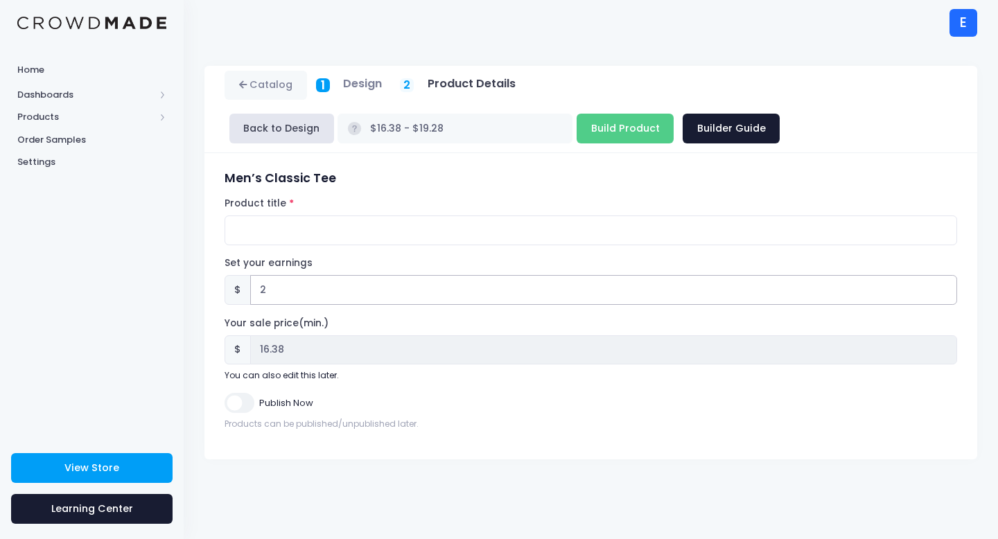
type input "18.38"
type input "$16.38 - $19.28"
type input "16.38"
type input "2.6"
type input "$18.98 - $21.88"
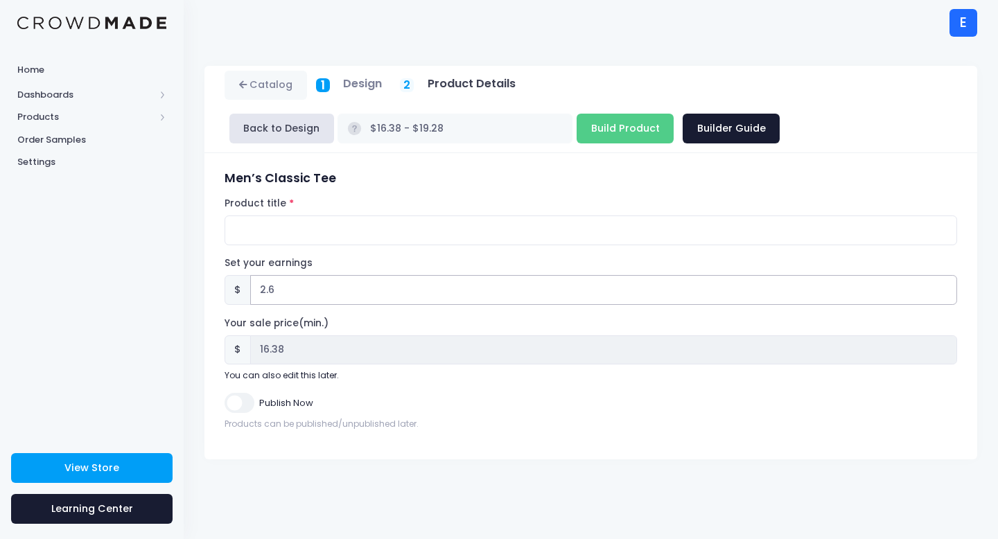
type input "18.98"
type input "2.62"
type input "$19.00 - $21.90"
type input "19.00"
type input "2.62"
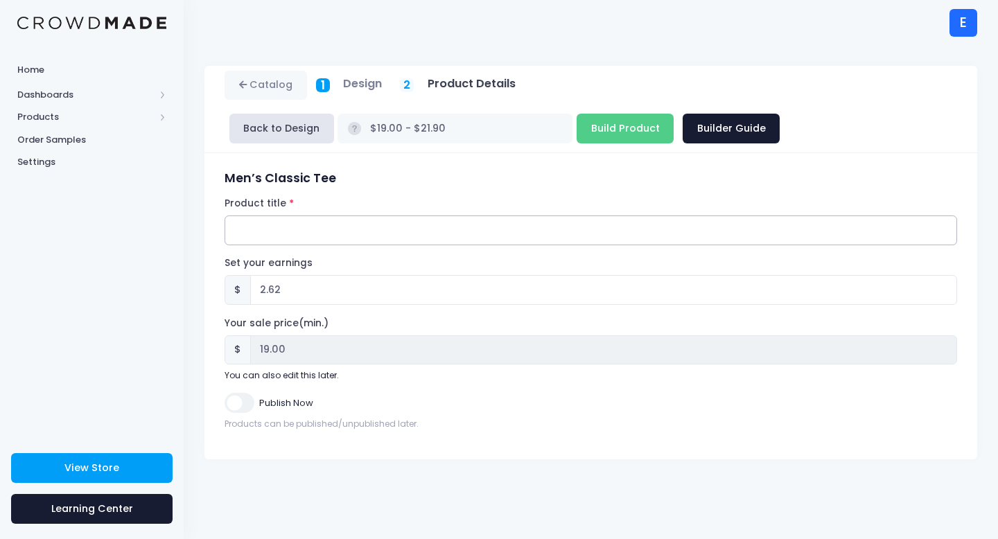
click at [252, 234] on input "Product title" at bounding box center [591, 231] width 733 height 30
type input "Don't Hug Me ("
type input "$16.38 - $19.28"
type input "16.38"
click at [344, 223] on input "Don't Hug Me (" at bounding box center [591, 231] width 733 height 30
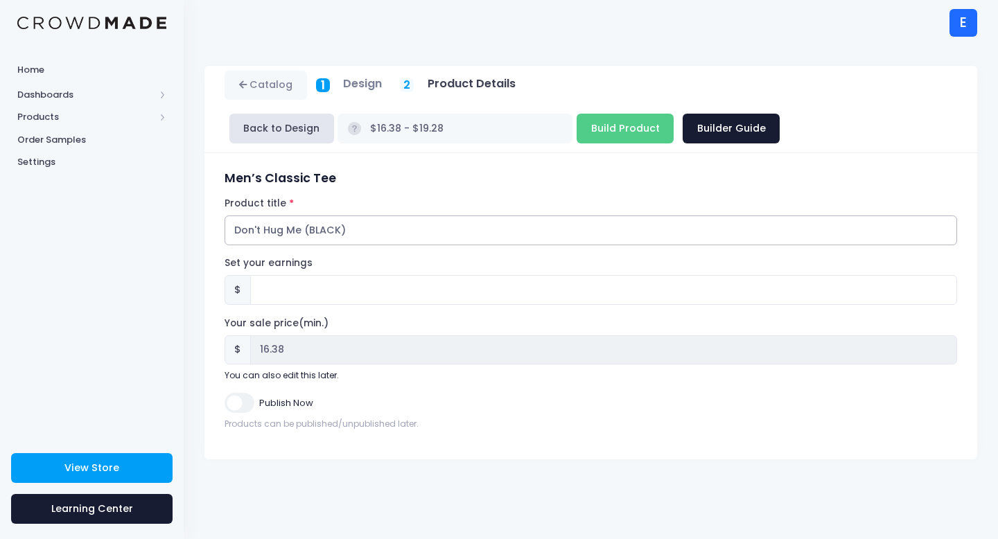
type input "Don't Hug Me (BLACK)"
click at [298, 286] on input "Set your earnings" at bounding box center [603, 290] width 707 height 30
type input "2"
type input "$18.38 - $21.28"
type input "18.38"
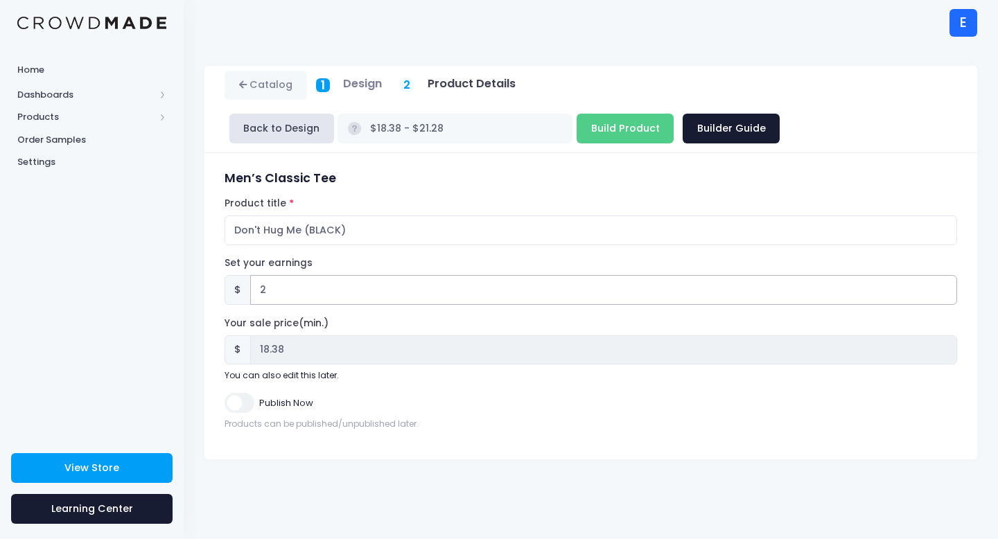
type input "2.6"
type input "$18.98 - $21.88"
type input "18.98"
type input "2.62"
type input "$19.00 - $21.90"
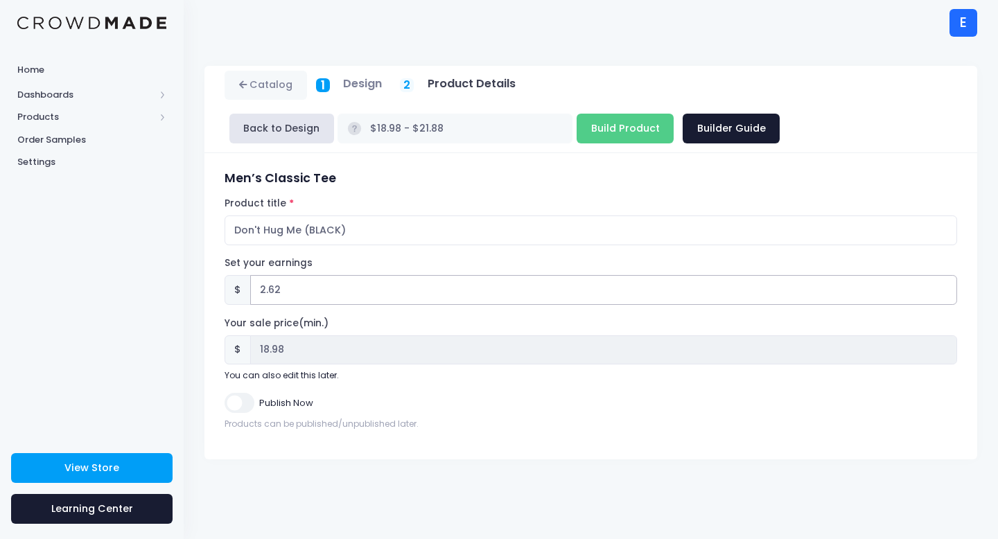
type input "19.00"
type input "2.62"
click at [236, 408] on input "Publish Now" at bounding box center [239, 403] width 29 height 20
checkbox input "true"
click at [577, 130] on input "Build Product" at bounding box center [625, 129] width 97 height 30
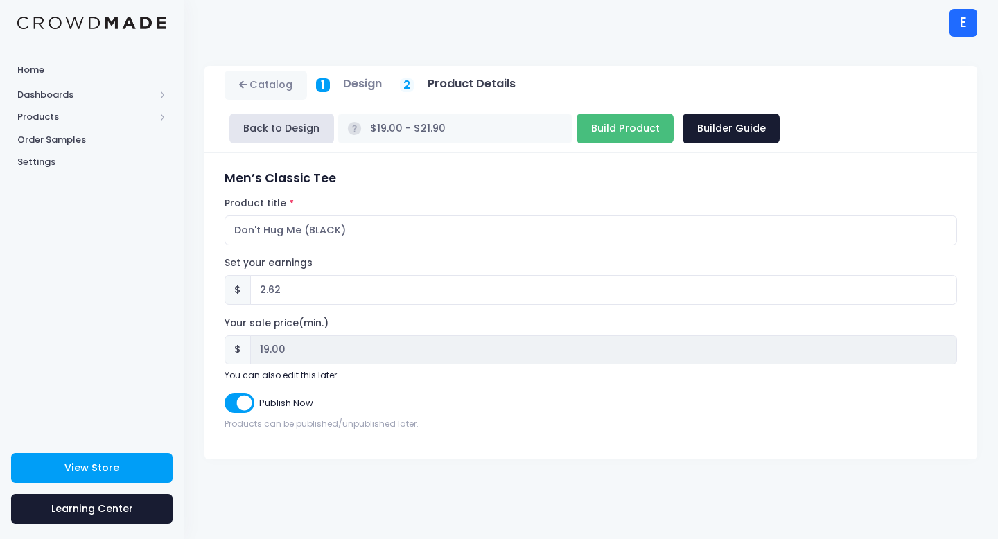
type input "Building product..."
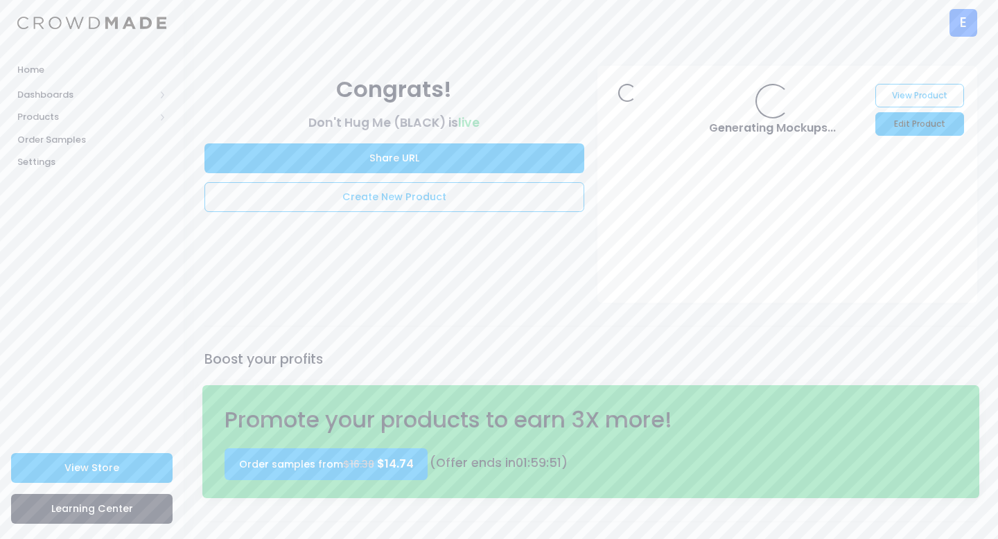
click at [933, 124] on link "Edit Product" at bounding box center [920, 124] width 88 height 24
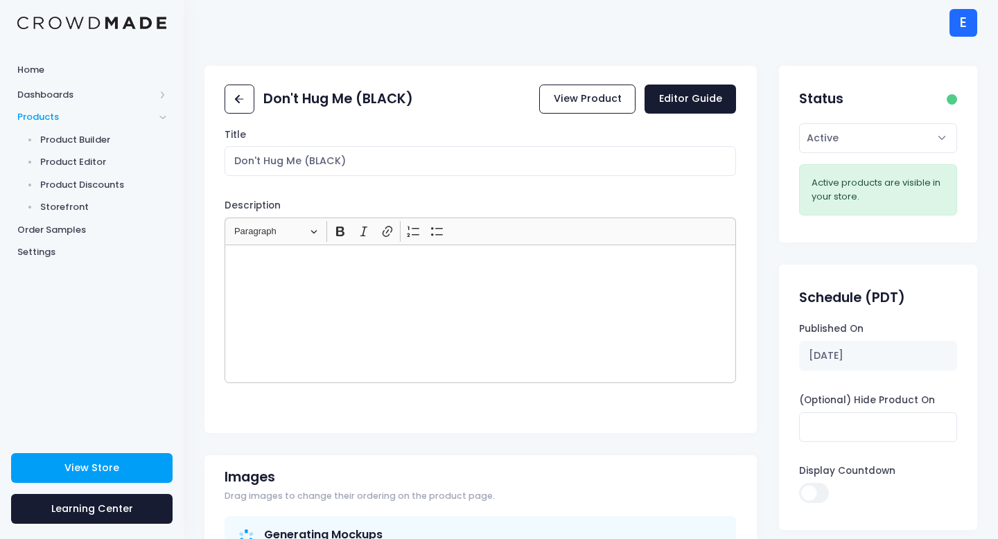
click at [332, 262] on p "Rich Text Editor, main" at bounding box center [481, 261] width 500 height 14
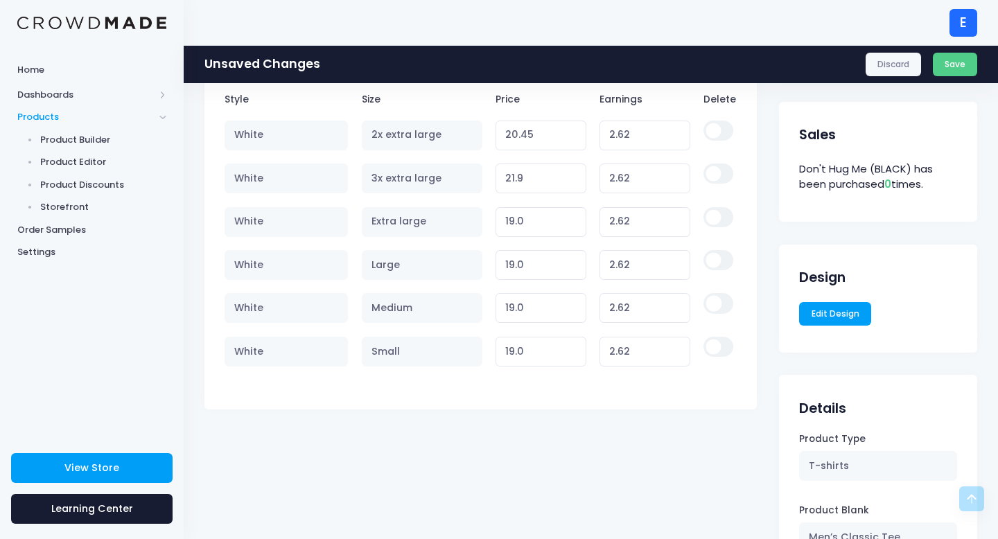
scroll to position [881, 0]
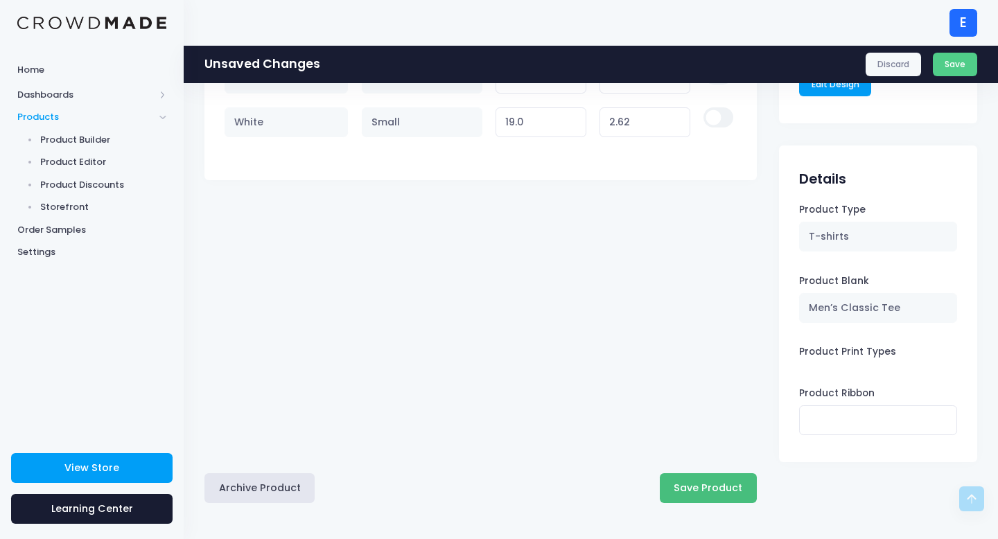
click at [695, 492] on button "Save Product" at bounding box center [708, 488] width 97 height 30
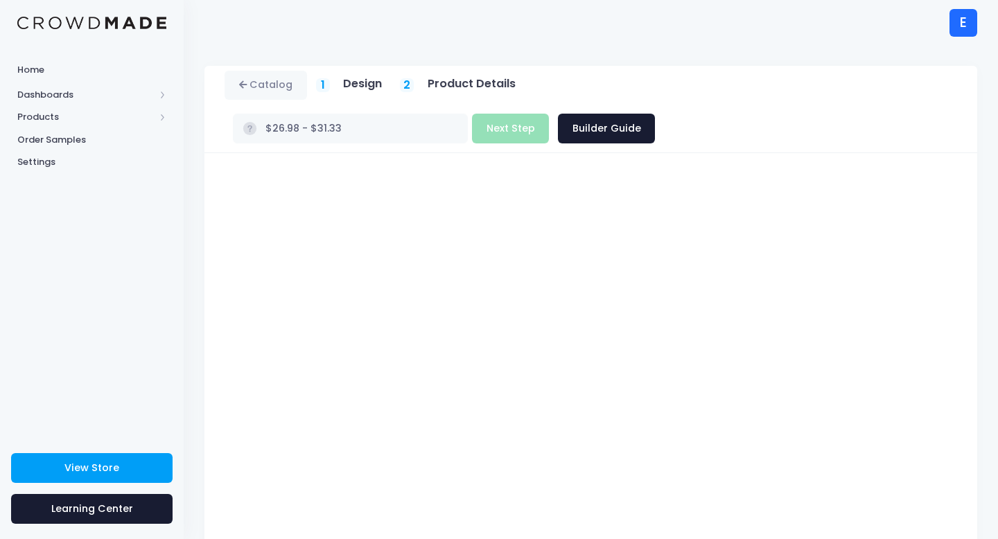
type input "$26.98 - $29.88"
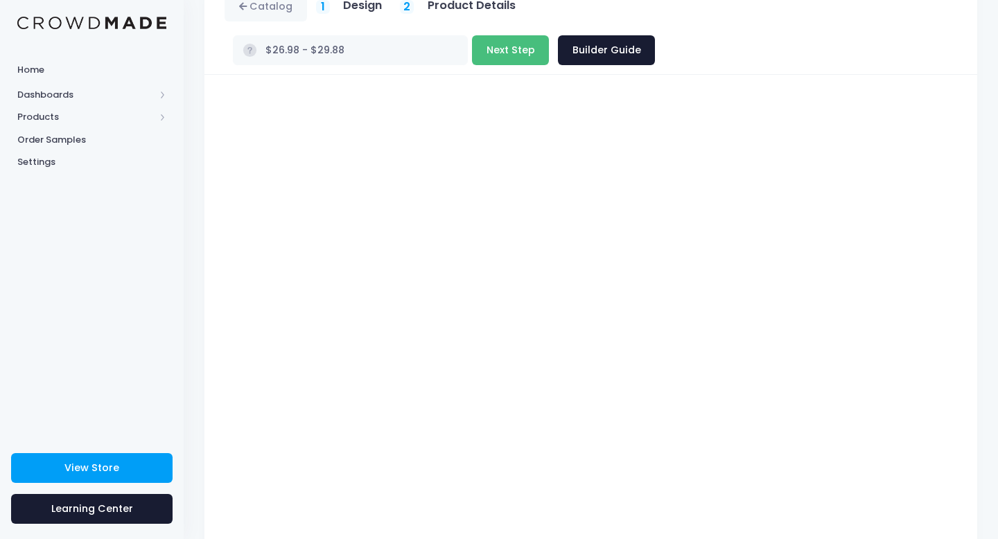
click at [549, 35] on button "Next Step" at bounding box center [510, 50] width 77 height 30
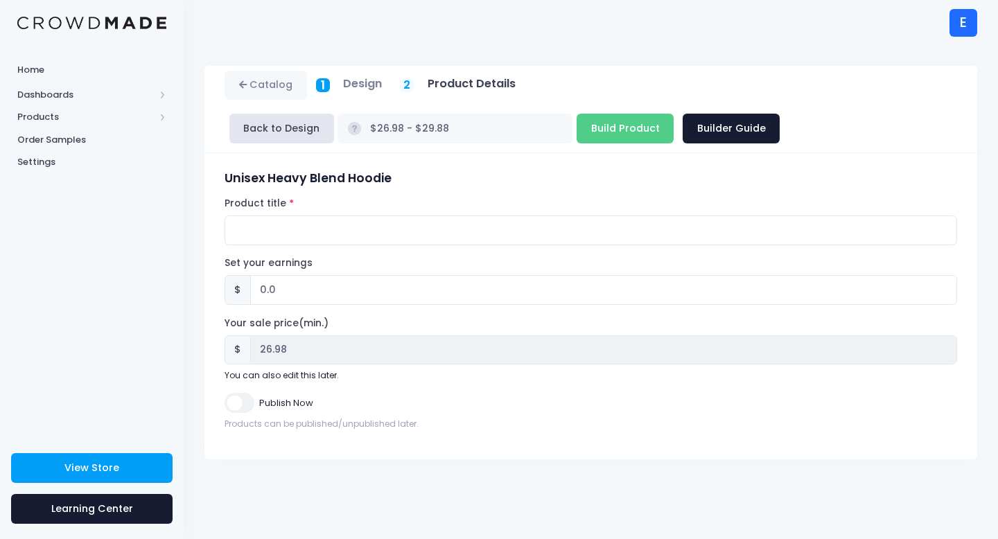
scroll to position [0, 0]
click at [249, 223] on input "Product title" at bounding box center [591, 231] width 733 height 30
type input "Don't Hug Me"
click at [288, 287] on input "0.0" at bounding box center [603, 290] width 707 height 30
type input "0"
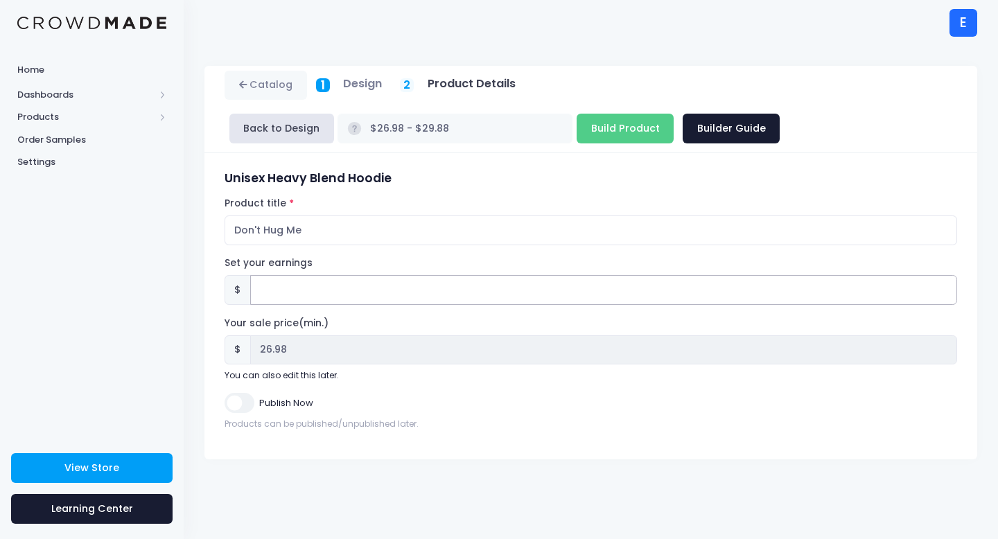
type input "2"
type input "$28.98 - $31.88"
type input "28.98"
type input "2.02"
type input "$29.00 - $31.90"
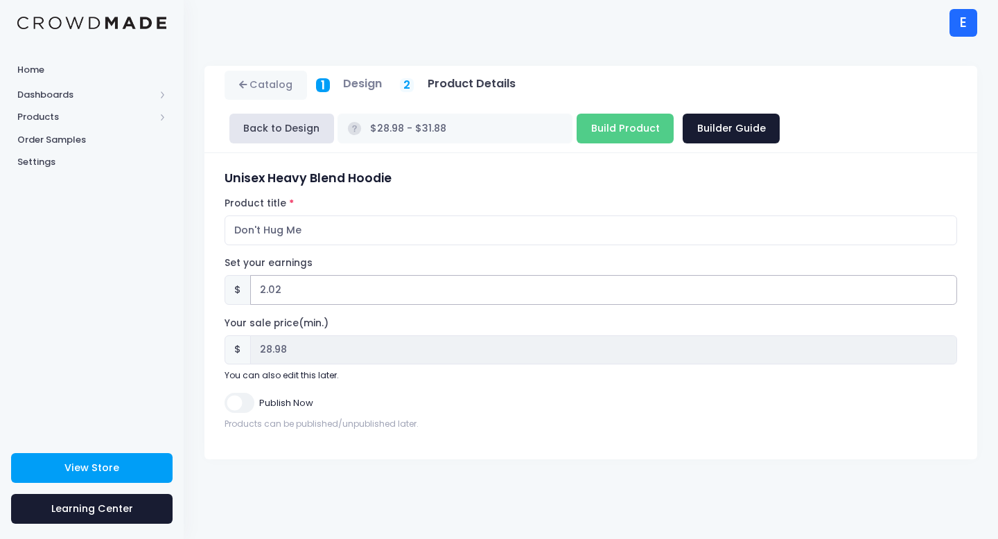
type input "29.00"
type input "2.02"
click at [250, 399] on input "Publish Now" at bounding box center [239, 403] width 29 height 20
checkbox input "true"
click at [577, 132] on input "Build Product" at bounding box center [625, 129] width 97 height 30
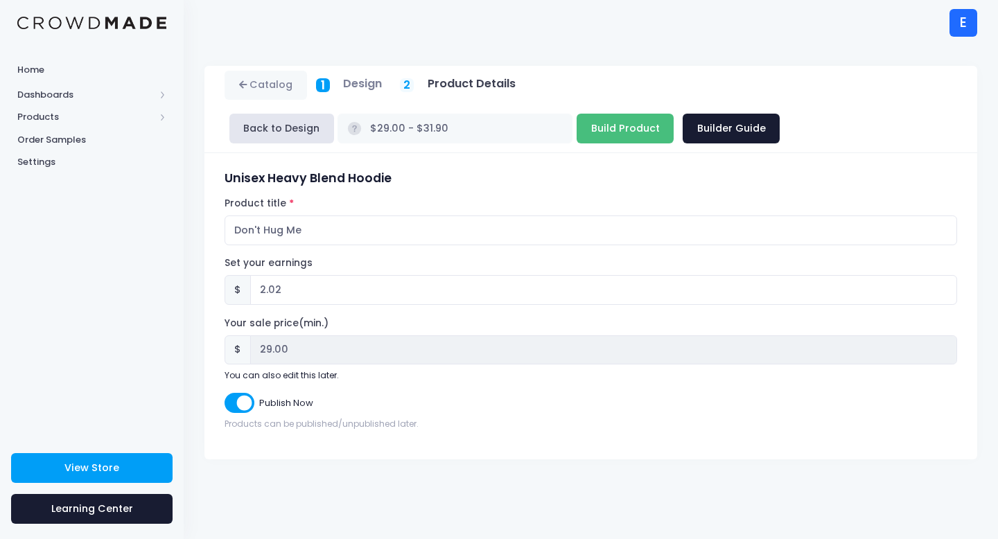
type input "Building product..."
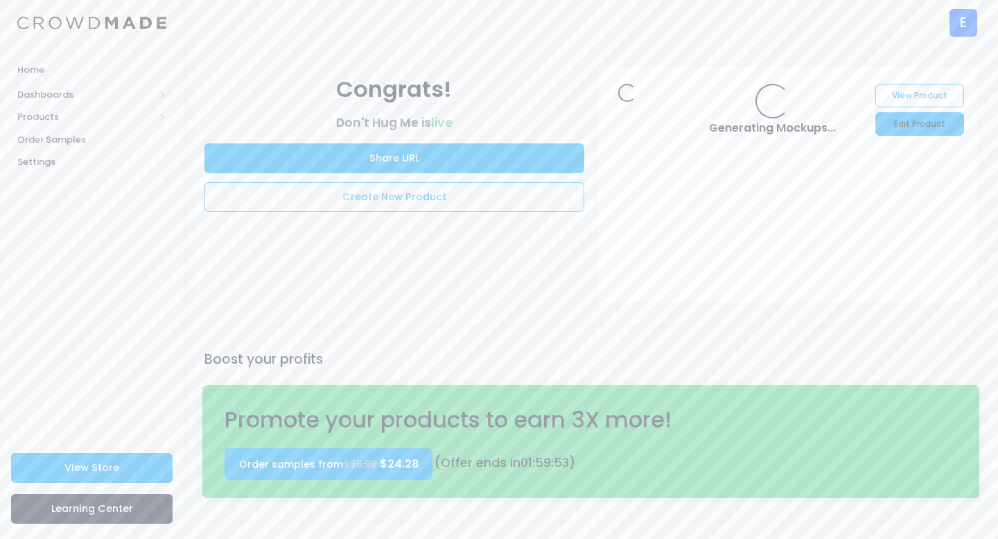
click at [907, 124] on link "Edit Product" at bounding box center [920, 124] width 88 height 24
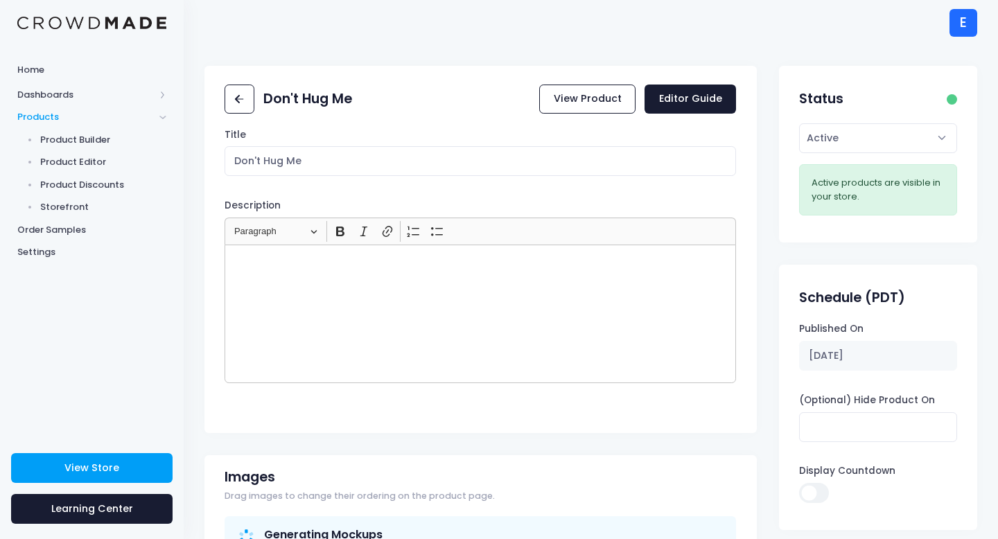
click at [322, 281] on div "Rich Text Editor, main" at bounding box center [481, 314] width 512 height 139
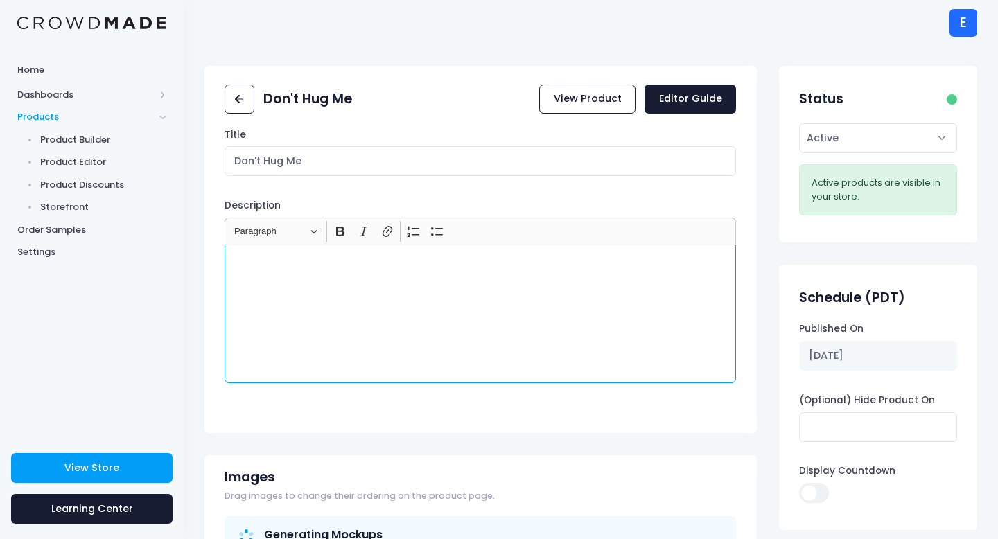
click at [325, 177] on div "Title Don't Hug Me Description <p></p> Rich Text Editor Heading Paragraph Parag…" at bounding box center [480, 276] width 552 height 296
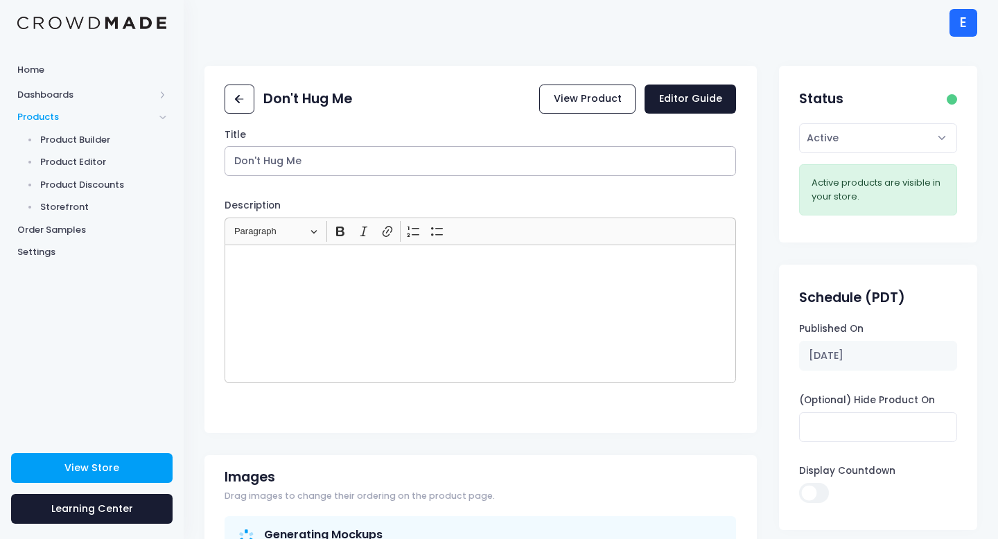
click at [329, 162] on input "Don't Hug Me" at bounding box center [481, 161] width 512 height 30
type input "Don't Hug Me (black)"
click at [290, 297] on div "Rich Text Editor, main" at bounding box center [481, 314] width 512 height 139
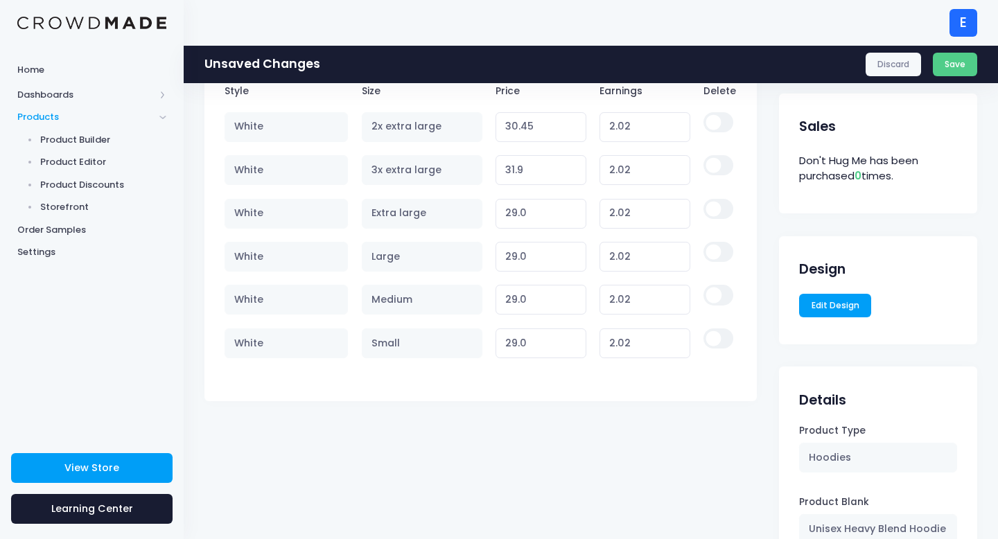
scroll to position [881, 0]
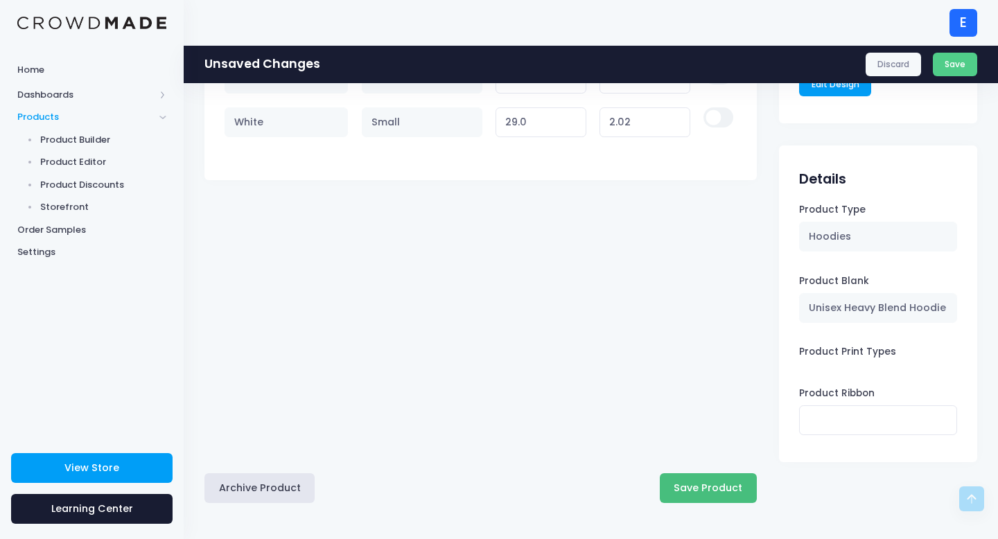
click at [695, 492] on button "Save Product" at bounding box center [708, 488] width 97 height 30
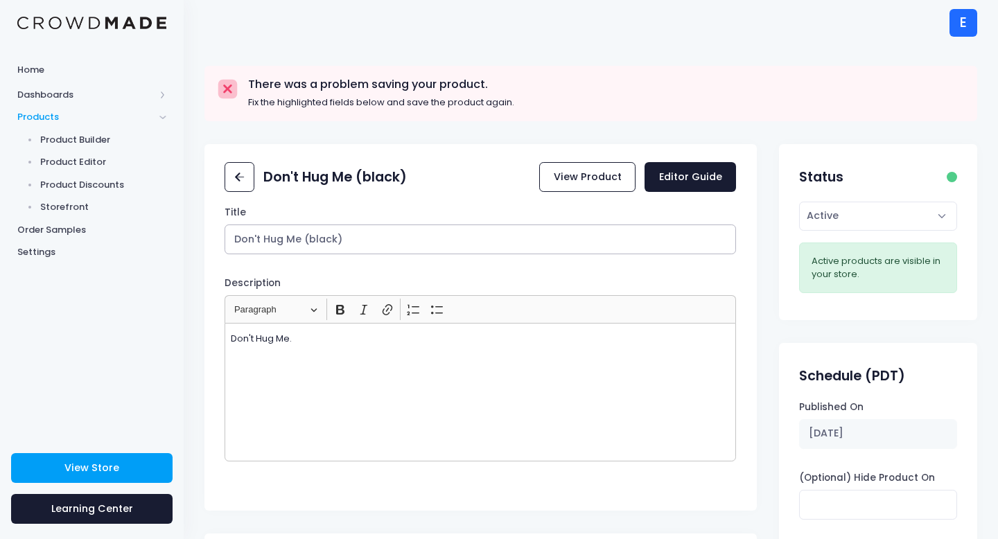
click at [341, 245] on input "Don't Hug Me (black)" at bounding box center [481, 240] width 512 height 30
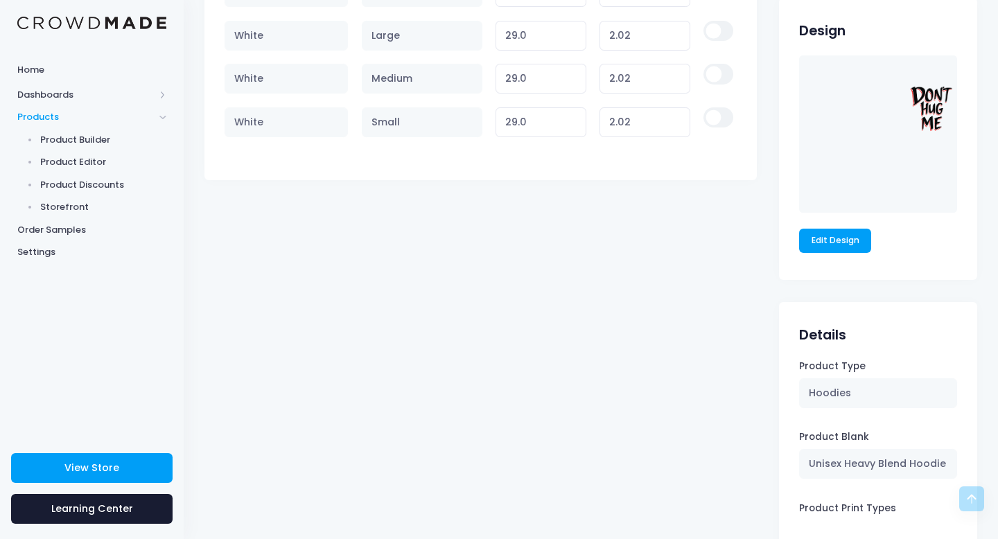
scroll to position [1095, 0]
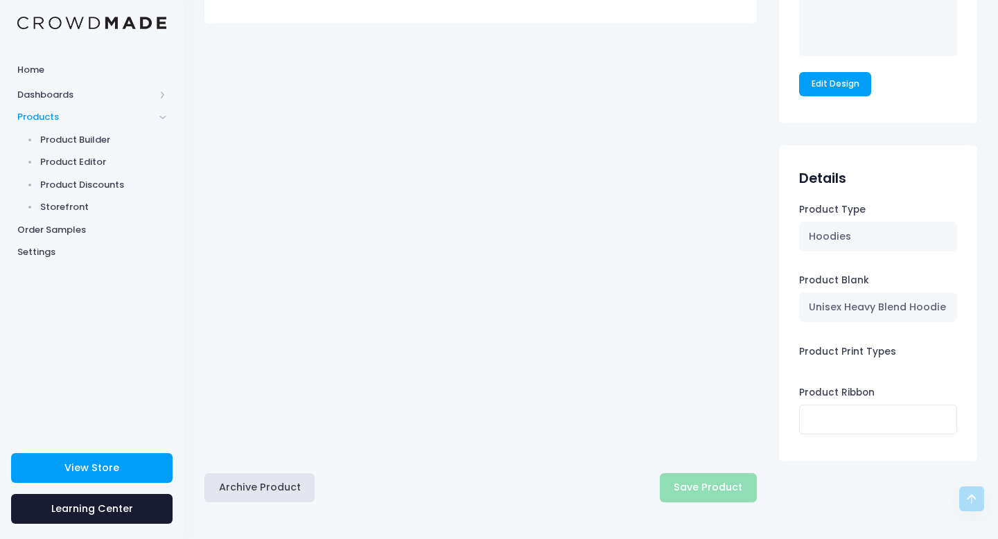
type input "Don't Hug Me (WHITE)"
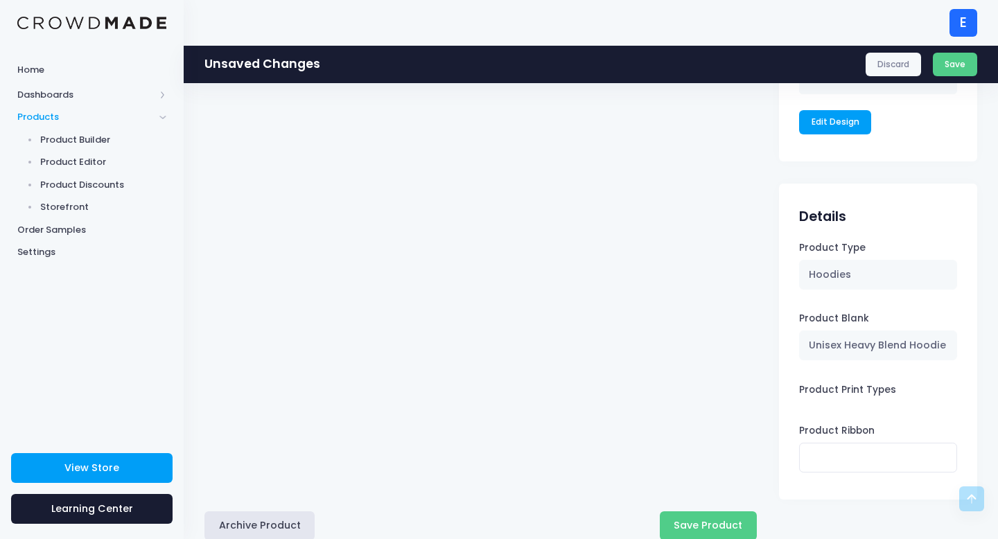
click at [732, 516] on div "Archive Product Save Product" at bounding box center [590, 528] width 773 height 57
click at [718, 522] on button "Save Product" at bounding box center [708, 527] width 97 height 30
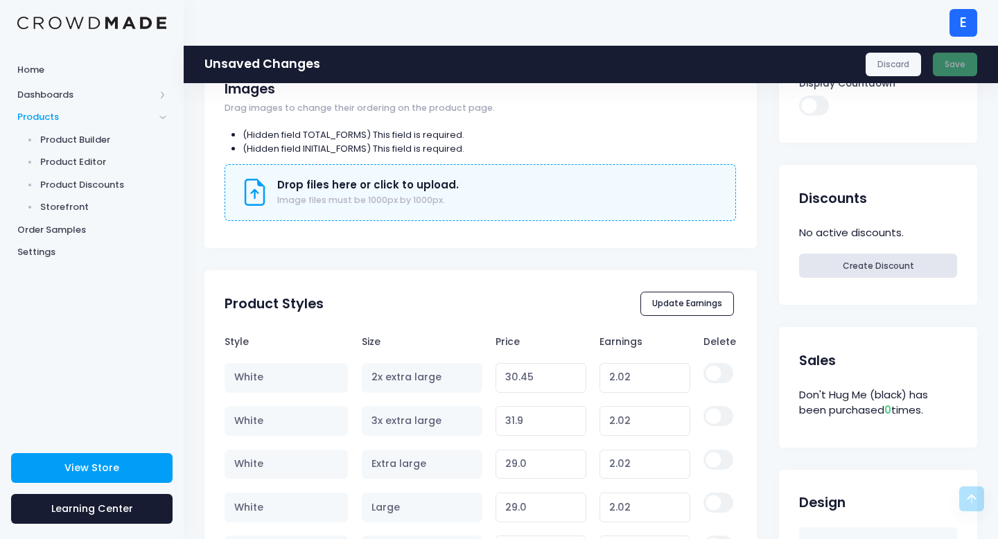
scroll to position [0, 0]
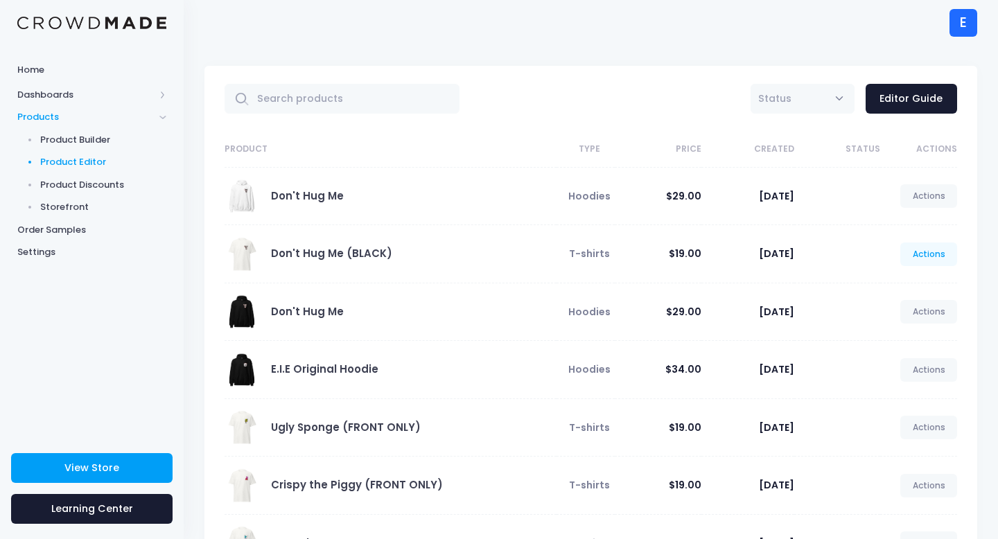
click at [950, 252] on link "Actions" at bounding box center [928, 255] width 57 height 24
click at [890, 288] on link "Edit" at bounding box center [914, 287] width 73 height 24
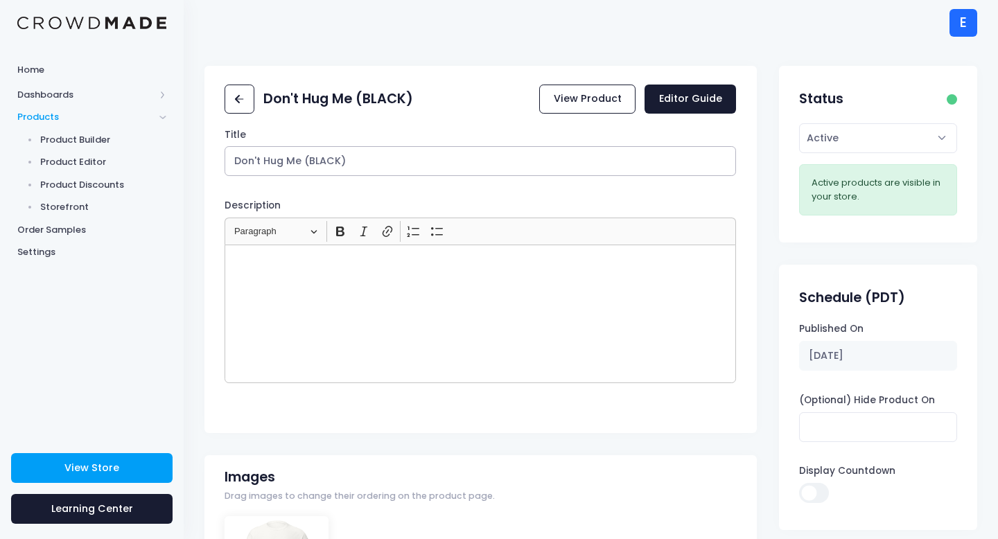
click at [348, 160] on input "Don't Hug Me (BLACK)" at bounding box center [481, 161] width 512 height 30
click at [337, 160] on input "Don't Hug Me (BLACK)" at bounding box center [481, 161] width 512 height 30
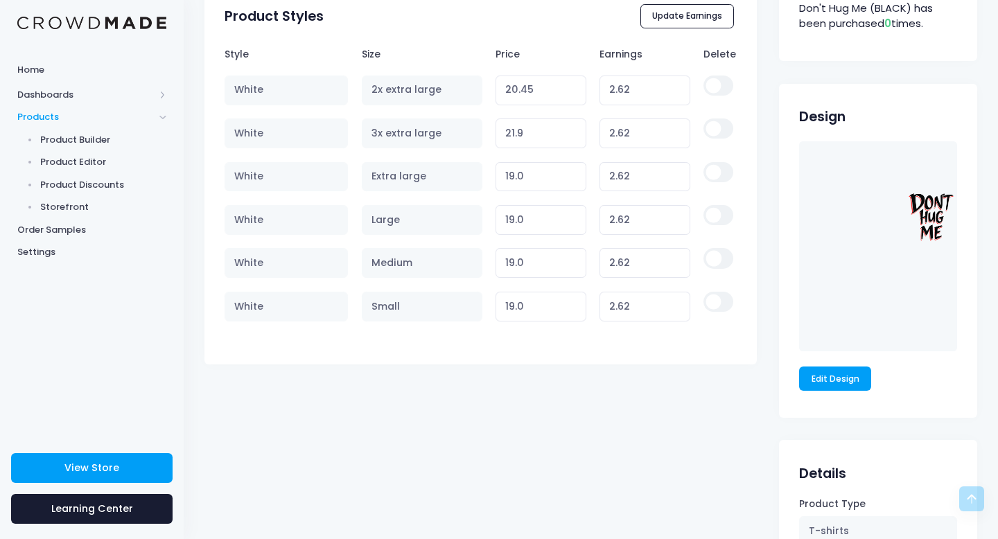
type input "Don't Hug Me (WHITE)"
click at [605, 488] on div "Don't Hug Me (BLACK) View Product Editor Guide Title Don't Hug Me (WHITE) Descr…" at bounding box center [480, 16] width 552 height 1449
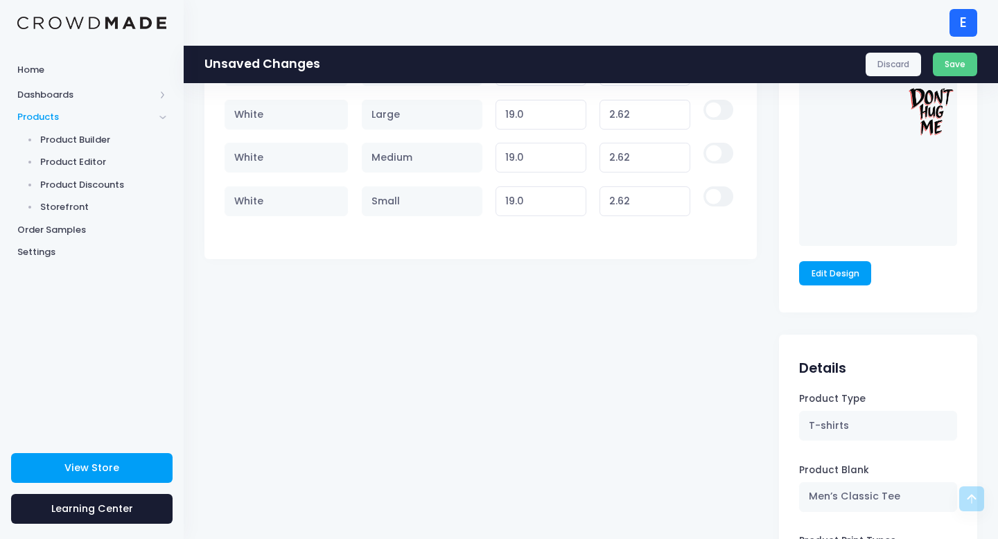
scroll to position [1107, 0]
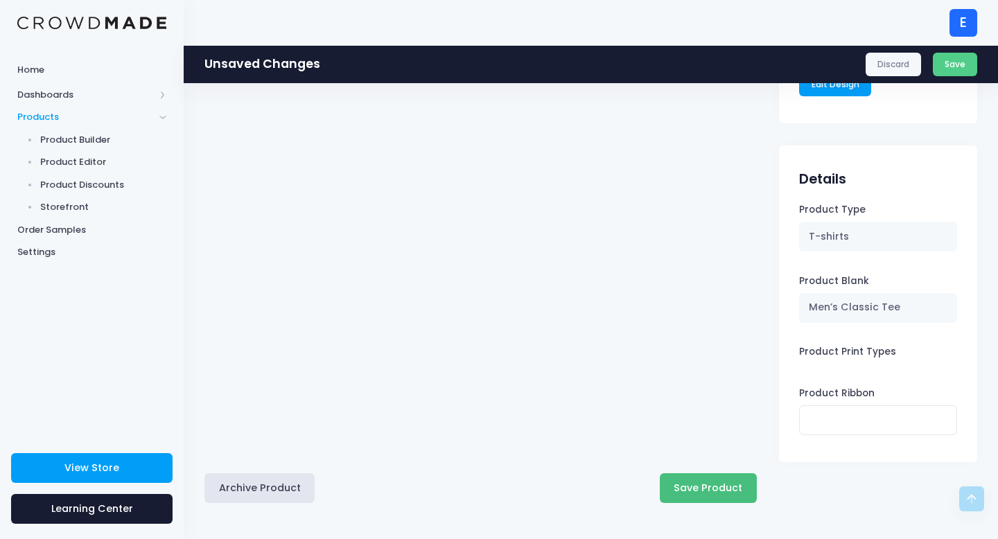
click at [704, 498] on button "Save Product" at bounding box center [708, 488] width 97 height 30
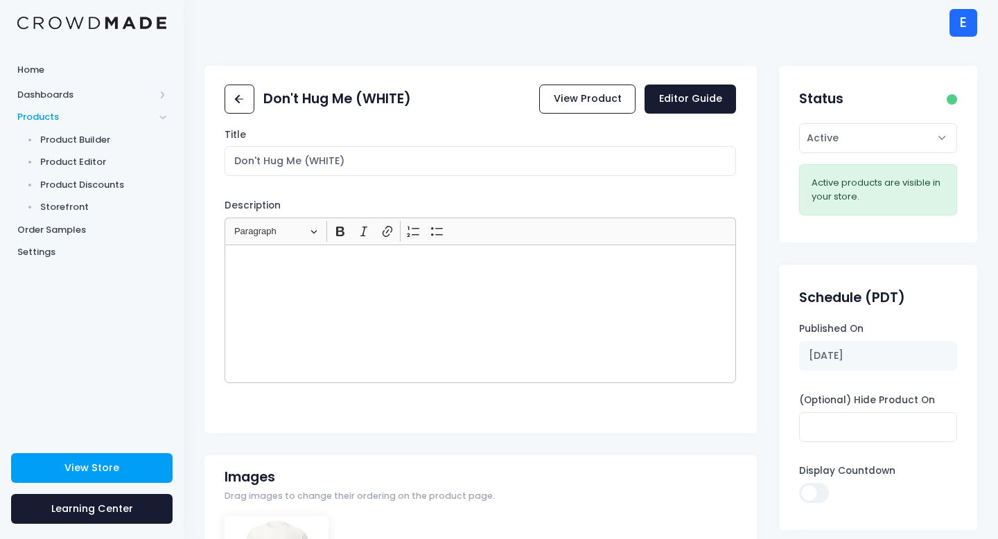
click at [119, 29] on div at bounding box center [92, 22] width 184 height 45
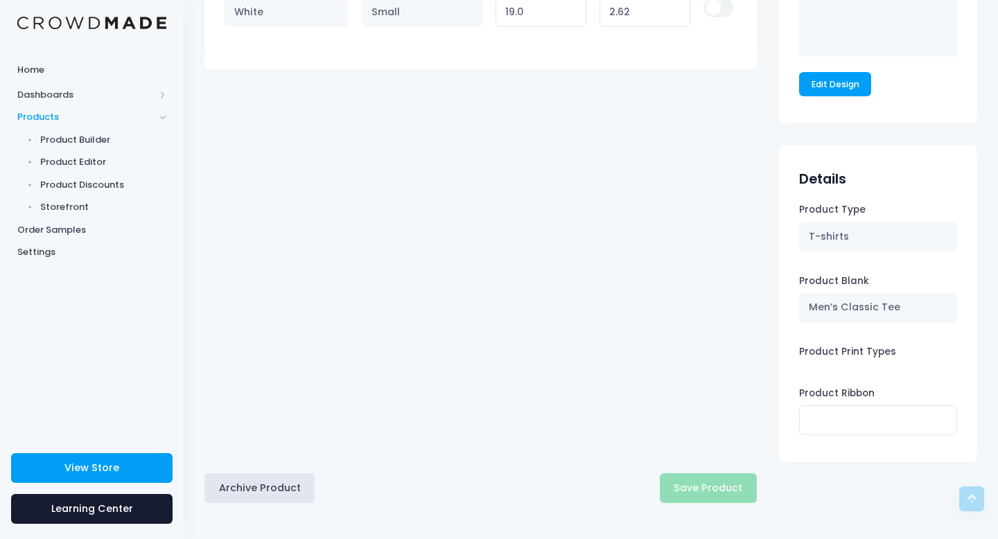
click at [113, 21] on img at bounding box center [91, 23] width 149 height 13
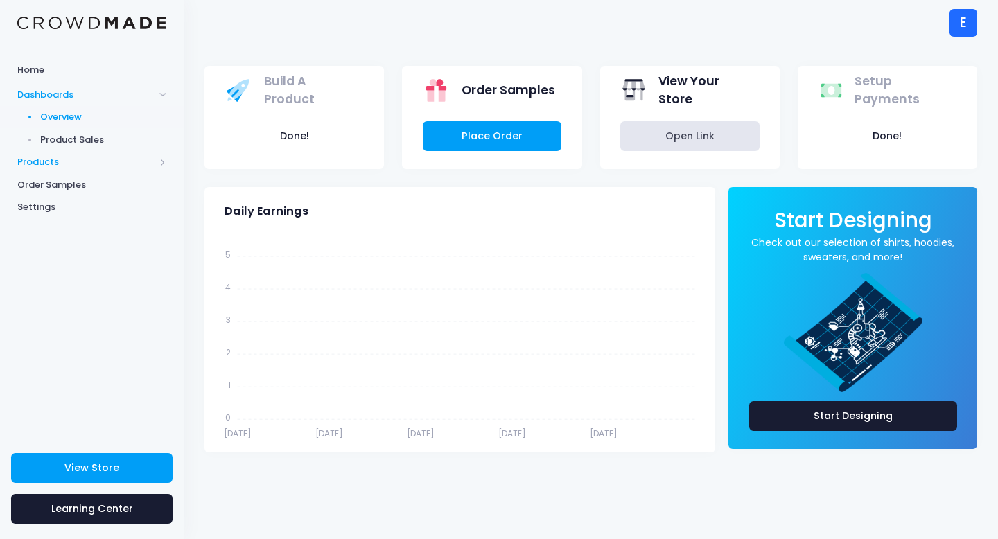
click at [55, 164] on span "Products" at bounding box center [85, 162] width 137 height 14
click at [94, 164] on span "Product Editor" at bounding box center [103, 162] width 127 height 14
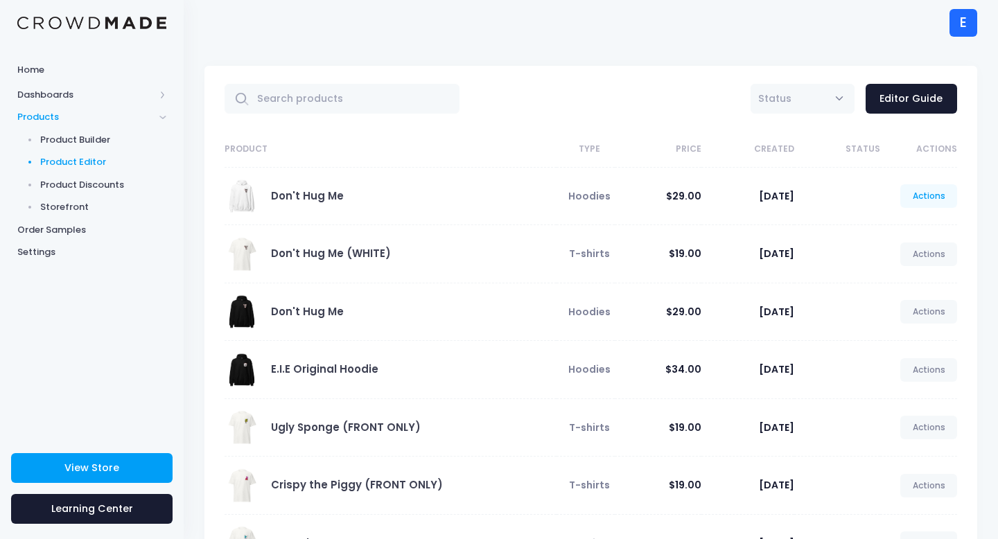
click at [937, 199] on link "Actions" at bounding box center [928, 196] width 57 height 24
click at [905, 228] on link "Edit" at bounding box center [914, 229] width 73 height 24
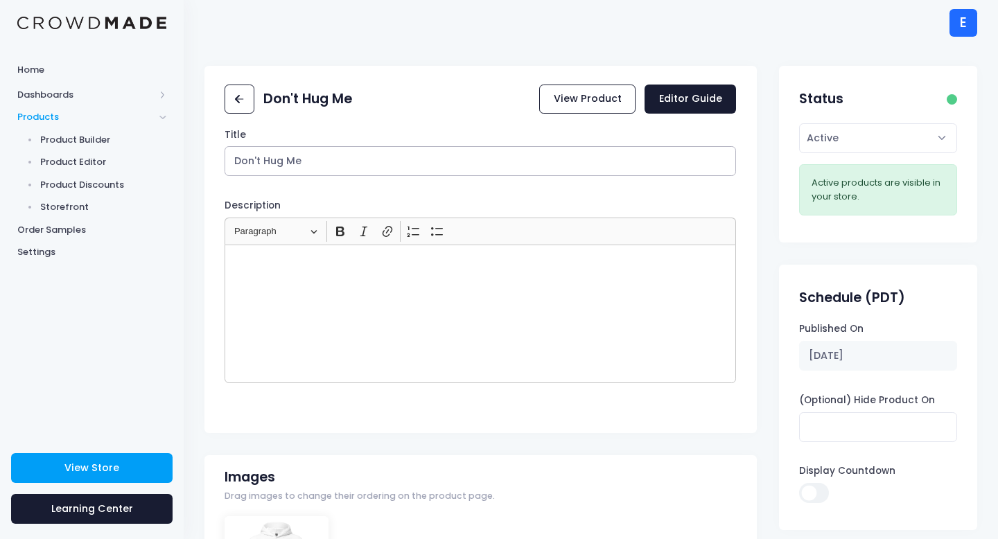
click at [326, 162] on input "Don't Hug Me" at bounding box center [481, 161] width 512 height 30
type input "Don't Hug Me Hoodie (WHITE)"
click at [541, 195] on div "Title Don't Hug Me Hoodie (WHITE) Description <p></p> Rich Text Editor Heading …" at bounding box center [480, 276] width 552 height 296
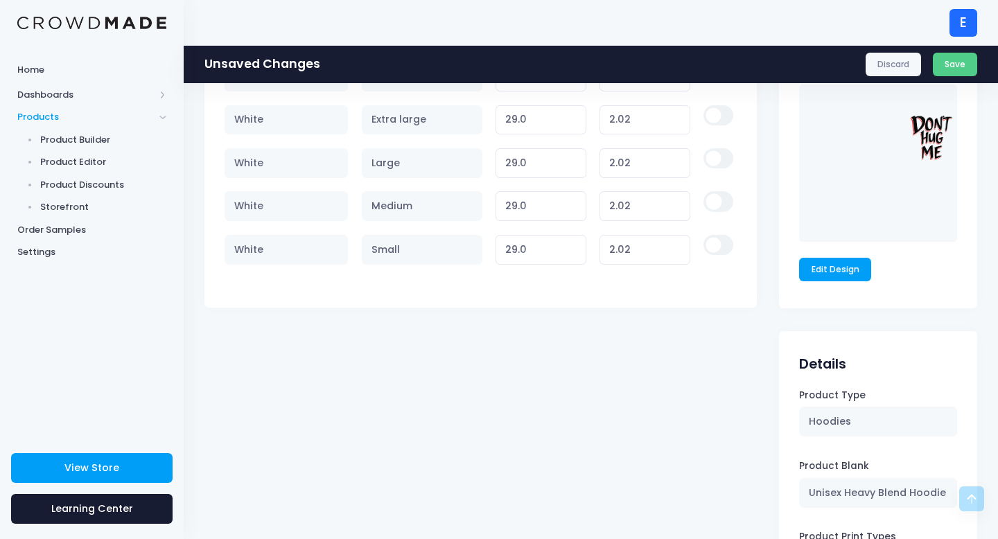
scroll to position [1054, 0]
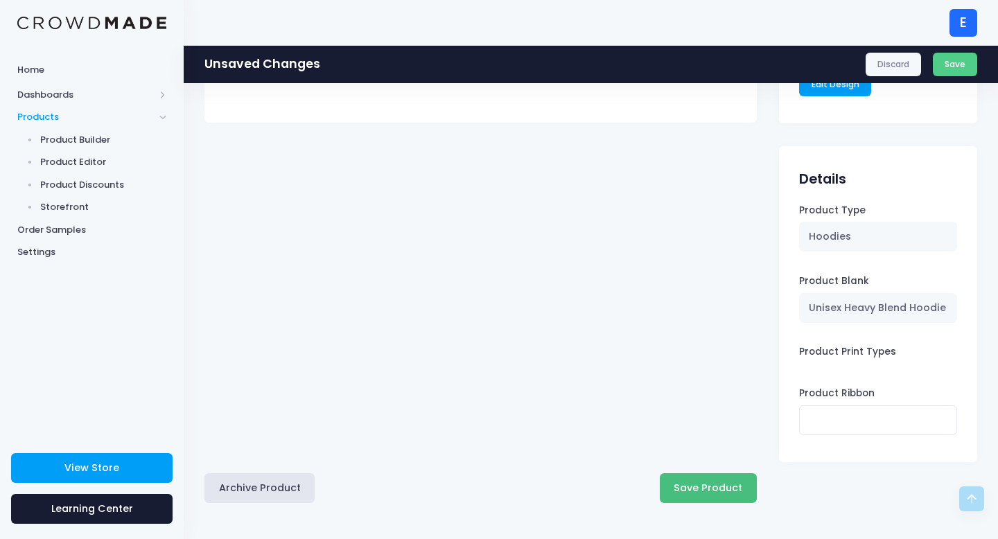
click at [702, 477] on button "Save Product" at bounding box center [708, 488] width 97 height 30
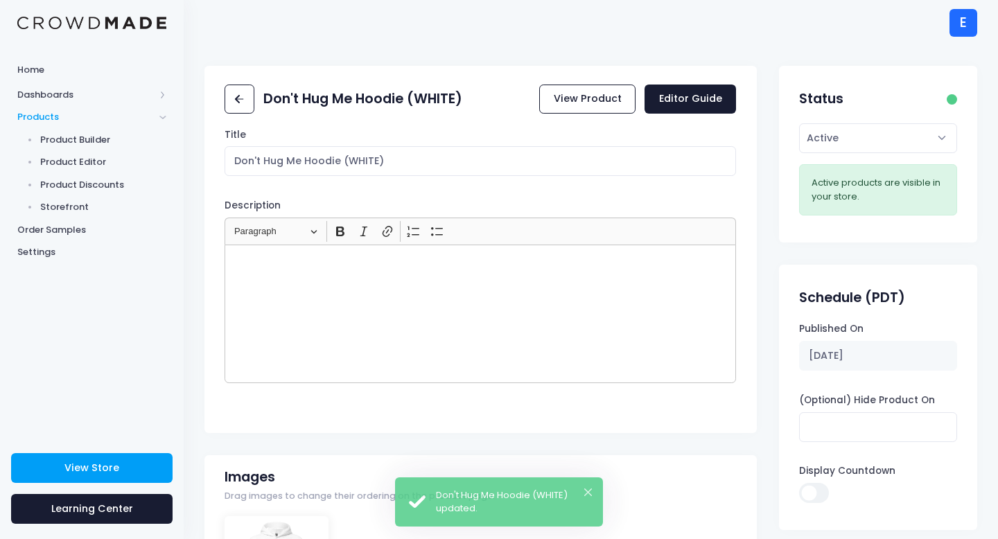
click at [94, 24] on img at bounding box center [91, 23] width 149 height 13
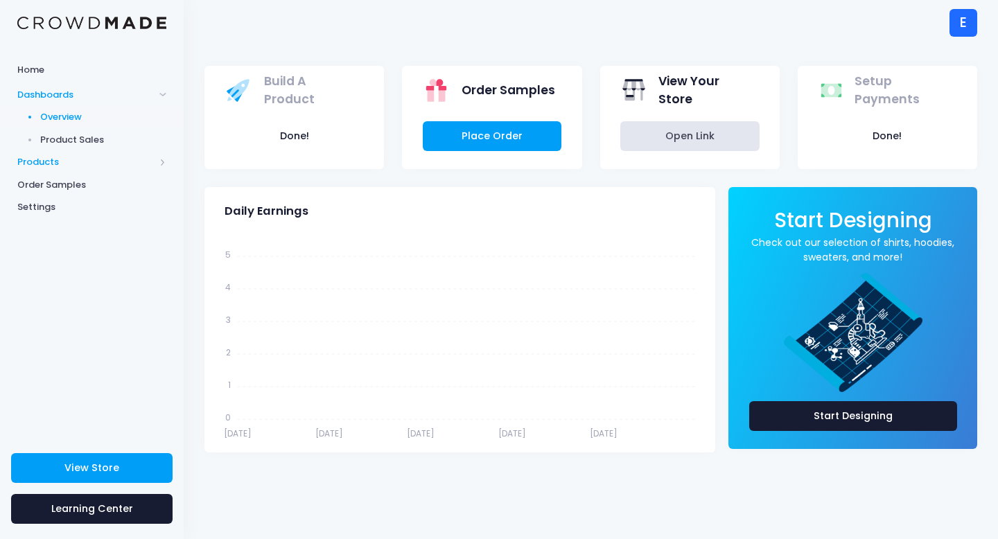
click at [82, 159] on span "Products" at bounding box center [85, 162] width 137 height 14
click at [89, 167] on span "Product Editor" at bounding box center [103, 162] width 127 height 14
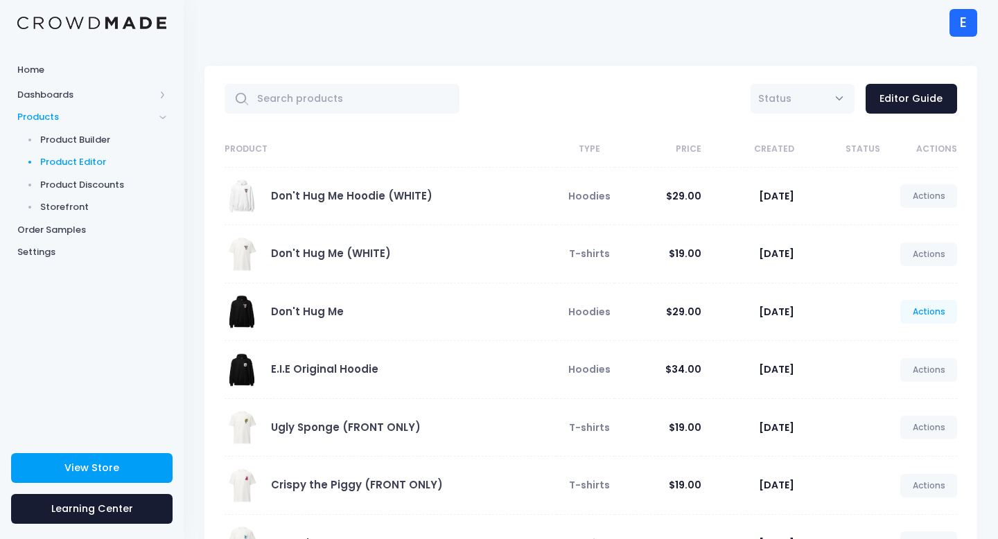
click at [934, 317] on link "Actions" at bounding box center [928, 312] width 57 height 24
click at [888, 343] on link "Edit" at bounding box center [914, 345] width 73 height 24
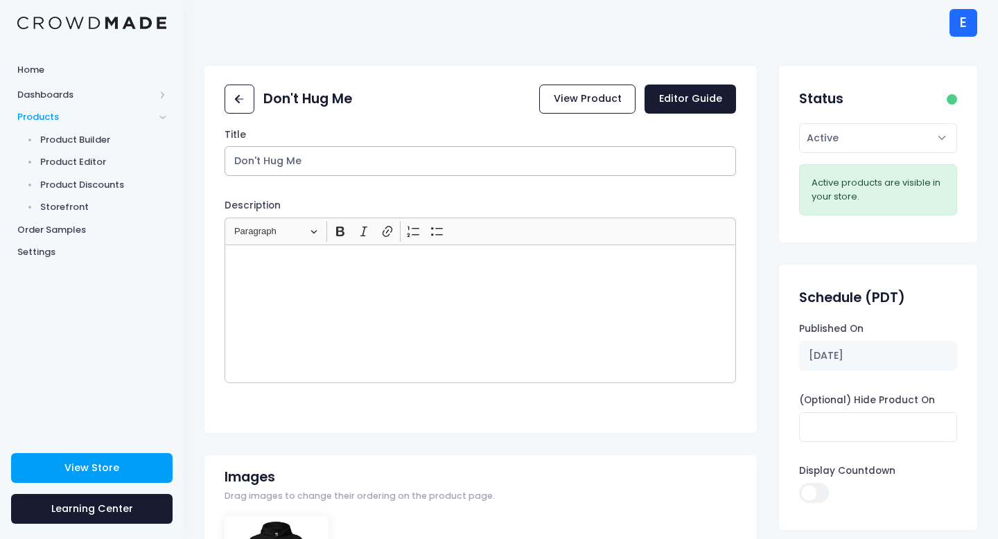
click at [325, 163] on input "Don't Hug Me" at bounding box center [481, 161] width 512 height 30
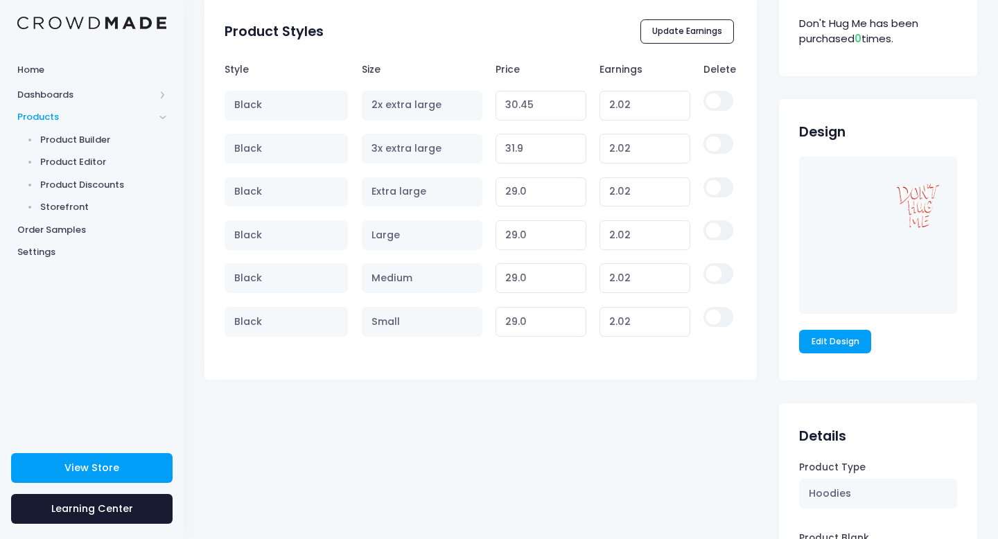
scroll to position [1016, 0]
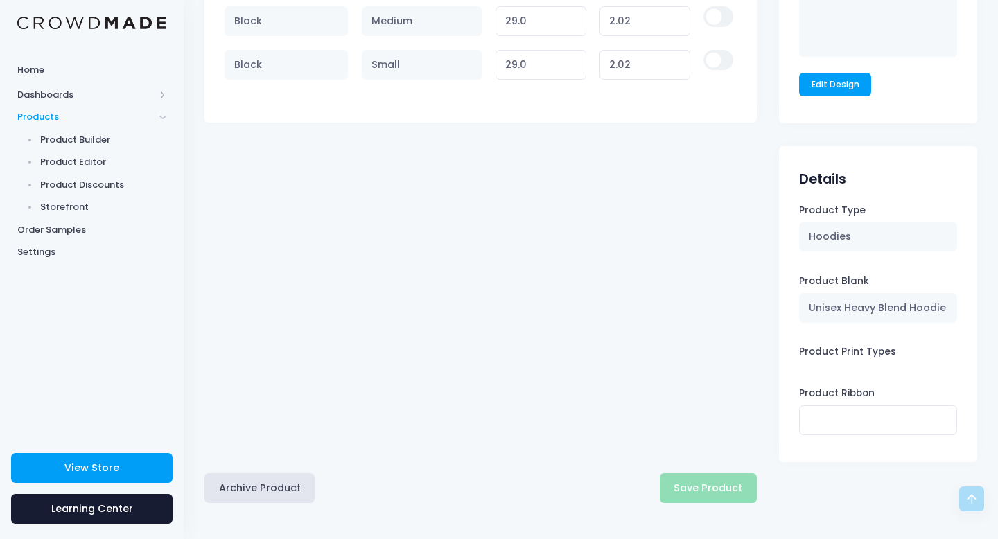
type input "Don't Hug Me Hoodie (Black)"
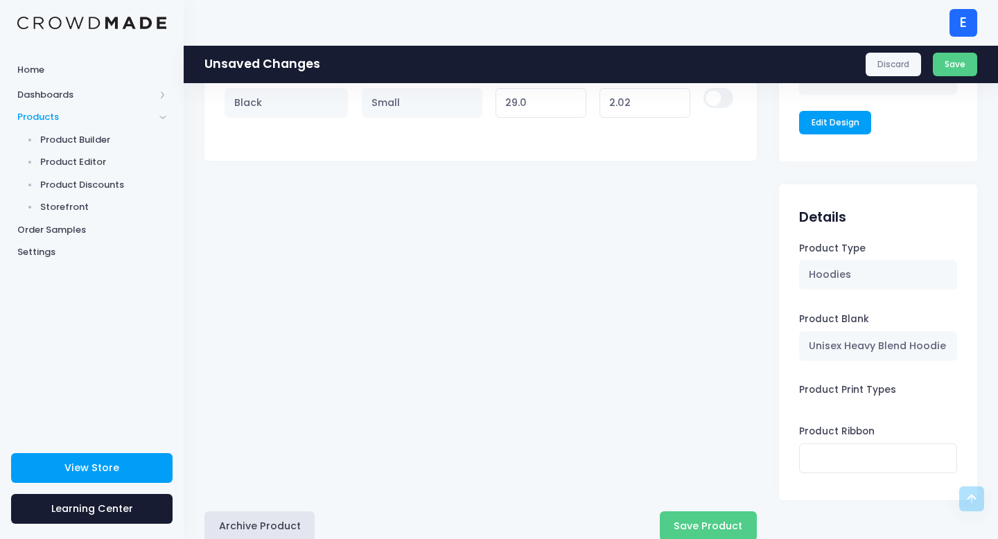
click at [699, 516] on button "Save Product" at bounding box center [708, 527] width 97 height 30
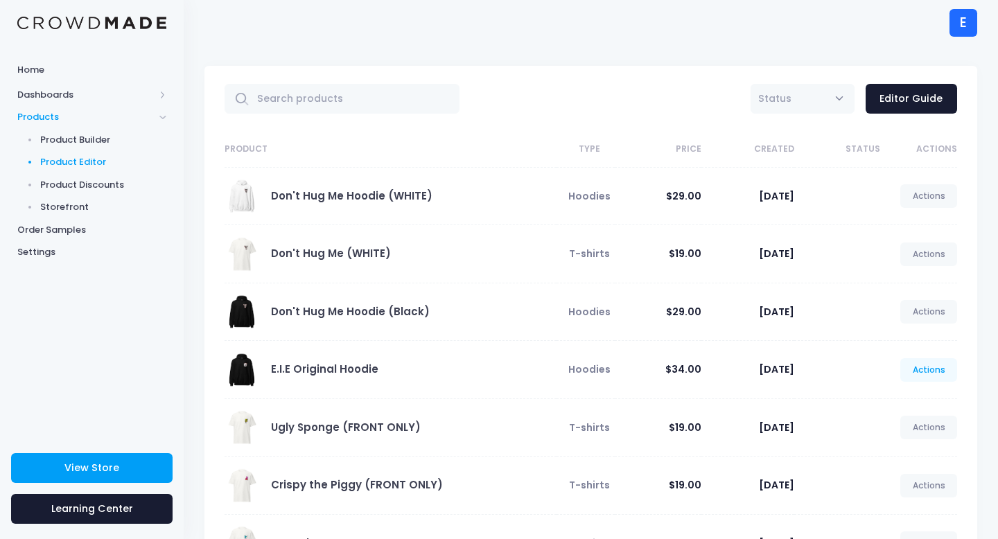
click at [938, 369] on link "Actions" at bounding box center [928, 370] width 57 height 24
click at [896, 403] on link "Edit" at bounding box center [914, 403] width 73 height 24
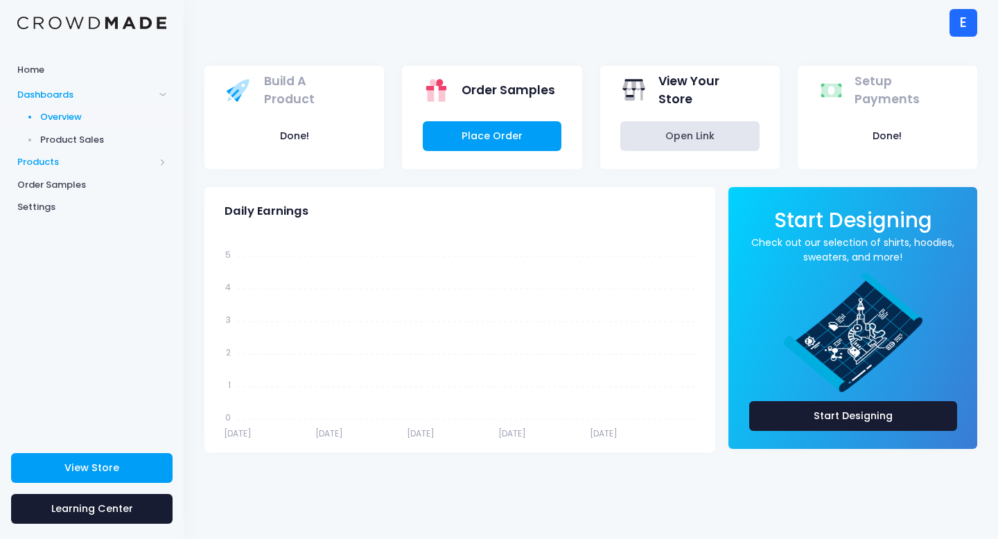
click at [71, 162] on span "Products" at bounding box center [85, 162] width 137 height 14
click at [85, 23] on img at bounding box center [91, 23] width 149 height 13
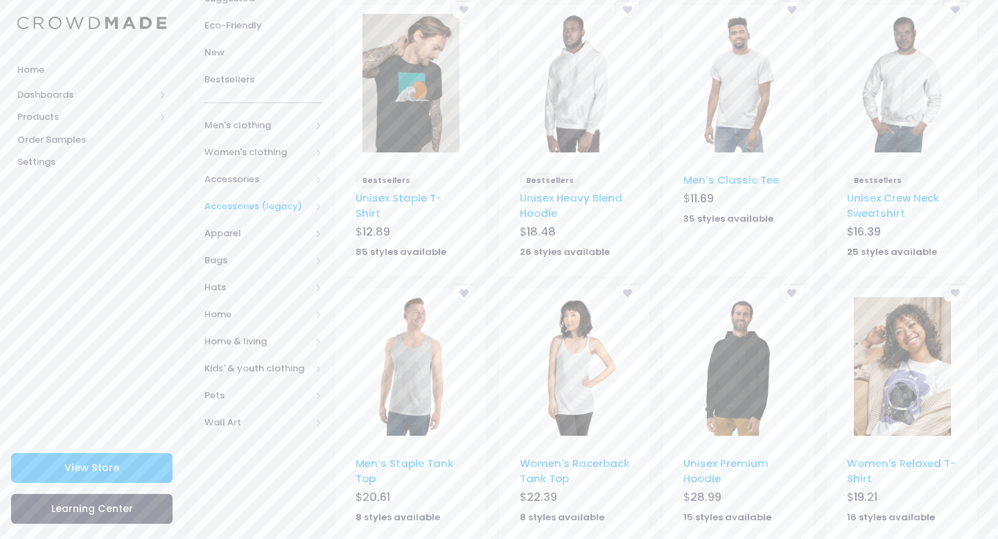
scroll to position [204, 0]
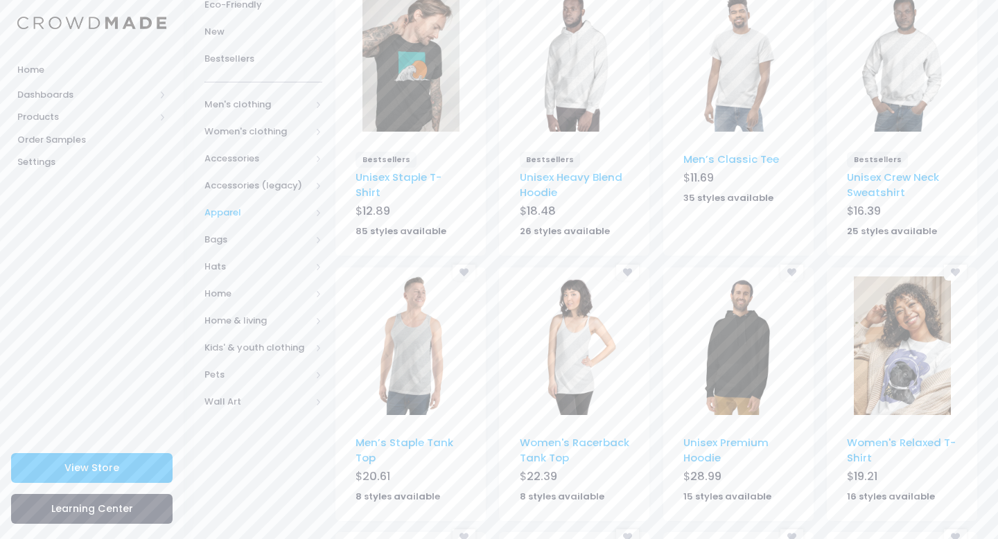
click at [249, 213] on span "Apparel" at bounding box center [257, 213] width 106 height 14
click at [263, 159] on span "Accessories" at bounding box center [257, 159] width 106 height 14
click at [274, 238] on span "Footwear" at bounding box center [260, 240] width 67 height 14
click at [273, 263] on span "All Footwear" at bounding box center [268, 267] width 71 height 14
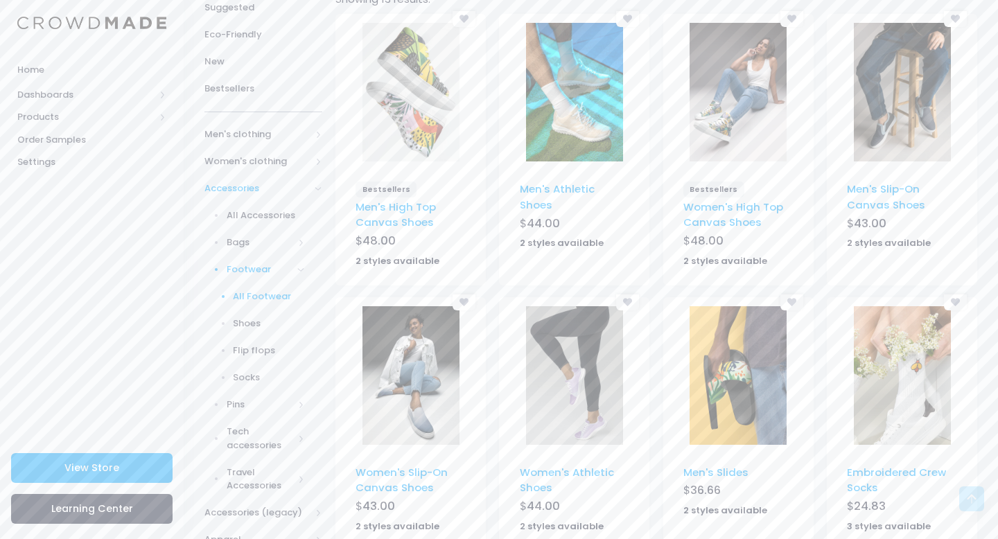
scroll to position [116, 0]
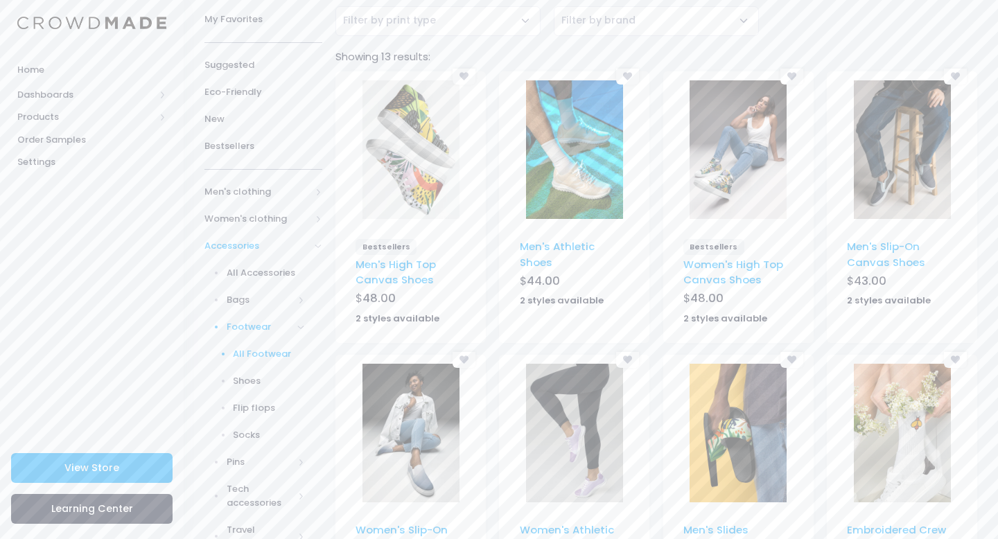
click at [444, 169] on img at bounding box center [411, 149] width 97 height 139
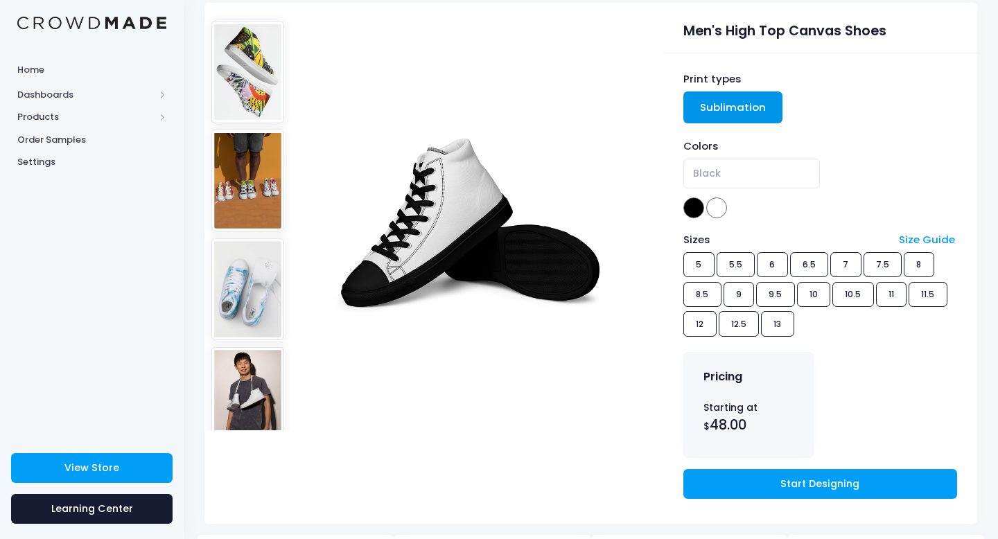
scroll to position [218, 0]
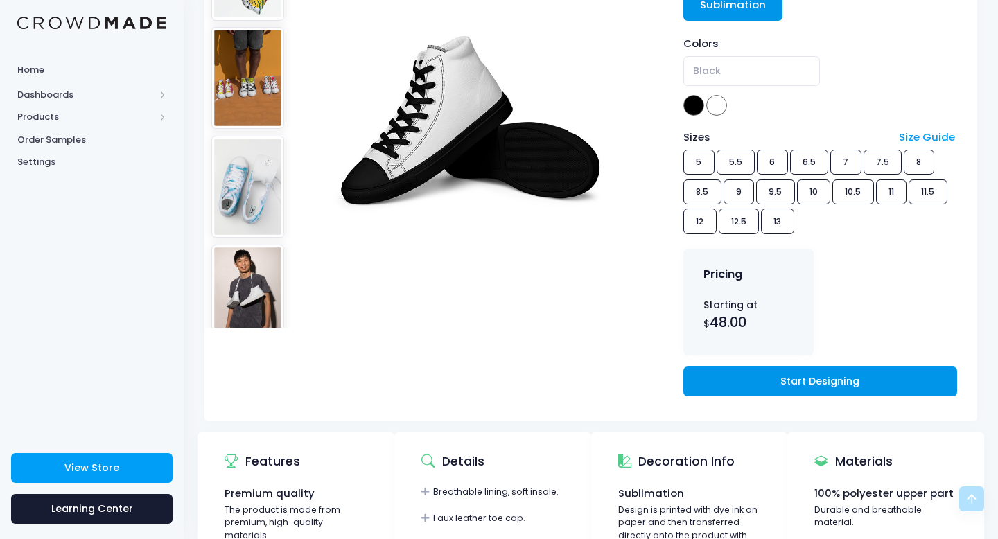
click at [808, 381] on link "Start Designing" at bounding box center [820, 382] width 274 height 30
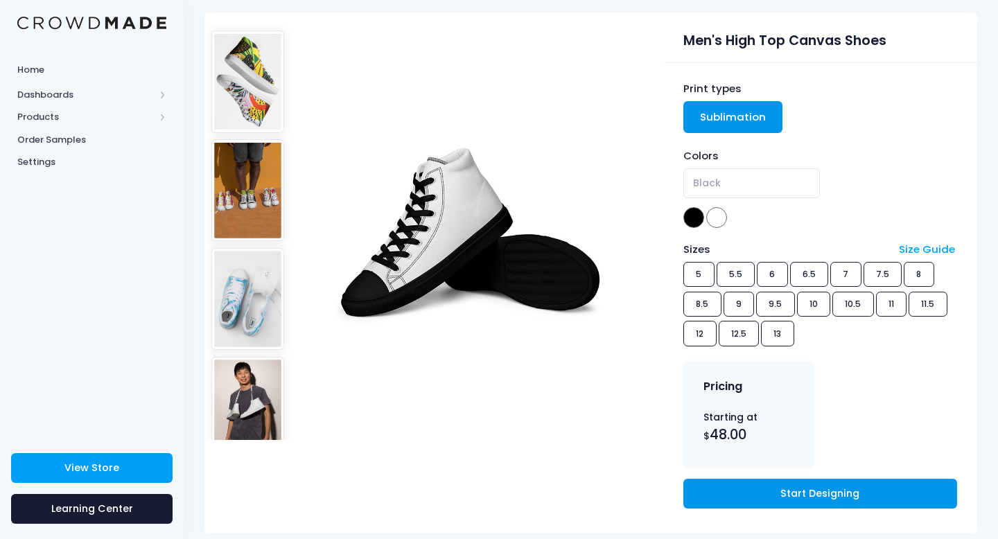
scroll to position [94, 0]
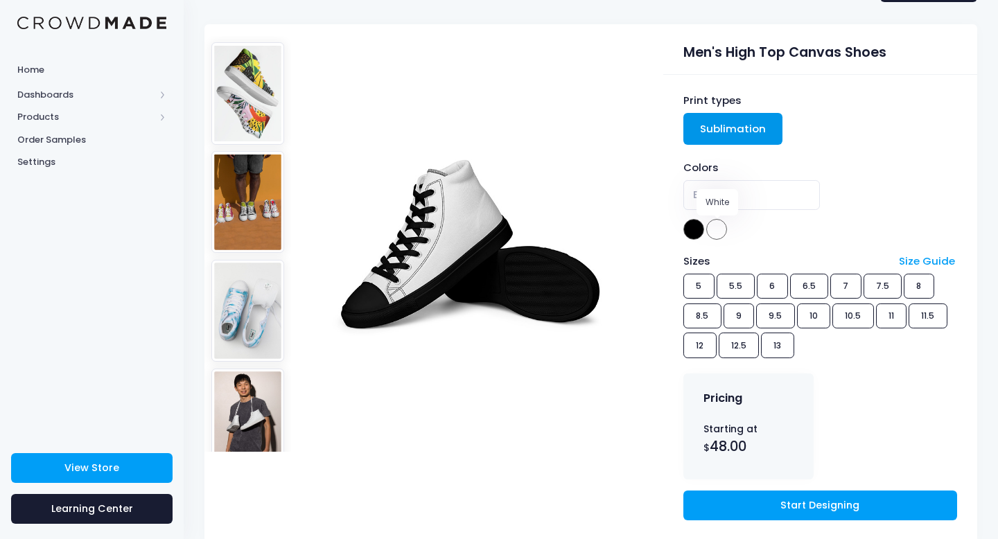
click at [719, 225] on span at bounding box center [716, 229] width 21 height 21
select select "White"
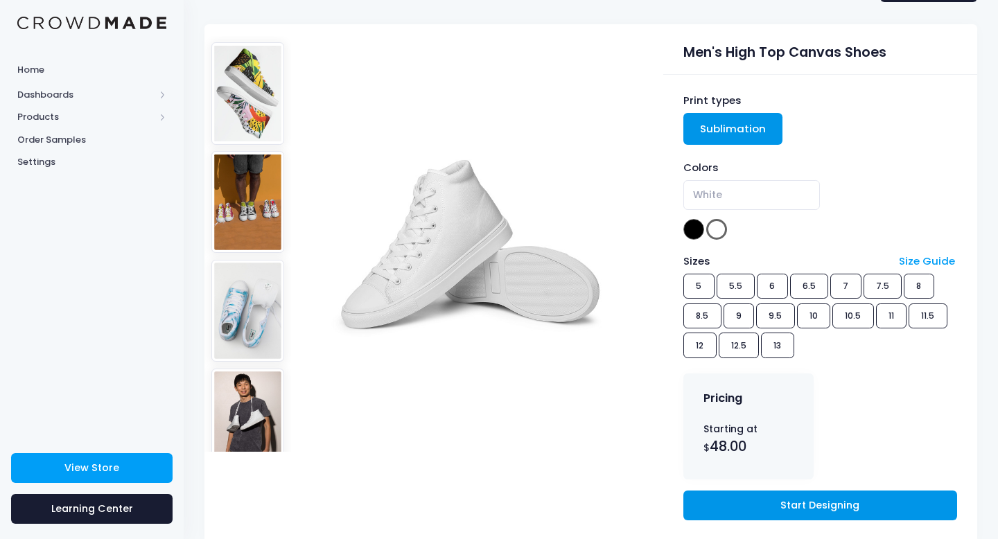
click at [776, 499] on link "Start Designing" at bounding box center [820, 506] width 274 height 30
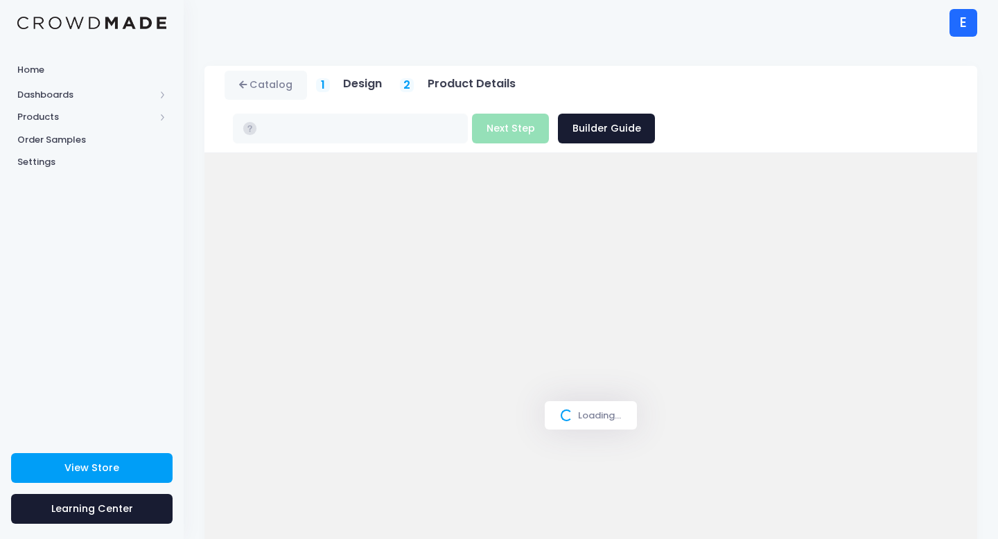
type input "$48.00"
click at [128, 475] on link "View Store" at bounding box center [92, 468] width 162 height 30
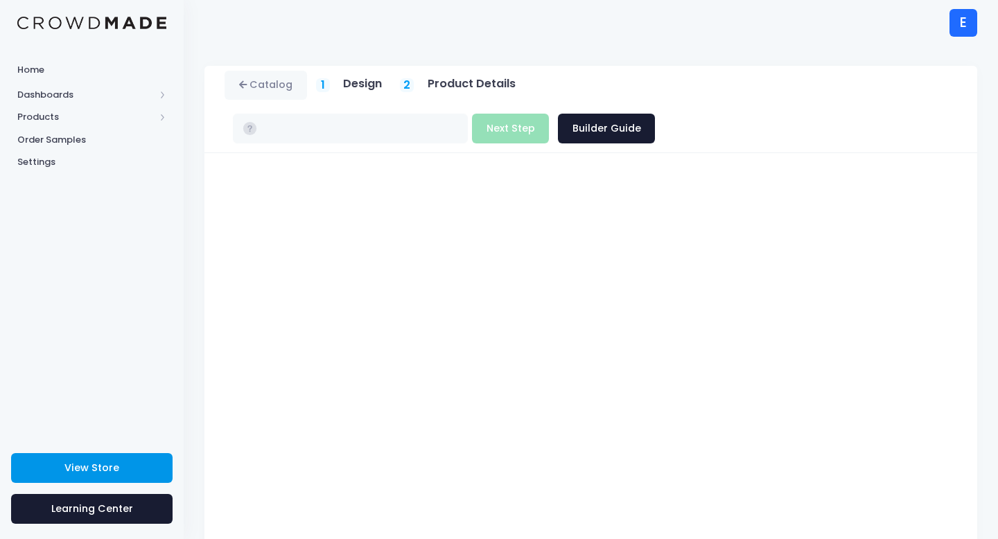
type input "$48.00"
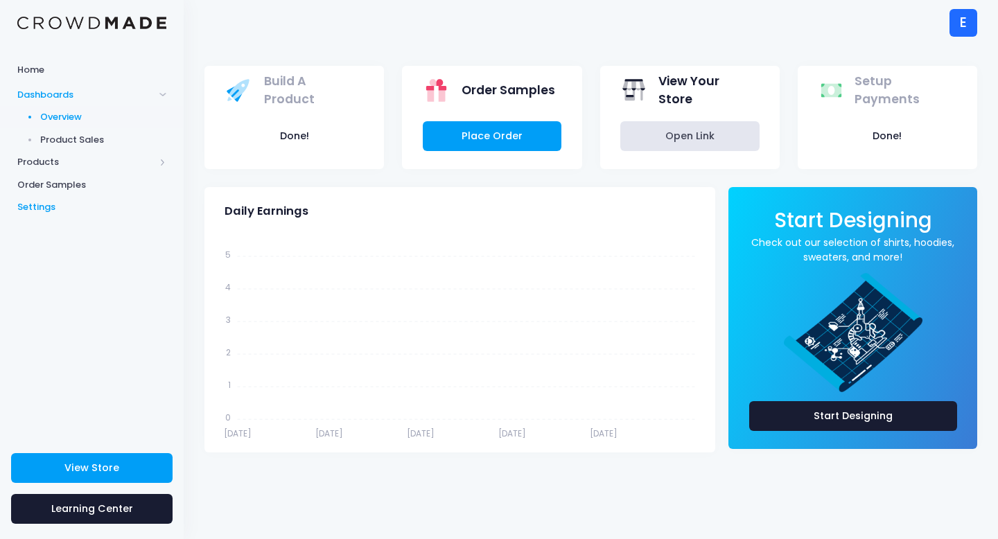
click at [42, 205] on span "Settings" at bounding box center [91, 207] width 149 height 14
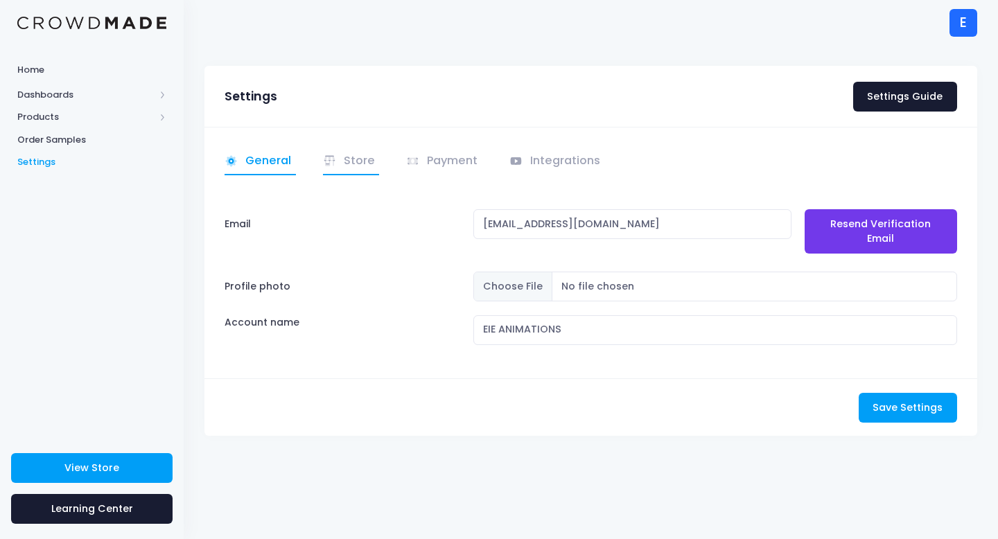
click at [342, 157] on link "Store" at bounding box center [351, 161] width 57 height 27
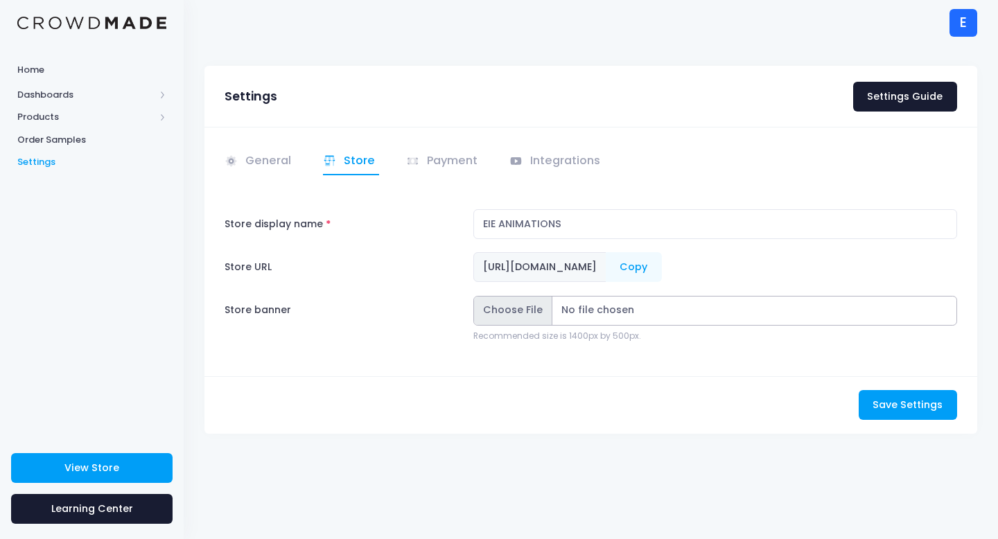
click at [569, 306] on input "Store banner" at bounding box center [715, 311] width 484 height 30
type input "C:\fakepath\Finished Banner.jpg"
click at [898, 410] on span "Save Settings" at bounding box center [908, 405] width 70 height 14
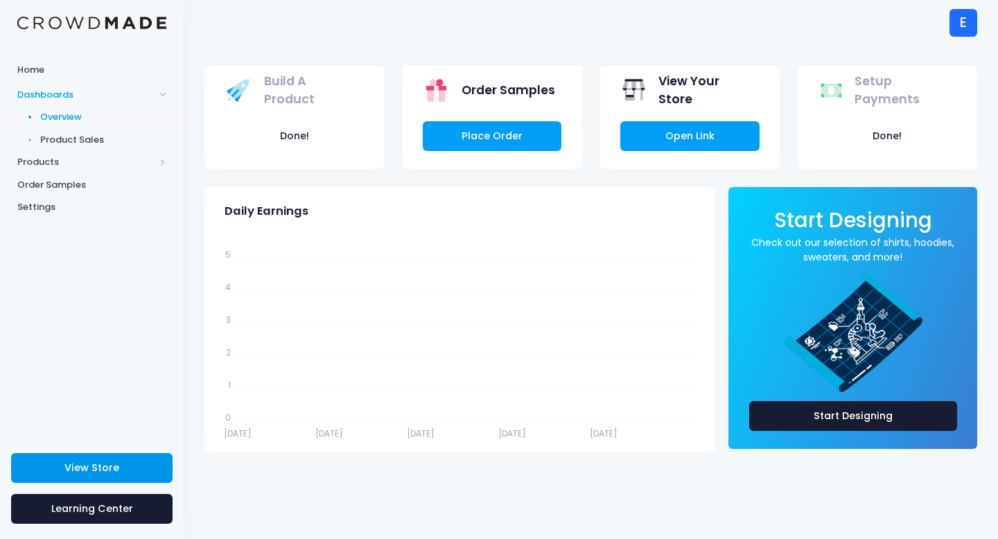
click at [67, 468] on span "View Store" at bounding box center [91, 468] width 55 height 14
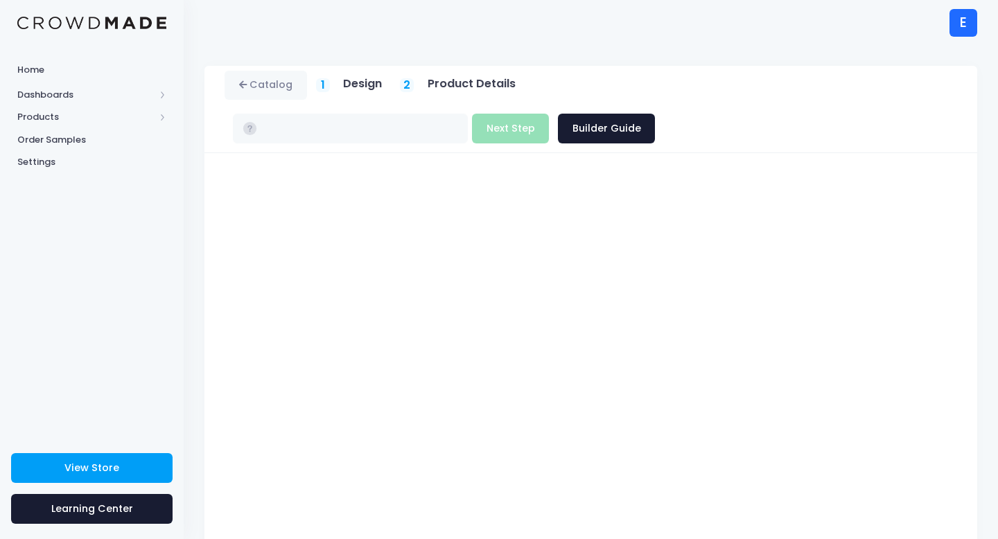
type input "$48.00"
click at [549, 114] on button "Next Step" at bounding box center [510, 129] width 77 height 30
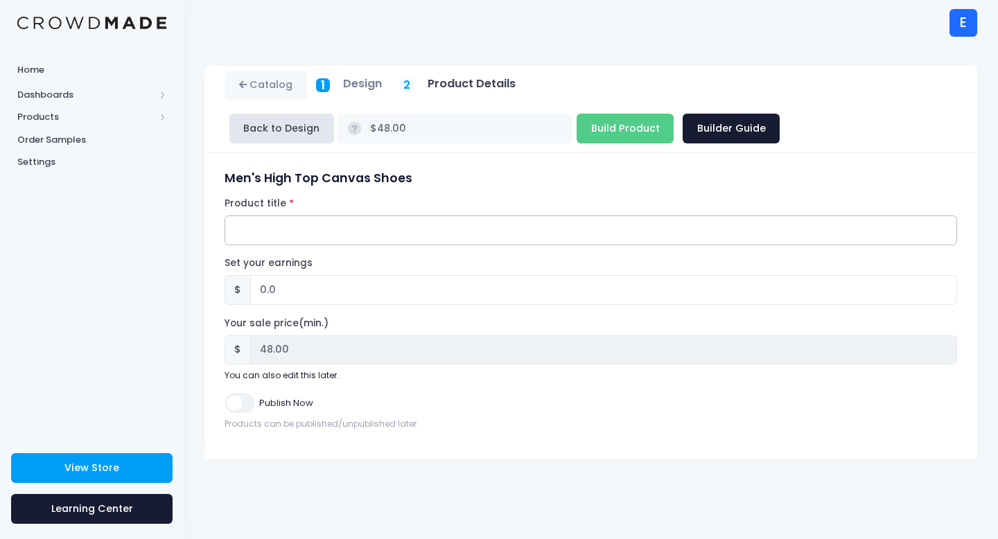
click at [263, 221] on input "Product title" at bounding box center [591, 231] width 733 height 30
type input "EIE kicks"
click at [308, 291] on input "0.0" at bounding box center [603, 290] width 707 height 30
type input "02"
type input "$50.00"
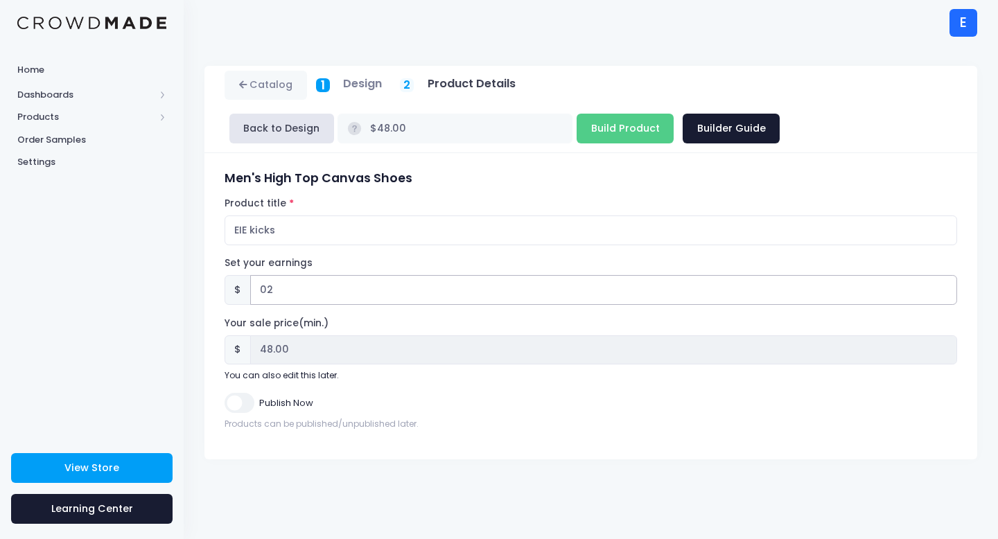
type input "50.00"
type input "0"
type input "$48.00"
type input "48.00"
type input "2"
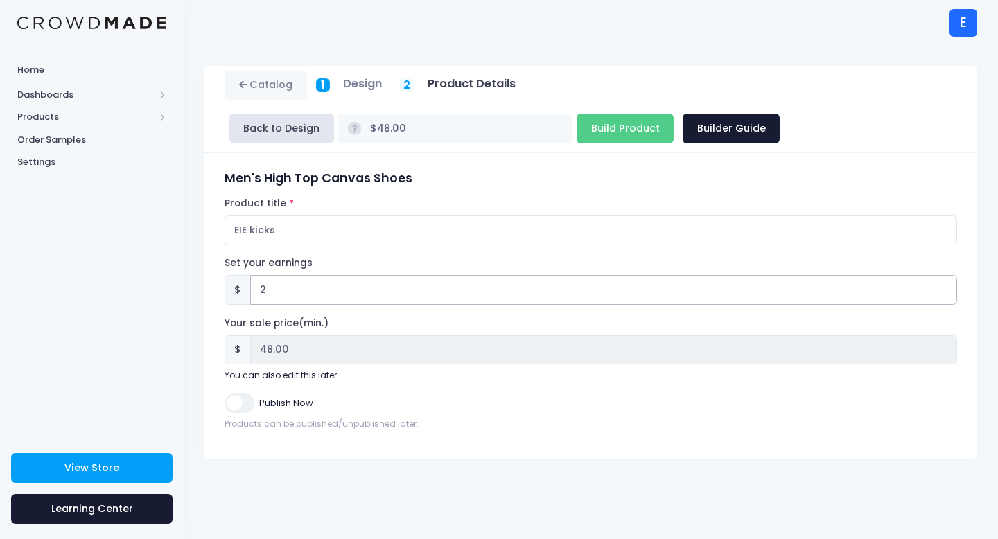
type input "$50.00"
type input "50.00"
type input "2"
click at [245, 404] on input "Publish Now" at bounding box center [239, 403] width 29 height 20
checkbox input "true"
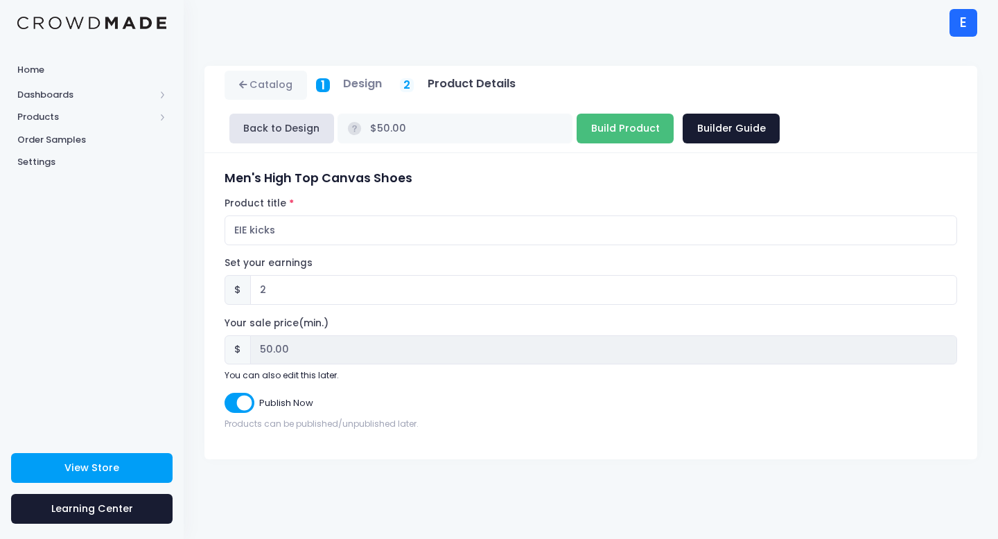
click at [577, 119] on input "Build Product" at bounding box center [625, 129] width 97 height 30
type input "Building product..."
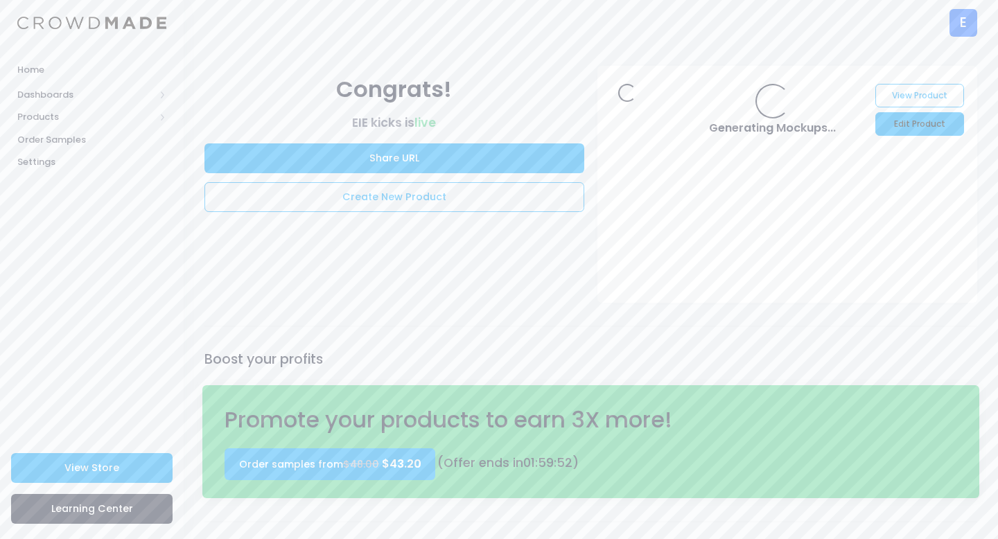
click at [890, 115] on link "Edit Product" at bounding box center [920, 124] width 88 height 24
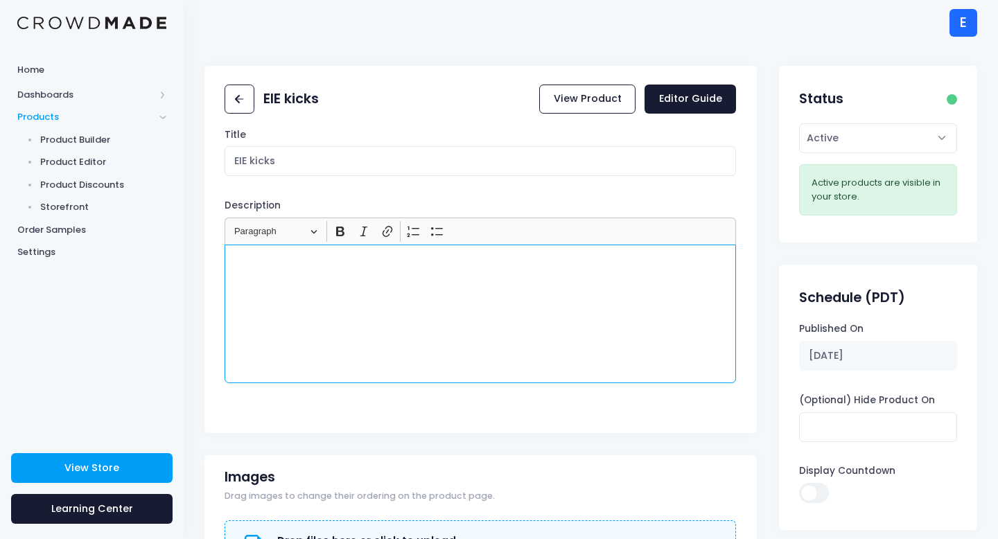
click at [359, 313] on div "Rich Text Editor, main" at bounding box center [481, 314] width 512 height 139
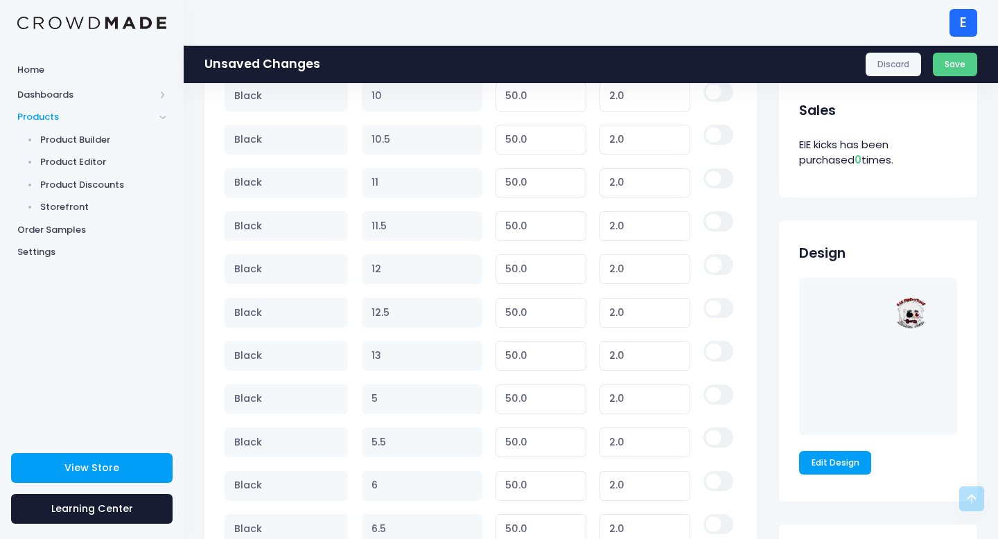
scroll to position [706, 0]
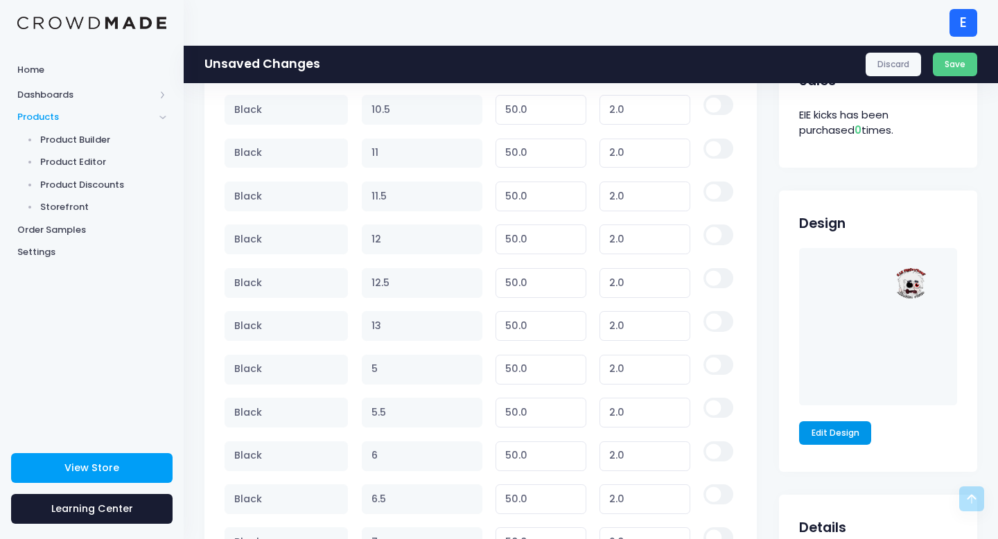
click at [839, 434] on link "Edit Design" at bounding box center [835, 433] width 72 height 24
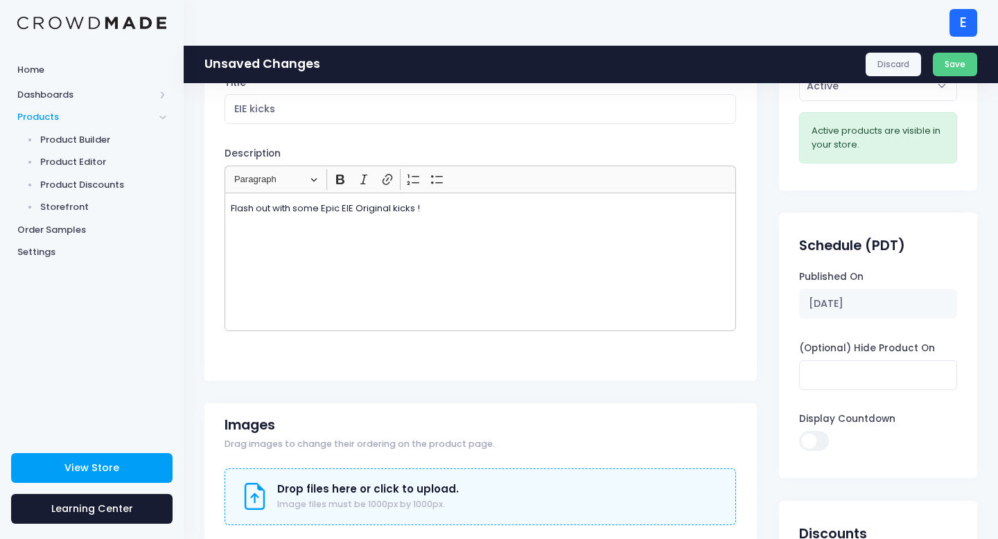
scroll to position [0, 0]
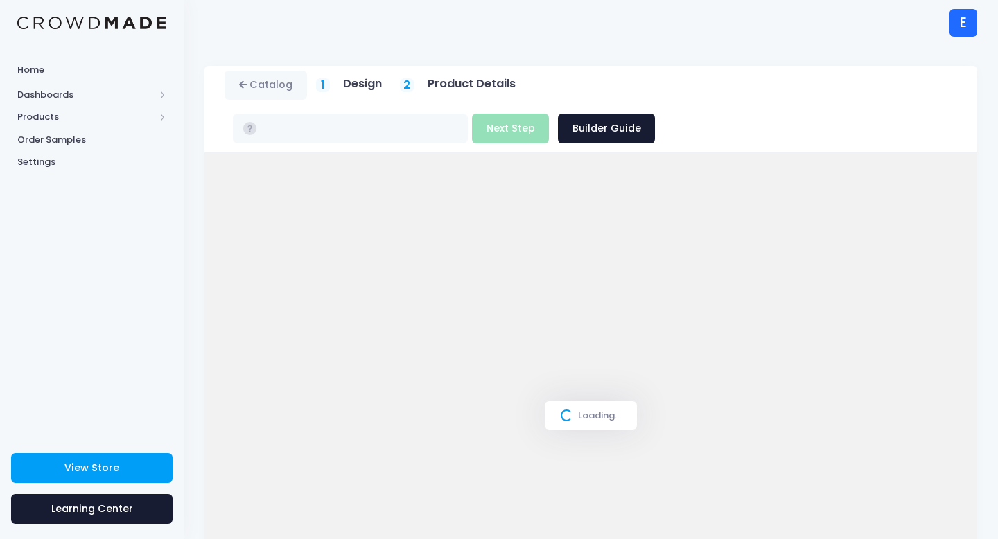
type input "$50.00"
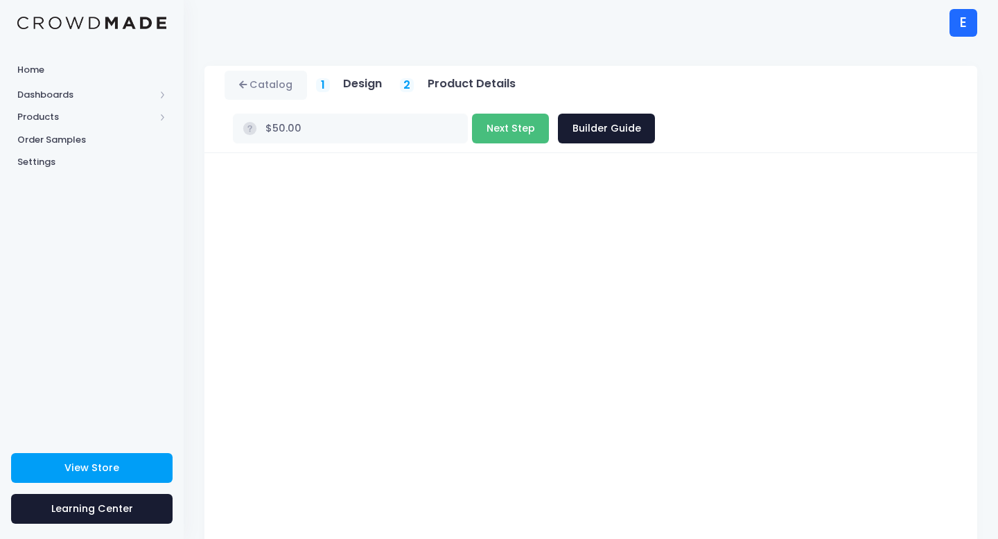
click at [549, 114] on button "Next Step" at bounding box center [510, 129] width 77 height 30
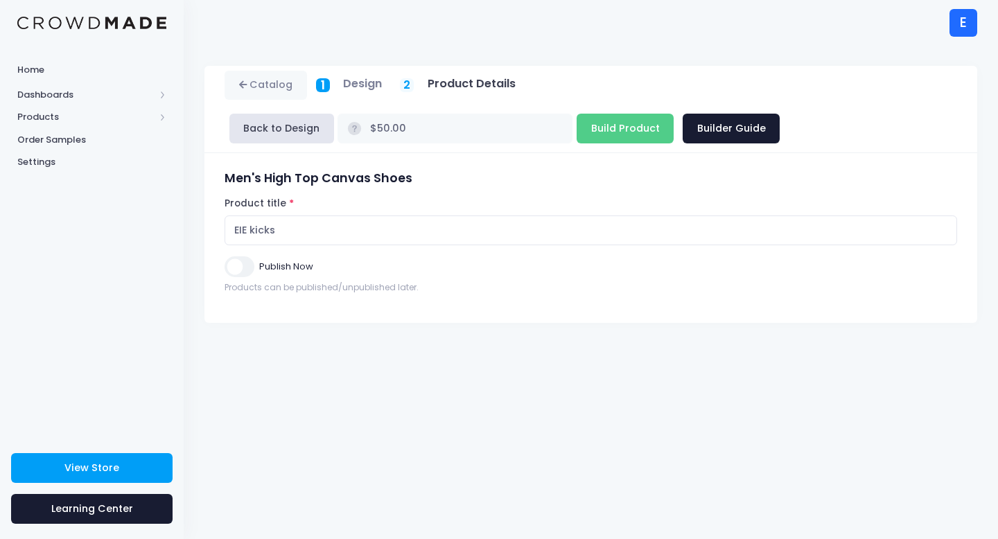
click at [241, 268] on input "Publish Now" at bounding box center [239, 266] width 29 height 20
checkbox input "true"
click at [577, 129] on input "Build Product" at bounding box center [625, 129] width 97 height 30
type input "Building product..."
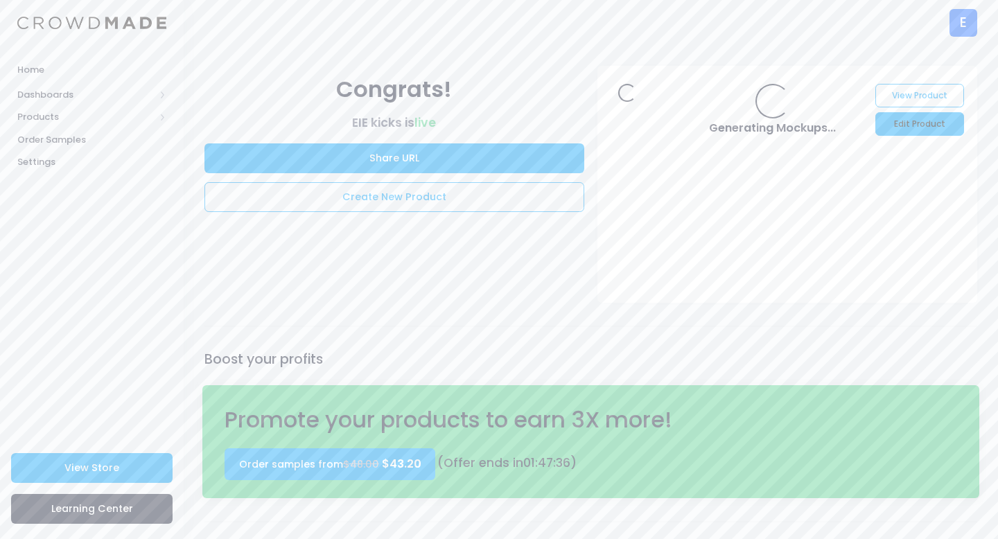
click at [896, 116] on link "Edit Product" at bounding box center [920, 124] width 88 height 24
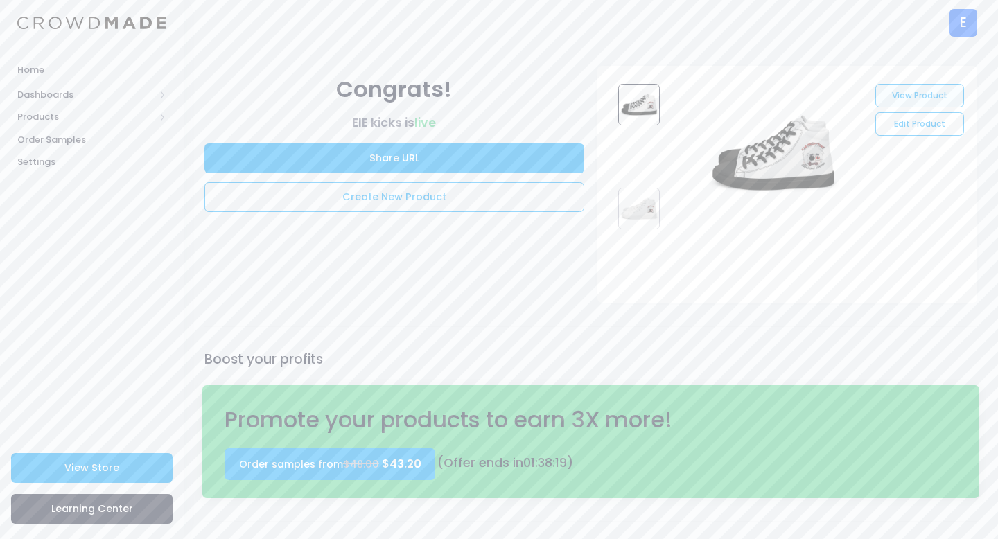
click at [908, 92] on link "View Product" at bounding box center [920, 96] width 88 height 24
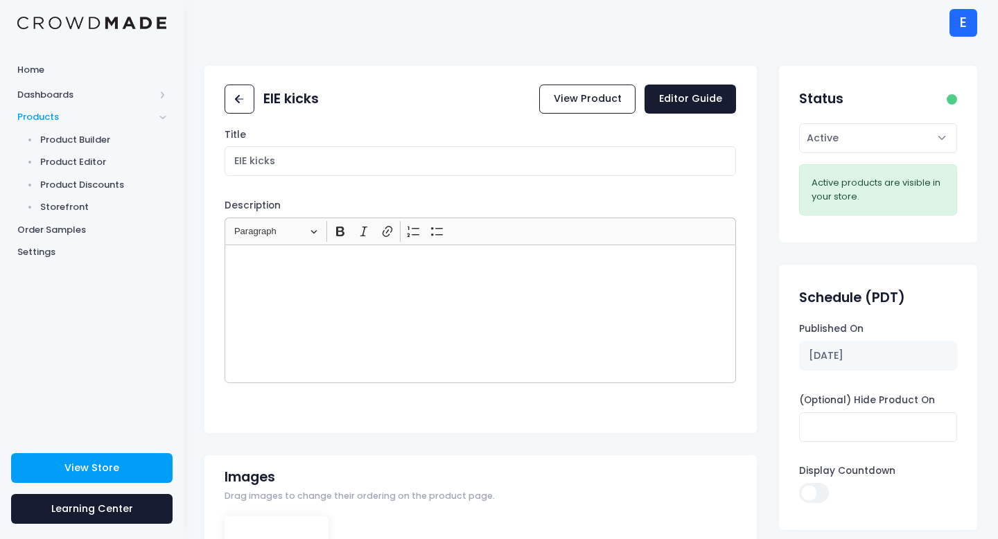
click at [379, 278] on div "Rich Text Editor, main" at bounding box center [481, 314] width 512 height 139
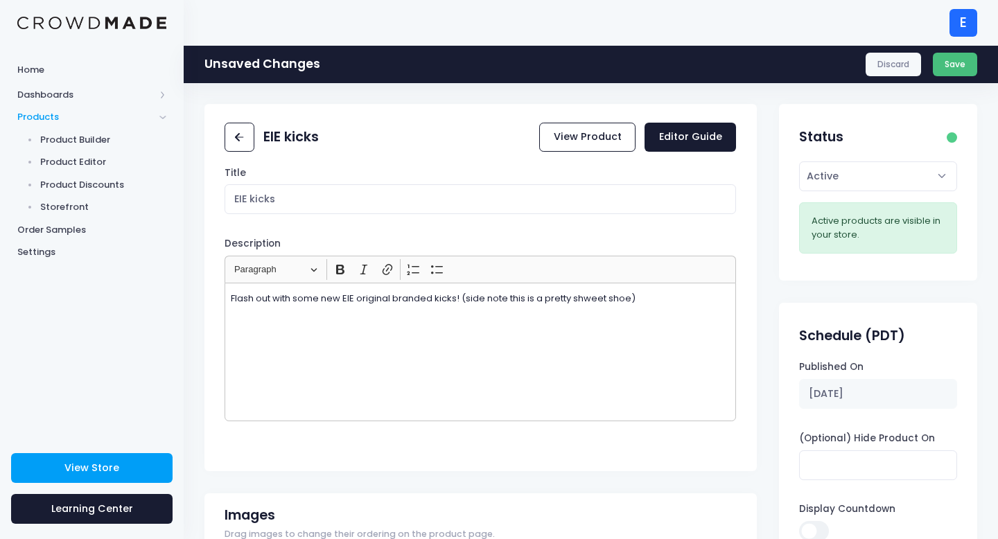
click at [952, 63] on button "Save" at bounding box center [955, 65] width 45 height 24
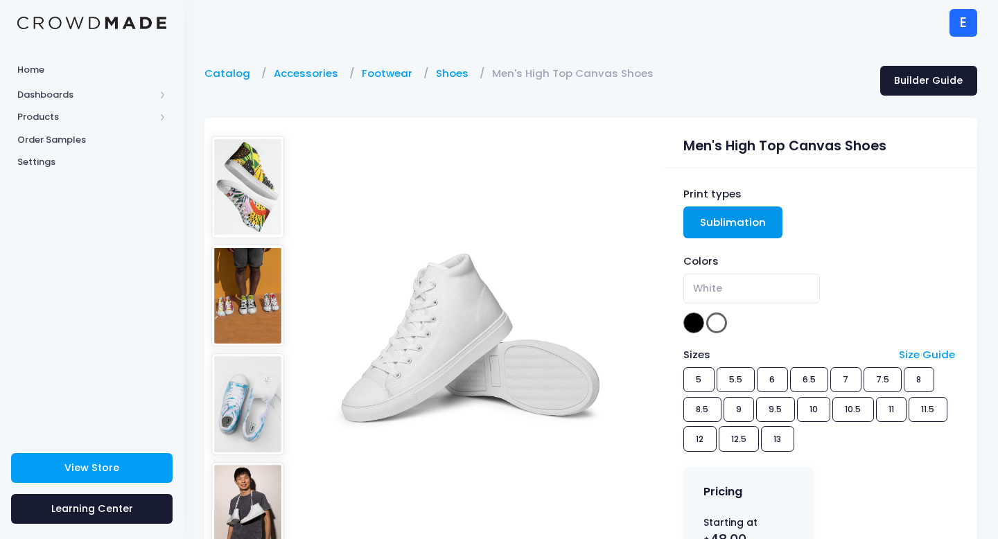
select select "White"
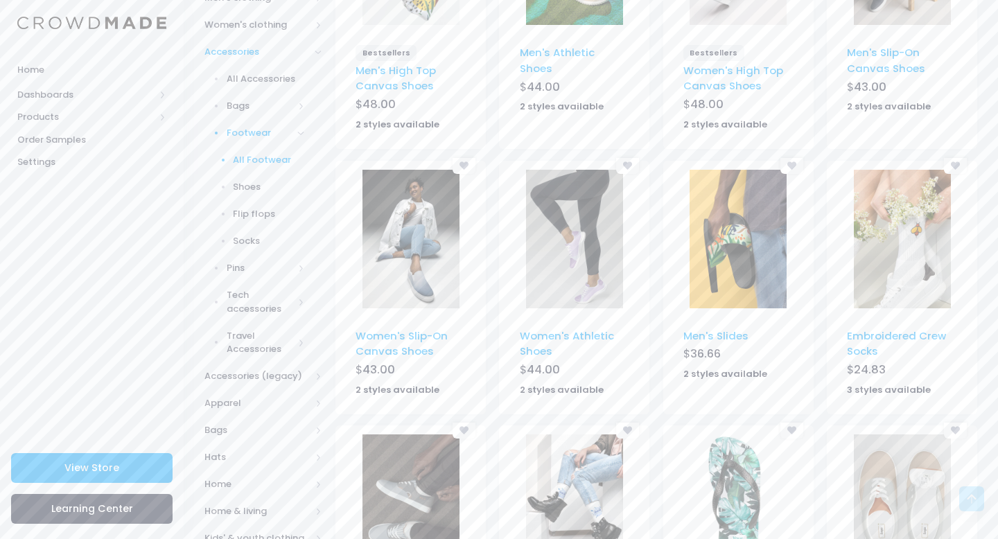
scroll to position [274, 0]
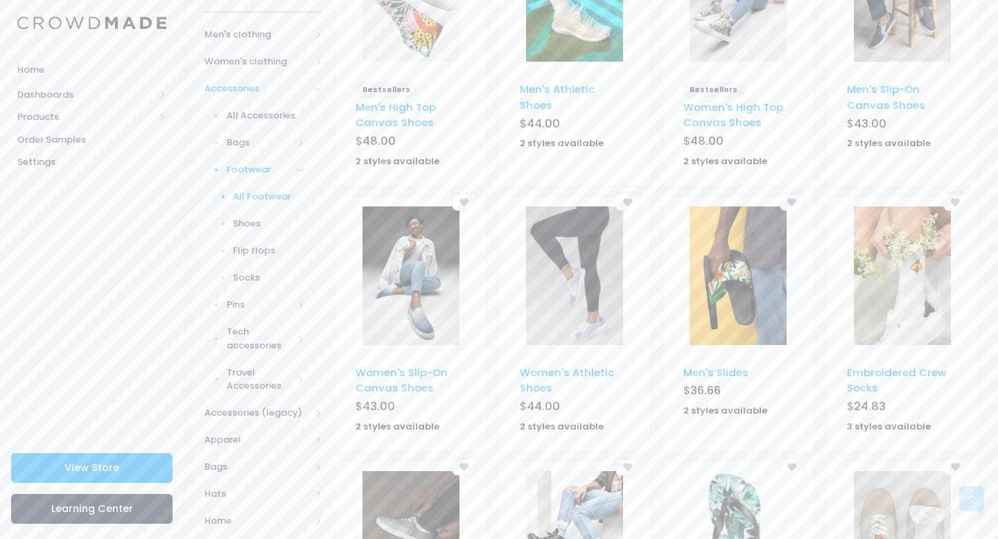
click at [218, 83] on span "Accessories" at bounding box center [257, 89] width 106 height 14
click at [229, 114] on span "Accessories (legacy)" at bounding box center [257, 116] width 106 height 14
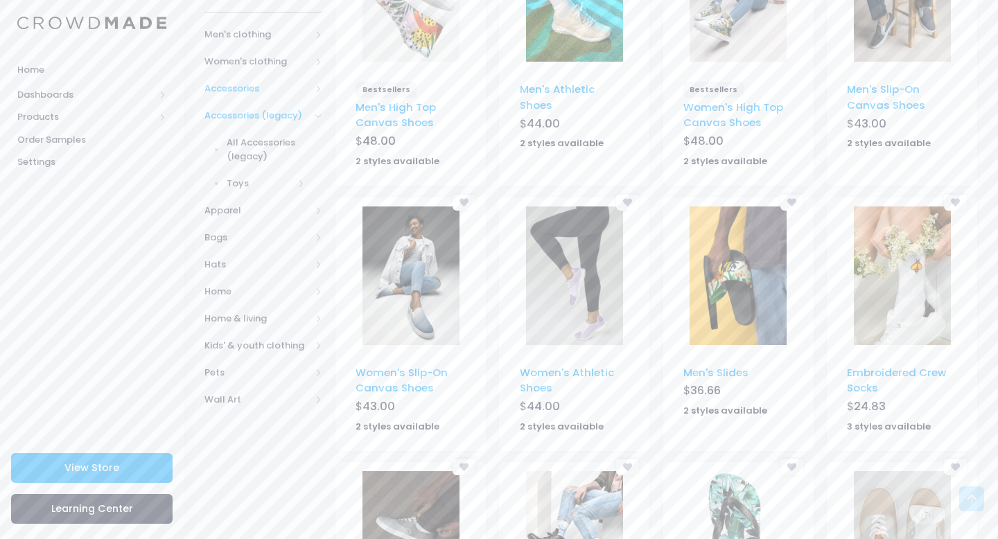
click at [229, 114] on span "Accessories (legacy)" at bounding box center [257, 116] width 106 height 14
click at [234, 118] on span "Accessories (legacy)" at bounding box center [257, 116] width 106 height 14
click at [235, 183] on span "Toys" at bounding box center [260, 184] width 67 height 14
click at [241, 207] on span "All Toys" at bounding box center [268, 211] width 71 height 14
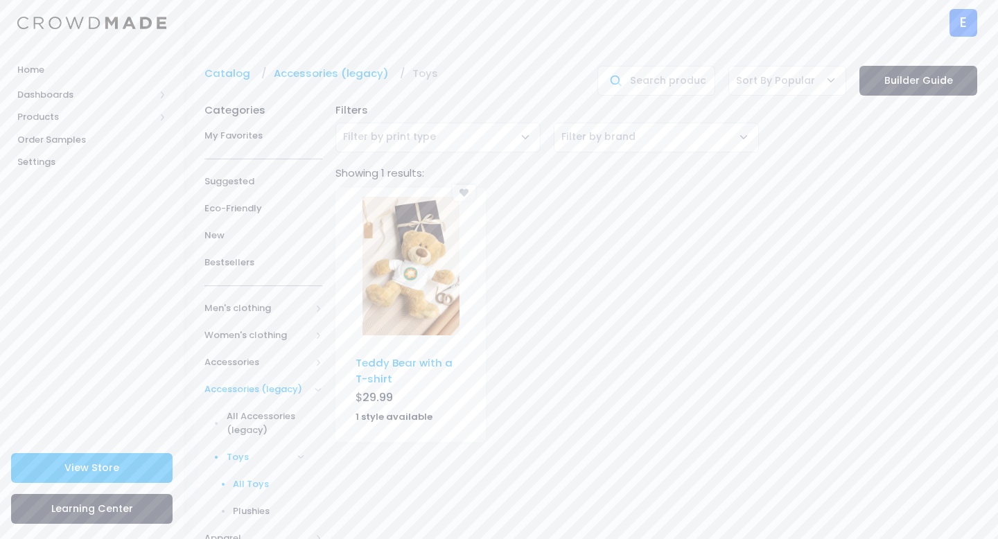
click at [252, 378] on span "Accessories (legacy)" at bounding box center [263, 389] width 118 height 27
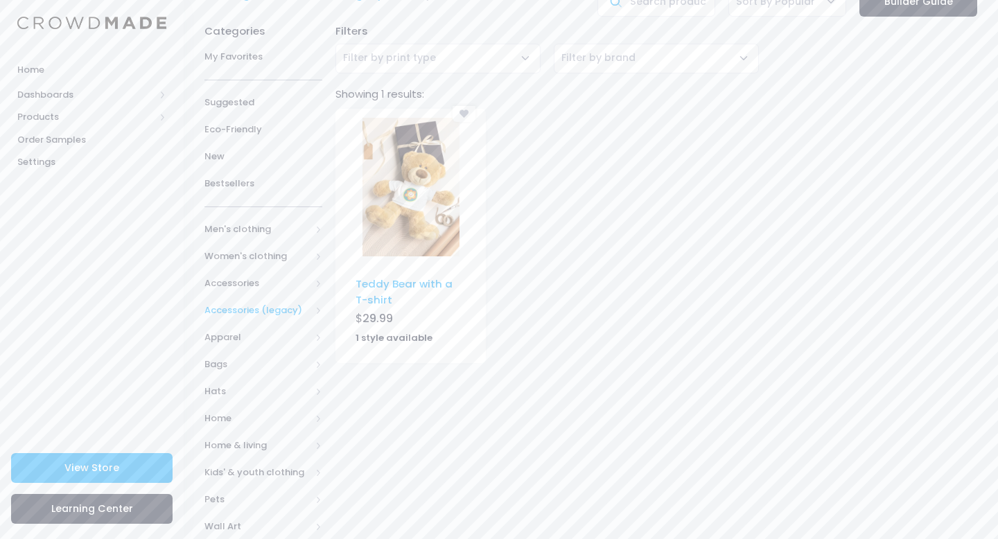
scroll to position [101, 0]
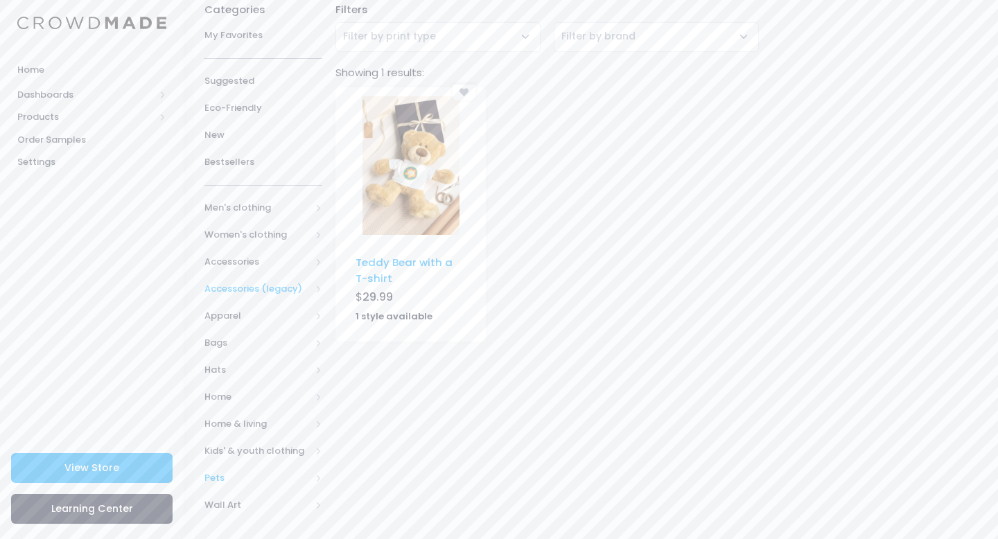
click at [214, 472] on span "Pets" at bounding box center [257, 478] width 106 height 14
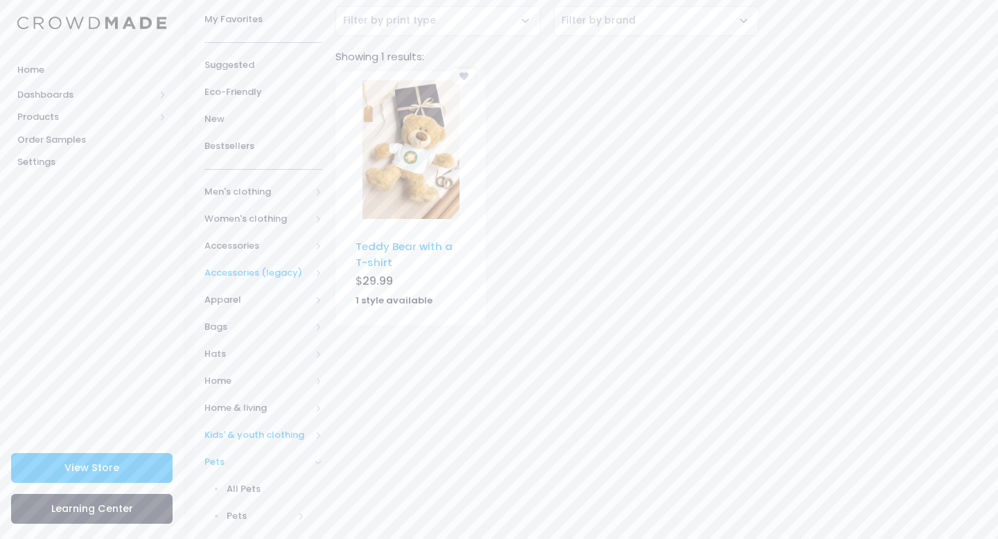
scroll to position [155, 0]
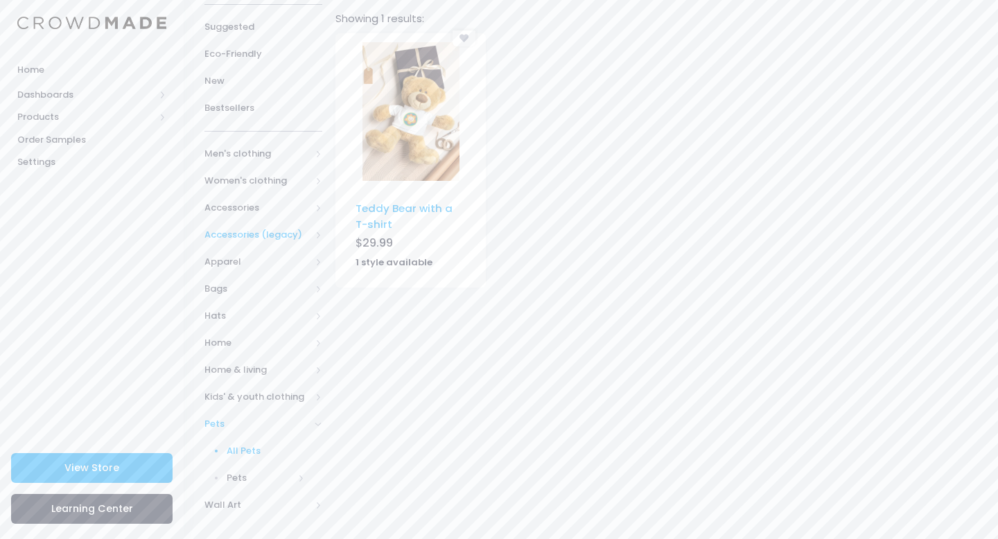
click at [242, 450] on span "All Pets" at bounding box center [266, 451] width 78 height 14
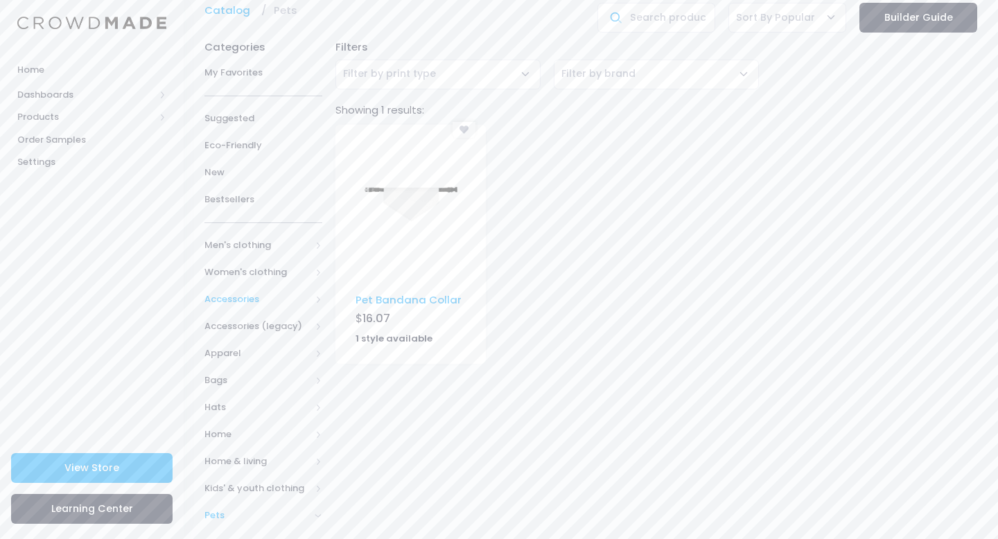
scroll to position [155, 0]
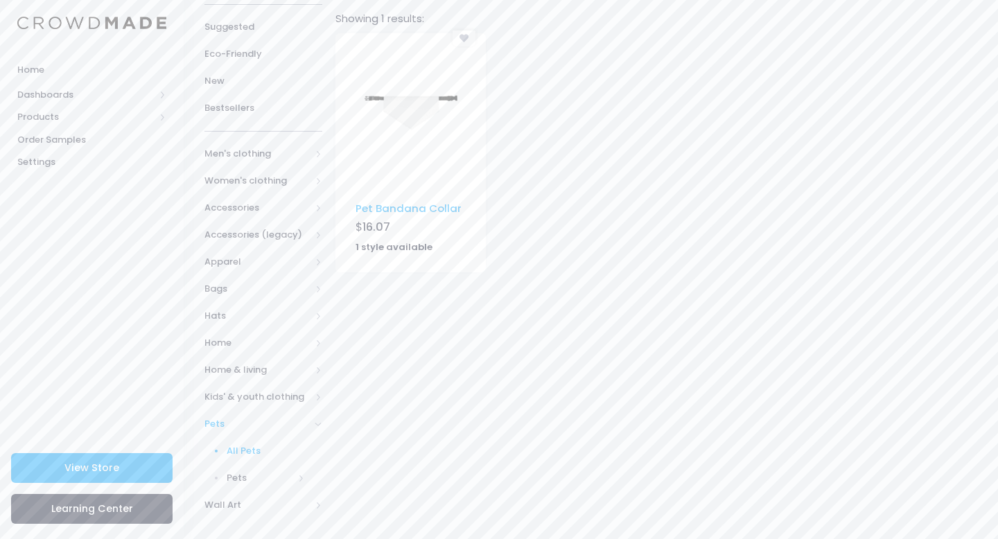
click at [211, 424] on span "Pets" at bounding box center [257, 424] width 106 height 14
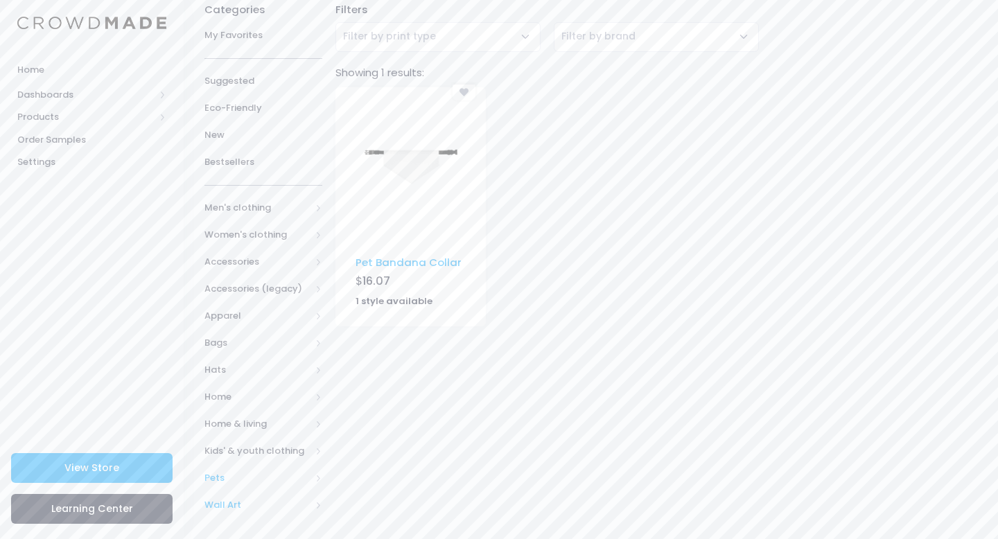
click at [241, 500] on span "Wall Art" at bounding box center [257, 505] width 106 height 14
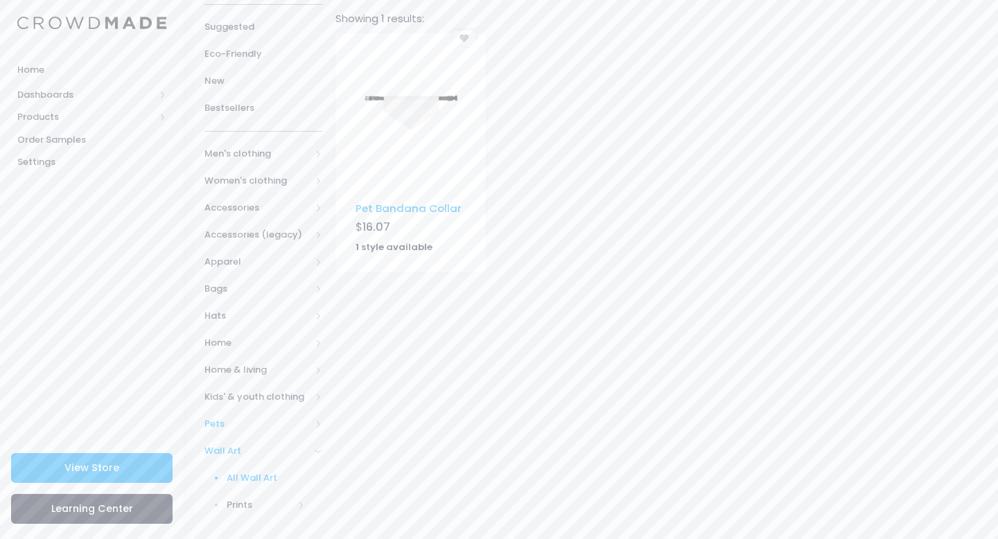
click at [247, 475] on span "All Wall Art" at bounding box center [266, 478] width 78 height 14
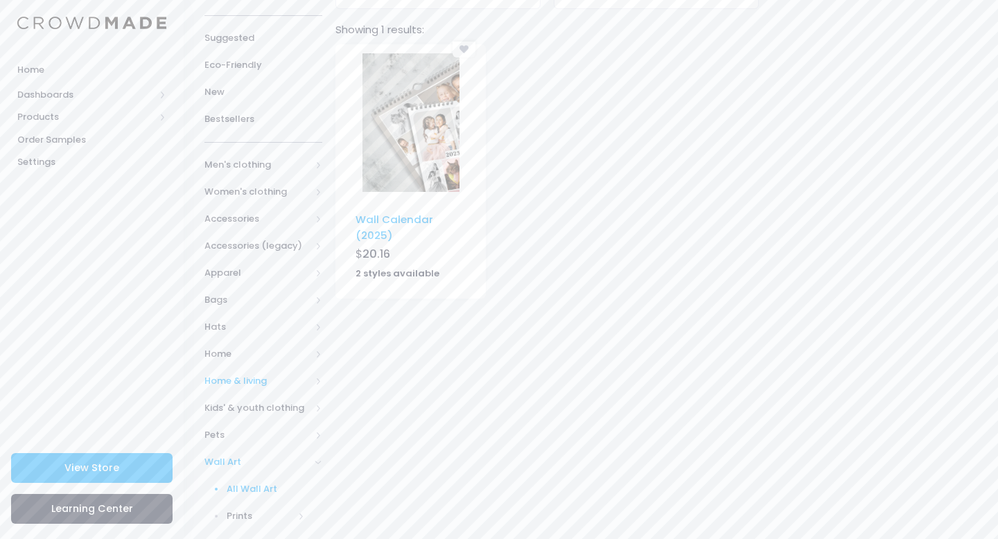
scroll to position [155, 0]
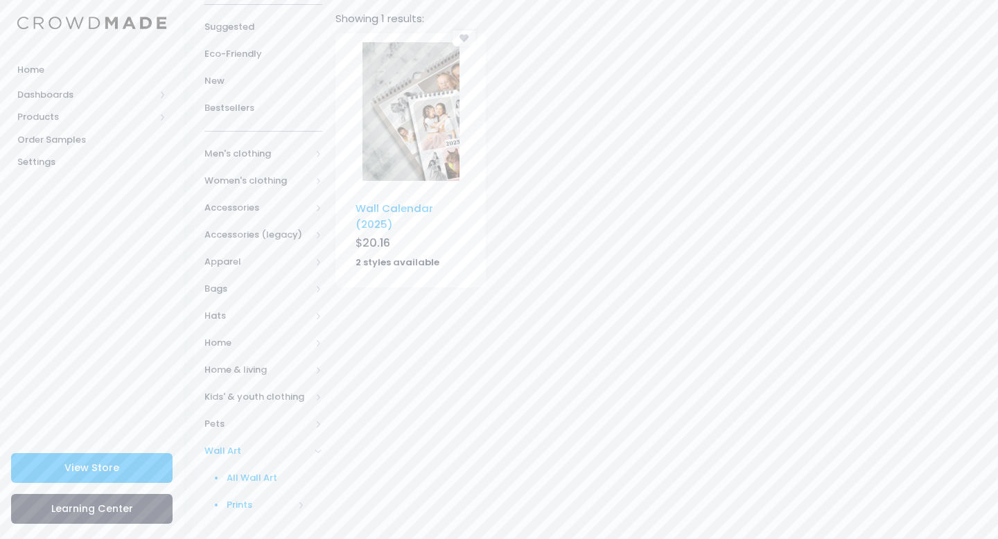
click at [254, 498] on span "Prints" at bounding box center [260, 505] width 67 height 14
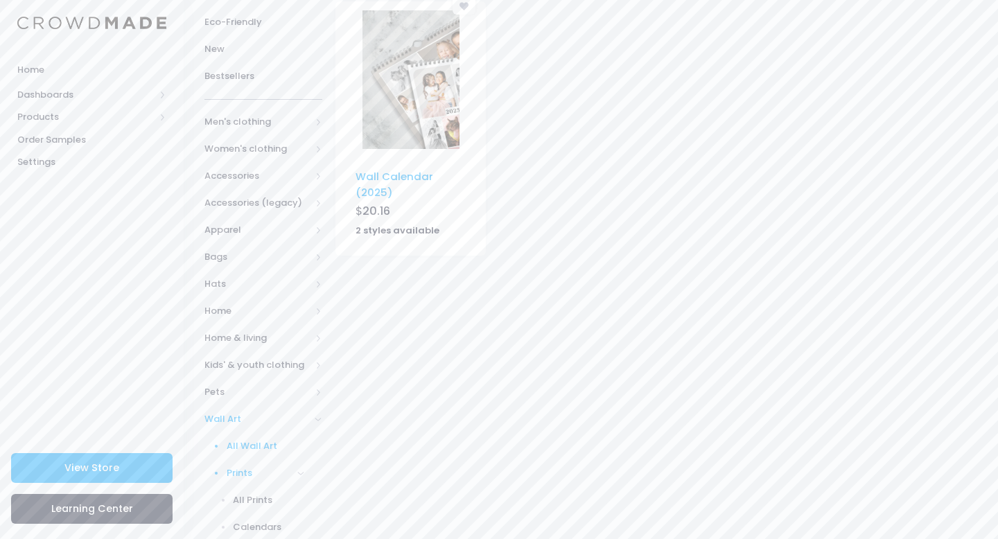
scroll to position [209, 0]
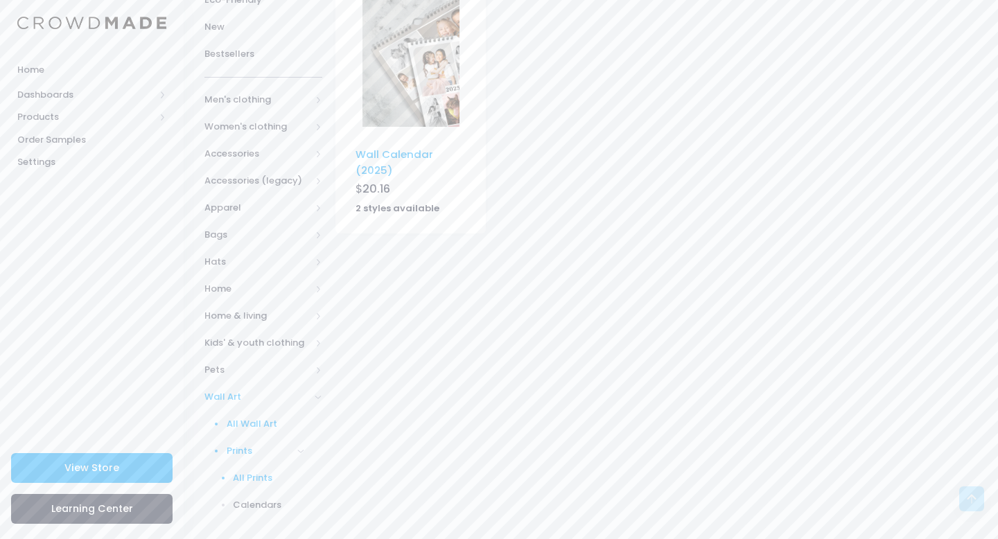
click at [257, 480] on span "All Prints" at bounding box center [268, 478] width 71 height 14
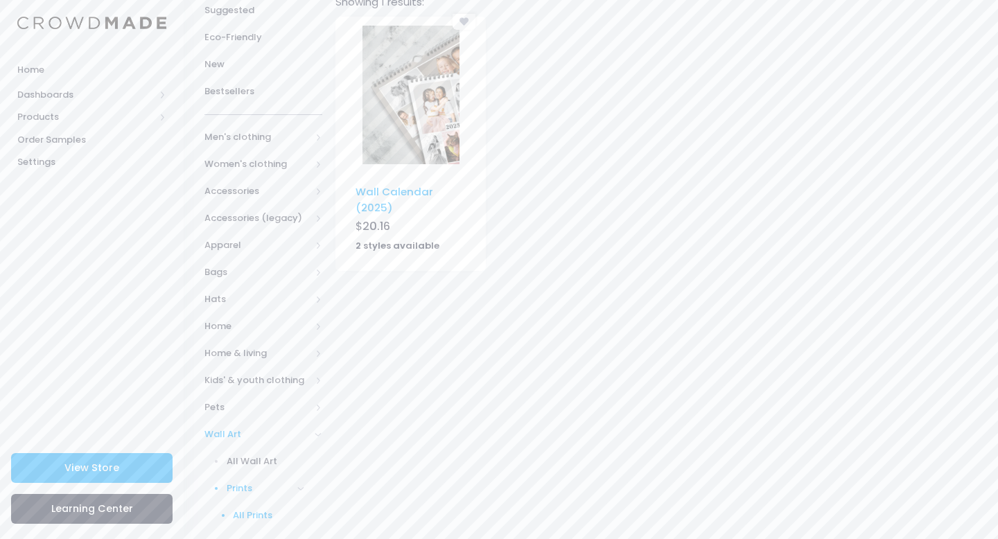
scroll to position [209, 0]
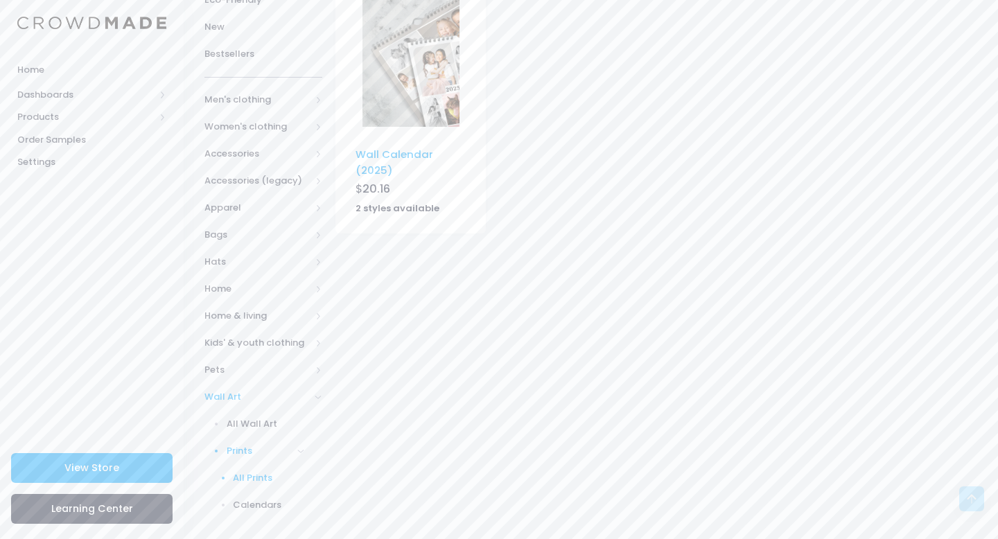
click at [227, 394] on span "Wall Art" at bounding box center [257, 397] width 106 height 14
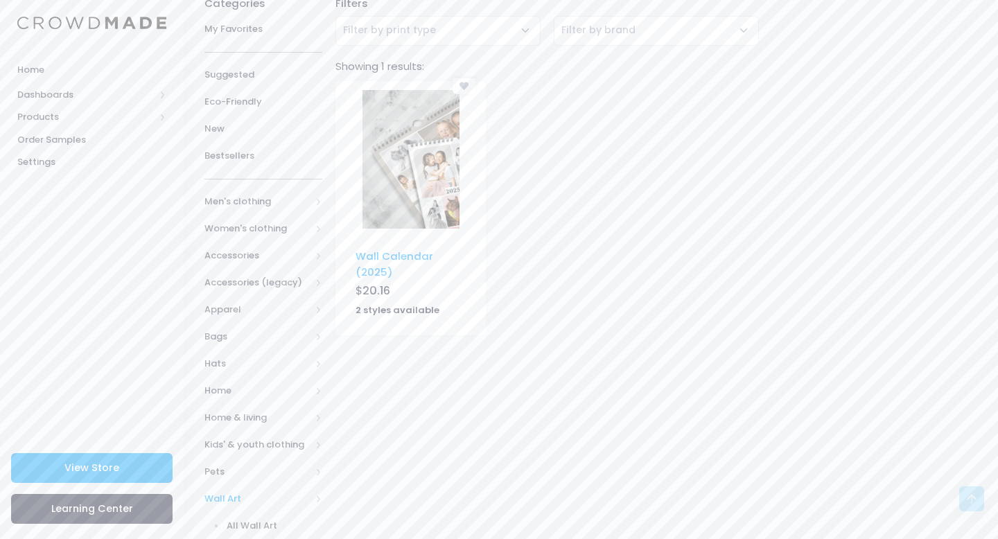
scroll to position [101, 0]
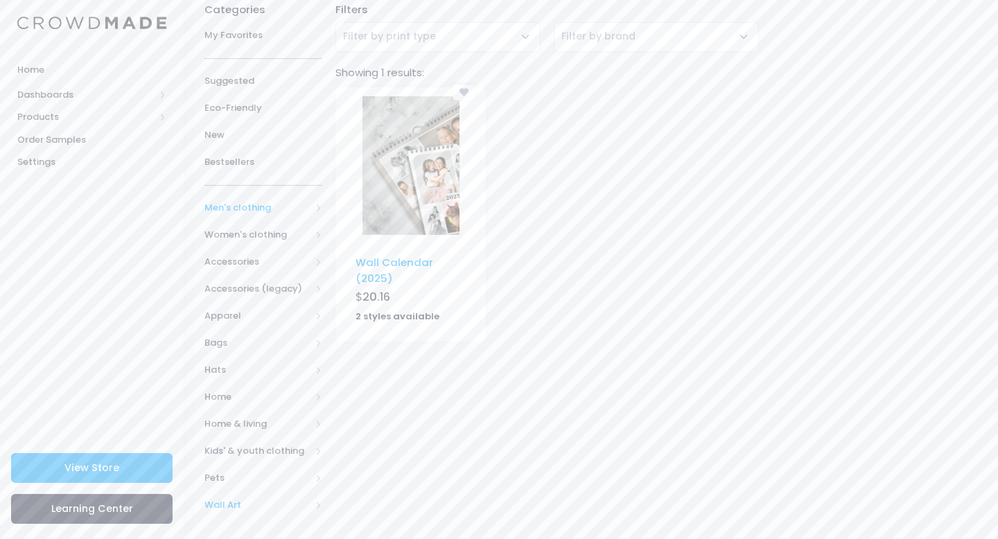
click at [245, 216] on span "Men's clothing" at bounding box center [263, 208] width 118 height 27
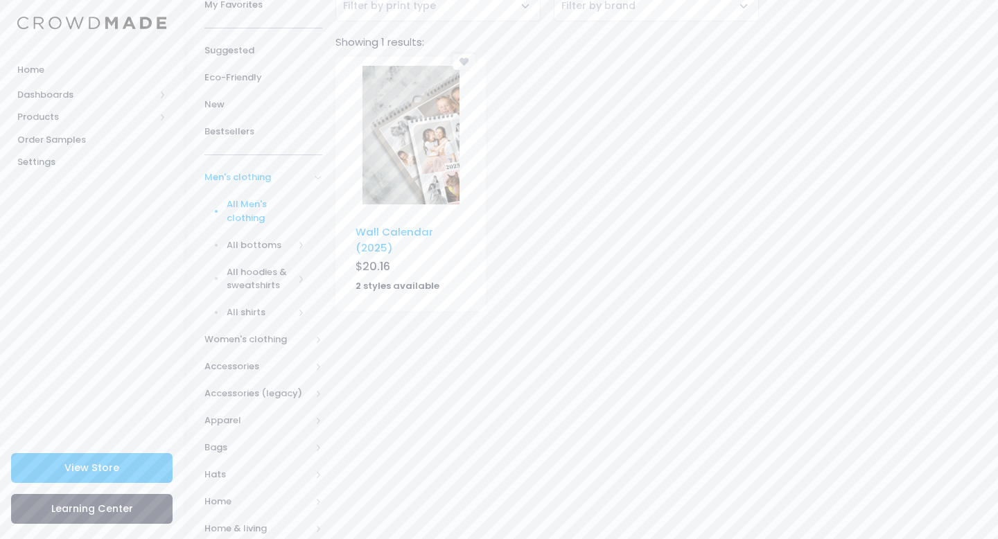
scroll to position [130, 0]
click at [234, 184] on span "Men's clothing" at bounding box center [263, 178] width 118 height 27
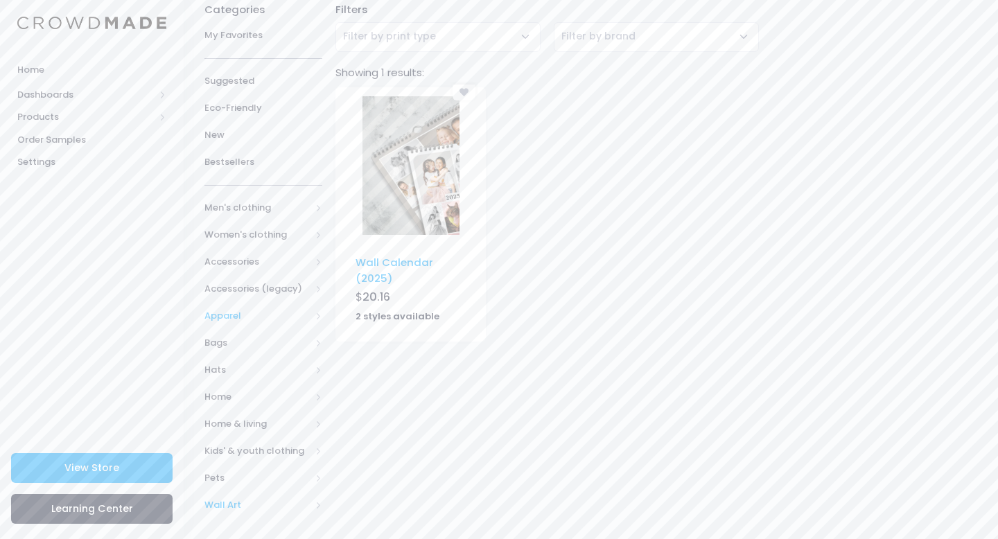
click at [224, 316] on span "Apparel" at bounding box center [257, 316] width 106 height 14
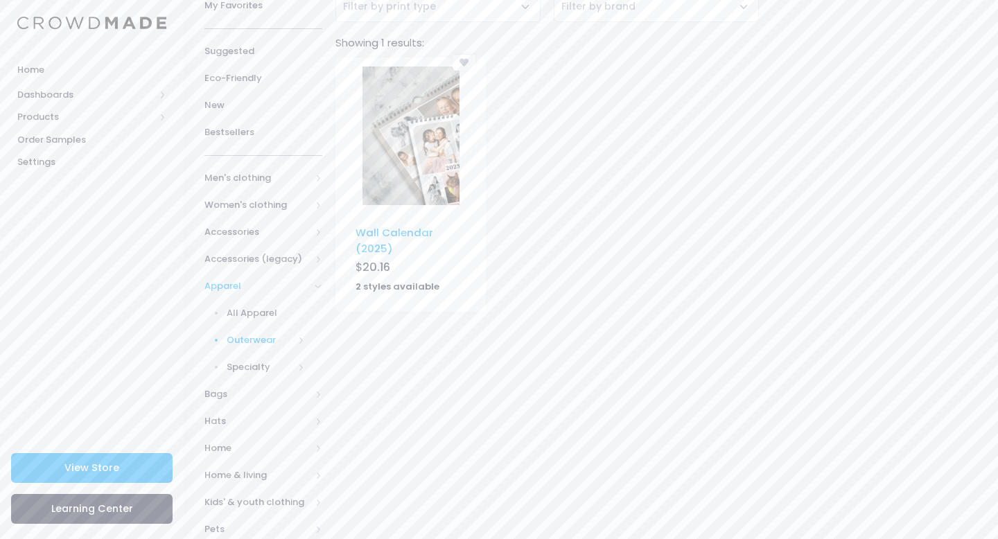
click at [258, 336] on span "Outerwear" at bounding box center [260, 340] width 67 height 14
click at [265, 366] on span "All Outerwear" at bounding box center [268, 367] width 71 height 14
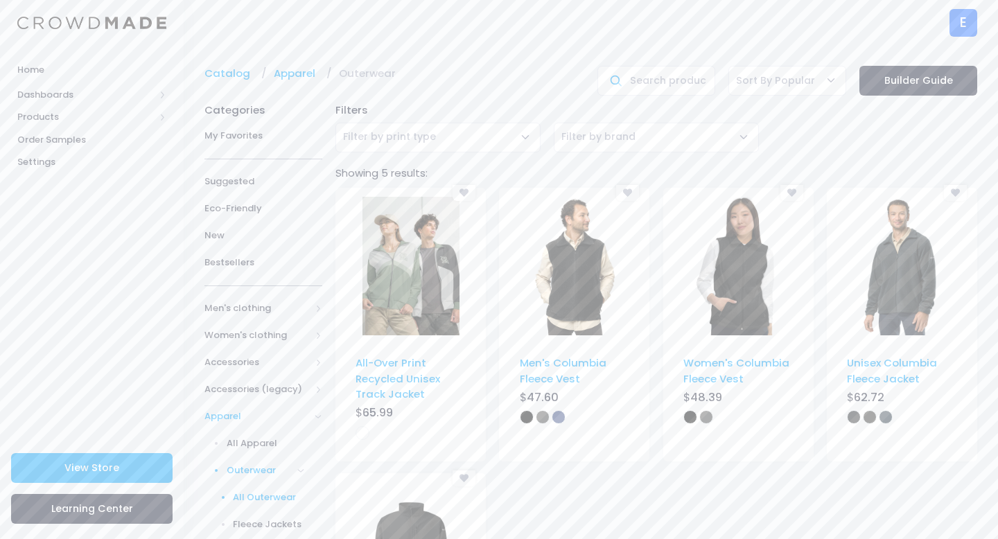
click at [210, 414] on span "Apparel" at bounding box center [257, 417] width 106 height 14
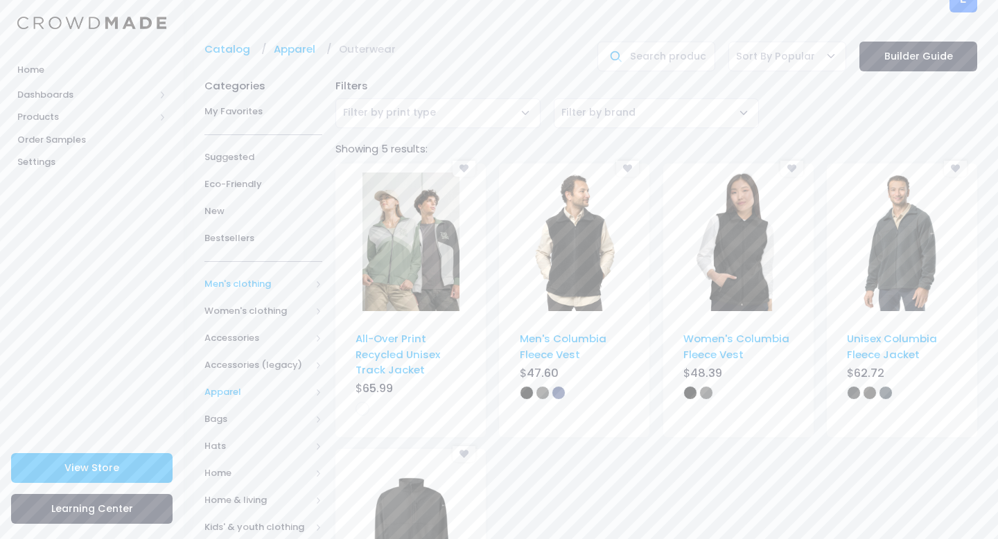
scroll to position [52, 0]
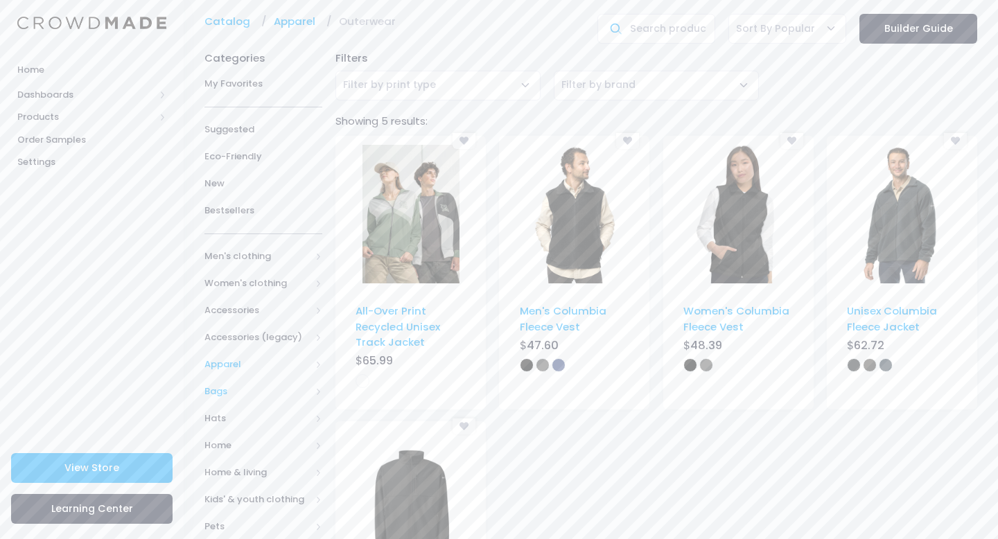
click at [222, 392] on span "Bags" at bounding box center [257, 392] width 106 height 14
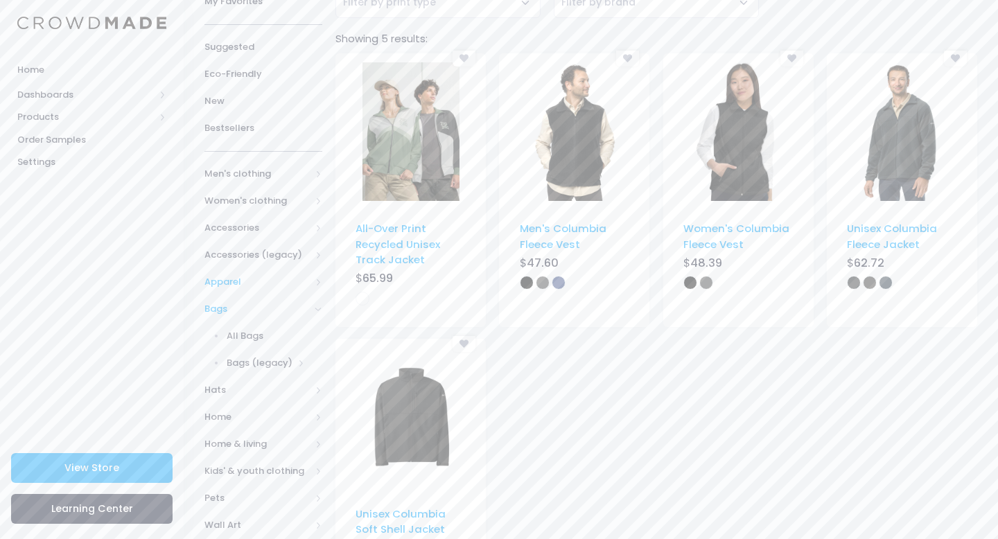
scroll to position [146, 0]
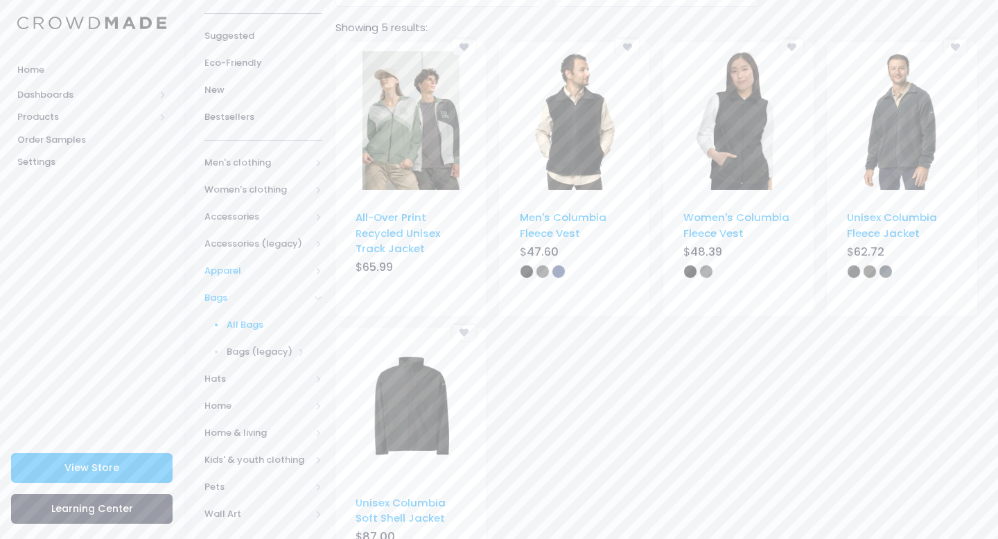
click at [257, 323] on span "All Bags" at bounding box center [266, 325] width 78 height 14
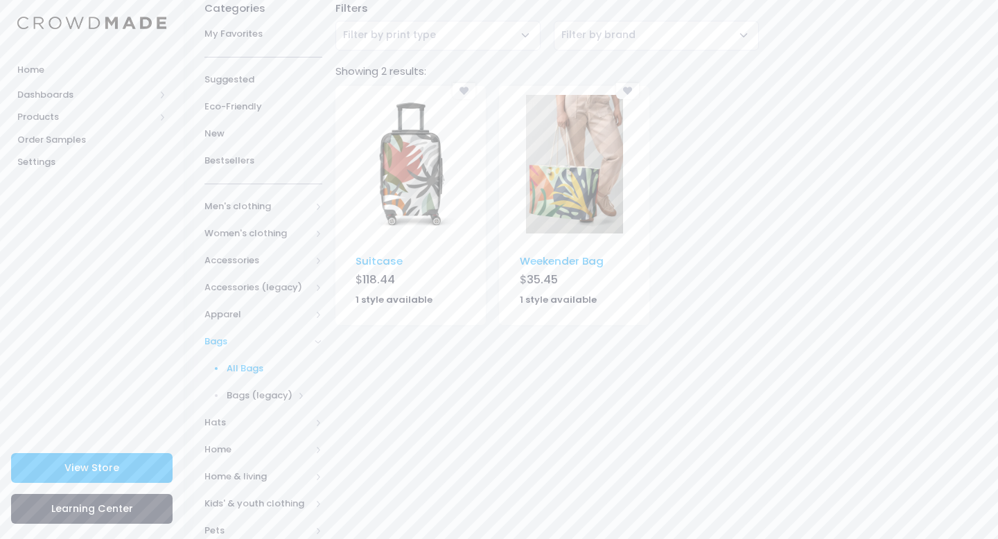
scroll to position [155, 0]
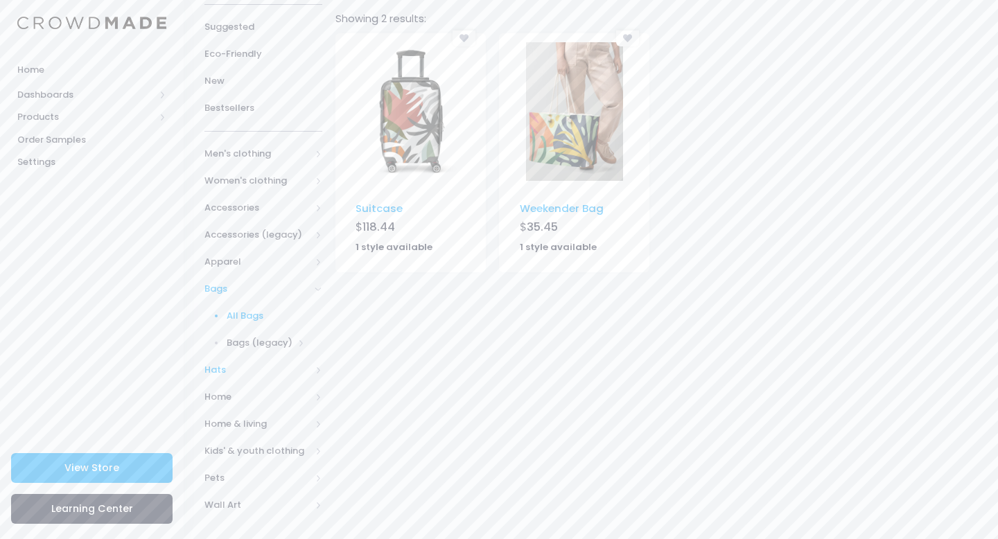
click at [214, 370] on span "Hats" at bounding box center [257, 370] width 106 height 14
click at [229, 338] on span "All Hats" at bounding box center [266, 343] width 78 height 14
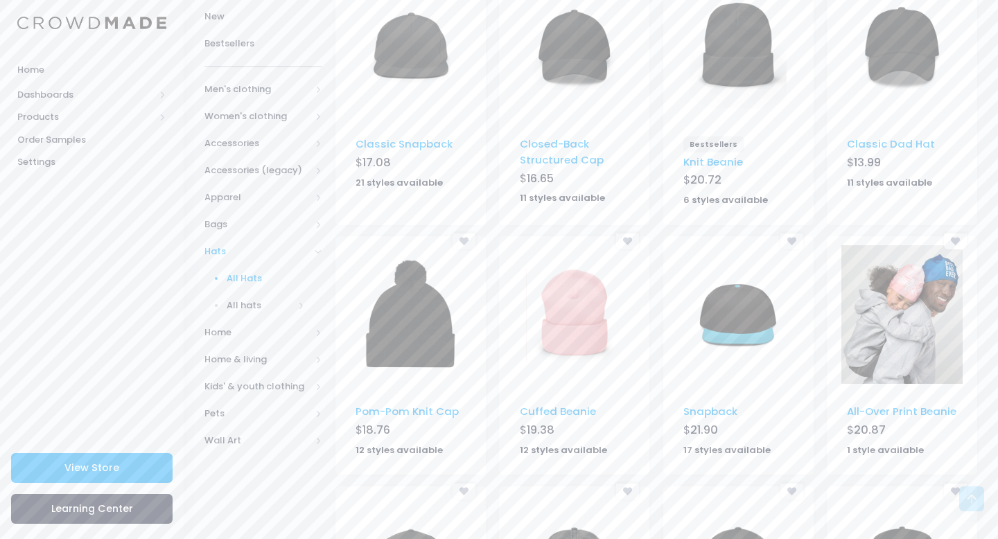
scroll to position [68, 0]
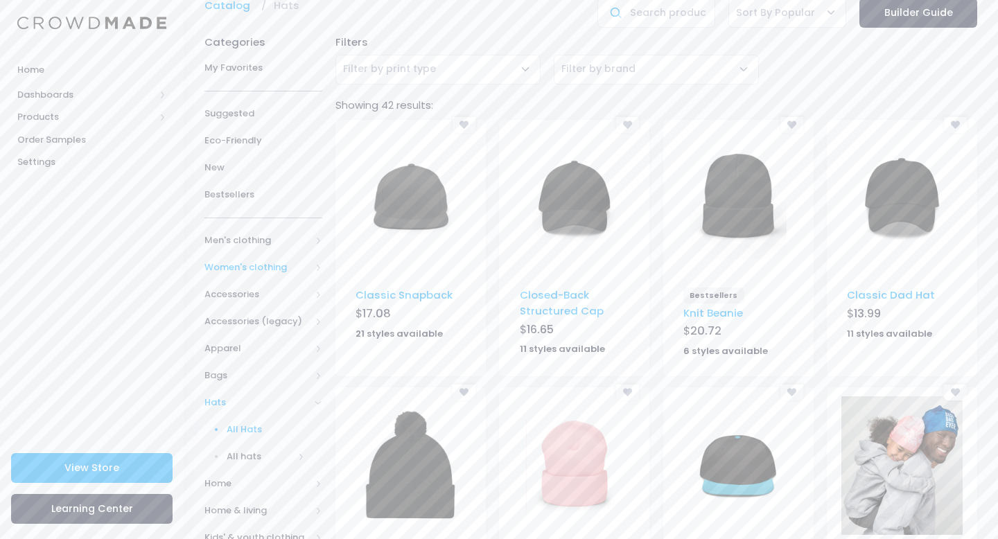
click at [247, 261] on span "Women's clothing" at bounding box center [257, 268] width 106 height 14
click at [244, 294] on span "All Women's clothing" at bounding box center [266, 301] width 78 height 27
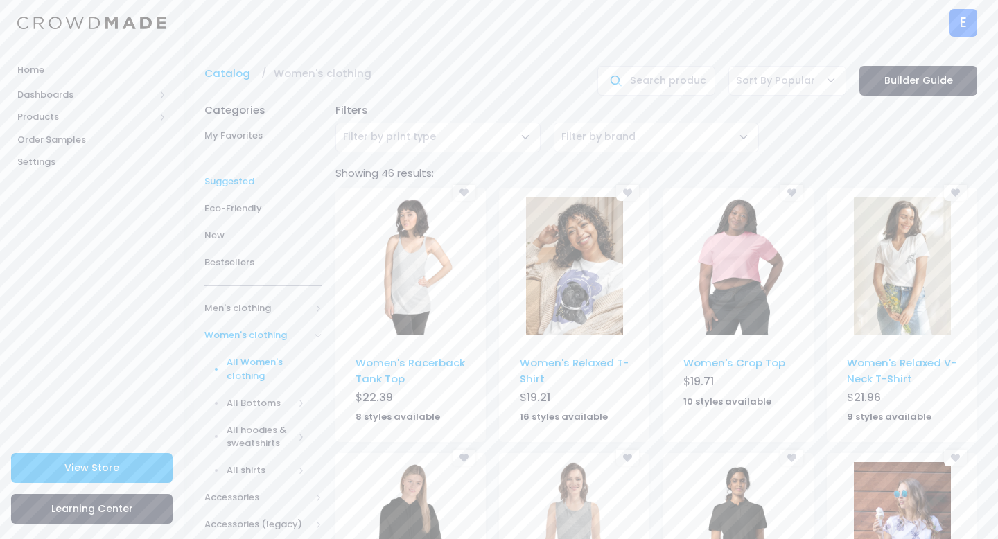
click at [243, 177] on span "Suggested" at bounding box center [263, 182] width 118 height 14
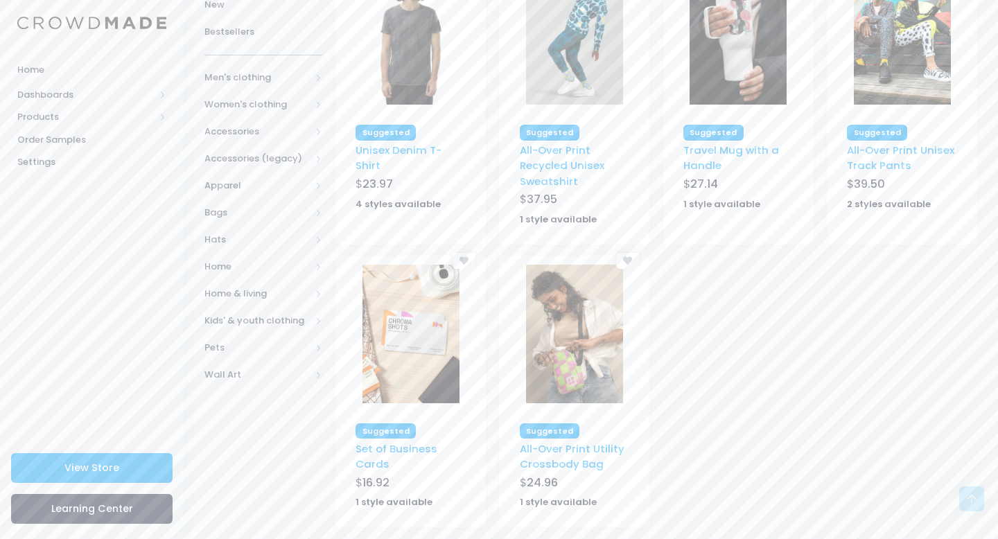
scroll to position [251, 0]
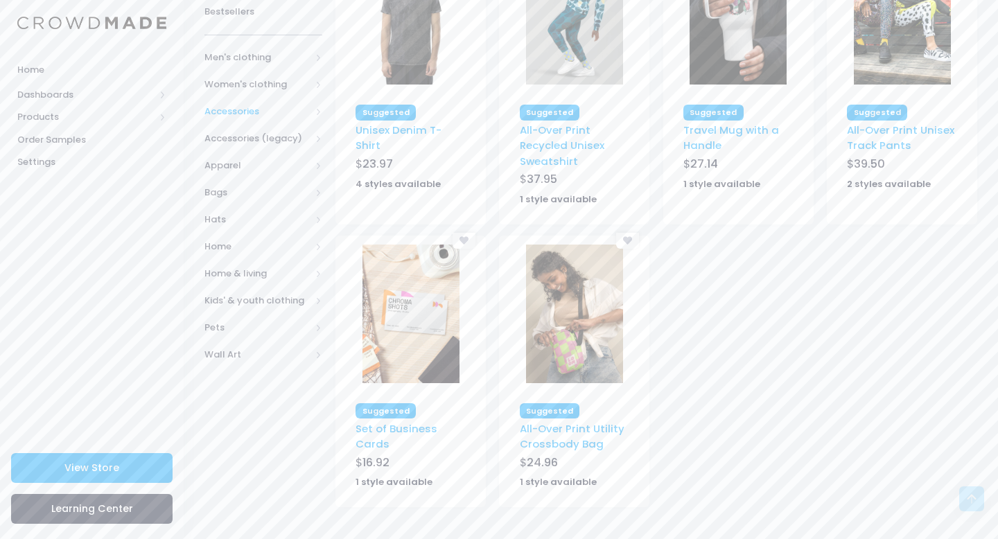
click at [237, 105] on span "Accessories" at bounding box center [257, 112] width 106 height 14
click at [237, 107] on span "Accessories" at bounding box center [257, 112] width 106 height 14
click at [240, 146] on span "Accessories (legacy)" at bounding box center [263, 138] width 118 height 27
click at [236, 157] on span "Apparel" at bounding box center [263, 166] width 118 height 27
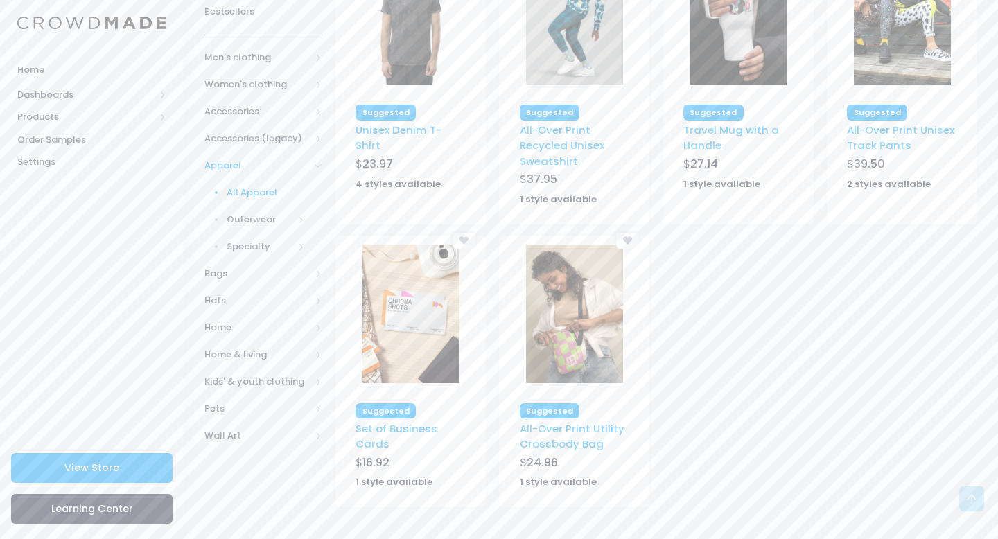
click at [254, 186] on span "All Apparel" at bounding box center [266, 193] width 78 height 14
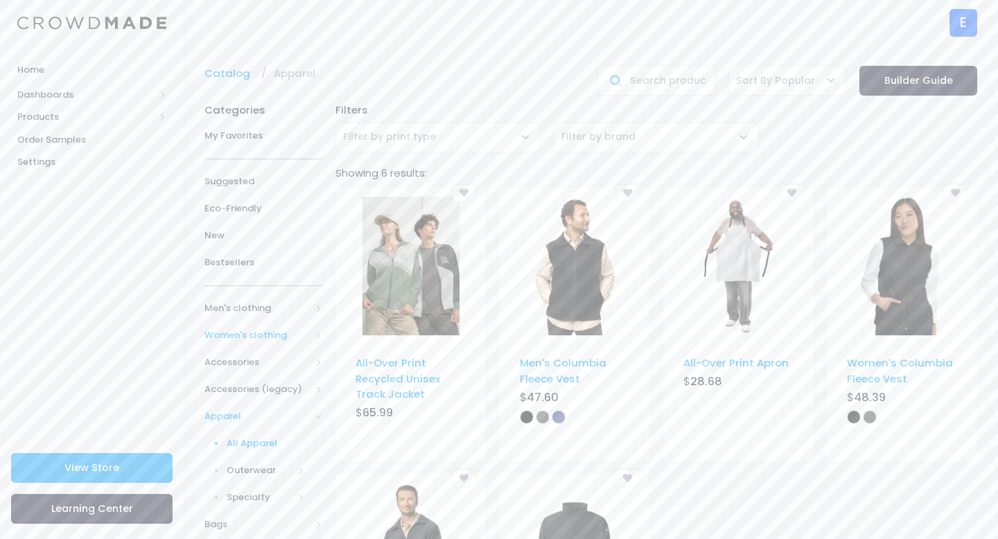
scroll to position [224, 0]
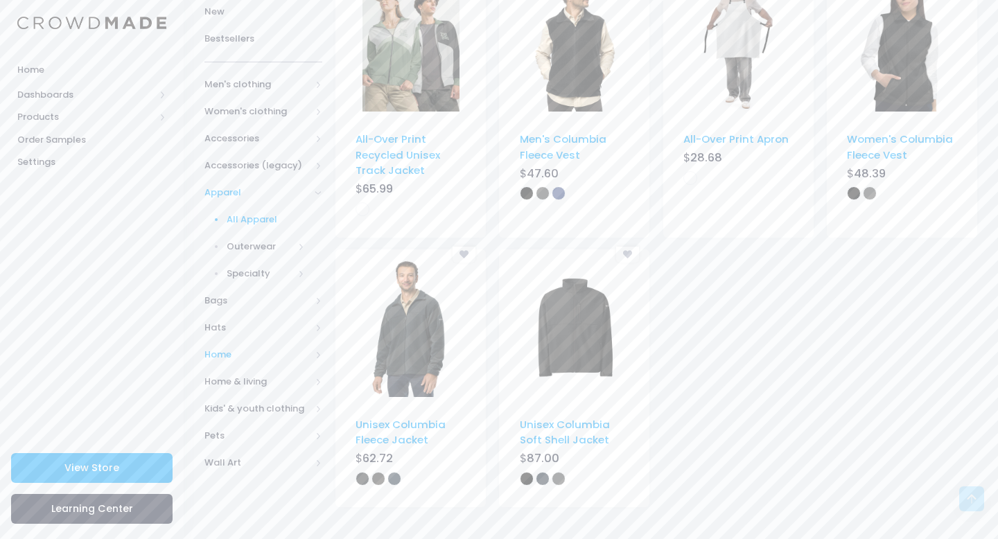
click at [232, 354] on span "Home" at bounding box center [257, 355] width 106 height 14
click at [229, 277] on span "Home" at bounding box center [257, 274] width 106 height 14
click at [236, 297] on span "All Home" at bounding box center [266, 301] width 78 height 14
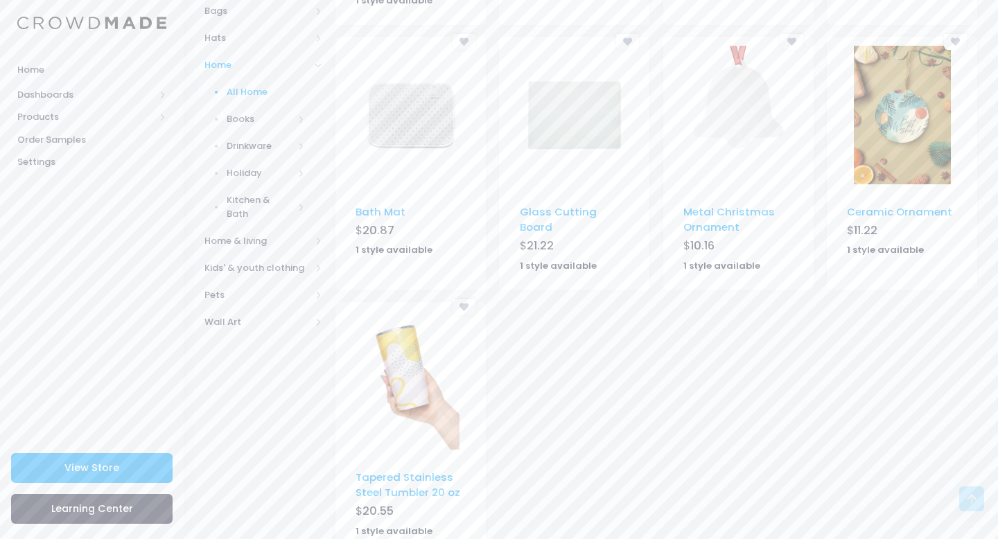
scroll to position [464, 0]
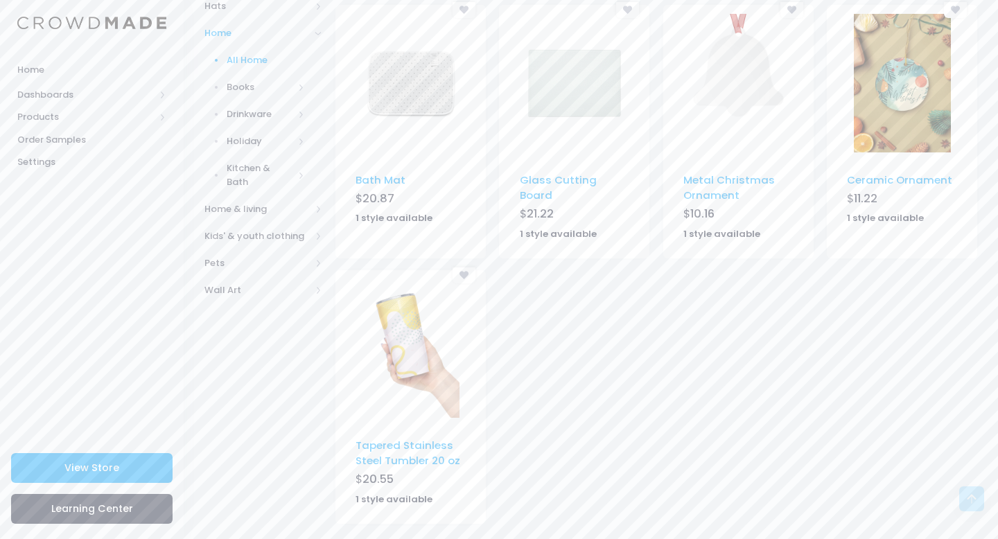
click at [220, 30] on span "Home" at bounding box center [257, 33] width 106 height 14
click at [225, 62] on span "Home & living" at bounding box center [257, 60] width 106 height 14
click at [268, 189] on link "Stationery" at bounding box center [254, 181] width 136 height 27
click at [265, 180] on span "Stationery" at bounding box center [260, 182] width 67 height 14
click at [258, 94] on link "All Home & living" at bounding box center [254, 87] width 136 height 27
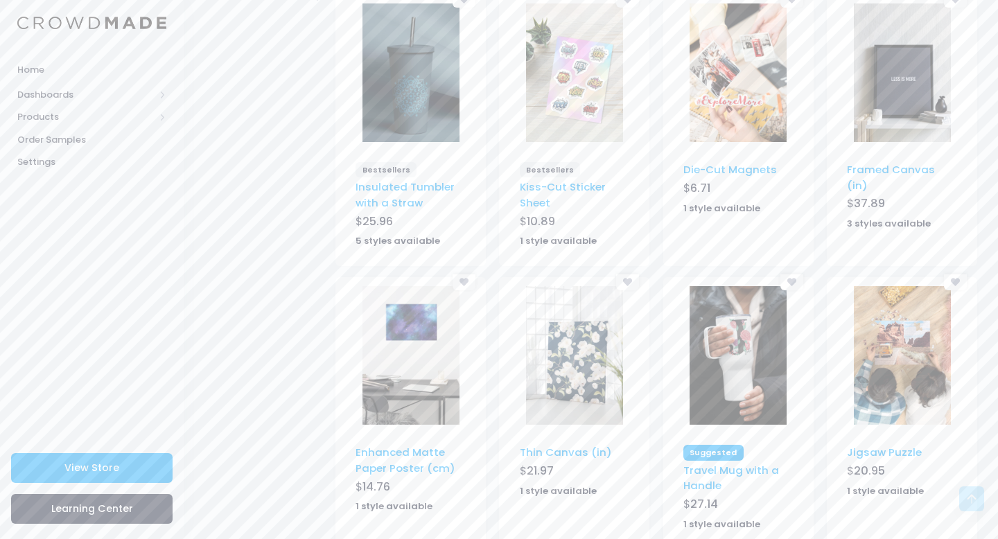
scroll to position [826, 0]
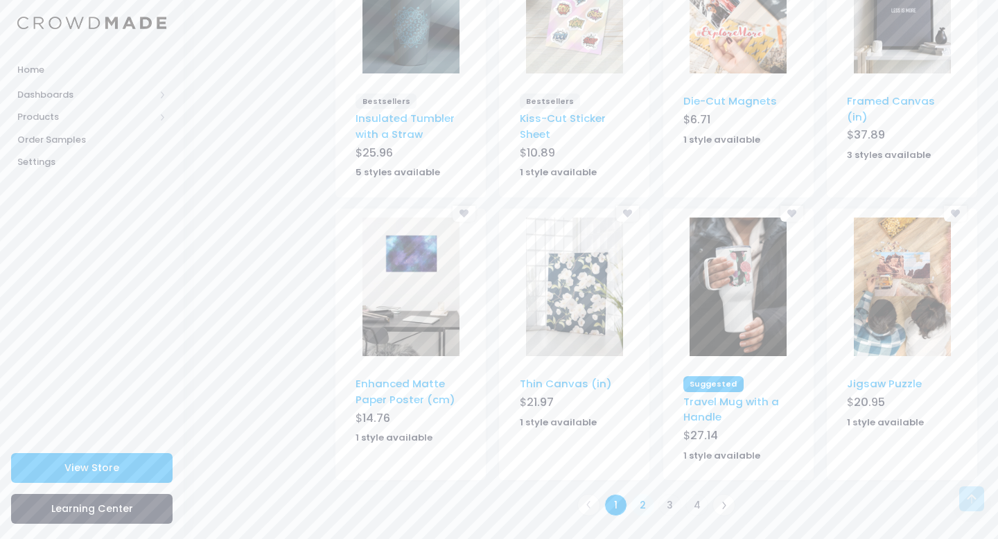
click at [650, 503] on link "2" at bounding box center [643, 505] width 23 height 23
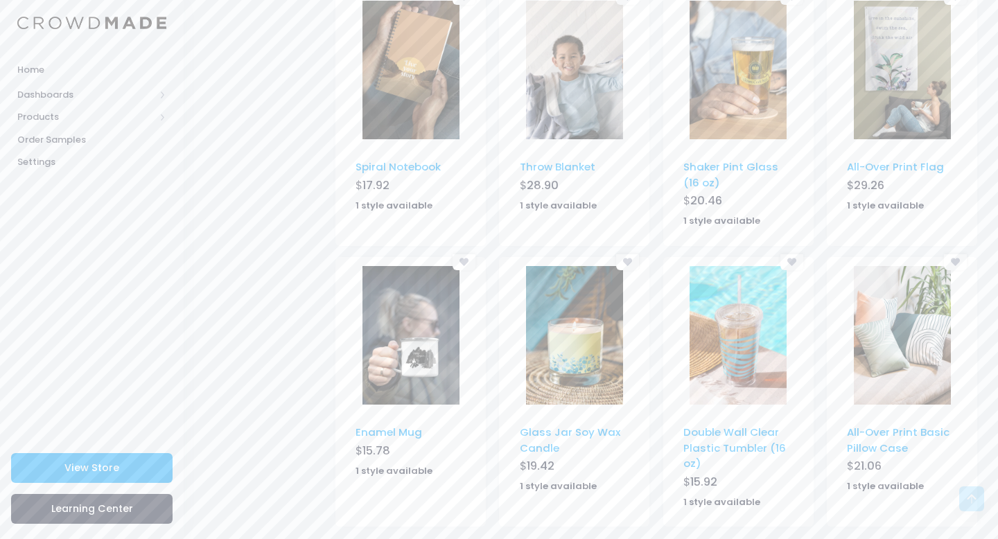
scroll to position [807, 0]
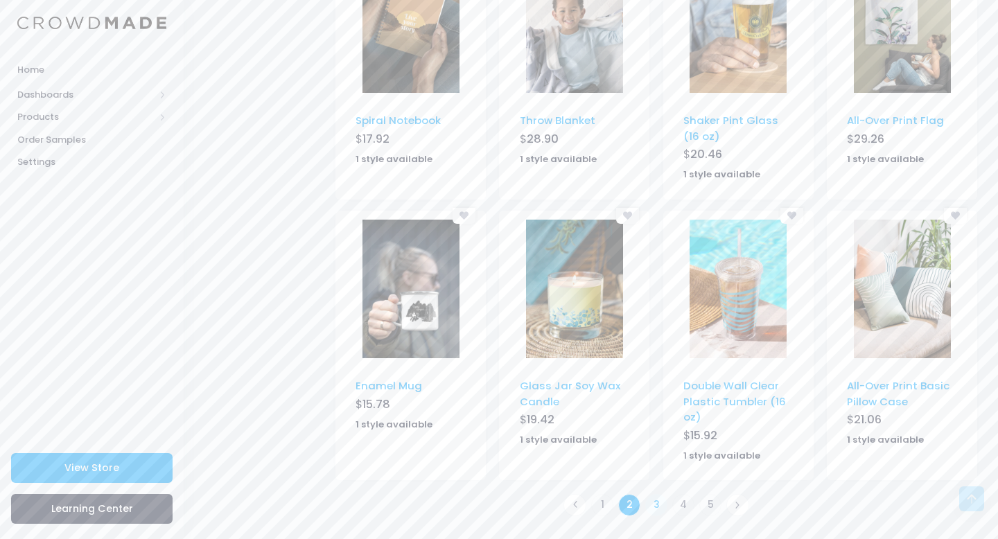
click at [659, 503] on link "3" at bounding box center [656, 505] width 23 height 23
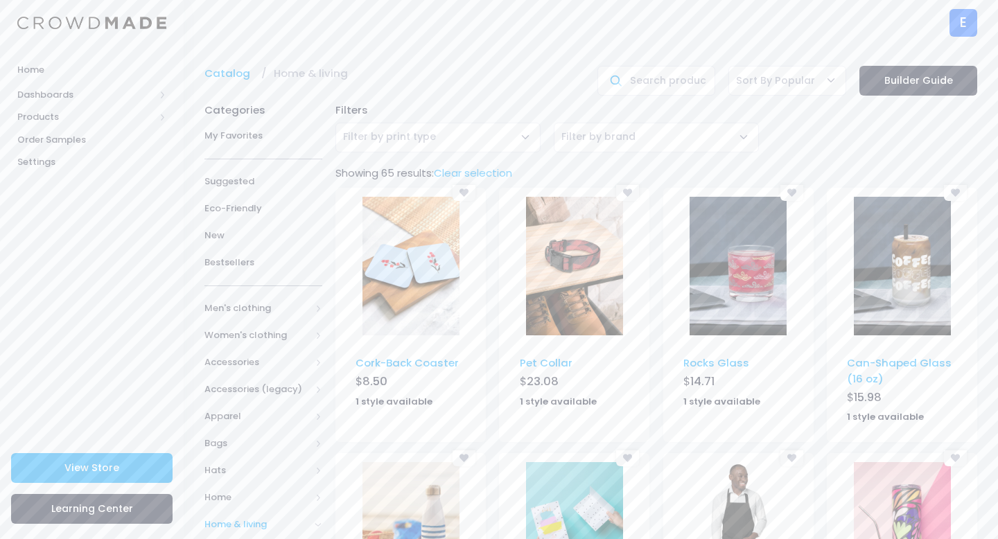
scroll to position [792, 0]
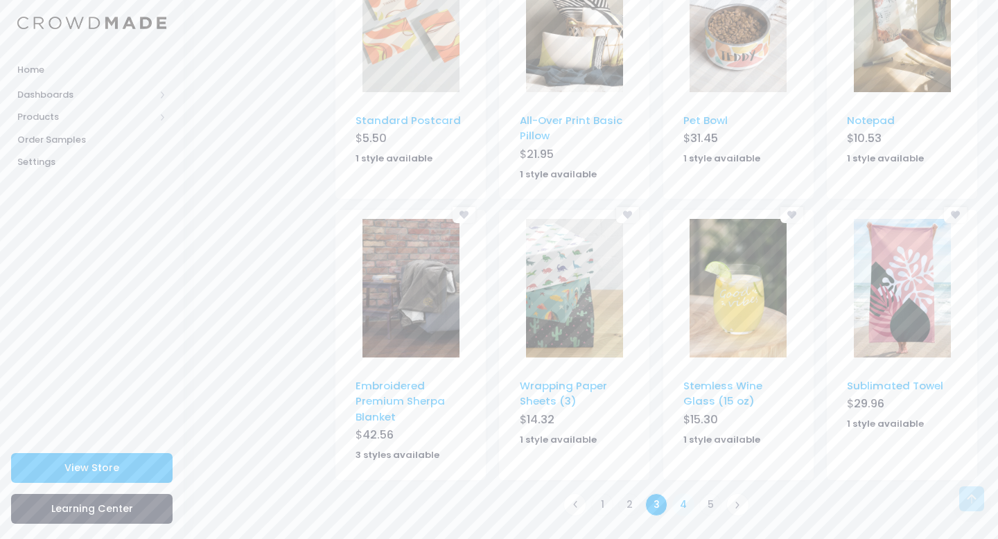
click at [681, 502] on link "4" at bounding box center [683, 505] width 23 height 23
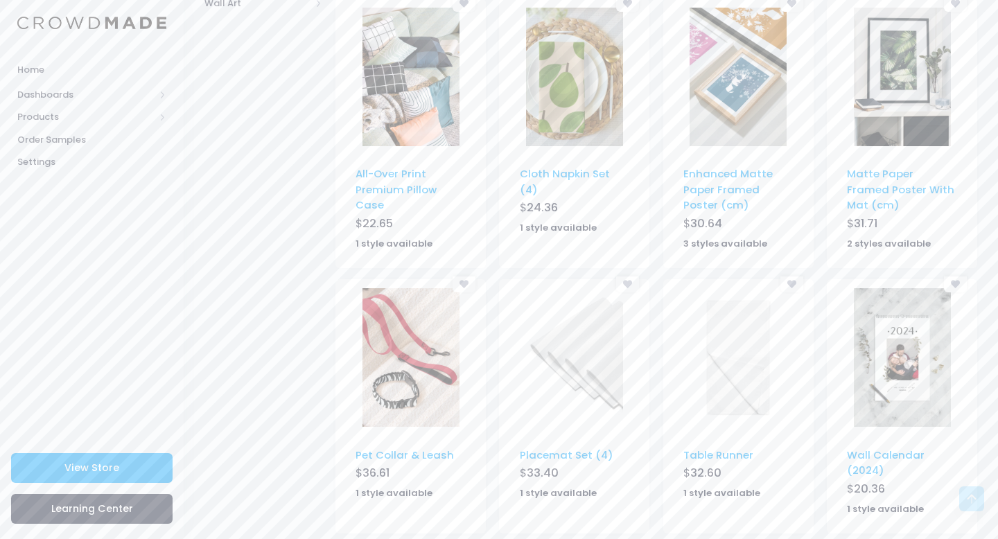
scroll to position [774, 0]
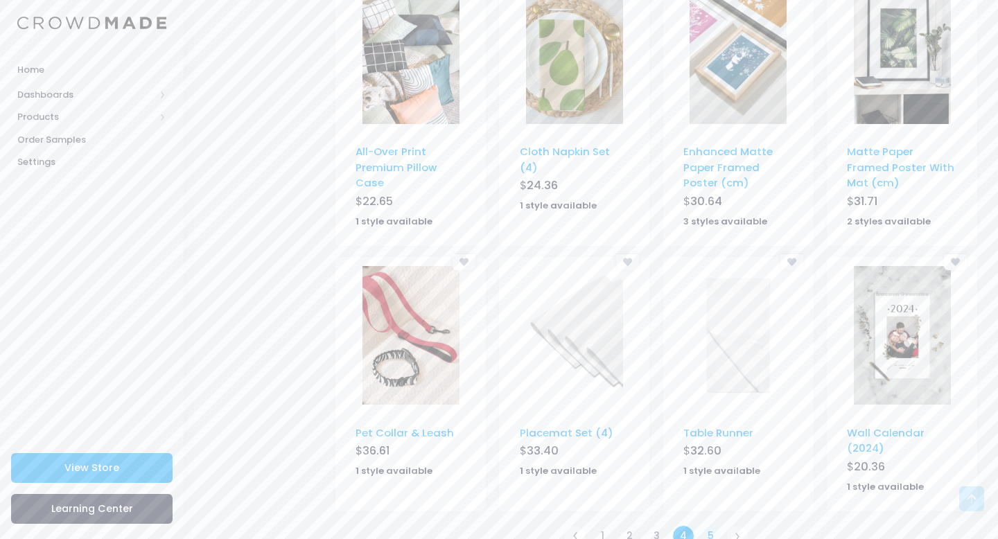
click at [707, 525] on link "5" at bounding box center [710, 536] width 23 height 23
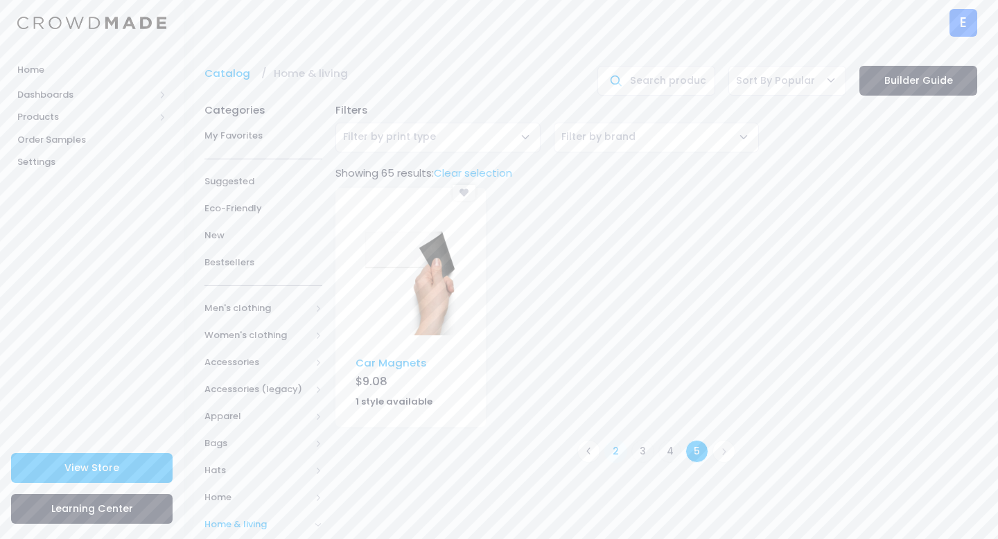
click at [612, 455] on link "2" at bounding box center [615, 451] width 23 height 23
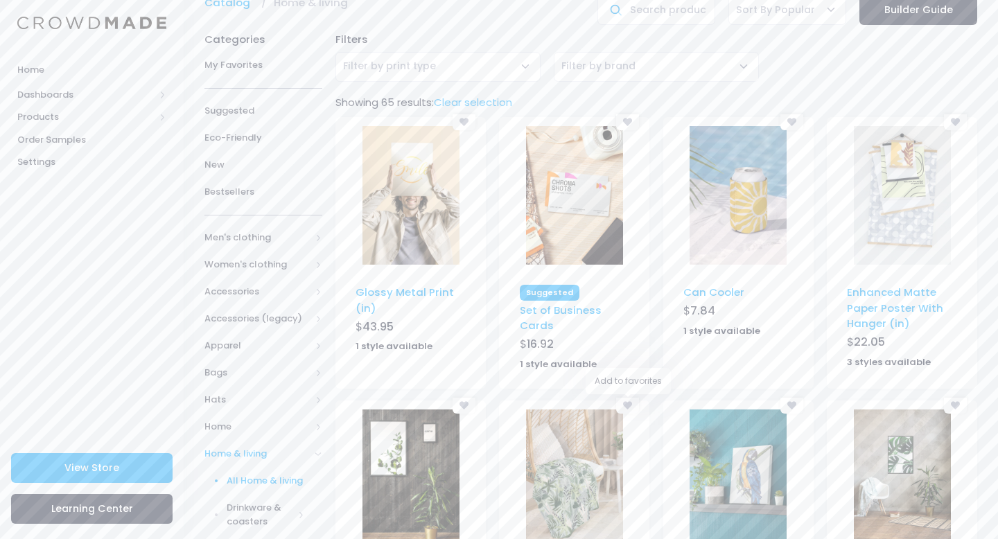
scroll to position [807, 0]
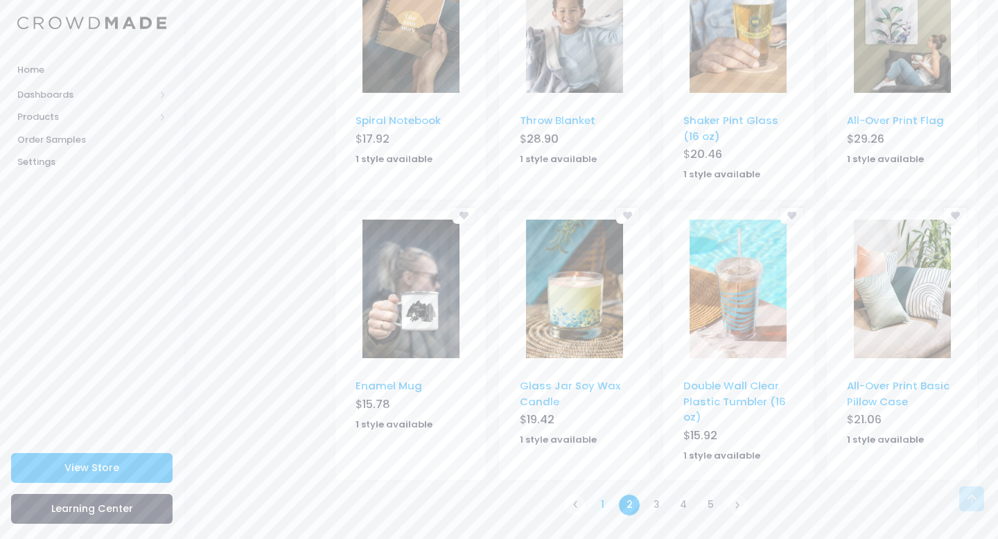
click at [600, 507] on link "1" at bounding box center [602, 505] width 23 height 23
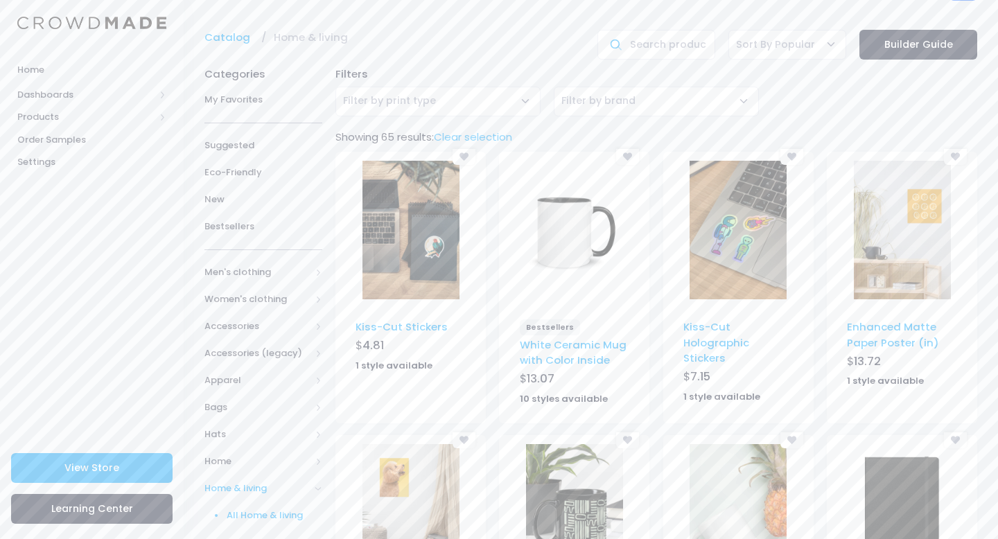
scroll to position [46, 0]
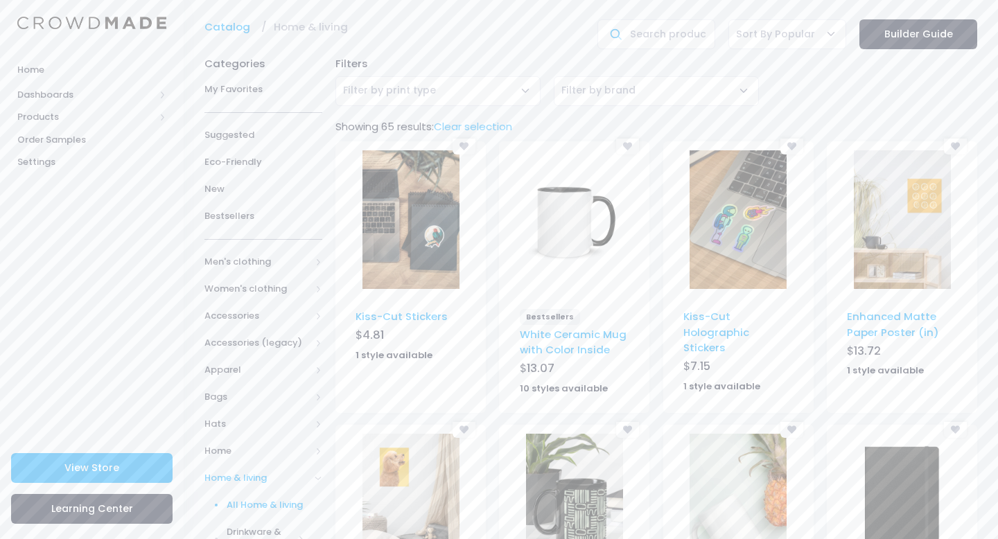
click at [397, 255] on img at bounding box center [411, 219] width 97 height 139
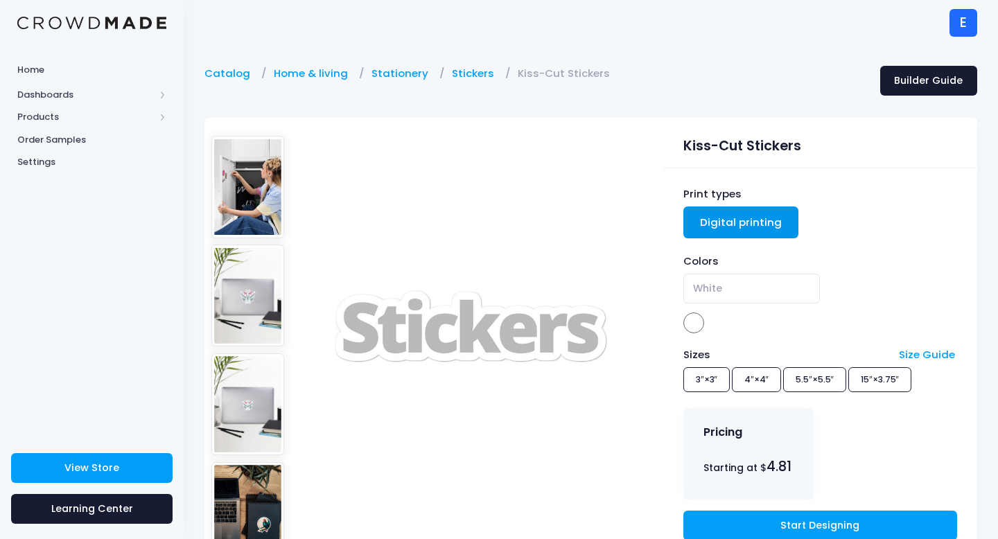
click at [740, 299] on span "White" at bounding box center [751, 289] width 137 height 30
click at [591, 248] on img at bounding box center [470, 338] width 291 height 416
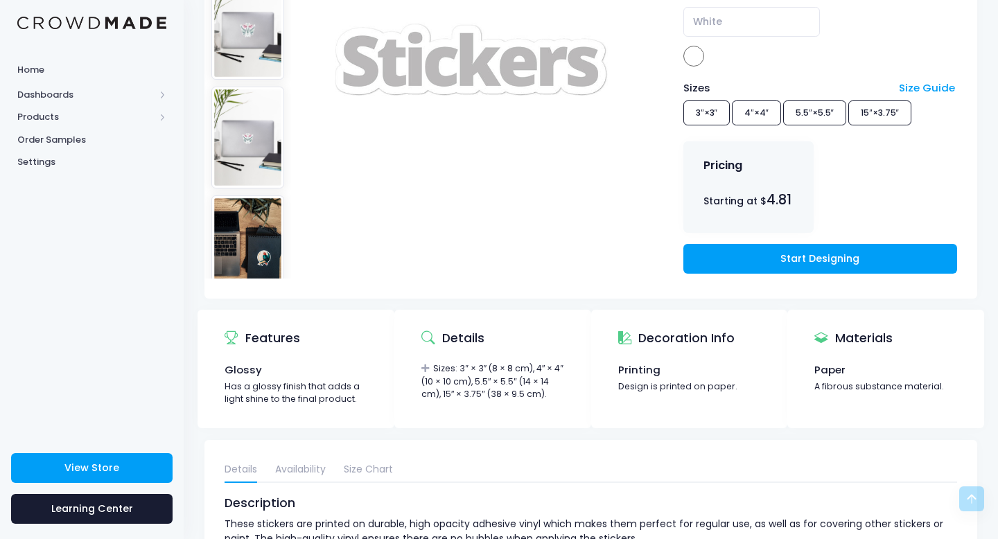
scroll to position [293, 0]
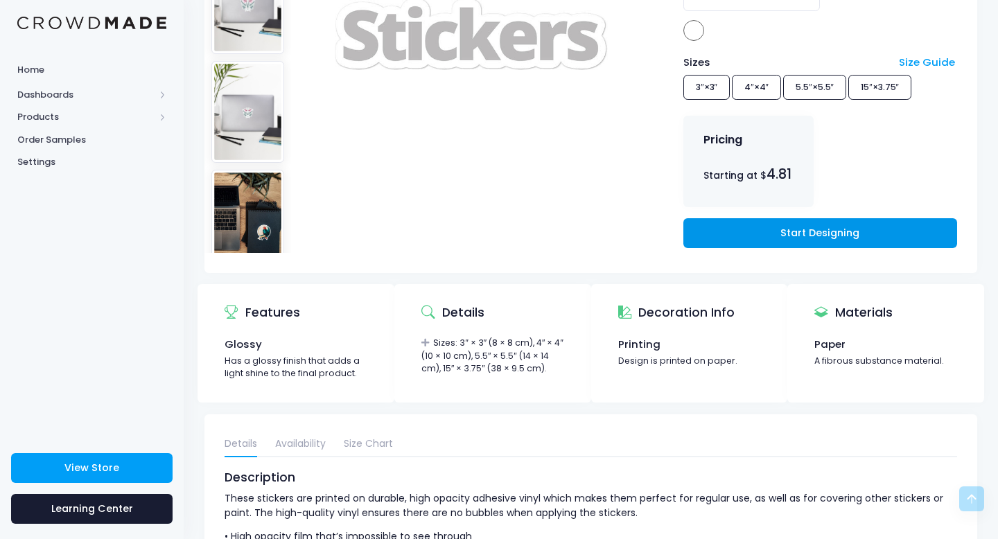
click at [778, 230] on link "Start Designing" at bounding box center [820, 233] width 274 height 30
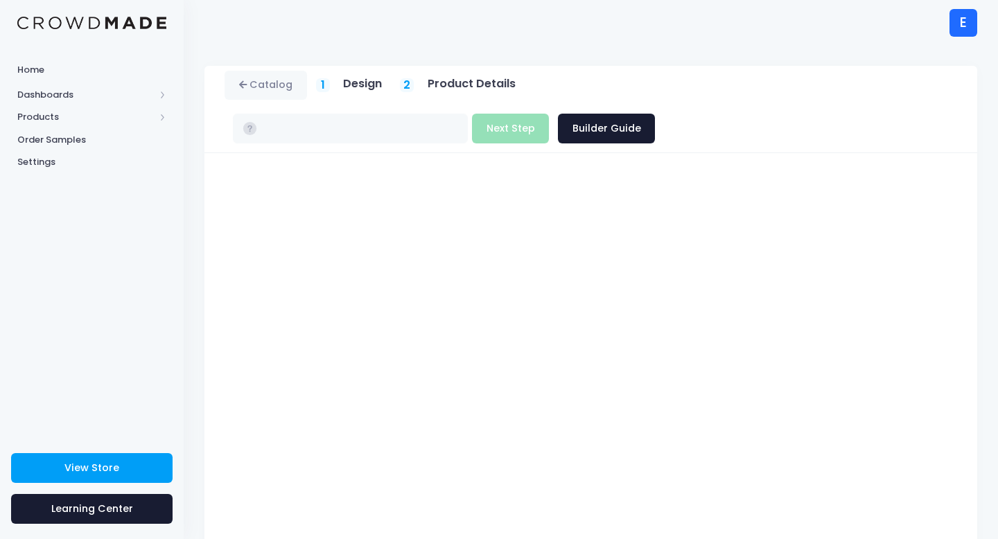
type input "$4.81 - $7.05"
click at [549, 114] on button "Next Step" at bounding box center [510, 129] width 77 height 30
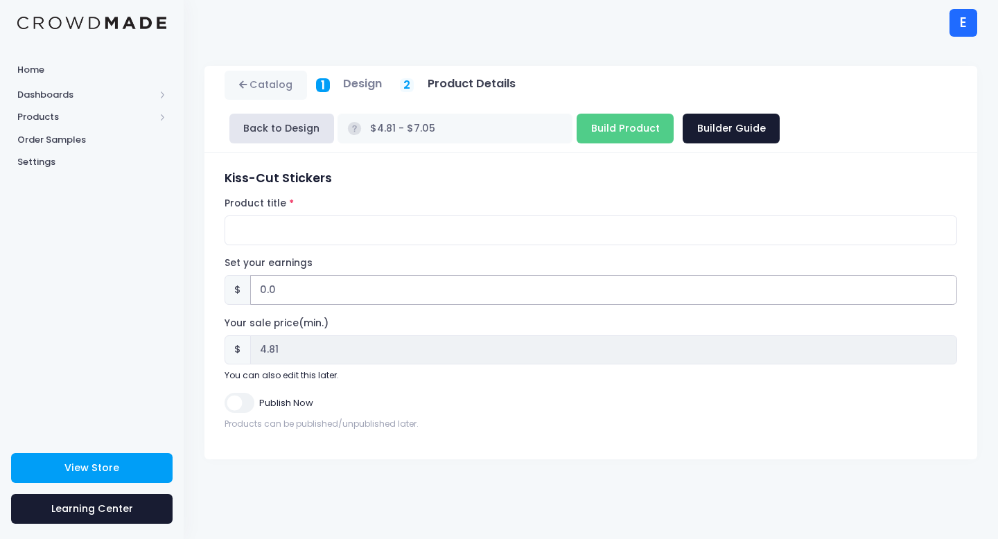
click at [293, 281] on input "0.0" at bounding box center [603, 290] width 707 height 30
click at [277, 294] on input "0.0" at bounding box center [603, 290] width 707 height 30
type input "0"
type input "2"
type input "$6.81 - $9.05"
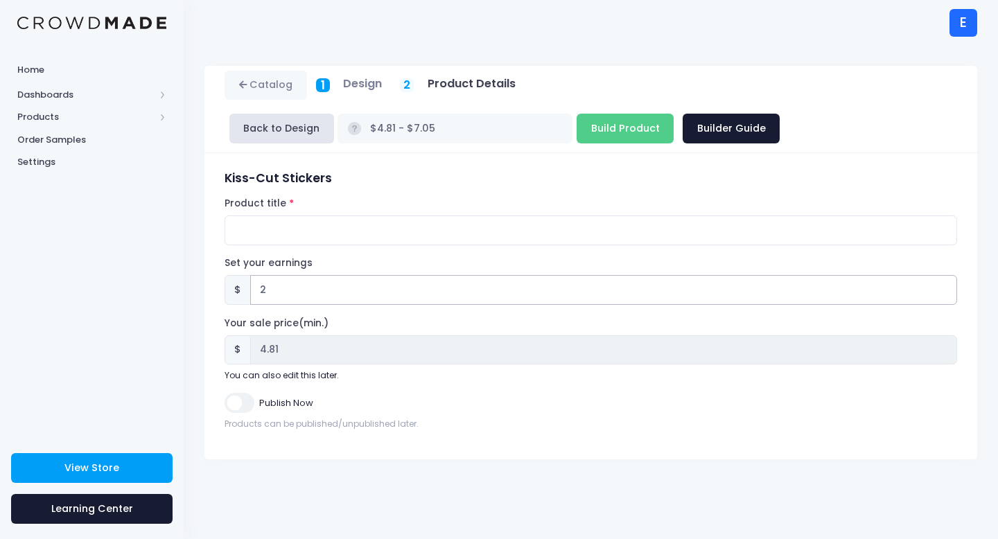
type input "6.81"
type input "$4.81 - $7.05"
type input "4.81"
type input "2.1"
type input "$6.91 - $9.15"
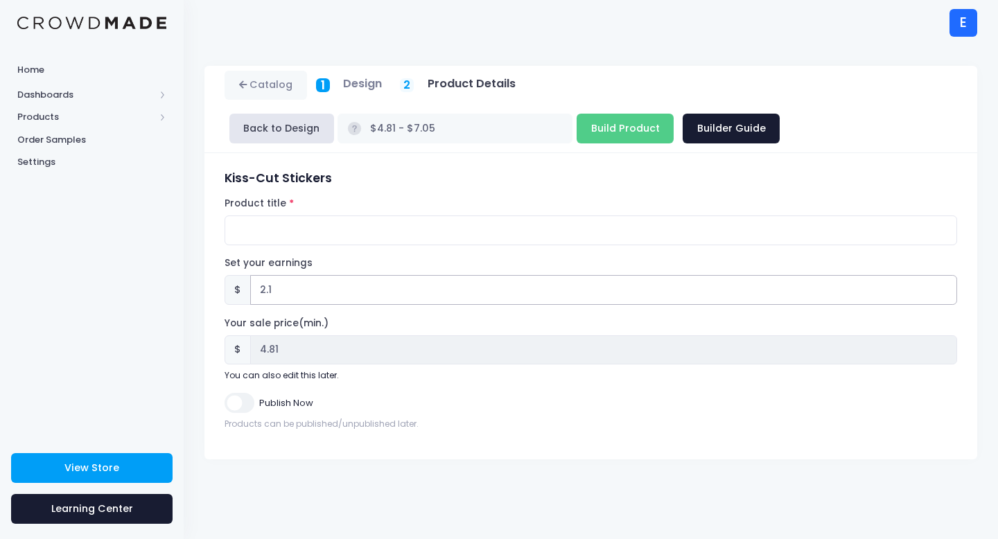
type input "6.91"
type input "2.11"
type input "$6.92 - $9.16"
type input "6.92"
type input "2.1"
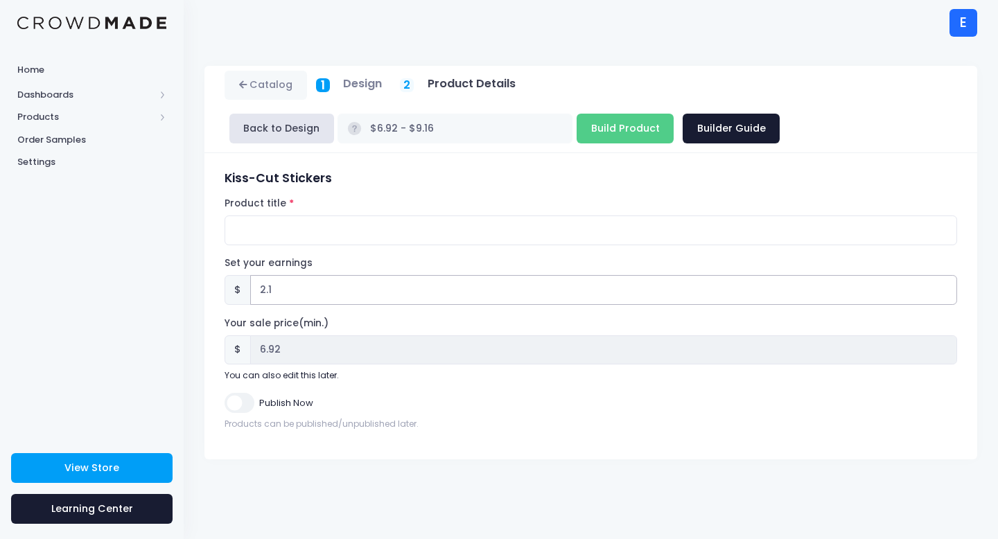
type input "$6.91 - $9.15"
type input "6.91"
type input "$4.81 - $7.05"
type input "4.81"
type input "2.2"
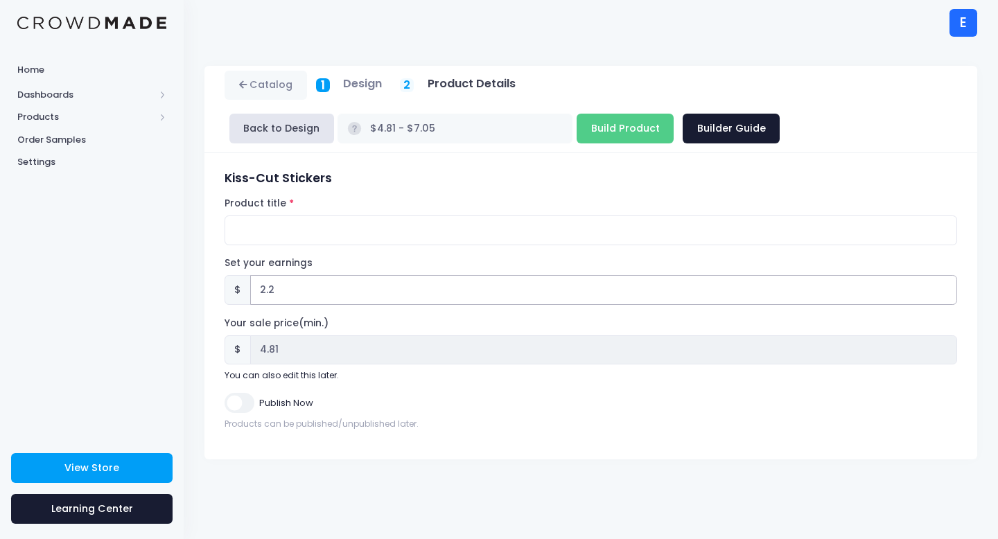
type input "$7.01 - $9.25"
type input "7.01"
type input "2.21"
type input "$7.02 - $9.26"
type input "7.02"
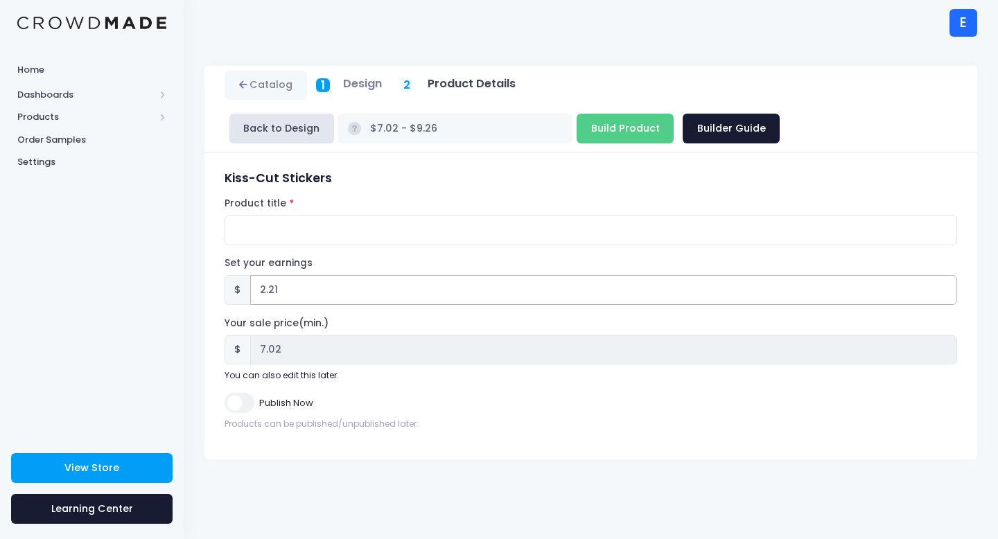
type input "2.2"
type input "$7.01 - $9.25"
type input "7.01"
type input "$4.81 - $7.05"
type input "4.81"
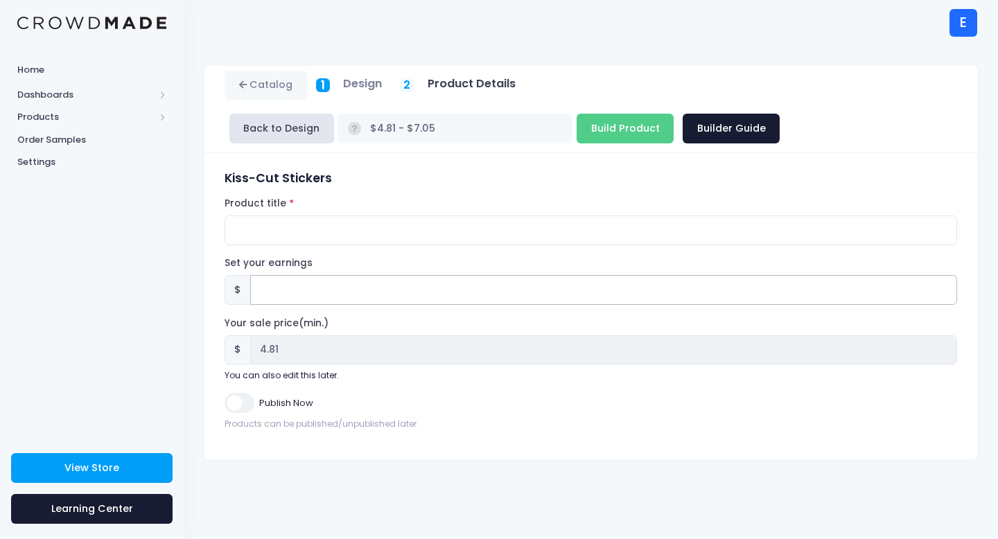
type input "2.1"
type input "$6.91 - $9.15"
type input "6.91"
type input "2.19"
type input "$7.00 - $9.24"
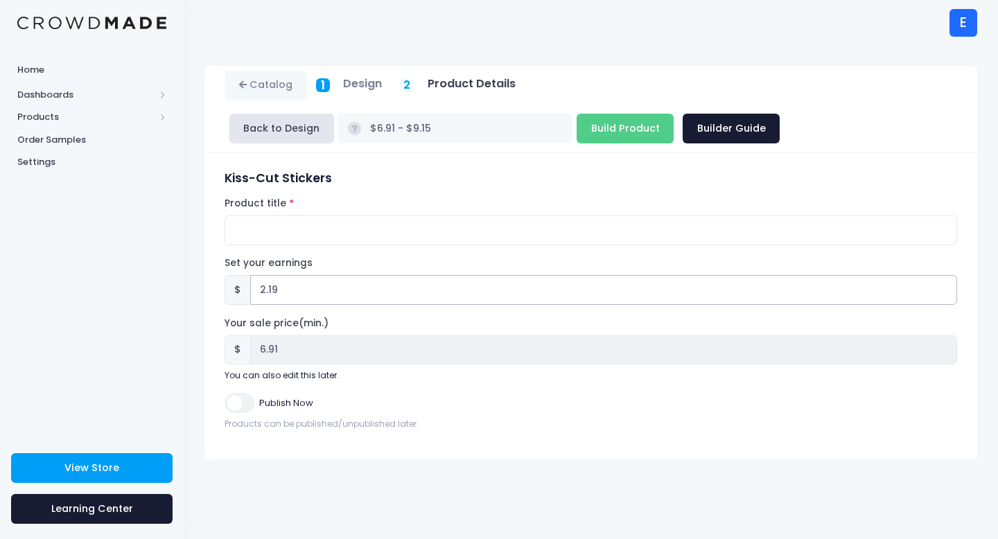
type input "7.00"
type input "2.19"
click at [234, 406] on input "Publish Now" at bounding box center [239, 403] width 29 height 20
checkbox input "true"
click at [296, 225] on input "Product title" at bounding box center [591, 231] width 733 height 30
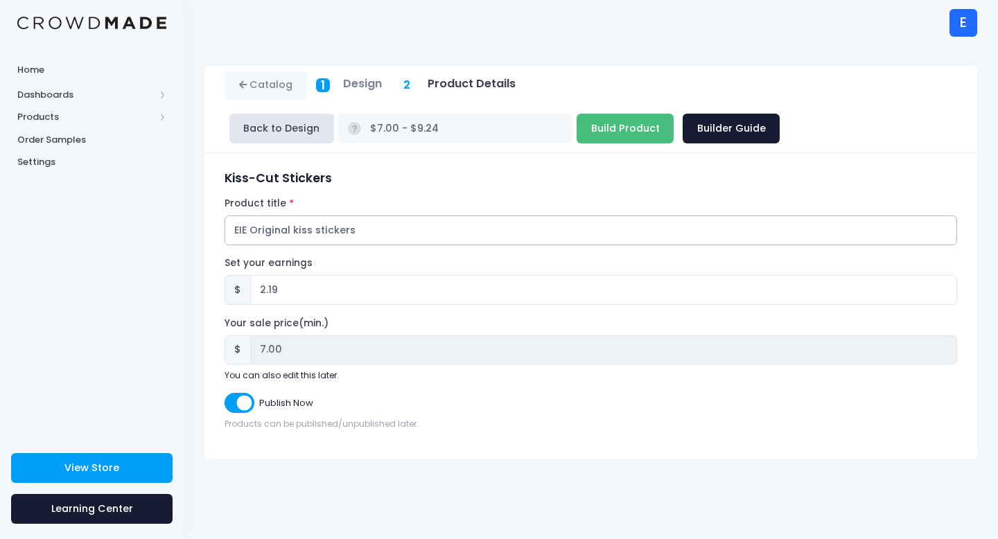
type input "EIE Original kiss stickers"
click at [577, 139] on input "Build Product" at bounding box center [625, 129] width 97 height 30
type input "Building product..."
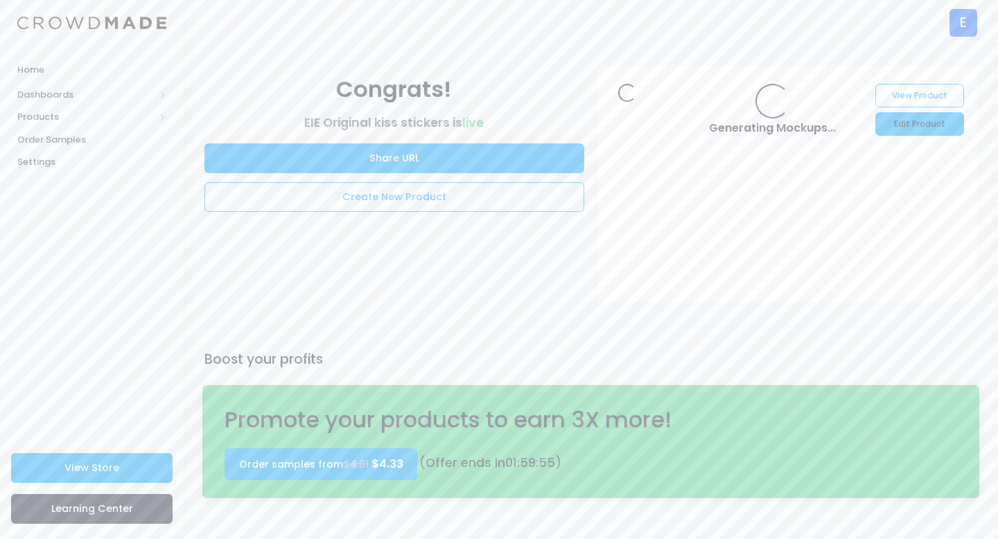
click at [931, 132] on link "Edit Product" at bounding box center [920, 124] width 88 height 24
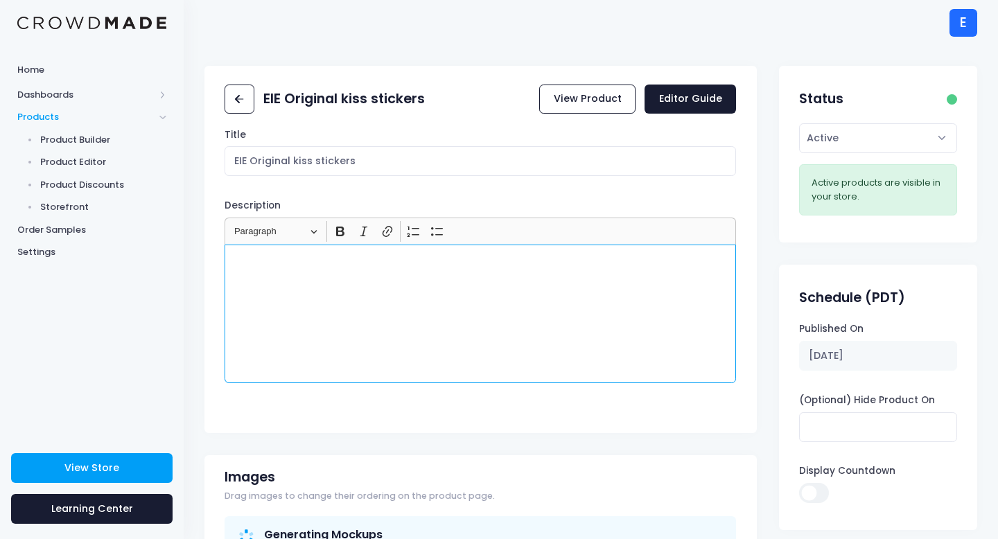
click at [249, 279] on div "Rich Text Editor, main" at bounding box center [481, 314] width 512 height 139
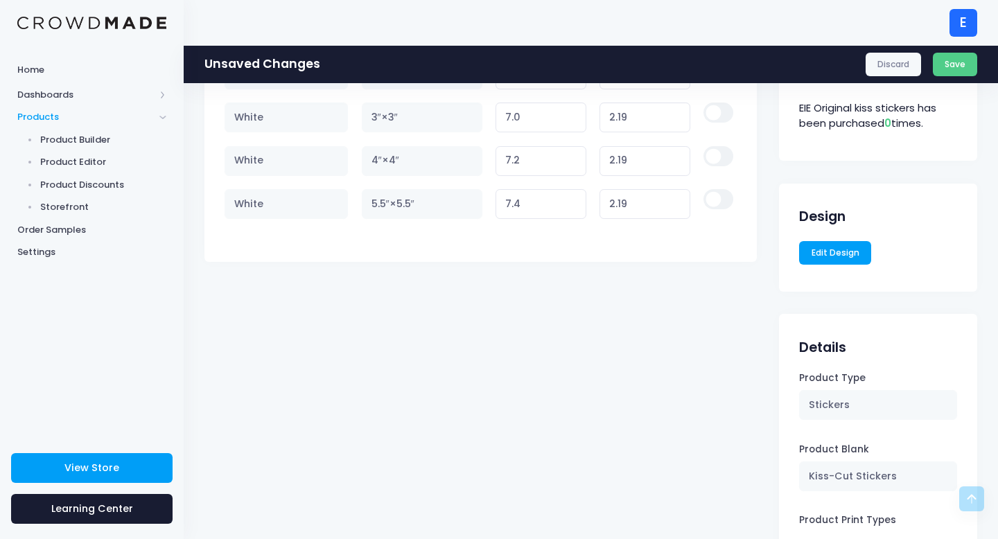
scroll to position [881, 0]
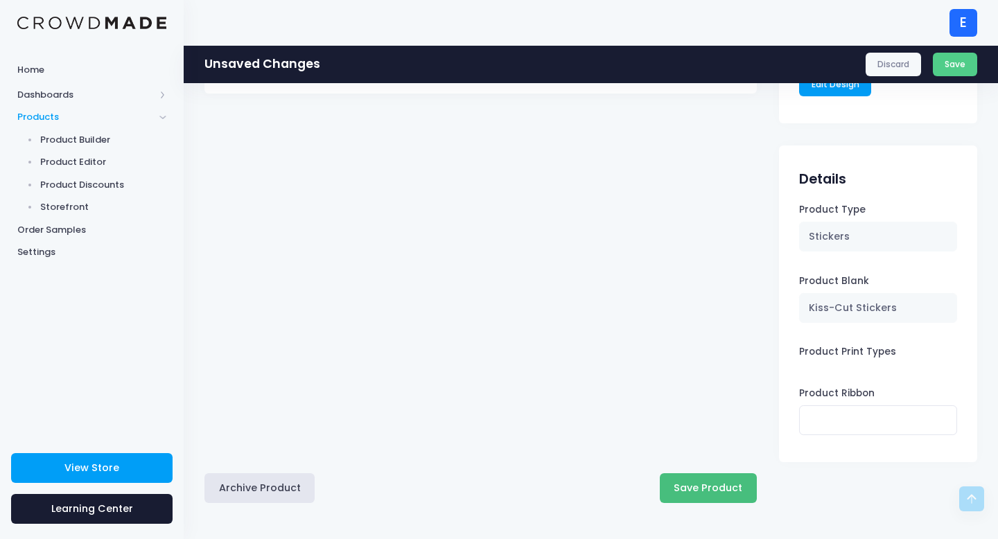
click at [691, 493] on button "Save Product" at bounding box center [708, 488] width 97 height 30
